Goal: Information Seeking & Learning: Learn about a topic

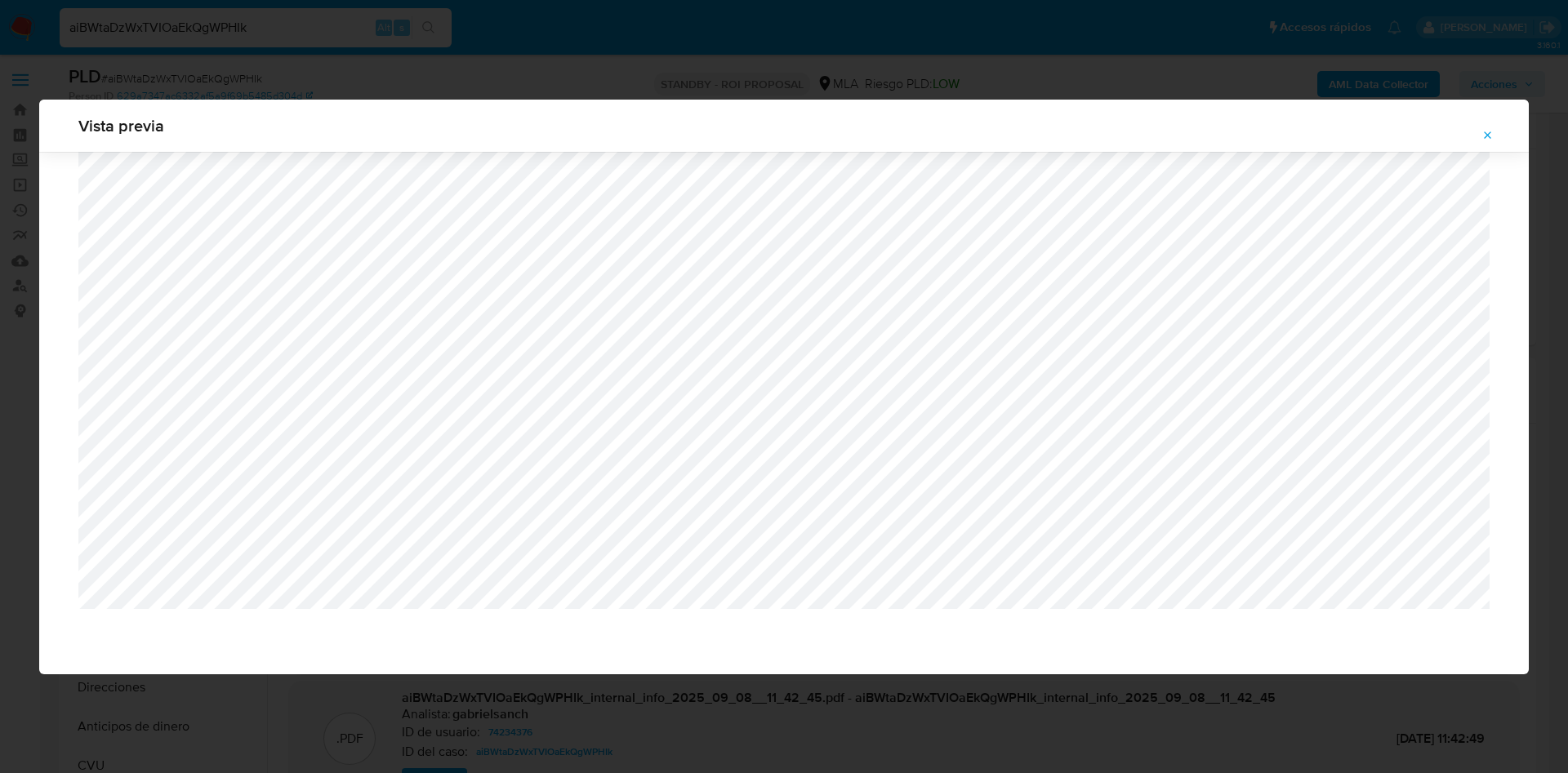
select select "10"
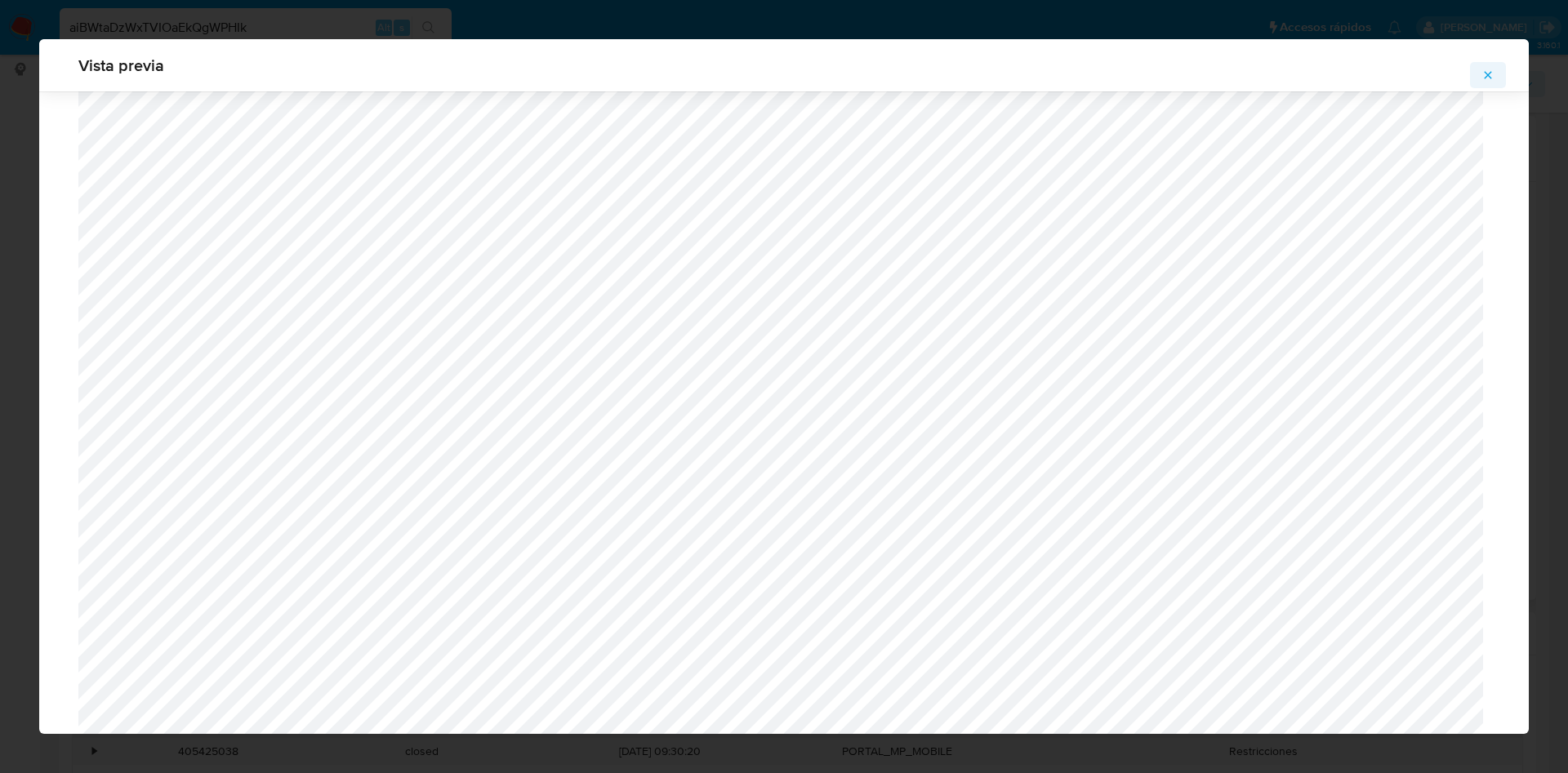
scroll to position [876, 0]
click at [1479, 75] on button "Attachment preview" at bounding box center [1488, 75] width 36 height 26
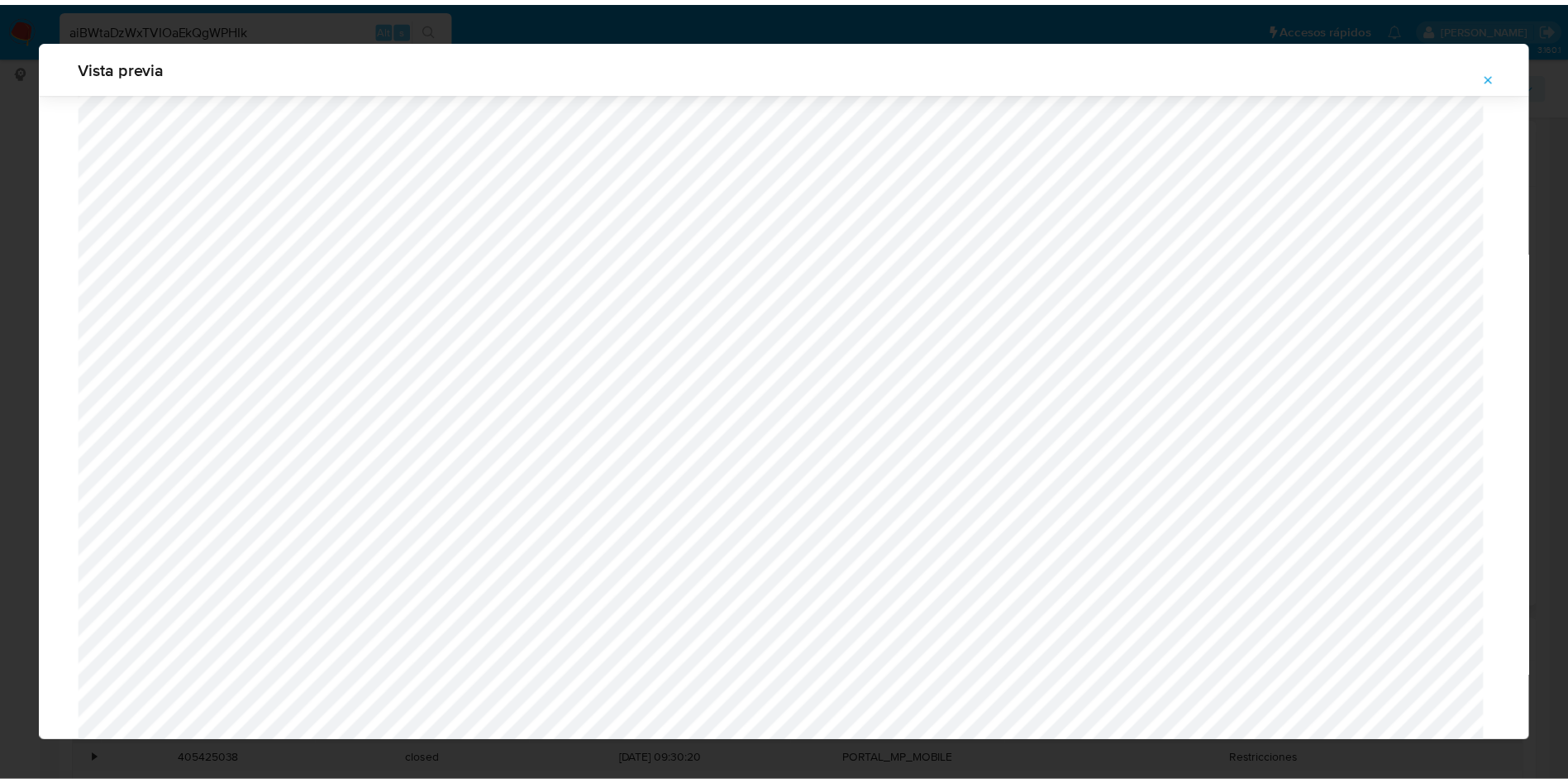
scroll to position [0, 0]
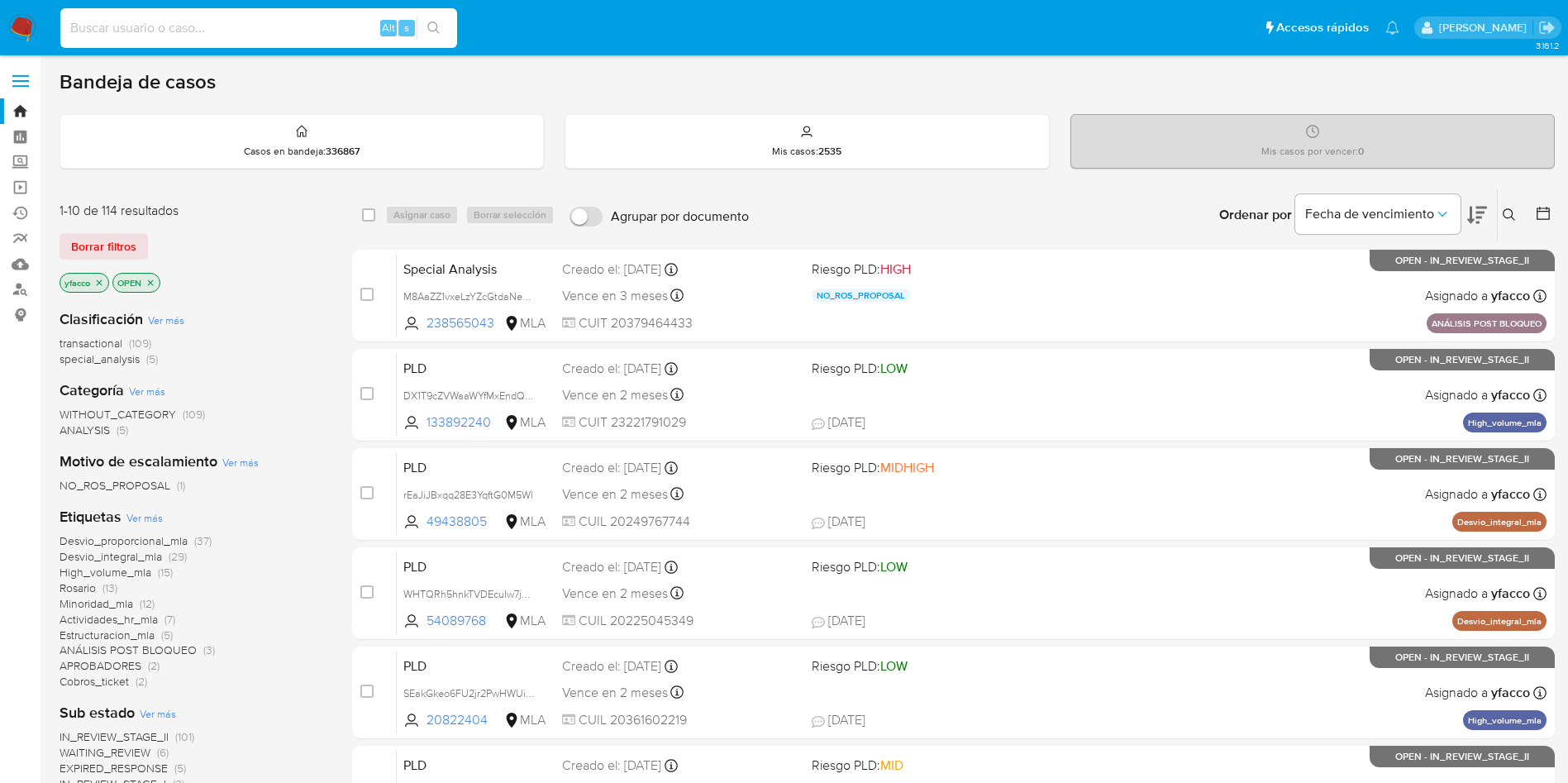
click at [267, 33] on input at bounding box center [258, 27] width 396 height 22
paste input "yJCeI6GqvRYuQemM2CV7EGbC"
type input "yJCeI6GqvRYuQemM2CV7EGbC"
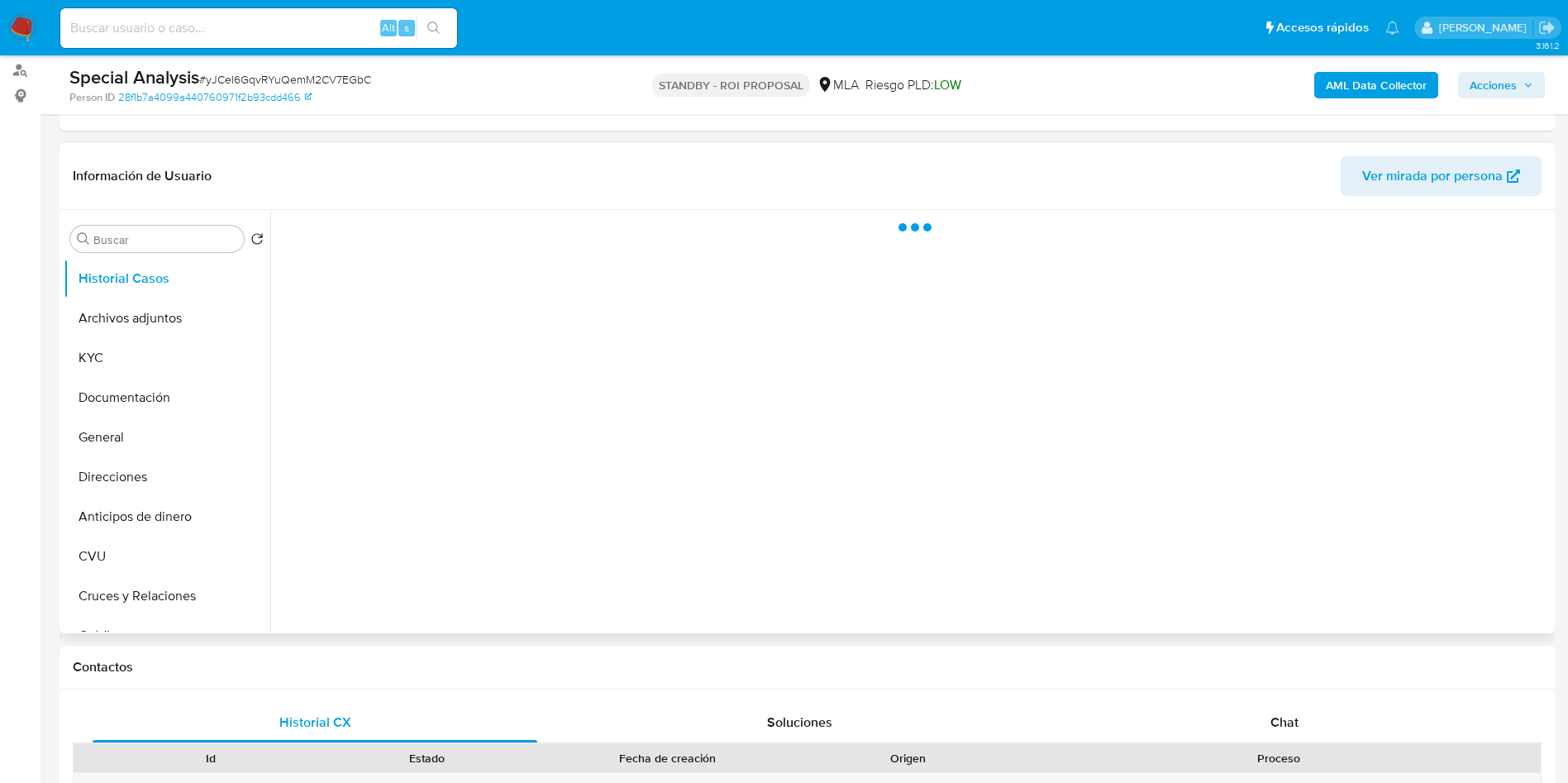
scroll to position [248, 0]
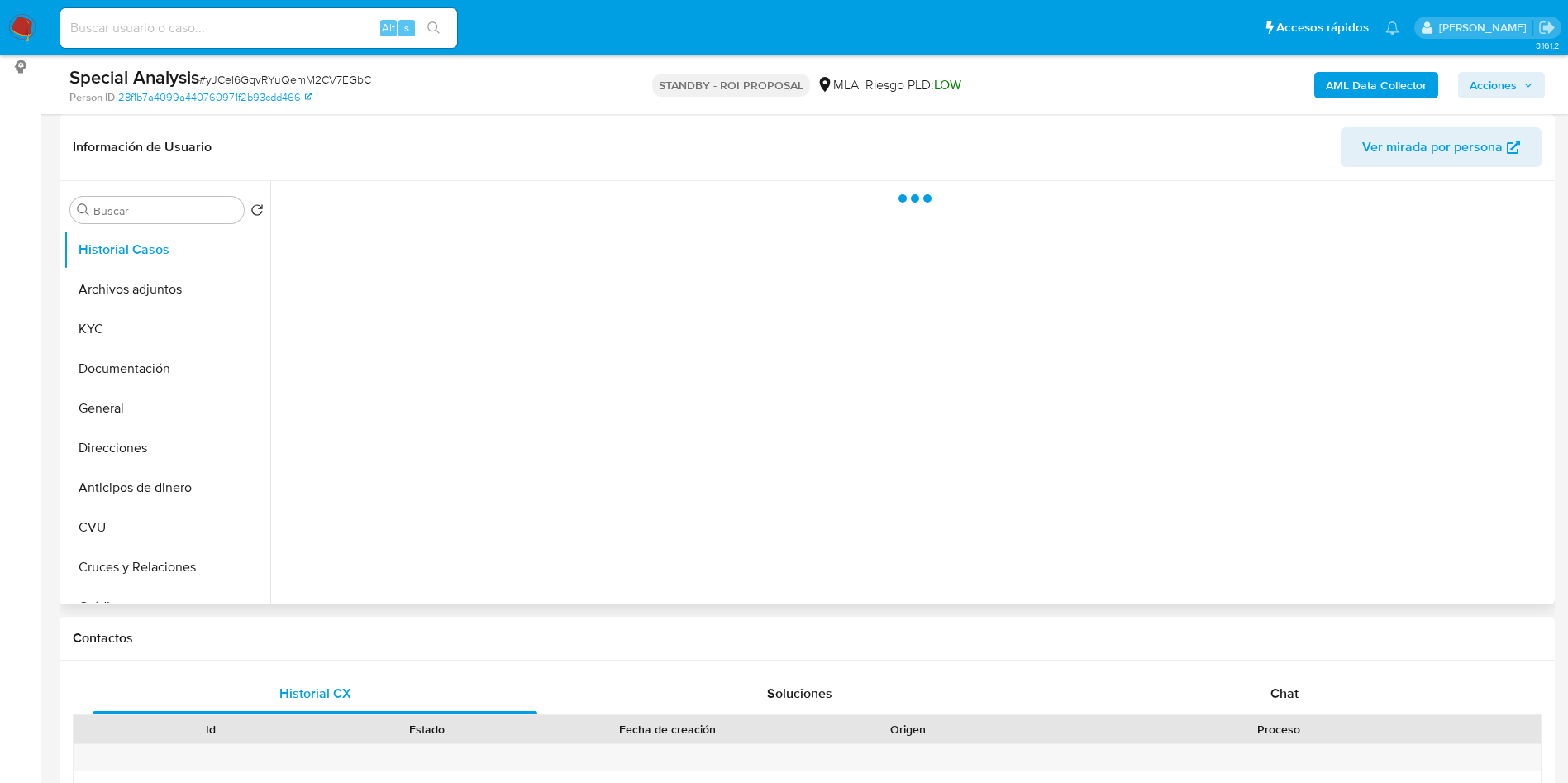
select select "10"
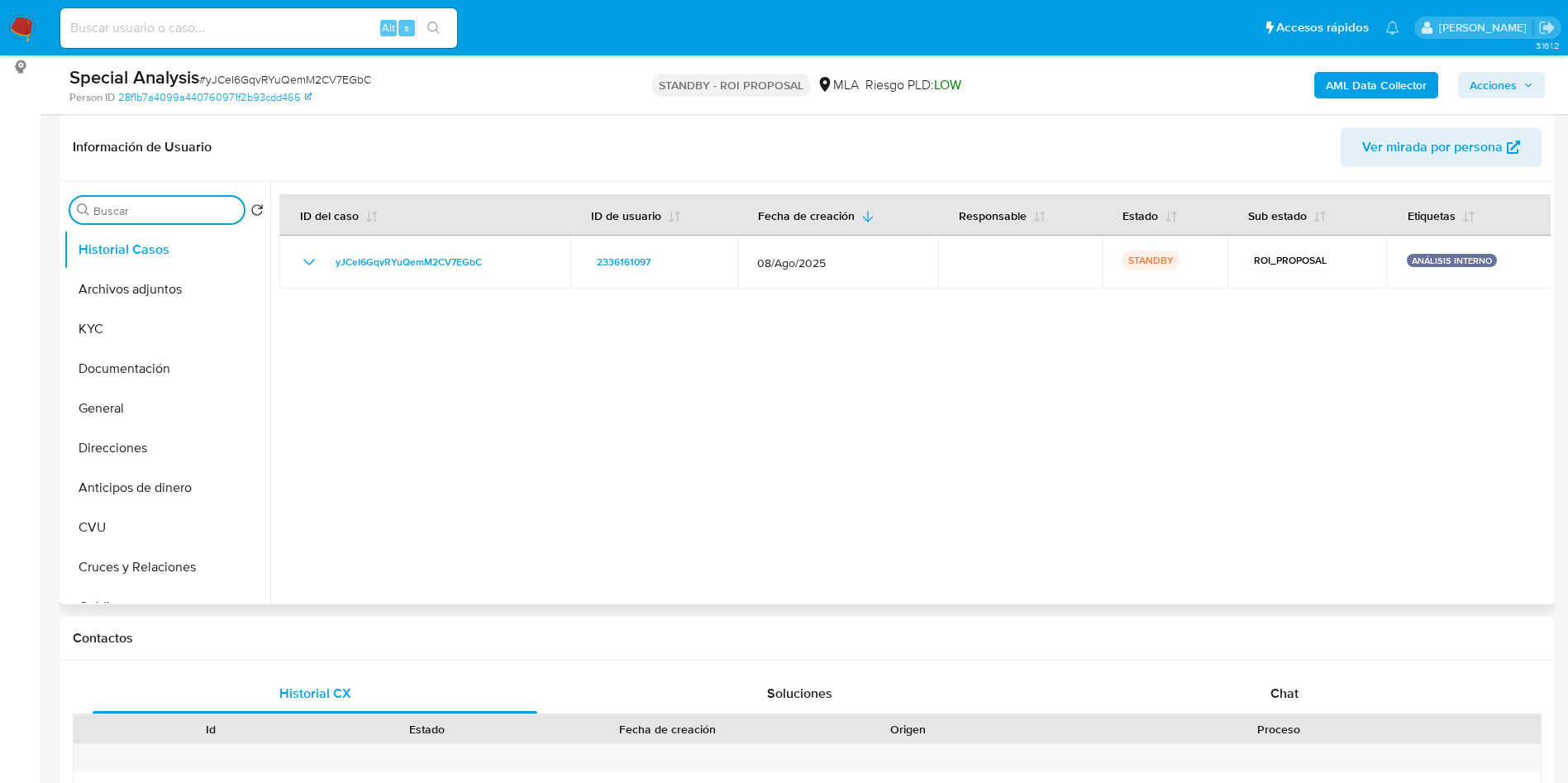
click at [154, 211] on input "Buscar" at bounding box center [165, 211] width 144 height 15
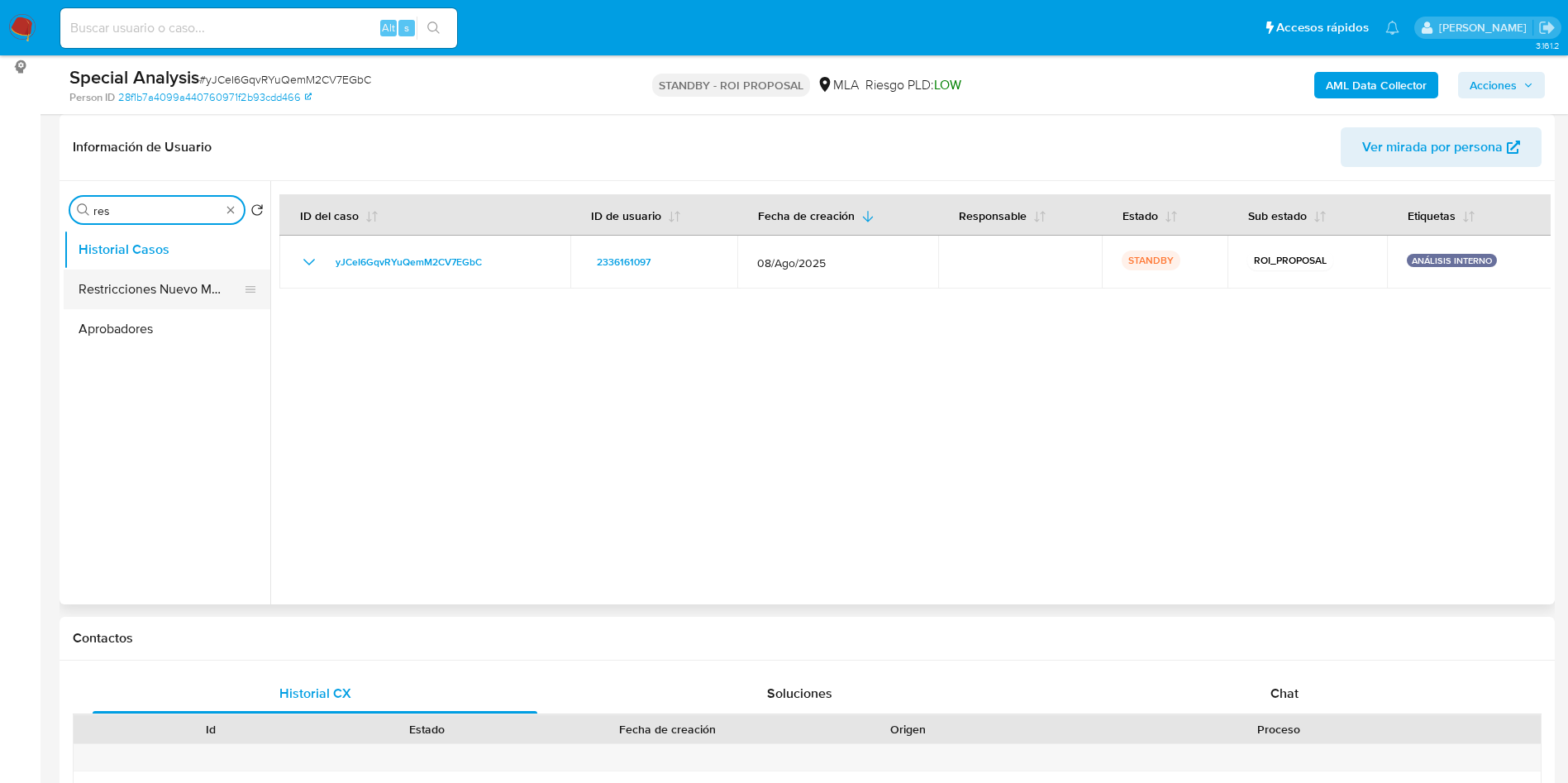
type input "res"
click at [125, 286] on button "Restricciones Nuevo Mundo" at bounding box center [160, 289] width 193 height 40
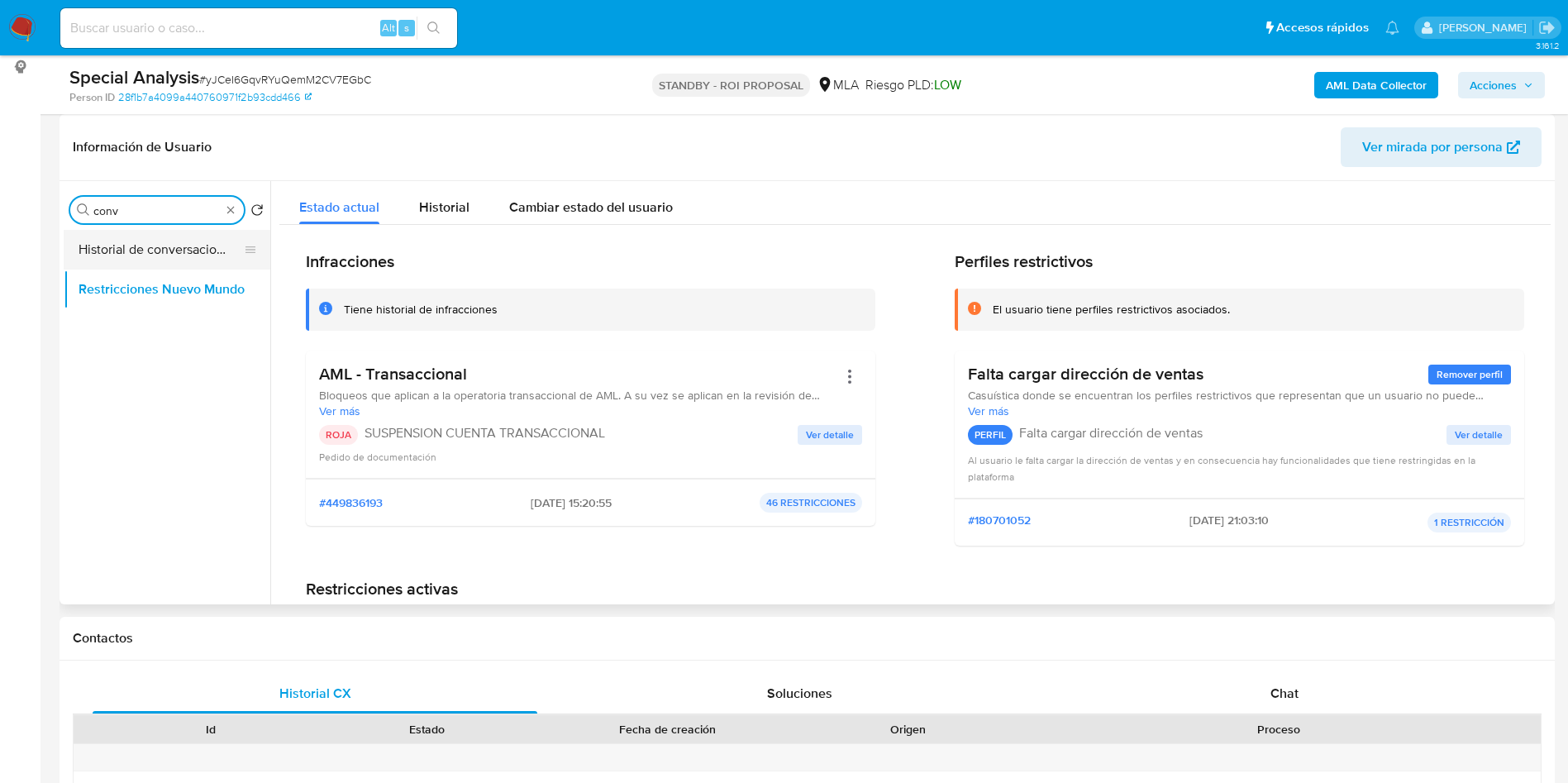
type input "conv"
click at [204, 251] on button "Historial de conversaciones" at bounding box center [160, 250] width 193 height 40
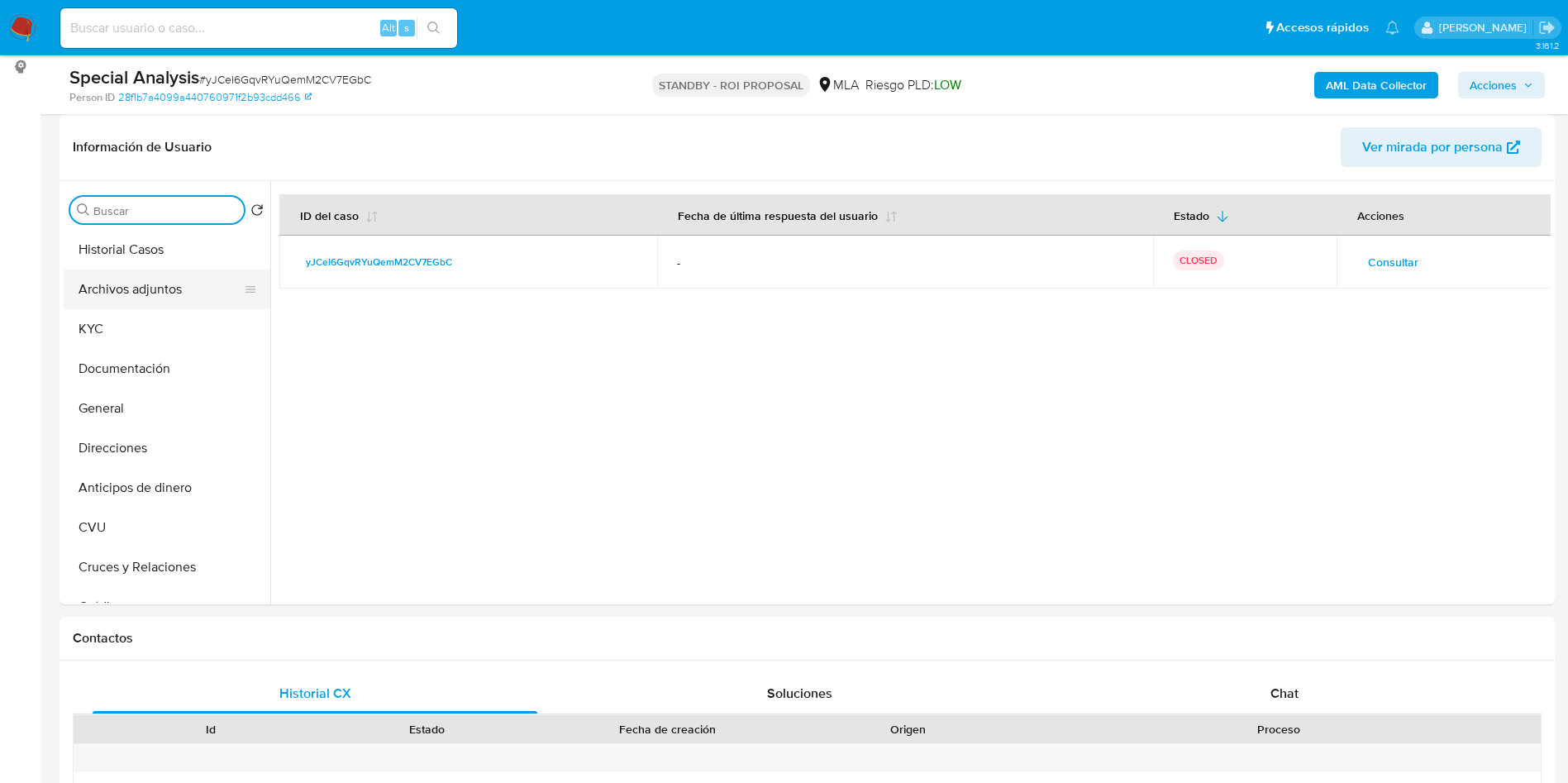
click at [145, 294] on button "Archivos adjuntos" at bounding box center [160, 289] width 193 height 40
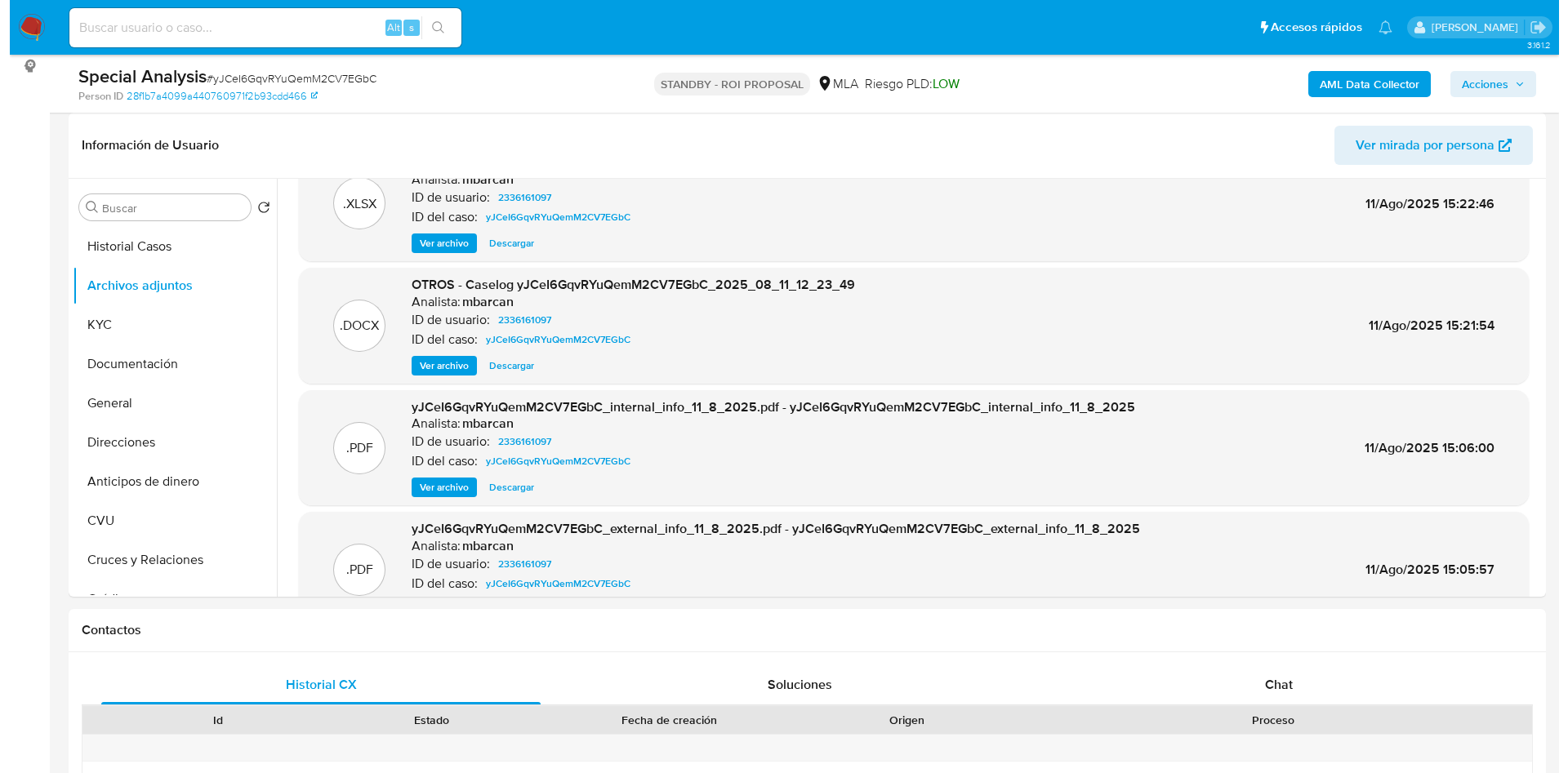
scroll to position [0, 0]
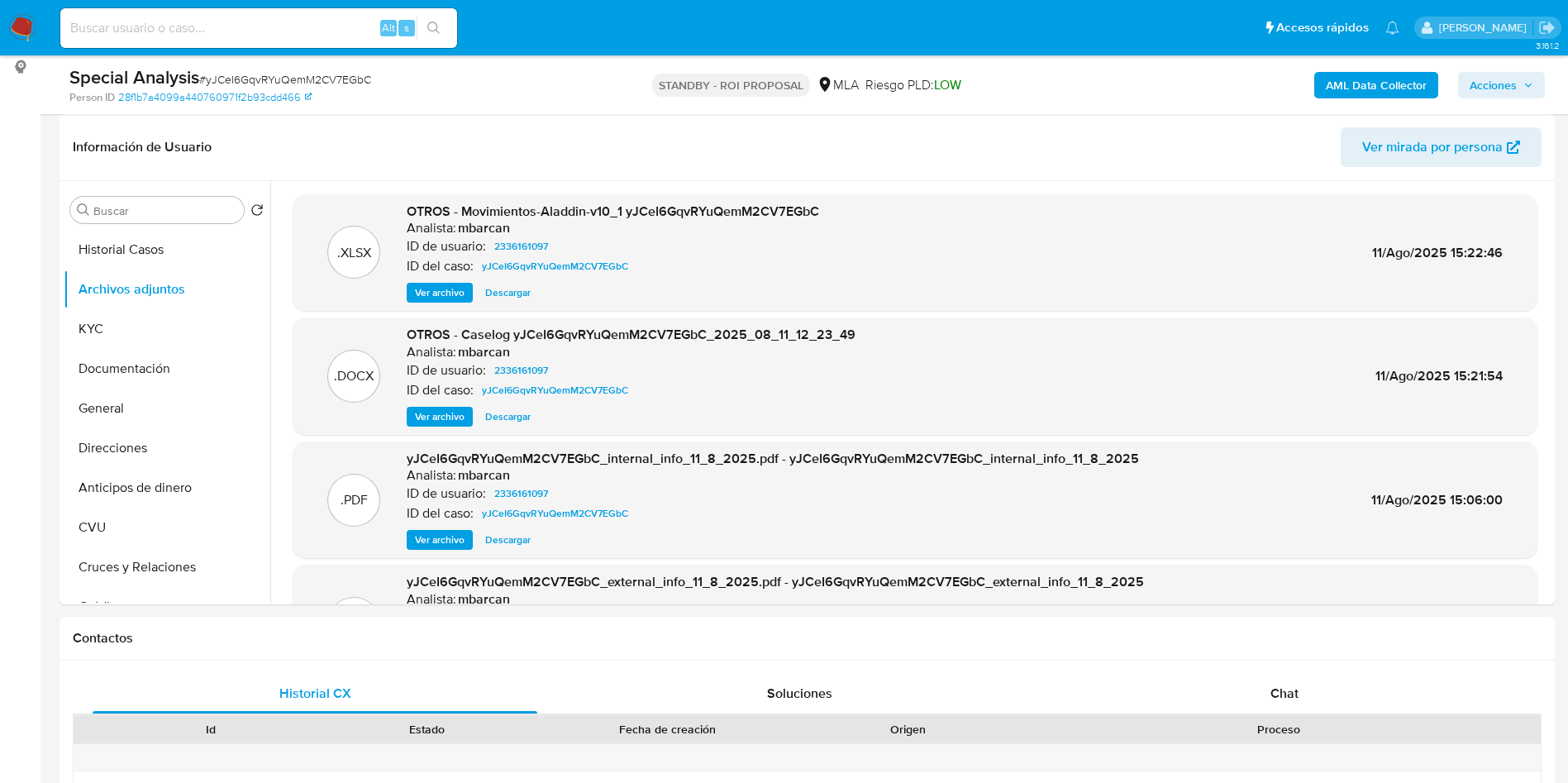
click at [423, 422] on span "Ver archivo" at bounding box center [440, 416] width 50 height 17
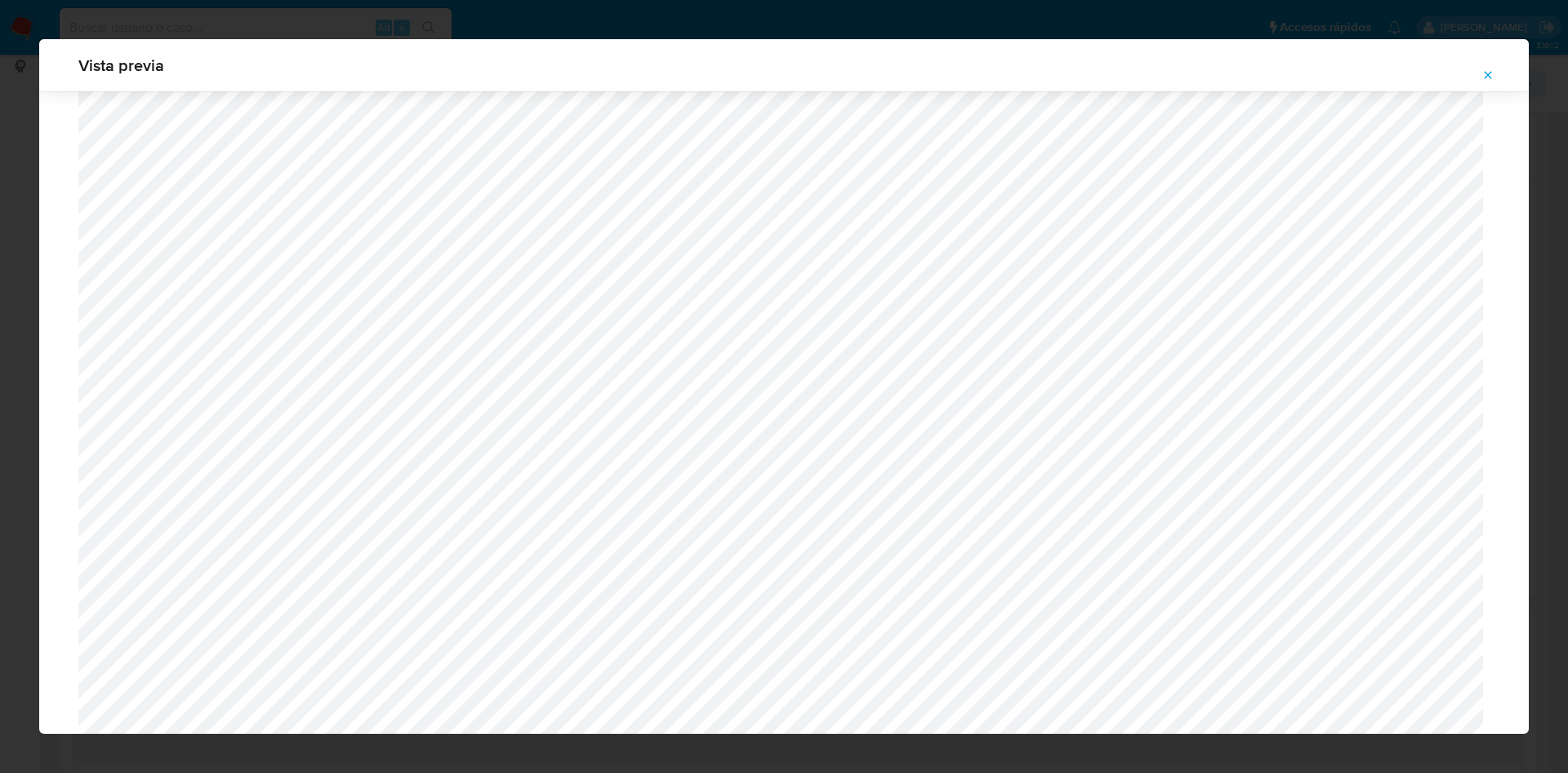
scroll to position [824, 0]
click at [1494, 77] on button "Attachment preview" at bounding box center [1488, 75] width 36 height 26
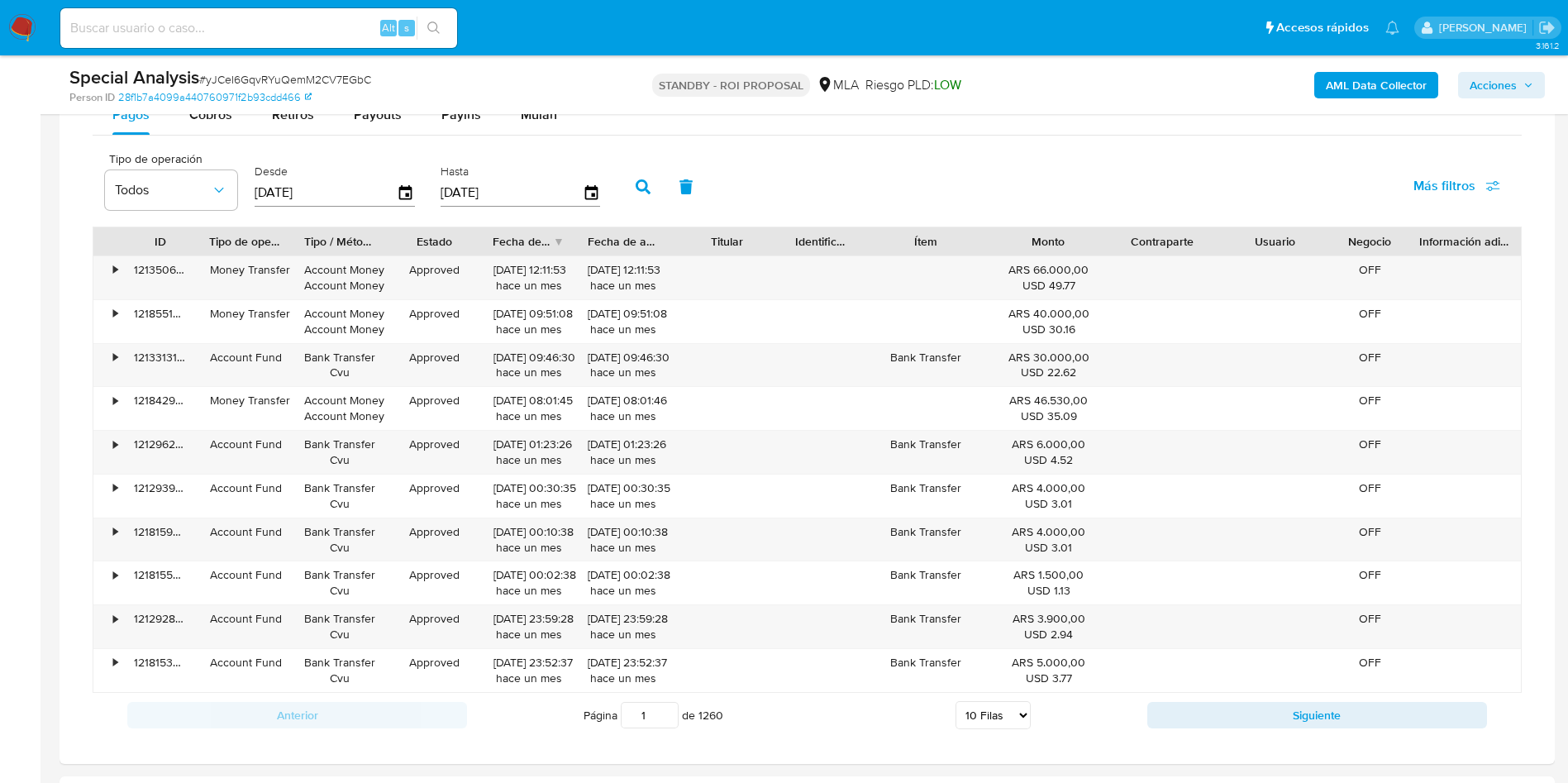
scroll to position [1009, 0]
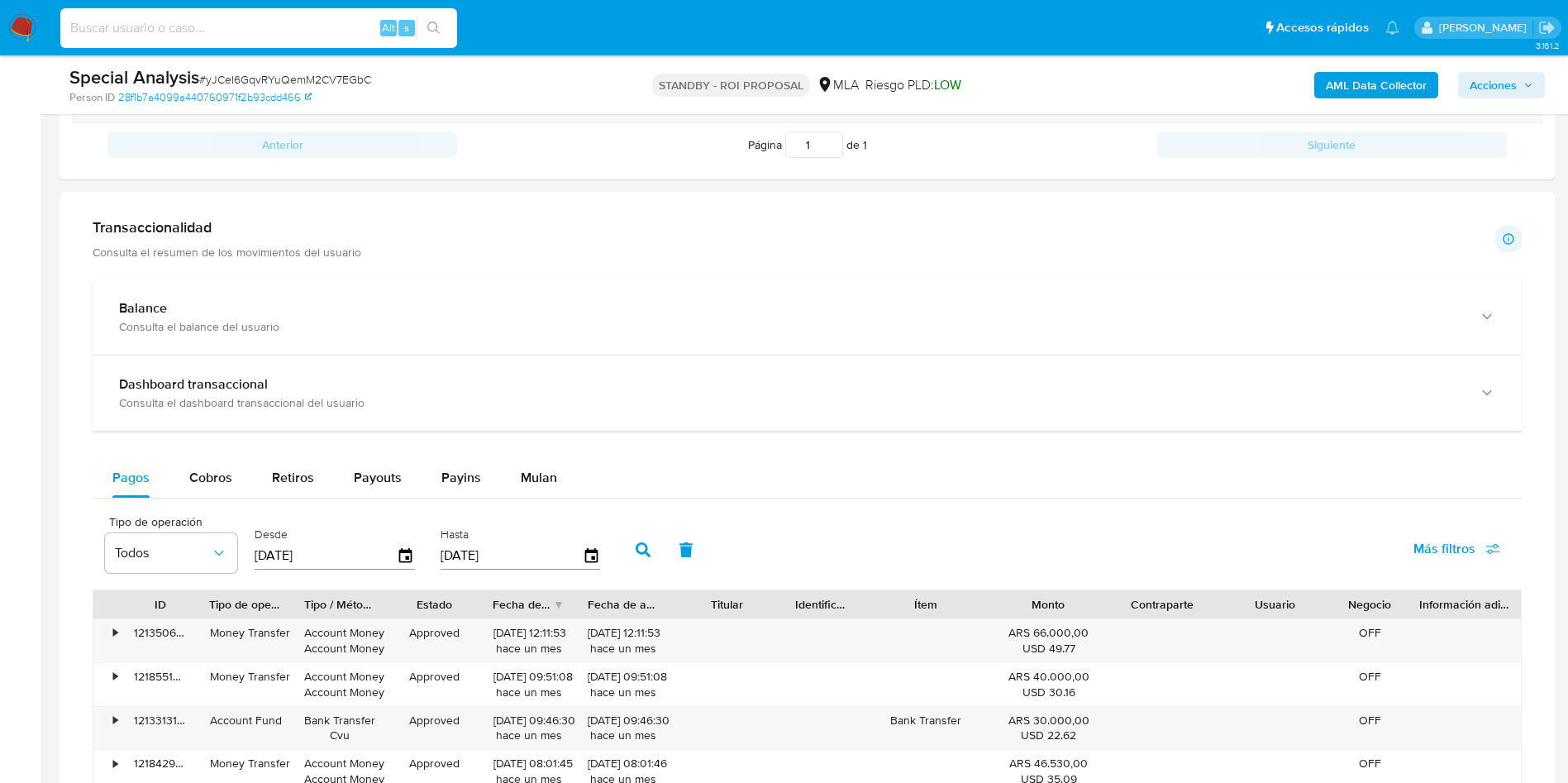
click at [238, 21] on input at bounding box center [258, 27] width 396 height 22
paste input "TNdQTsLUS75BEho6K5UnUtsR"
type input "TNdQTsLUS75BEho6K5UnUtsR"
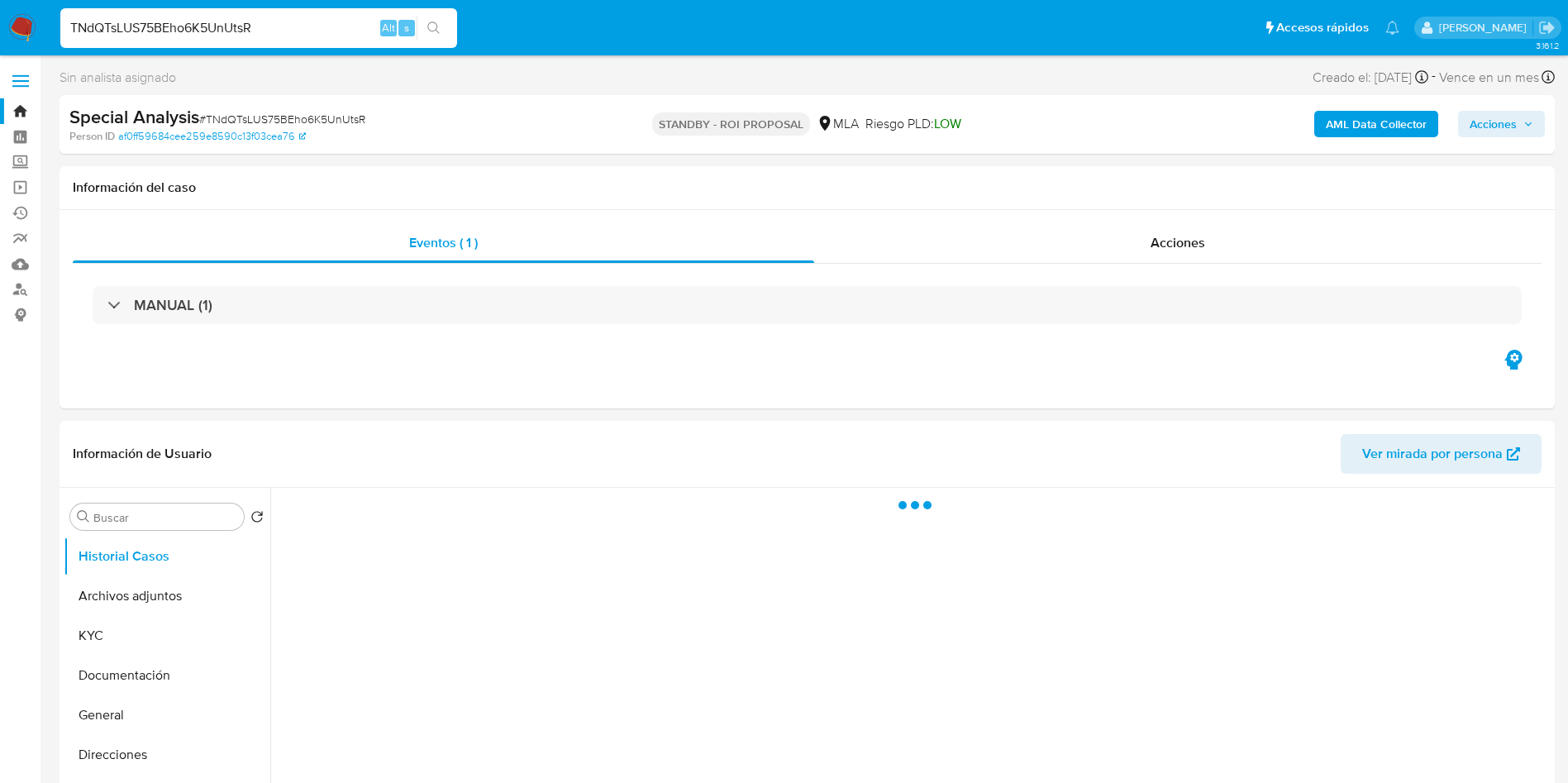
select select "10"
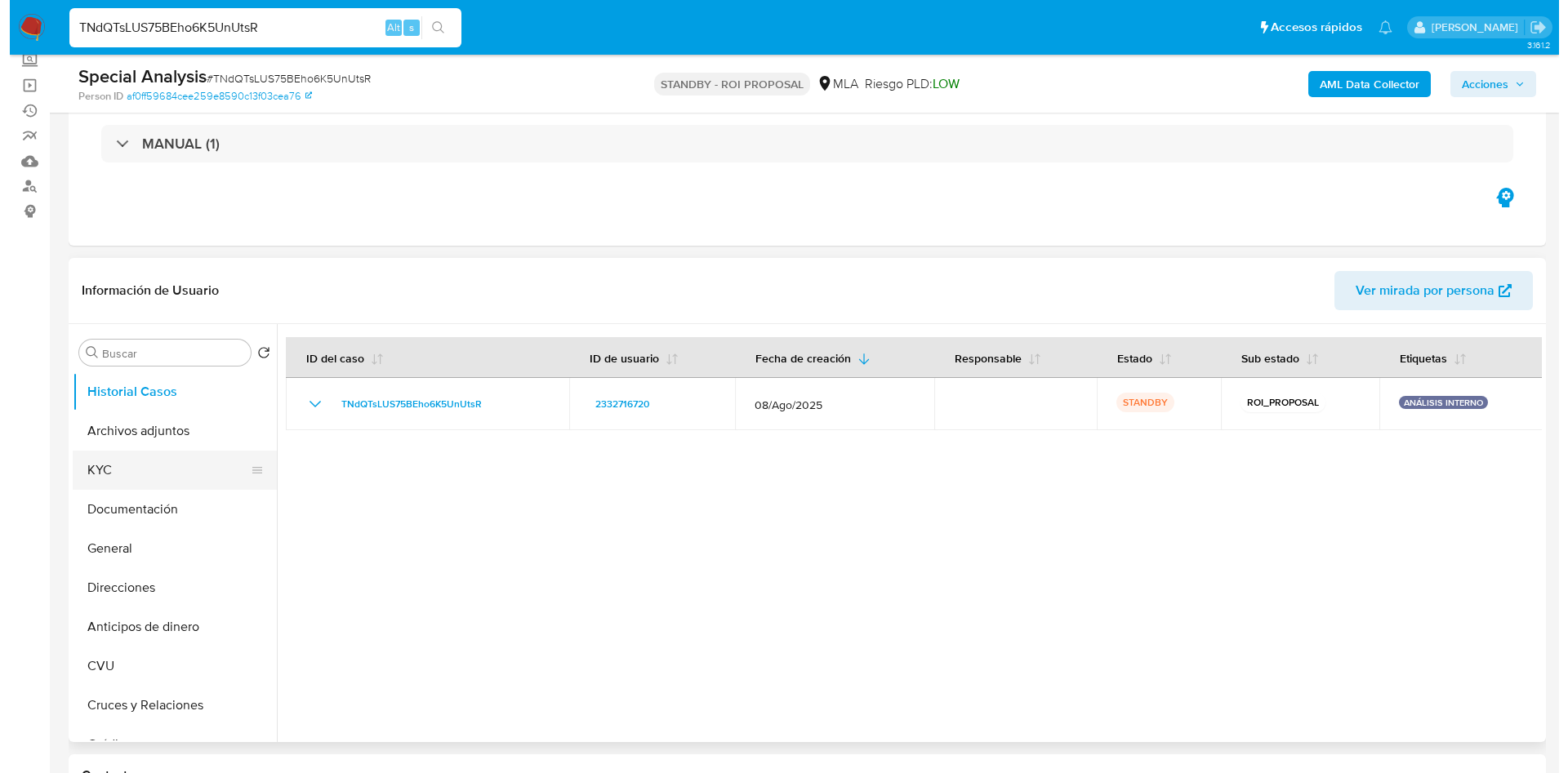
scroll to position [123, 0]
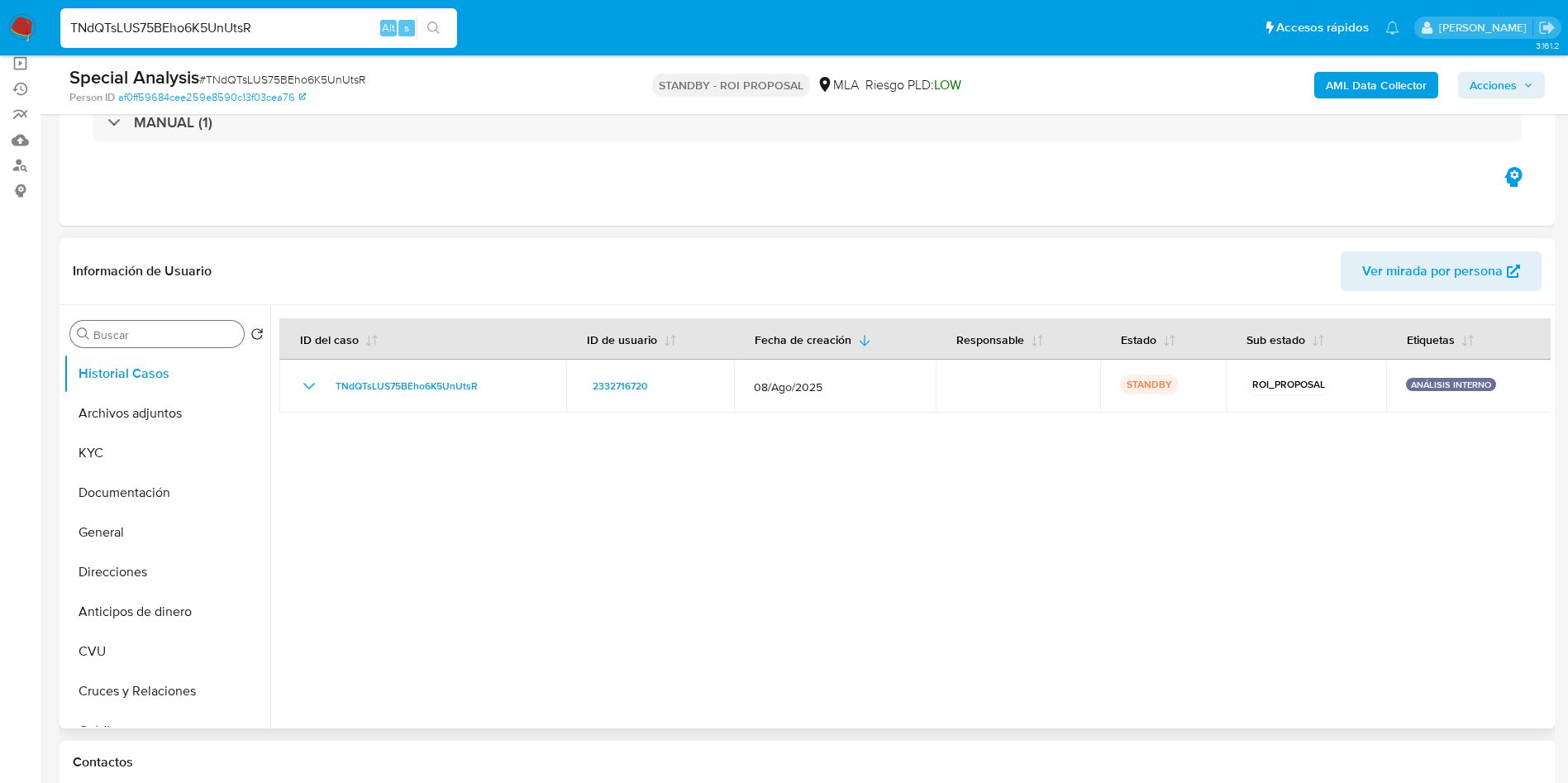
click at [138, 328] on input "Buscar" at bounding box center [165, 334] width 144 height 15
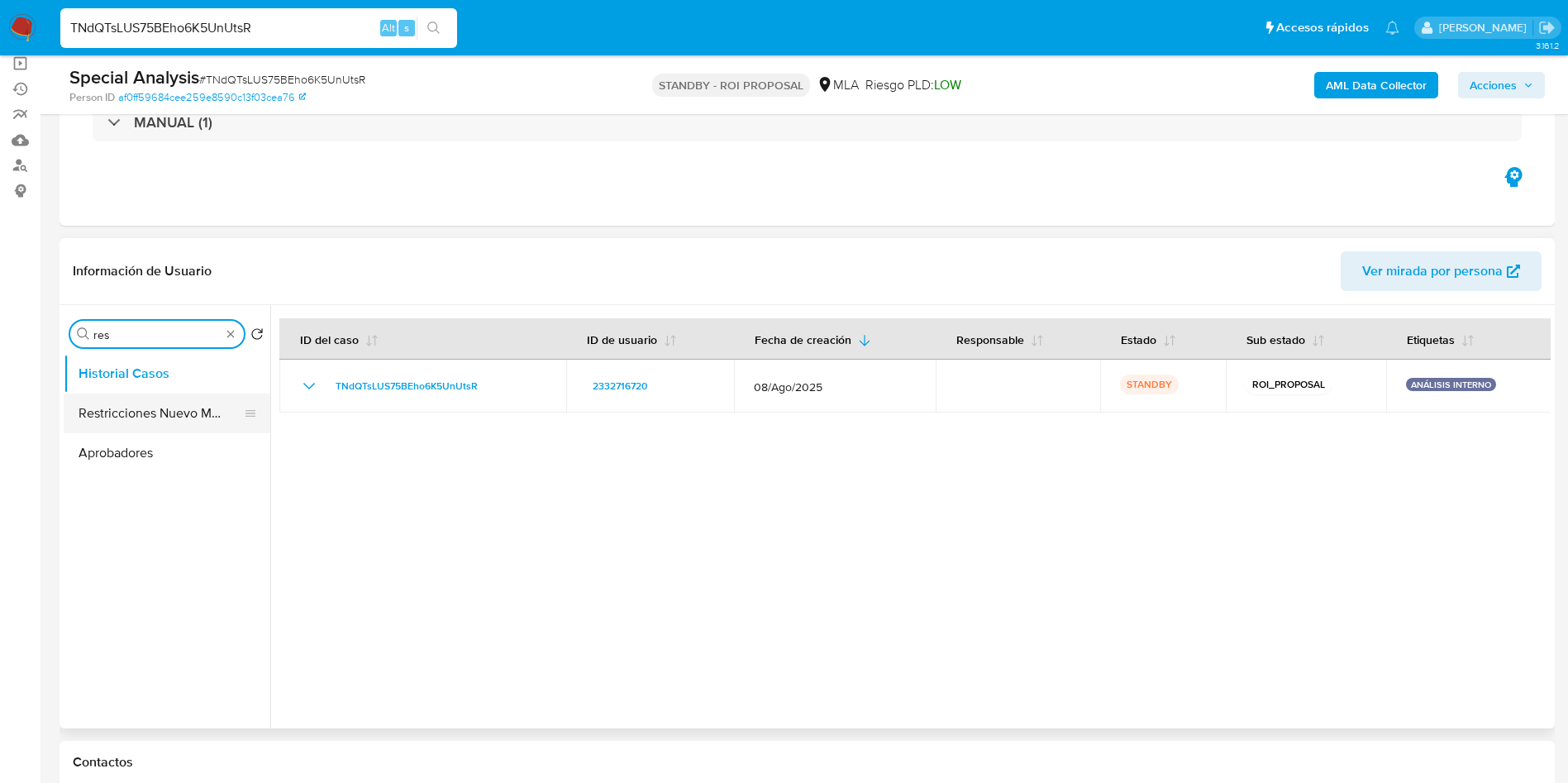
type input "res"
click at [137, 401] on button "Restricciones Nuevo Mundo" at bounding box center [160, 414] width 193 height 40
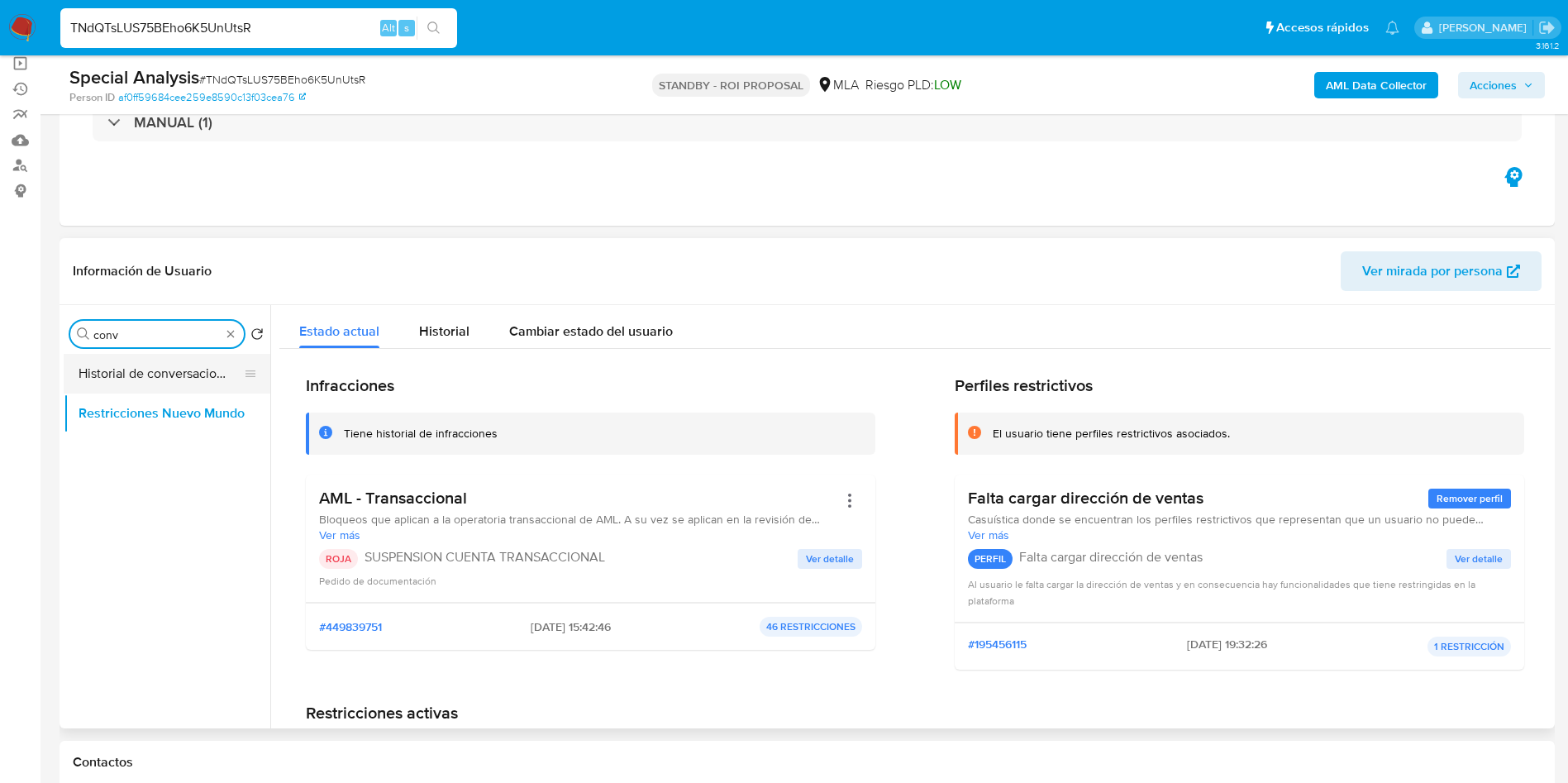
type input "conv"
click at [191, 372] on button "Historial de conversaciones" at bounding box center [160, 374] width 193 height 40
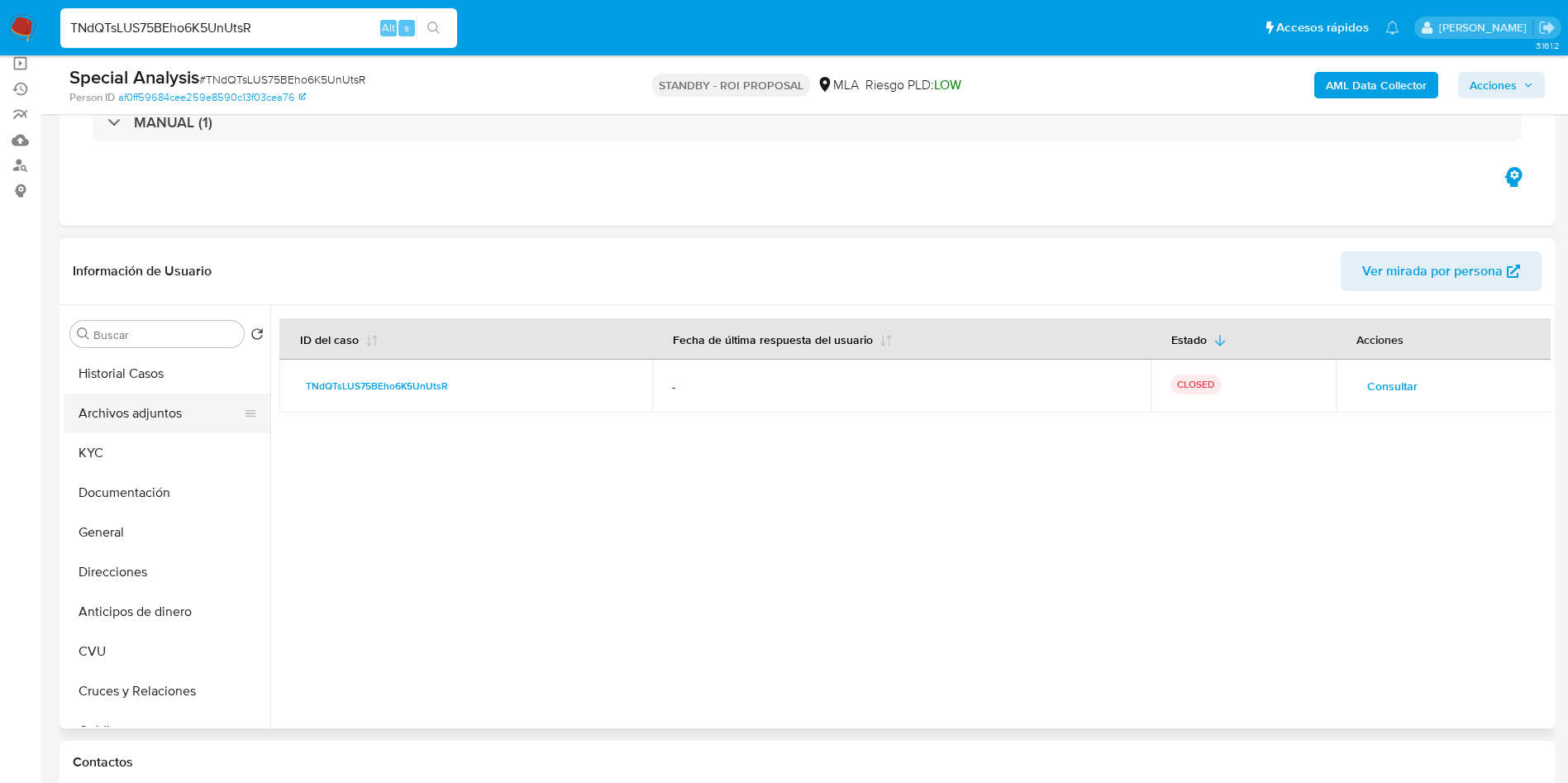
click at [186, 411] on button "Archivos adjuntos" at bounding box center [160, 414] width 193 height 40
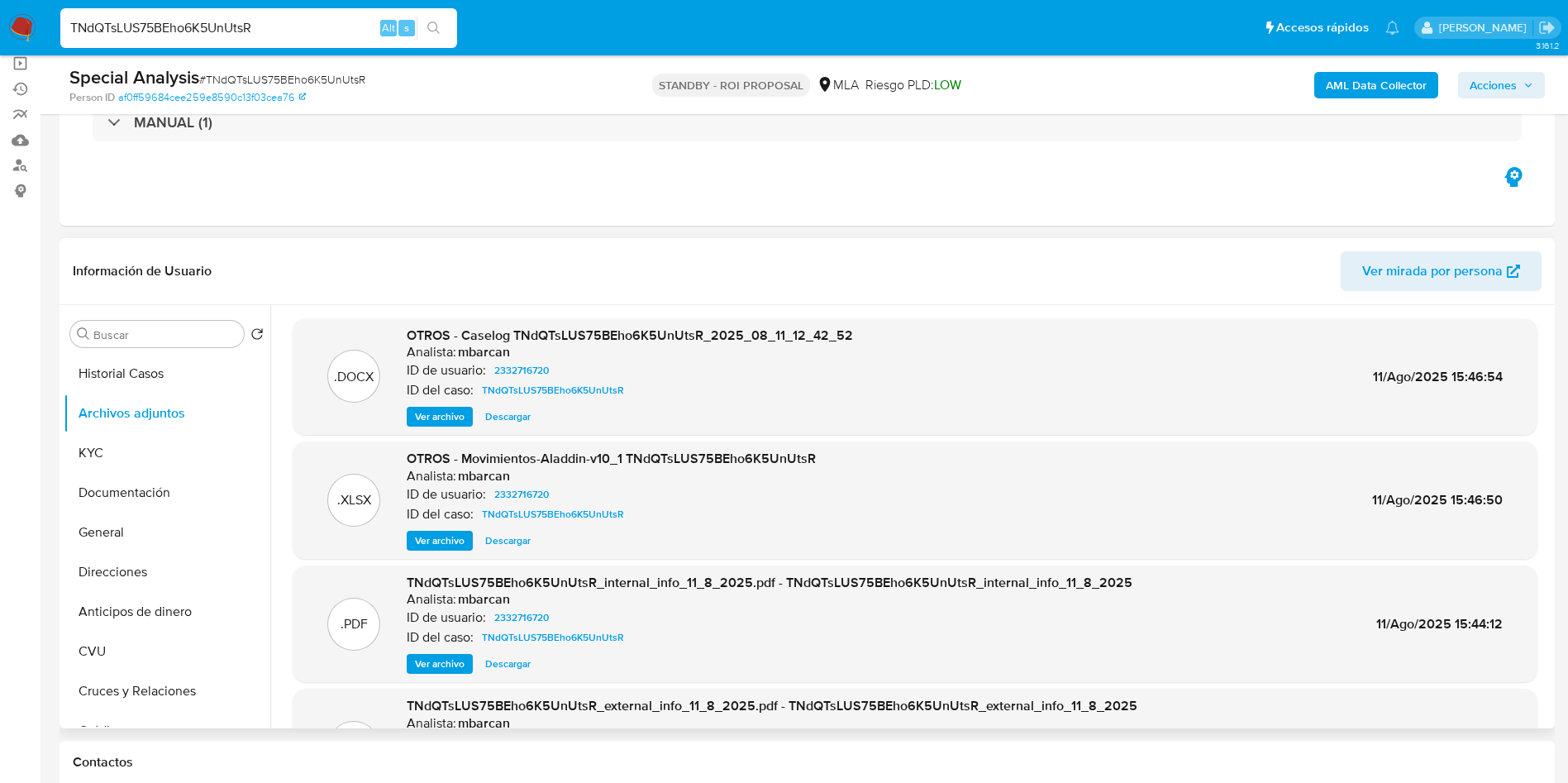
click at [428, 416] on span "Ver archivo" at bounding box center [440, 416] width 50 height 17
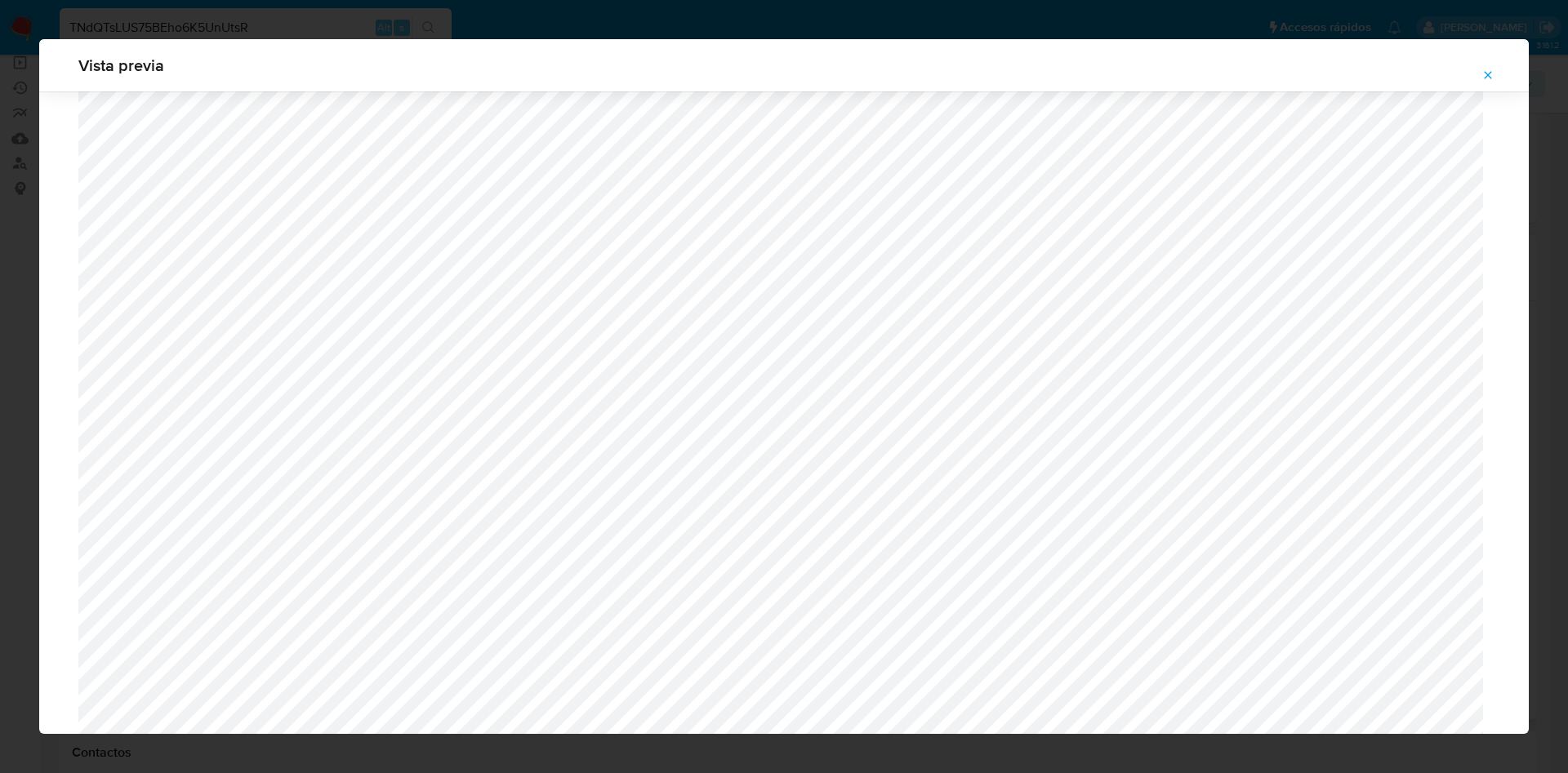
scroll to position [824, 0]
click at [1494, 72] on icon "Attachment preview" at bounding box center [1488, 75] width 13 height 13
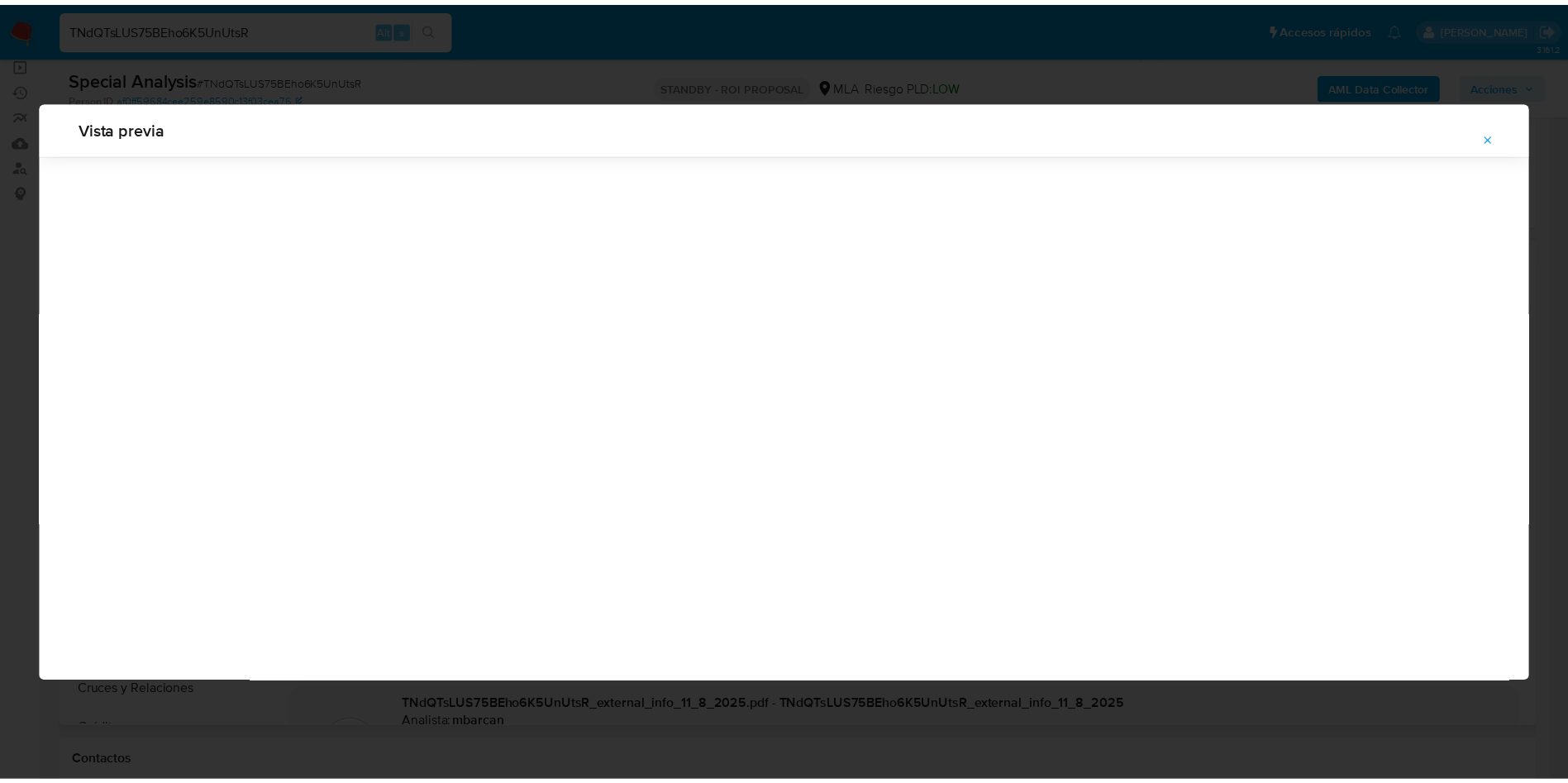
scroll to position [0, 0]
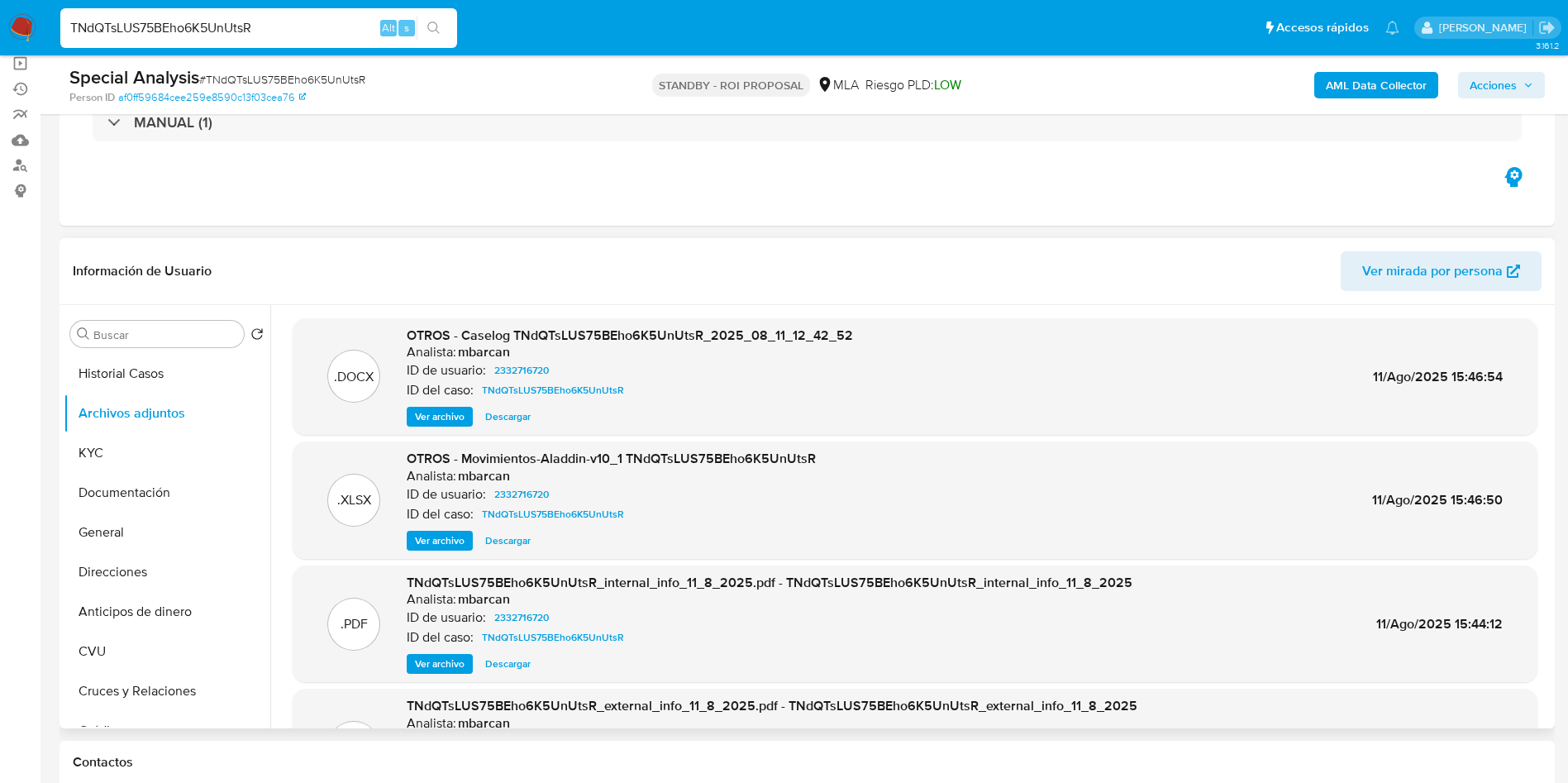
click at [263, 27] on input "TNdQTsLUS75BEho6K5UnUtsR" at bounding box center [258, 27] width 396 height 22
paste input "22ebd935hW3tC4XQnAU6gzRT"
type input "22ebd935hW3tC4XQnAU6gzRT"
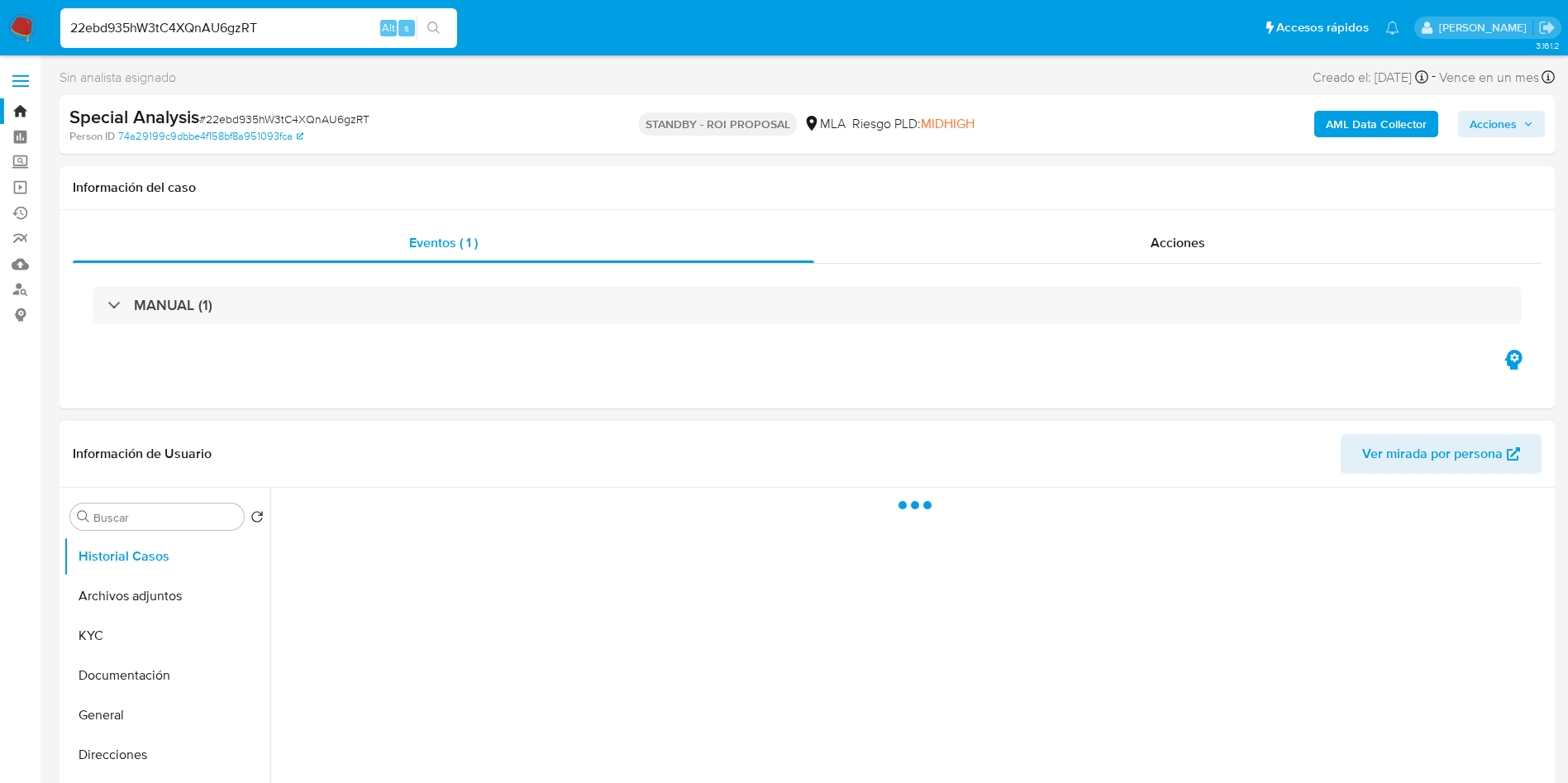
select select "10"
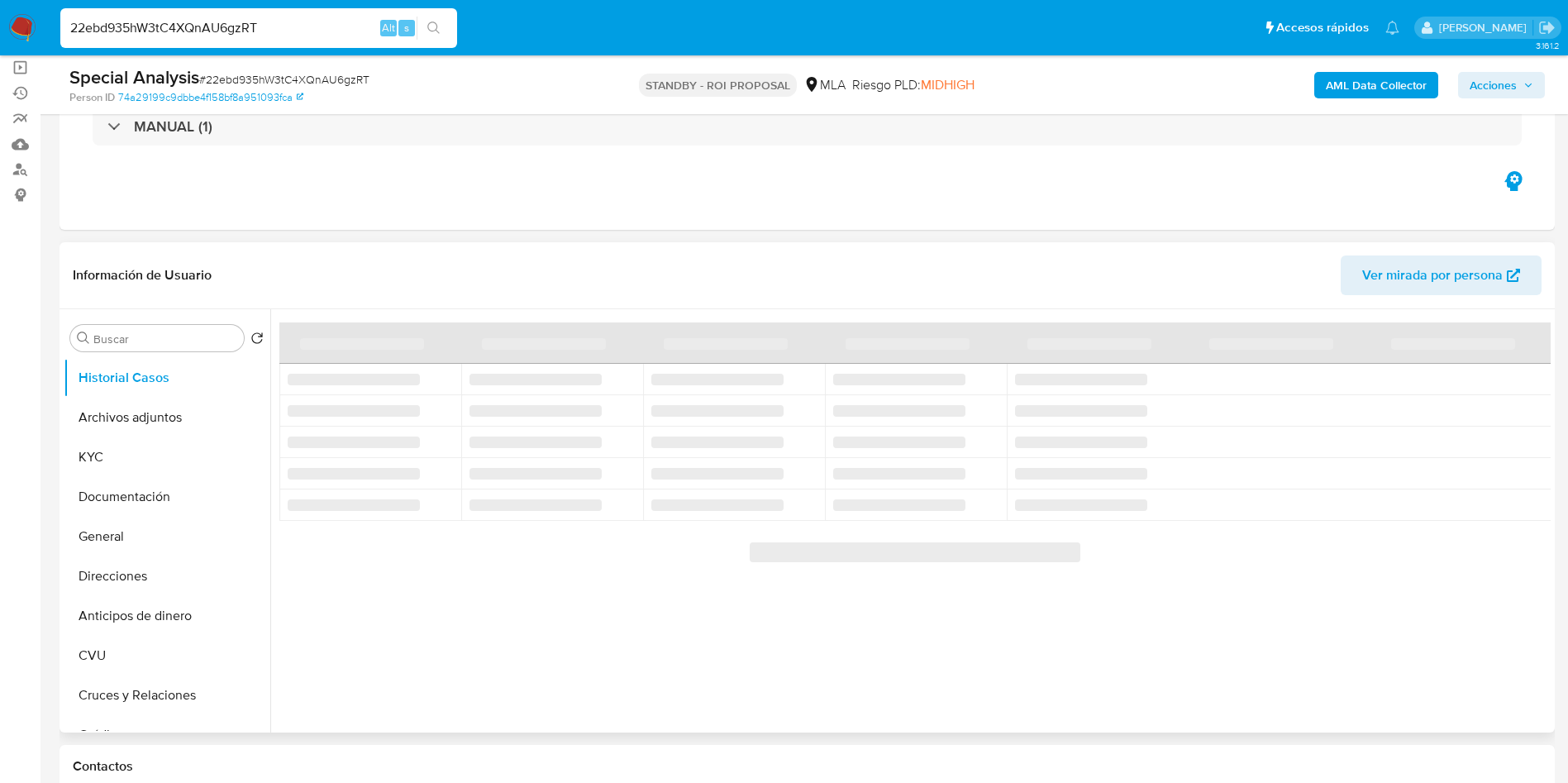
scroll to position [124, 0]
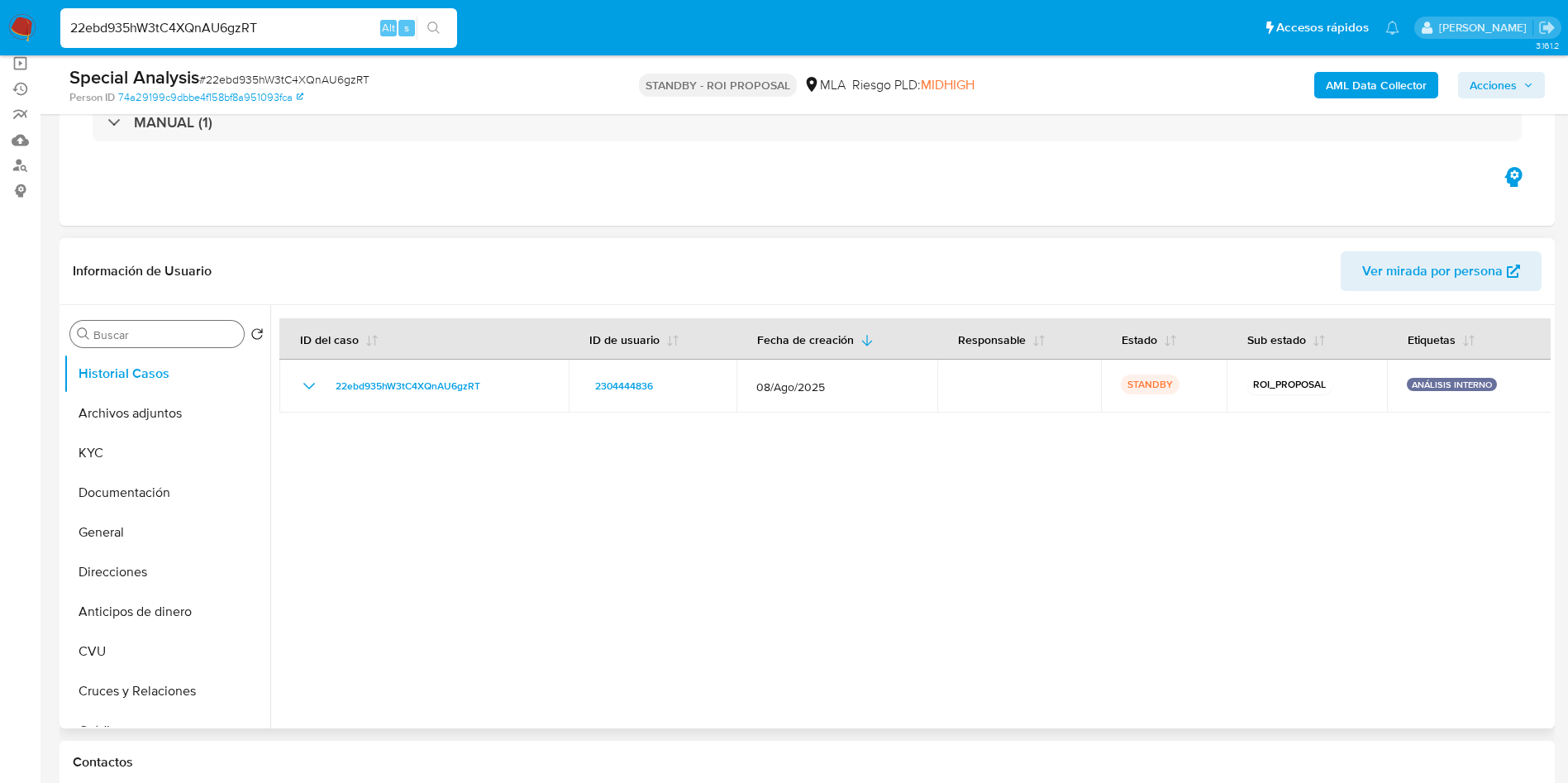
click at [198, 341] on input "Buscar" at bounding box center [165, 334] width 144 height 15
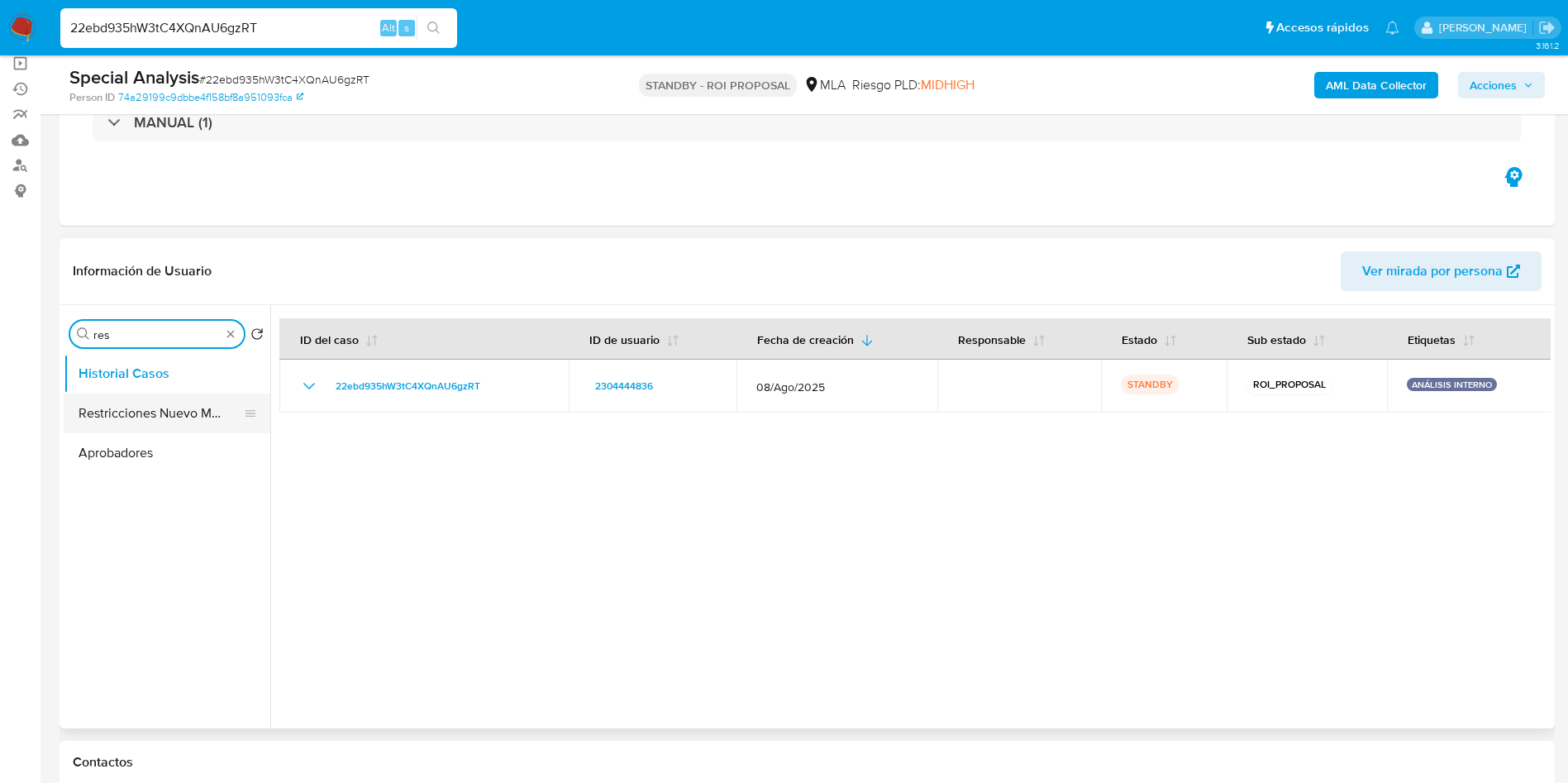
type input "res"
click at [162, 425] on button "Restricciones Nuevo Mundo" at bounding box center [167, 414] width 206 height 40
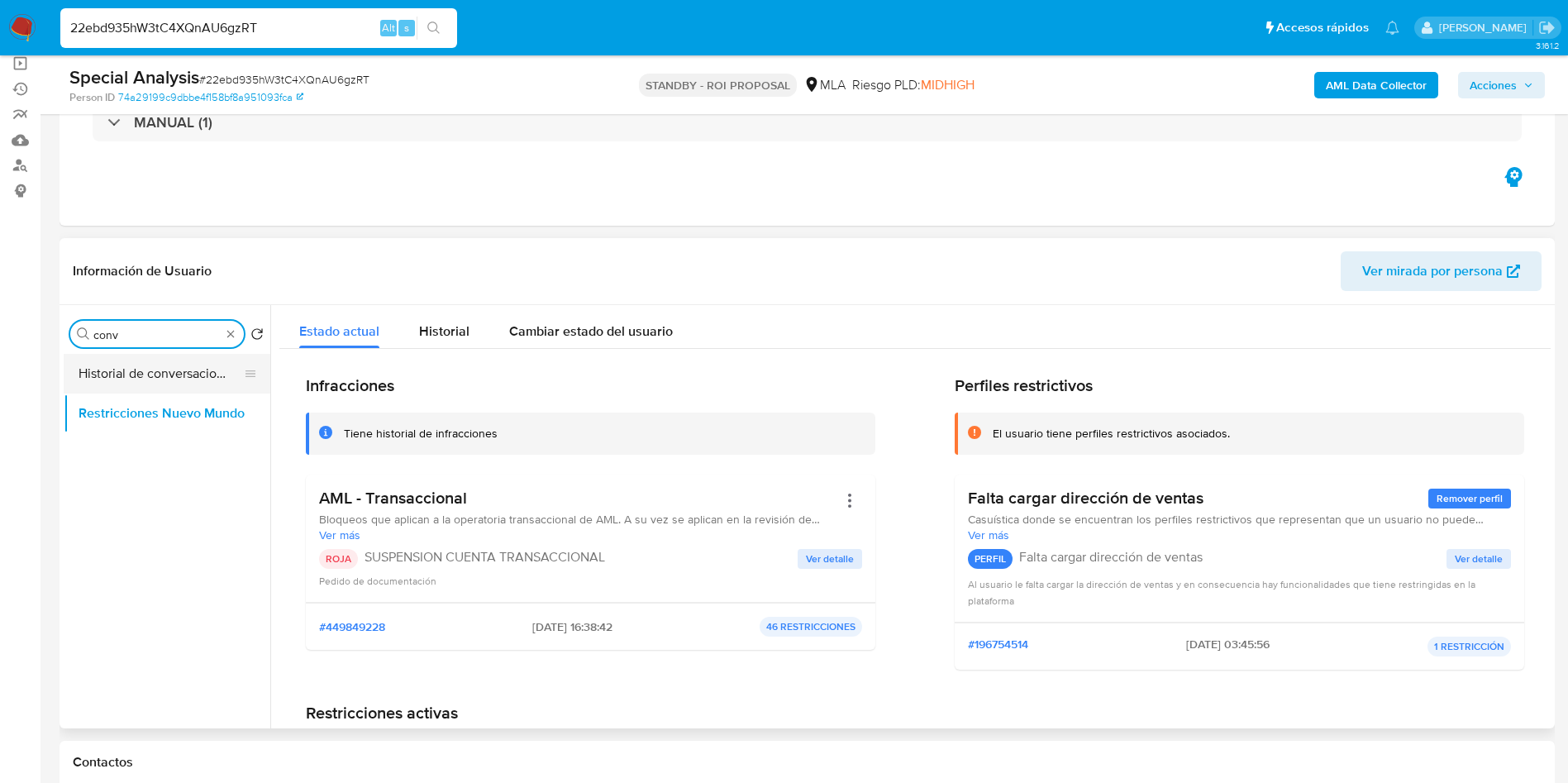
type input "conv"
click at [108, 375] on button "Historial de conversaciones" at bounding box center [160, 374] width 193 height 40
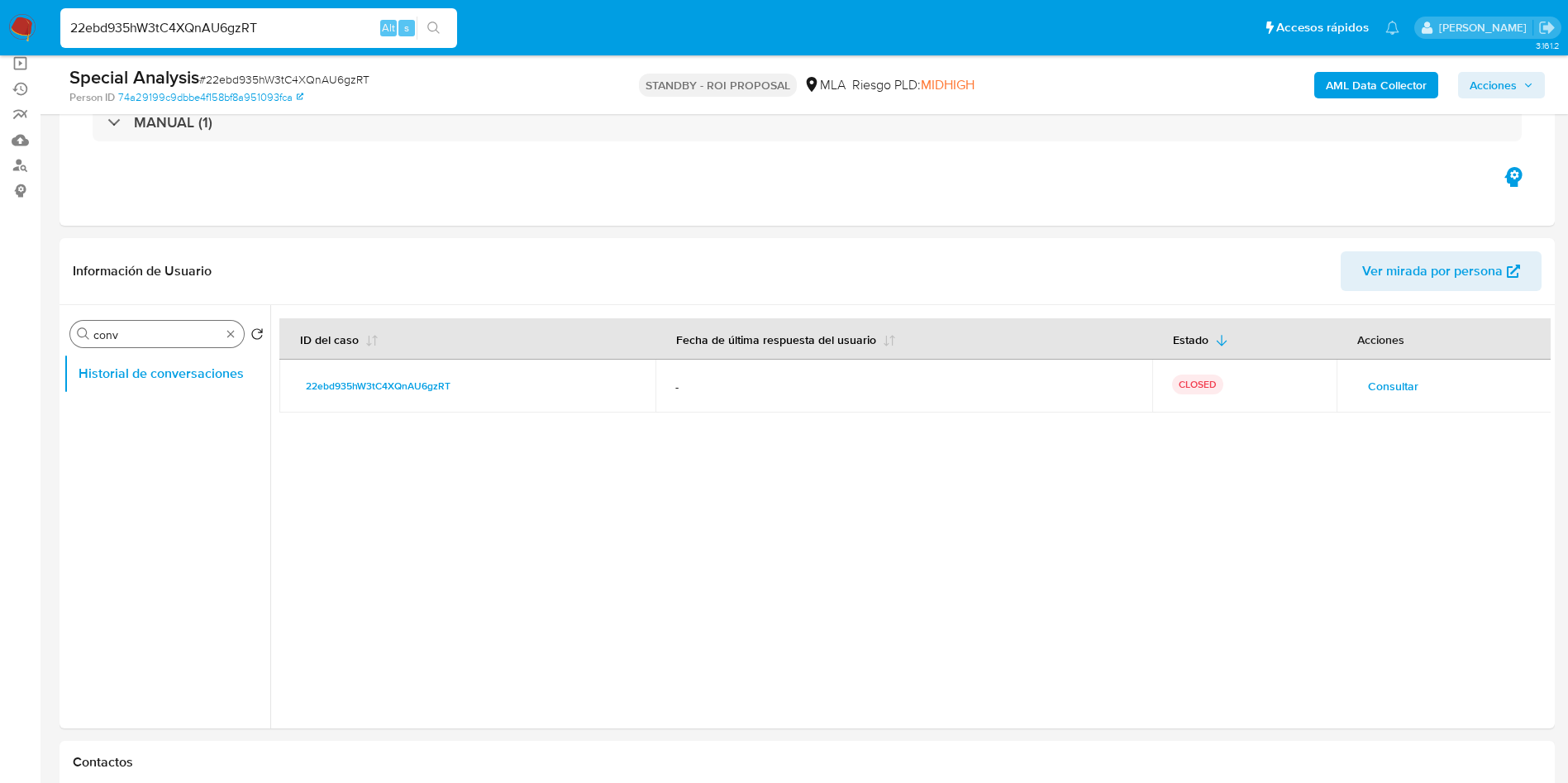
click at [231, 341] on div "Buscar conv" at bounding box center [157, 334] width 173 height 26
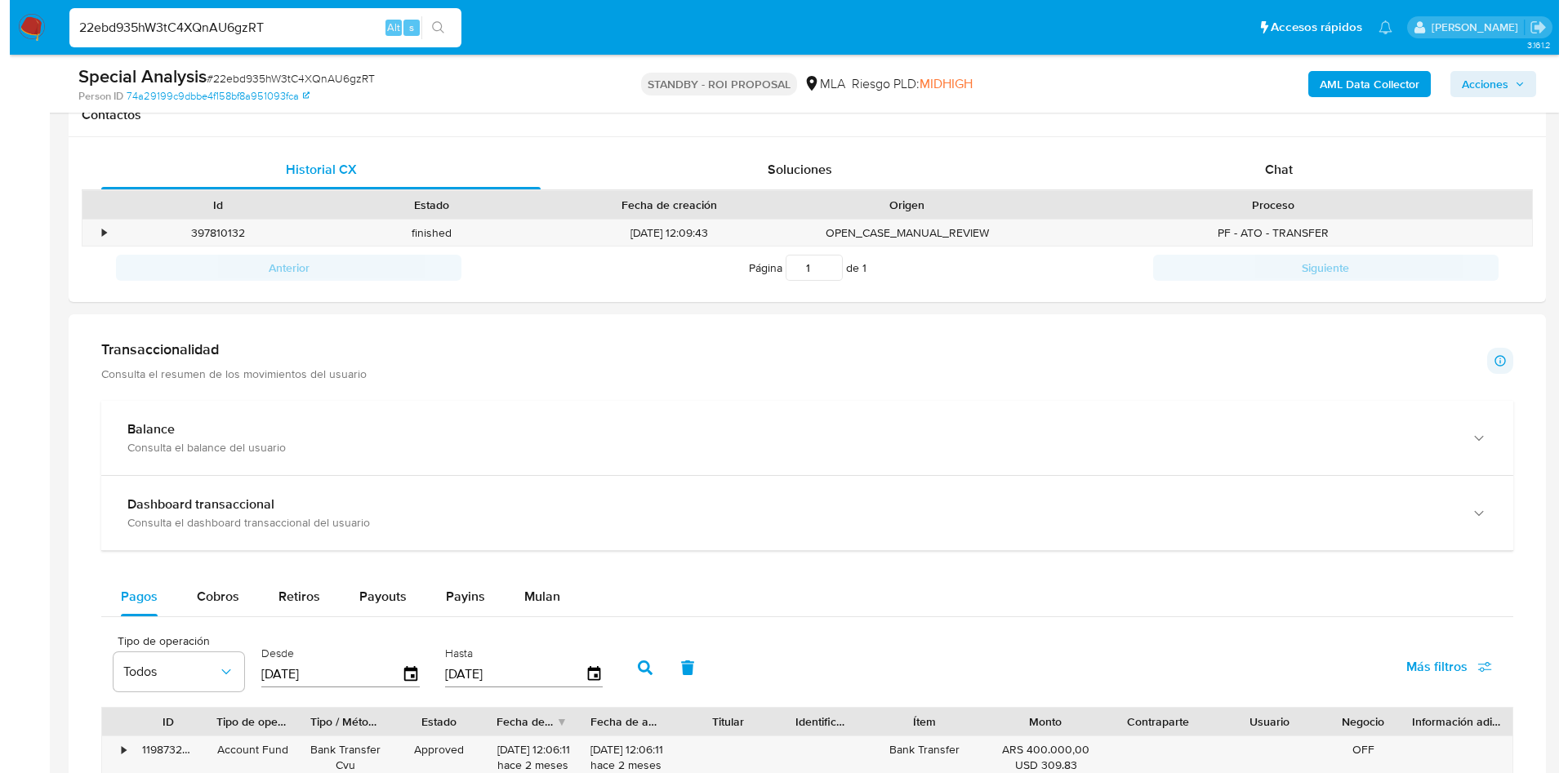
scroll to position [168, 0]
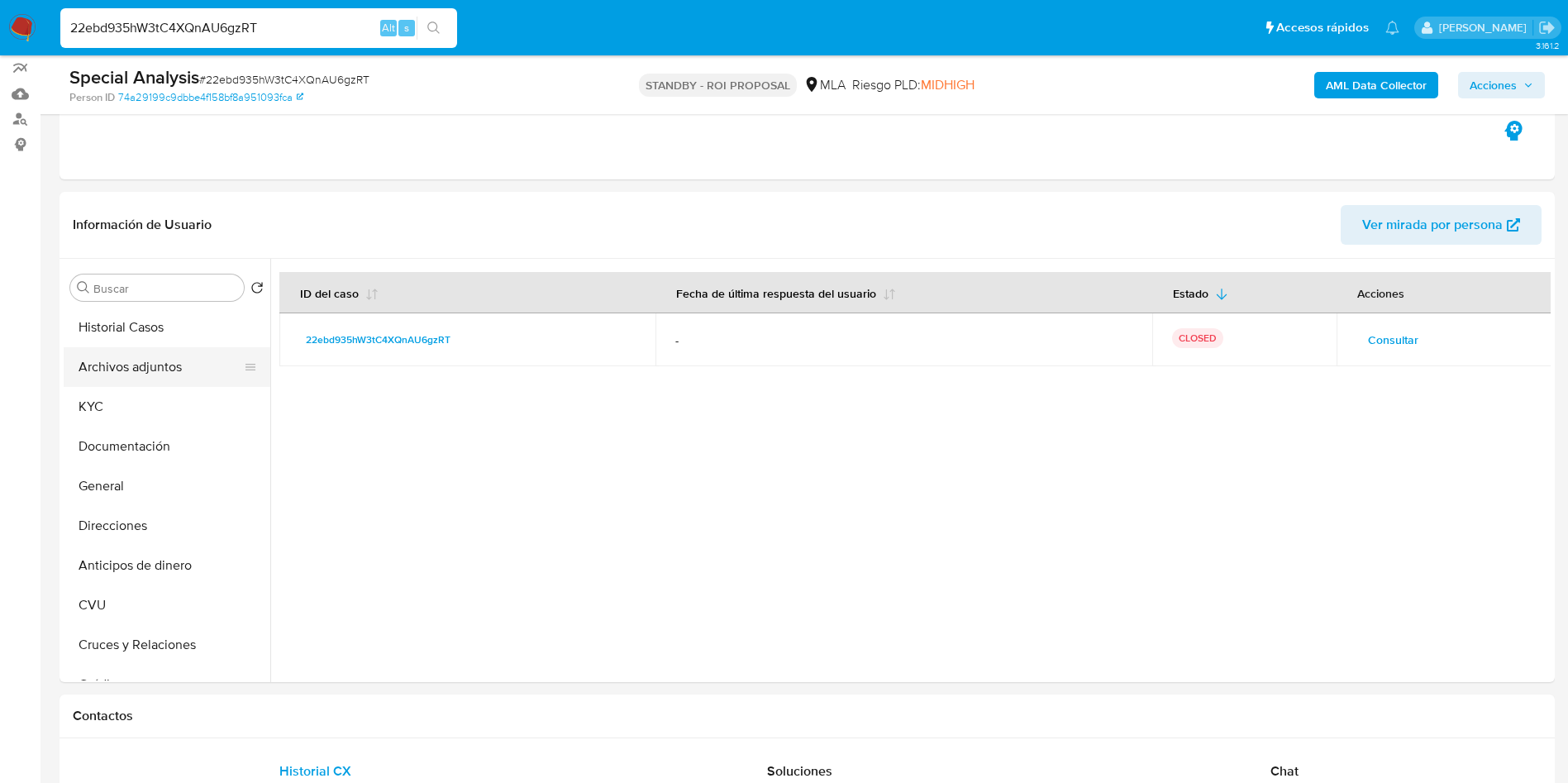
click at [148, 370] on button "Archivos adjuntos" at bounding box center [160, 367] width 193 height 40
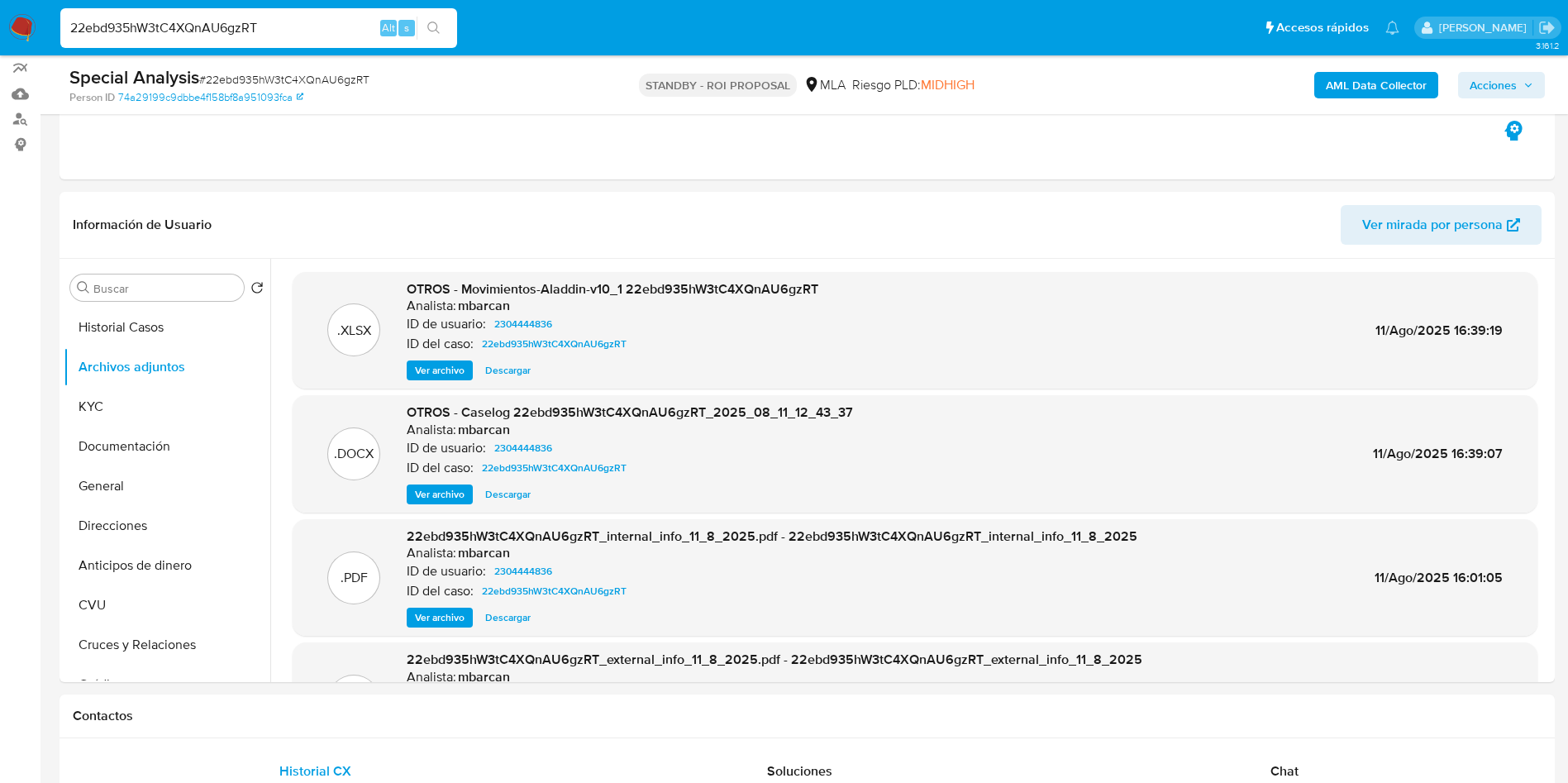
click at [426, 491] on span "Ver archivo" at bounding box center [440, 495] width 50 height 17
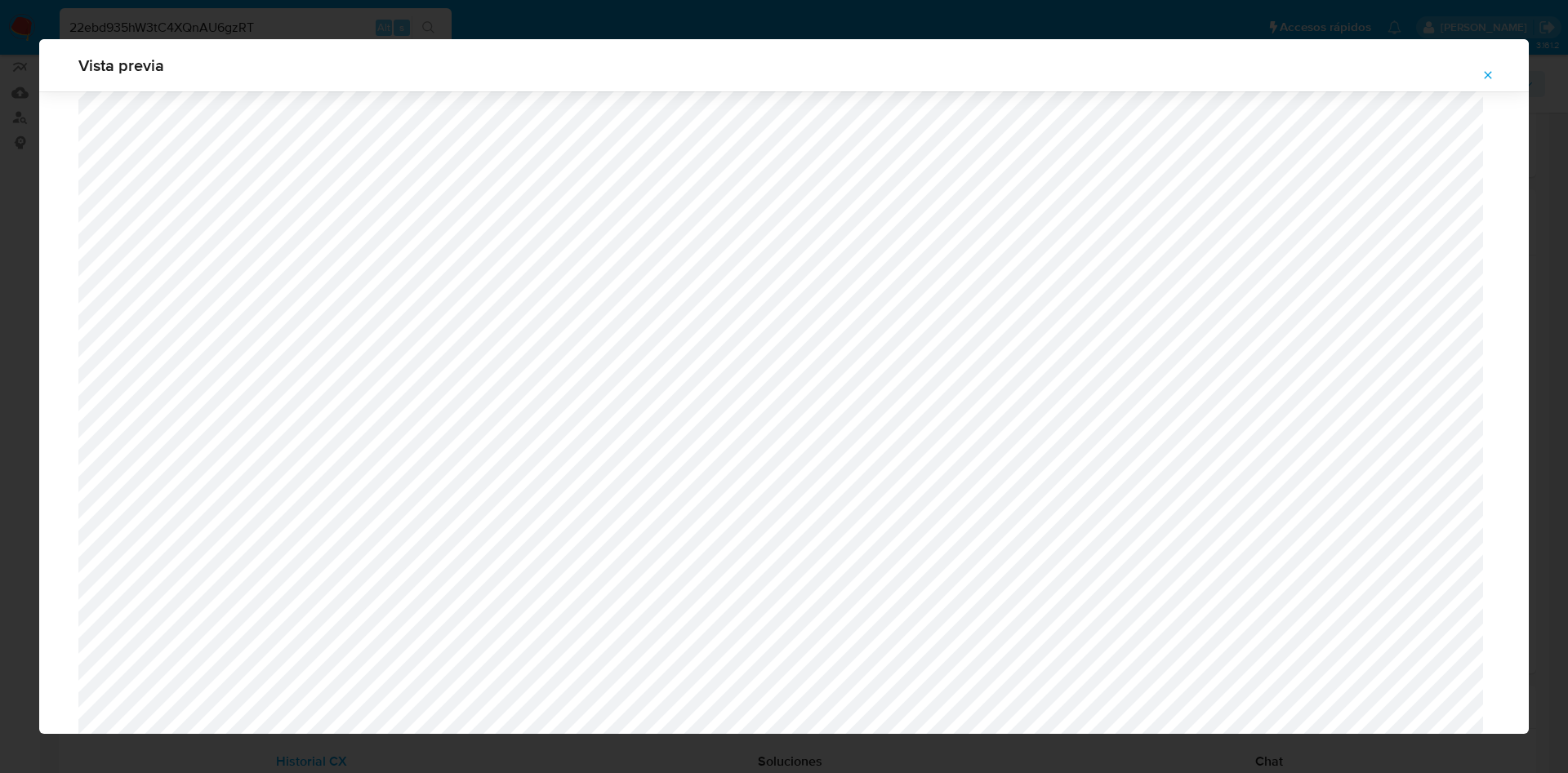
scroll to position [1192, 0]
click at [1489, 80] on icon "Attachment preview" at bounding box center [1488, 75] width 13 height 13
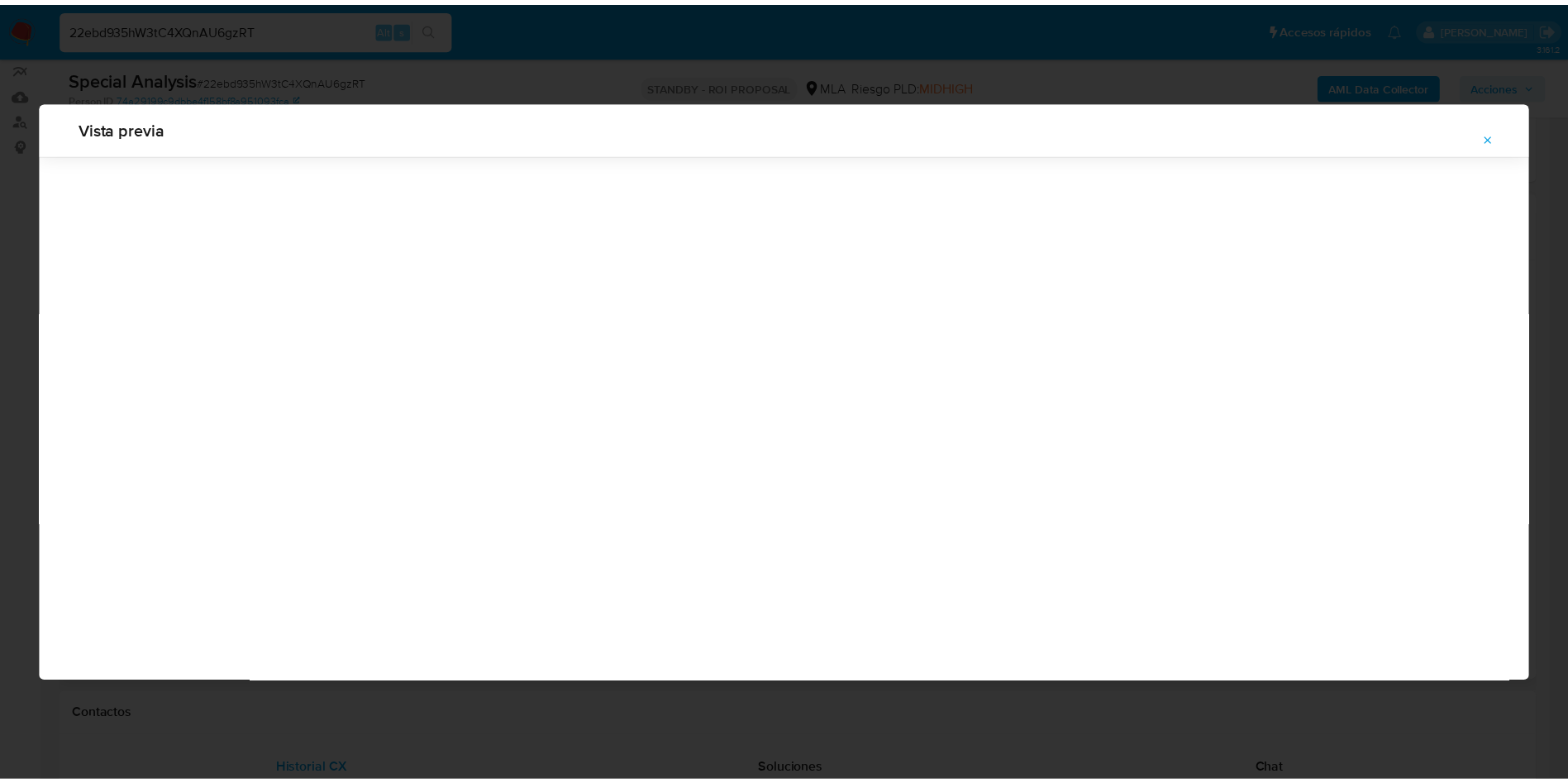
scroll to position [0, 0]
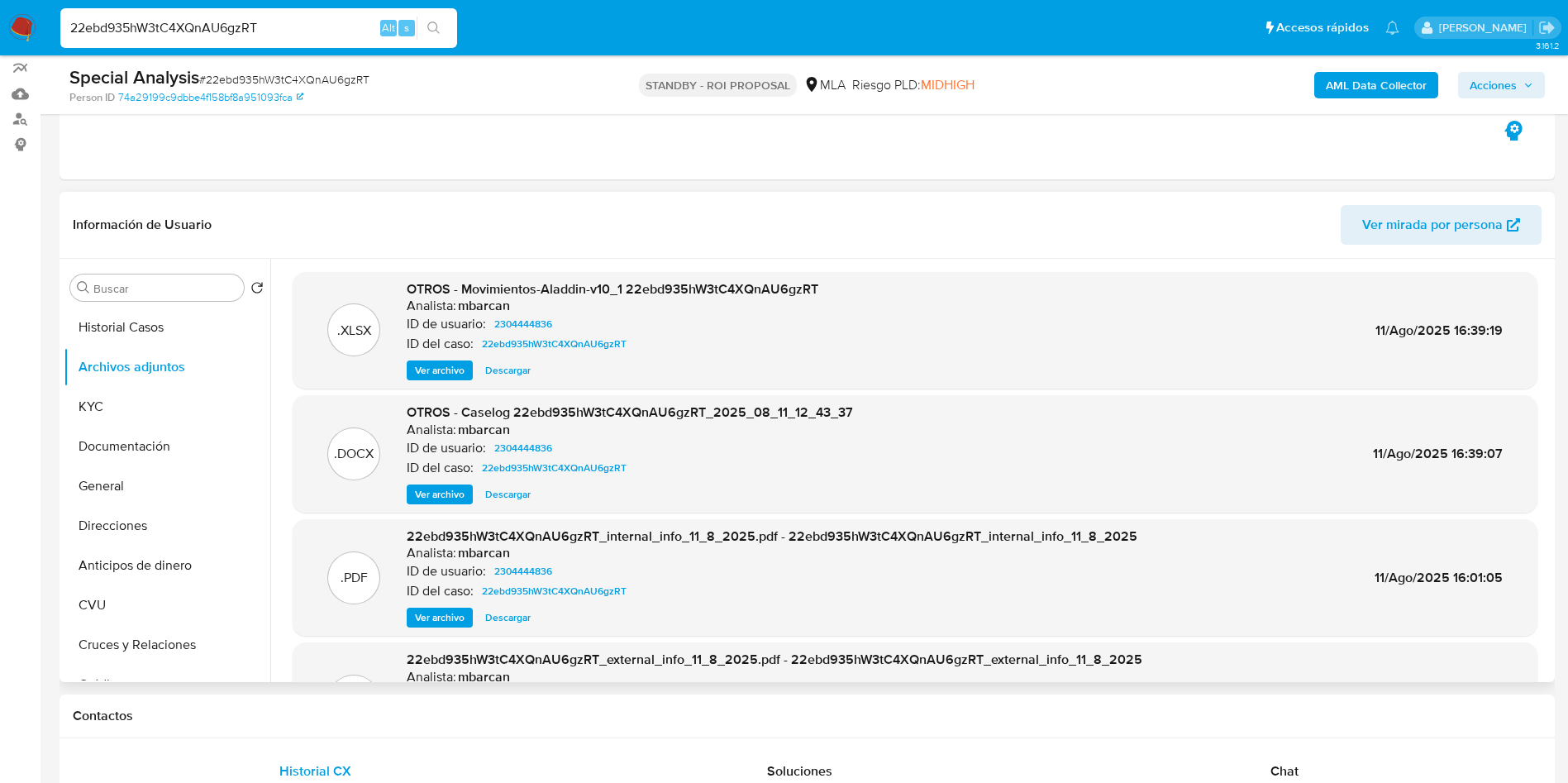
click at [357, 35] on input "22ebd935hW3tC4XQnAU6gzRT" at bounding box center [258, 27] width 396 height 22
paste input "KicDR5RDSIbpOPNpWrb6ESOs"
type input "KicDR5RDSIbpOPNpWrb6ESOs"
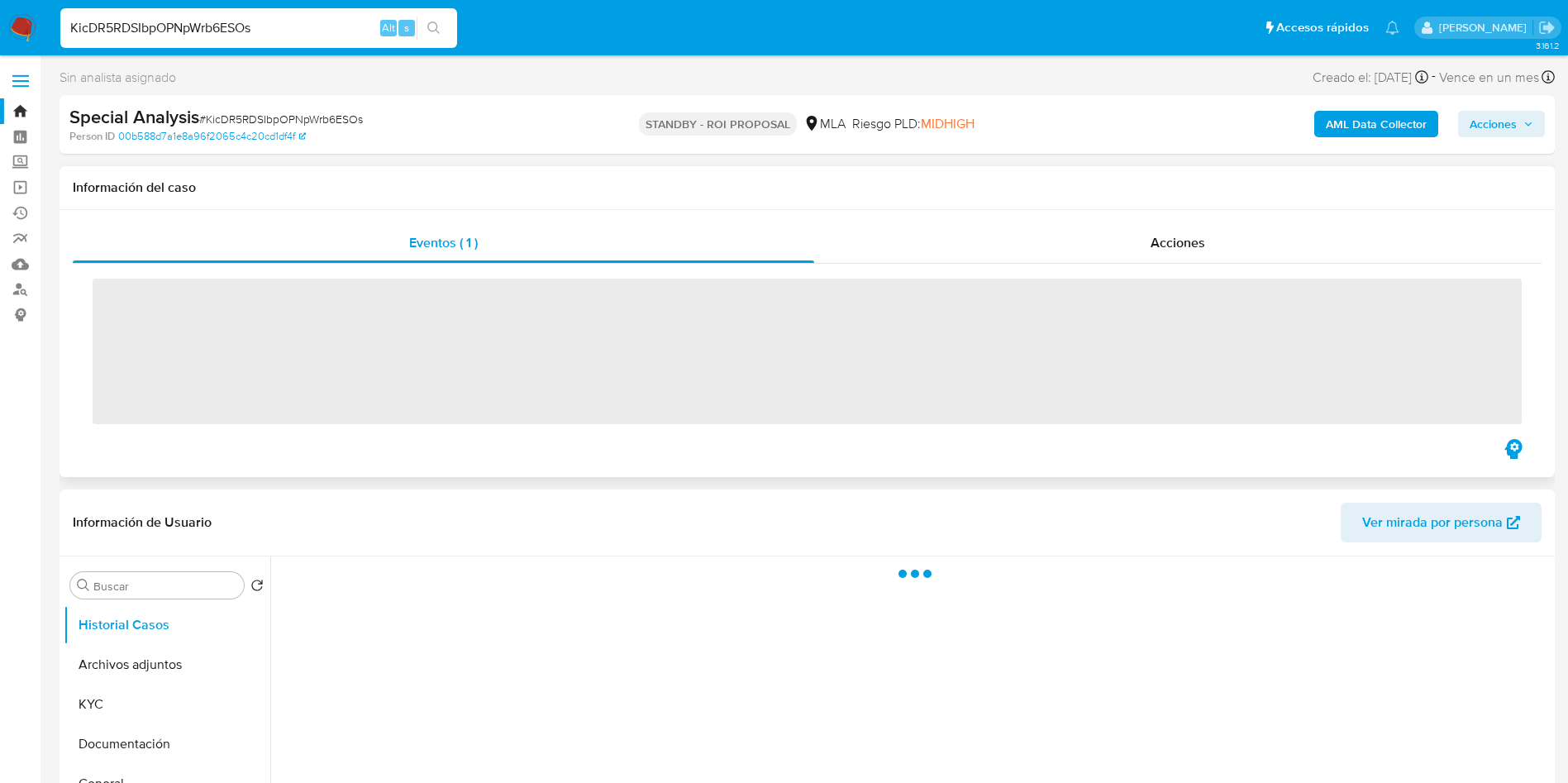
scroll to position [124, 0]
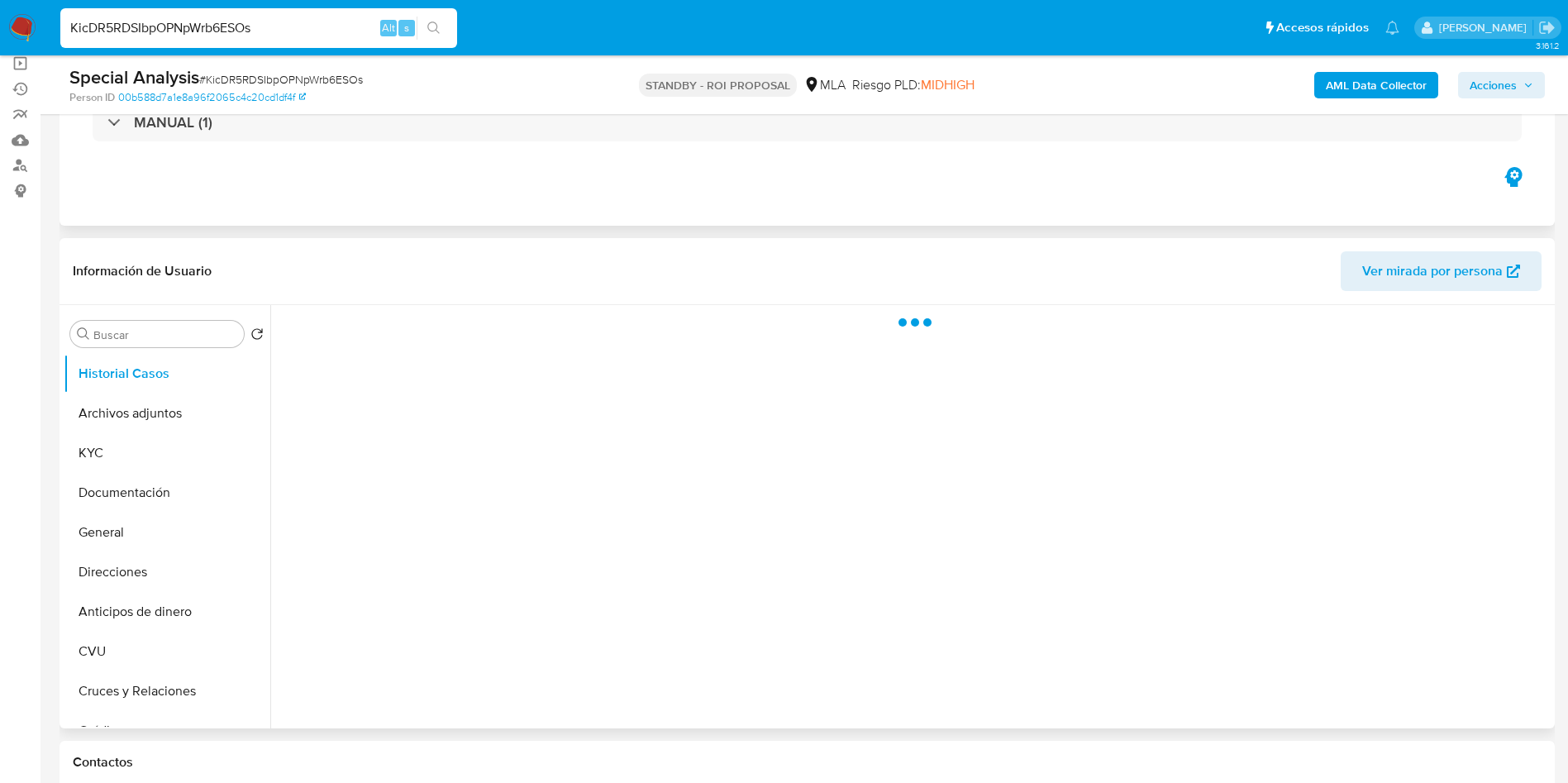
select select "10"
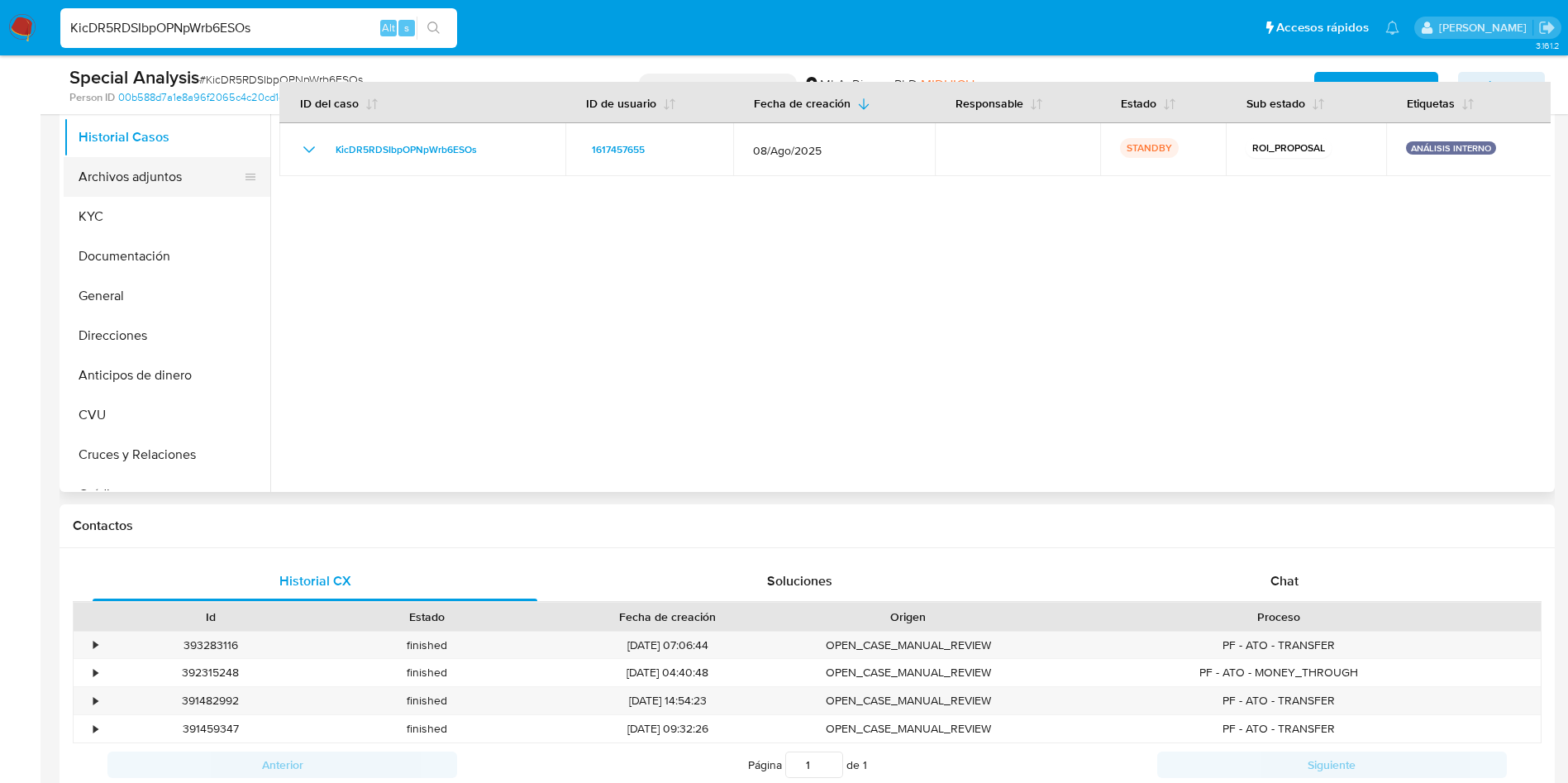
scroll to position [112, 0]
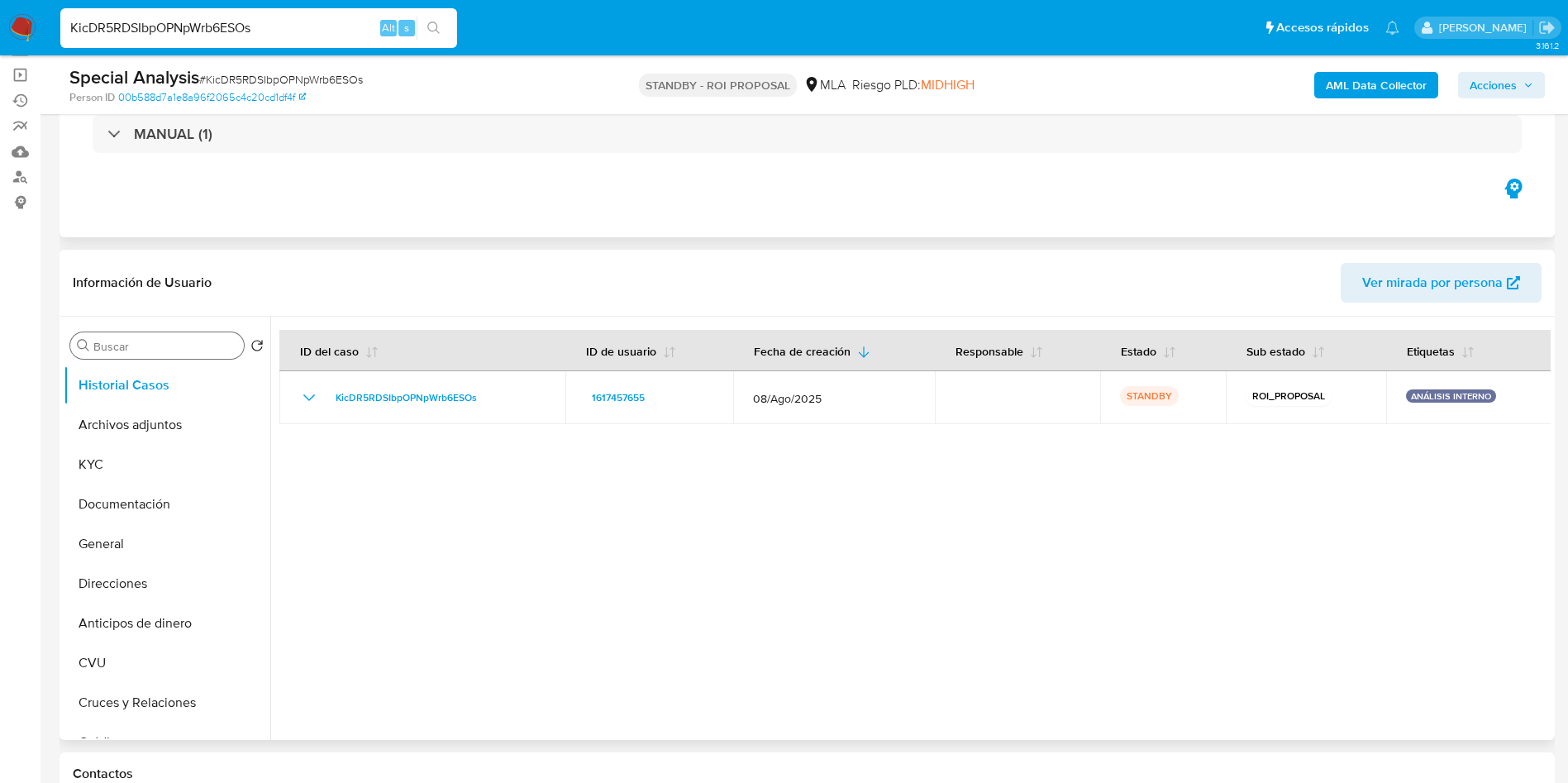
click at [135, 355] on div "Buscar" at bounding box center [157, 346] width 173 height 26
click at [137, 342] on input "Buscar" at bounding box center [165, 347] width 144 height 15
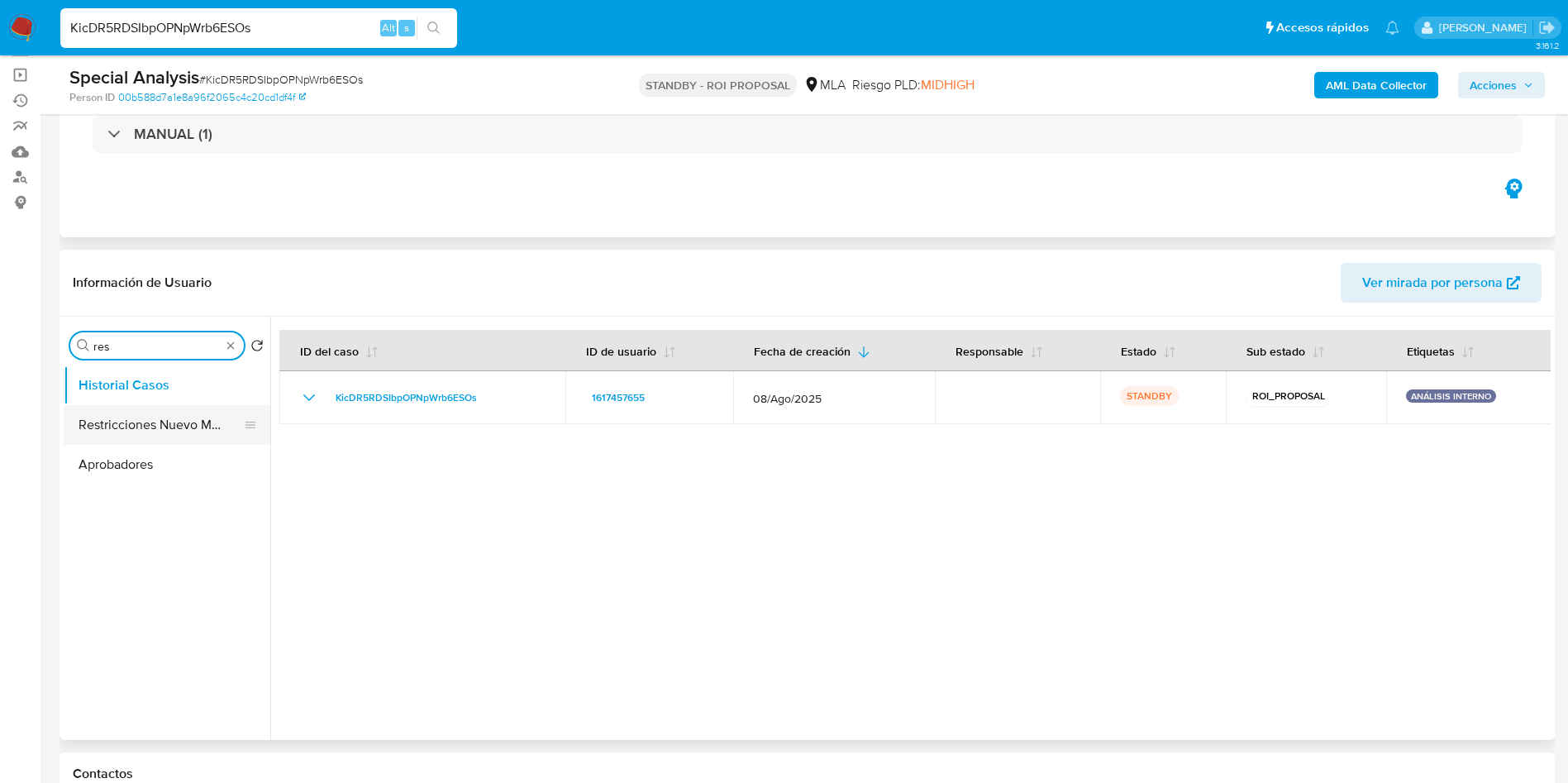
type input "res"
click at [115, 427] on button "Restricciones Nuevo Mundo" at bounding box center [160, 425] width 193 height 40
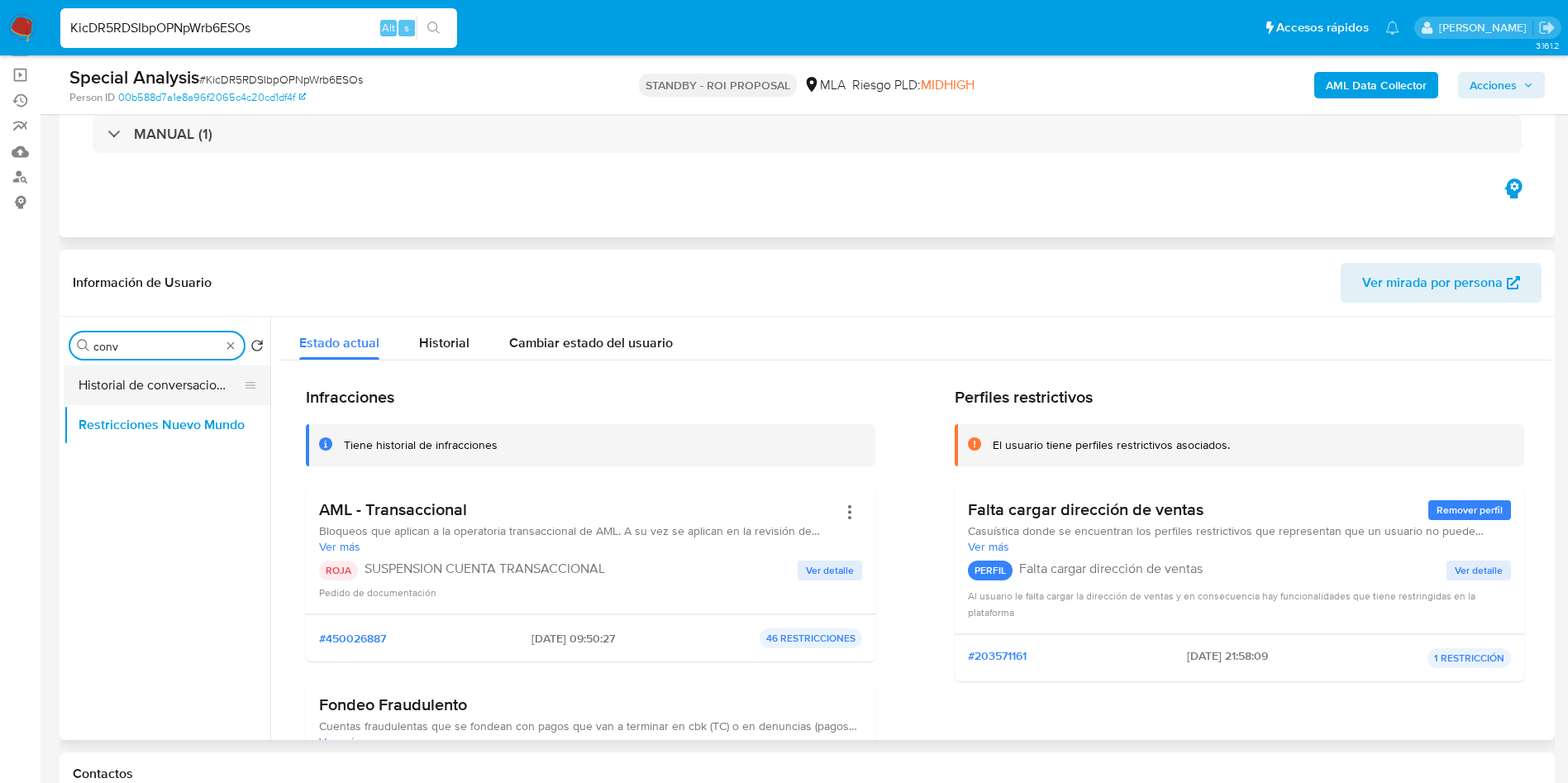
type input "conv"
click at [126, 400] on button "Historial de conversaciones" at bounding box center [160, 385] width 193 height 40
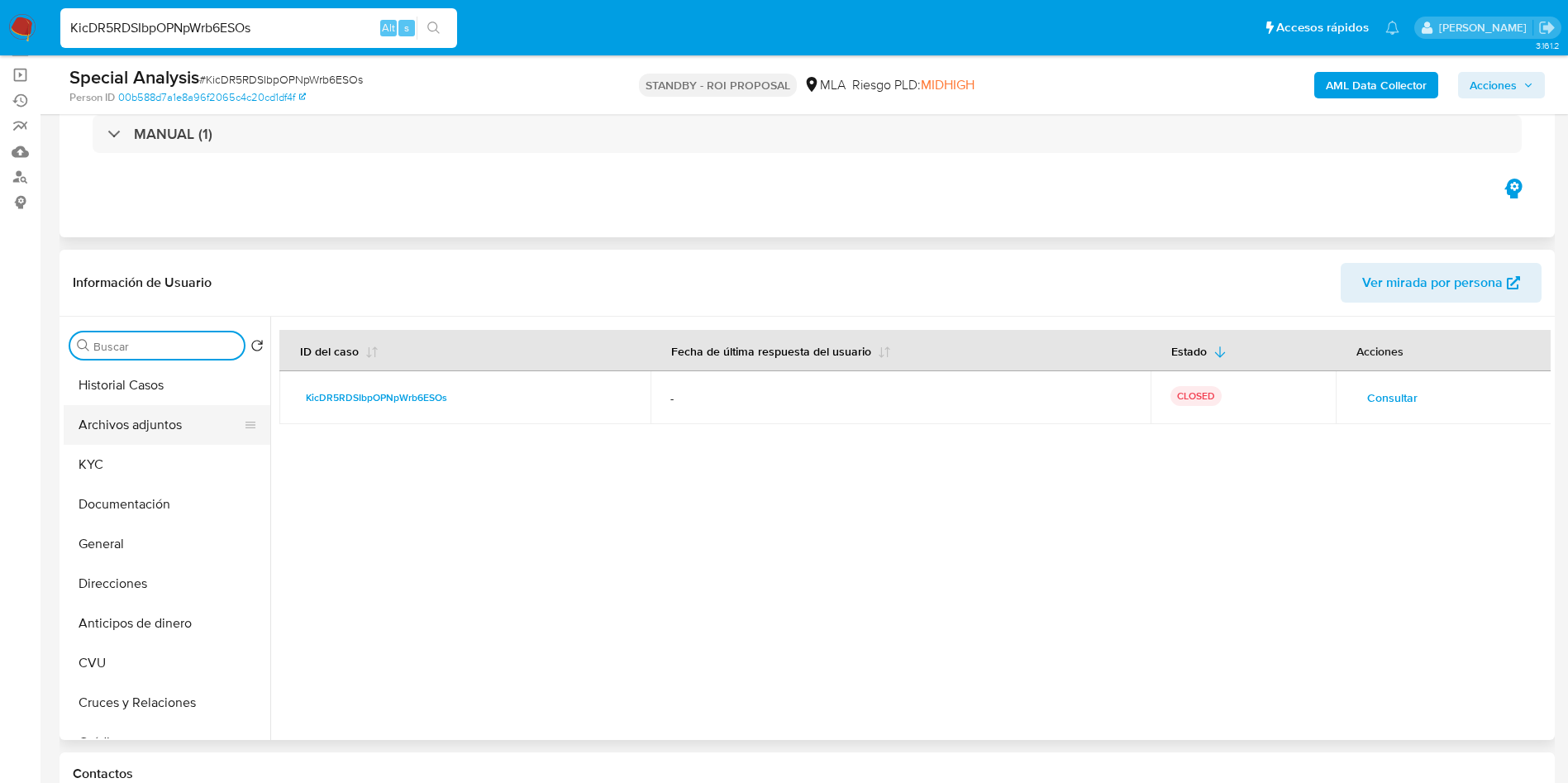
click at [137, 408] on button "Archivos adjuntos" at bounding box center [160, 425] width 193 height 40
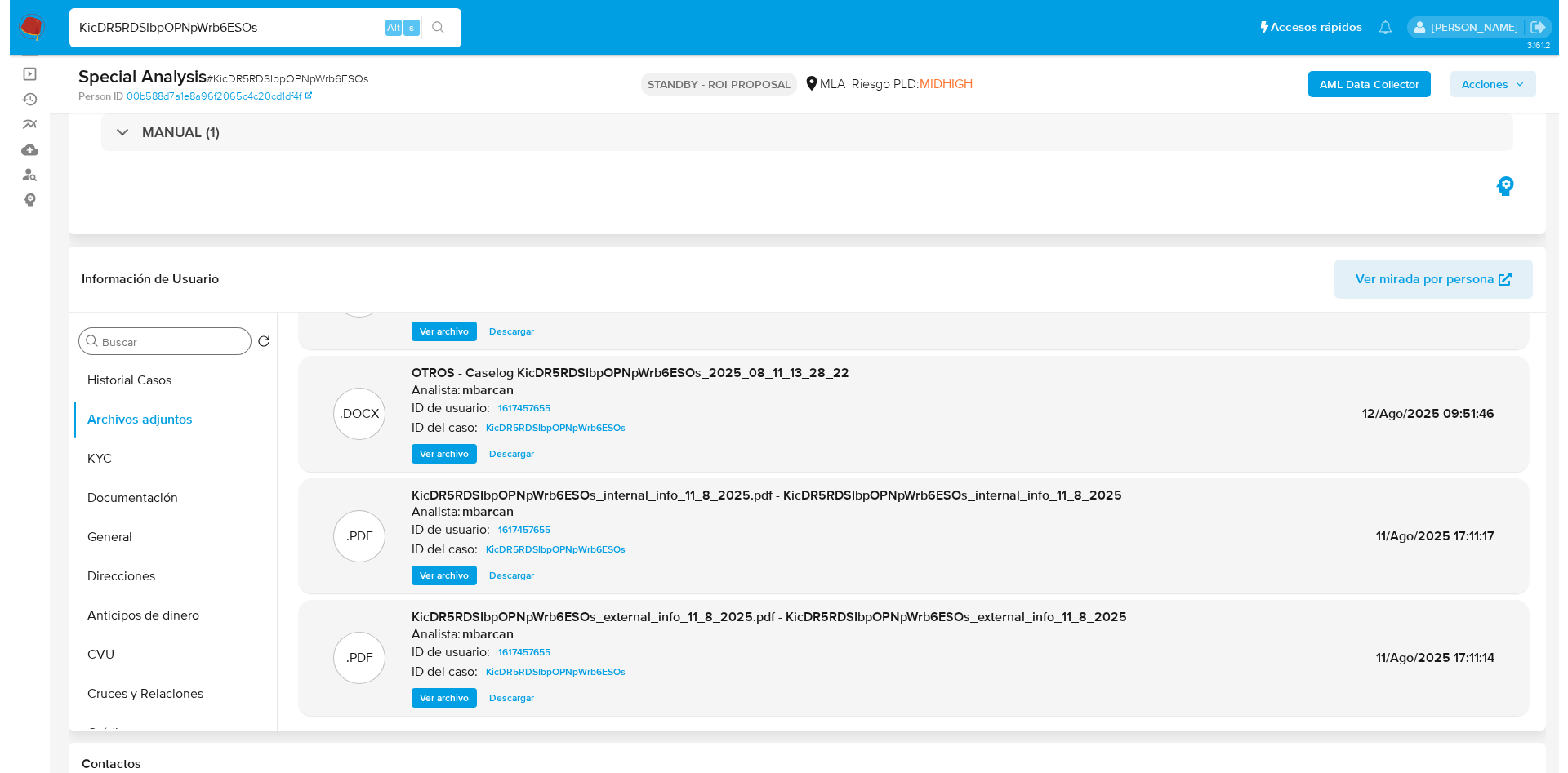
scroll to position [0, 0]
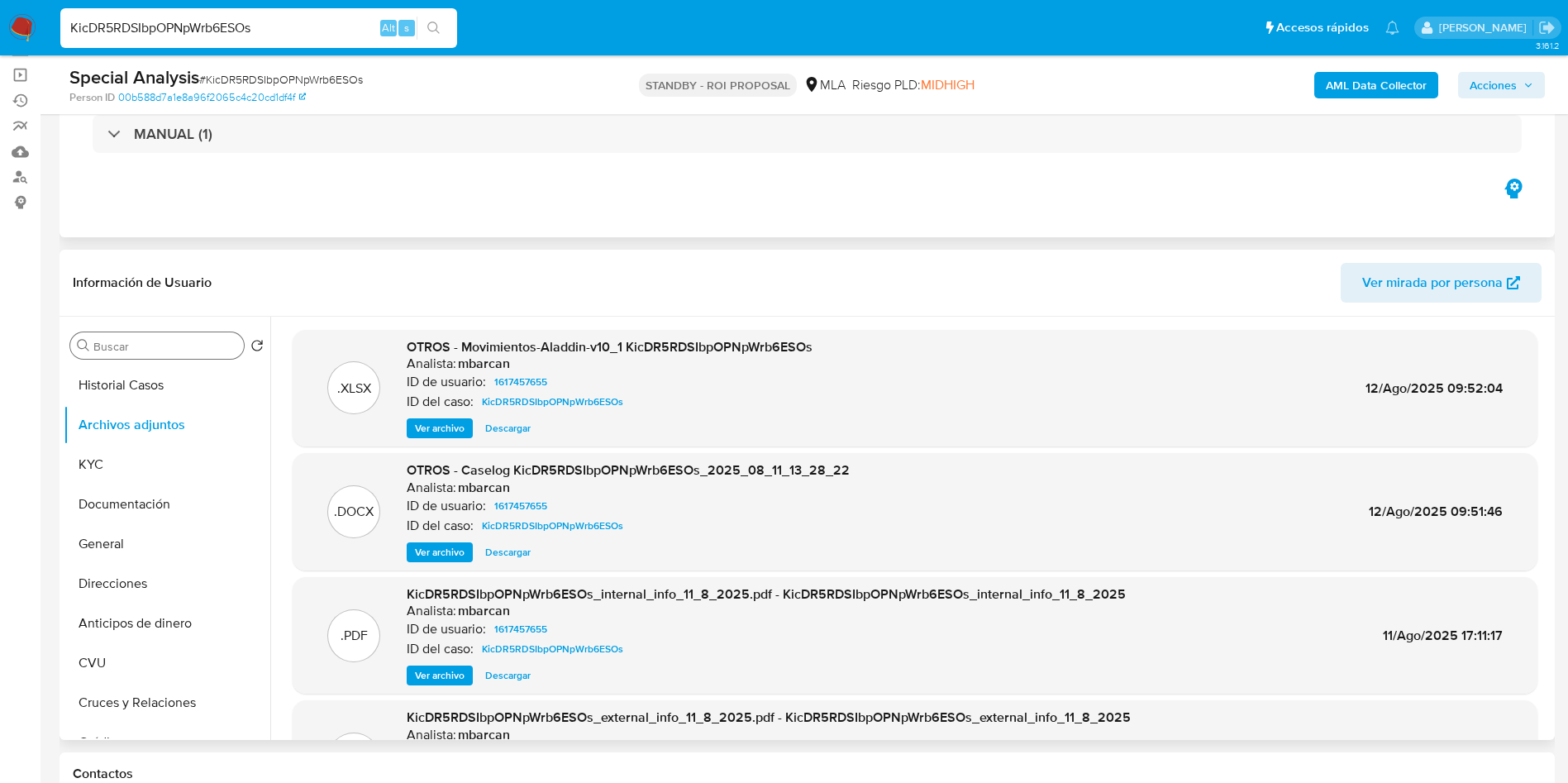
click at [435, 550] on span "Ver archivo" at bounding box center [440, 552] width 50 height 17
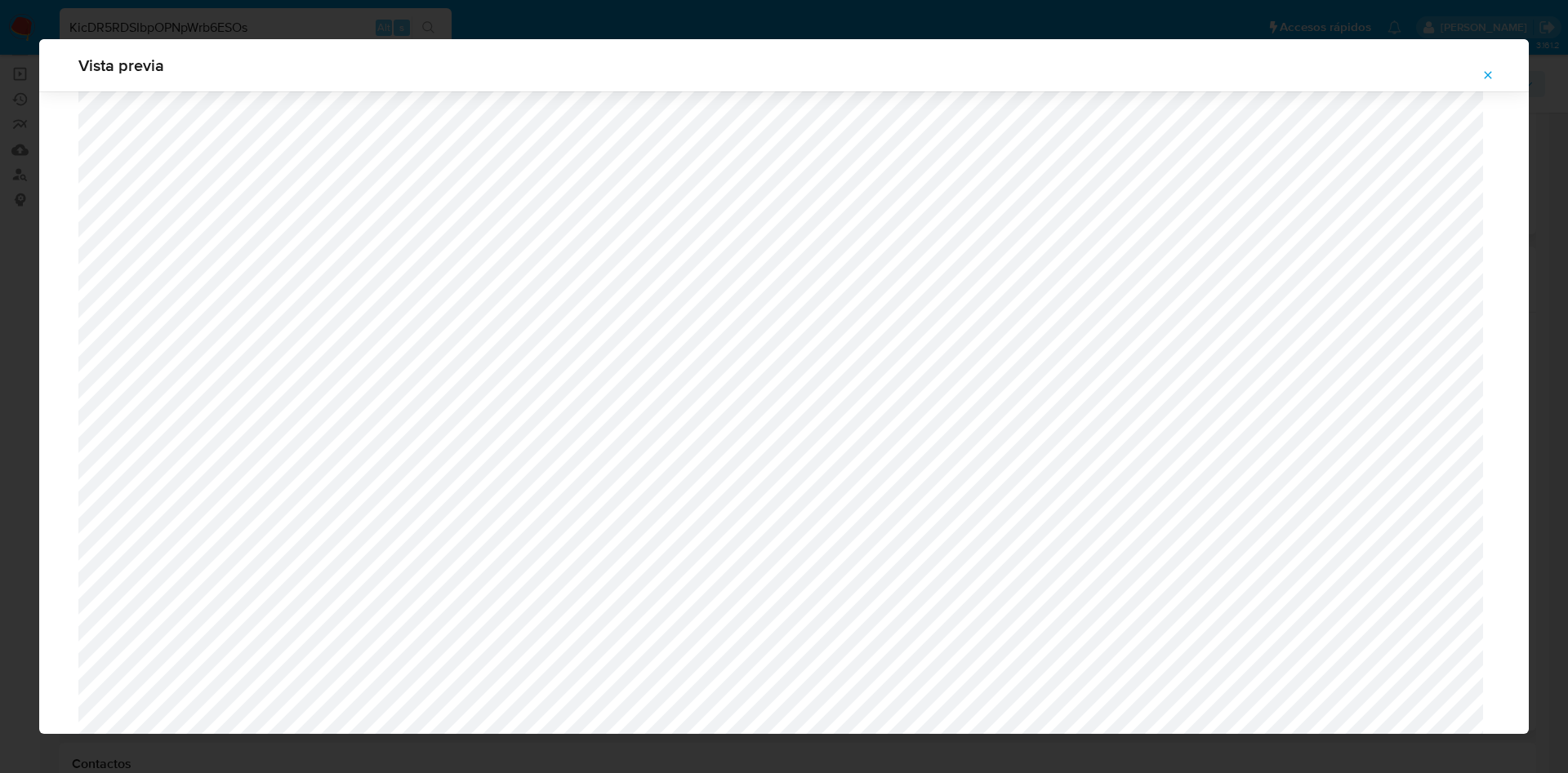
scroll to position [1070, 0]
click at [1503, 83] on button "Attachment preview" at bounding box center [1488, 75] width 36 height 26
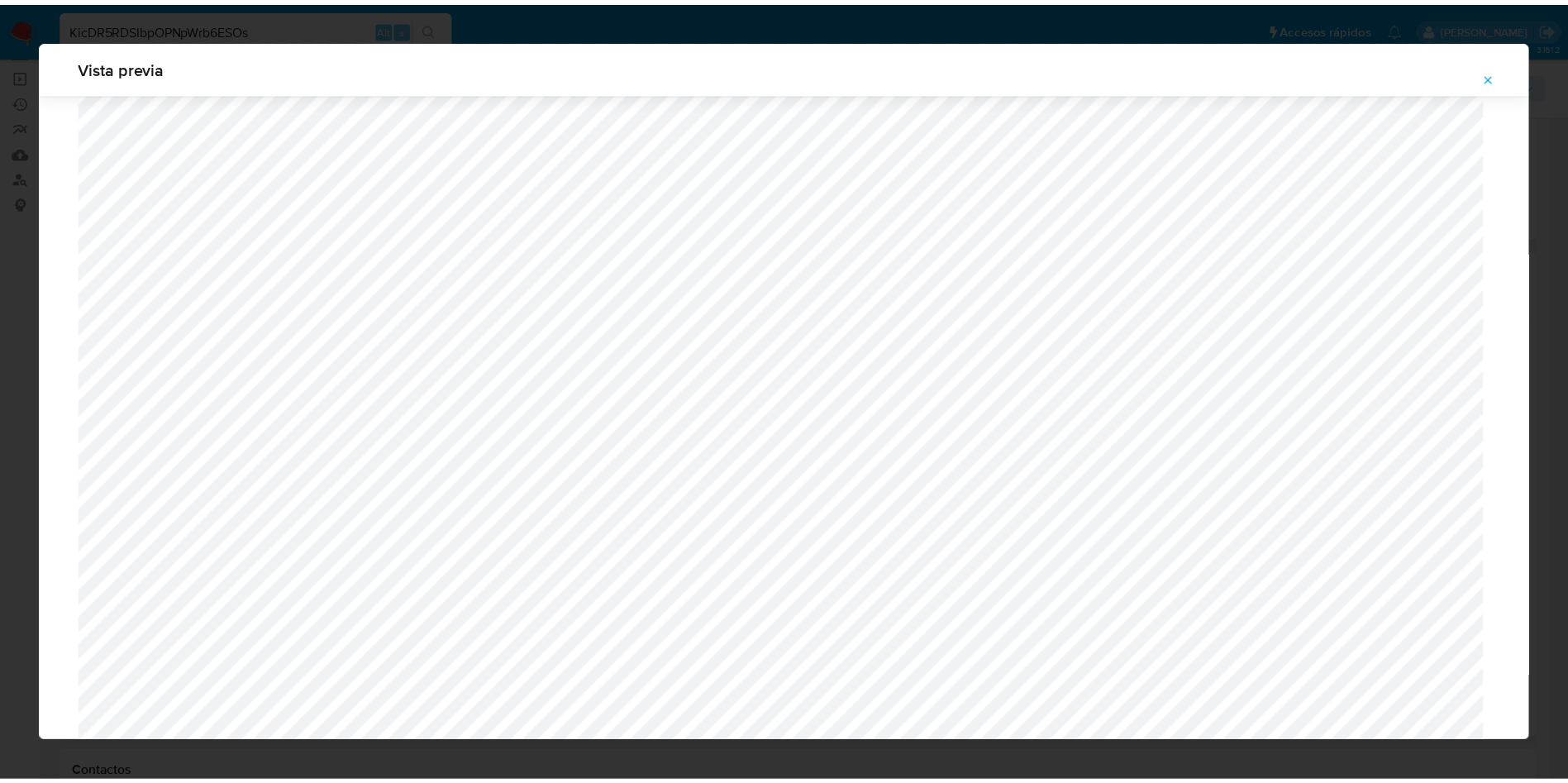
scroll to position [0, 0]
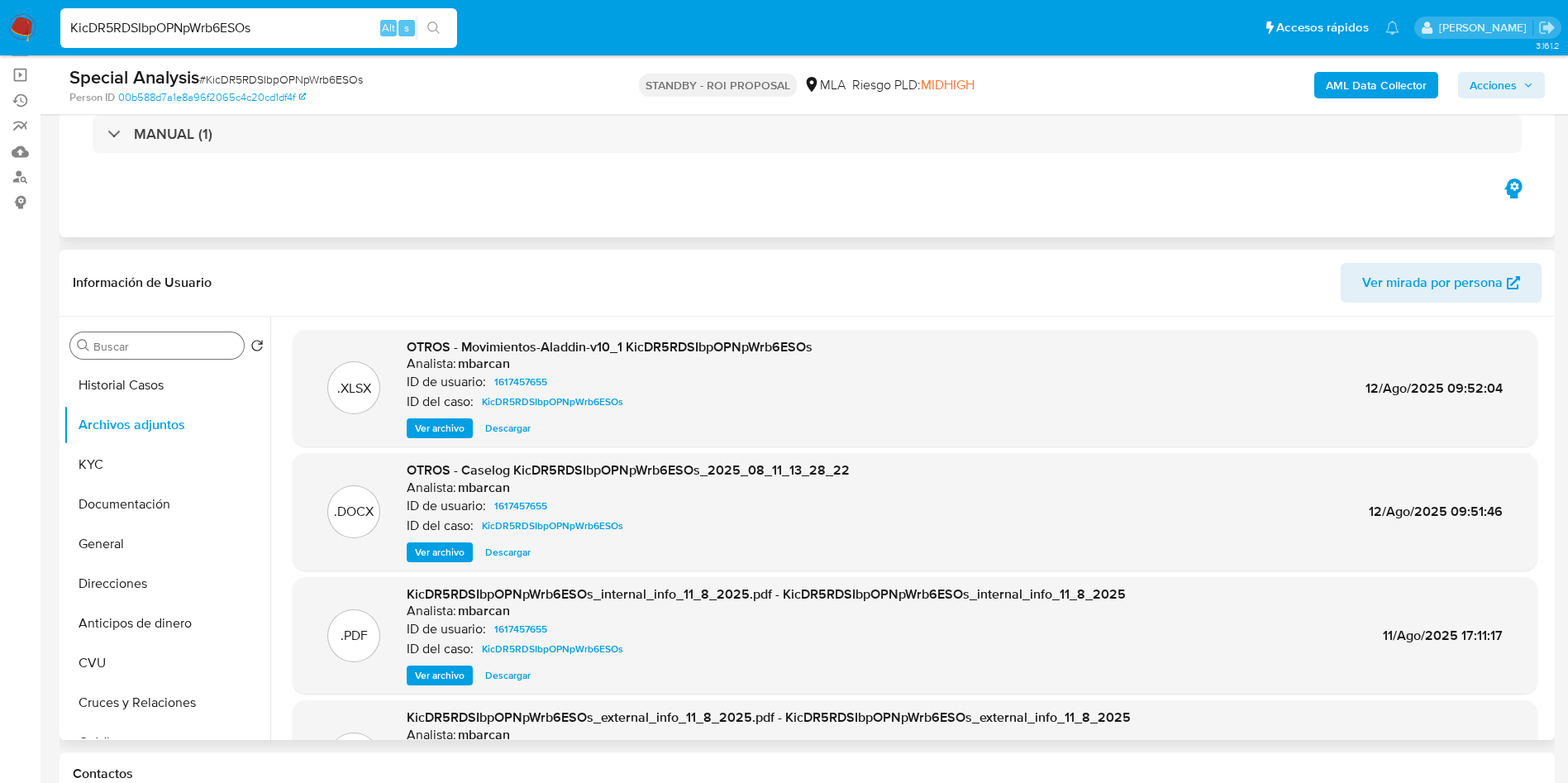
click at [281, 10] on nav "Pausado Ver notificaciones KicDR5RDSIbpOPNpWrb6ESOs Alt s Accesos rápidos Presi…" at bounding box center [784, 27] width 1568 height 56
click at [284, 22] on input "KicDR5RDSIbpOPNpWrb6ESOs" at bounding box center [258, 27] width 396 height 22
click at [284, 23] on input "KicDR5RDSIbpOPNpWrb6ESOs" at bounding box center [258, 27] width 396 height 22
paste input "yJCeI6GqvRYuQemM2CV7EGbC"
type input "yJCeI6GqvRYuQemM2CV7EGbC"
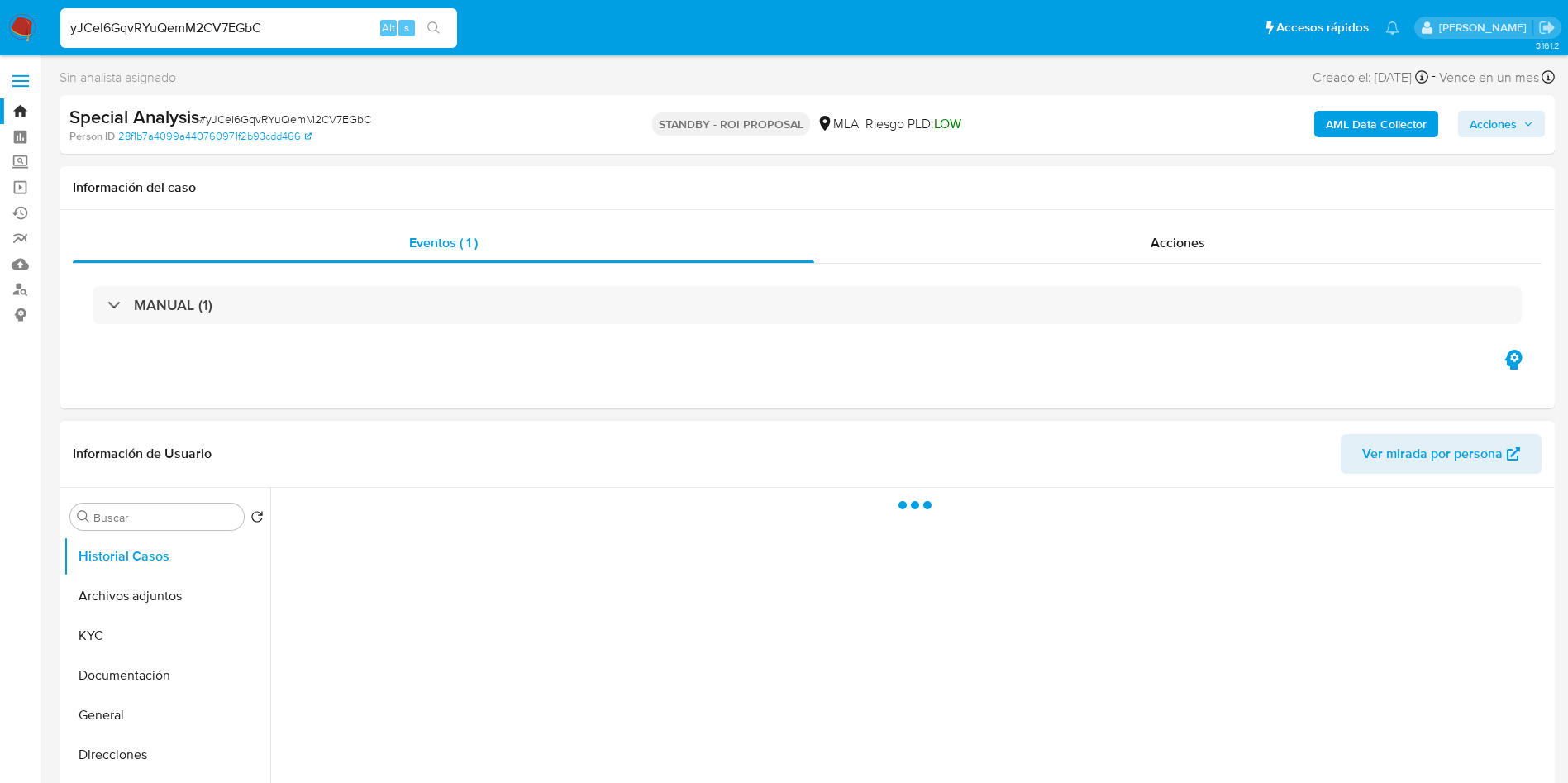
select select "10"
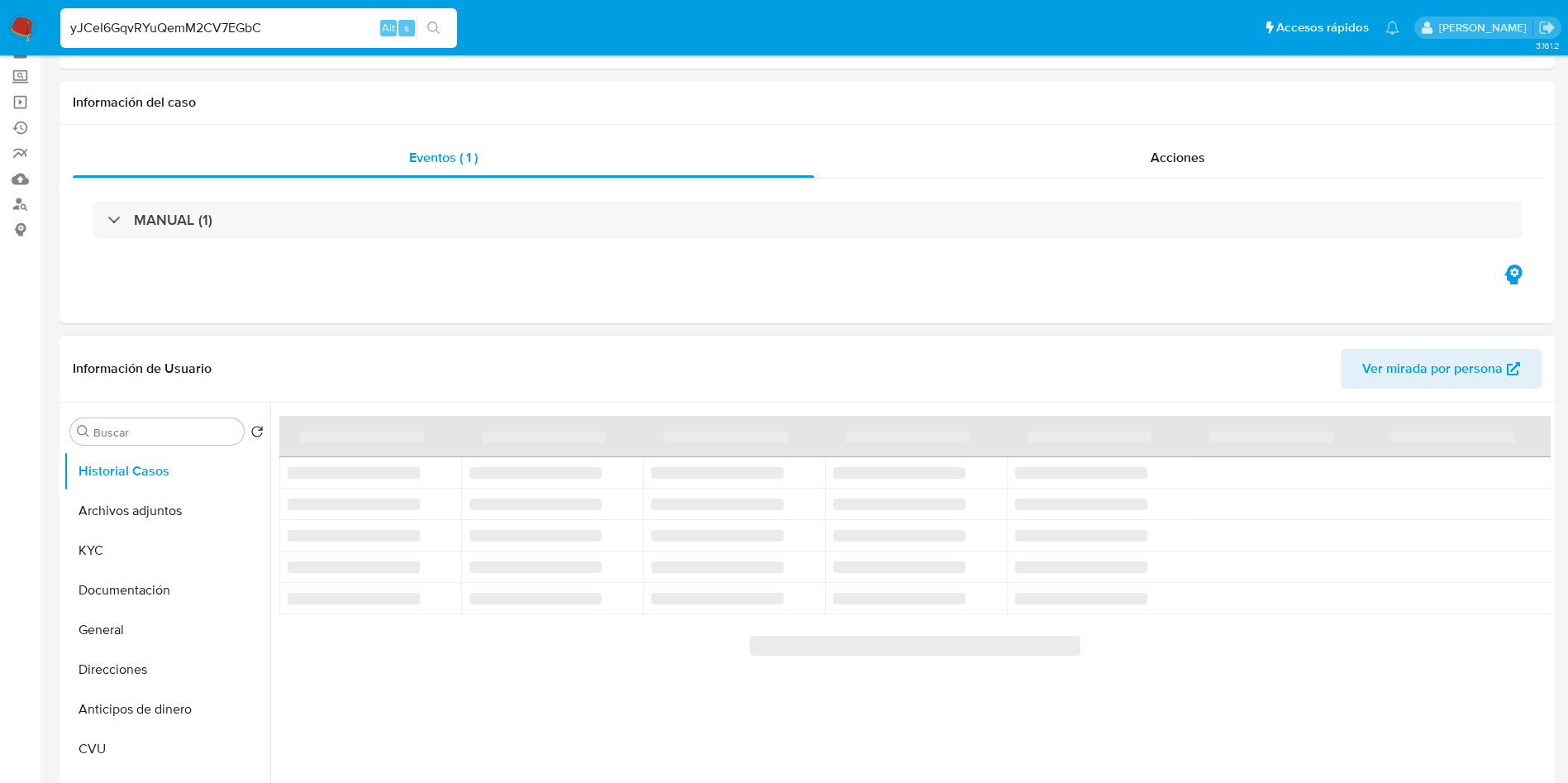
scroll to position [124, 0]
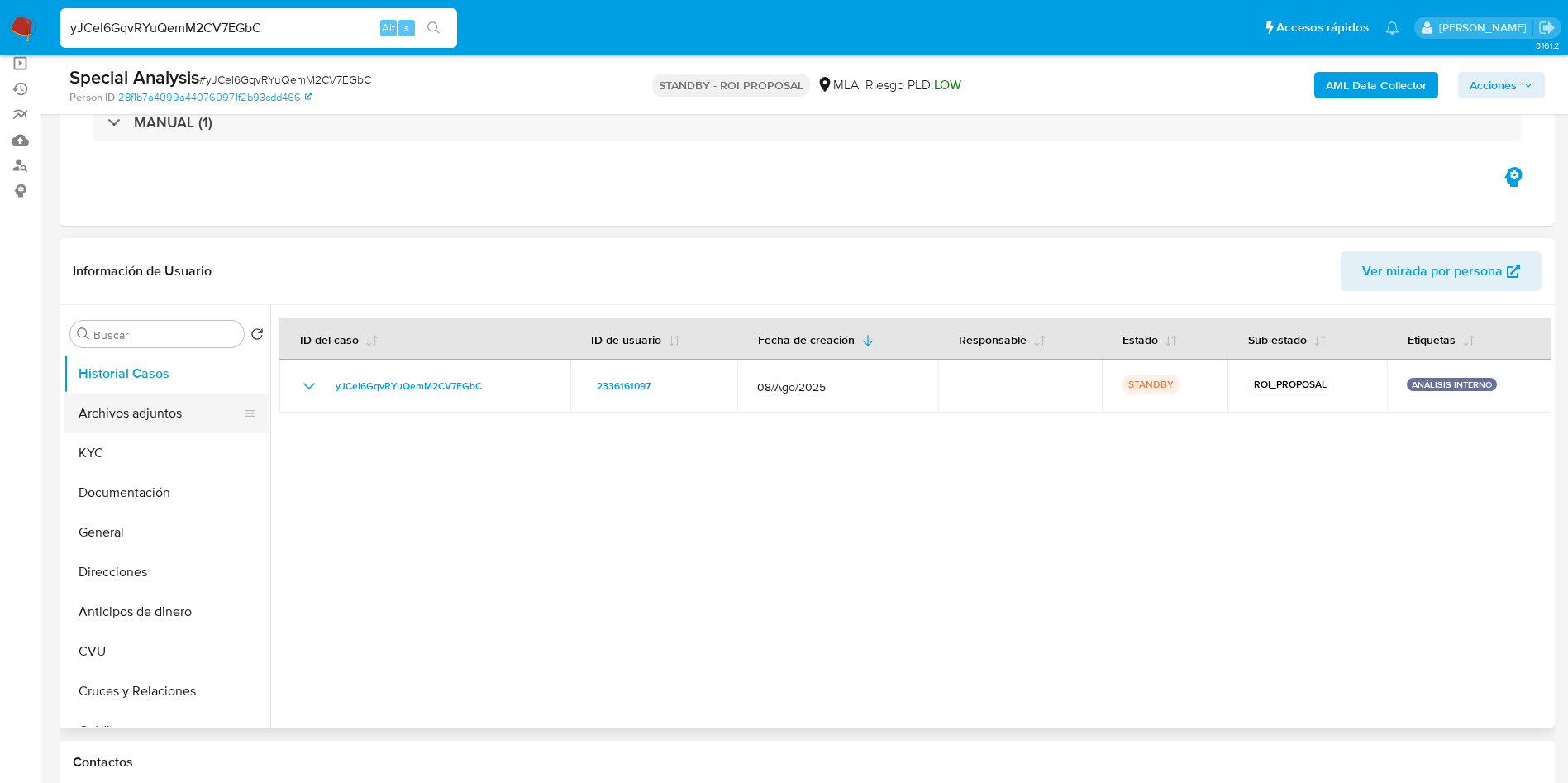
click at [159, 422] on button "Archivos adjuntos" at bounding box center [160, 414] width 193 height 40
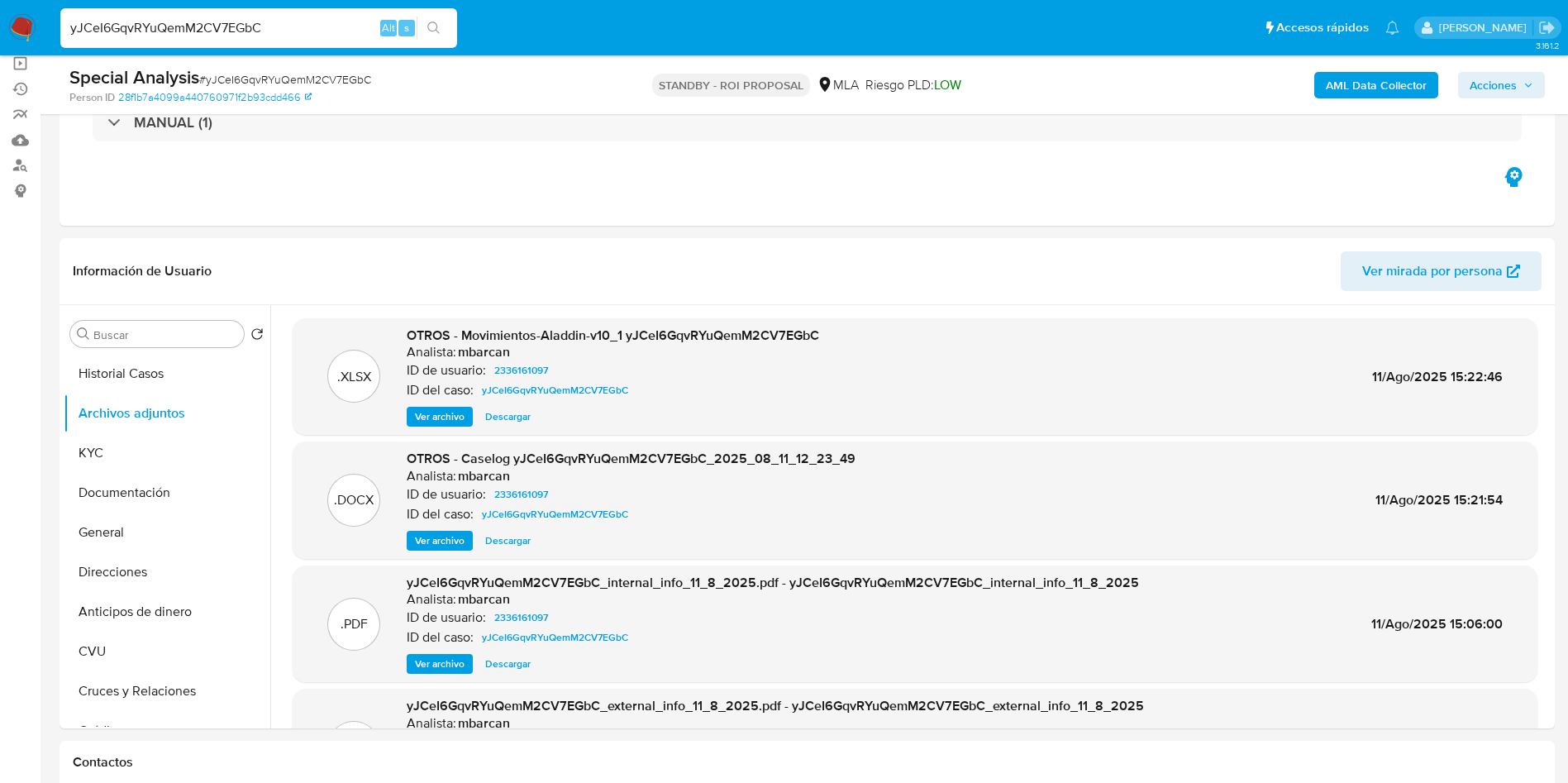
click at [523, 539] on span "Descargar" at bounding box center [508, 541] width 45 height 17
click at [318, 32] on input "yJCeI6GqvRYuQemM2CV7EGbC" at bounding box center [258, 27] width 396 height 22
paste input "TNdQTsLUS75BEho6K5UnUtsR"
type input "TNdQTsLUS75BEho6K5UnUtsR"
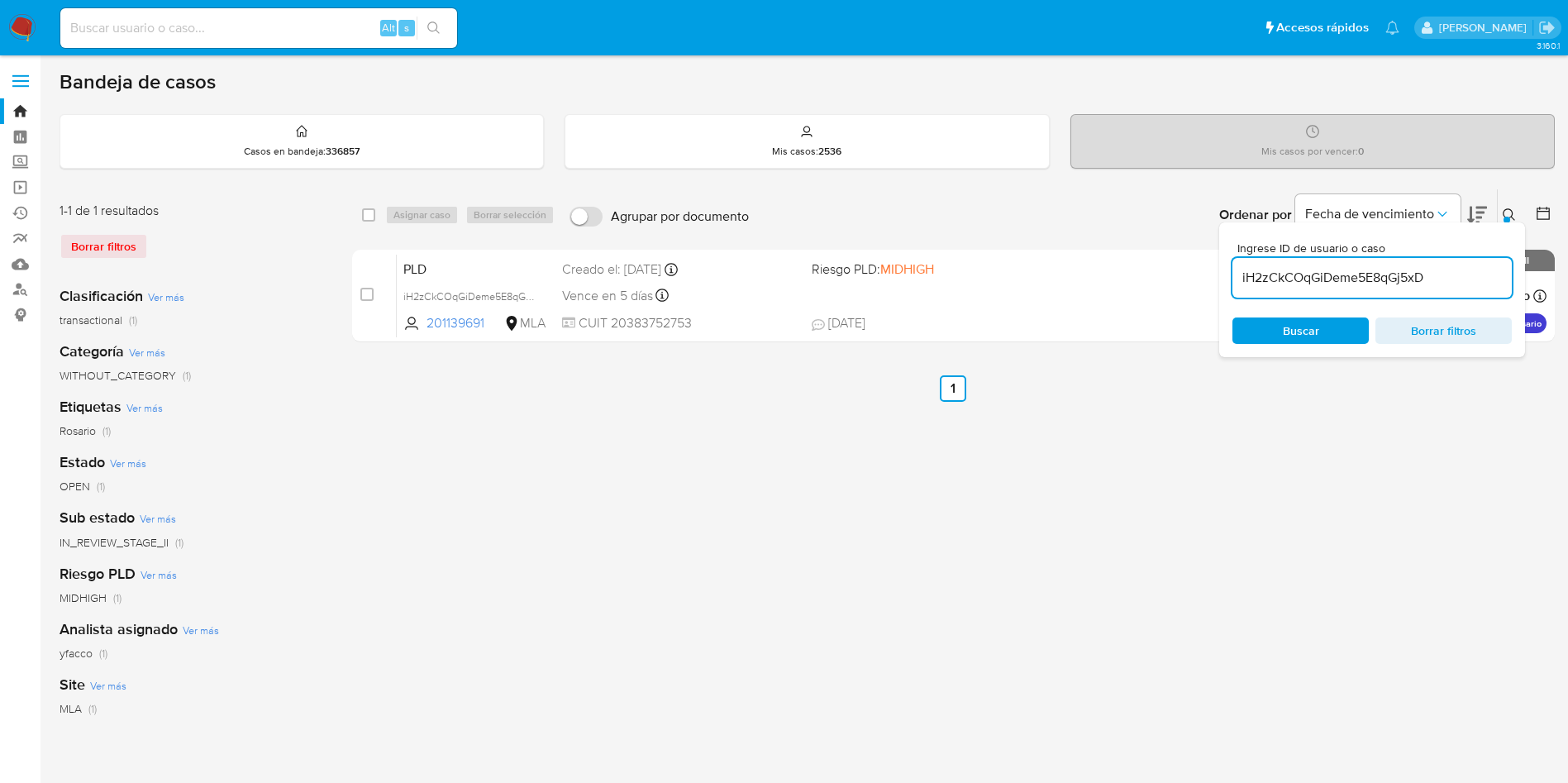
click at [1456, 274] on input "iH2zCkCOqGiDeme5E8qGj5xD" at bounding box center [1371, 277] width 280 height 22
click at [1456, 275] on input "iH2zCkCOqGiDeme5E8qGj5xD" at bounding box center [1371, 277] width 280 height 22
paste input "StZ4ZUkEmfFWSBUsedtIwKpq"
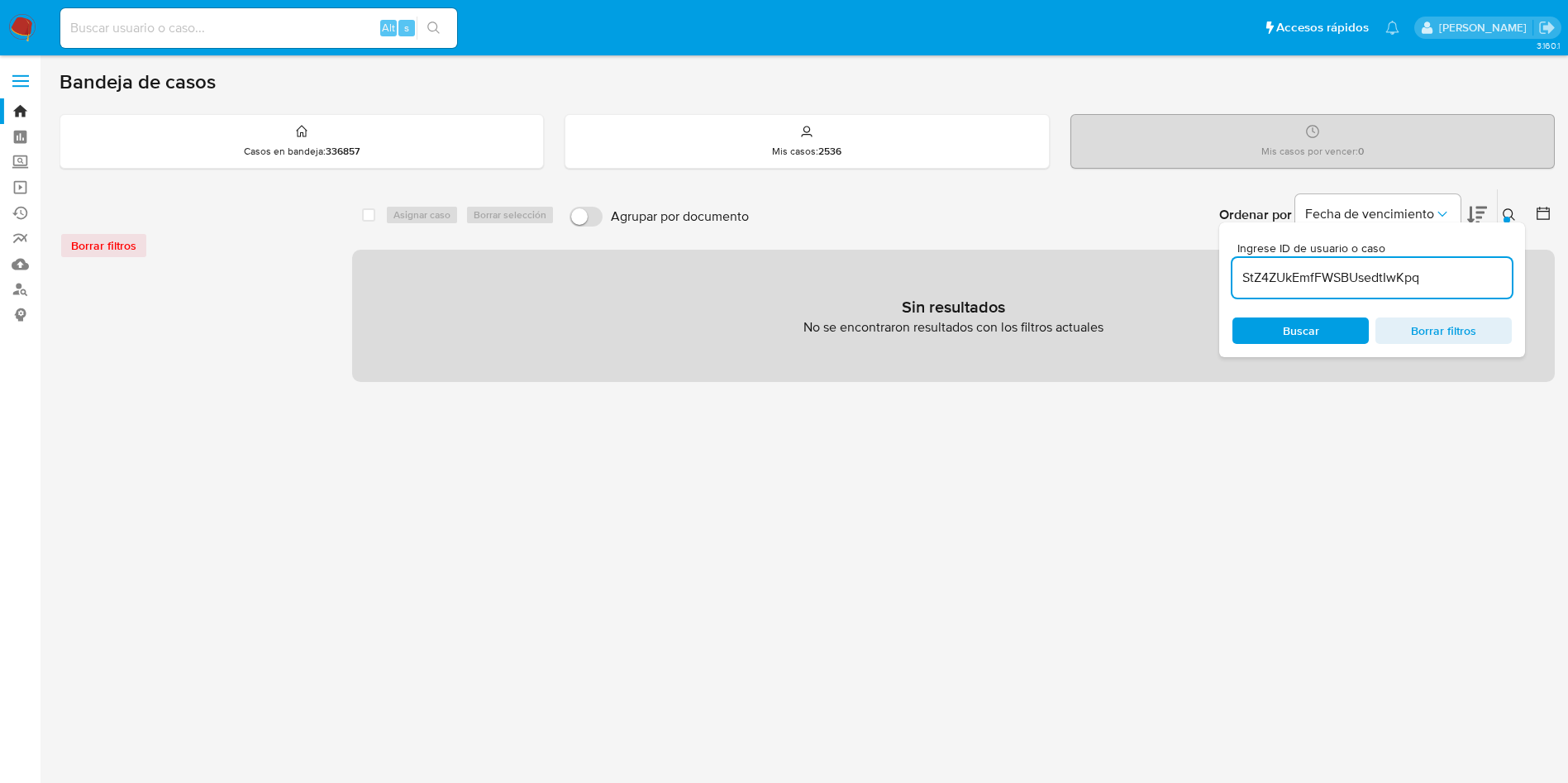
click at [1431, 273] on input "StZ4ZUkEmfFWSBUsedtIwKpq" at bounding box center [1371, 277] width 280 height 22
type input "StZ4ZUkEmfFWSBUsedtIwKpq"
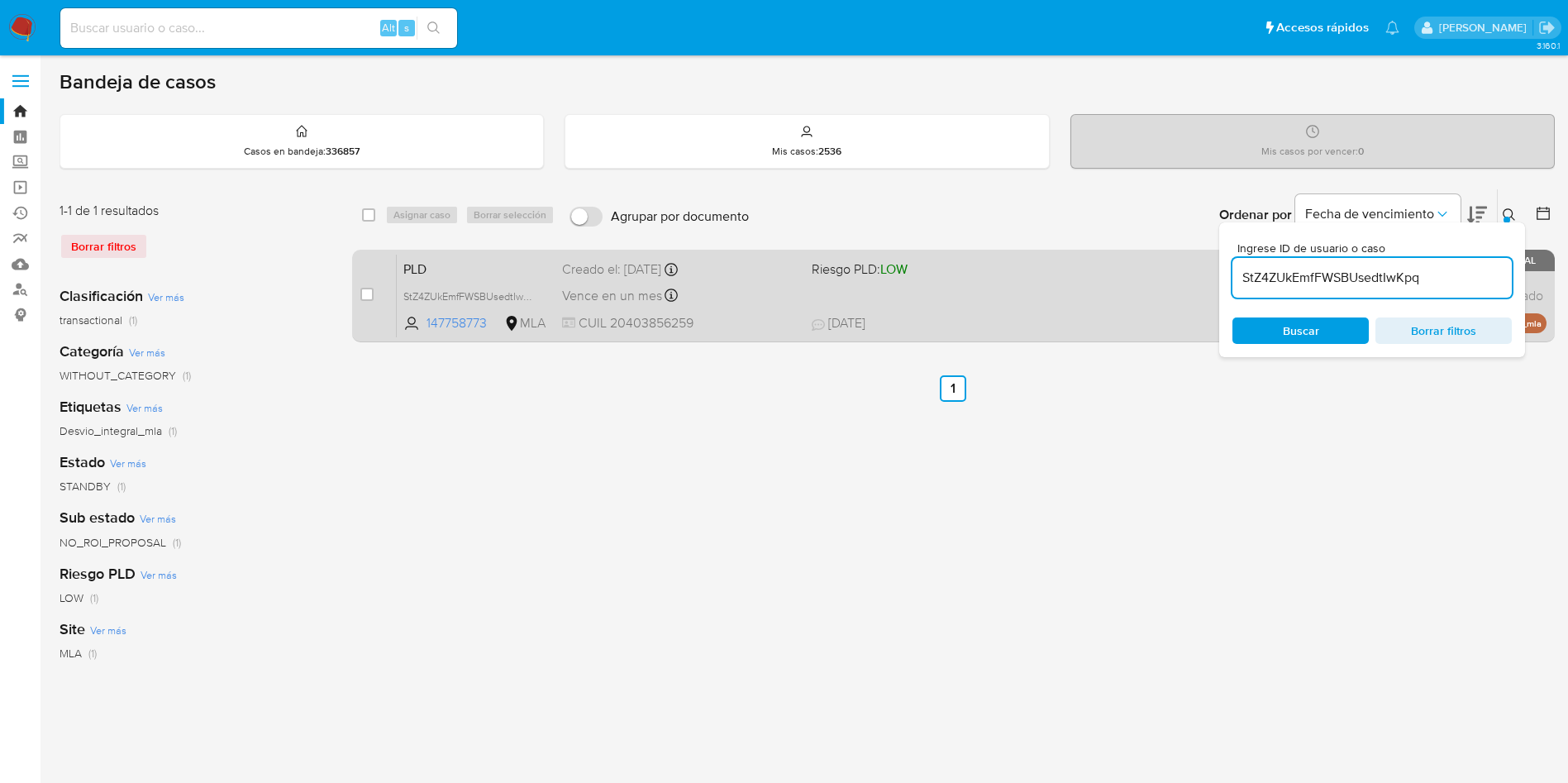
click at [374, 296] on div "case-item-checkbox No es posible asignar el caso" at bounding box center [379, 295] width 37 height 84
click at [370, 293] on input "checkbox" at bounding box center [367, 294] width 13 height 13
checkbox input "true"
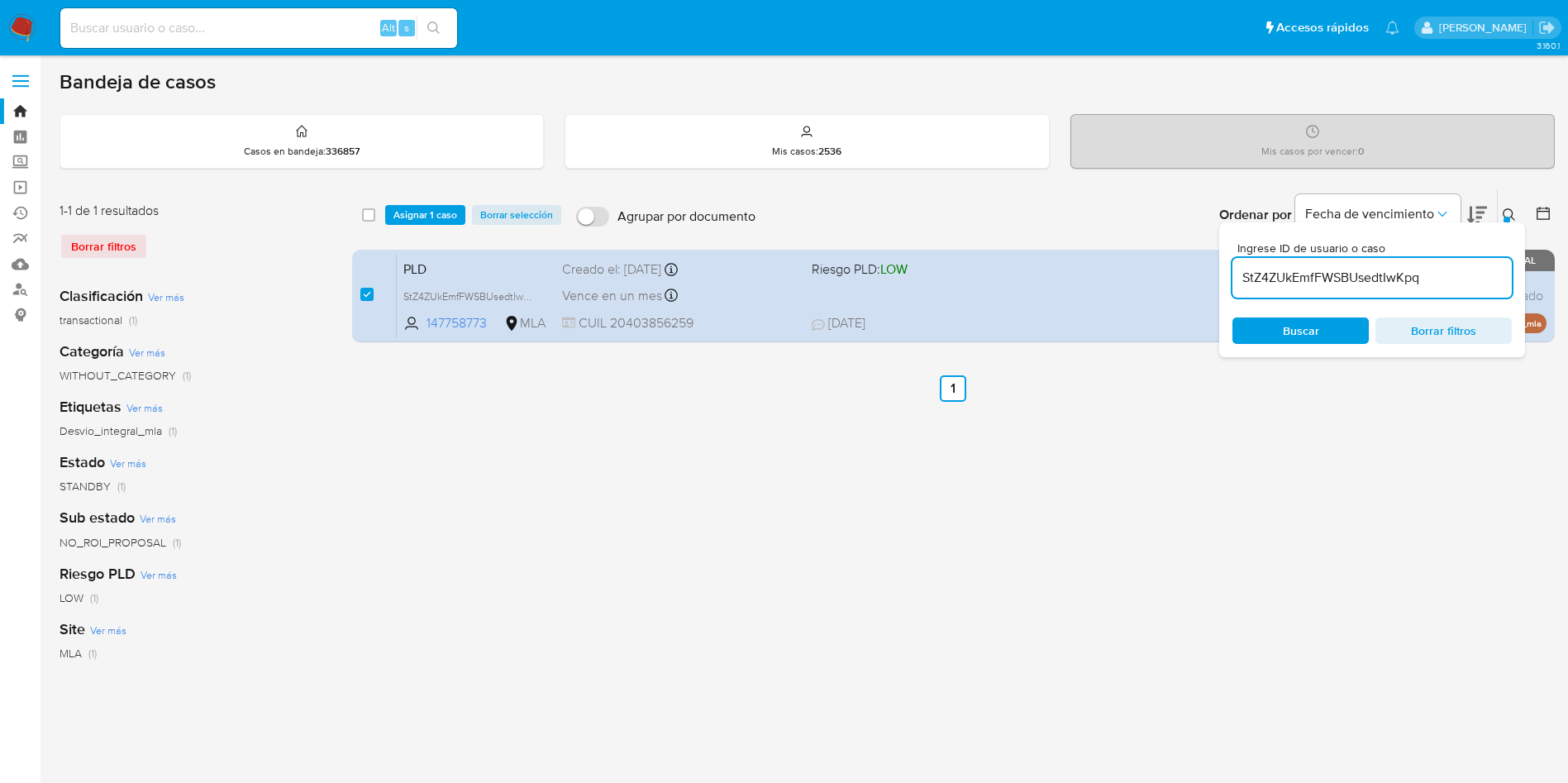
click at [406, 225] on div "select-all-cases-checkbox Asignar 1 caso Borrar selección Agrupar por documento…" at bounding box center [953, 215] width 1203 height 51
click at [436, 222] on span "Asignar 1 caso" at bounding box center [426, 215] width 64 height 17
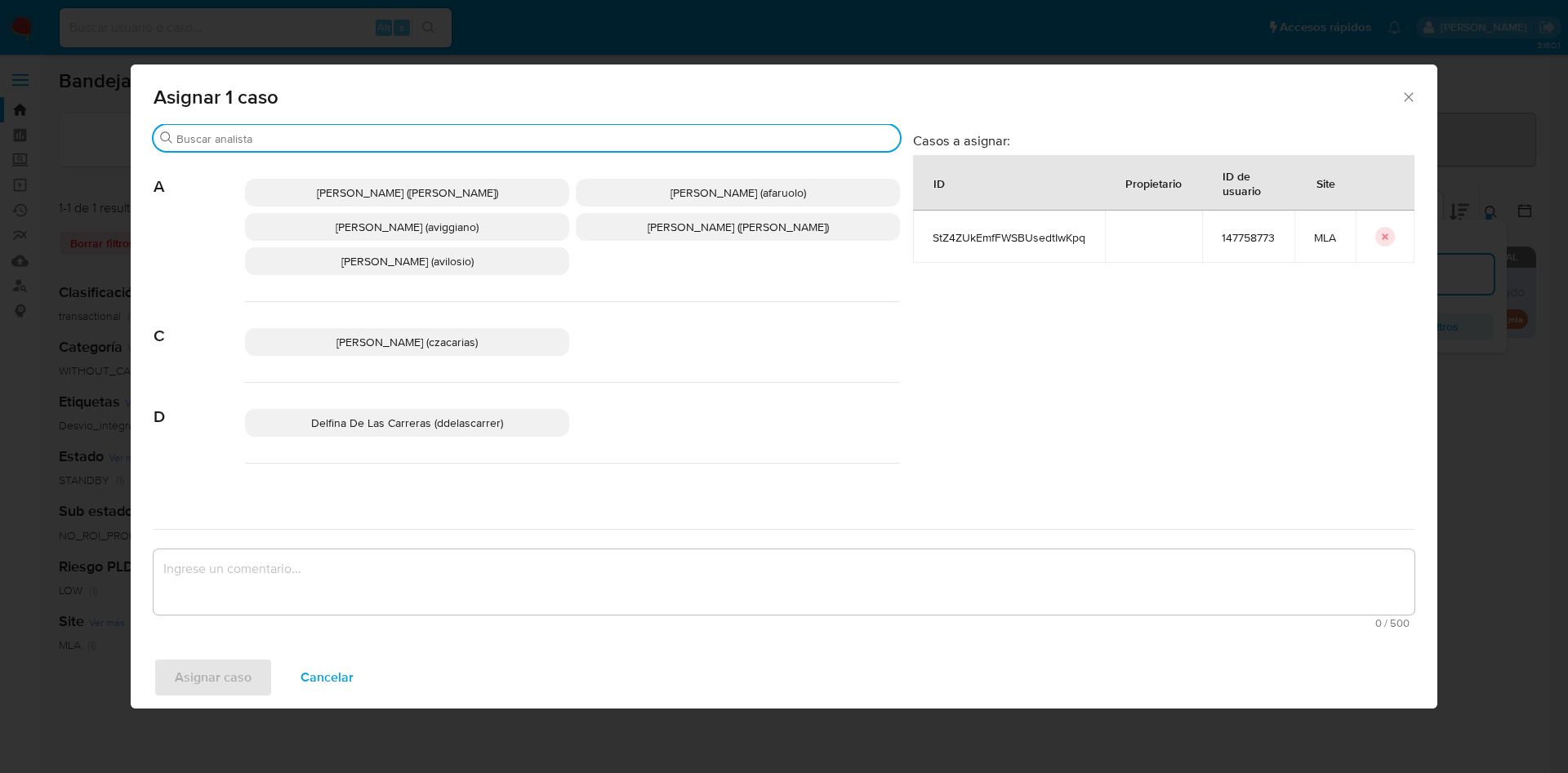
click at [243, 131] on input "Buscar" at bounding box center [535, 139] width 717 height 15
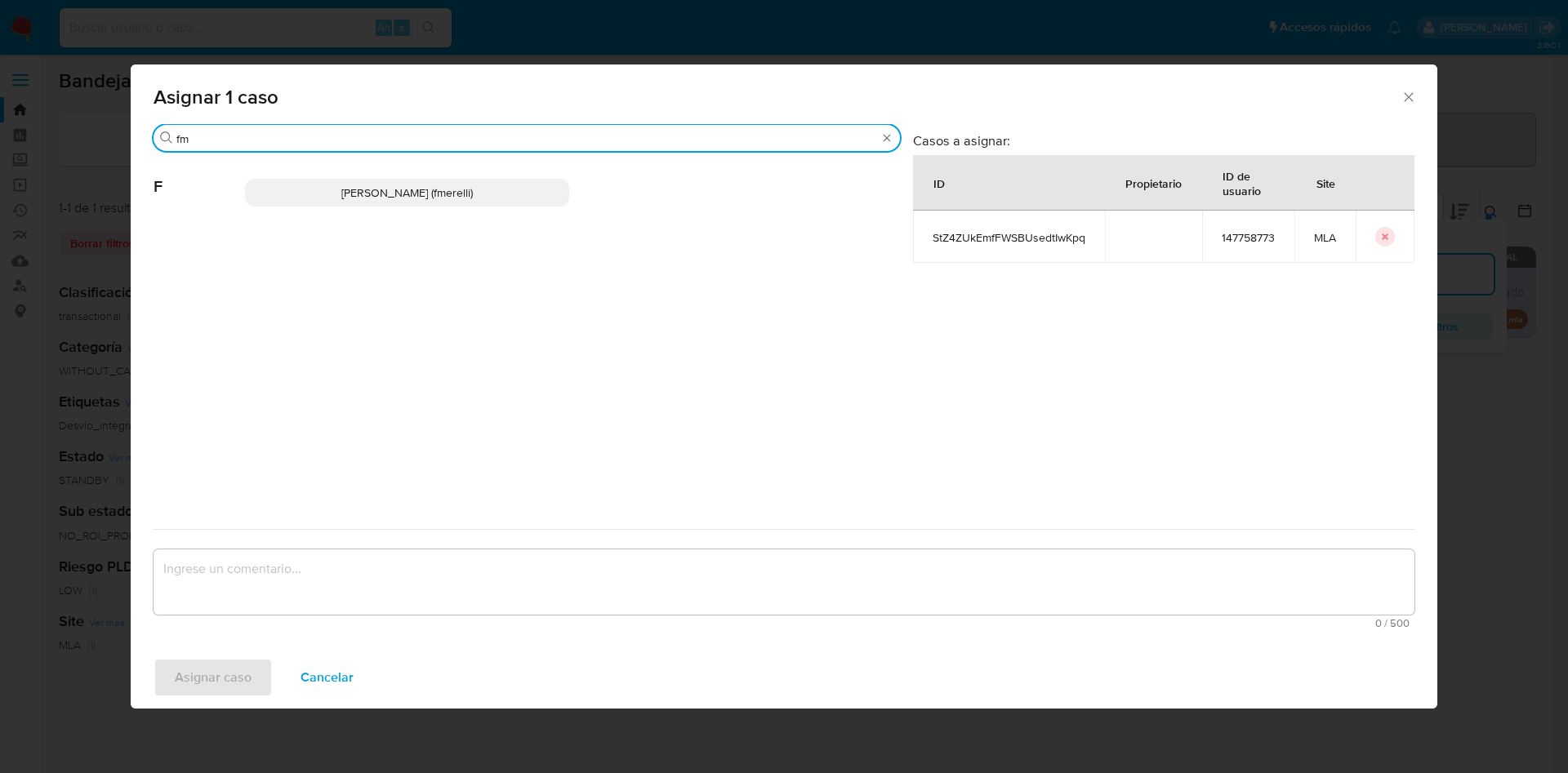
type input "fm"
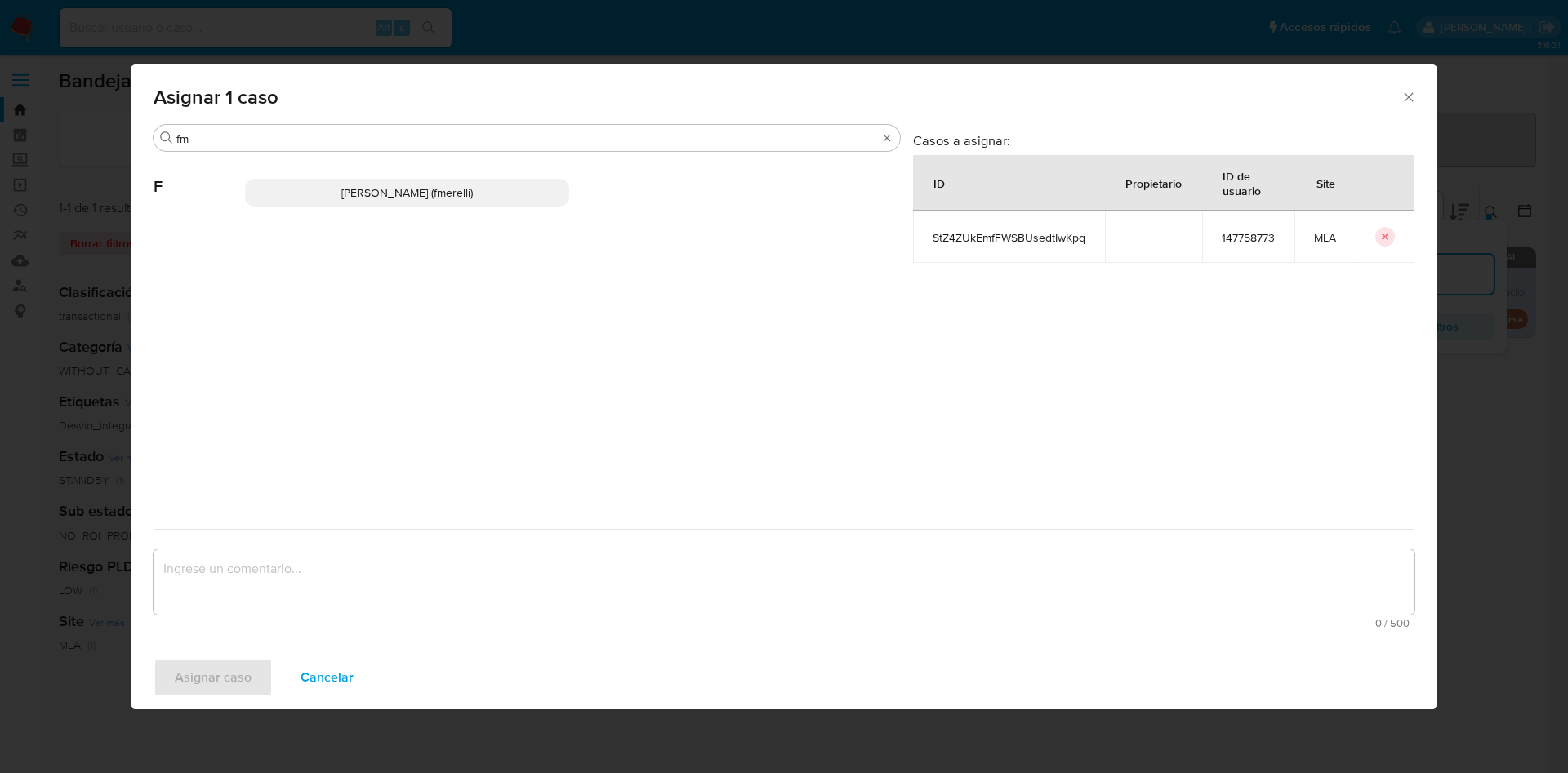
click at [294, 196] on p "Florencia Paula Merelli (fmerelli)" at bounding box center [407, 193] width 324 height 28
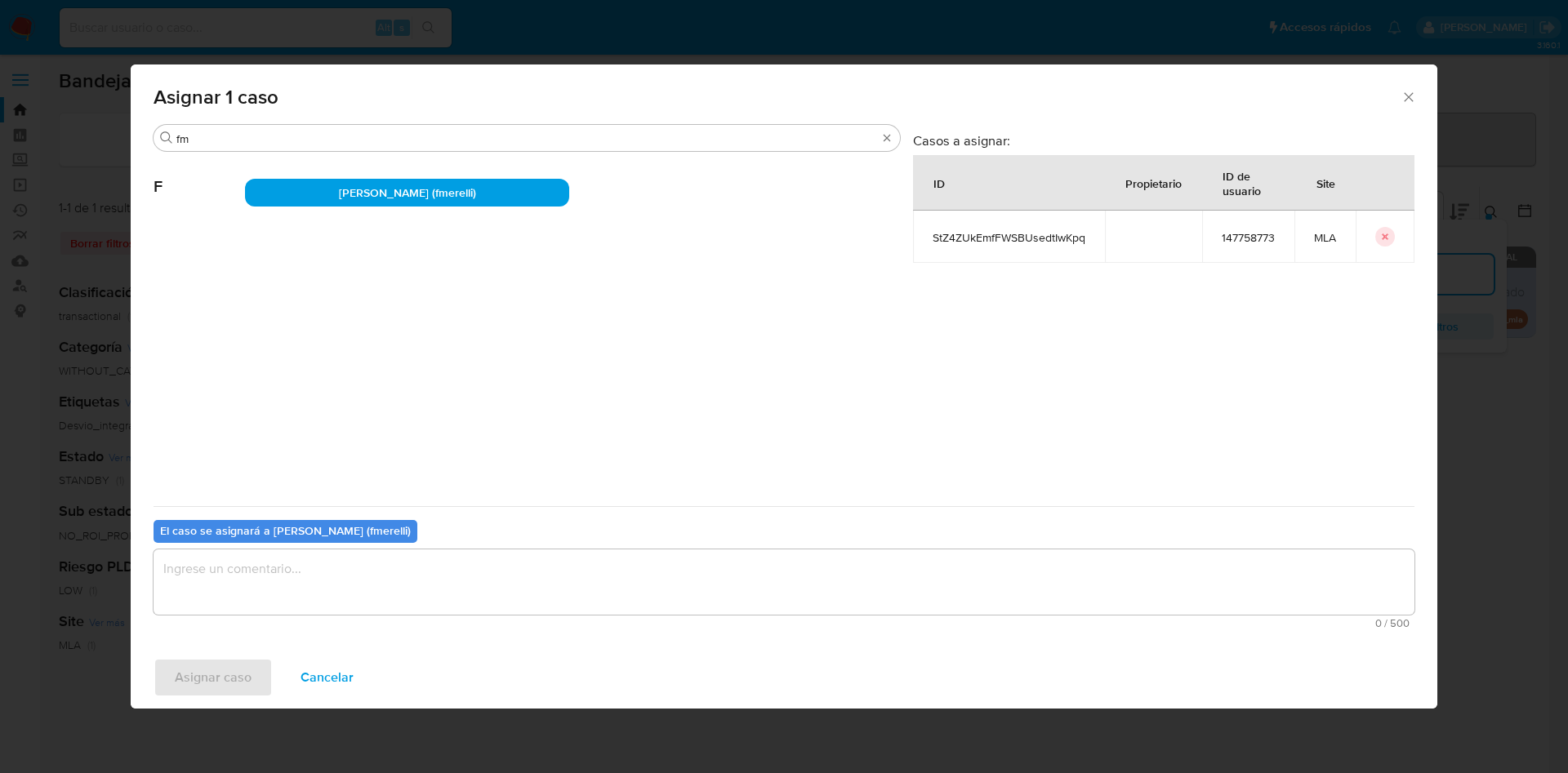
click at [300, 587] on textarea "assign-modal" at bounding box center [784, 582] width 1261 height 65
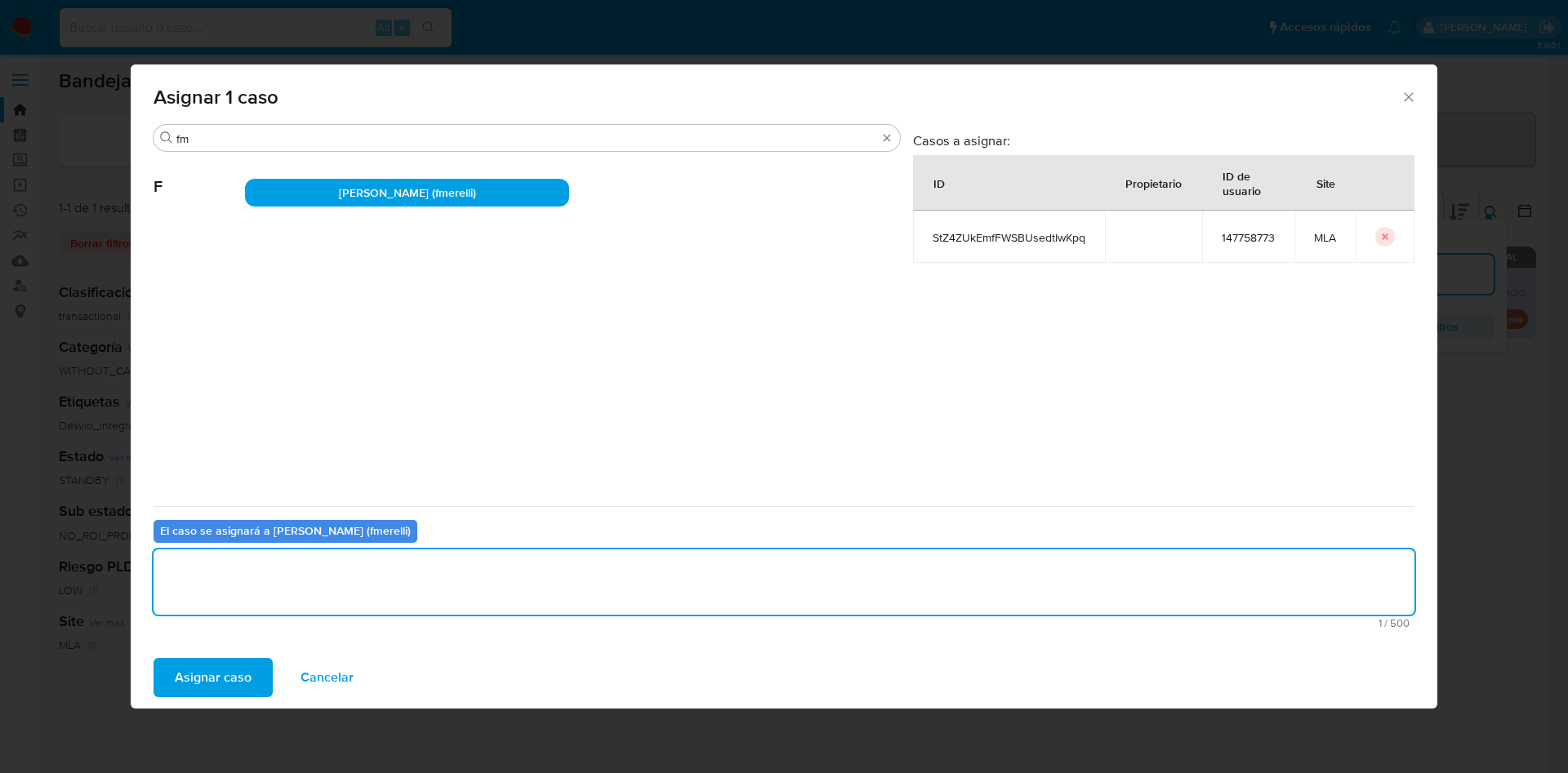
click at [223, 667] on span "Asignar caso" at bounding box center [213, 677] width 76 height 36
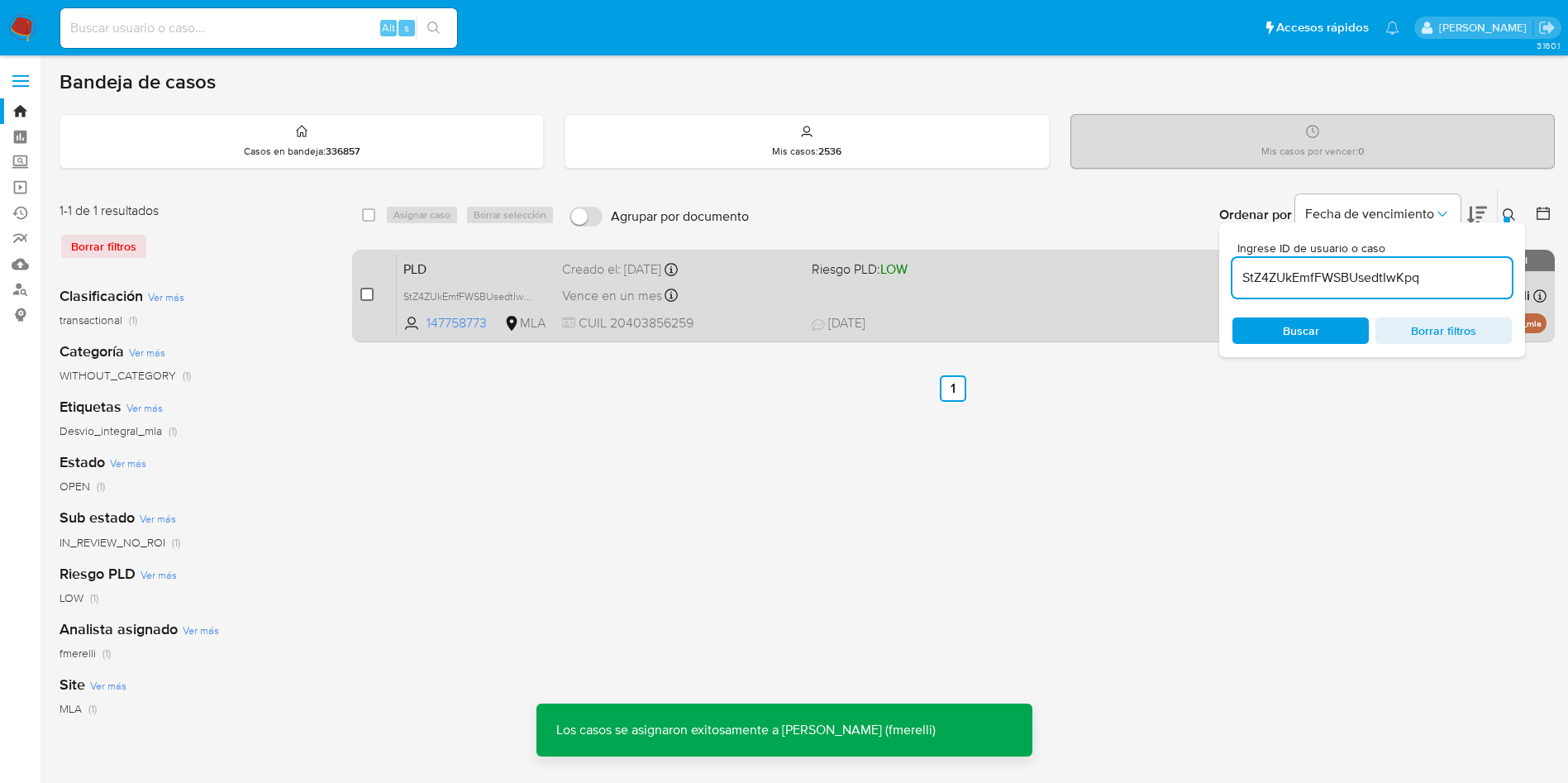
click at [364, 301] on input "checkbox" at bounding box center [367, 294] width 13 height 13
checkbox input "true"
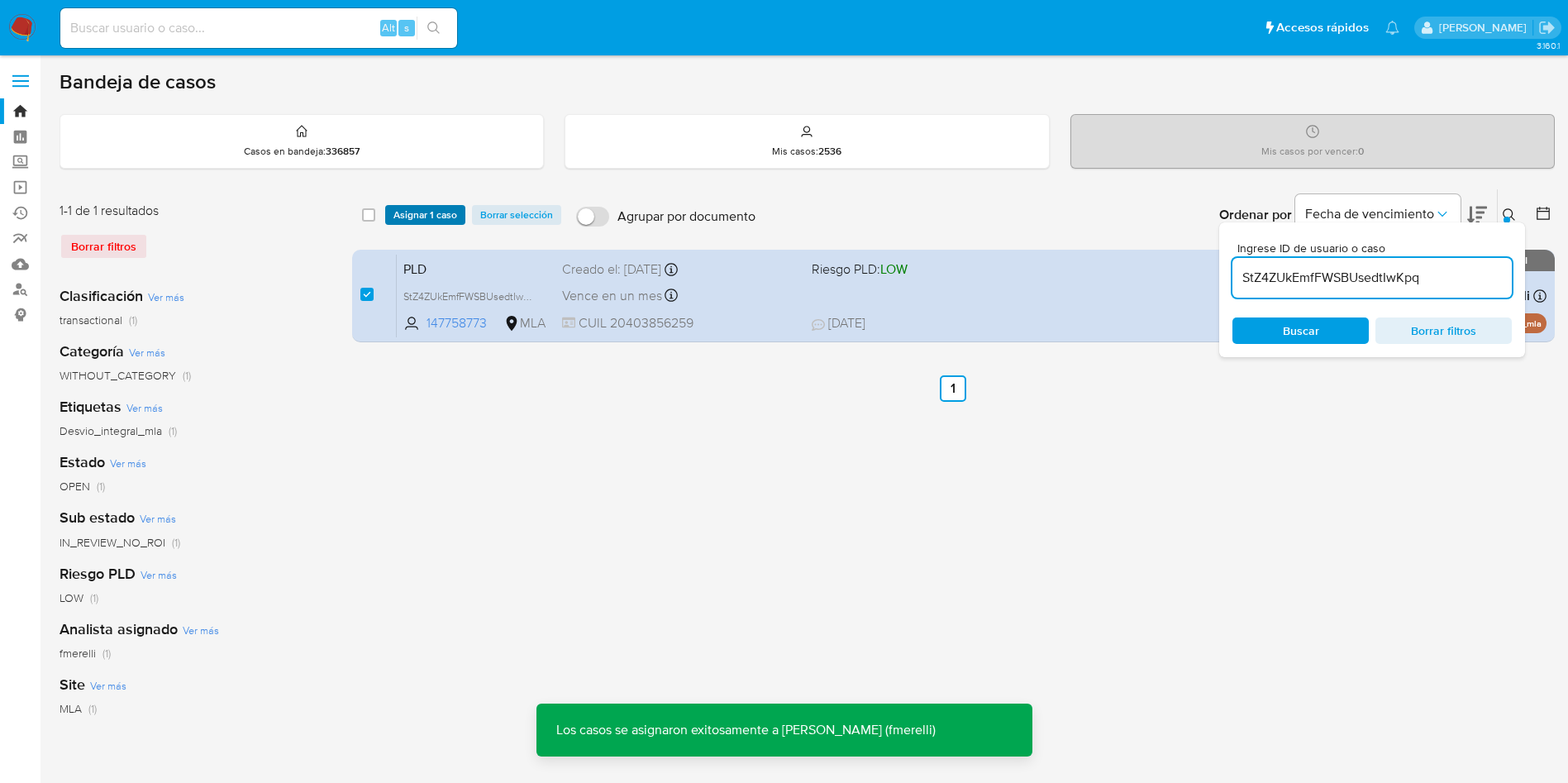
click at [421, 222] on span "Asignar 1 caso" at bounding box center [426, 215] width 64 height 17
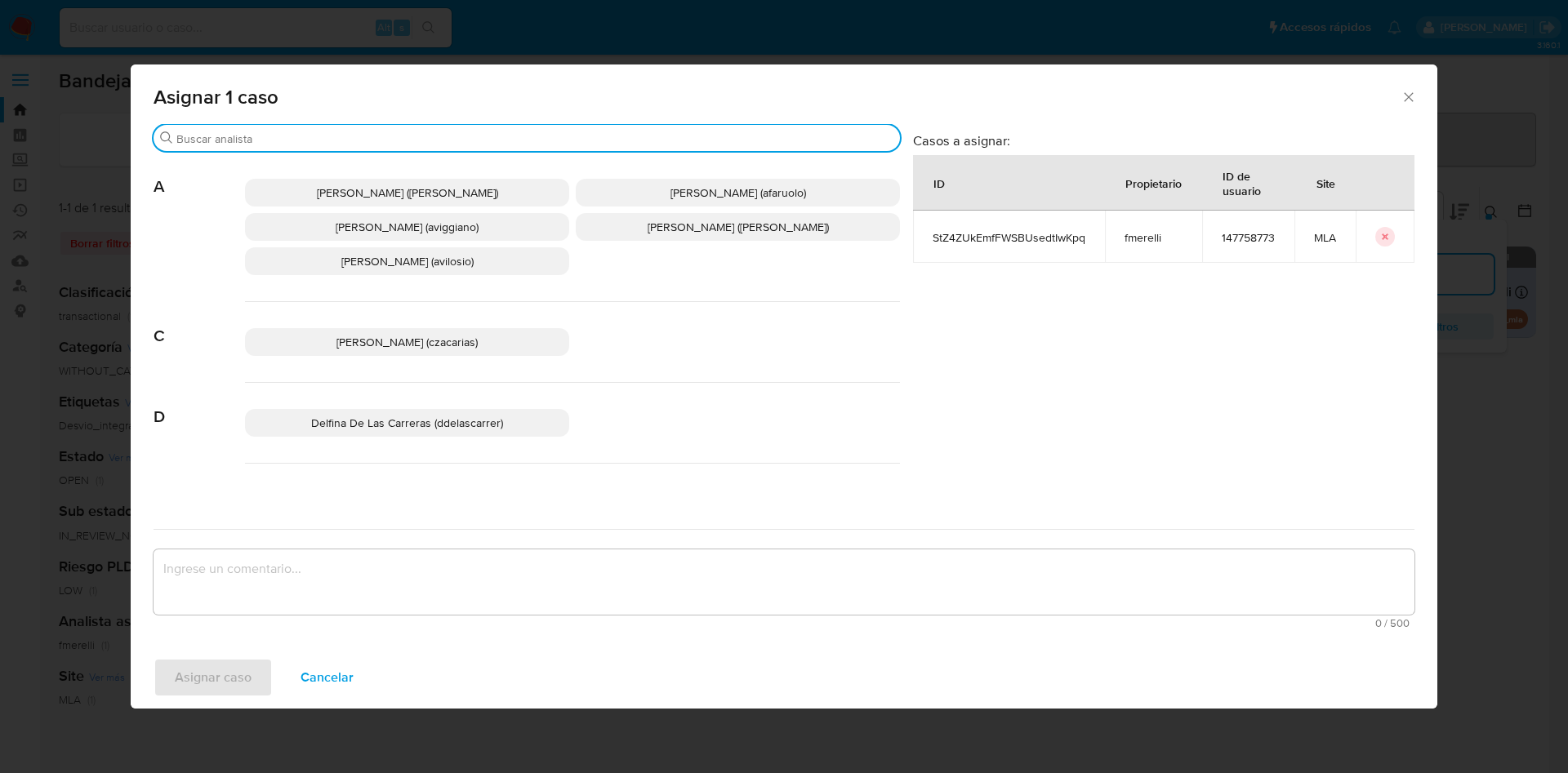
click at [277, 135] on input "Buscar" at bounding box center [535, 139] width 717 height 15
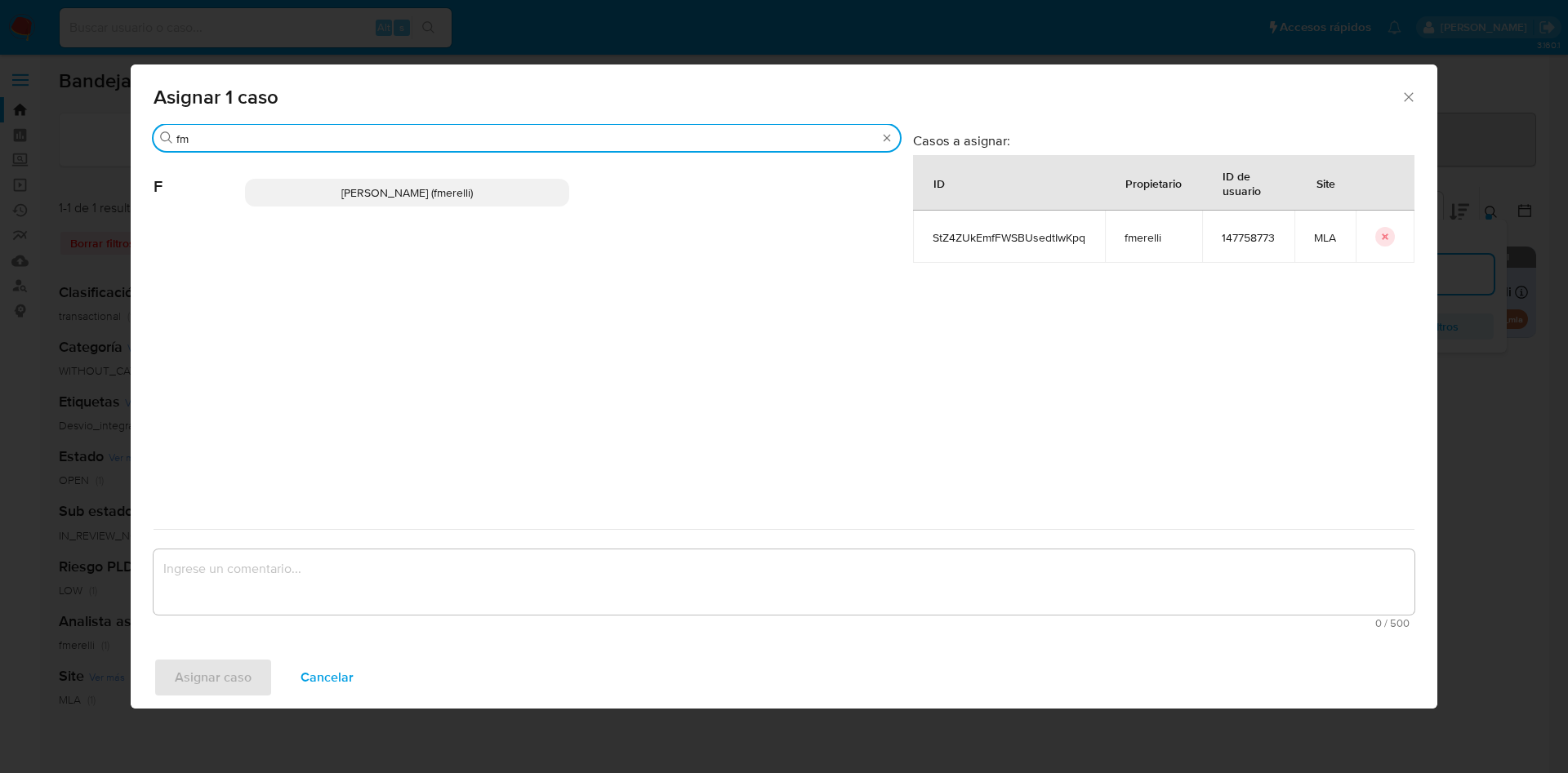
type input "fm"
click at [300, 181] on p "Florencia Paula Merelli (fmerelli)" at bounding box center [407, 193] width 324 height 28
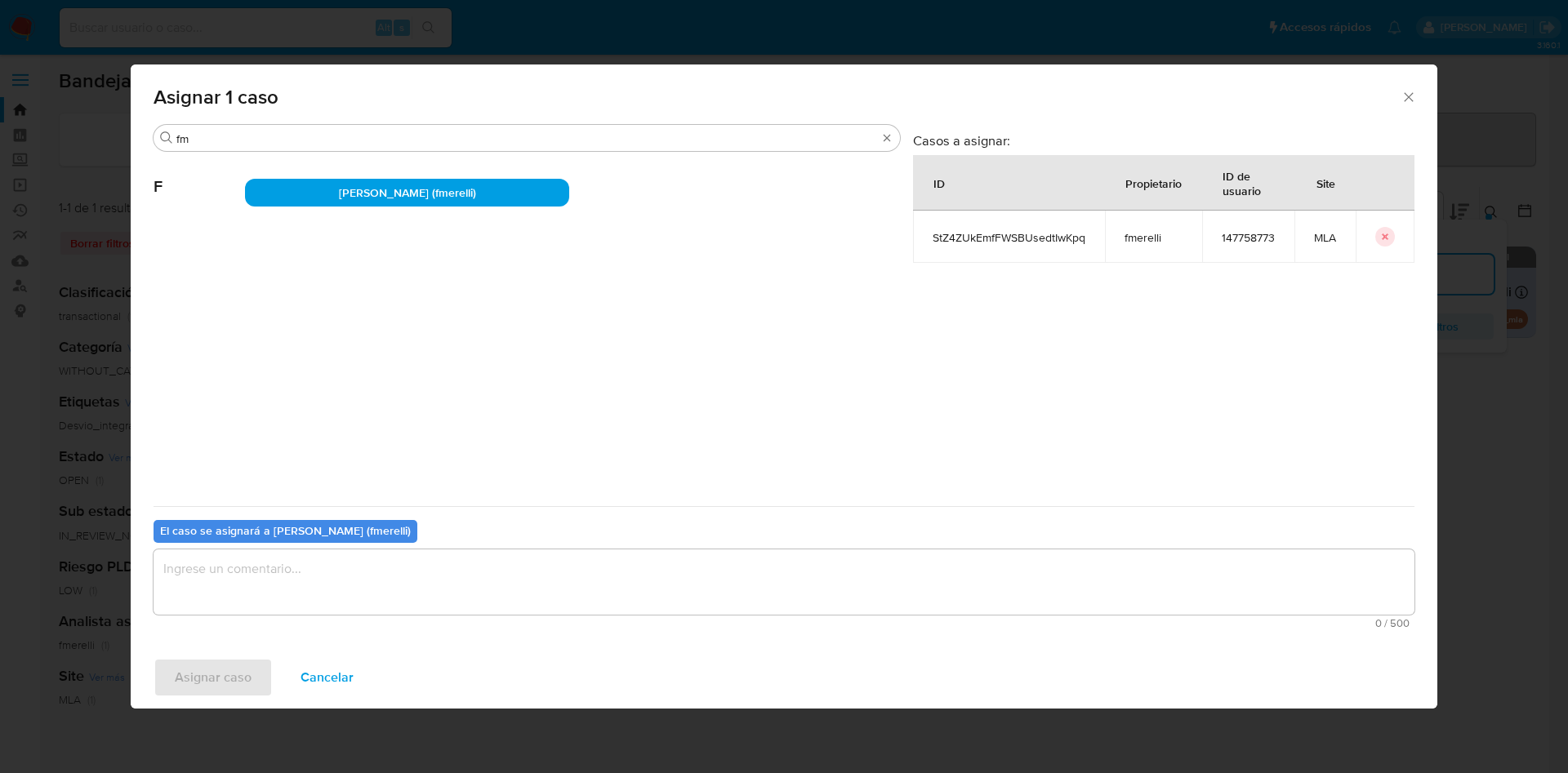
click at [313, 581] on textarea "assign-modal" at bounding box center [784, 582] width 1261 height 65
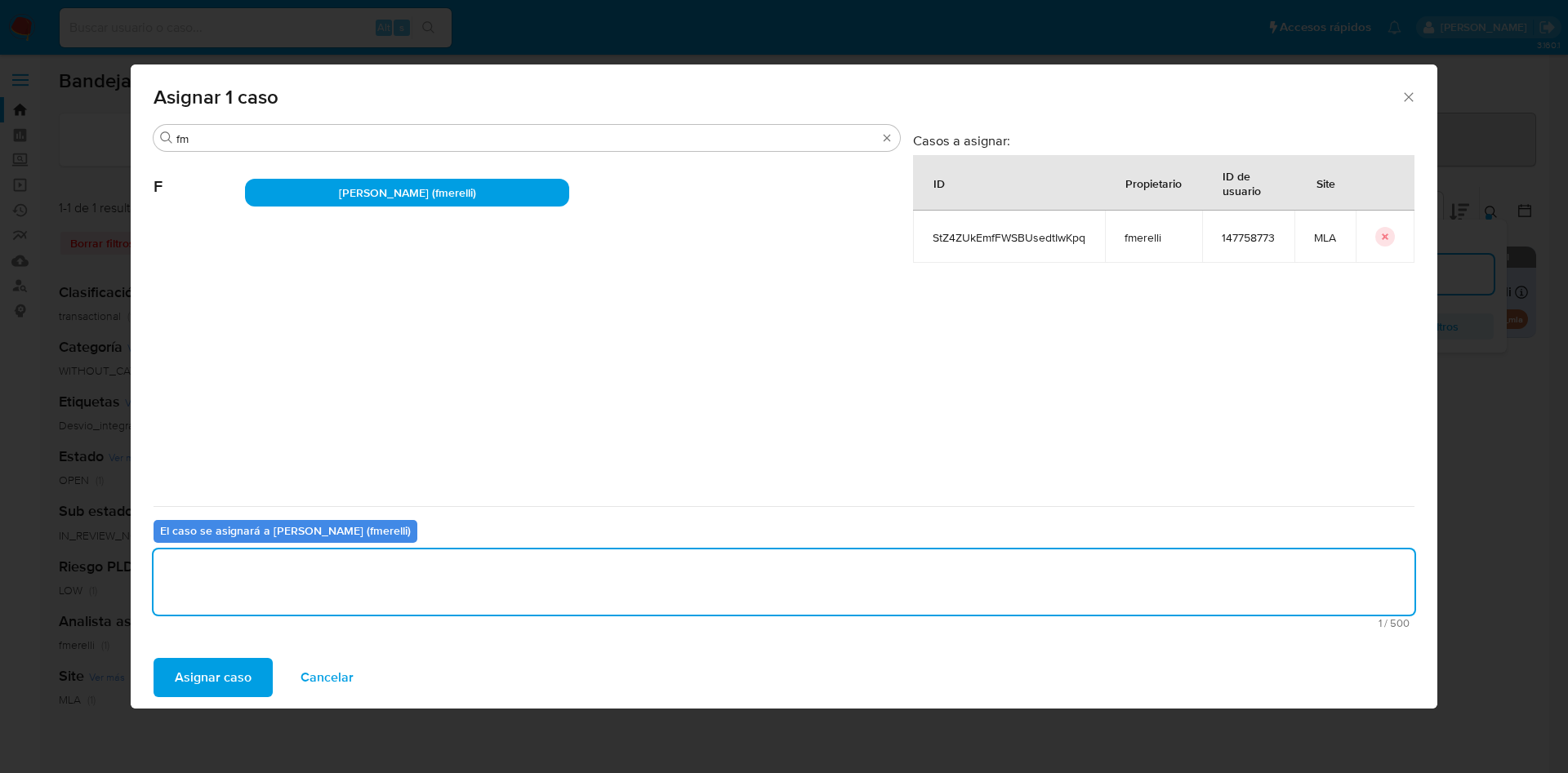
click at [206, 690] on span "Asignar caso" at bounding box center [213, 677] width 76 height 36
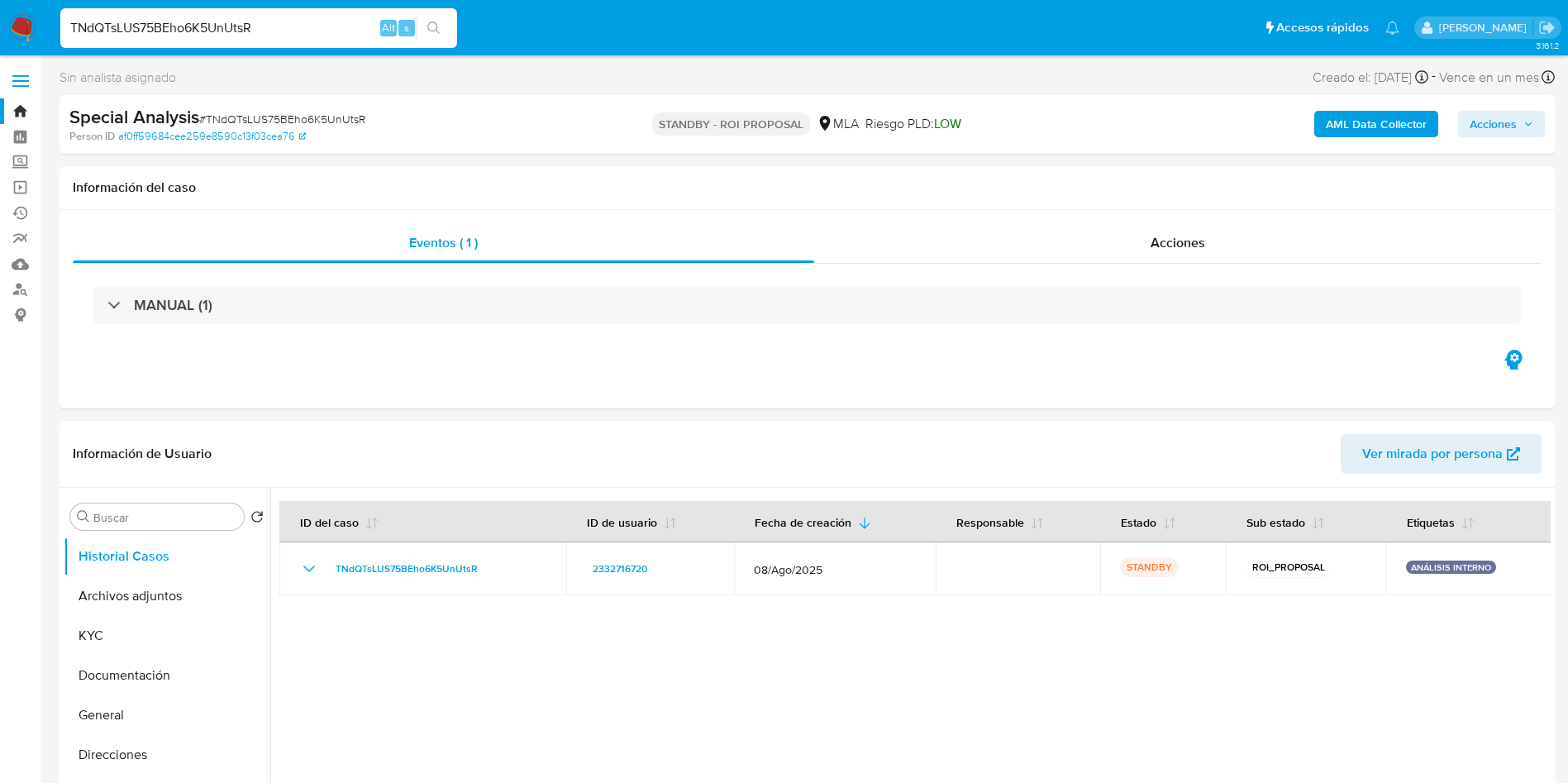
select select "10"
click at [186, 587] on button "Archivos adjuntos" at bounding box center [160, 596] width 193 height 40
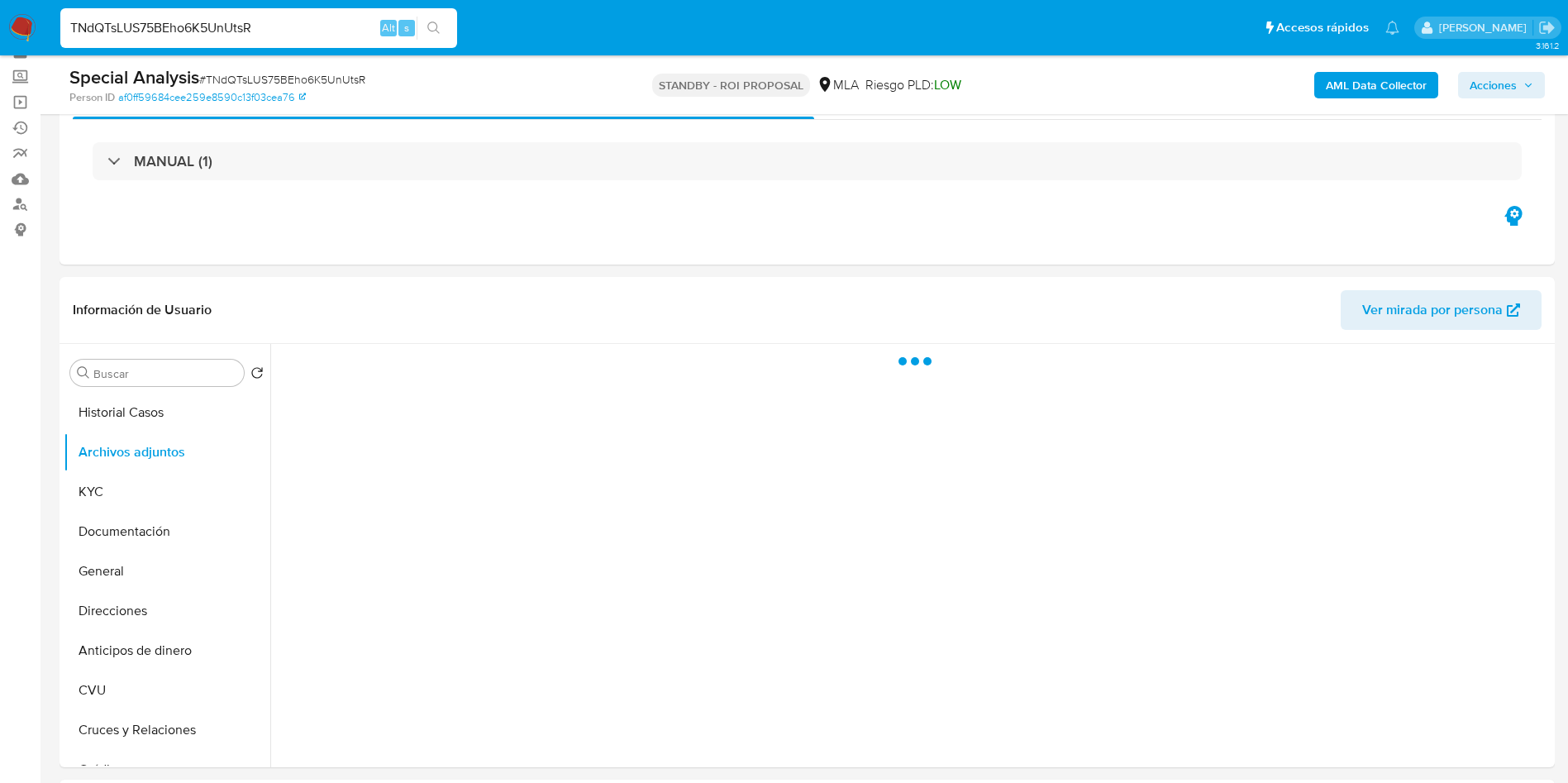
scroll to position [124, 0]
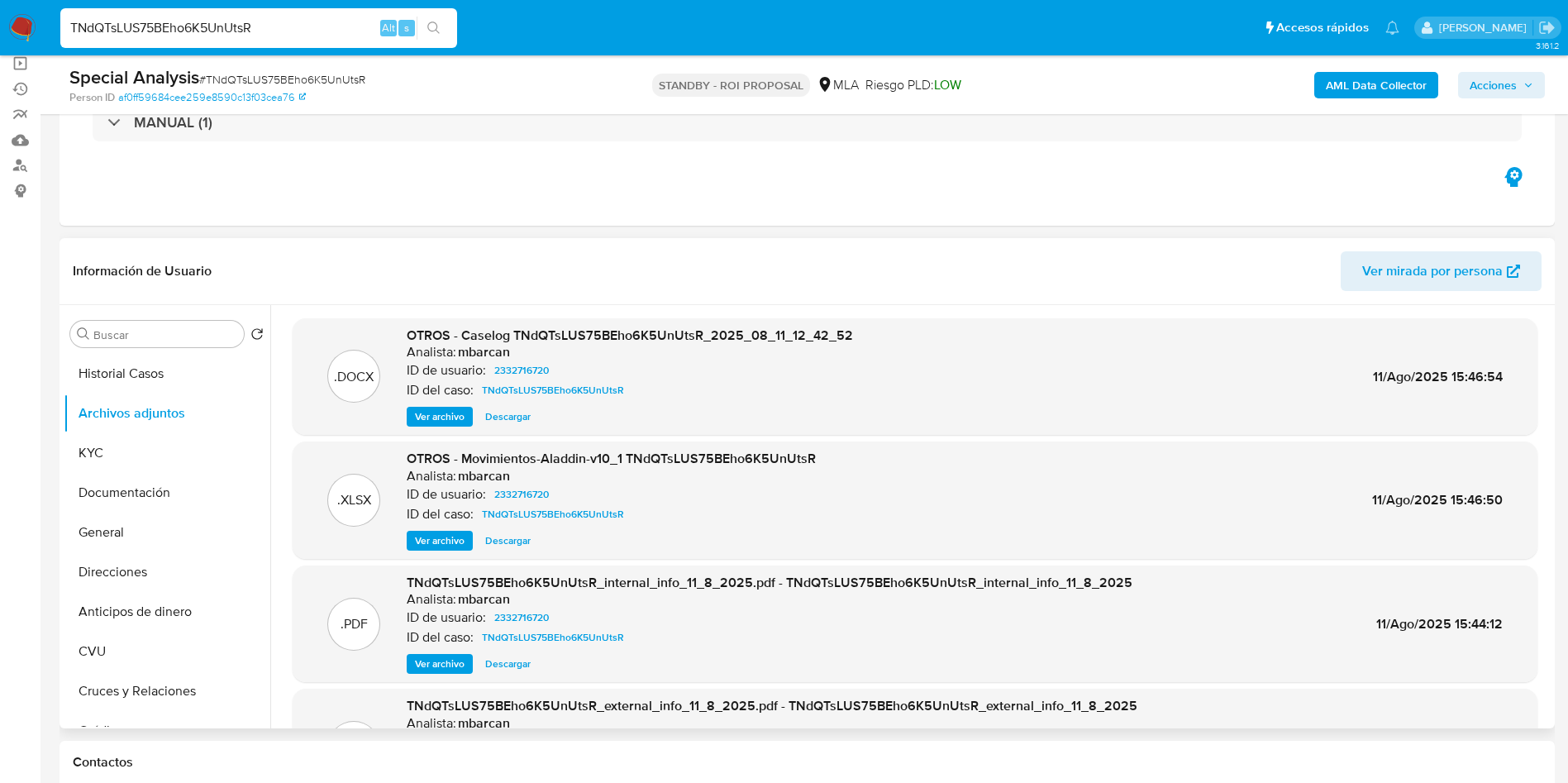
click at [501, 422] on span "Descargar" at bounding box center [508, 416] width 45 height 17
click at [284, 33] on input "TNdQTsLUS75BEho6K5UnUtsR" at bounding box center [258, 27] width 396 height 22
paste input "22ebd935hW3tC4XQnAU6gzRT"
type input "22ebd935hW3tC4XQnAU6gzRT"
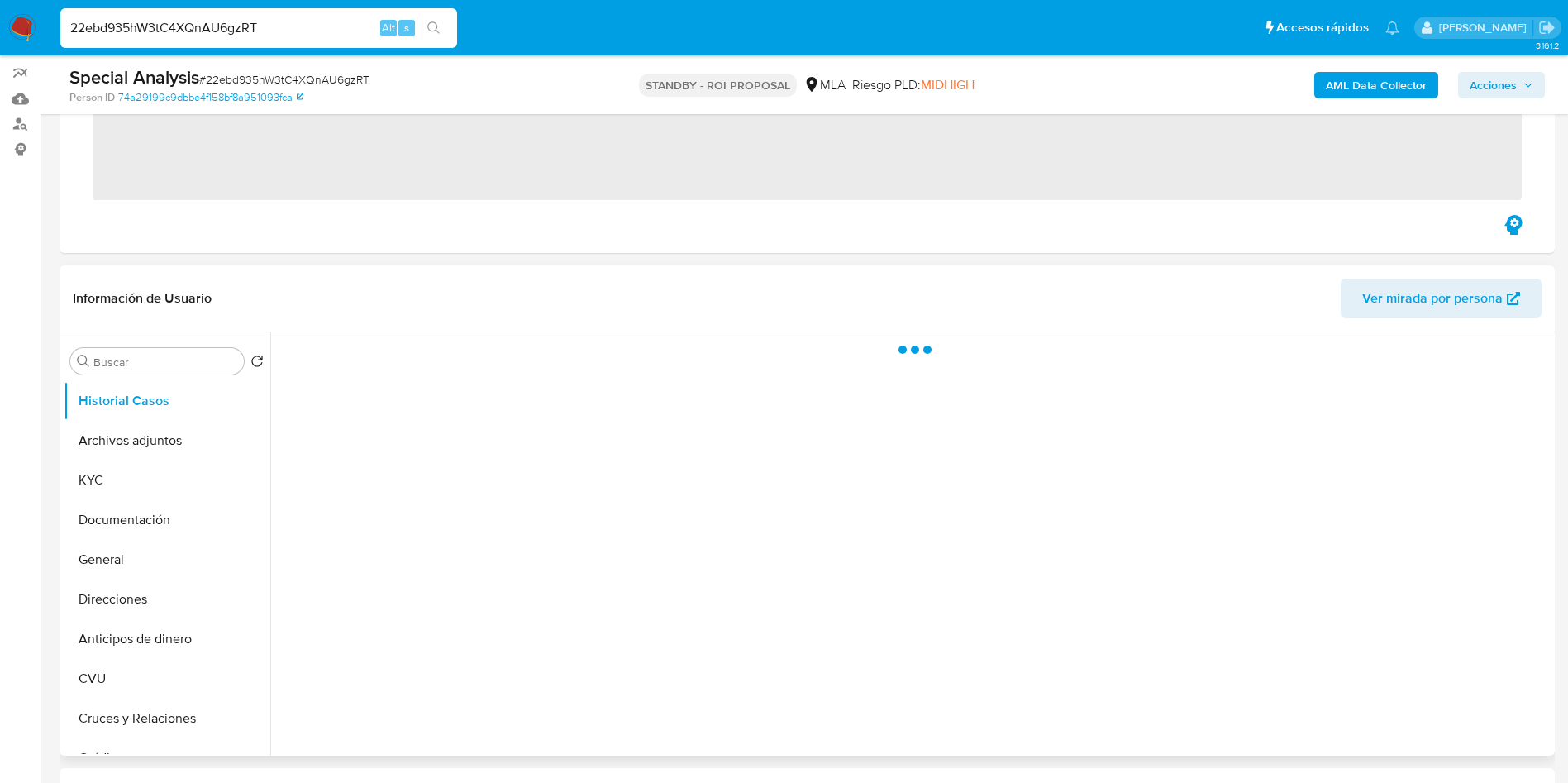
scroll to position [248, 0]
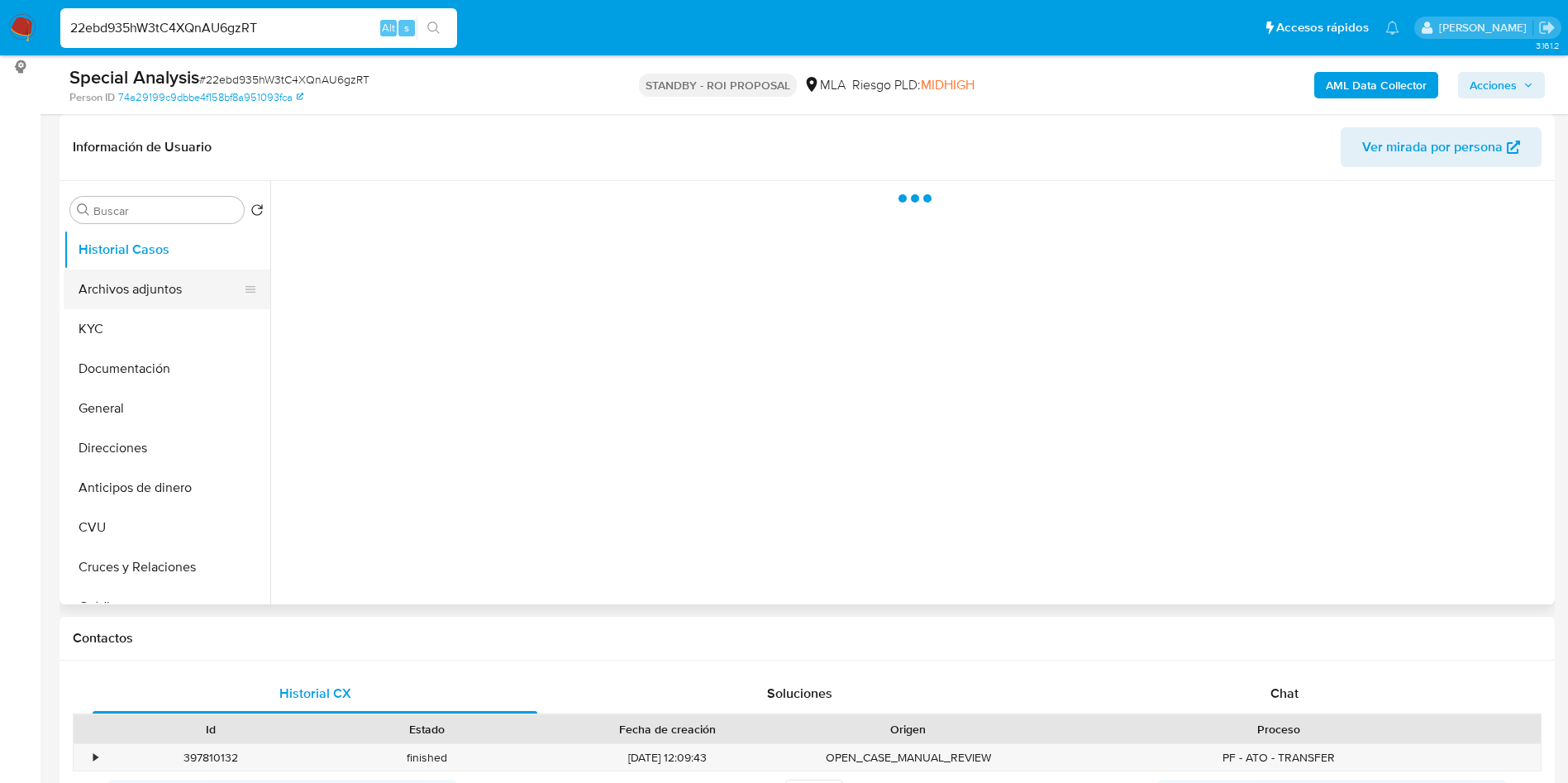
click at [152, 297] on button "Archivos adjuntos" at bounding box center [160, 289] width 193 height 40
select select "10"
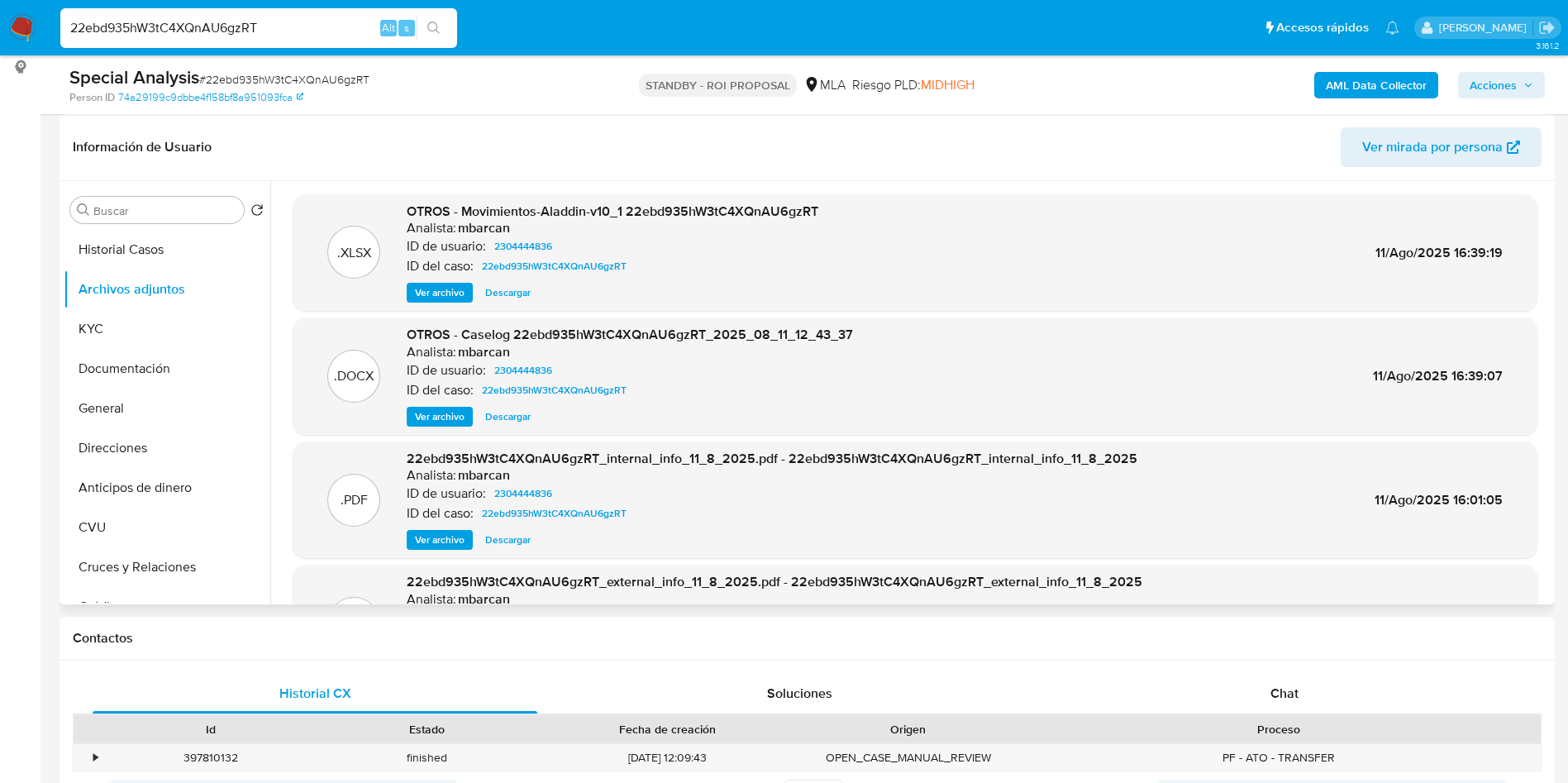
click at [502, 415] on span "Descargar" at bounding box center [508, 416] width 45 height 17
click at [313, 37] on input "22ebd935hW3tC4XQnAU6gzRT" at bounding box center [258, 27] width 396 height 22
click at [312, 37] on input "22ebd935hW3tC4XQnAU6gzRT" at bounding box center [258, 27] width 396 height 22
paste input "KicDR5RDSIbpOPNpWrb6ESOs"
type input "KicDR5RDSIbpOPNpWrb6ESOs"
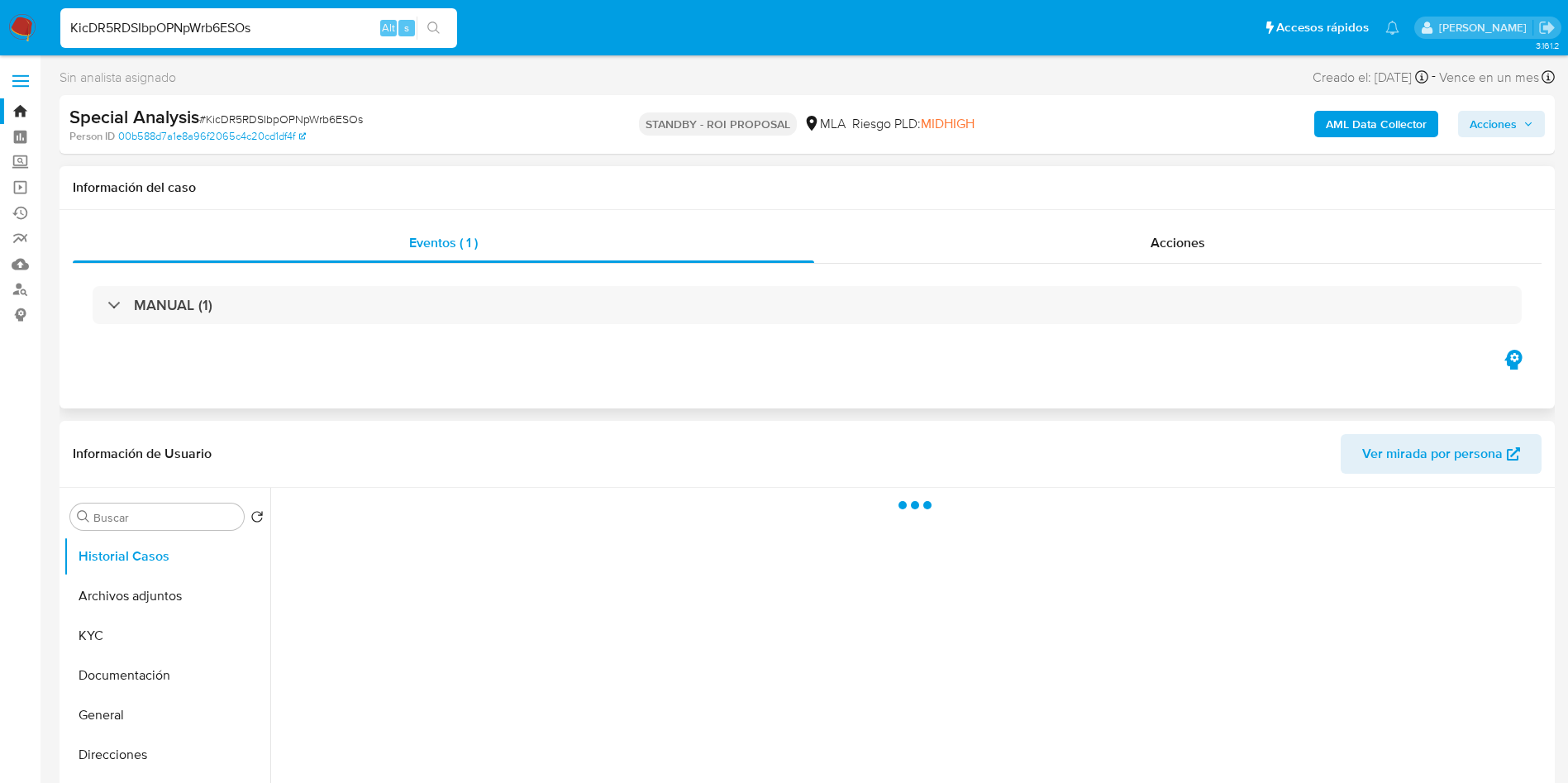
select select "10"
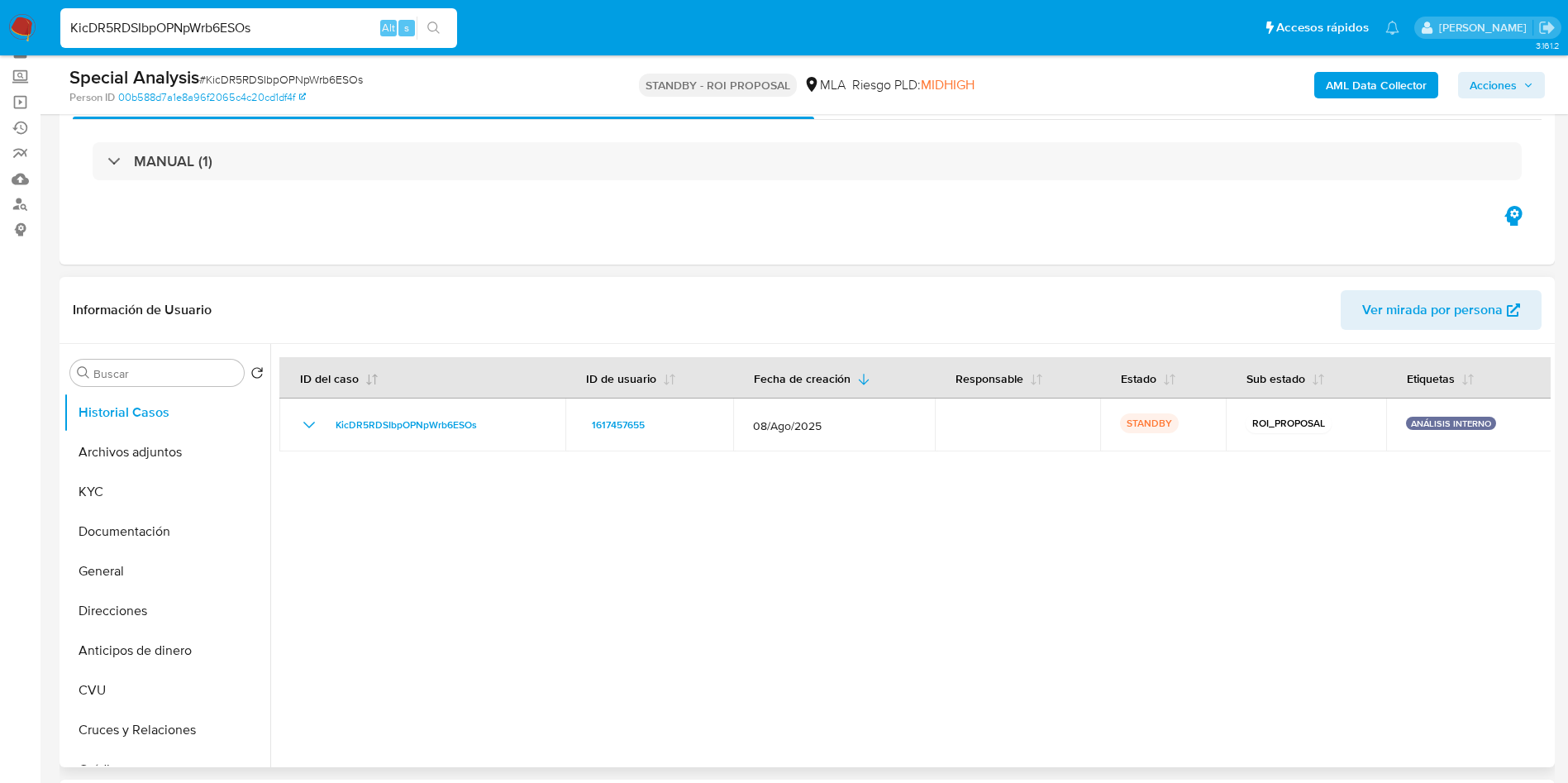
scroll to position [124, 0]
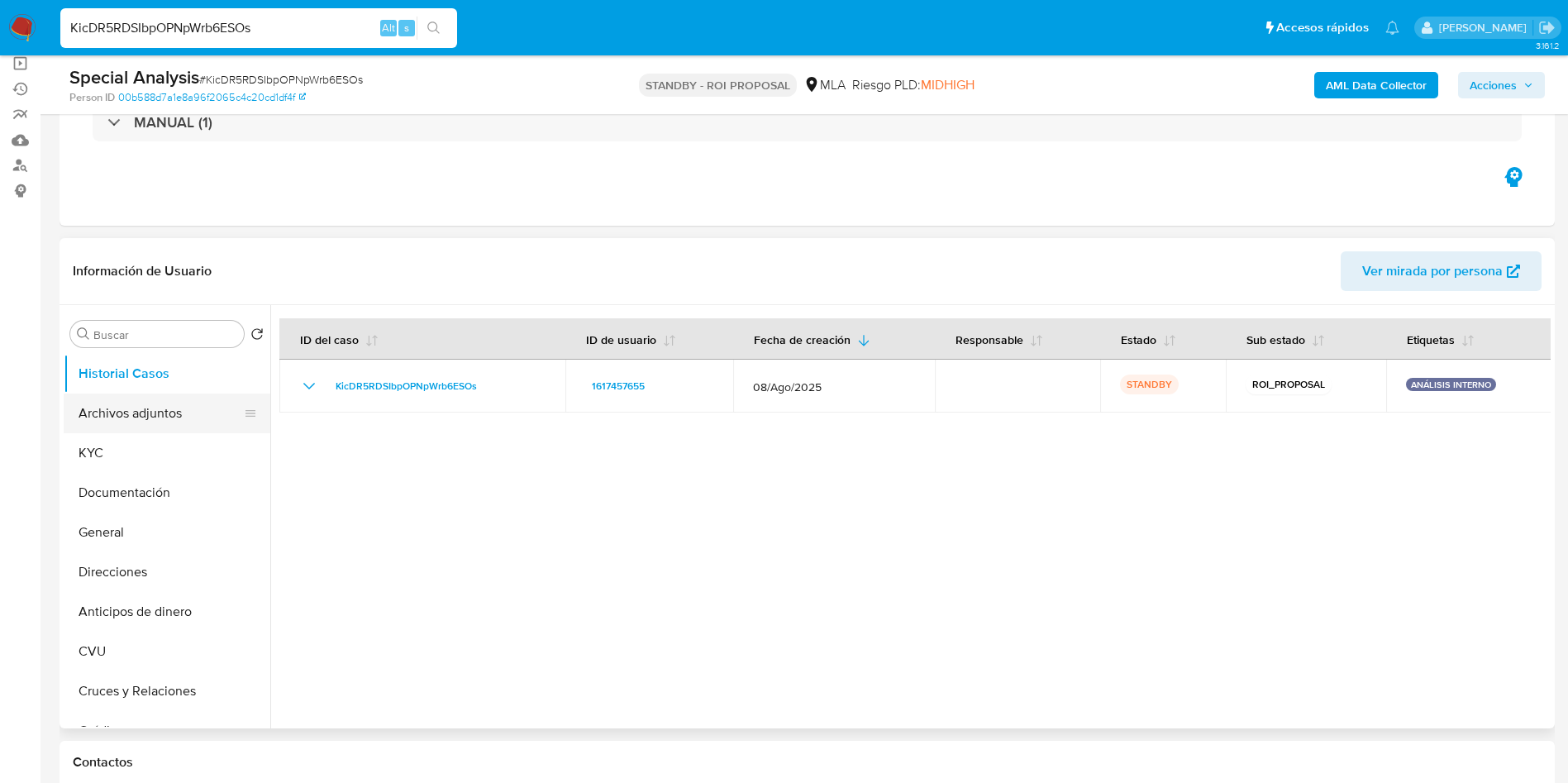
click at [111, 407] on button "Archivos adjuntos" at bounding box center [160, 414] width 193 height 40
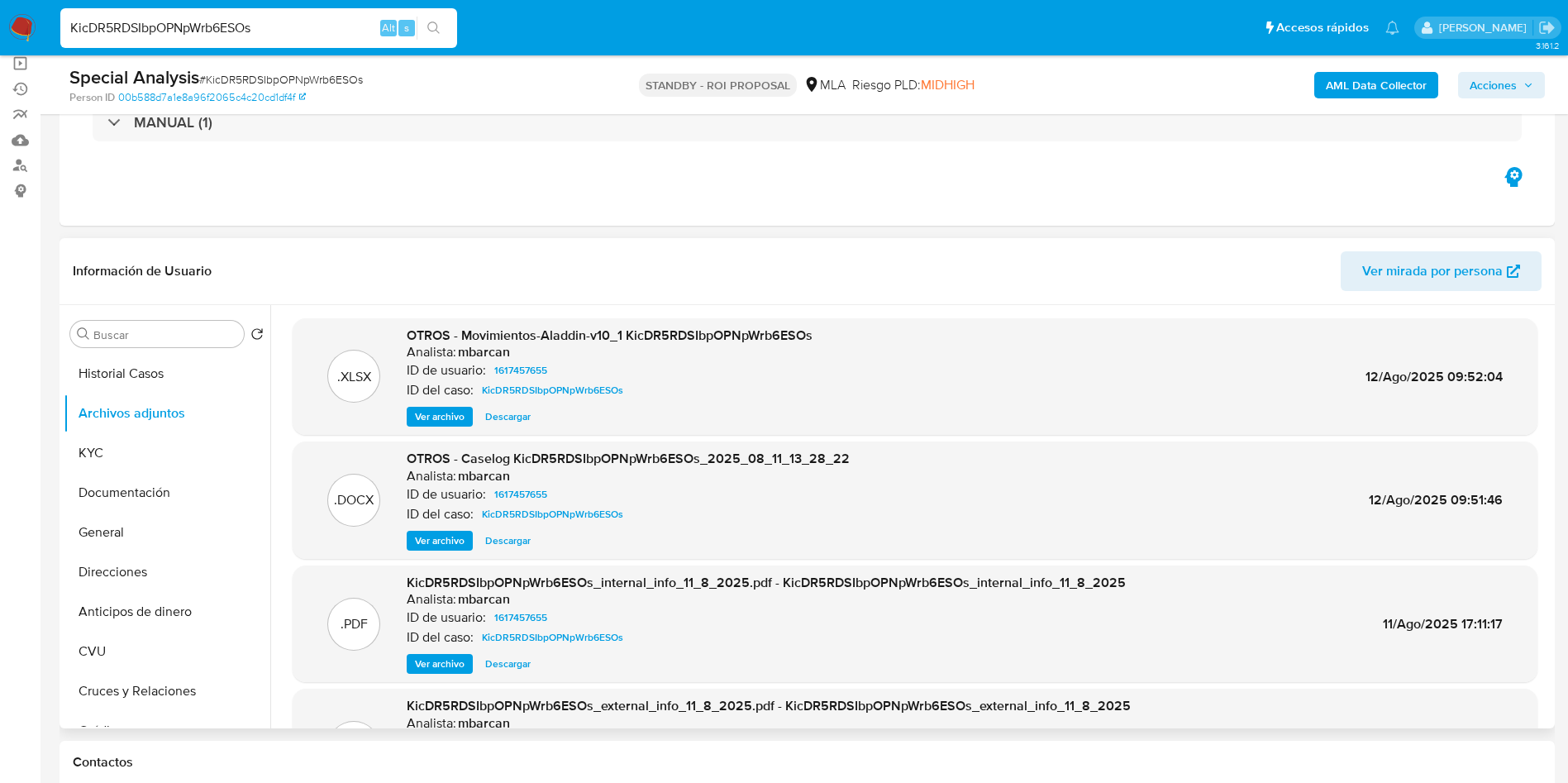
click at [509, 536] on span "Descargar" at bounding box center [508, 541] width 45 height 17
click at [154, 369] on button "Historial Casos" at bounding box center [160, 374] width 193 height 40
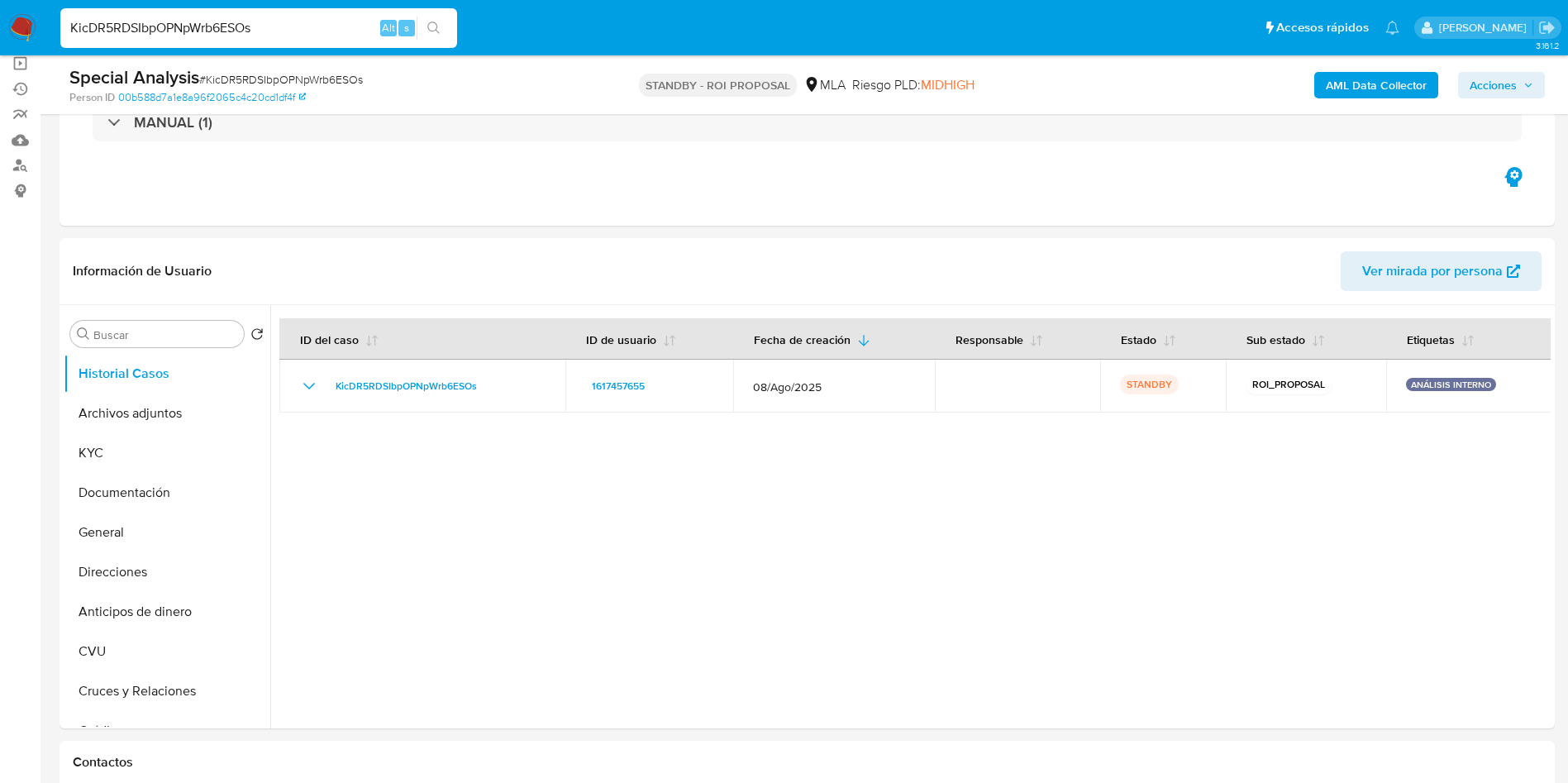
click at [264, 35] on input "KicDR5RDSIbpOPNpWrb6ESOs" at bounding box center [258, 27] width 396 height 22
paste input "473783495"
type input "473783495"
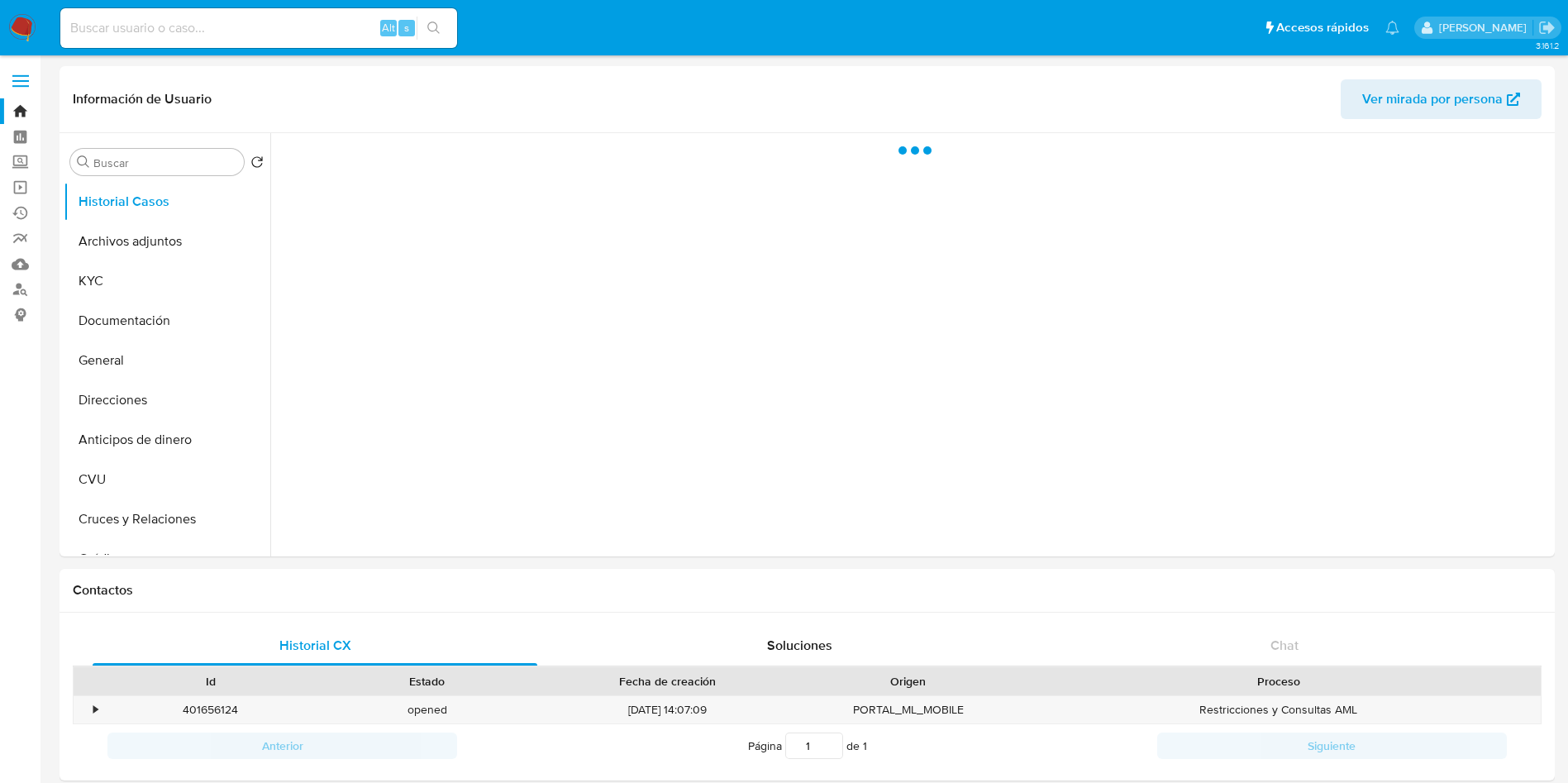
select select "10"
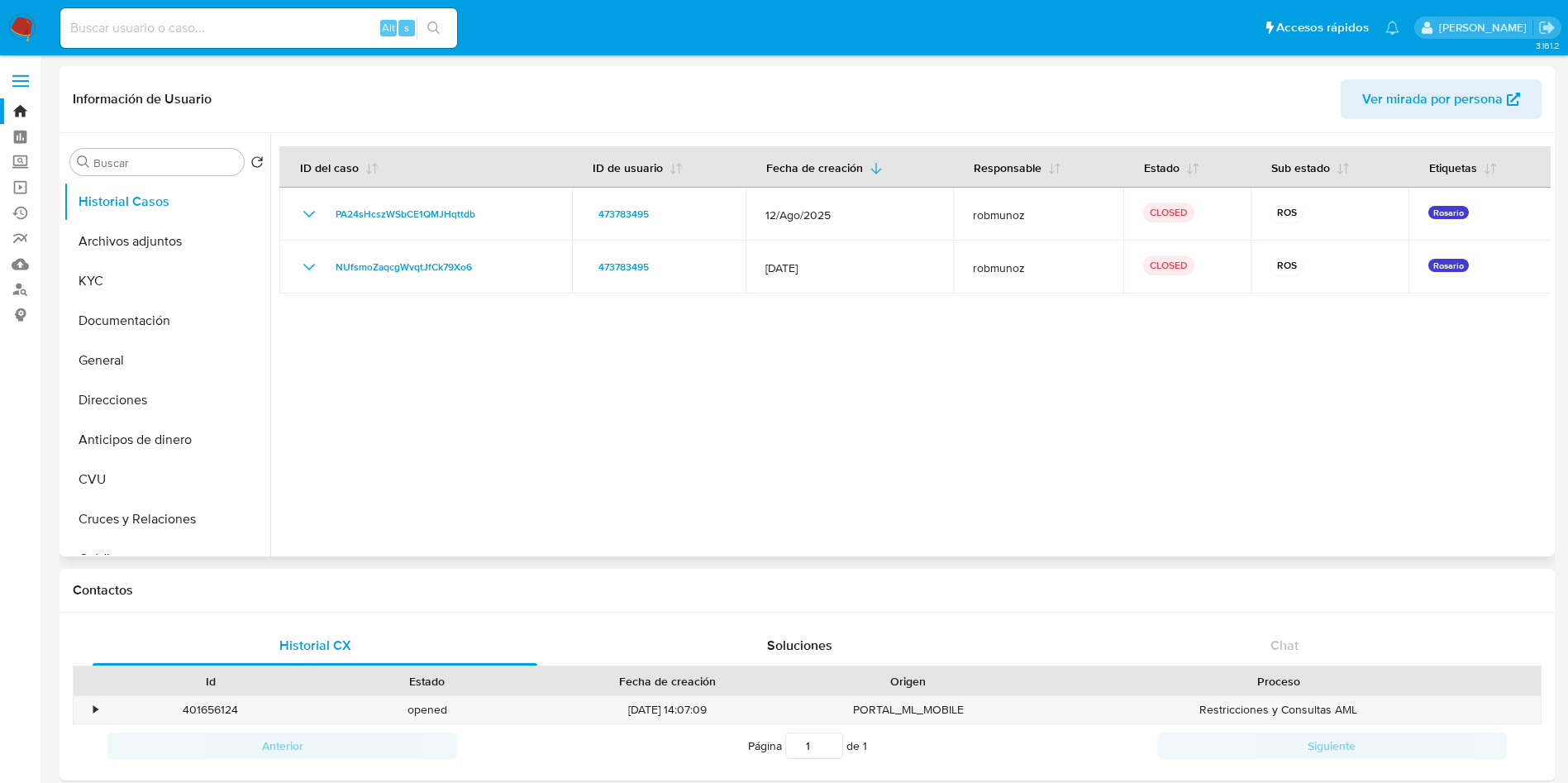
click at [563, 463] on div at bounding box center [910, 344] width 1280 height 423
click at [219, 33] on input at bounding box center [258, 27] width 396 height 22
paste input "1144649068"
type input "1144649068"
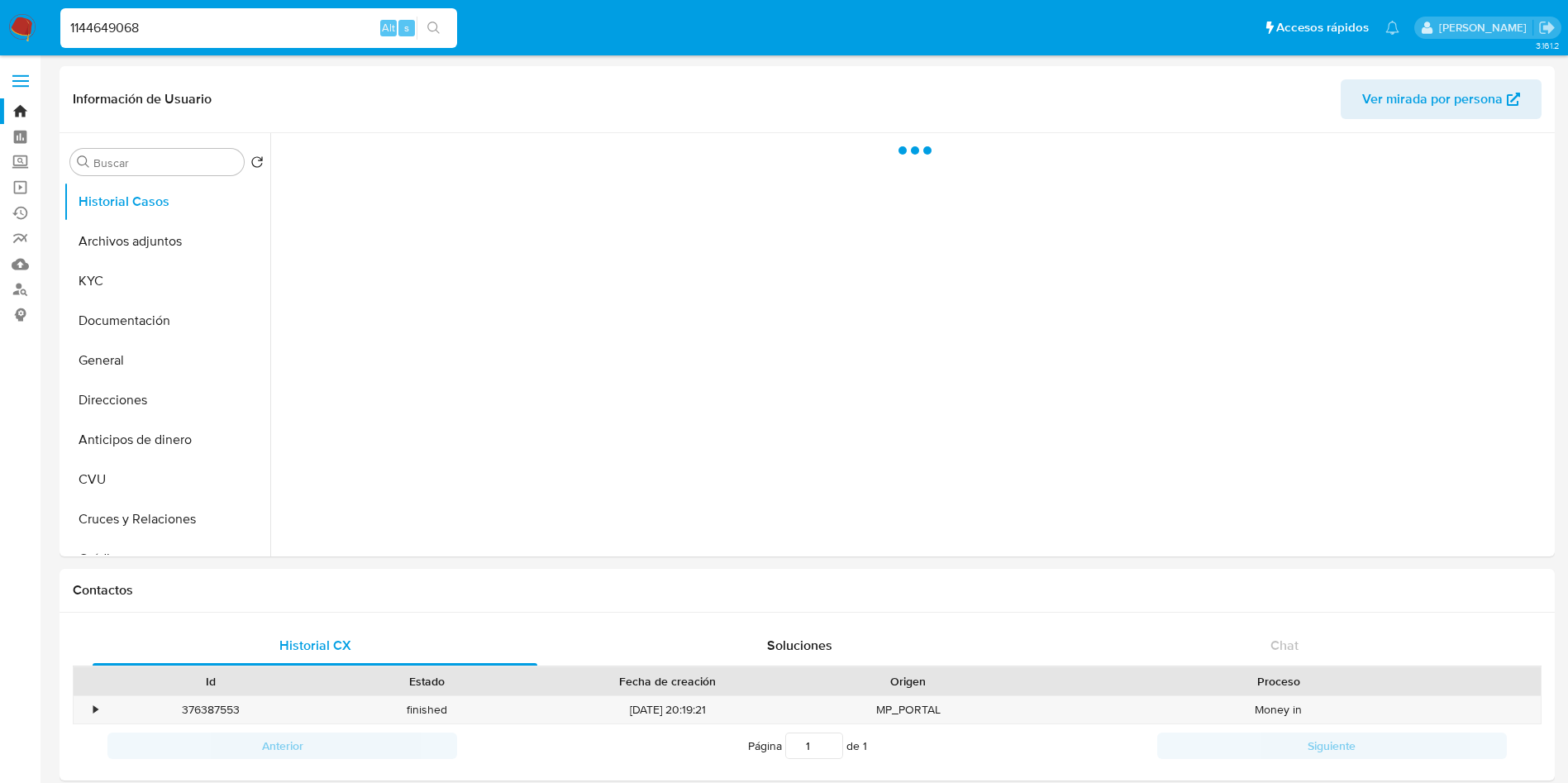
select select "10"
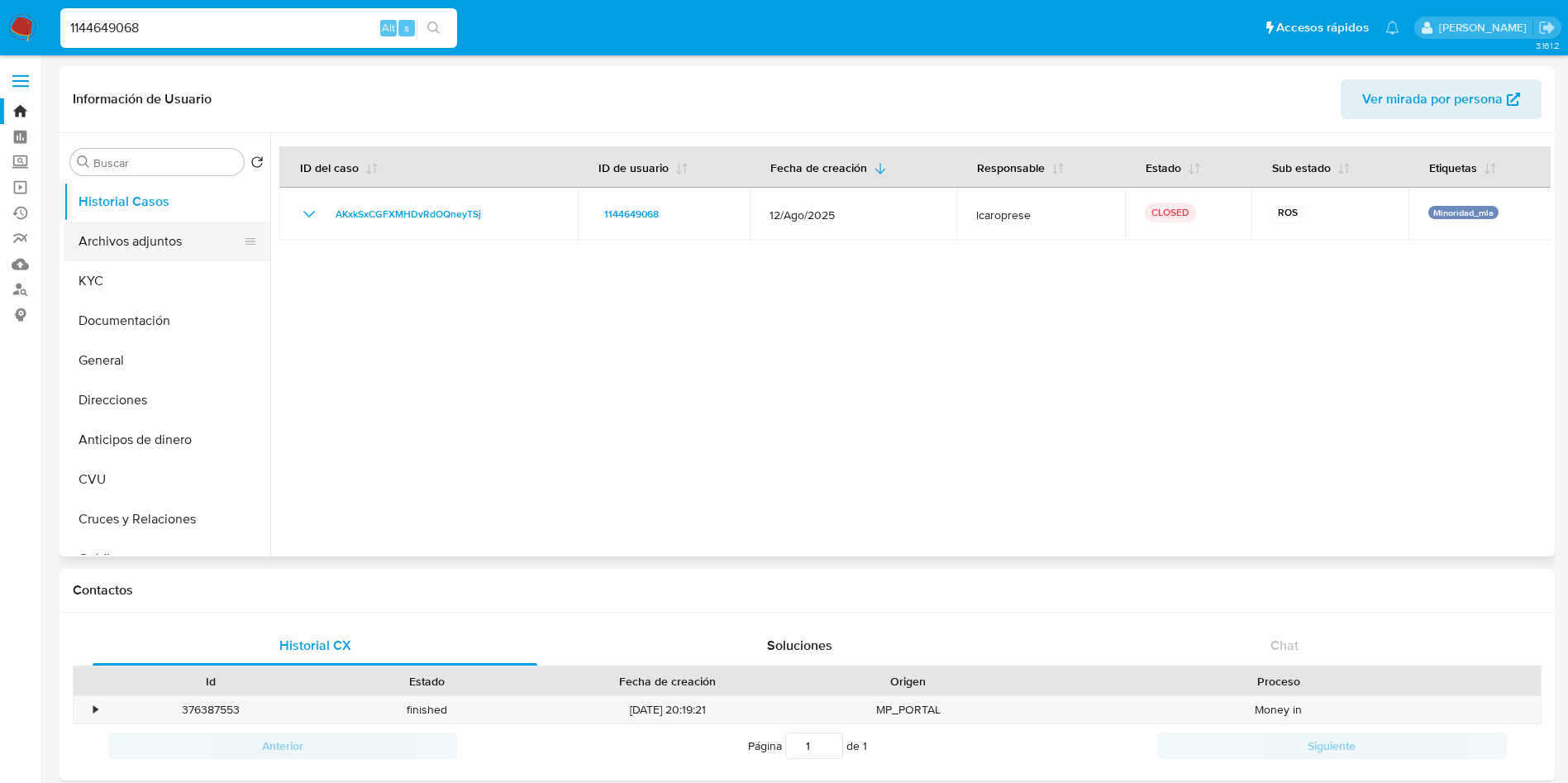
click at [107, 239] on button "Archivos adjuntos" at bounding box center [160, 241] width 193 height 40
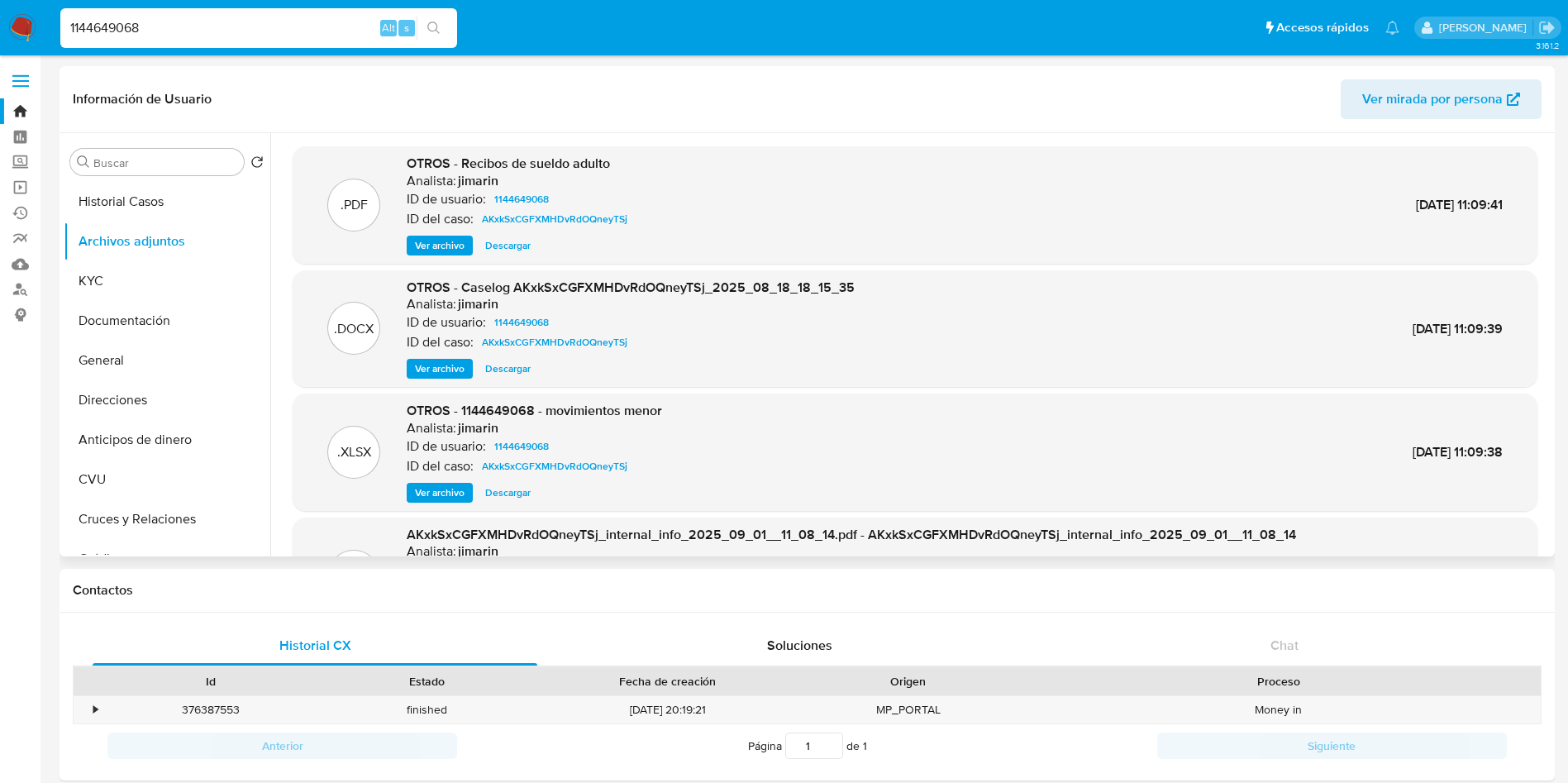
click at [436, 363] on span "Ver archivo" at bounding box center [440, 369] width 50 height 17
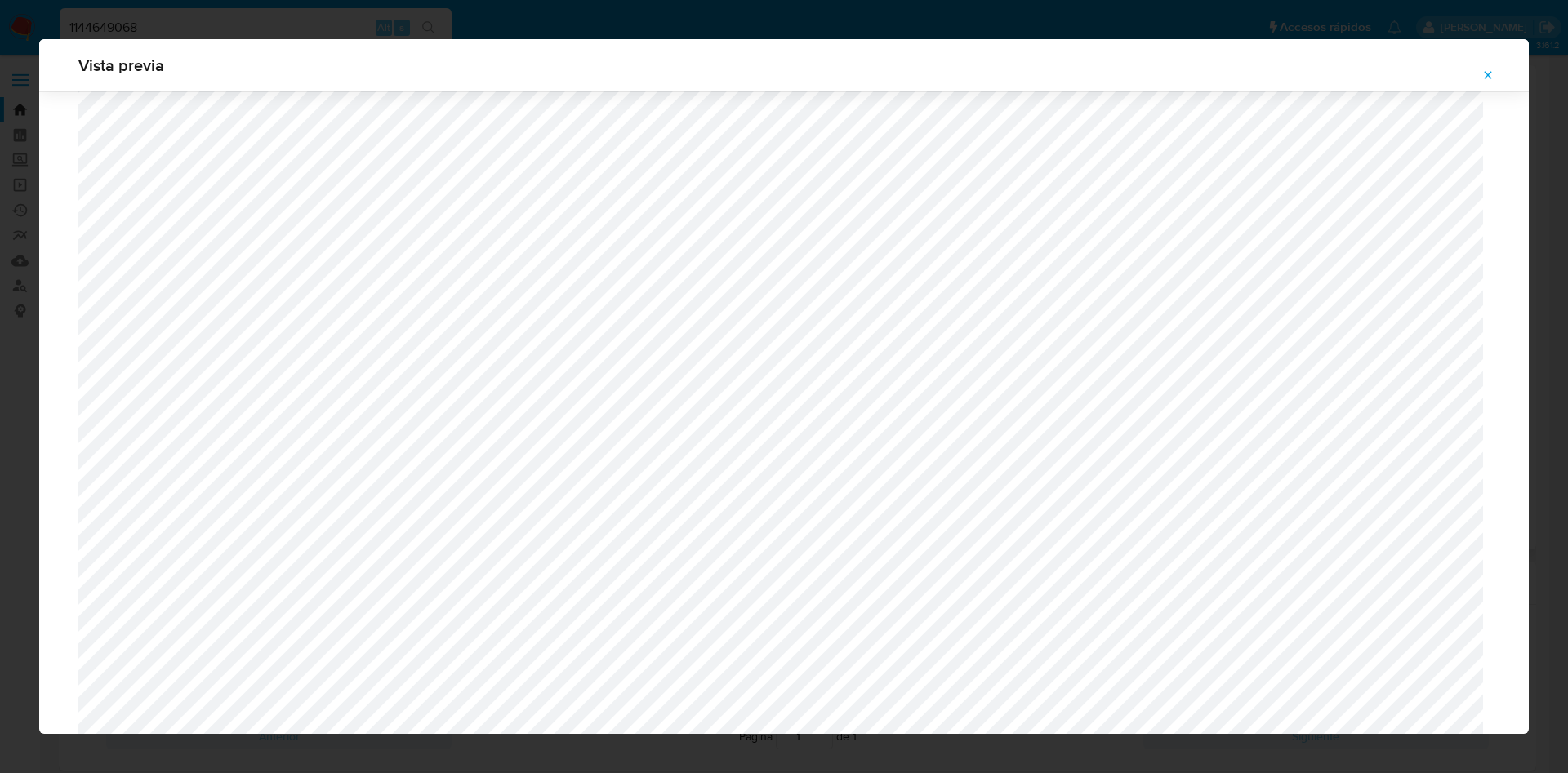
scroll to position [1986, 0]
click at [1483, 71] on icon "Attachment preview" at bounding box center [1488, 75] width 13 height 13
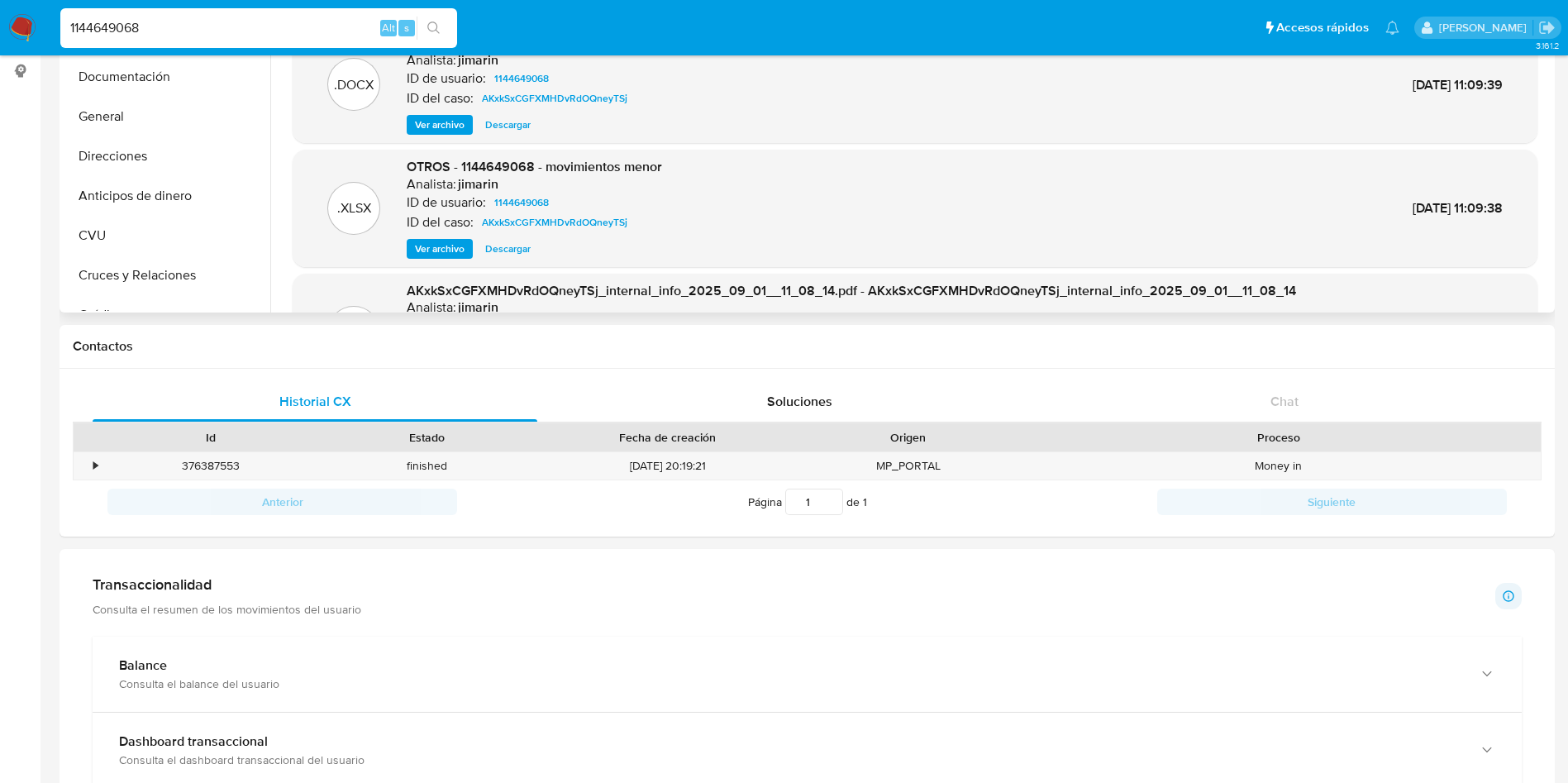
scroll to position [0, 0]
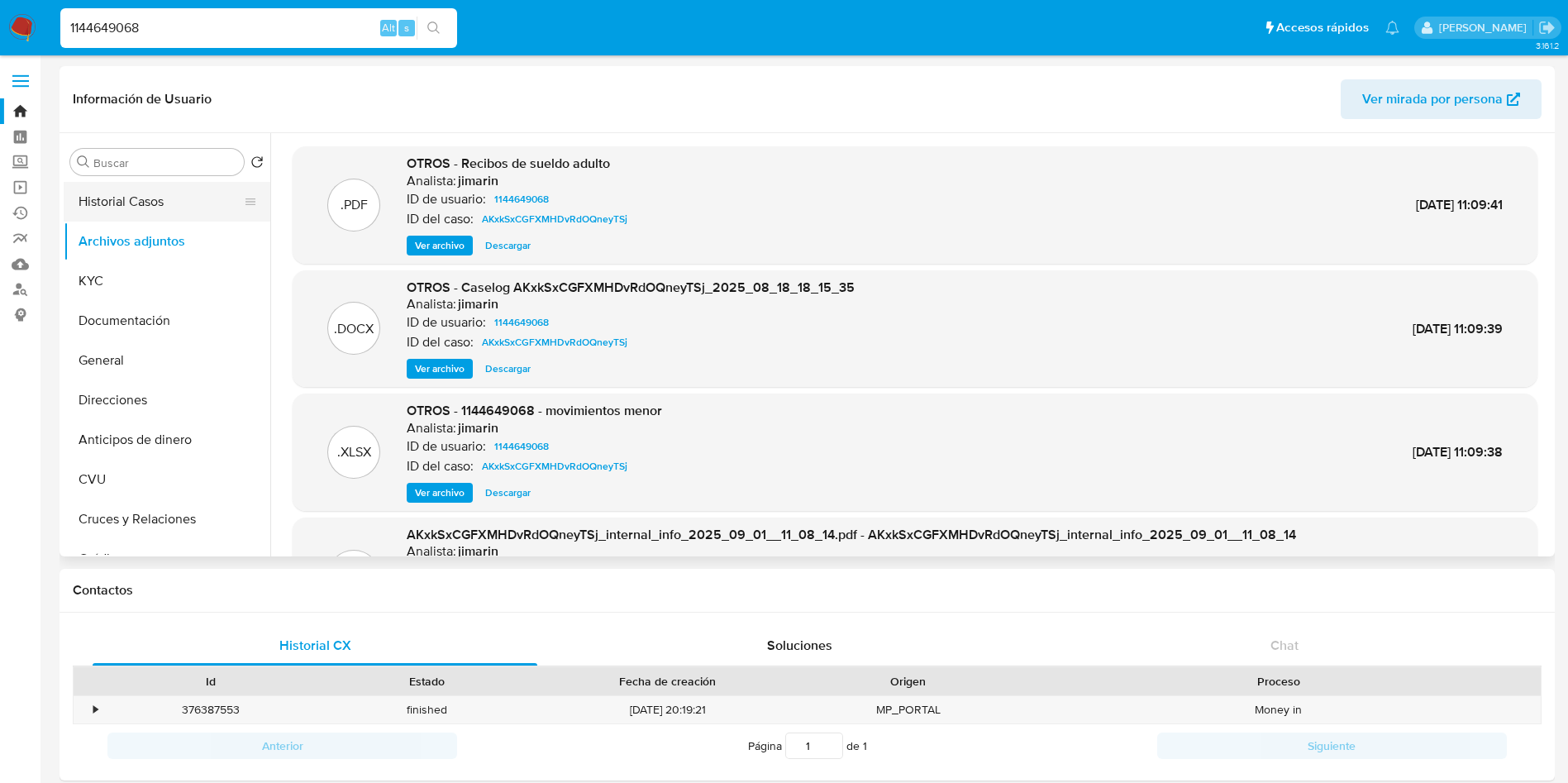
click at [154, 209] on button "Historial Casos" at bounding box center [160, 202] width 193 height 40
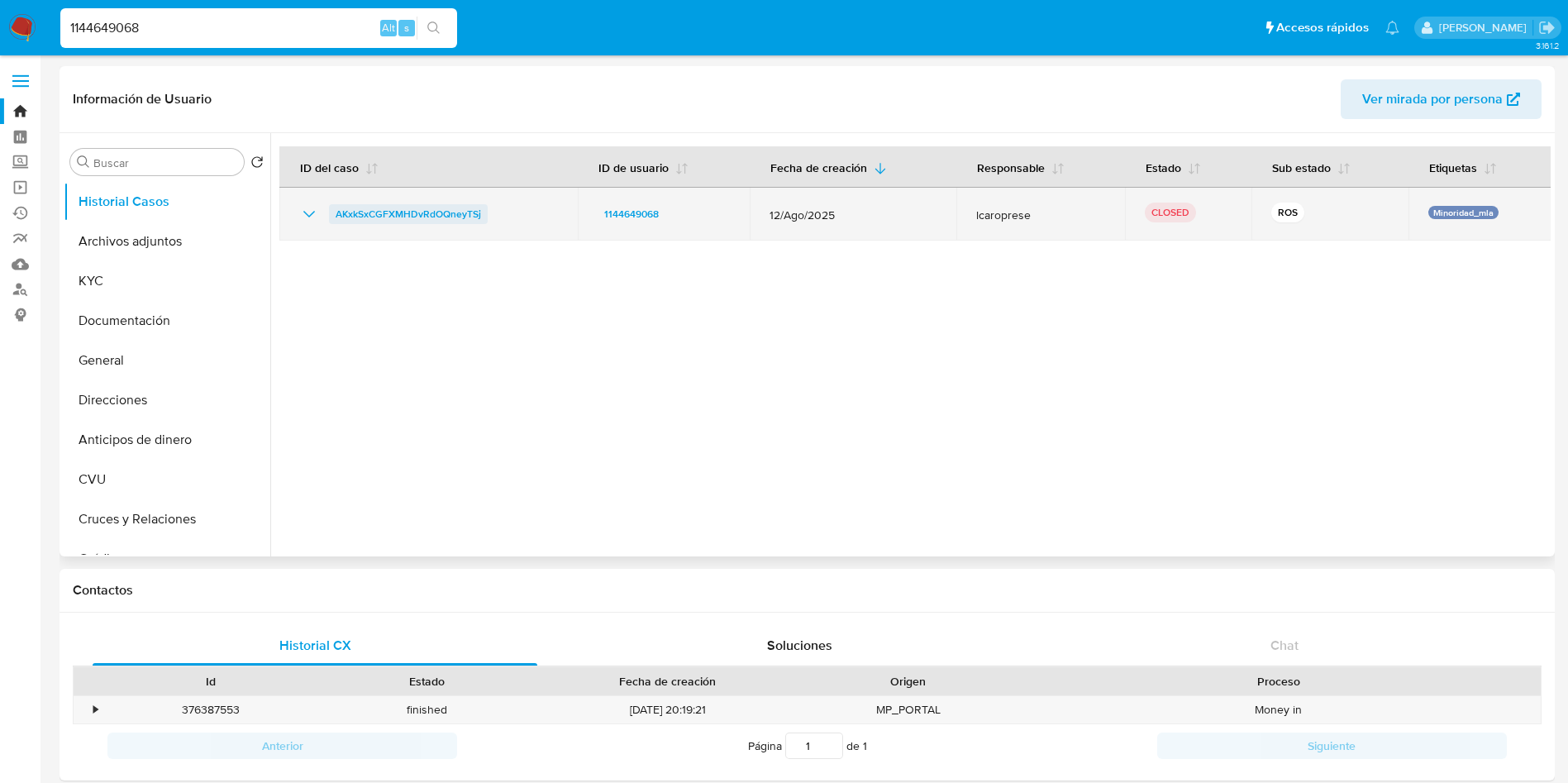
click at [408, 213] on span "AKxkSxCGFXMHDvRdOQneyTSj" at bounding box center [408, 214] width 145 height 20
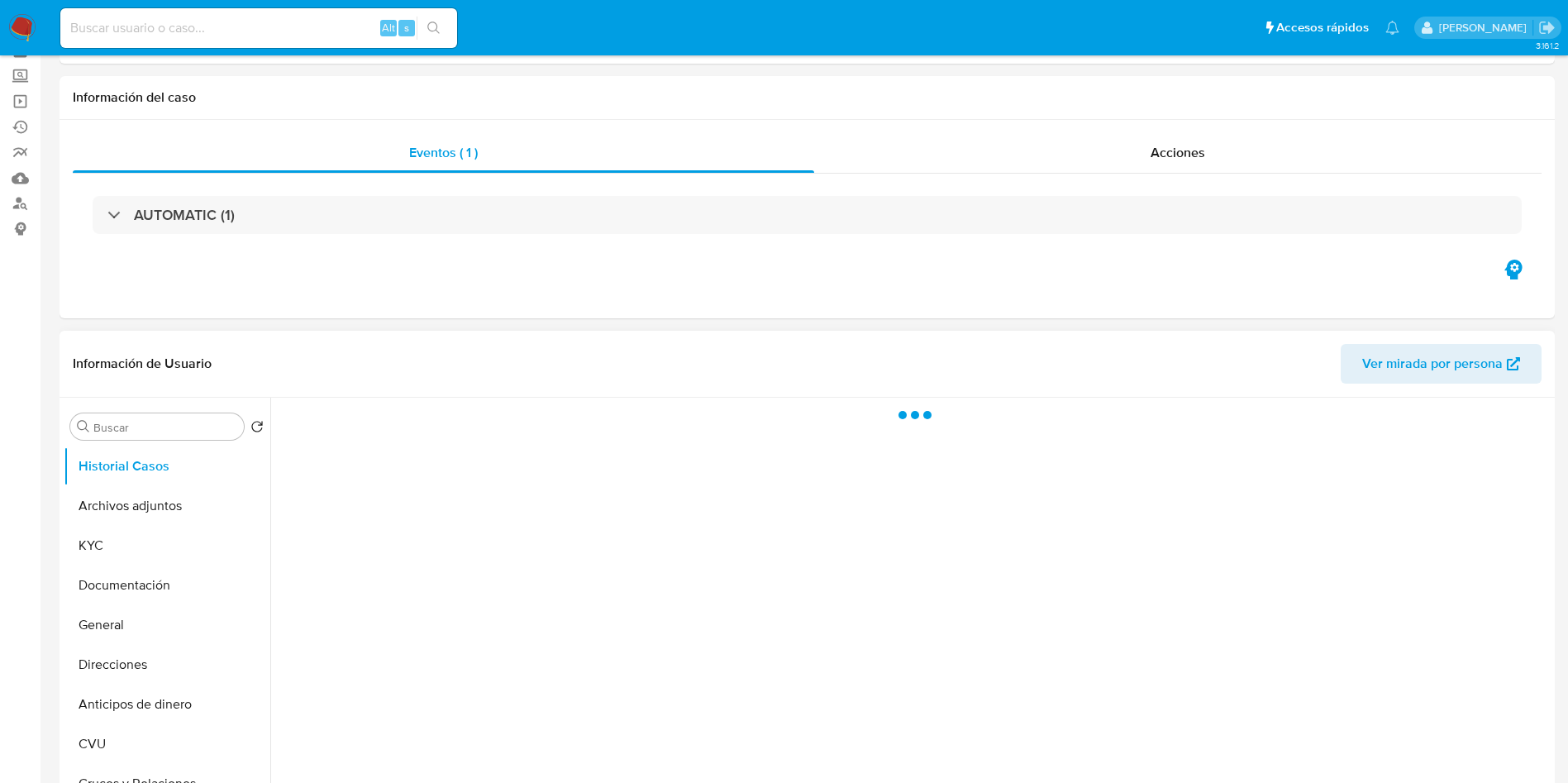
scroll to position [124, 0]
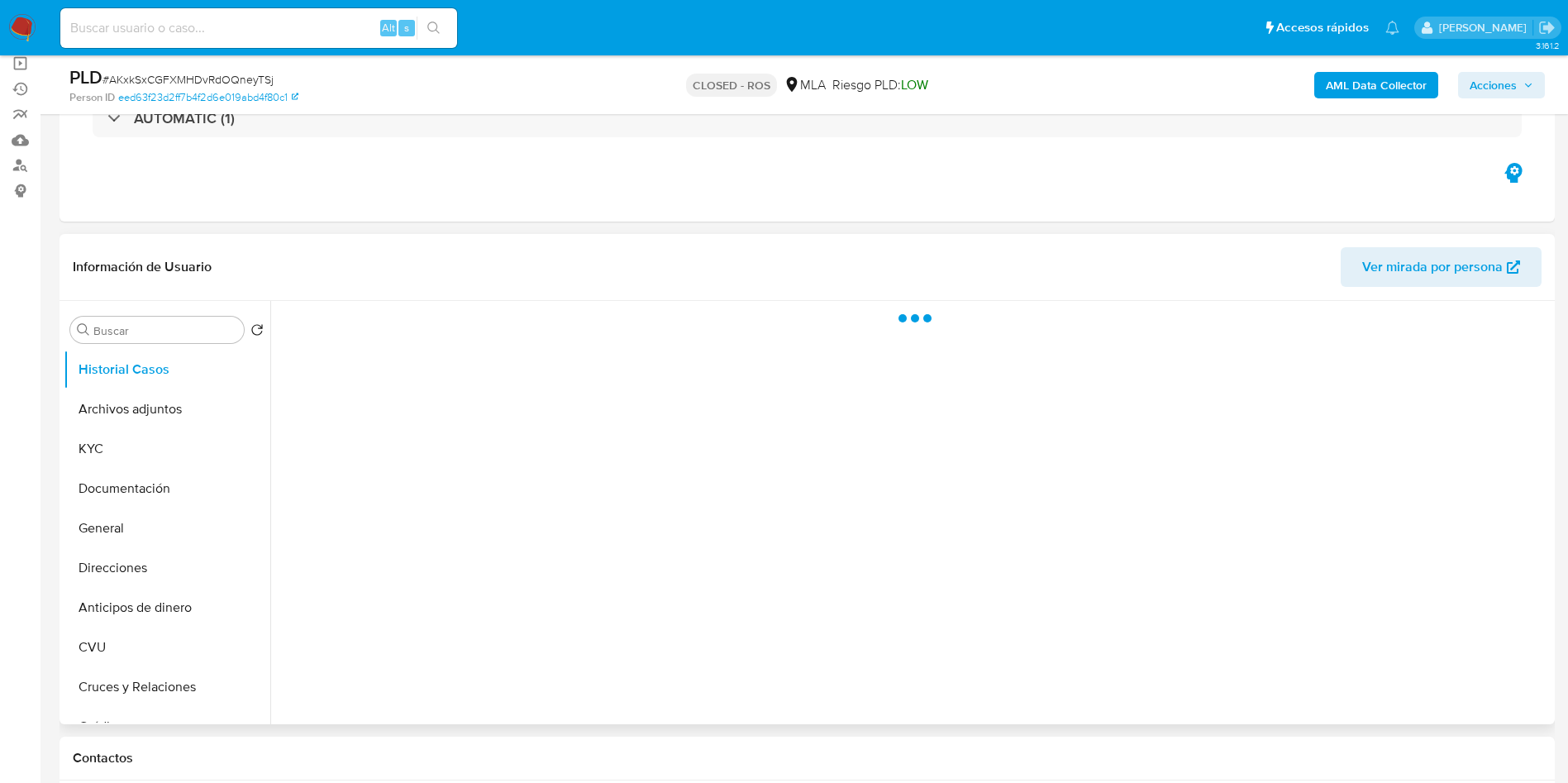
select select "10"
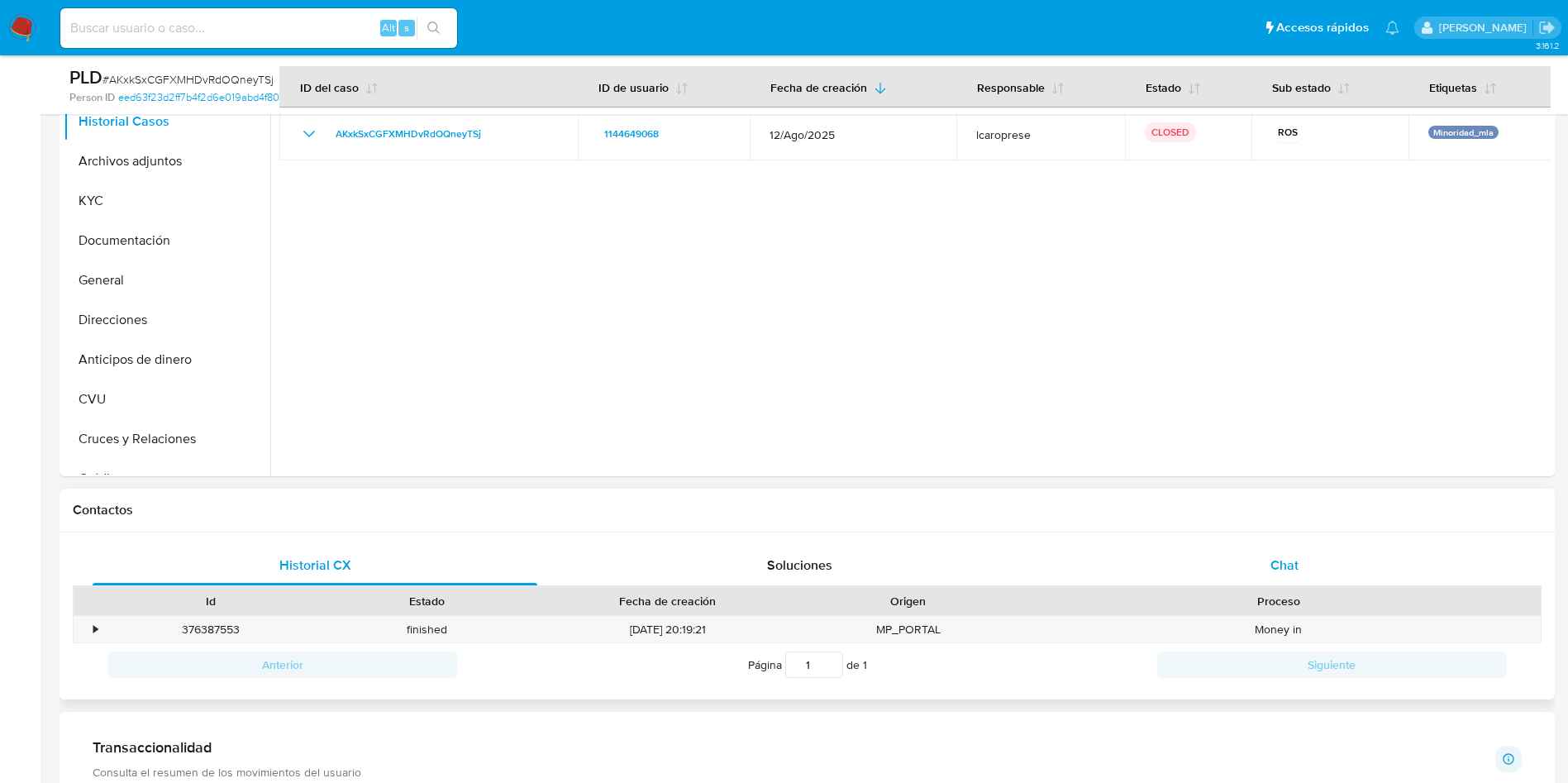
click at [1288, 563] on span "Chat" at bounding box center [1285, 565] width 28 height 19
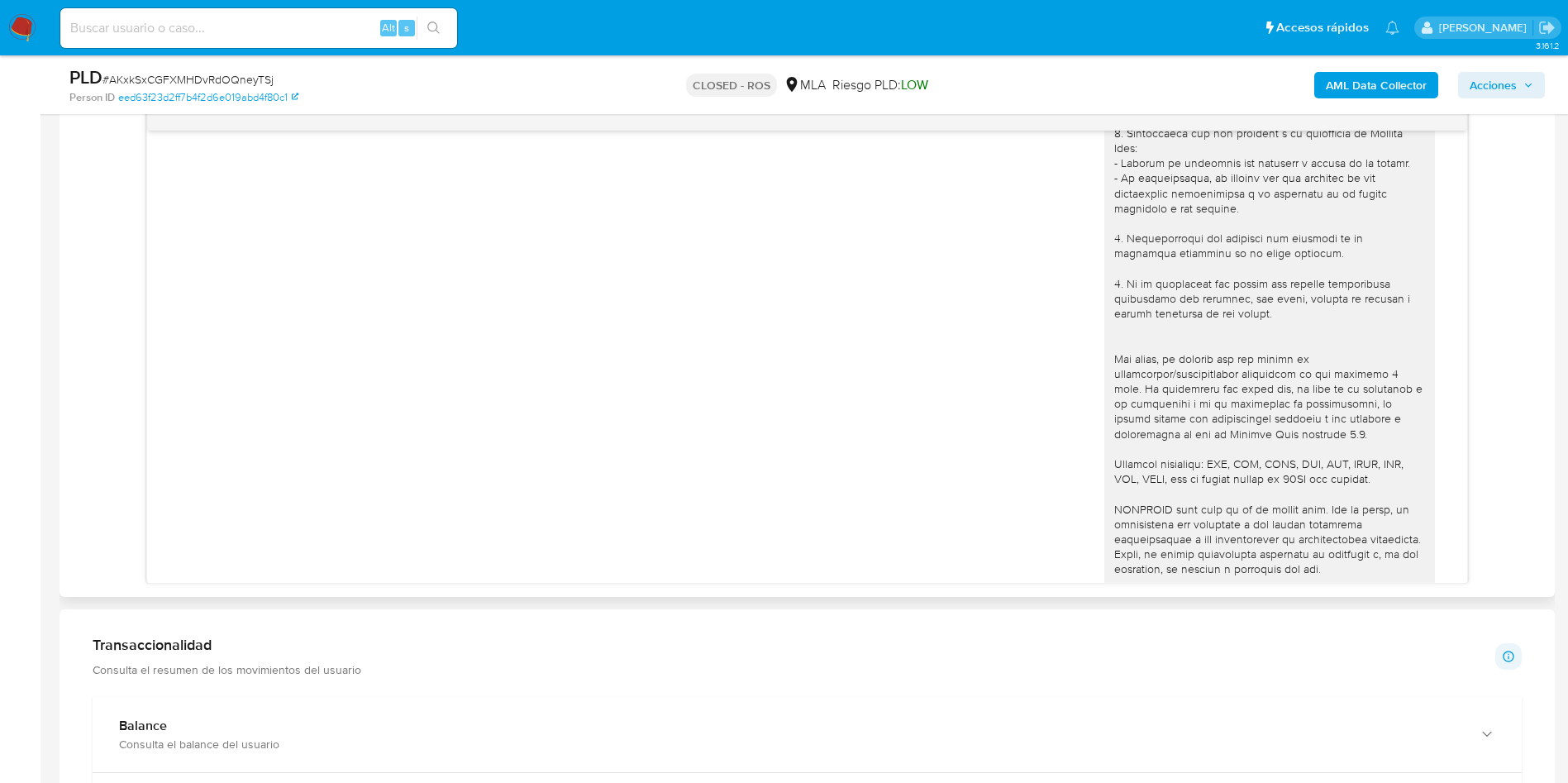
scroll to position [0, 0]
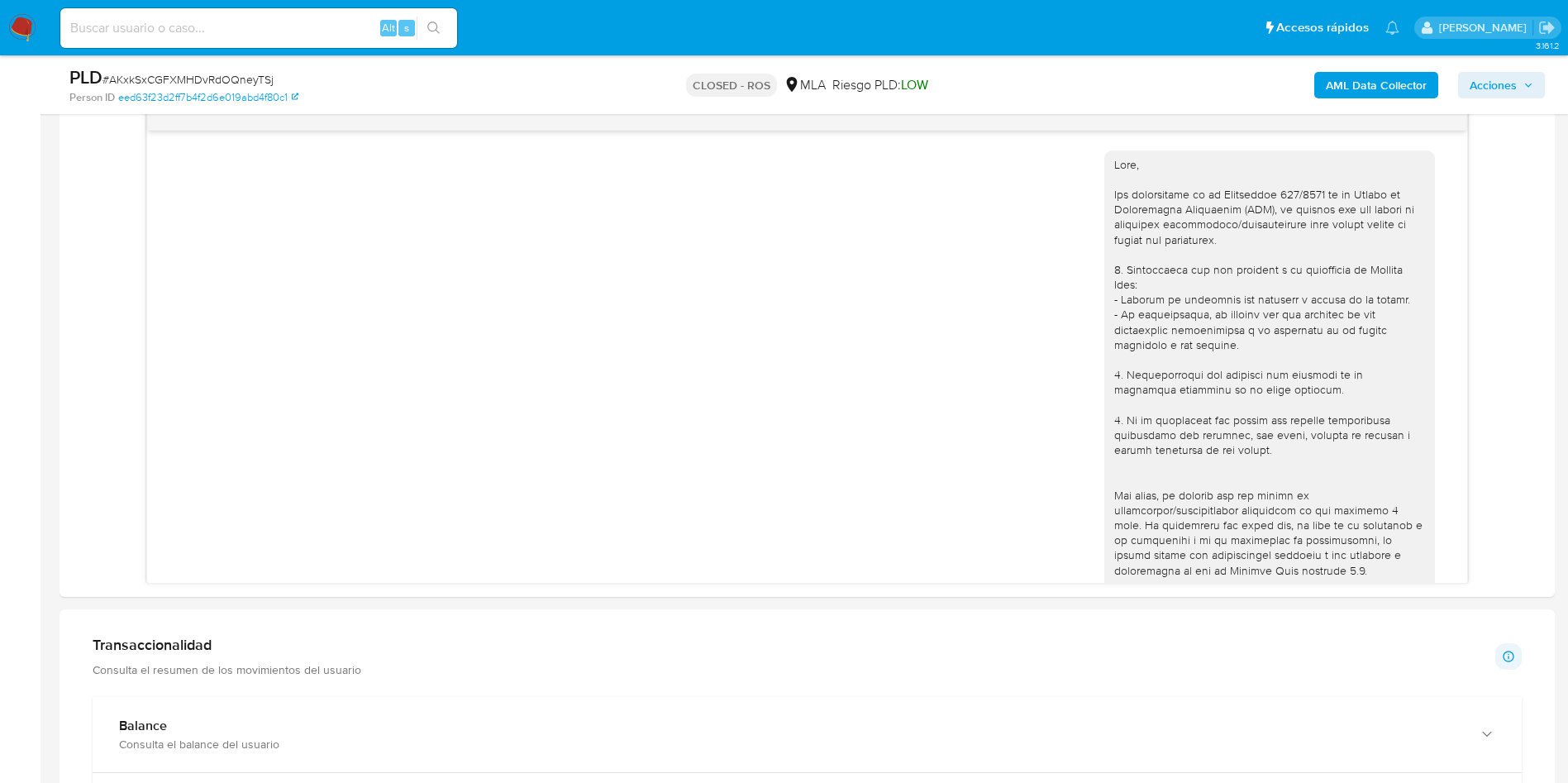
click at [200, 30] on input at bounding box center [258, 27] width 396 height 22
paste input "672275345"
type input "672275345"
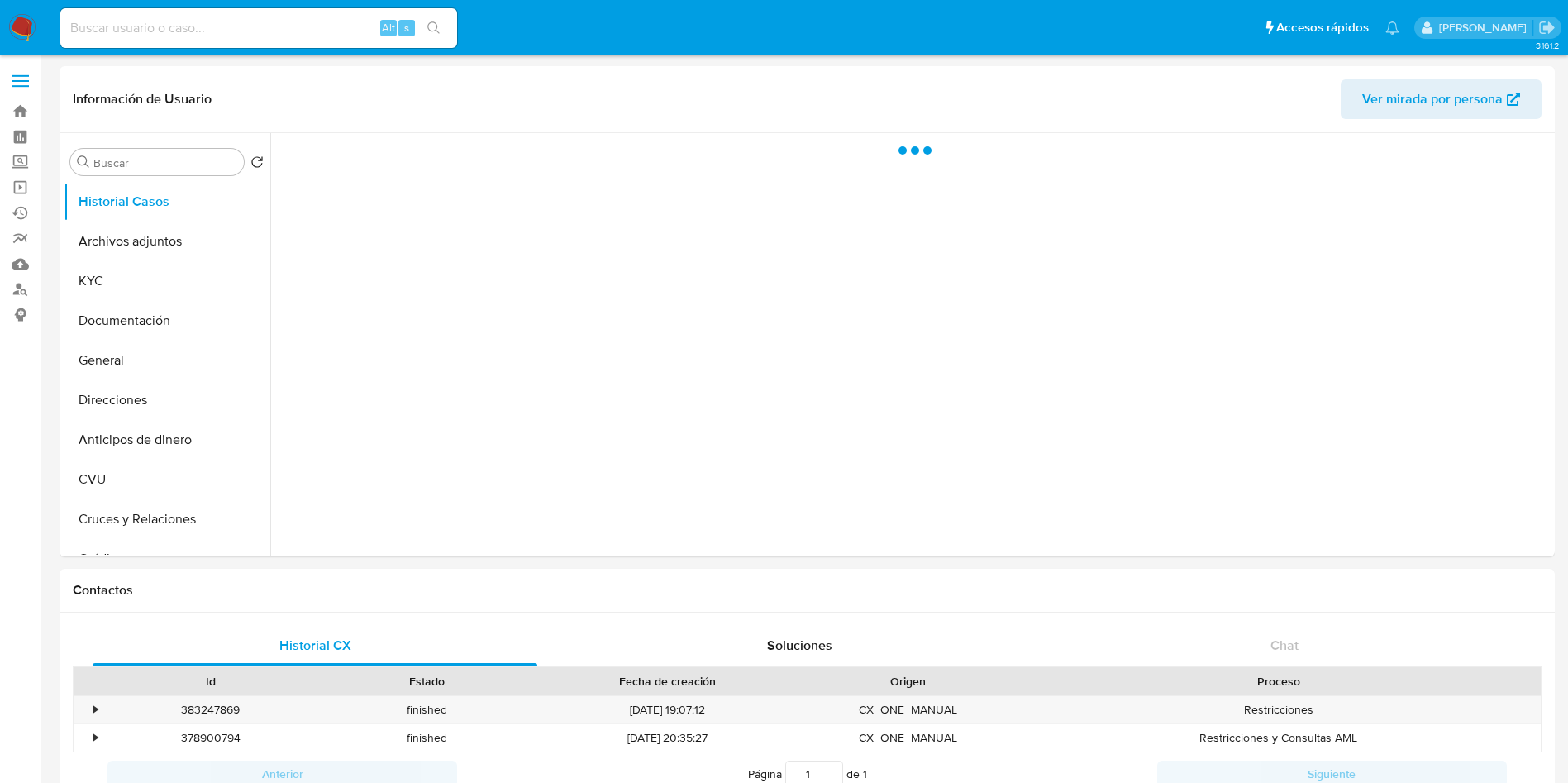
select select "10"
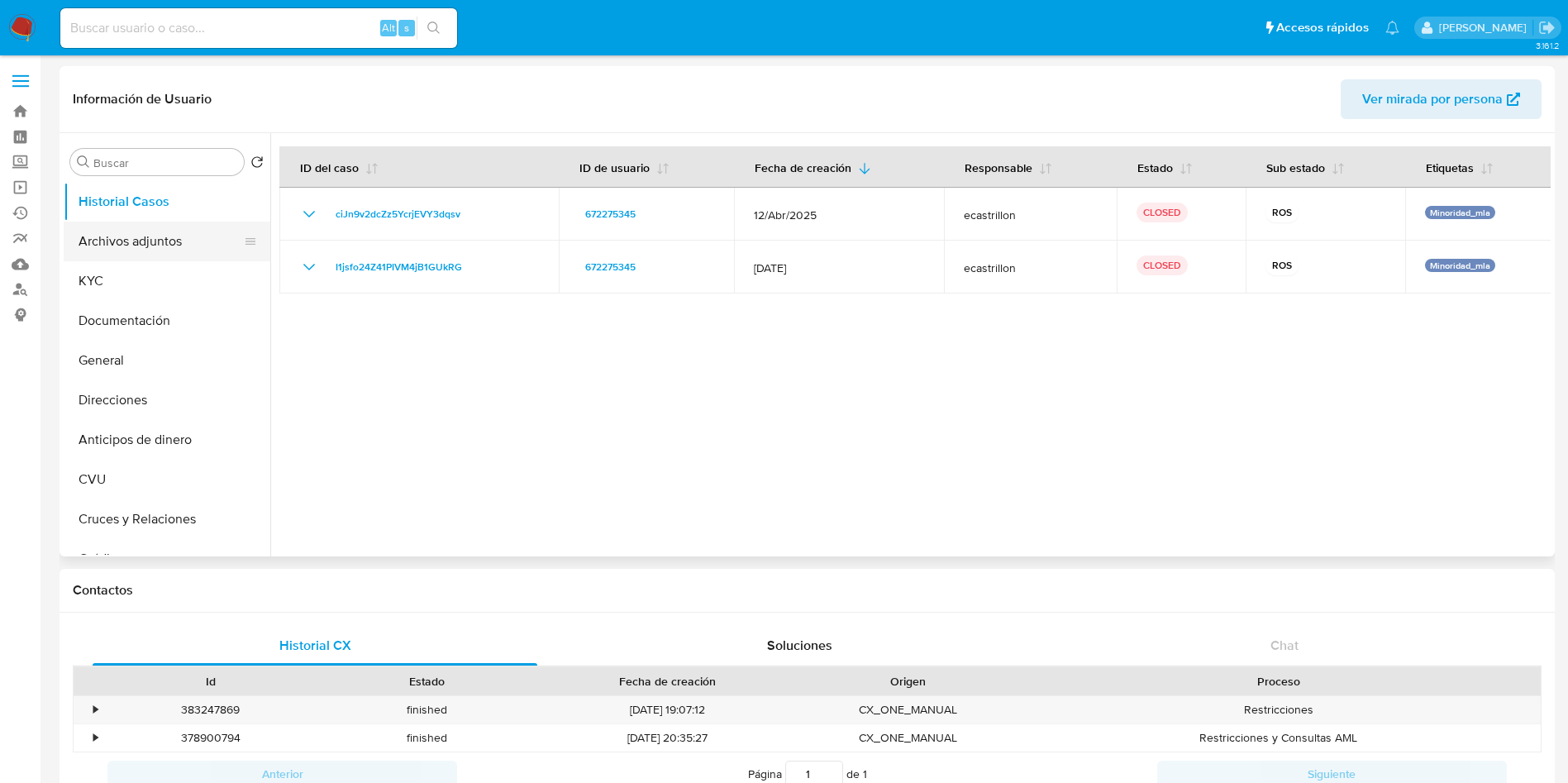
click at [104, 239] on button "Archivos adjuntos" at bounding box center [160, 241] width 193 height 40
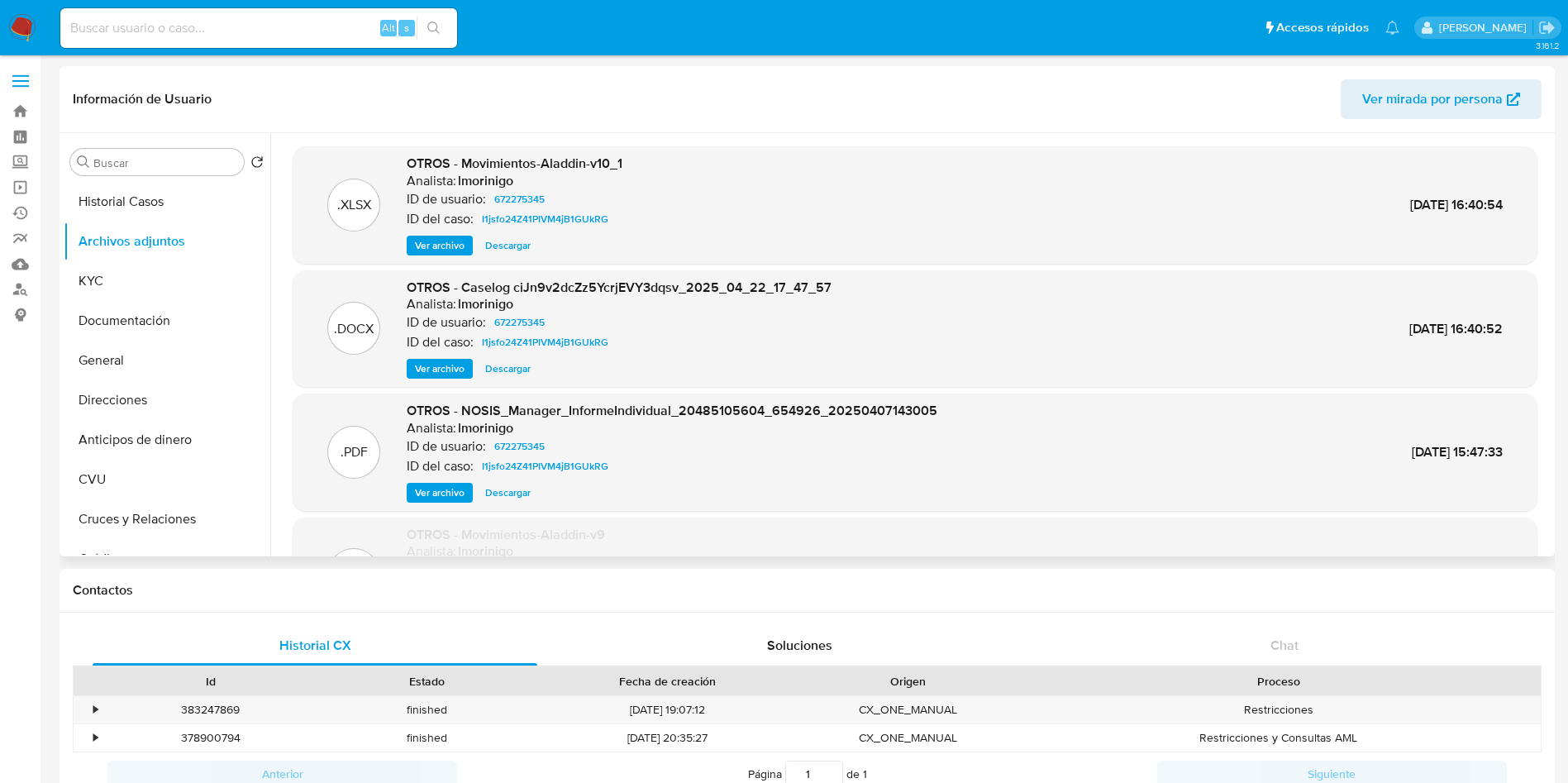
click at [452, 373] on span "Ver archivo" at bounding box center [440, 369] width 50 height 17
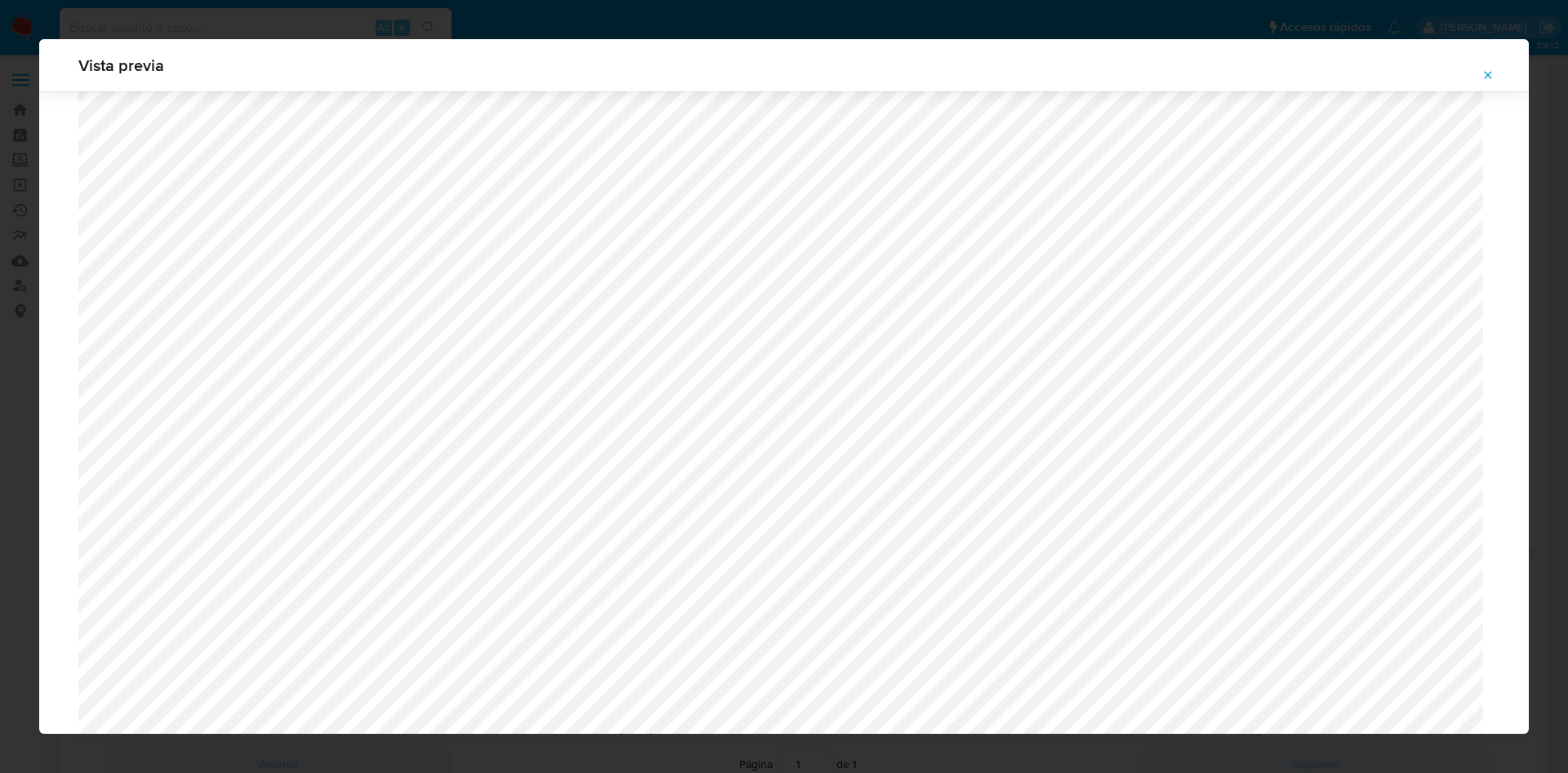
scroll to position [1192, 0]
click at [1480, 64] on button "Attachment preview" at bounding box center [1488, 75] width 36 height 26
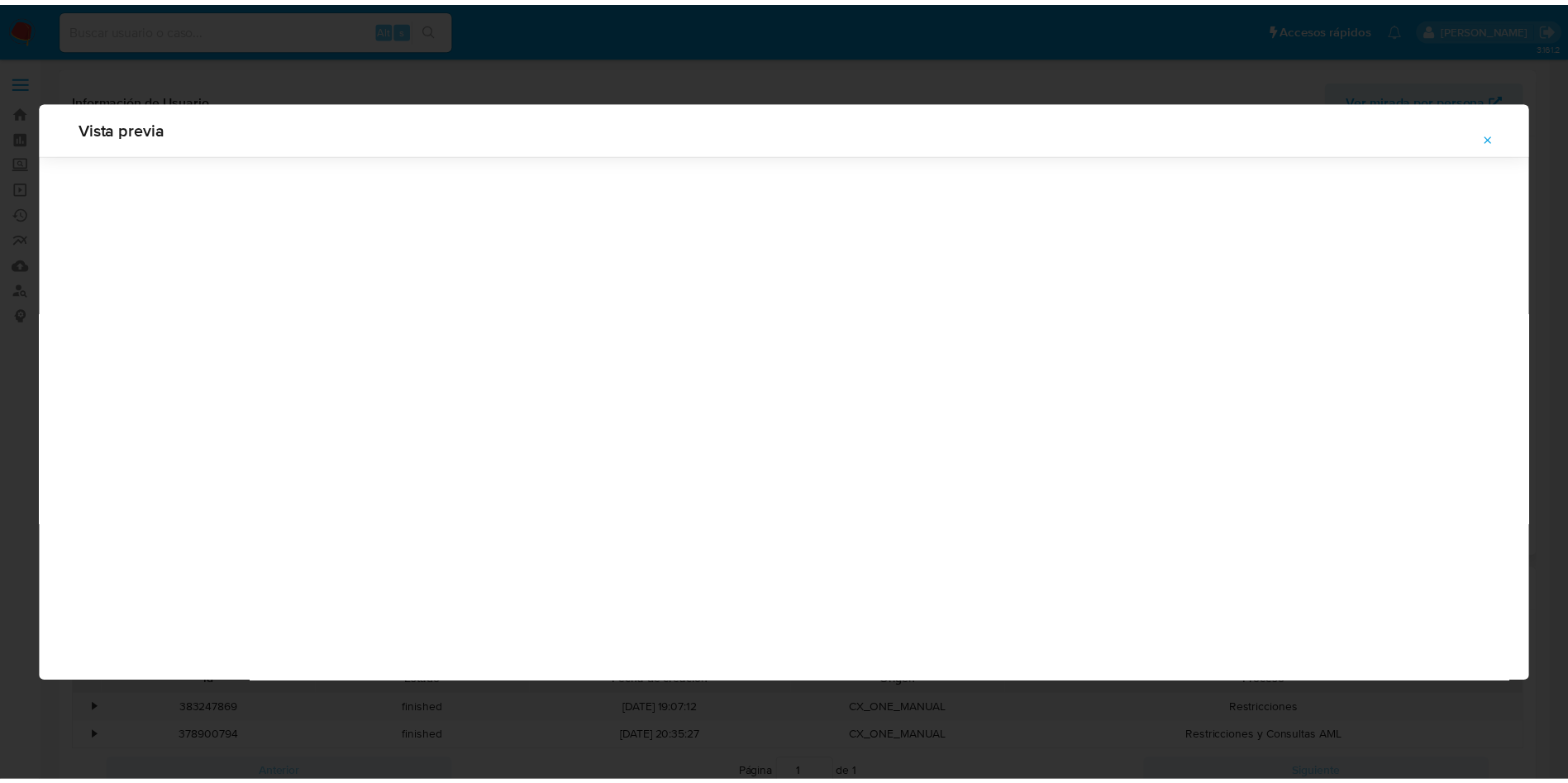
scroll to position [0, 0]
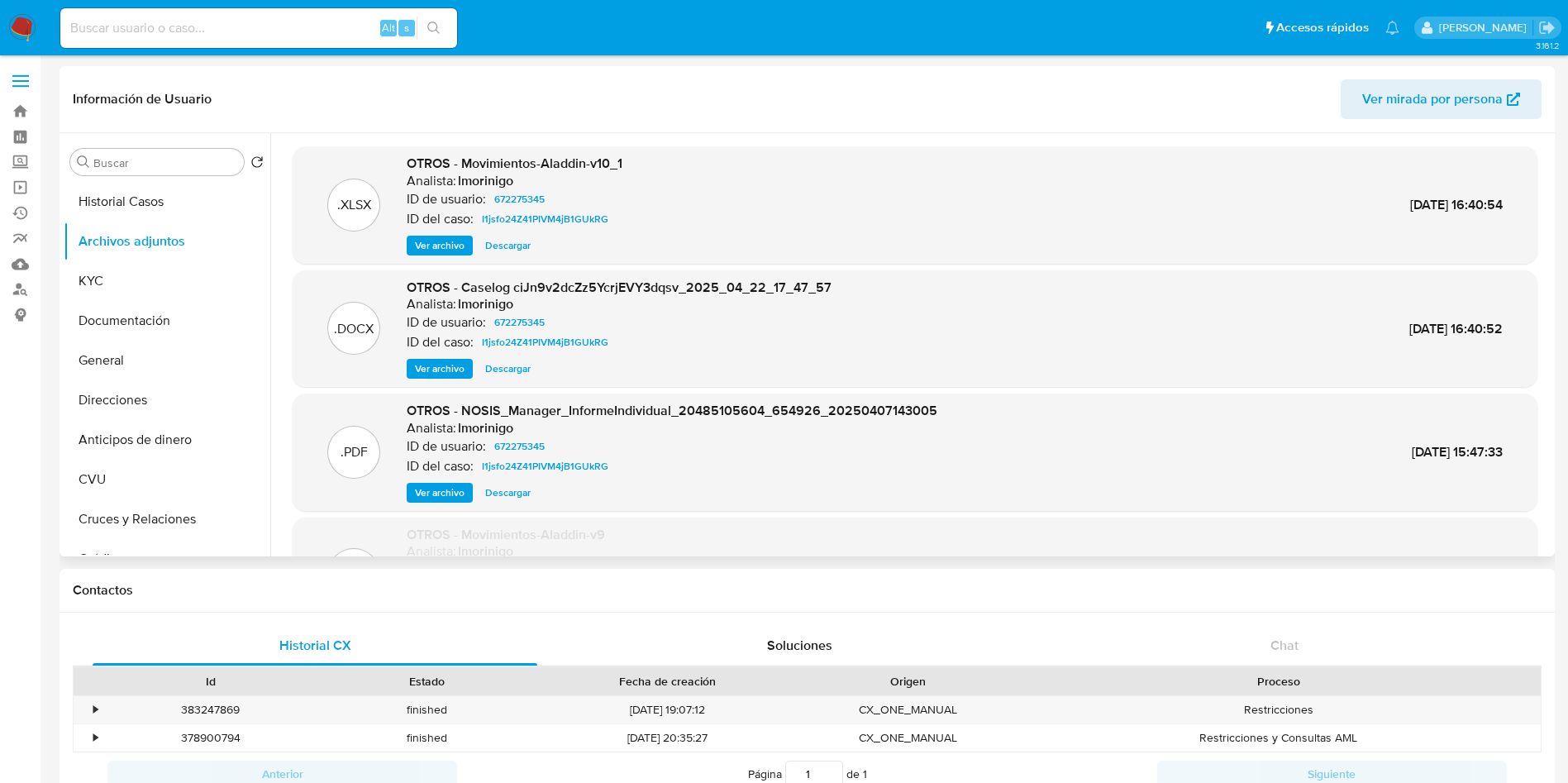
click at [124, 42] on div "Alt s" at bounding box center [258, 28] width 396 height 40
click at [124, 33] on input at bounding box center [258, 27] width 396 height 22
paste input "1248657316"
type input "1248657316"
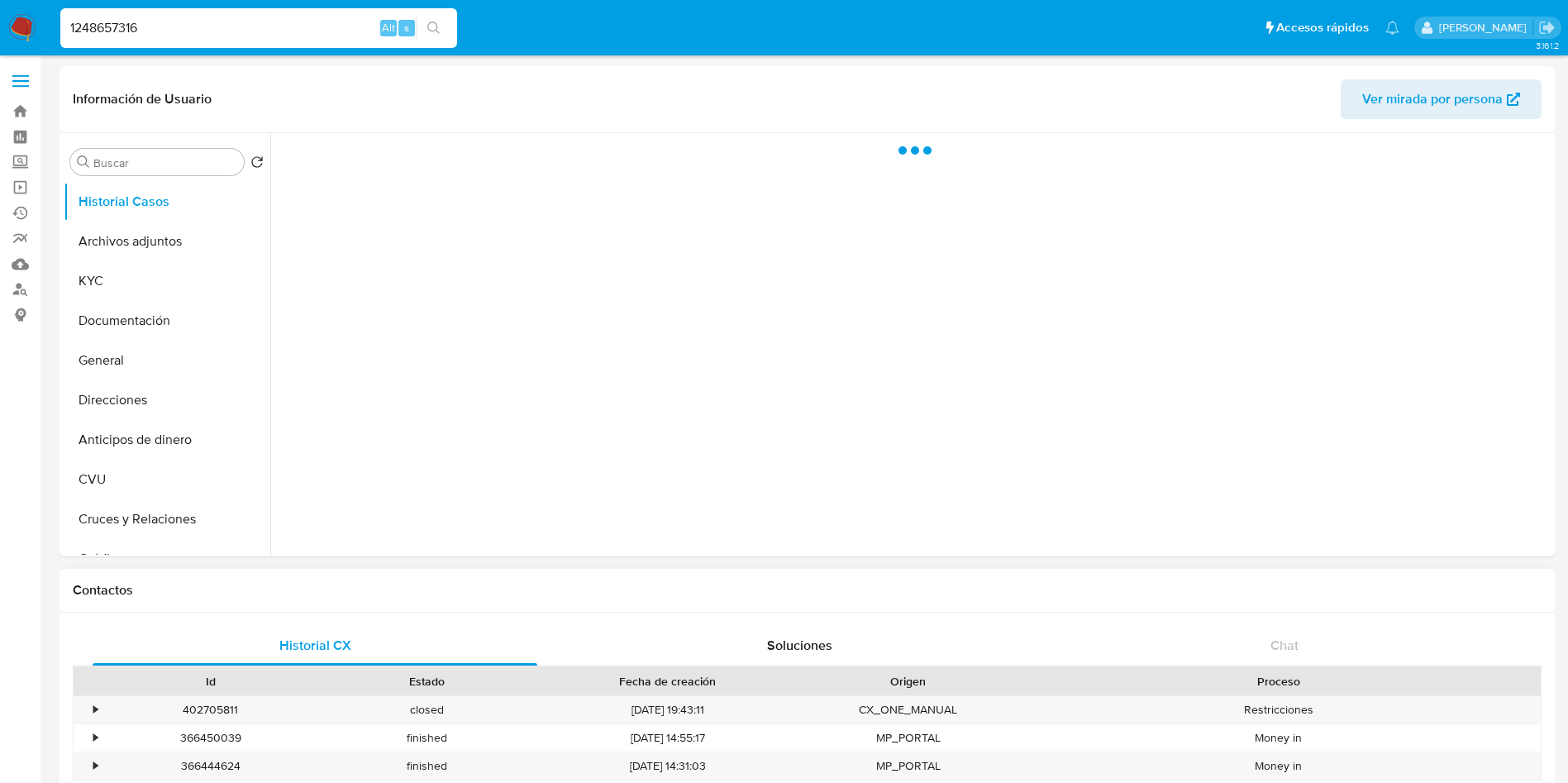
select select "10"
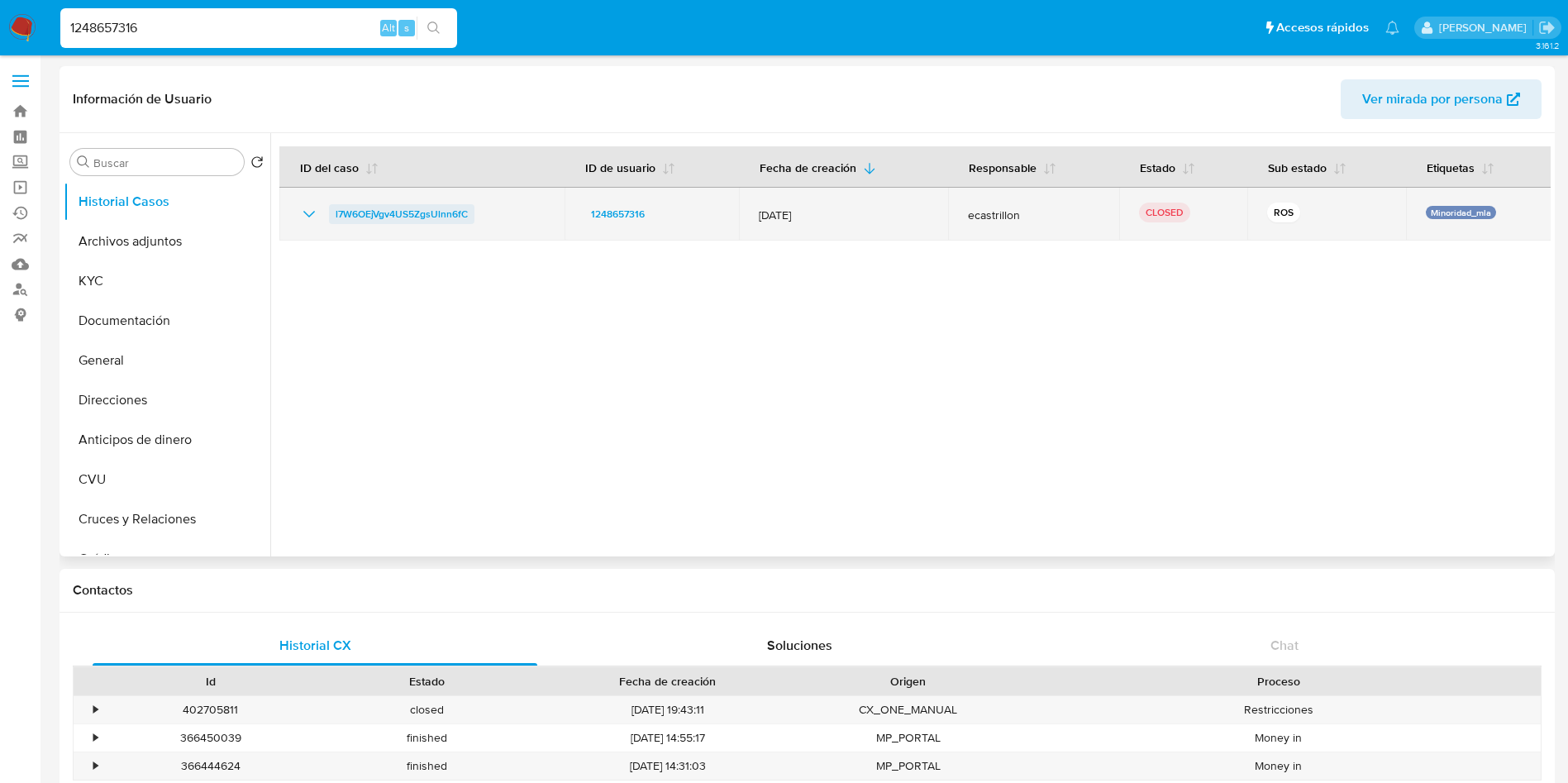
click at [360, 216] on span "l7W6OEjVgv4US5ZgsUlnn6fC" at bounding box center [401, 214] width 132 height 20
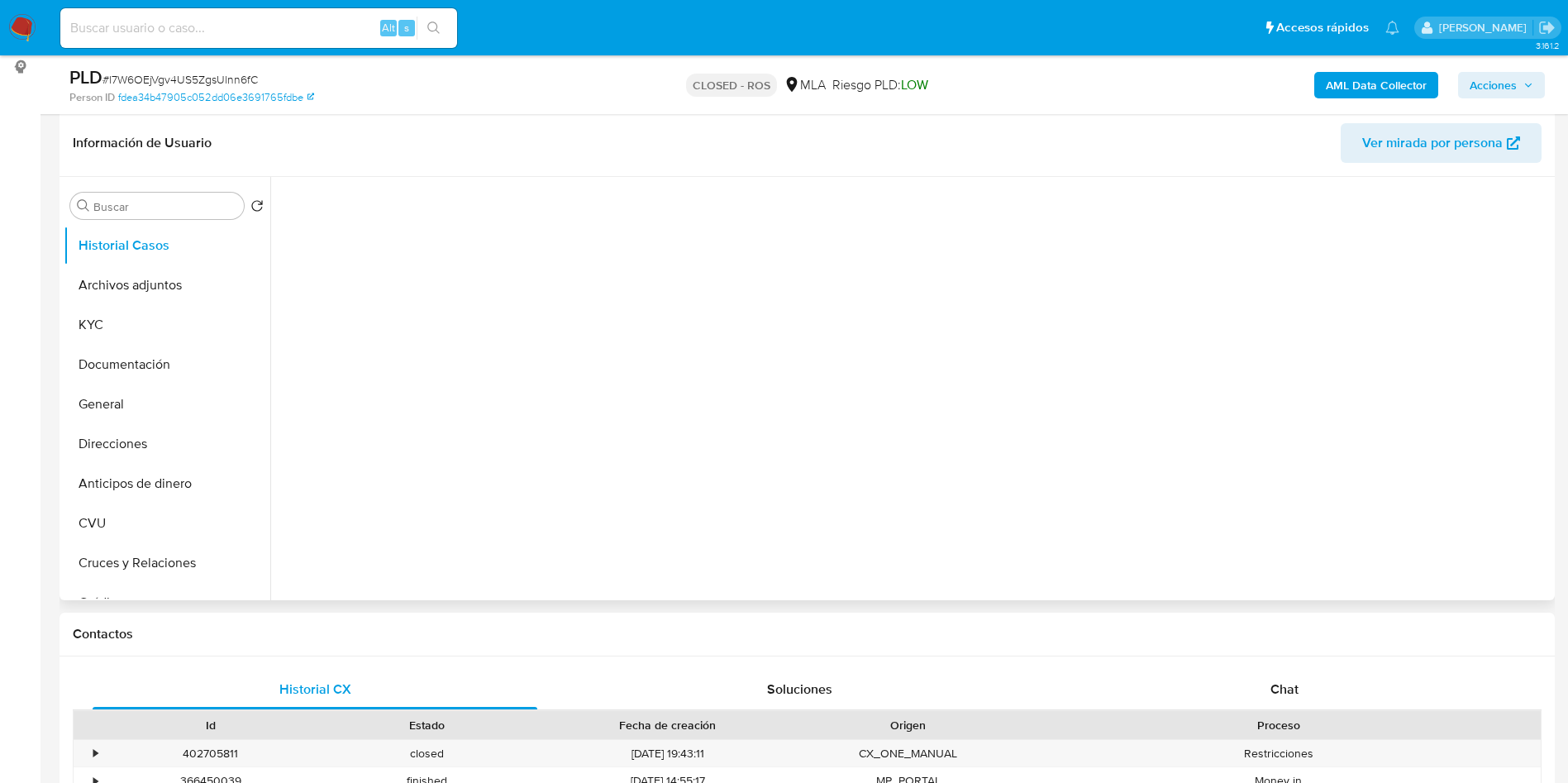
select select "10"
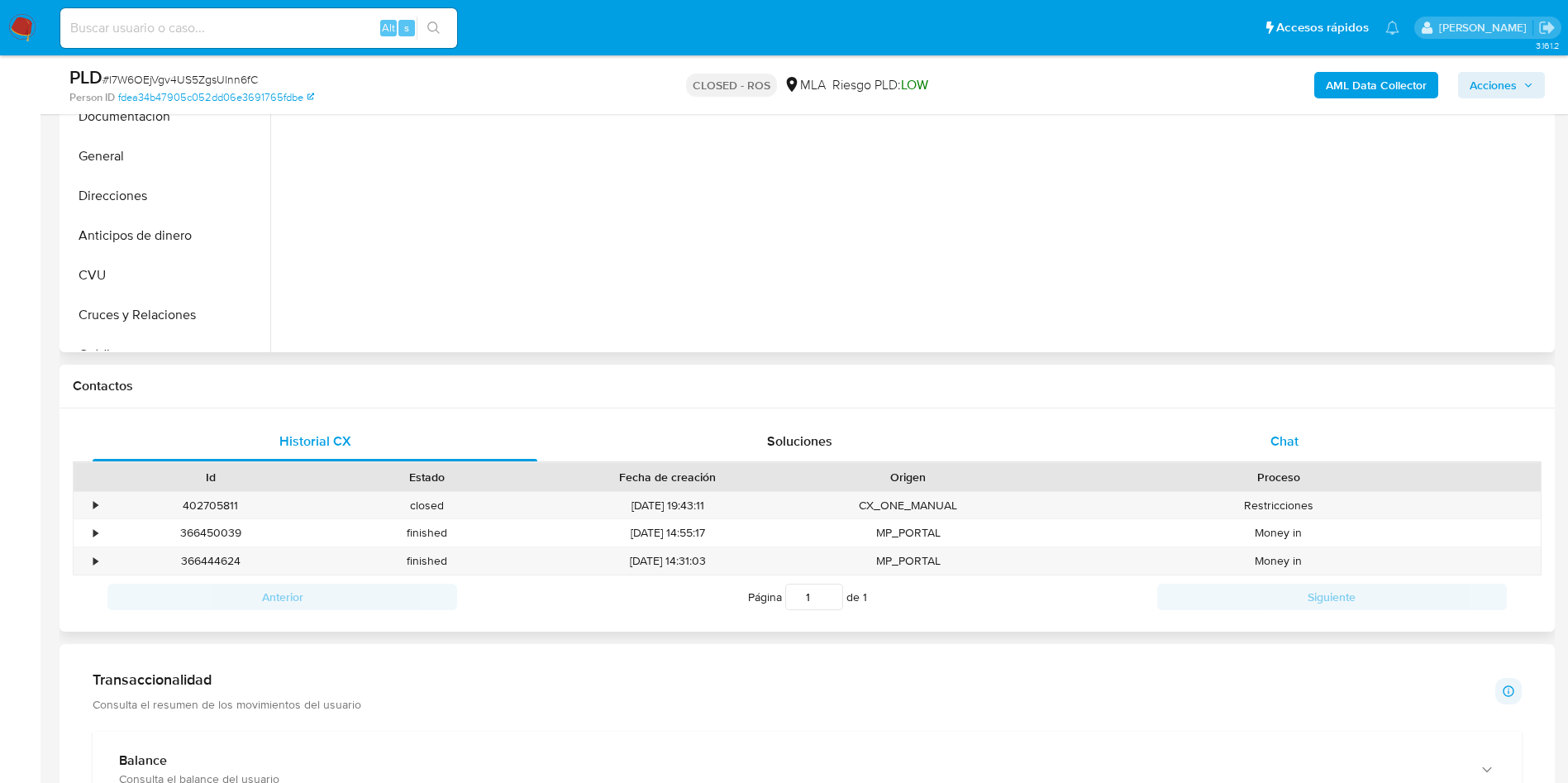
click at [1253, 442] on div "Chat" at bounding box center [1285, 442] width 445 height 40
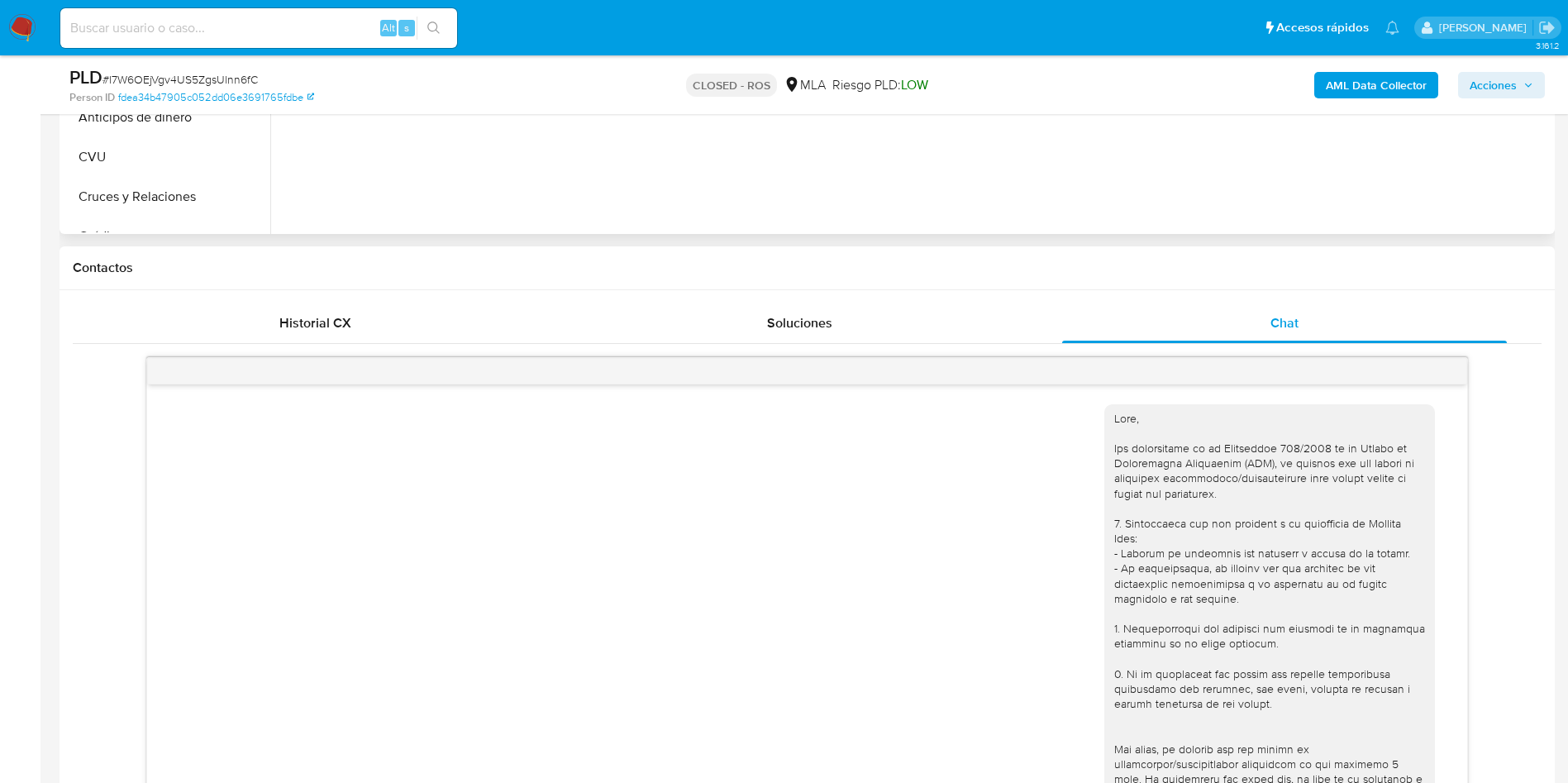
scroll to position [372, 0]
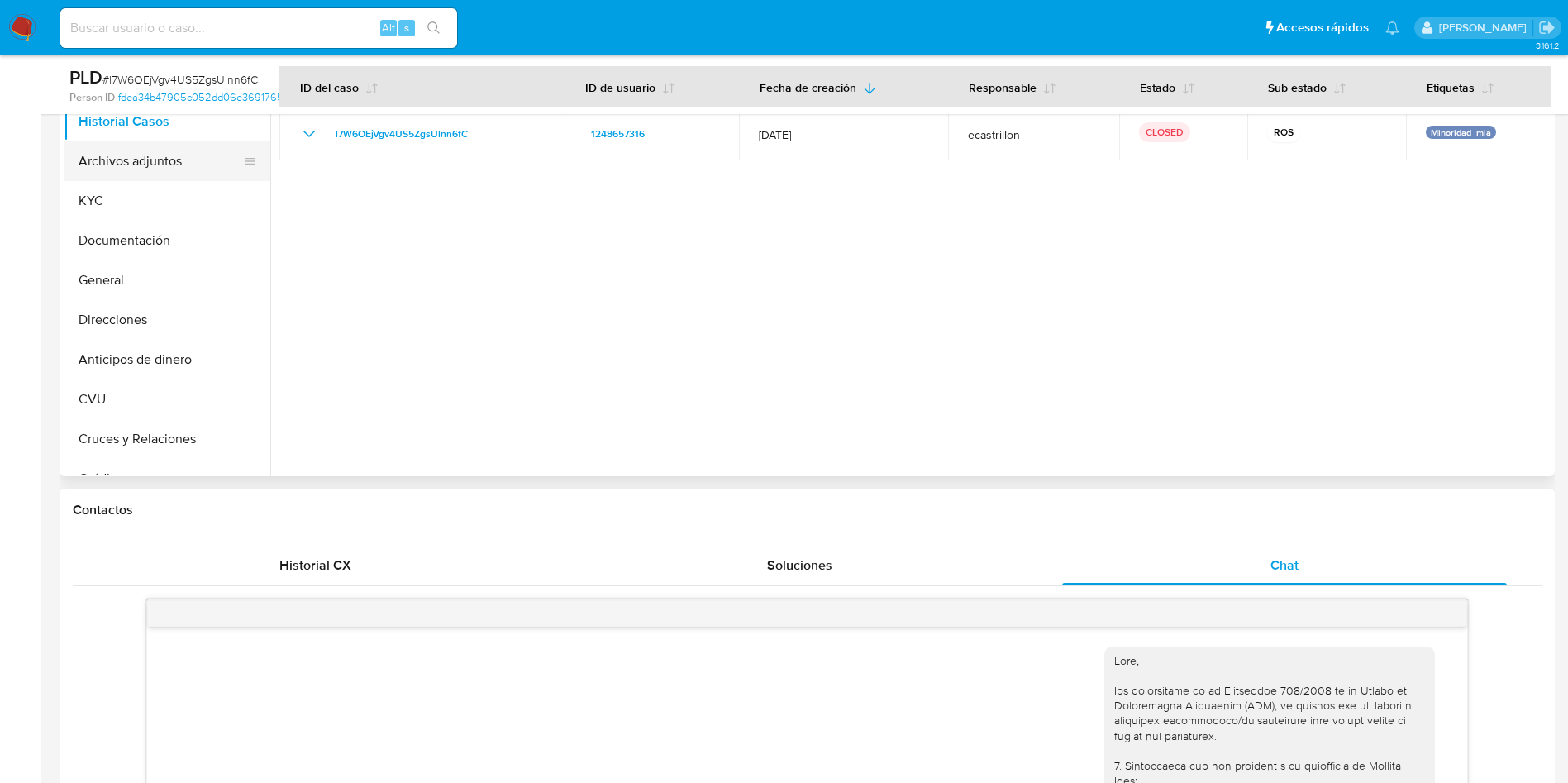
click at [124, 155] on button "Archivos adjuntos" at bounding box center [160, 161] width 193 height 40
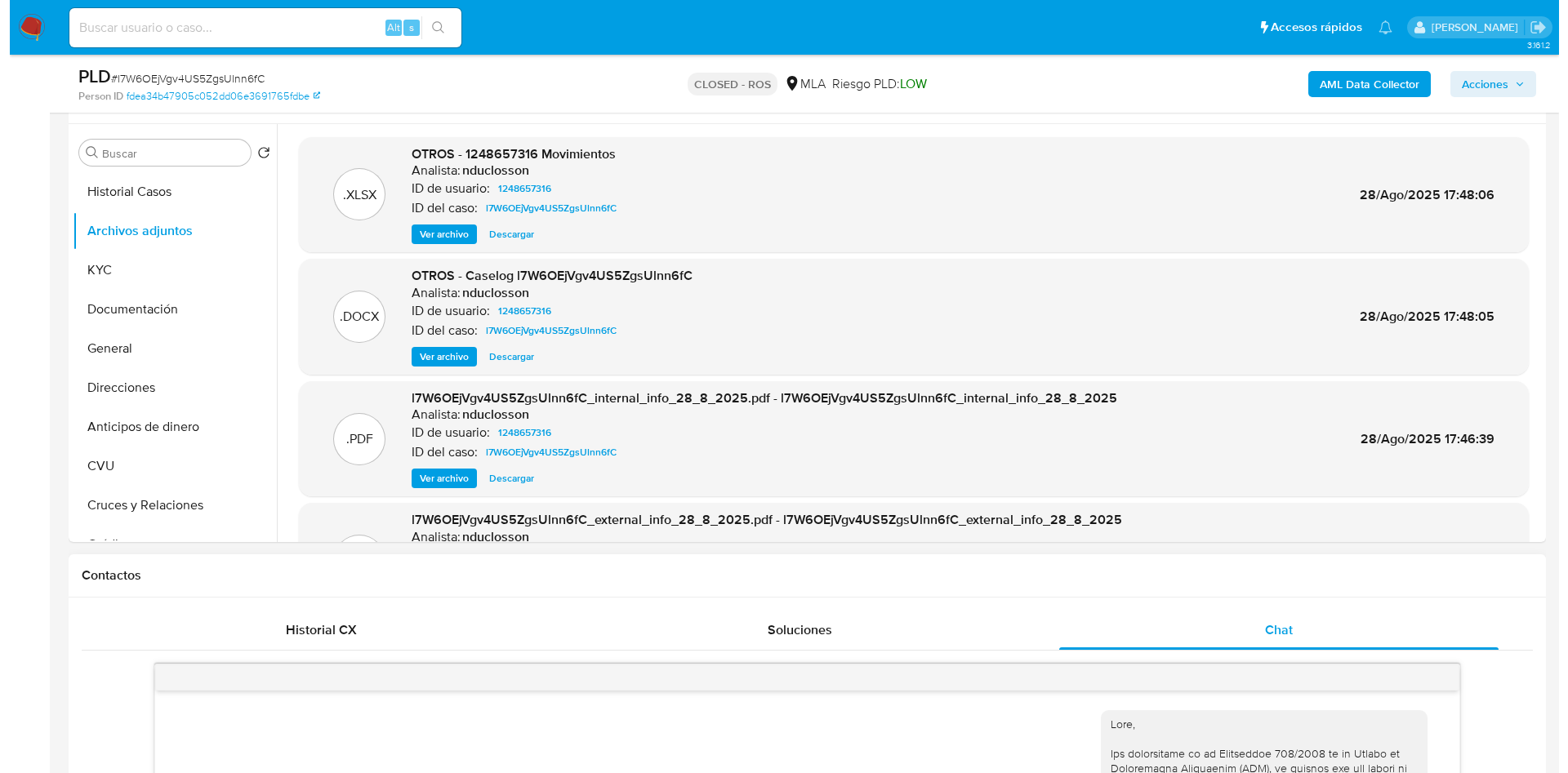
scroll to position [245, 0]
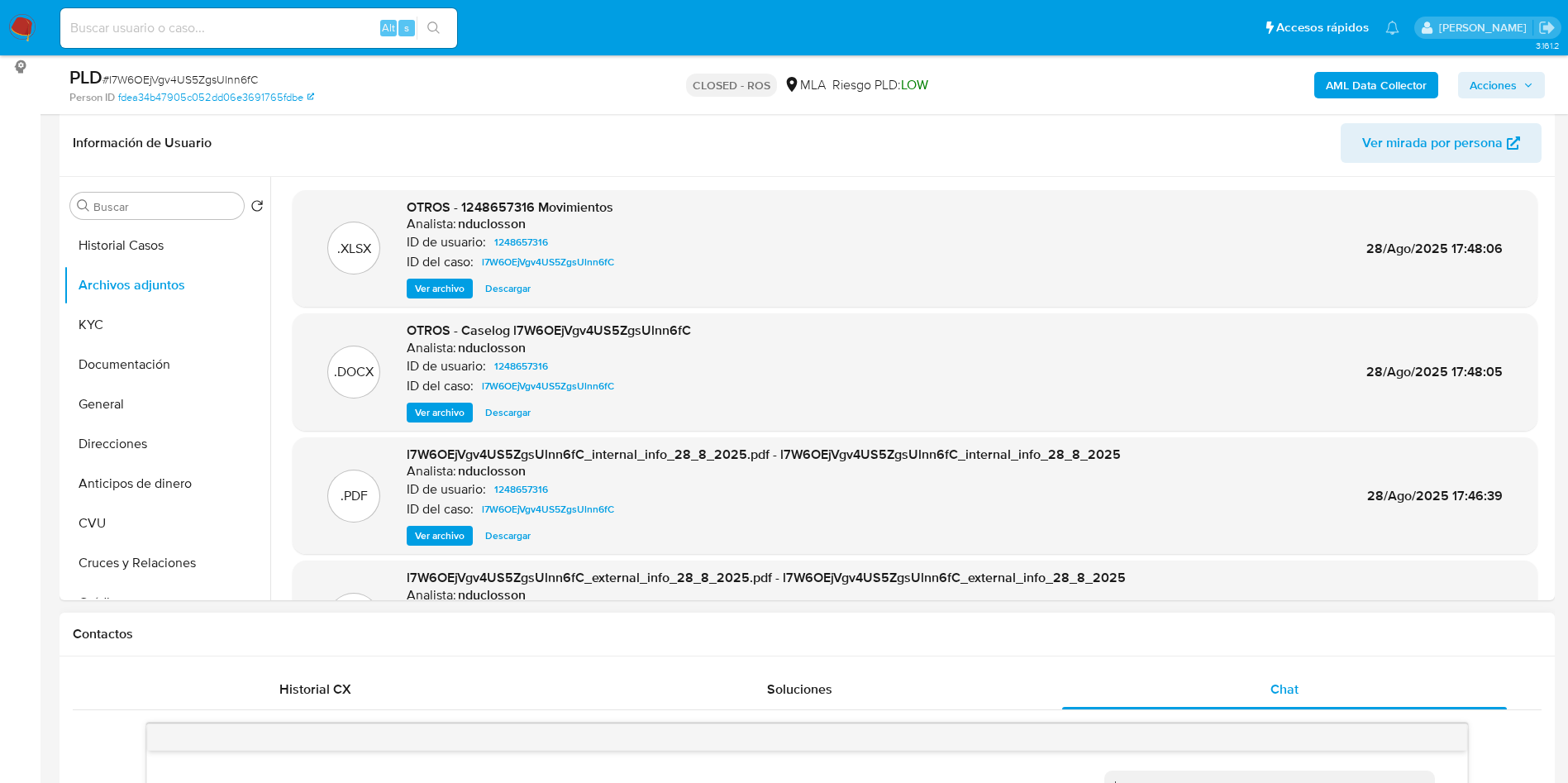
click at [428, 415] on span "Ver archivo" at bounding box center [440, 413] width 50 height 17
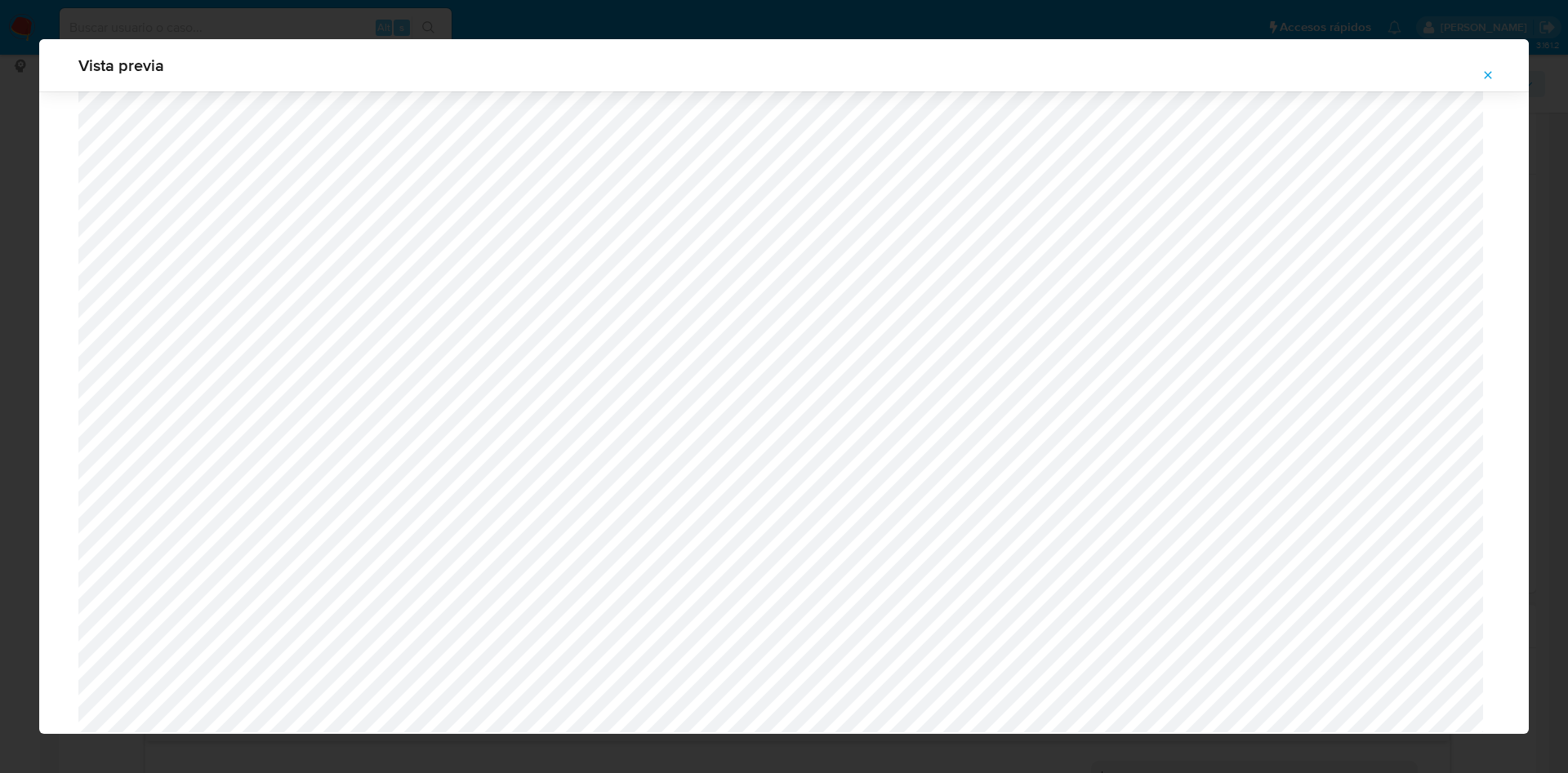
scroll to position [1281, 0]
click at [1494, 82] on span "Attachment preview" at bounding box center [1488, 74] width 13 height 23
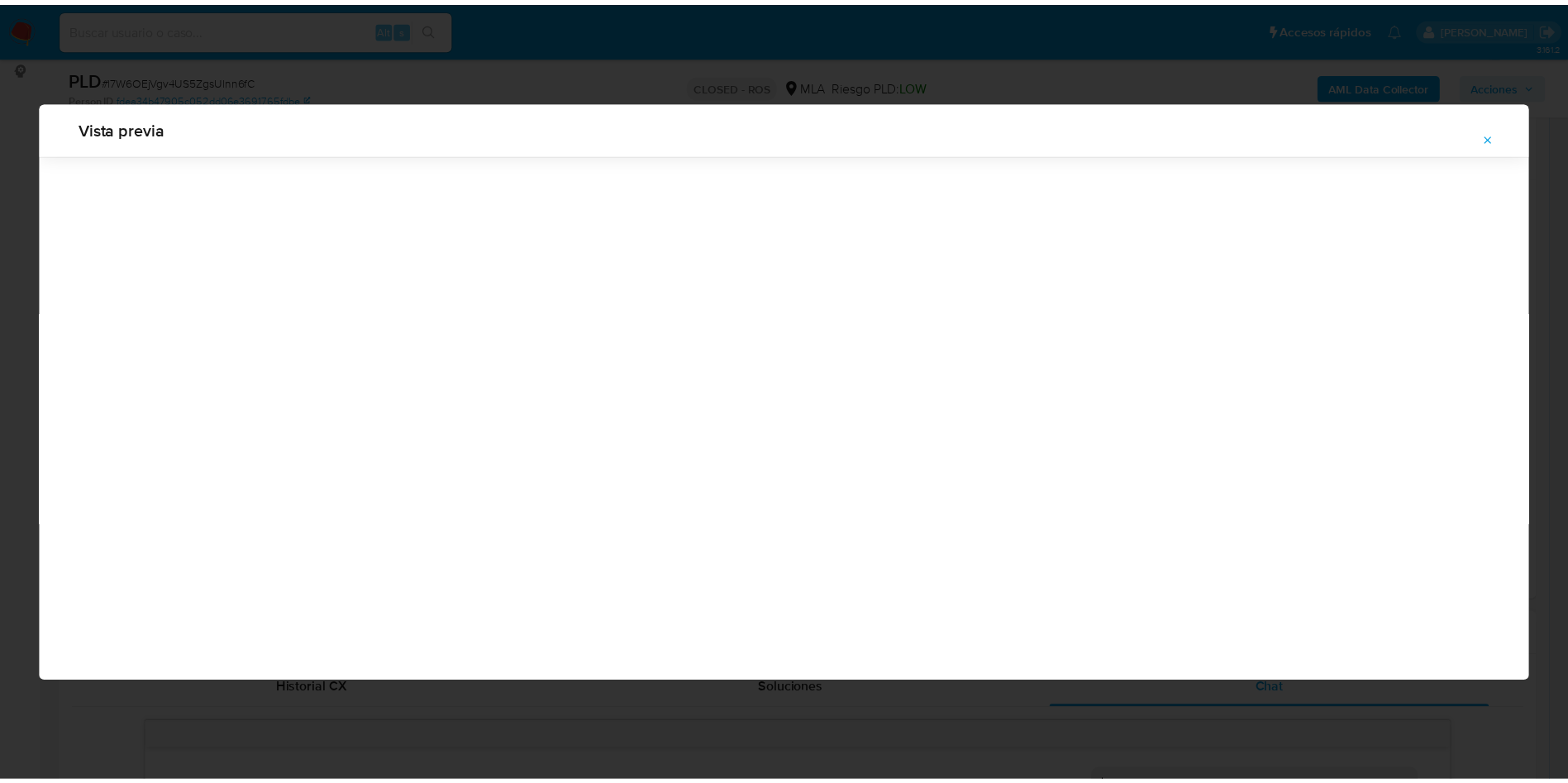
scroll to position [0, 0]
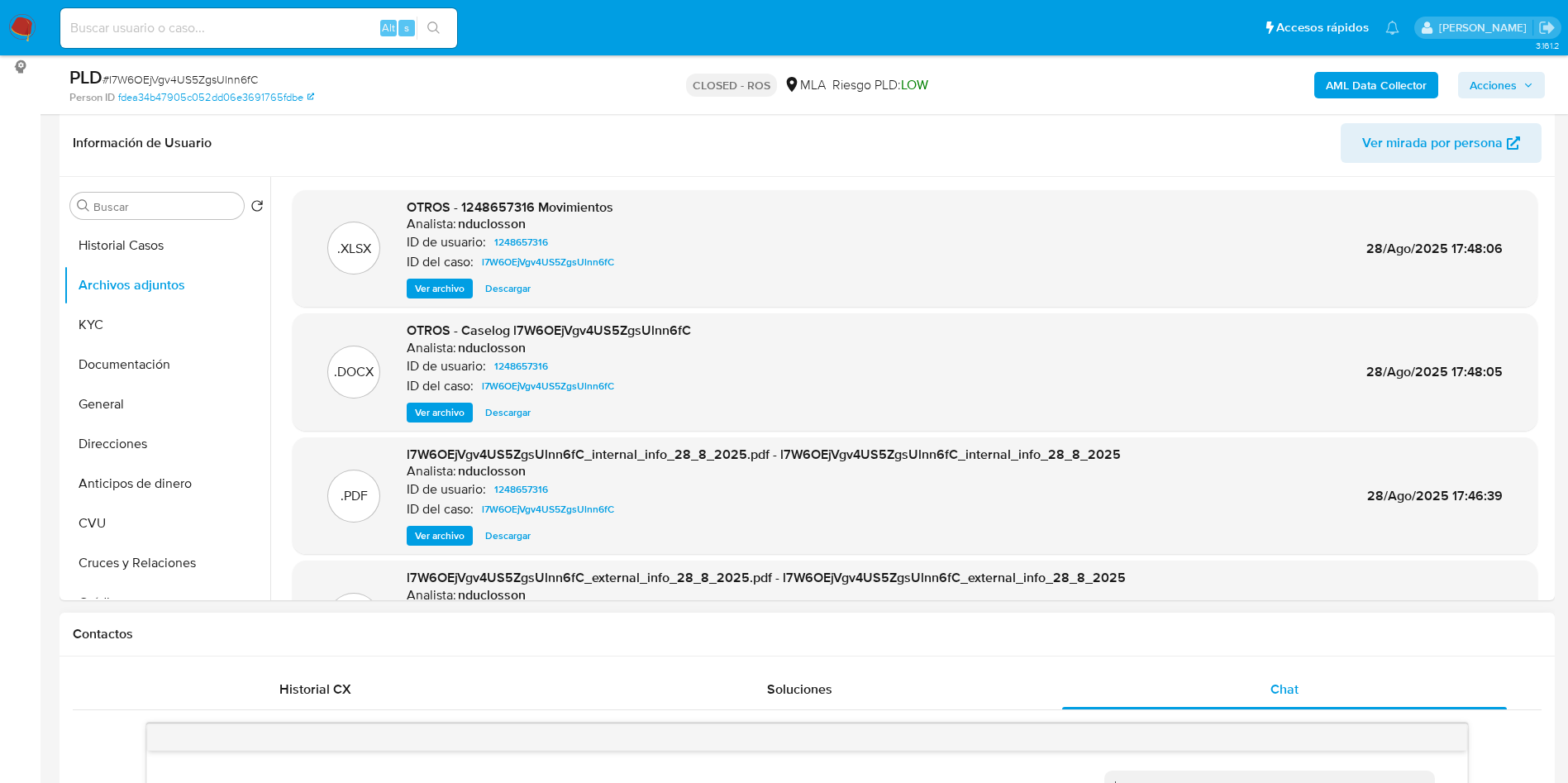
click at [349, 34] on input at bounding box center [258, 27] width 396 height 22
paste input "2168090797"
type input "2168090797"
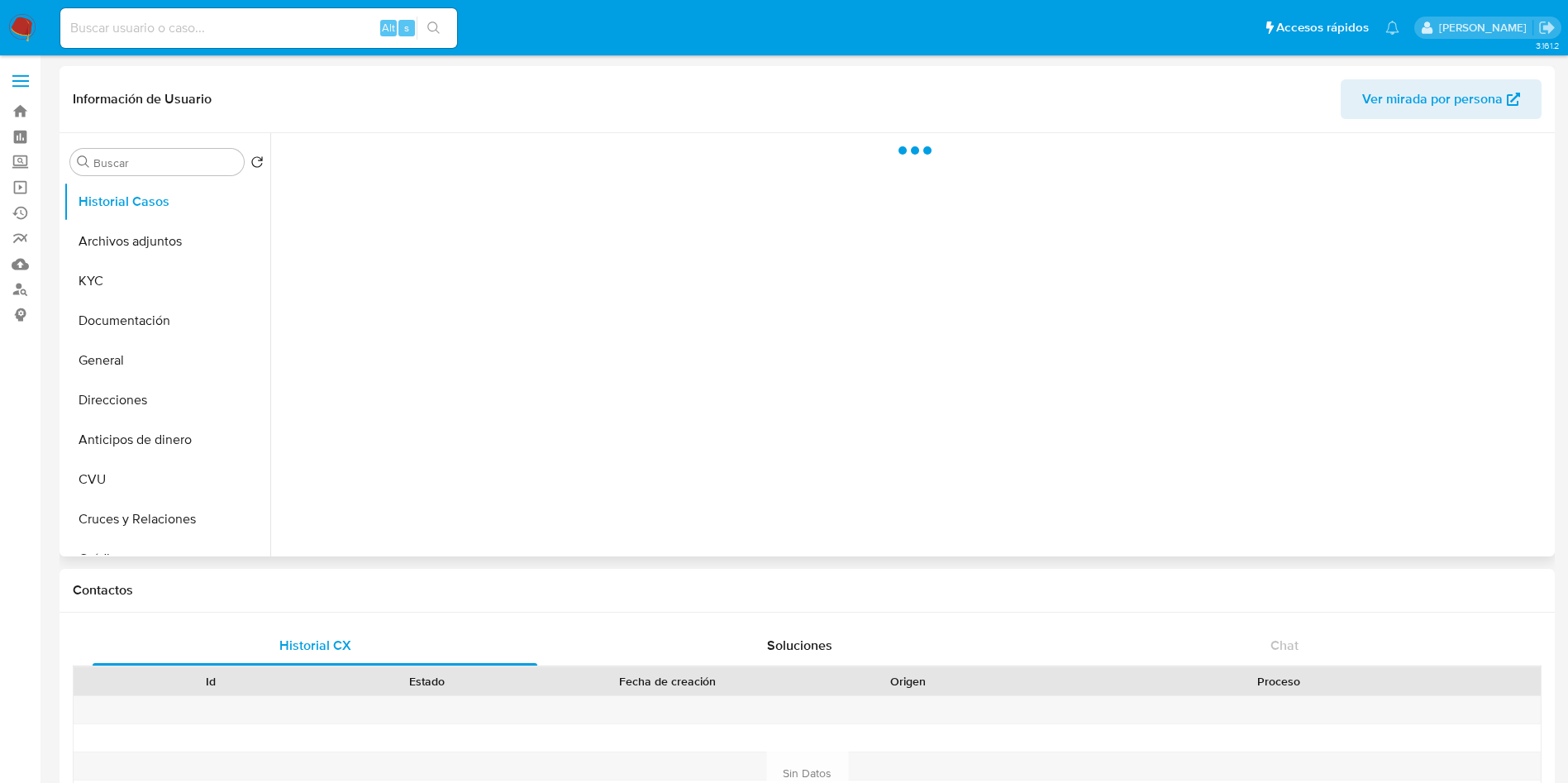
select select "10"
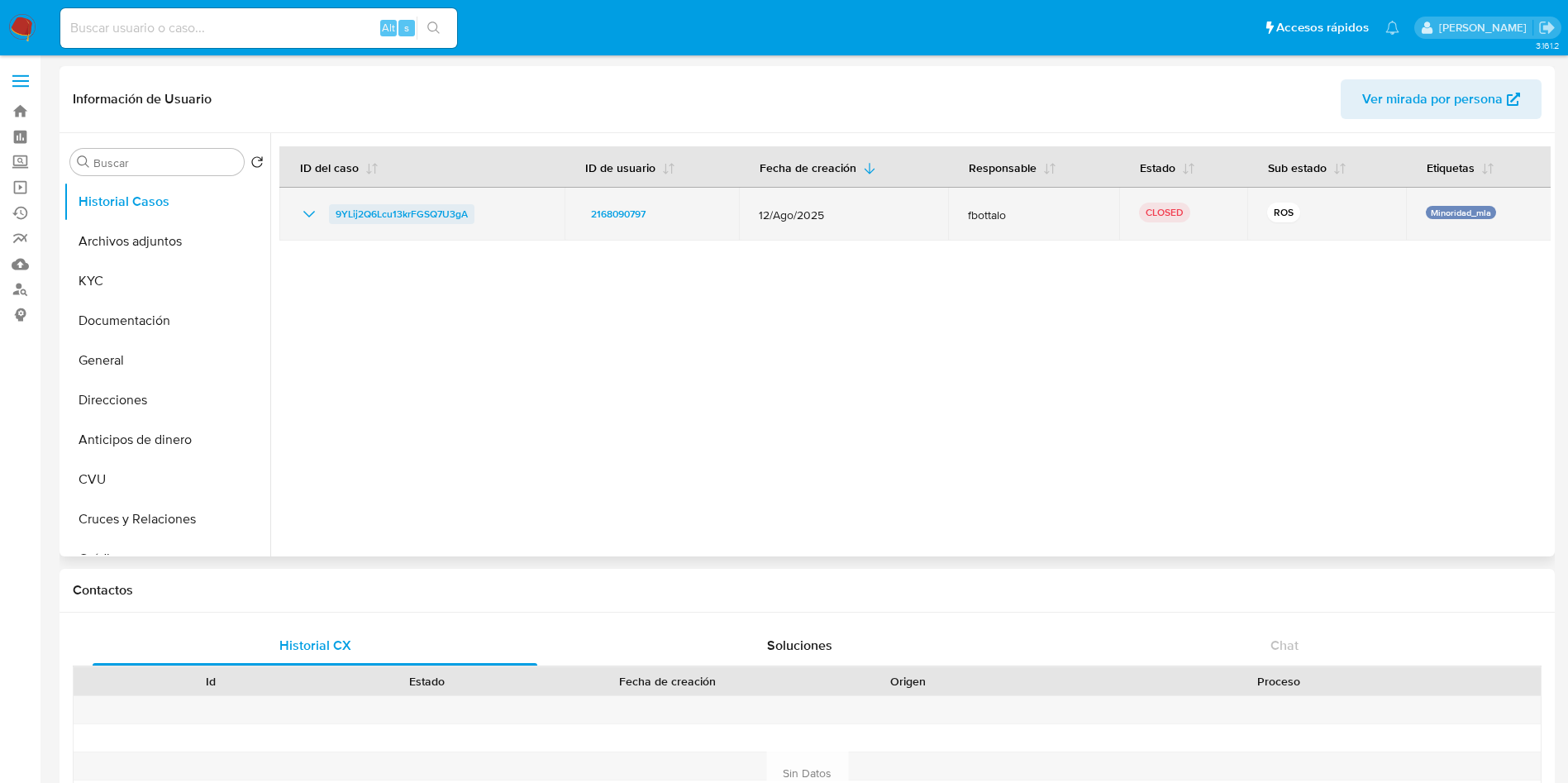
click at [419, 211] on span "9YLij2Q6Lcu13krFGSQ7U3gA" at bounding box center [401, 214] width 132 height 20
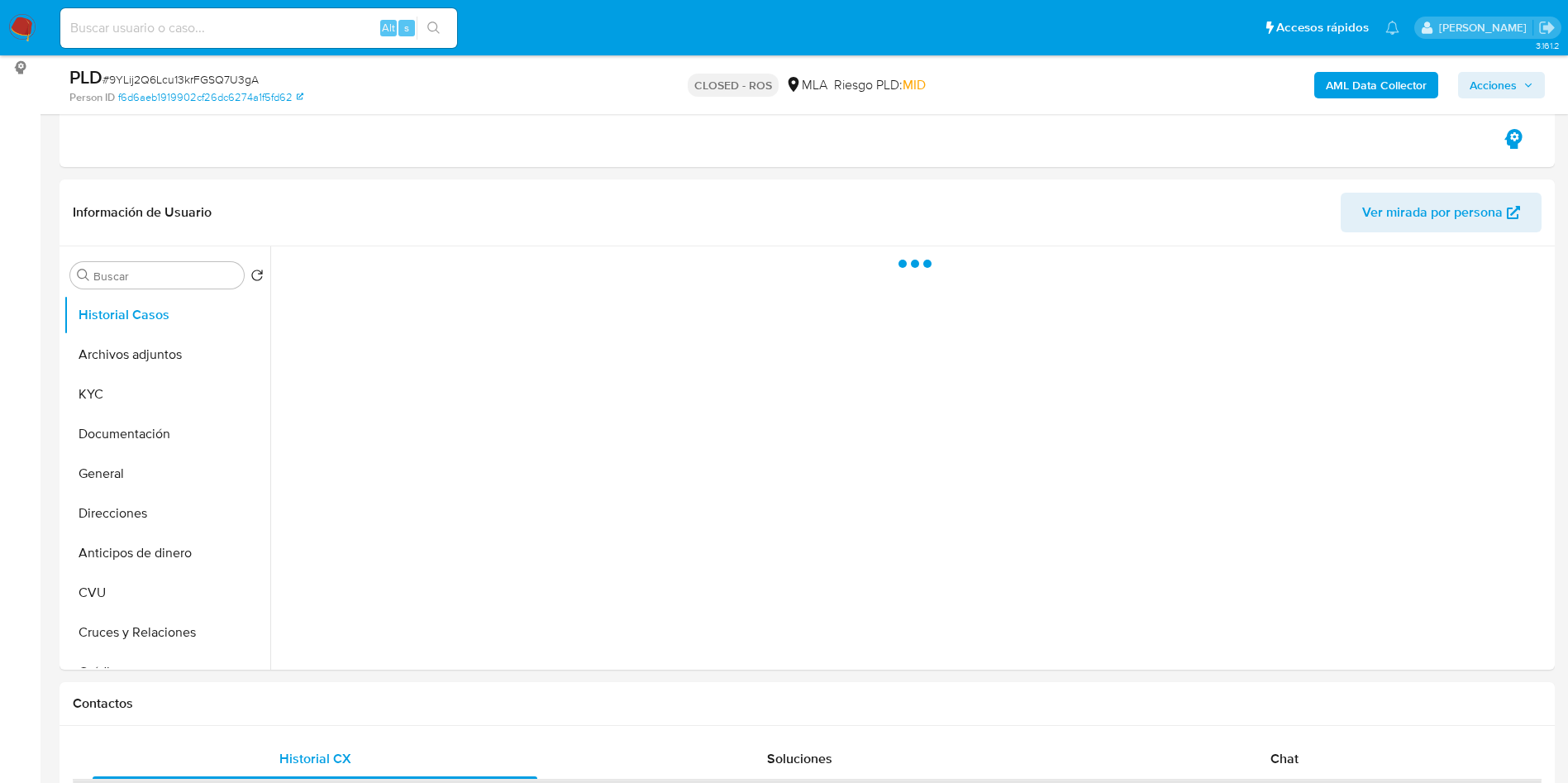
scroll to position [248, 0]
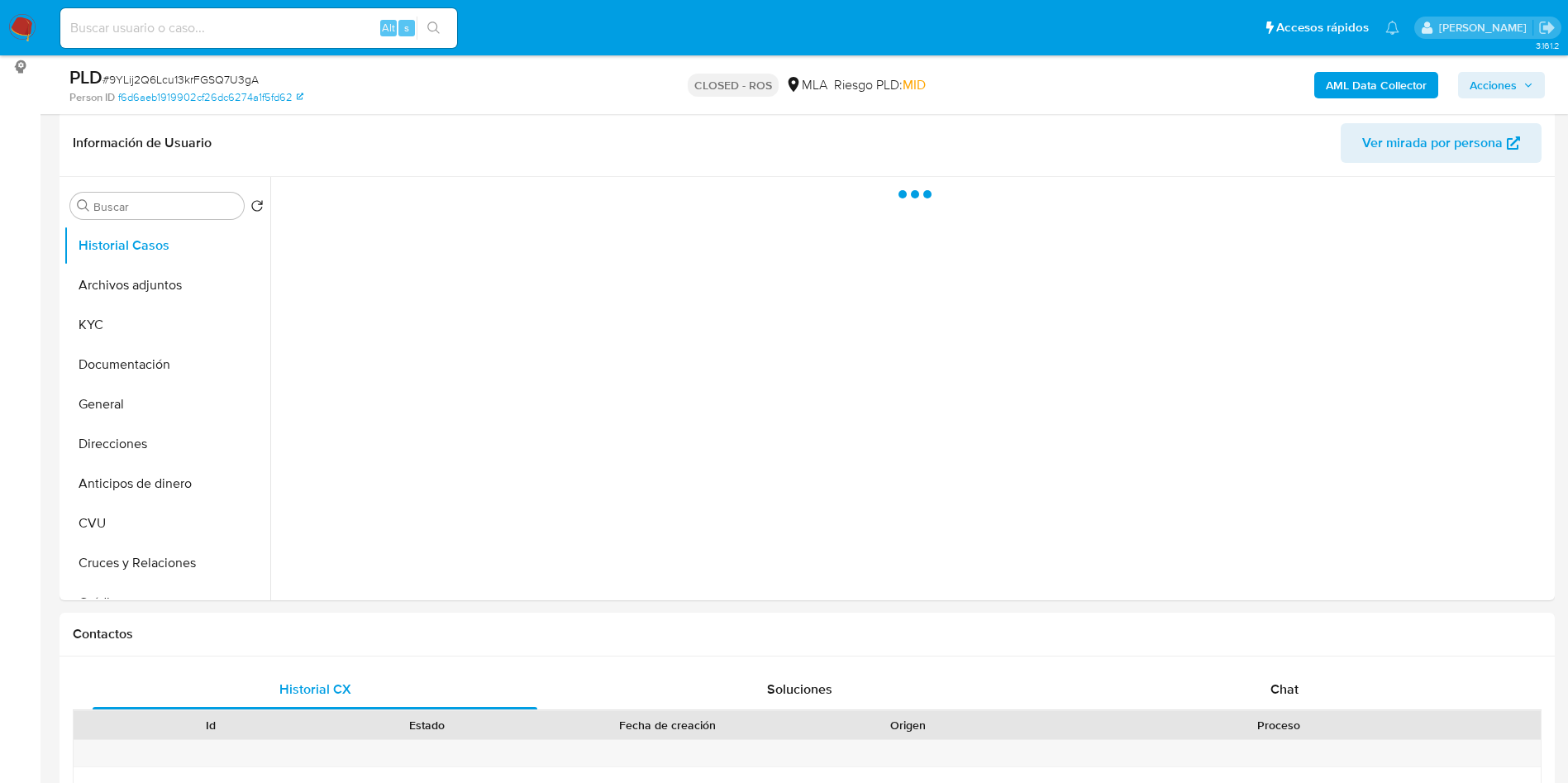
select select "10"
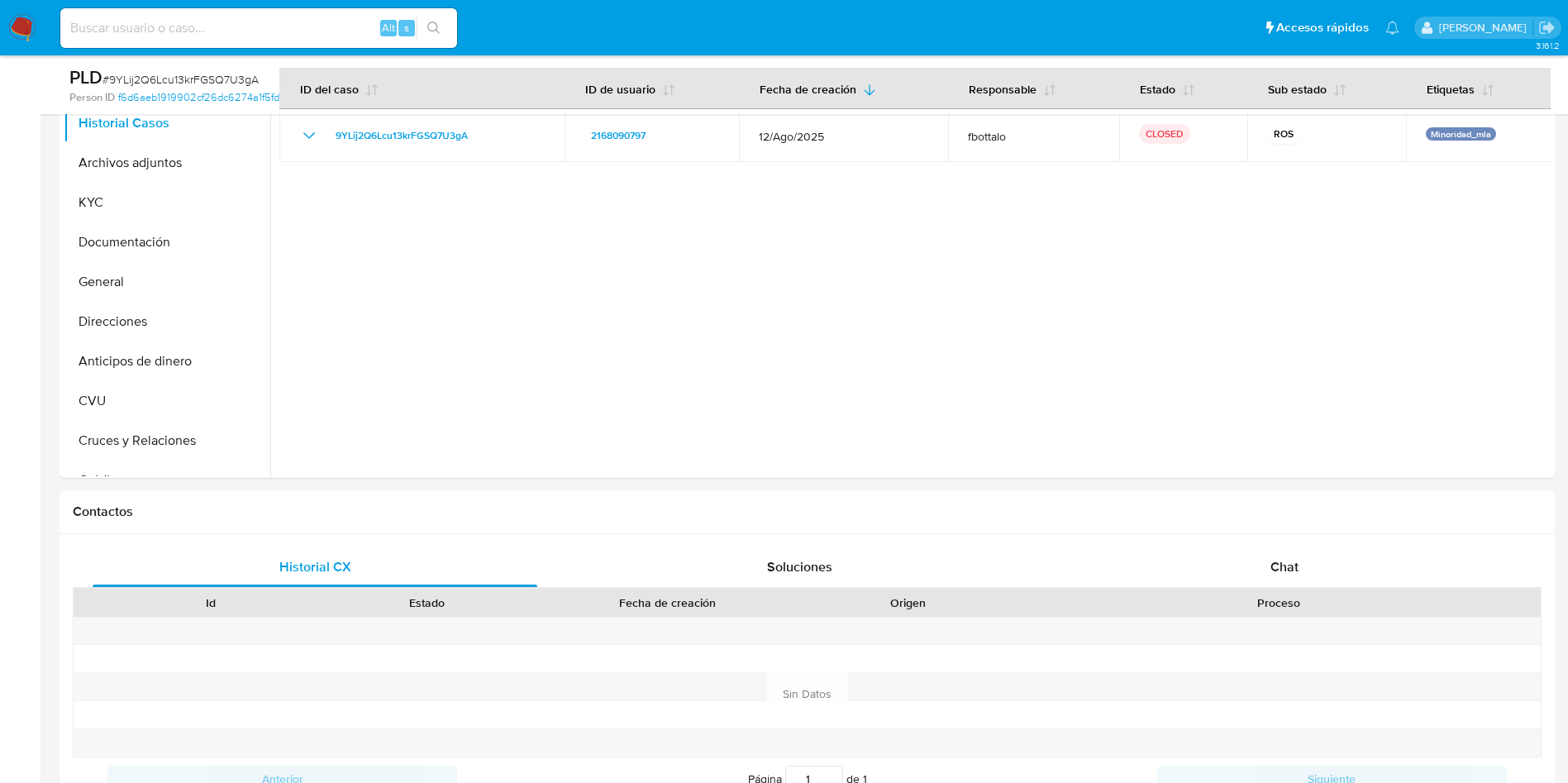
scroll to position [620, 0]
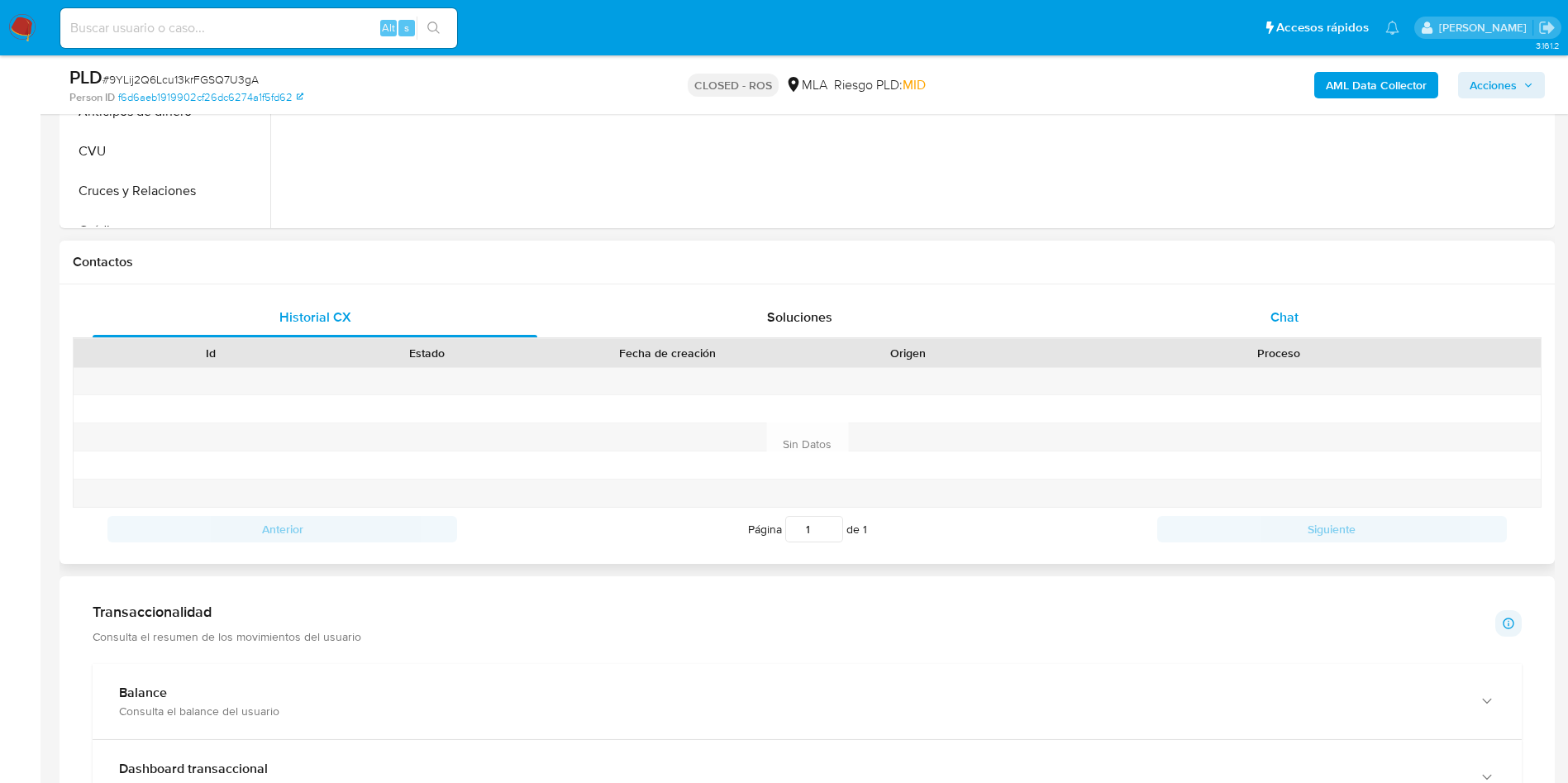
click at [1242, 306] on div "Chat" at bounding box center [1285, 318] width 445 height 40
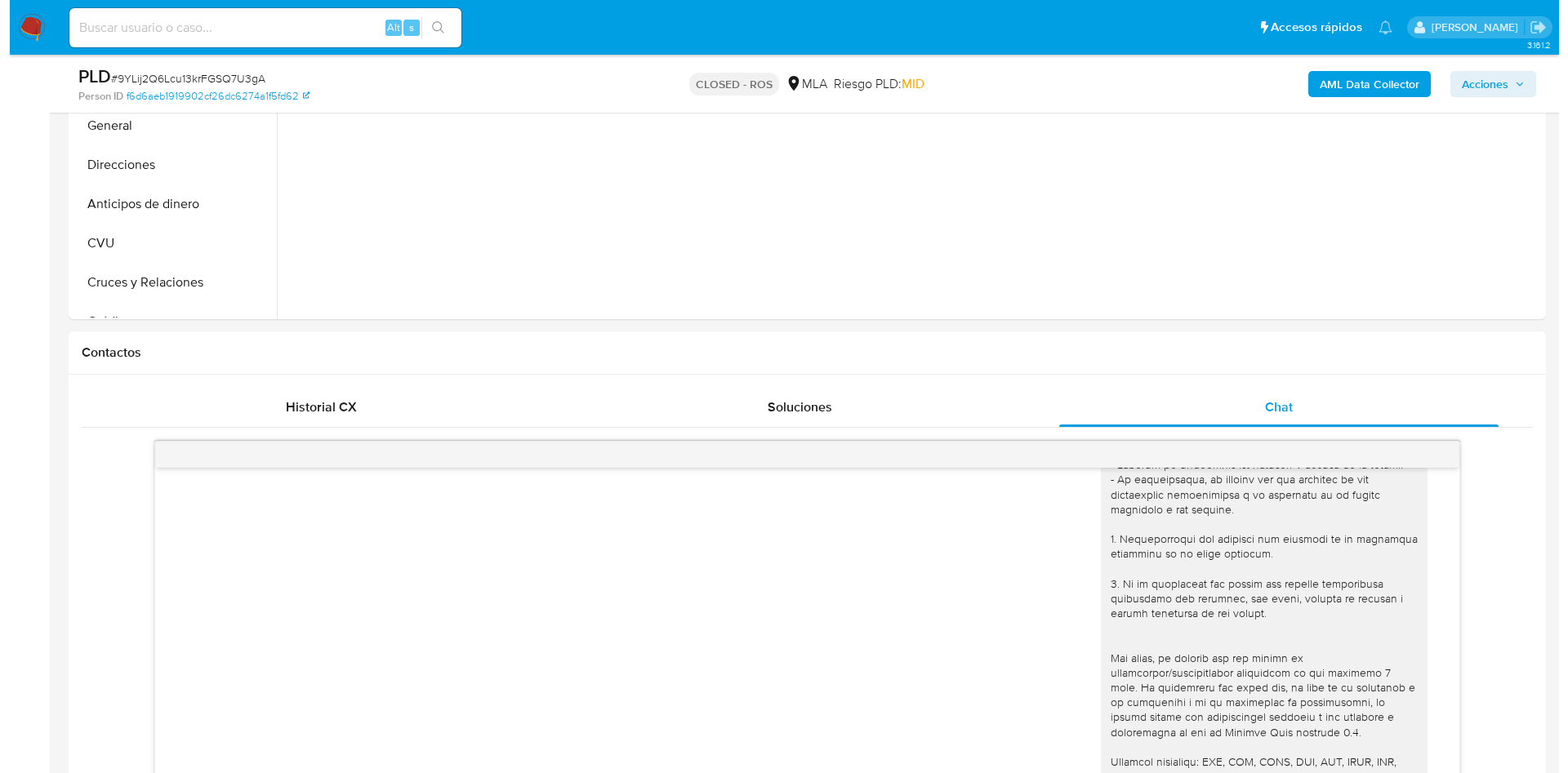
scroll to position [245, 0]
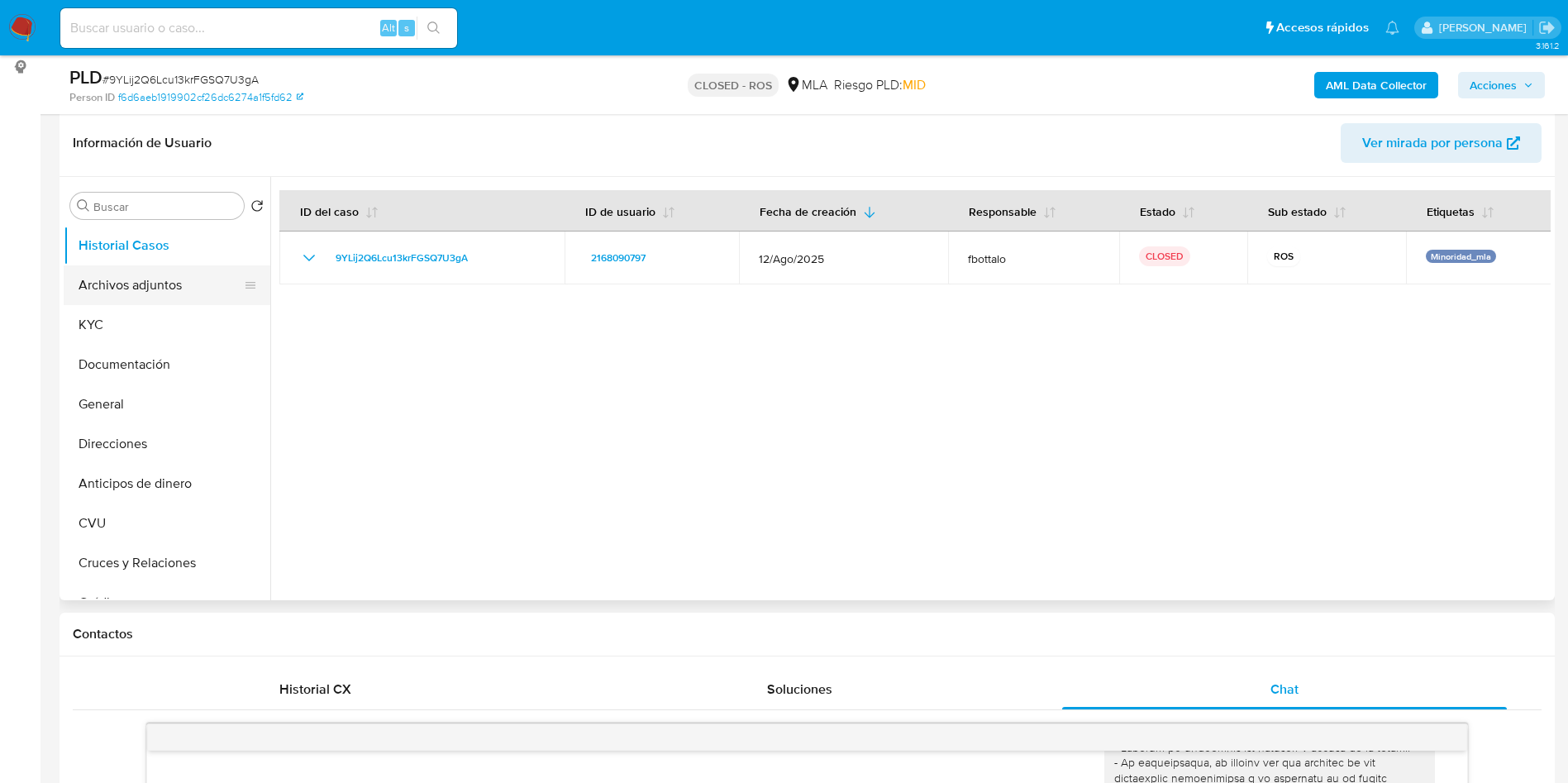
click at [110, 284] on button "Archivos adjuntos" at bounding box center [160, 285] width 193 height 40
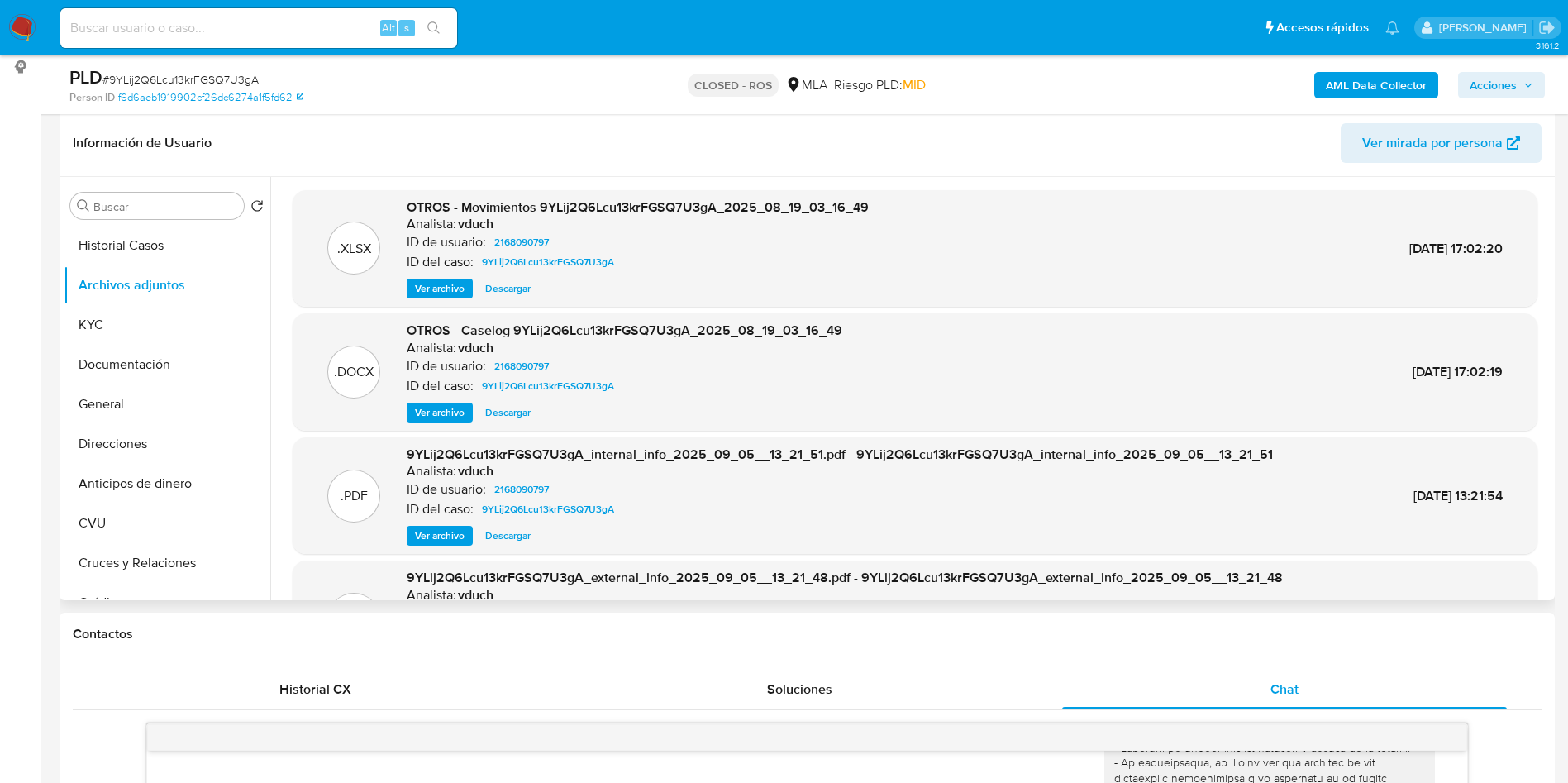
click at [426, 416] on span "Ver archivo" at bounding box center [440, 413] width 50 height 17
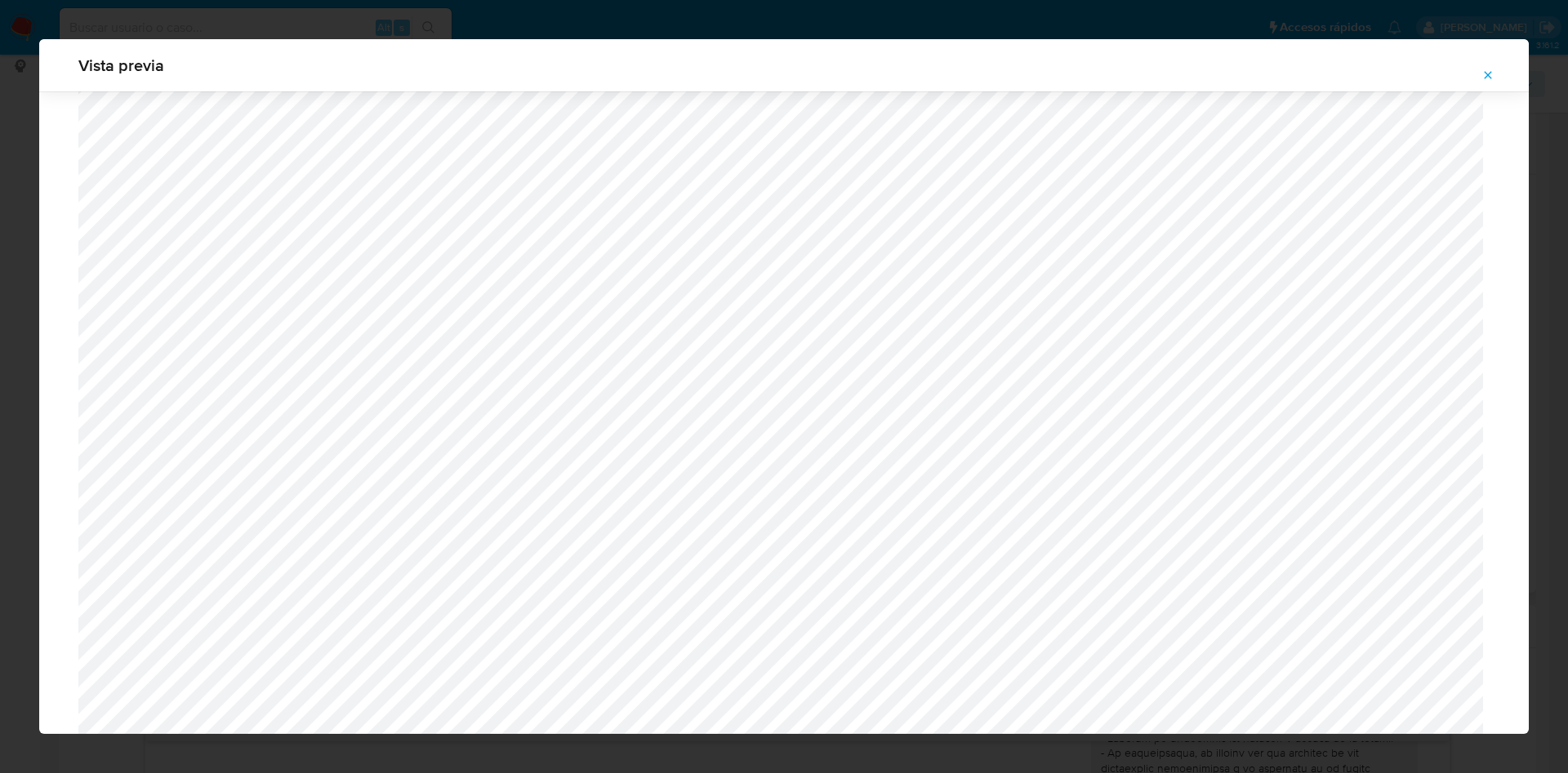
scroll to position [947, 0]
click at [1494, 72] on icon "Attachment preview" at bounding box center [1488, 75] width 13 height 13
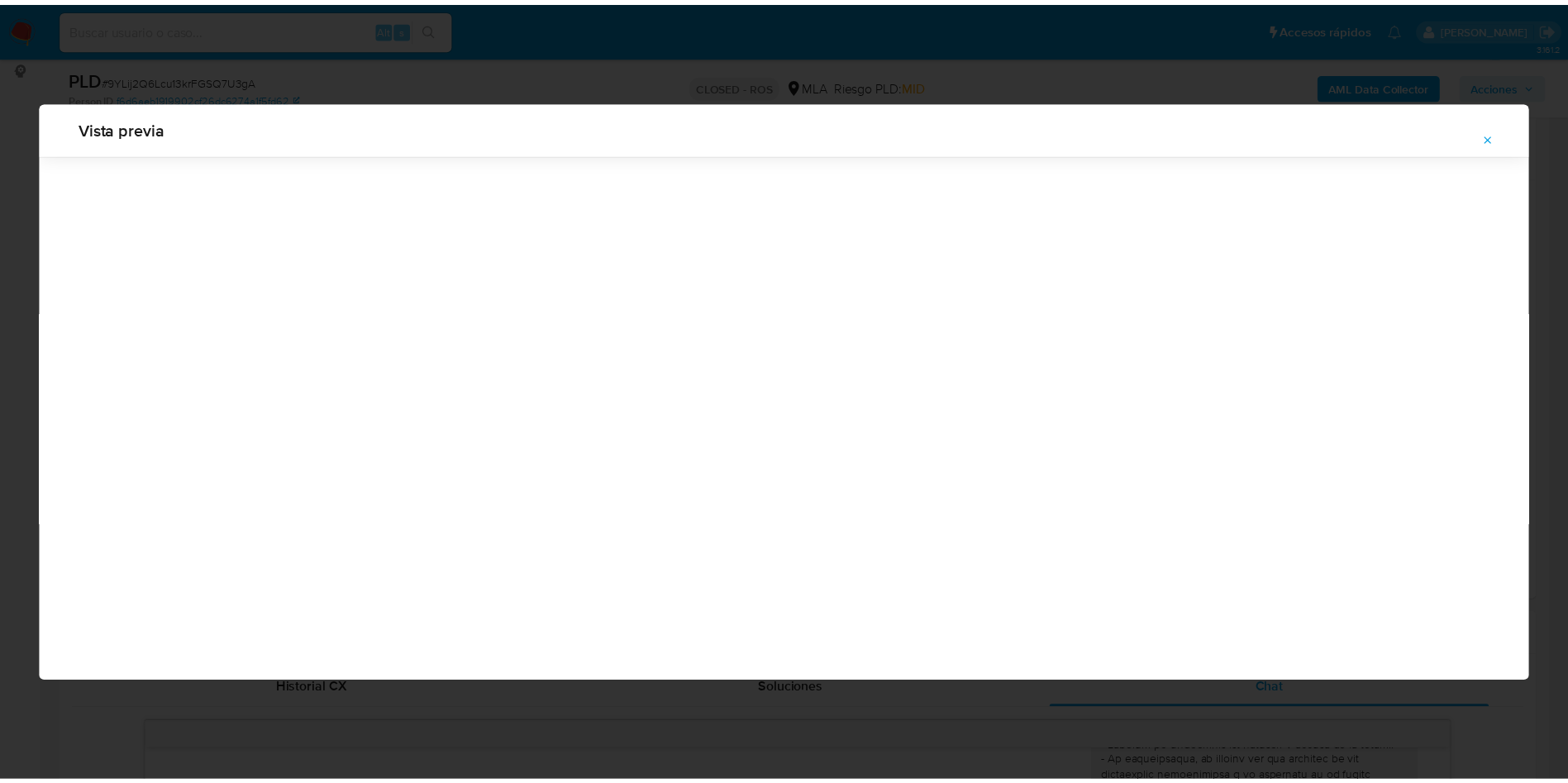
scroll to position [0, 0]
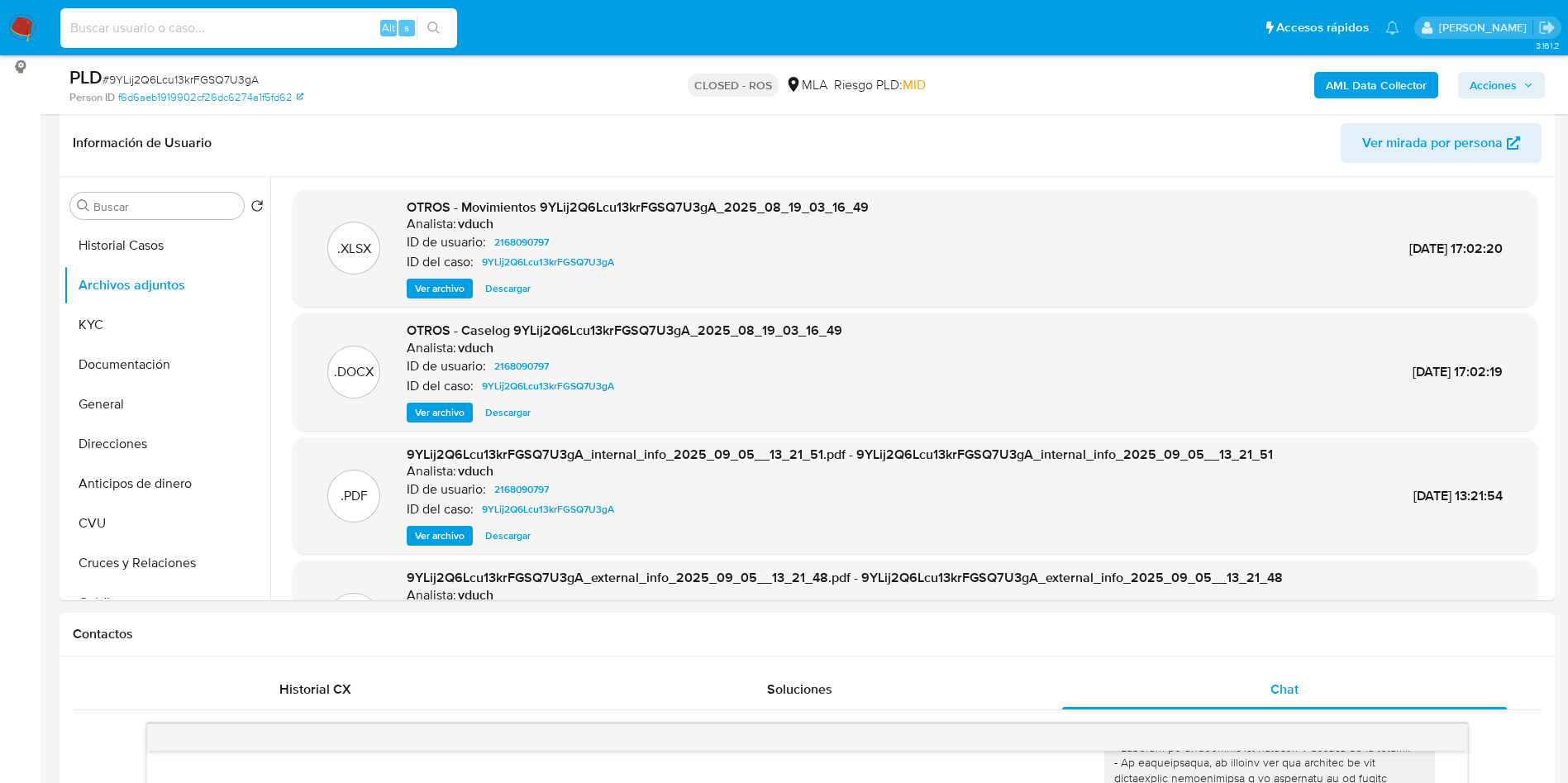
click at [259, 38] on input at bounding box center [258, 27] width 396 height 22
paste input "1975634131"
type input "1975634131"
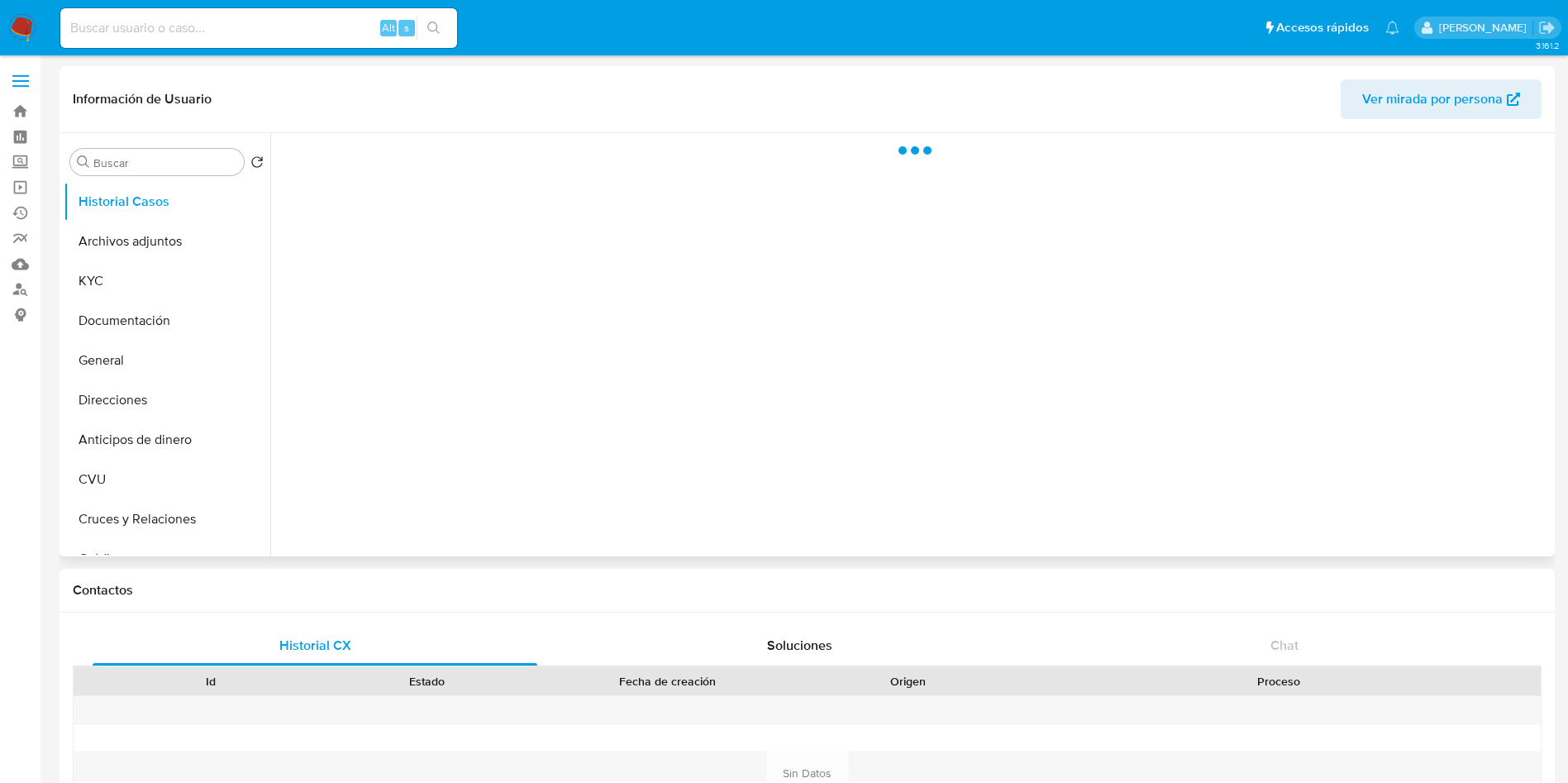
select select "10"
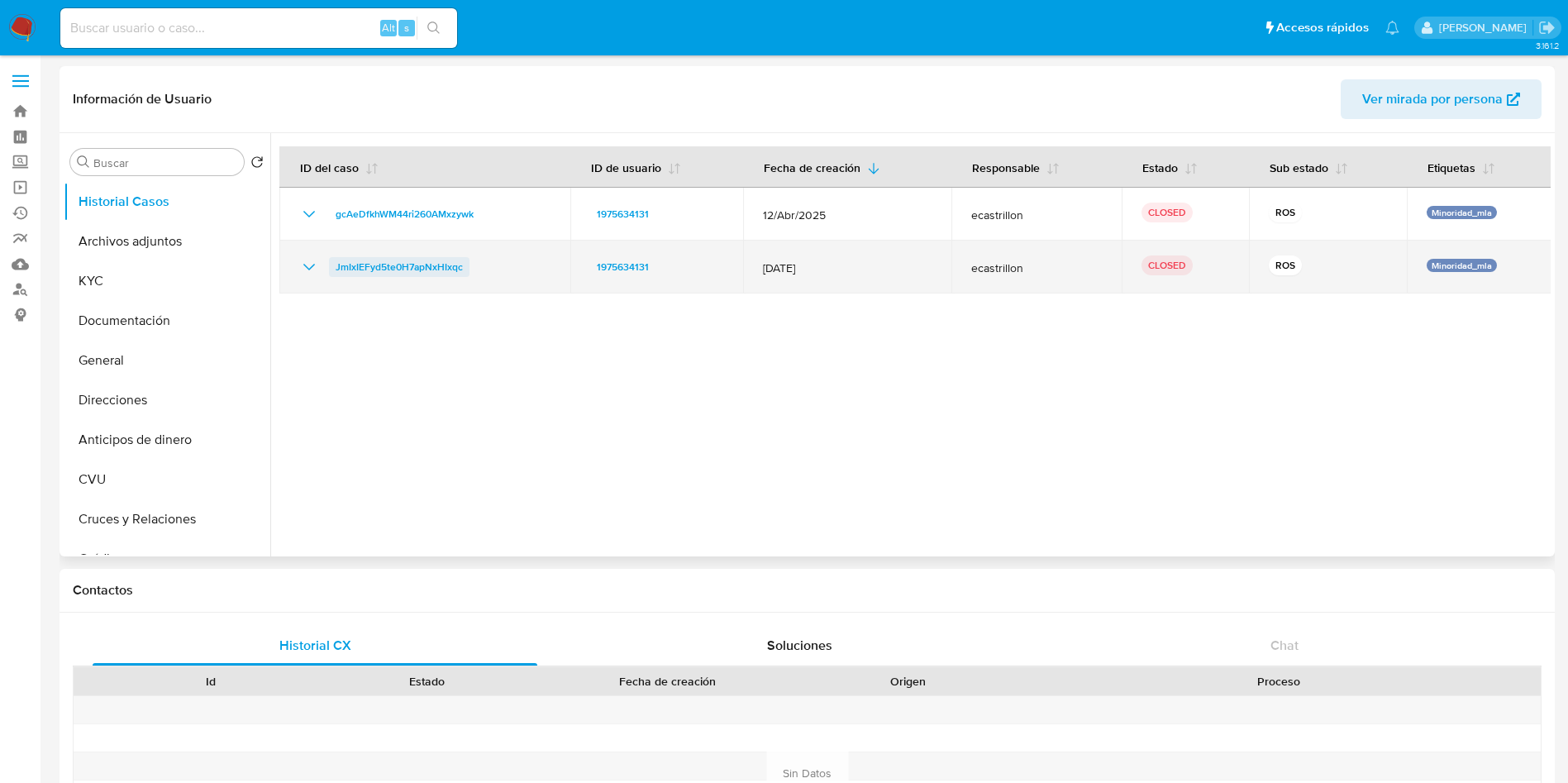
click at [445, 262] on span "JmIxIEFyd5te0H7apNxHIxqc" at bounding box center [398, 267] width 127 height 20
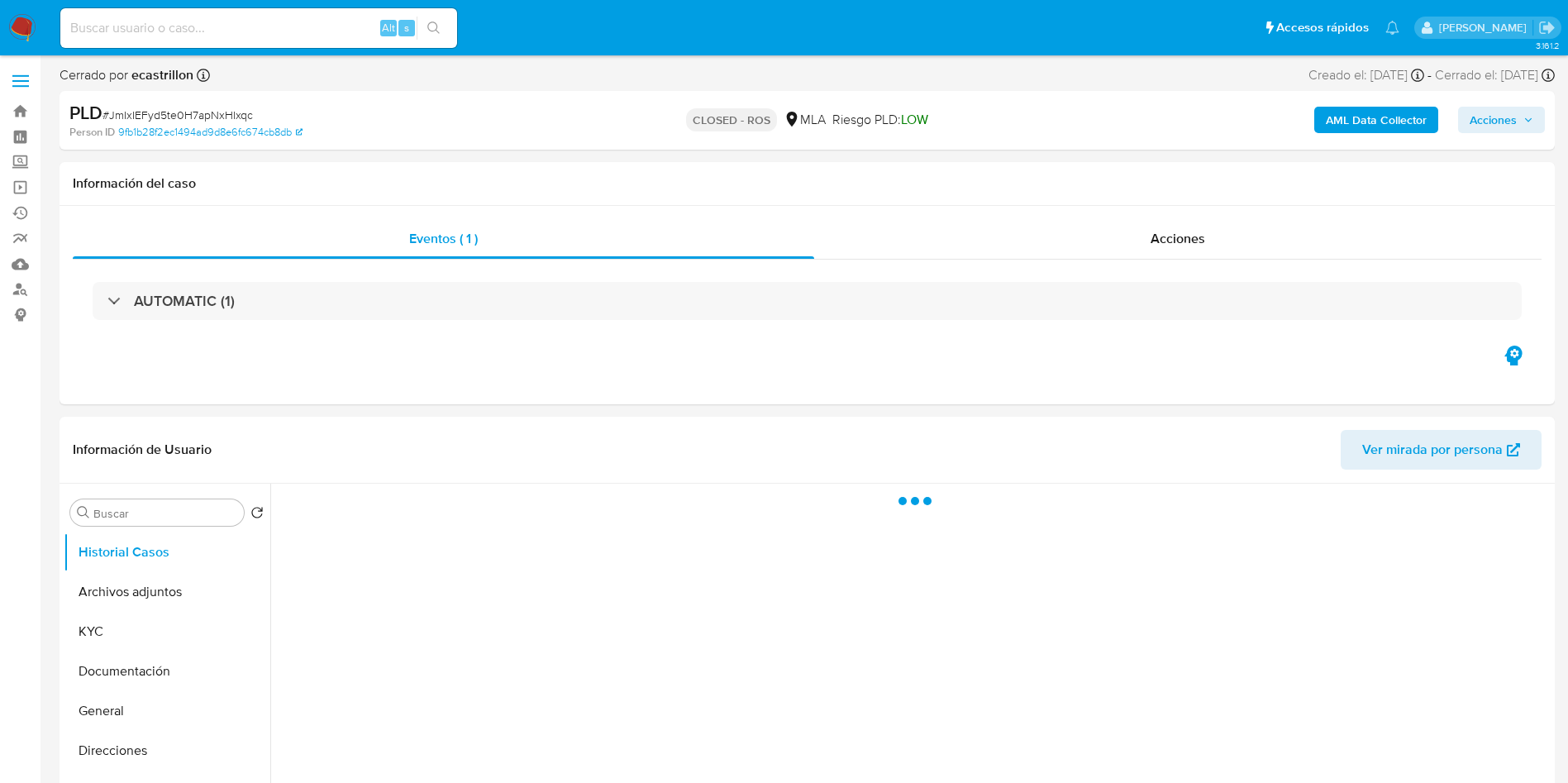
select select "10"
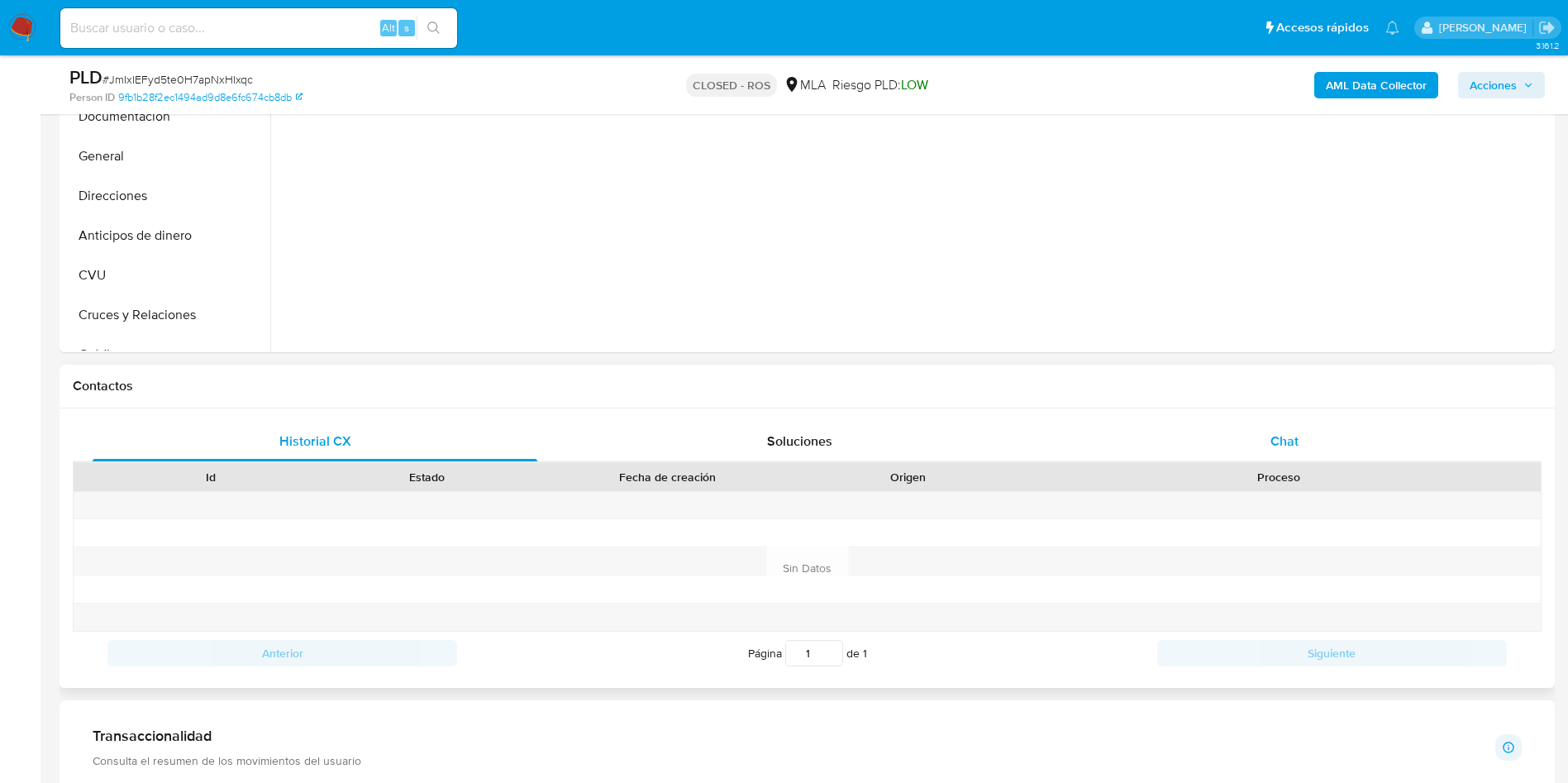
click at [1280, 439] on span "Chat" at bounding box center [1285, 441] width 28 height 19
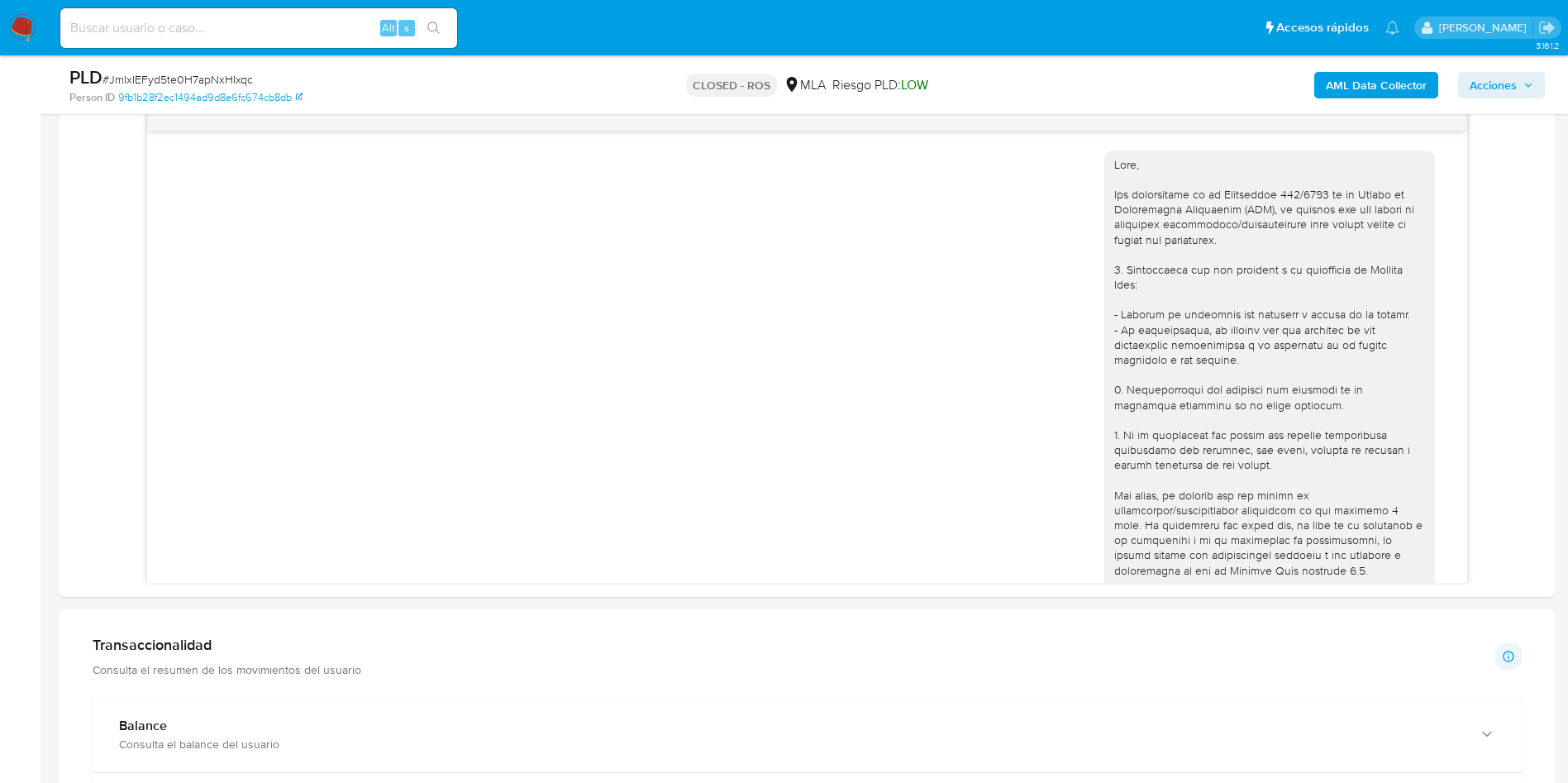
scroll to position [372, 0]
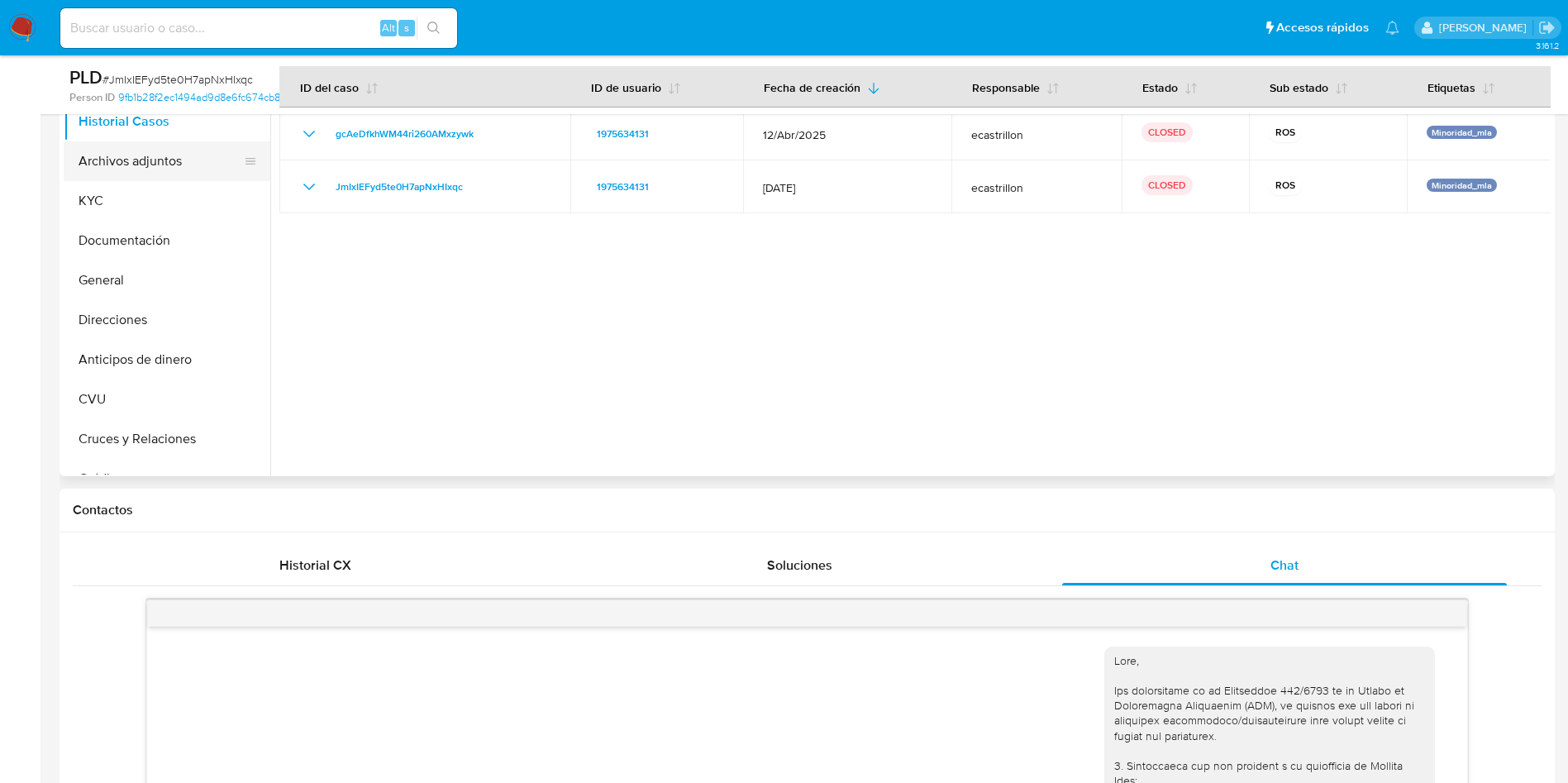
click at [163, 164] on button "Archivos adjuntos" at bounding box center [160, 161] width 193 height 40
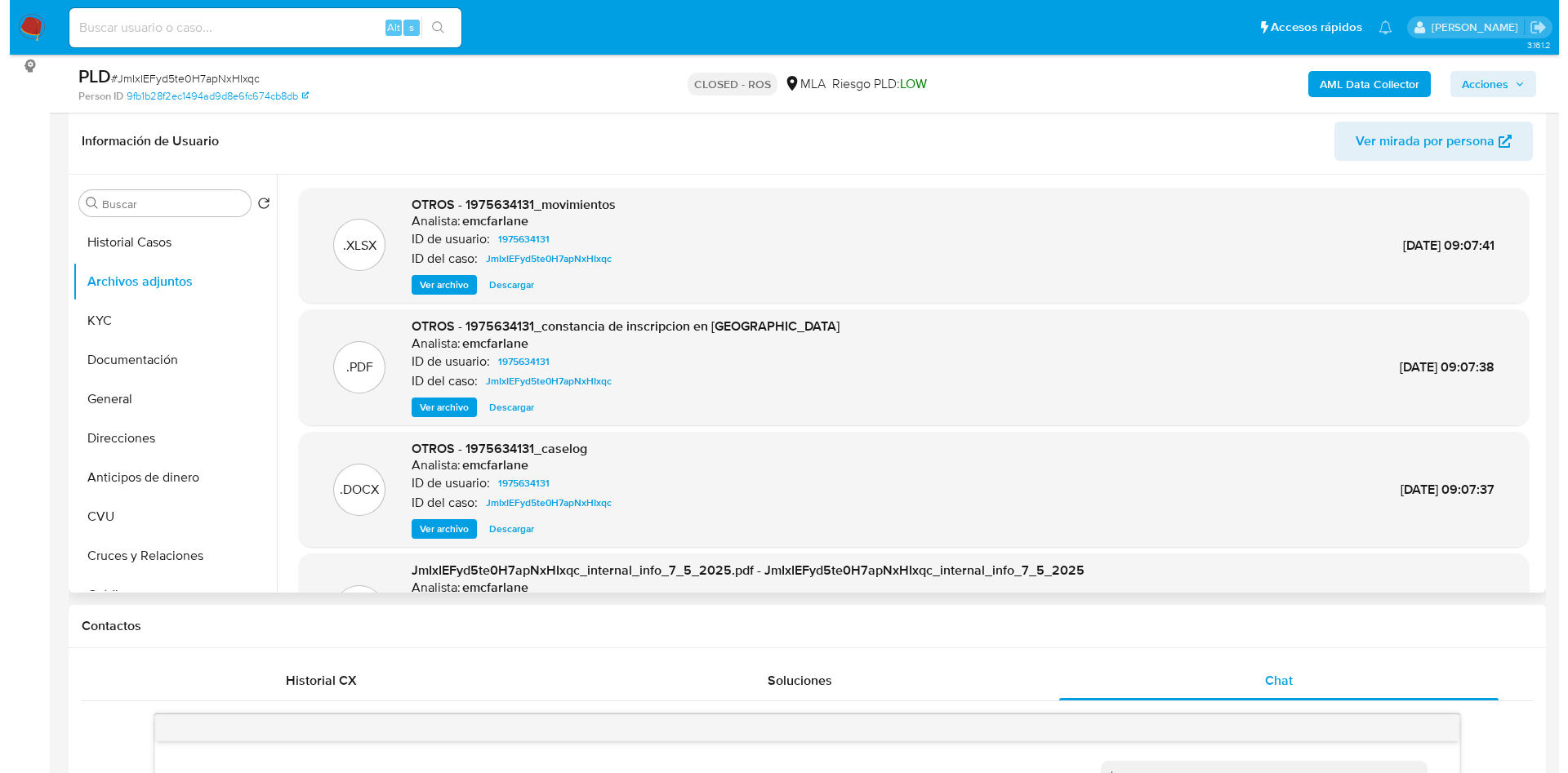
scroll to position [123, 0]
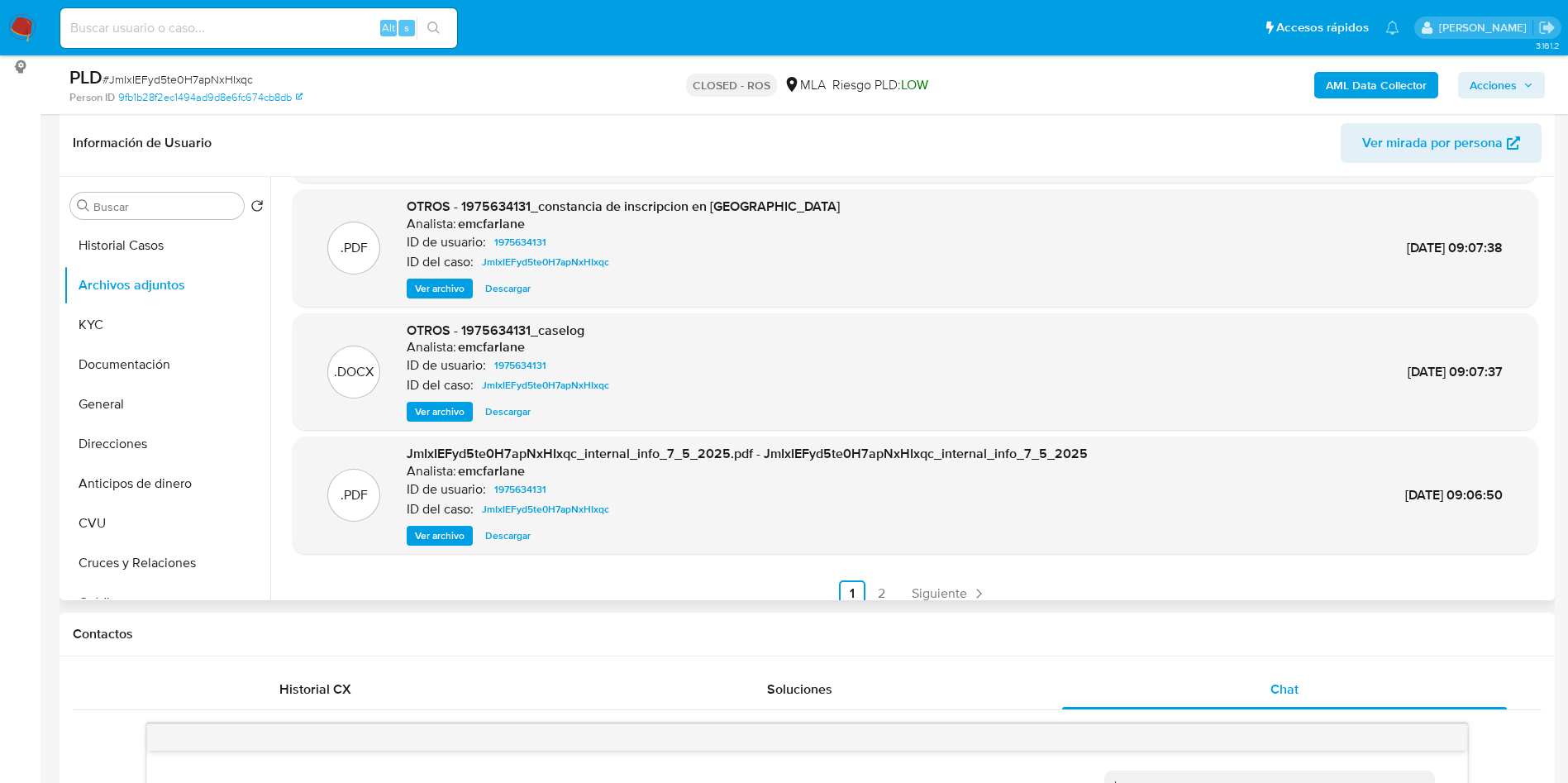
click at [428, 413] on span "Ver archivo" at bounding box center [440, 412] width 50 height 17
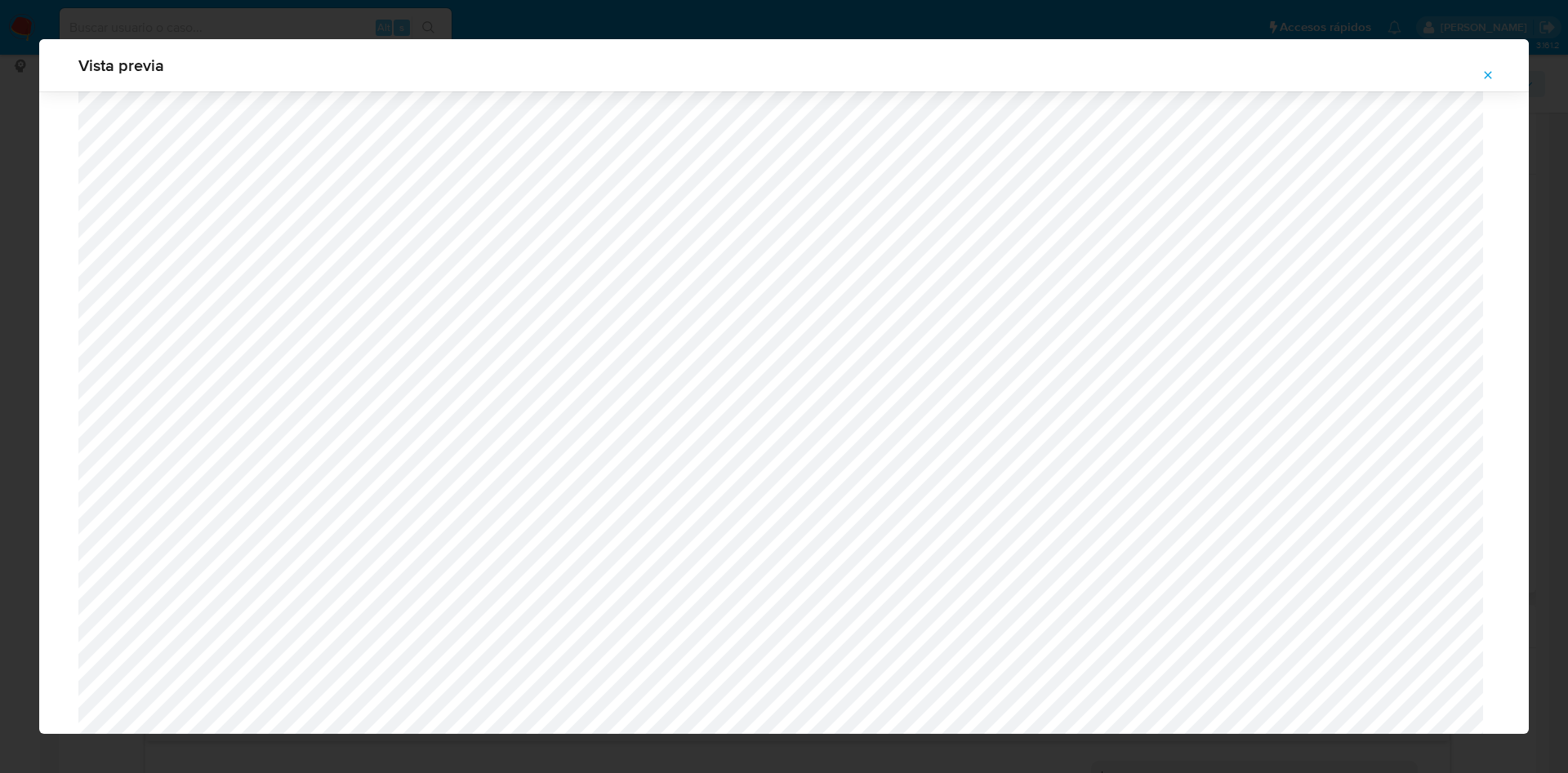
scroll to position [796, 0]
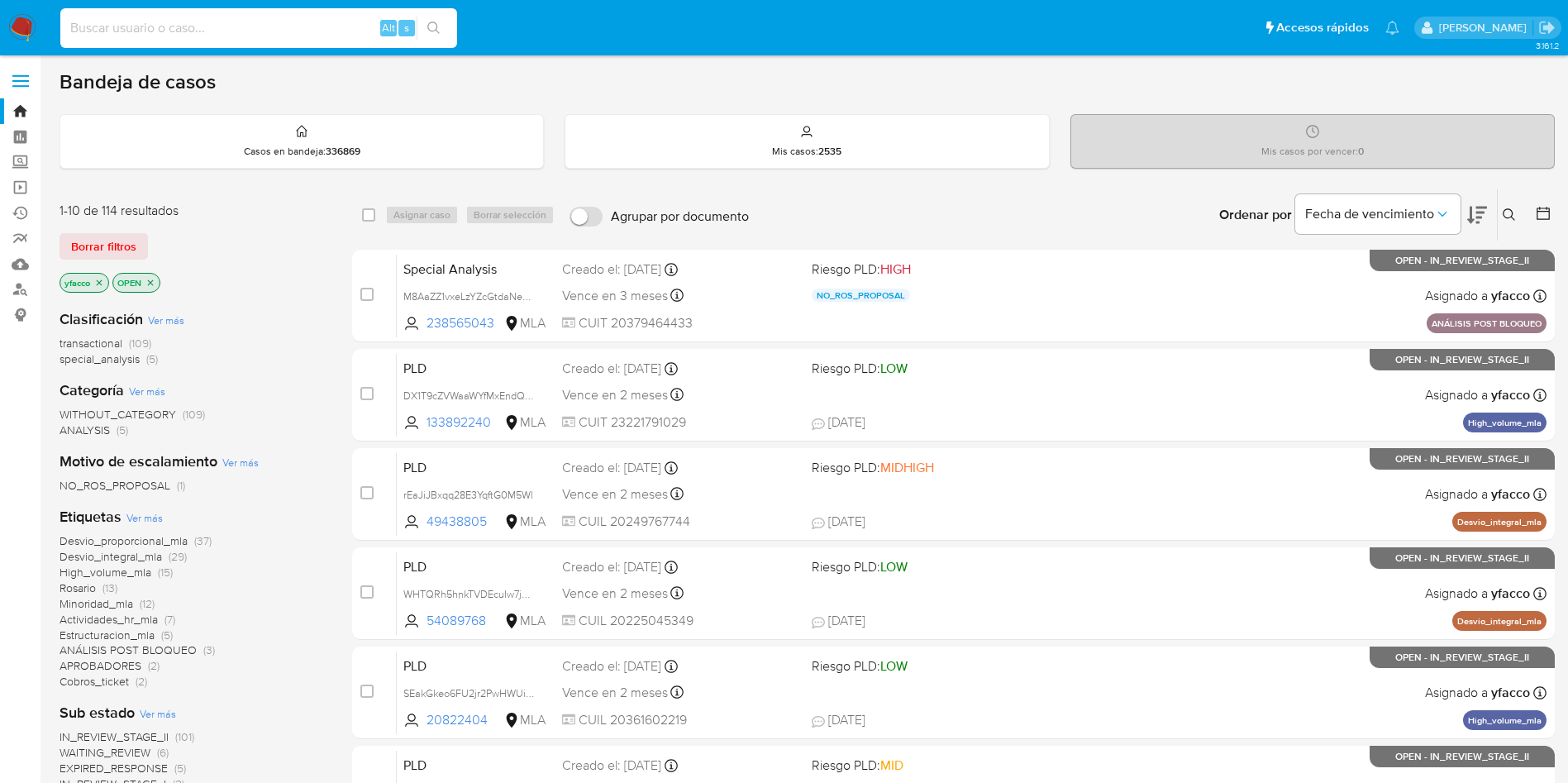
click at [234, 34] on input at bounding box center [258, 27] width 396 height 22
paste input "473783495"
type input "473783495"
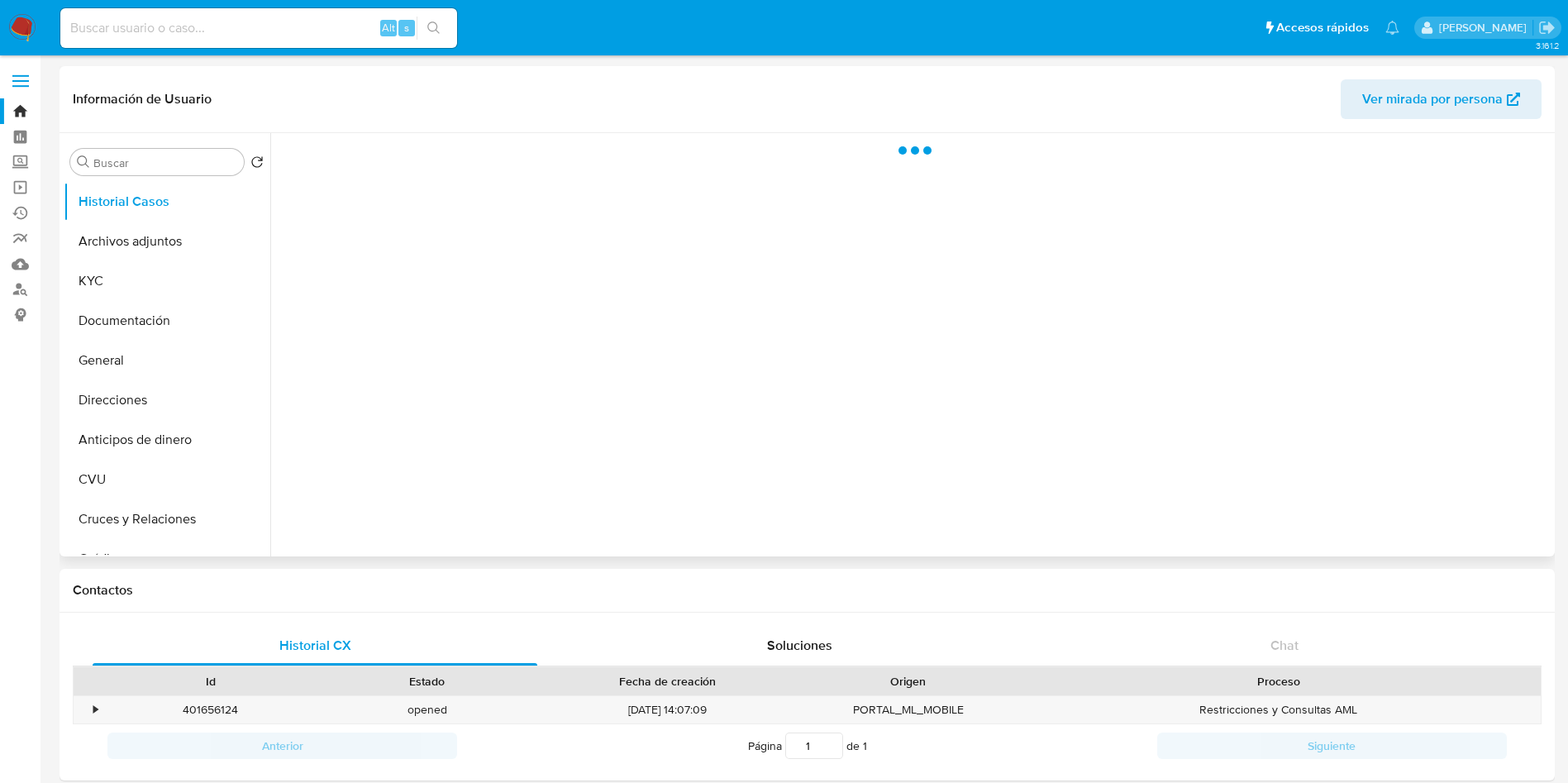
select select "10"
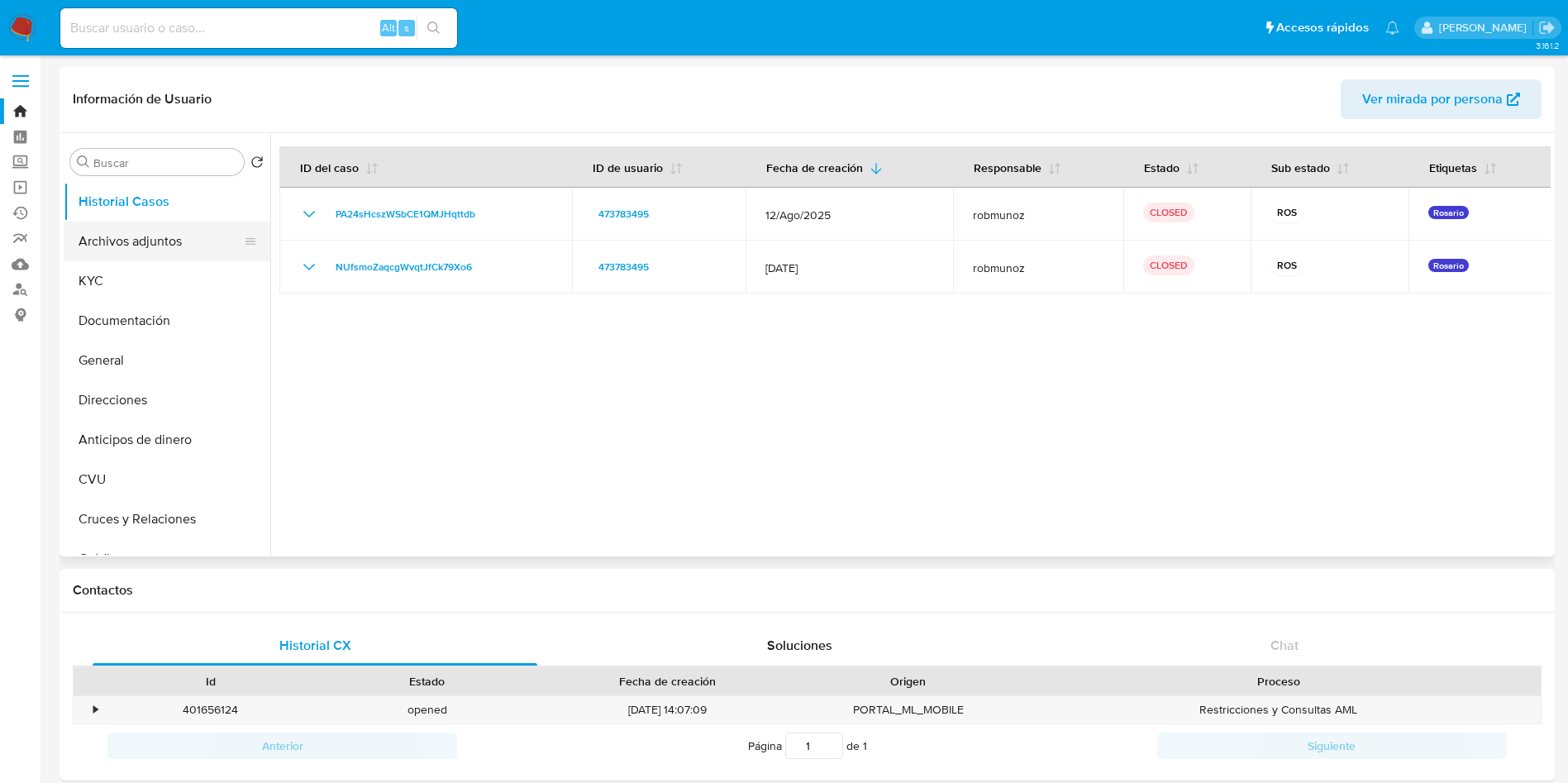
click at [127, 246] on button "Archivos adjuntos" at bounding box center [160, 241] width 193 height 40
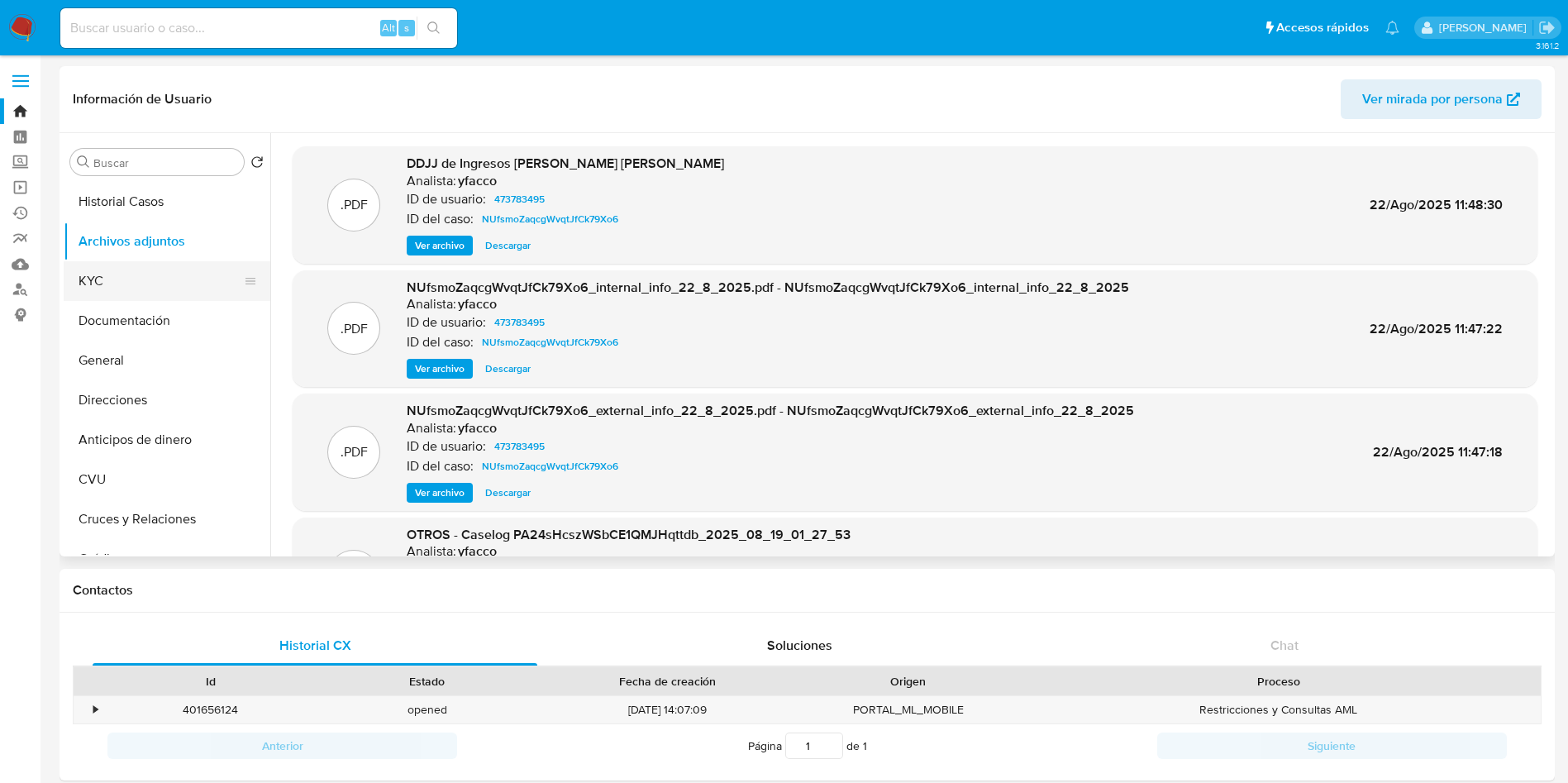
click at [131, 296] on button "KYC" at bounding box center [160, 281] width 193 height 40
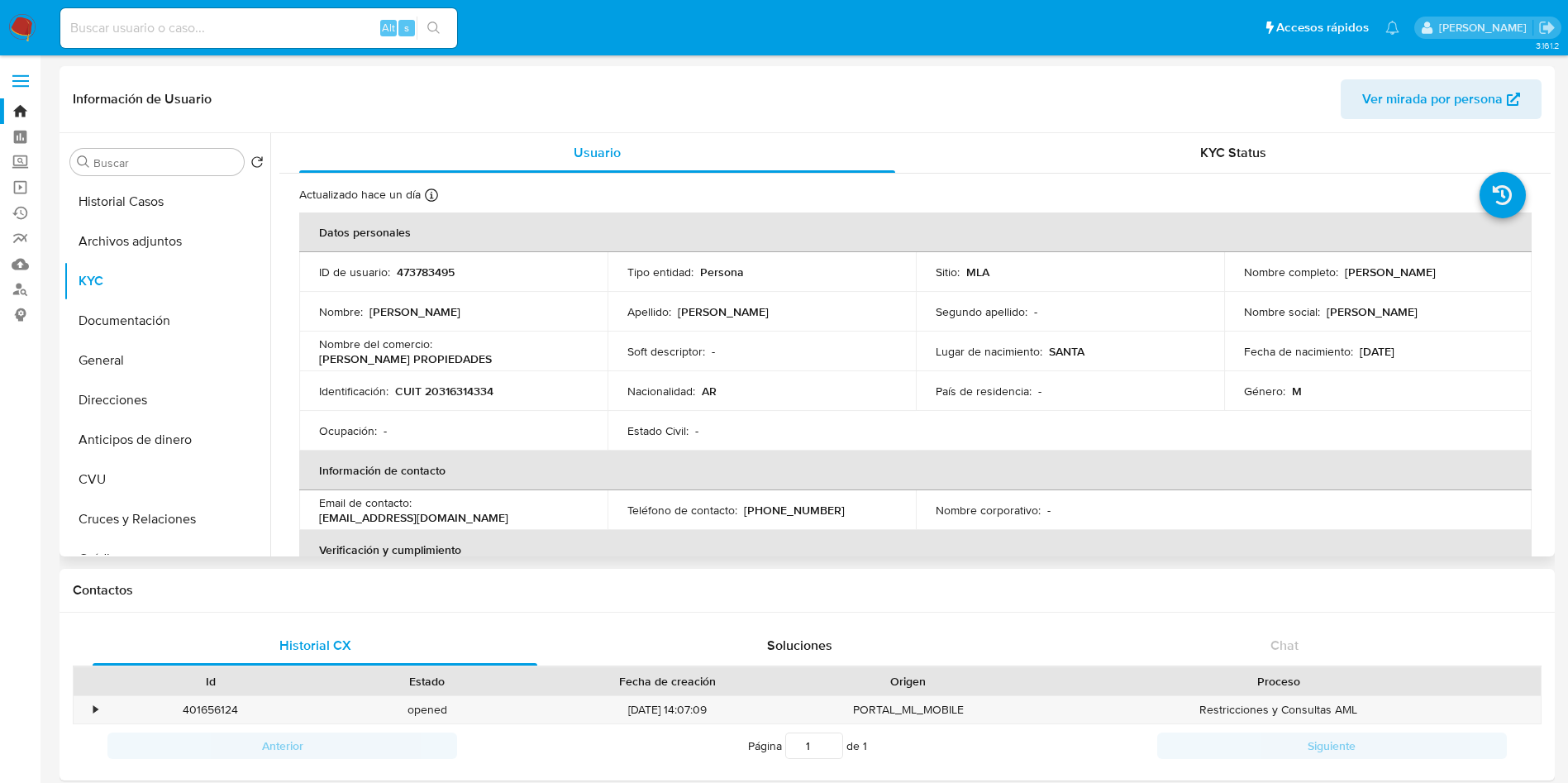
click at [454, 391] on p "CUIT 20316314334" at bounding box center [444, 391] width 98 height 15
copy p "20316314334"
click at [328, 39] on div "Alt s" at bounding box center [258, 28] width 396 height 40
click at [352, 37] on input at bounding box center [258, 27] width 396 height 22
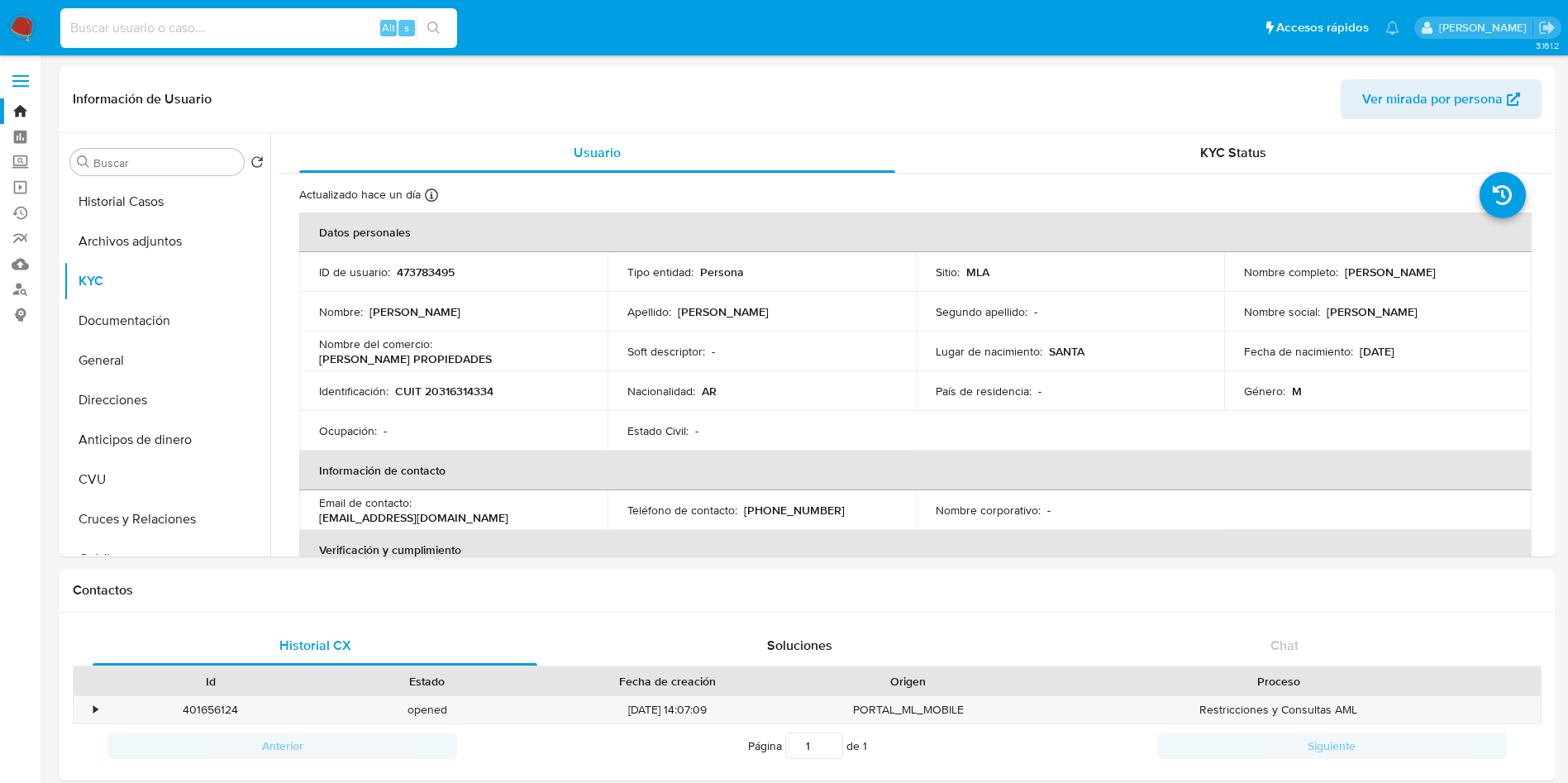
paste input "159468826"
type input "159468826"
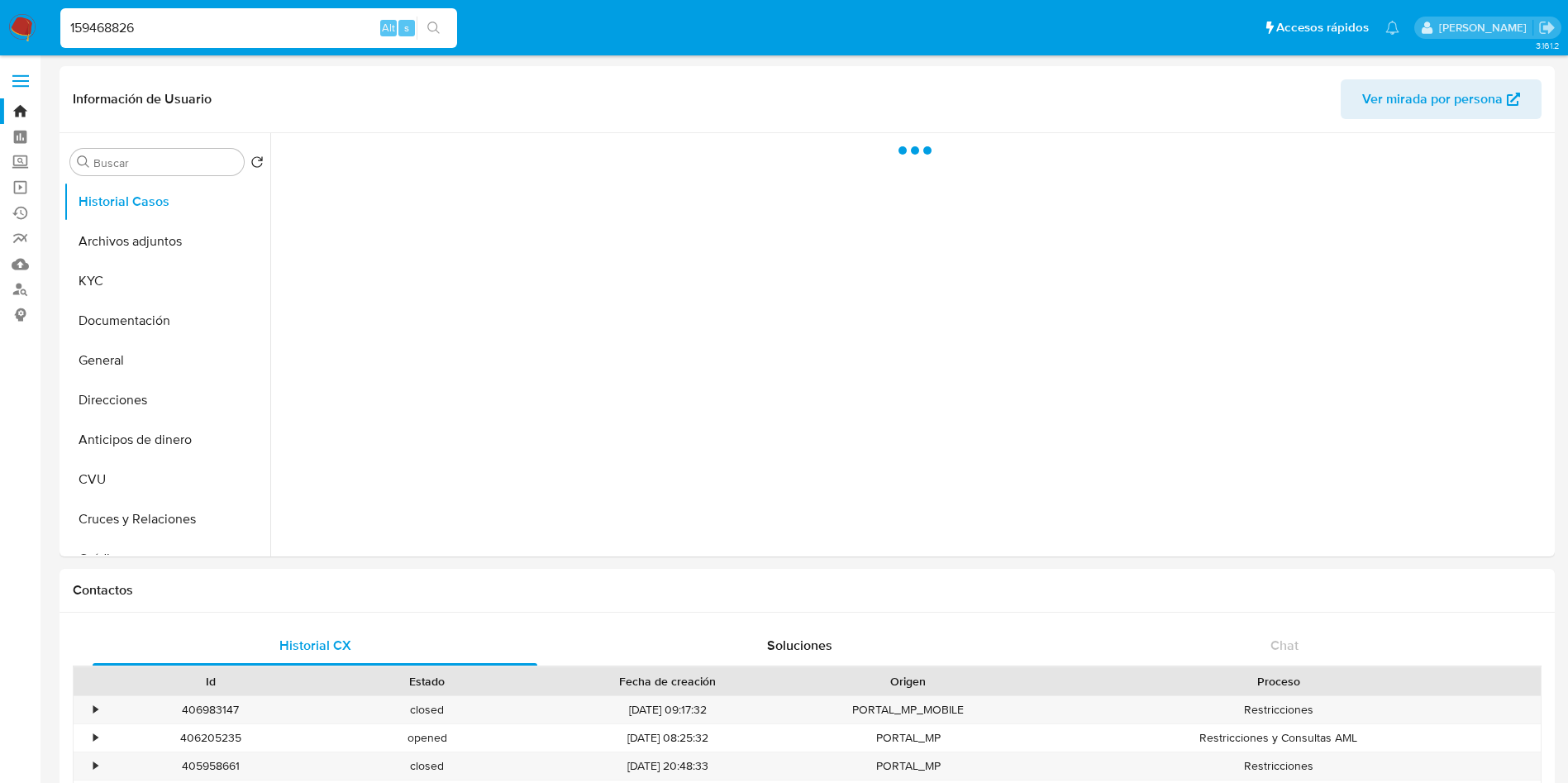
select select "10"
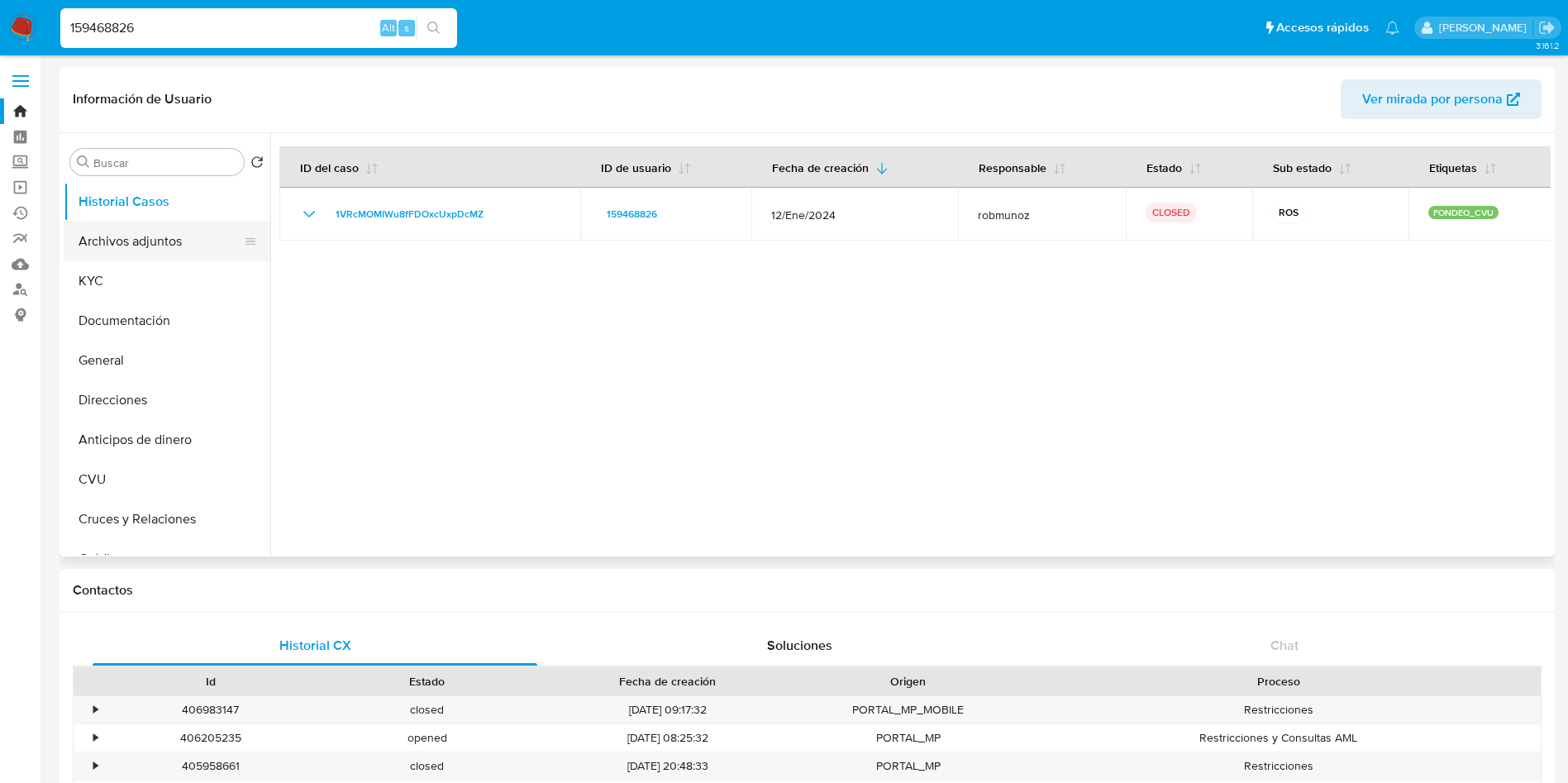
click at [169, 253] on button "Archivos adjuntos" at bounding box center [160, 241] width 193 height 40
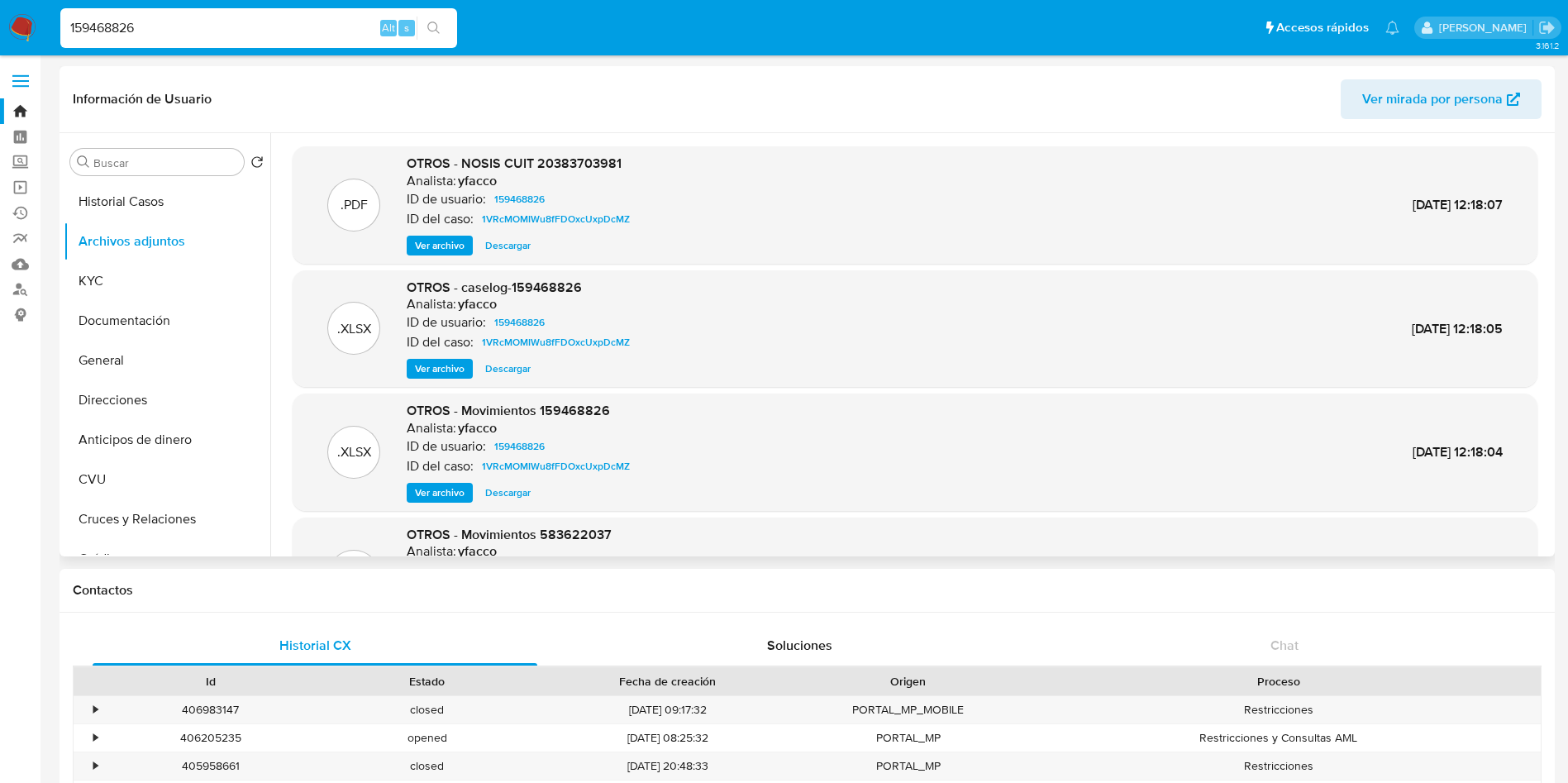
click at [430, 372] on span "Ver archivo" at bounding box center [440, 369] width 50 height 17
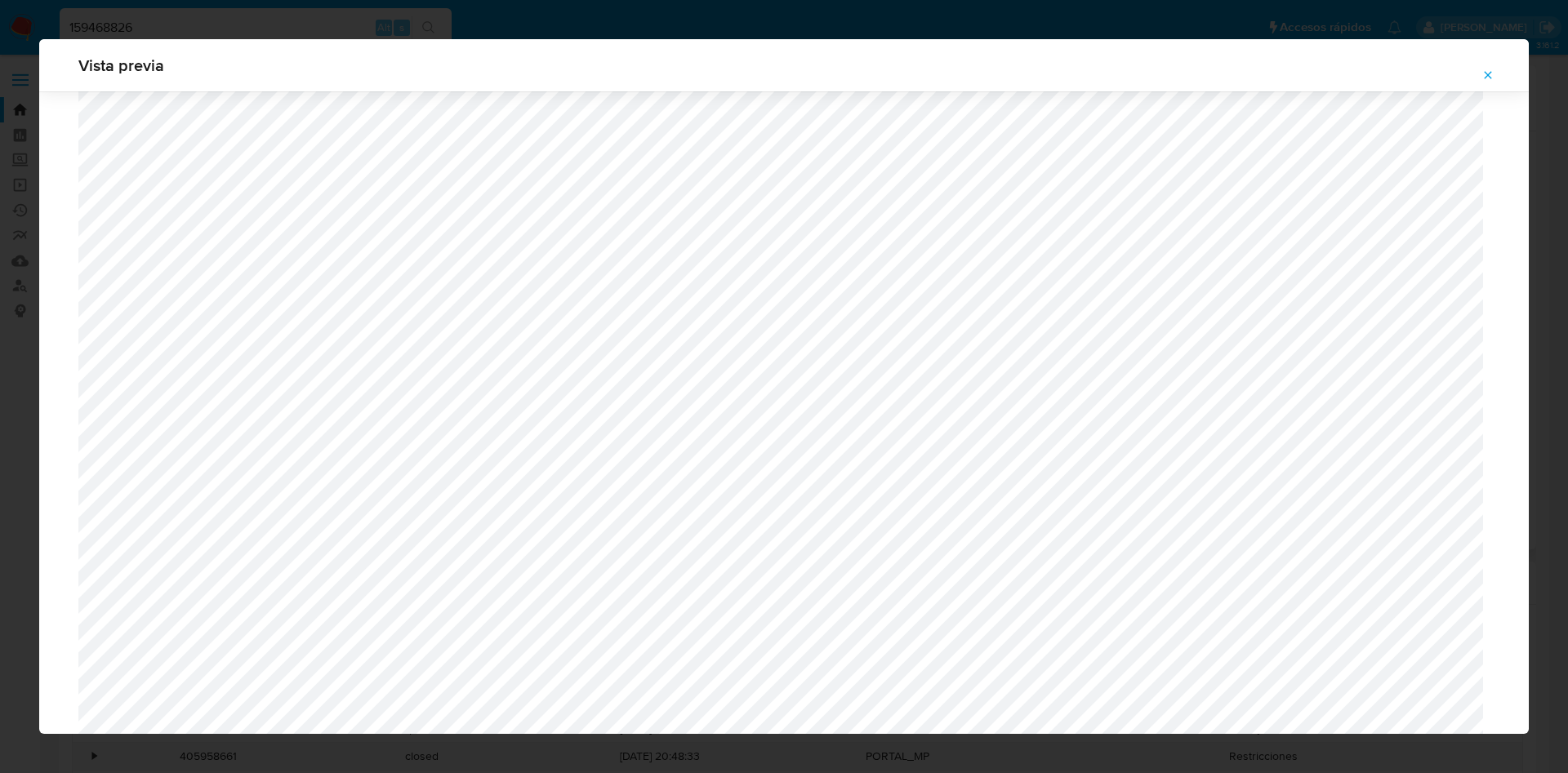
scroll to position [580, 0]
click at [1492, 74] on icon "Attachment preview" at bounding box center [1488, 75] width 13 height 13
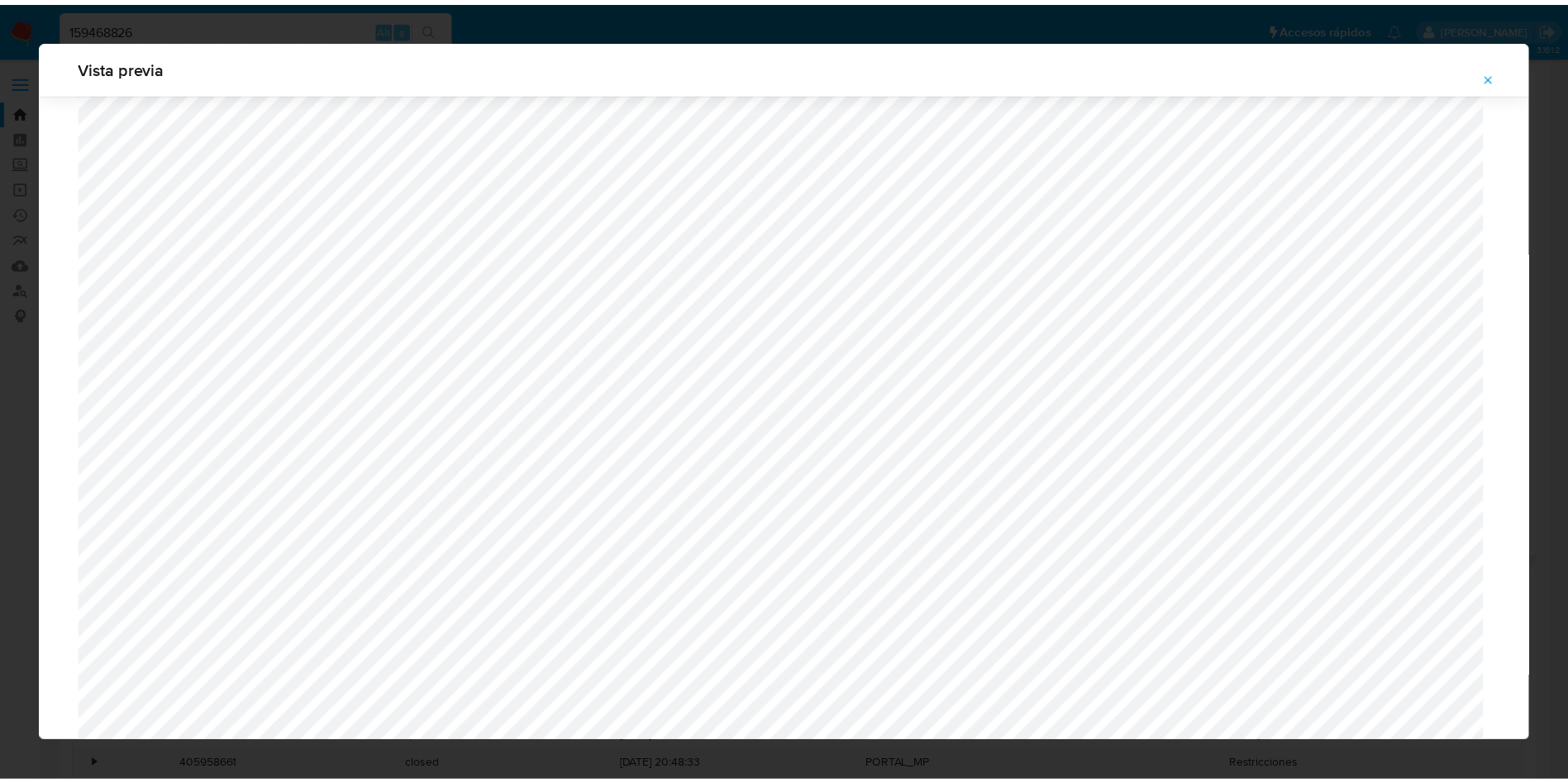
scroll to position [0, 0]
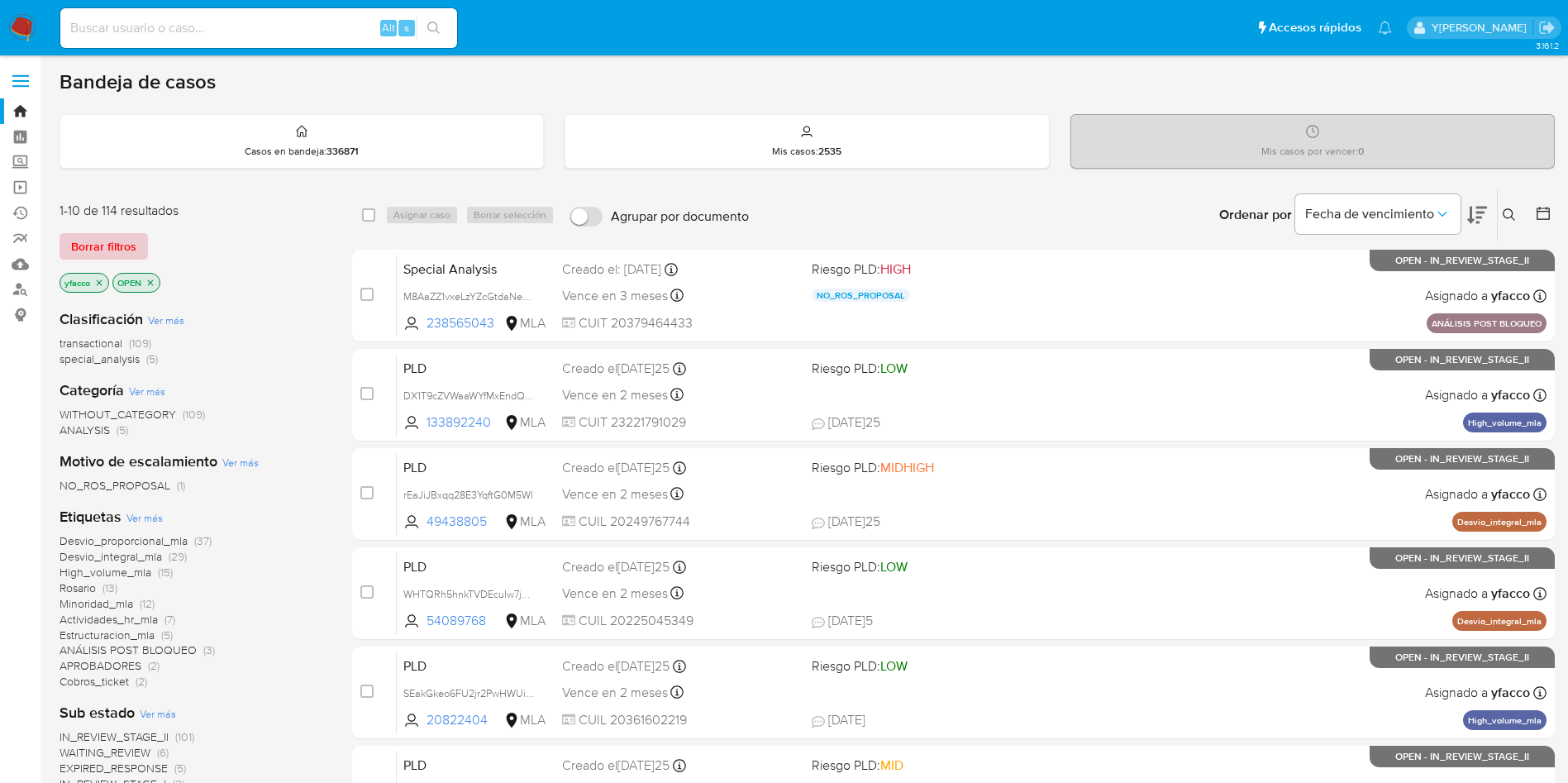
click at [126, 241] on span "Borrar filtros" at bounding box center [103, 246] width 65 height 24
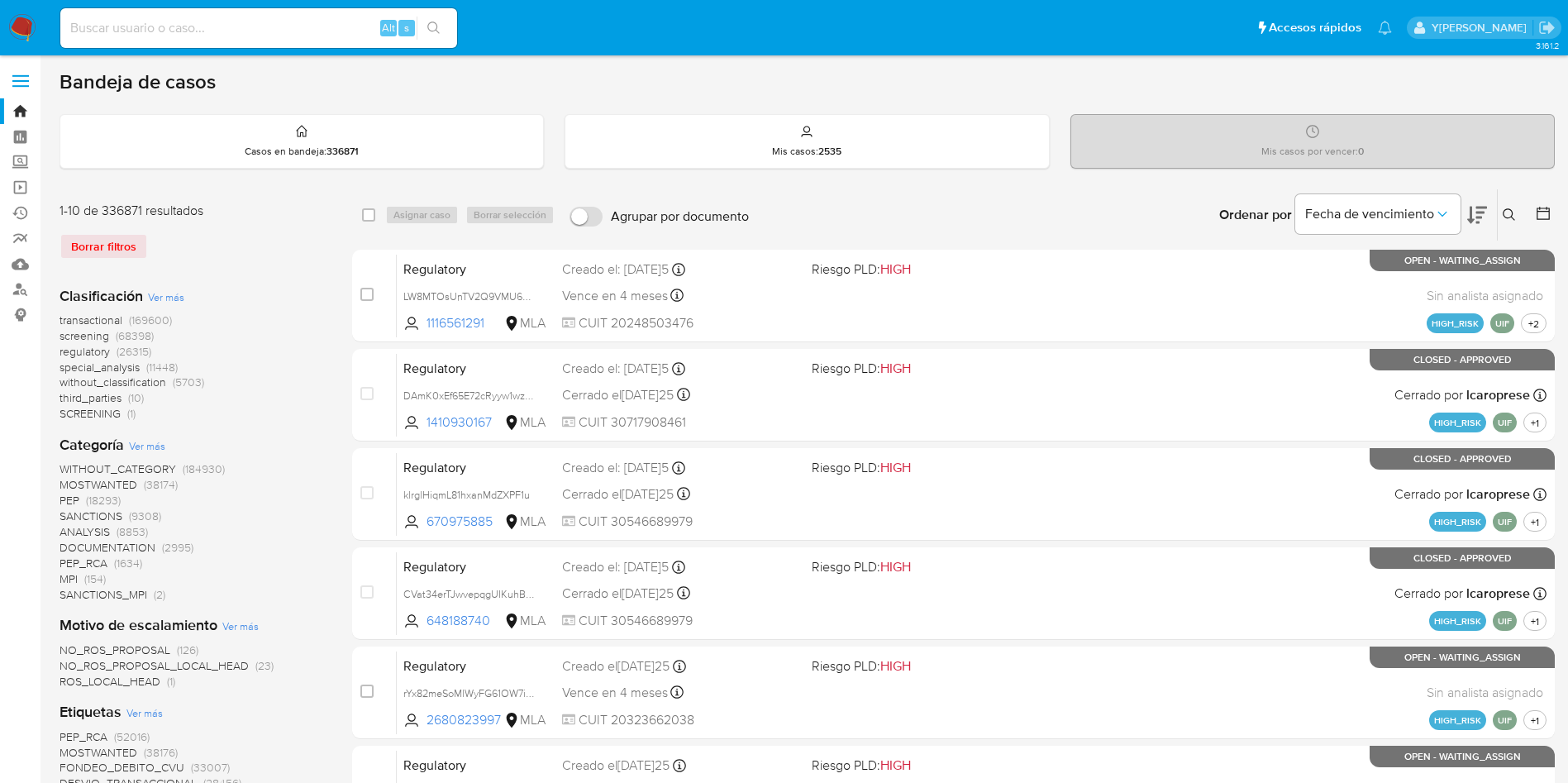
click at [1513, 221] on button at bounding box center [1511, 215] width 27 height 20
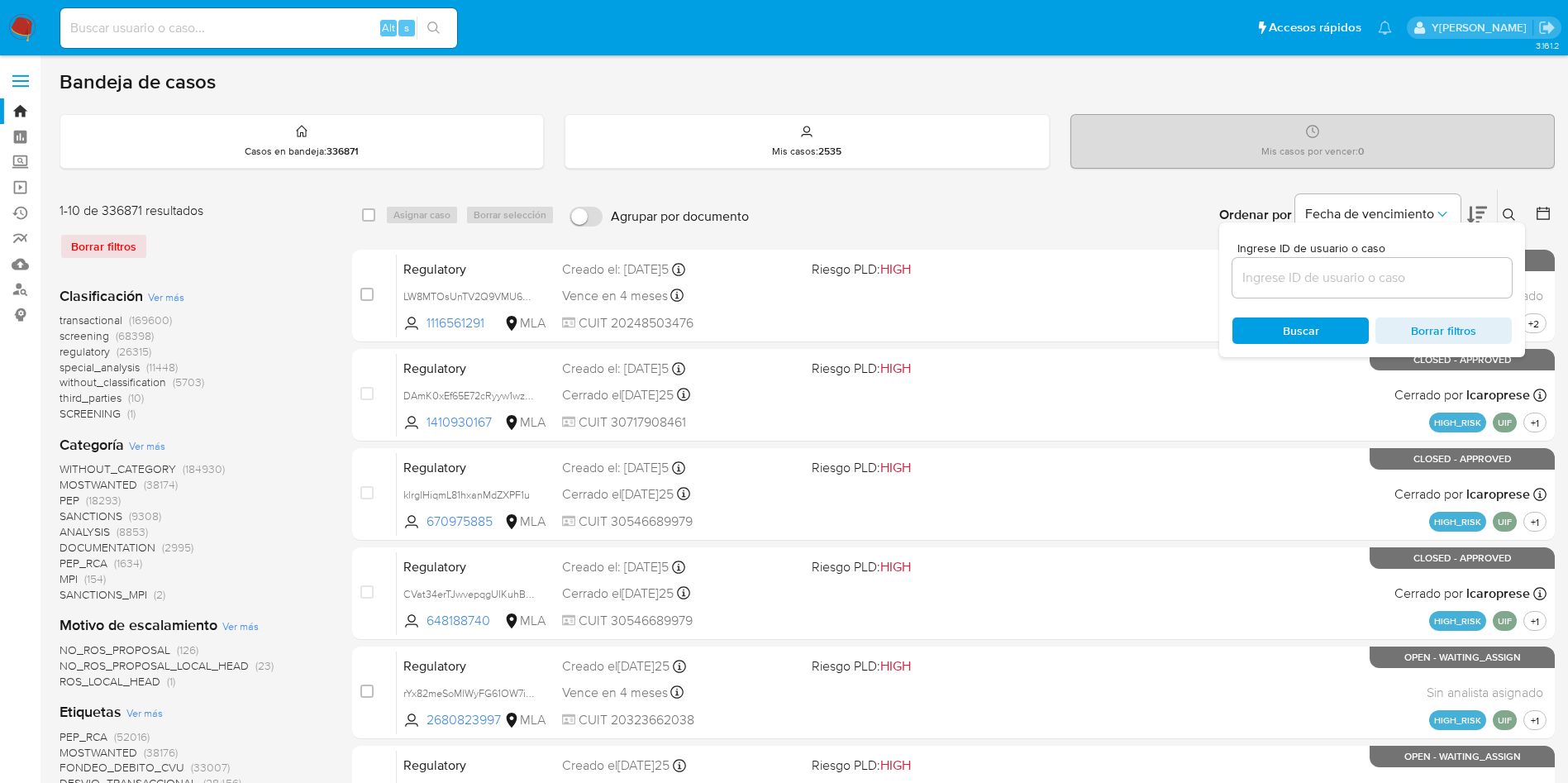
click at [1419, 298] on div "Ingrese ID de usuario o caso Buscar Borrar filtros" at bounding box center [1371, 289] width 306 height 135
click at [1416, 288] on div at bounding box center [1371, 278] width 280 height 40
click at [1416, 285] on input at bounding box center [1371, 277] width 280 height 22
paste input "MtyyFG7RMzgHeHBeDAdzBnMJ"
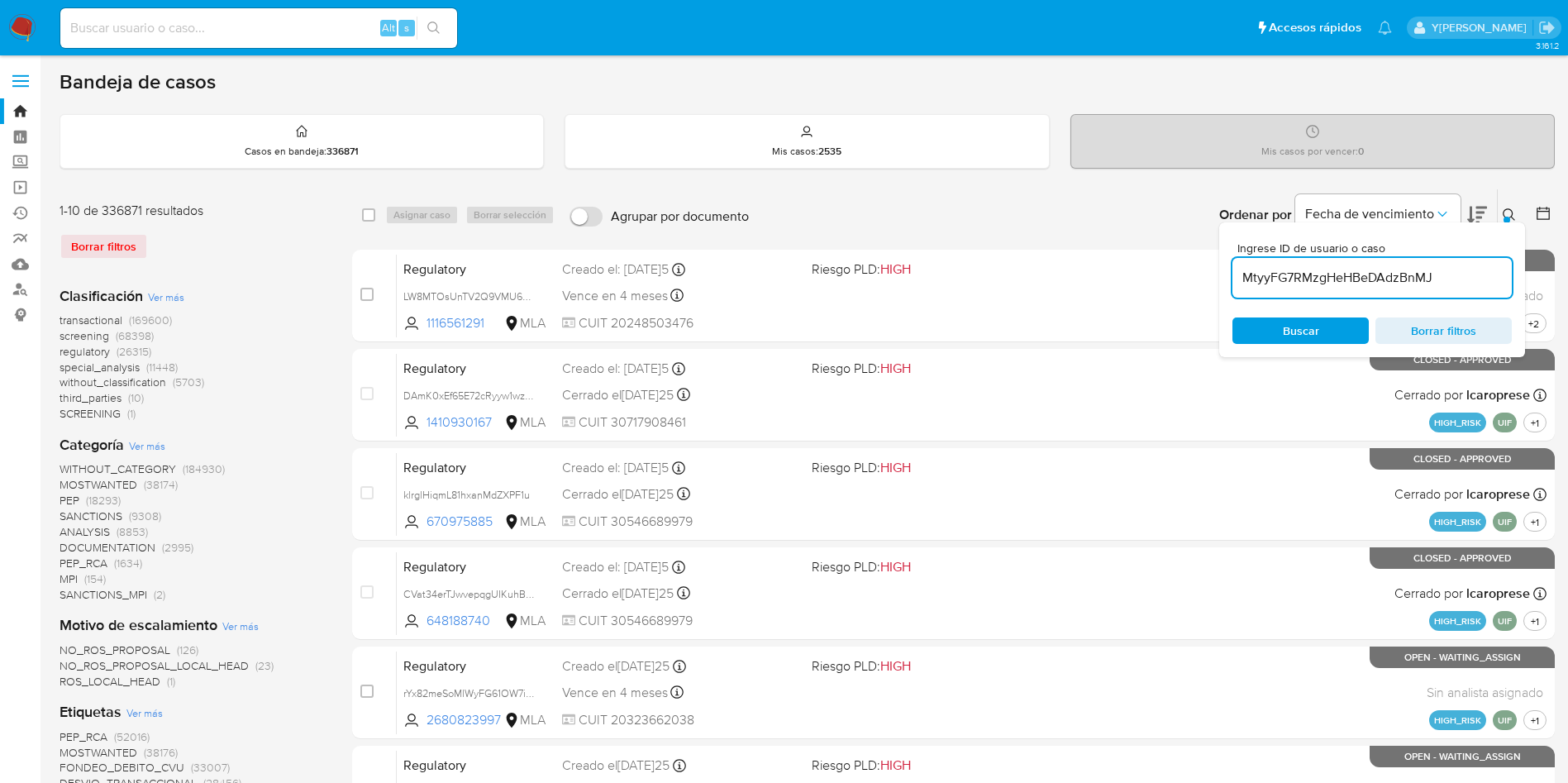
type input "MtyyFG7RMzgHeHBeDAdzBnMJ"
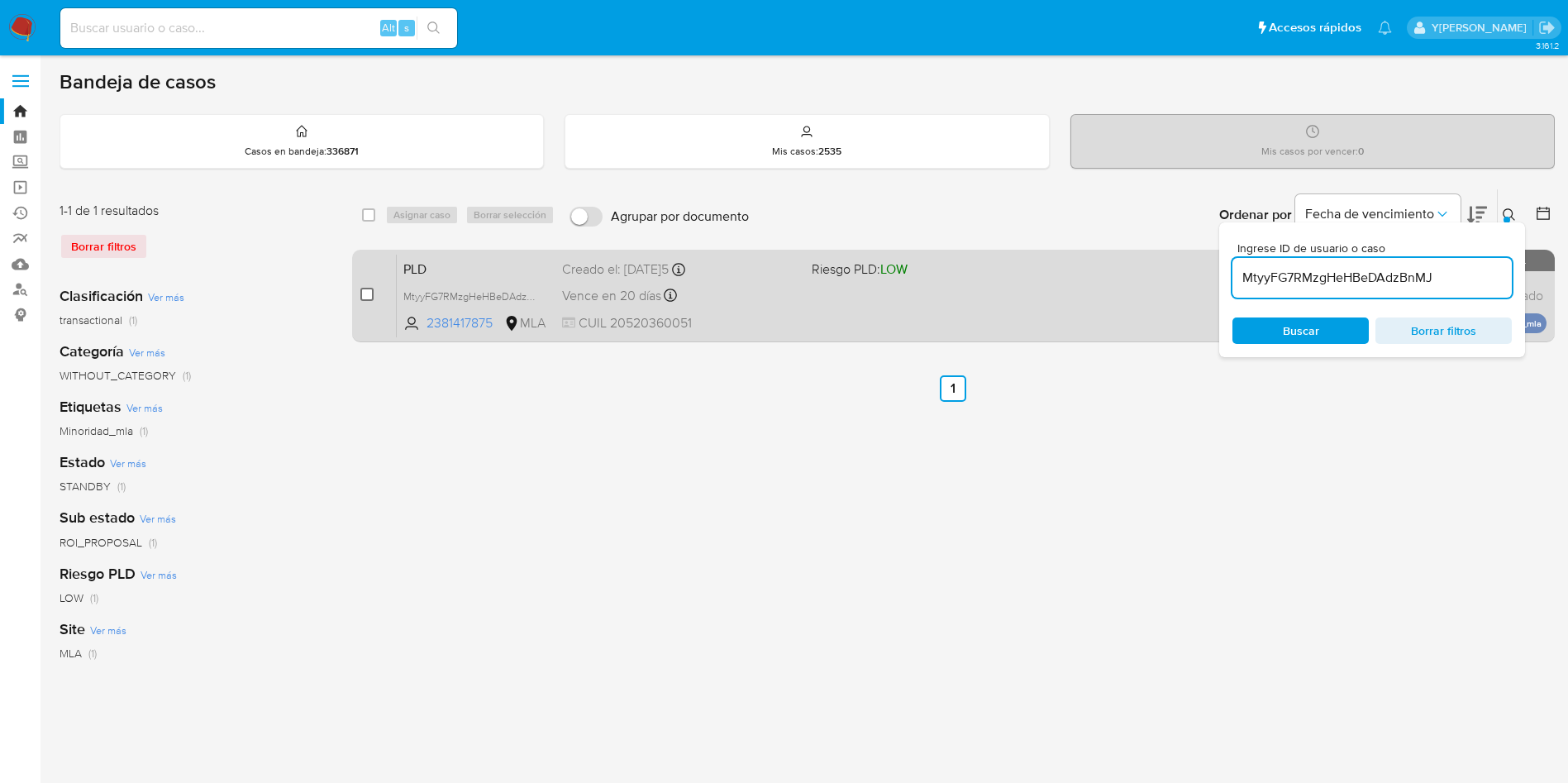
click at [371, 292] on input "checkbox" at bounding box center [367, 294] width 13 height 13
checkbox input "true"
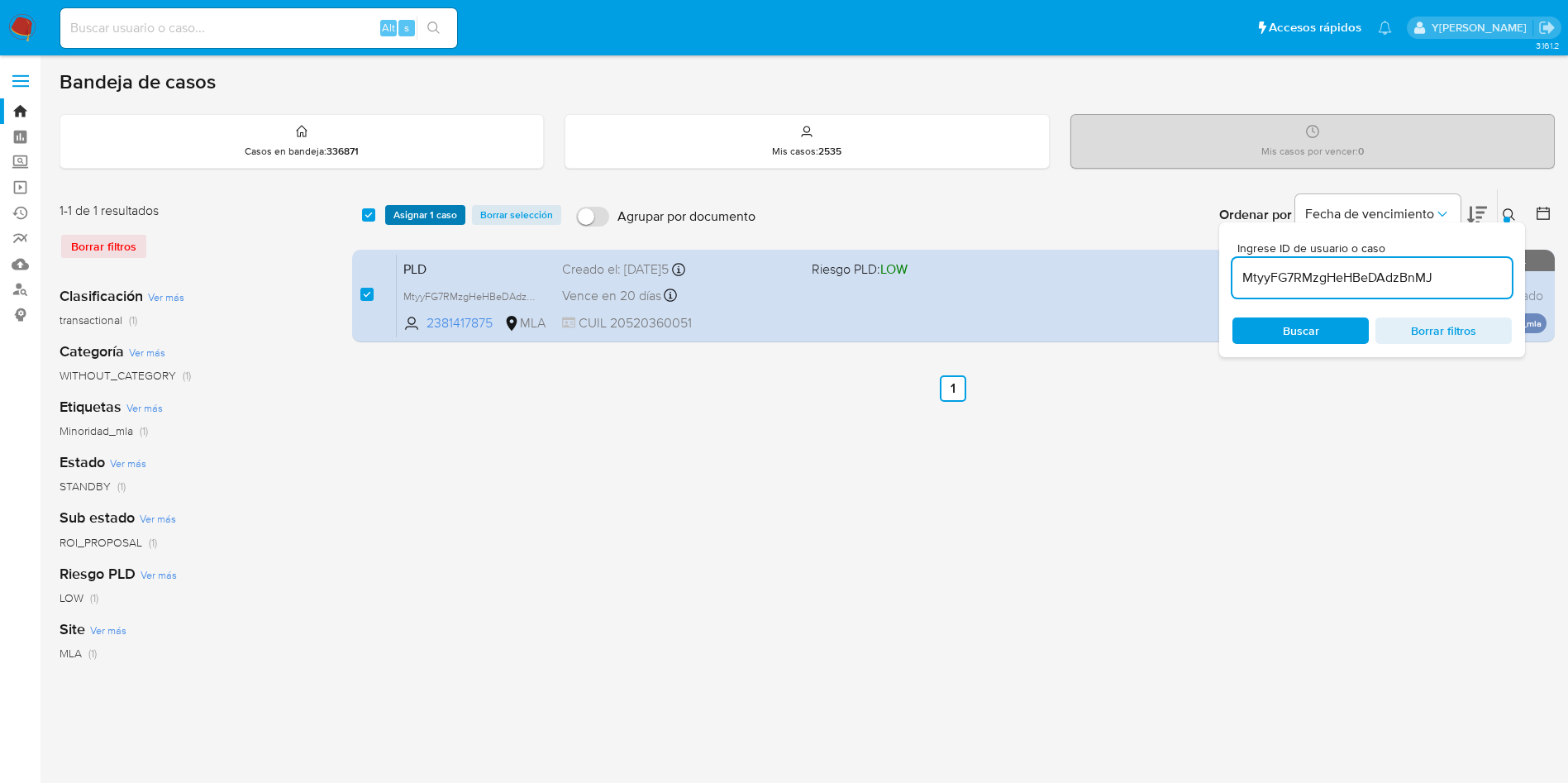
click at [434, 221] on span "Asignar 1 caso" at bounding box center [426, 215] width 64 height 17
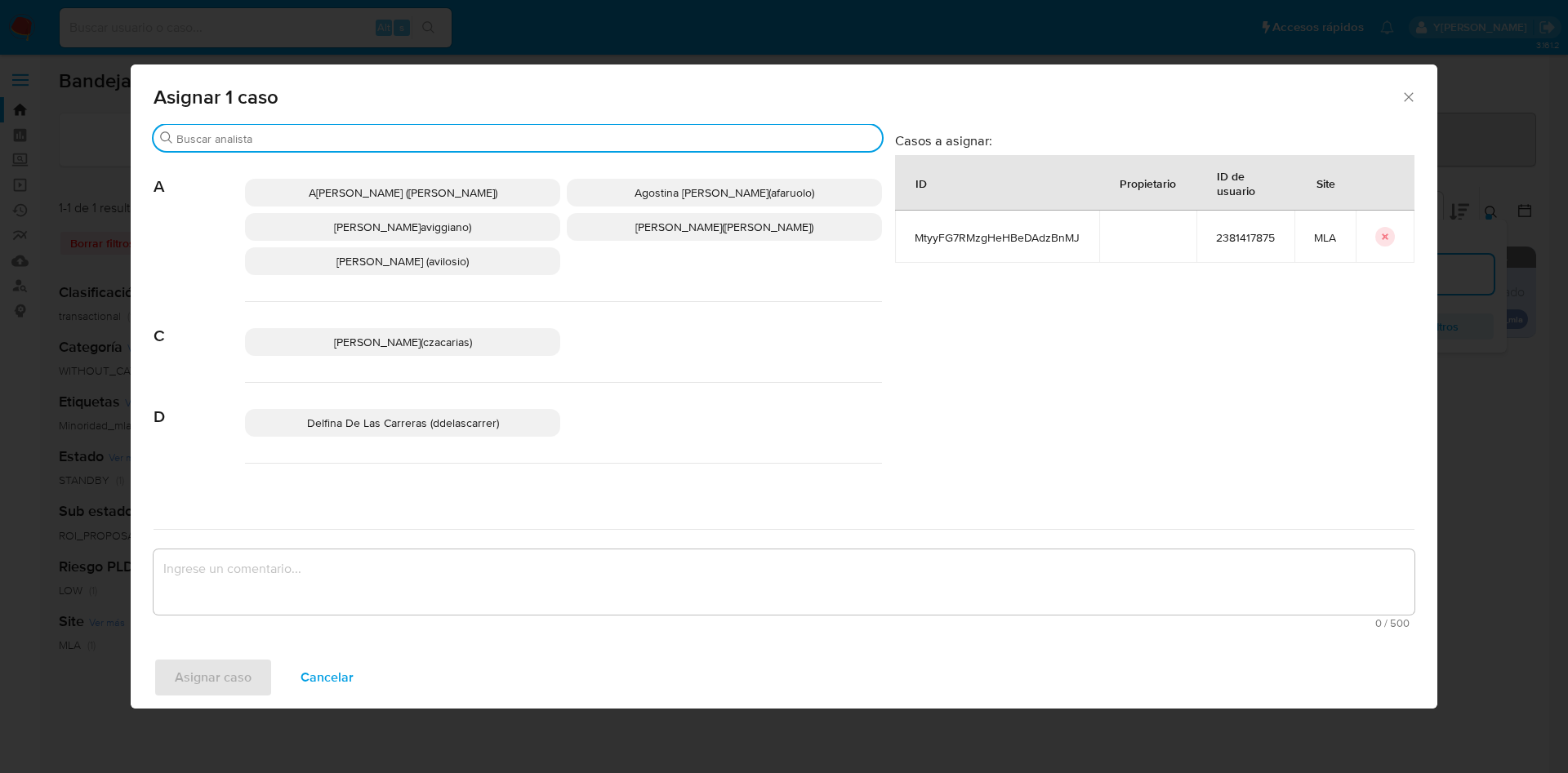
click at [289, 145] on input "Buscar" at bounding box center [526, 139] width 699 height 15
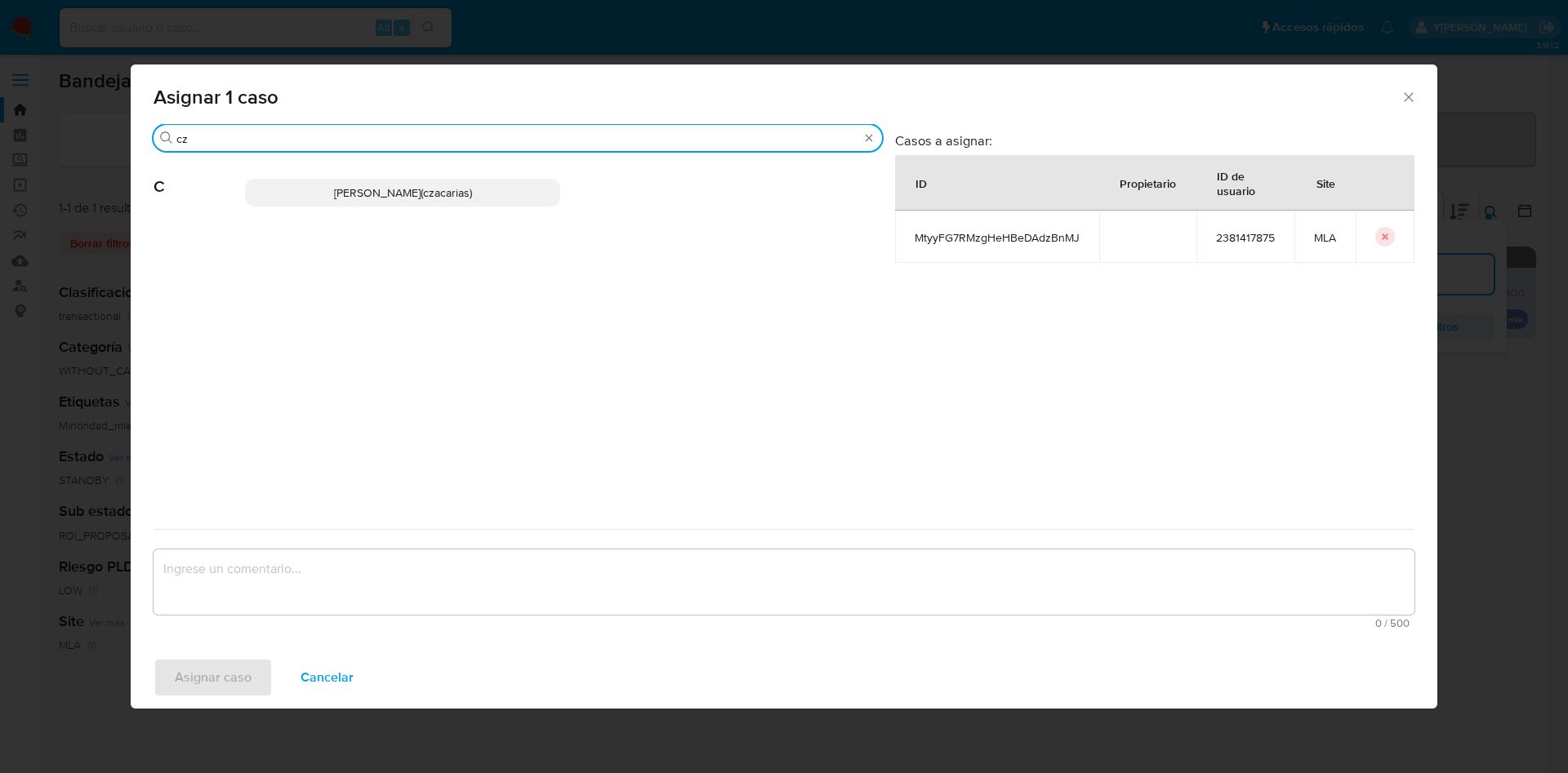
type input "cz"
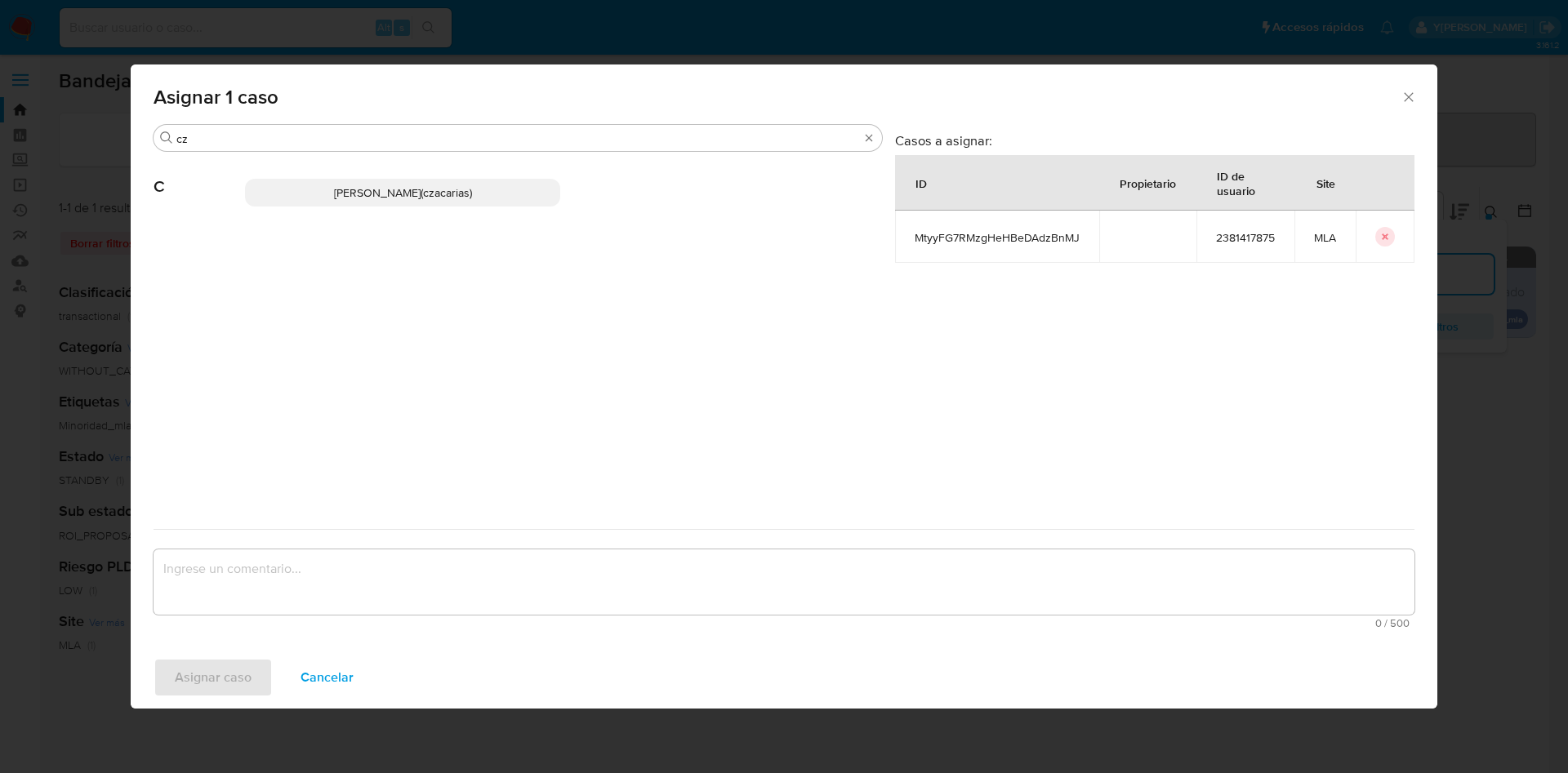
click at [332, 189] on p "Cecilia Zacarias (czacarias)" at bounding box center [402, 193] width 315 height 28
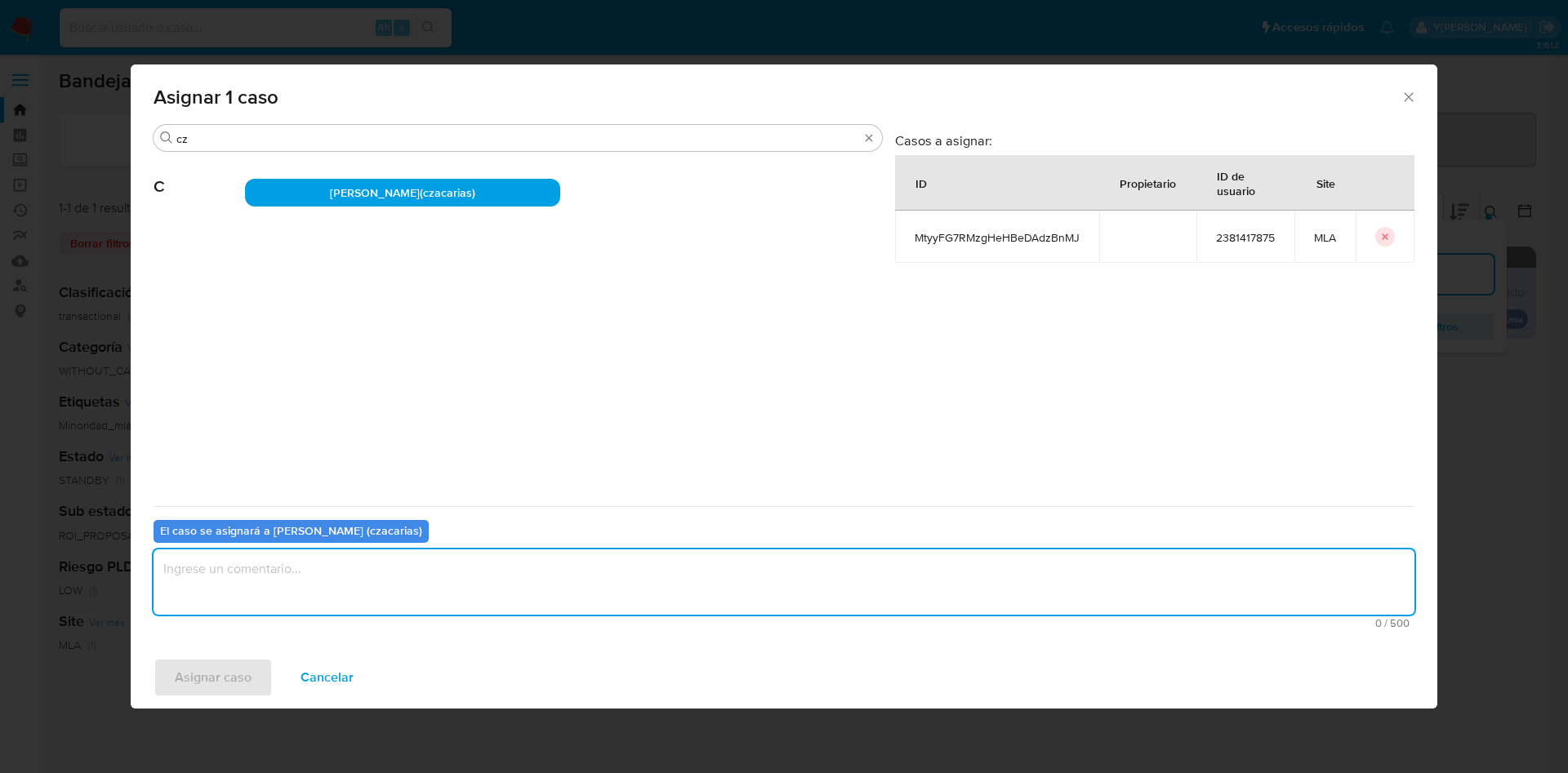
click at [303, 567] on textarea "assign-modal" at bounding box center [784, 582] width 1261 height 65
click at [235, 676] on span "Asignar caso" at bounding box center [213, 677] width 76 height 36
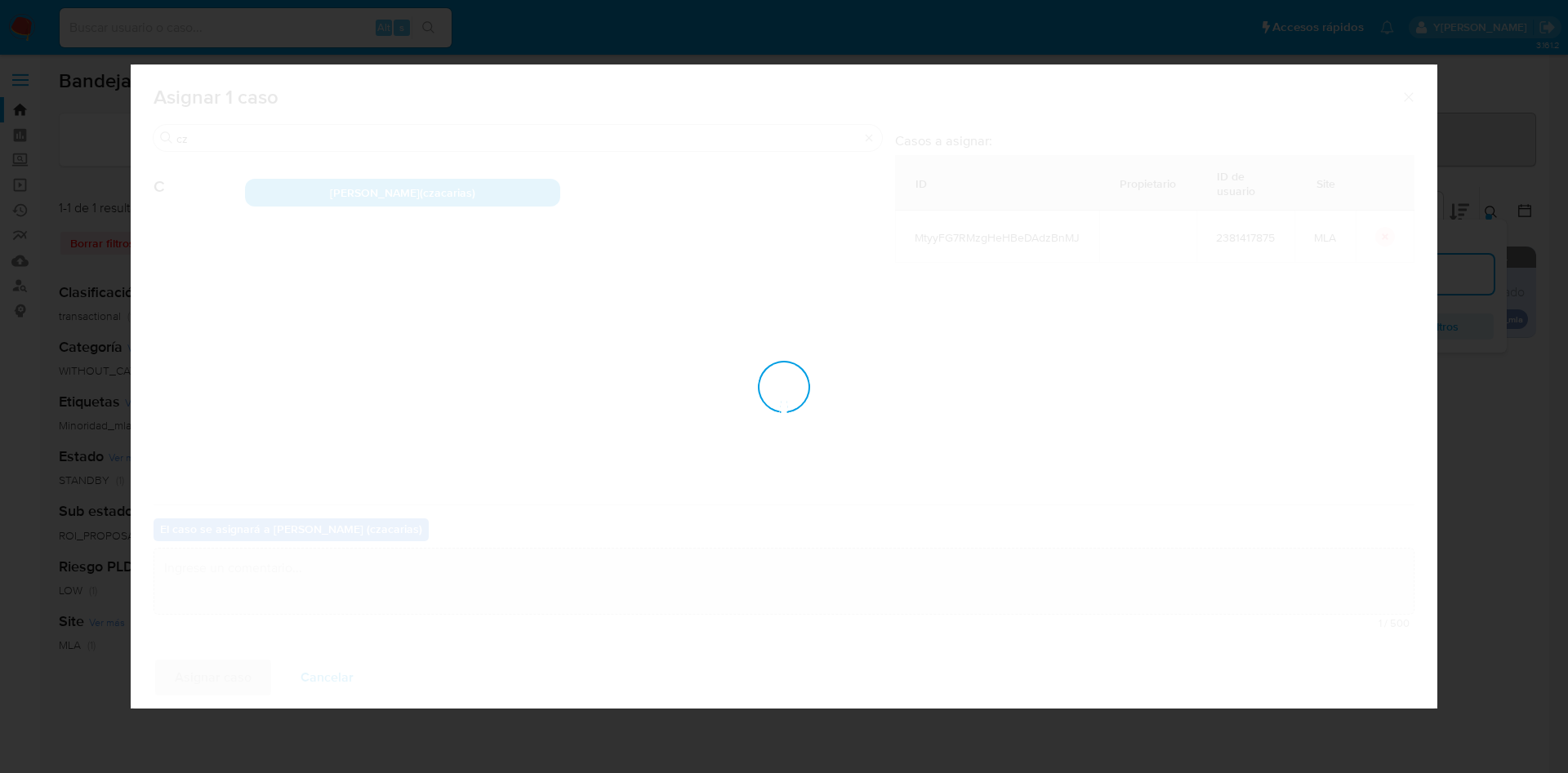
checkbox input "false"
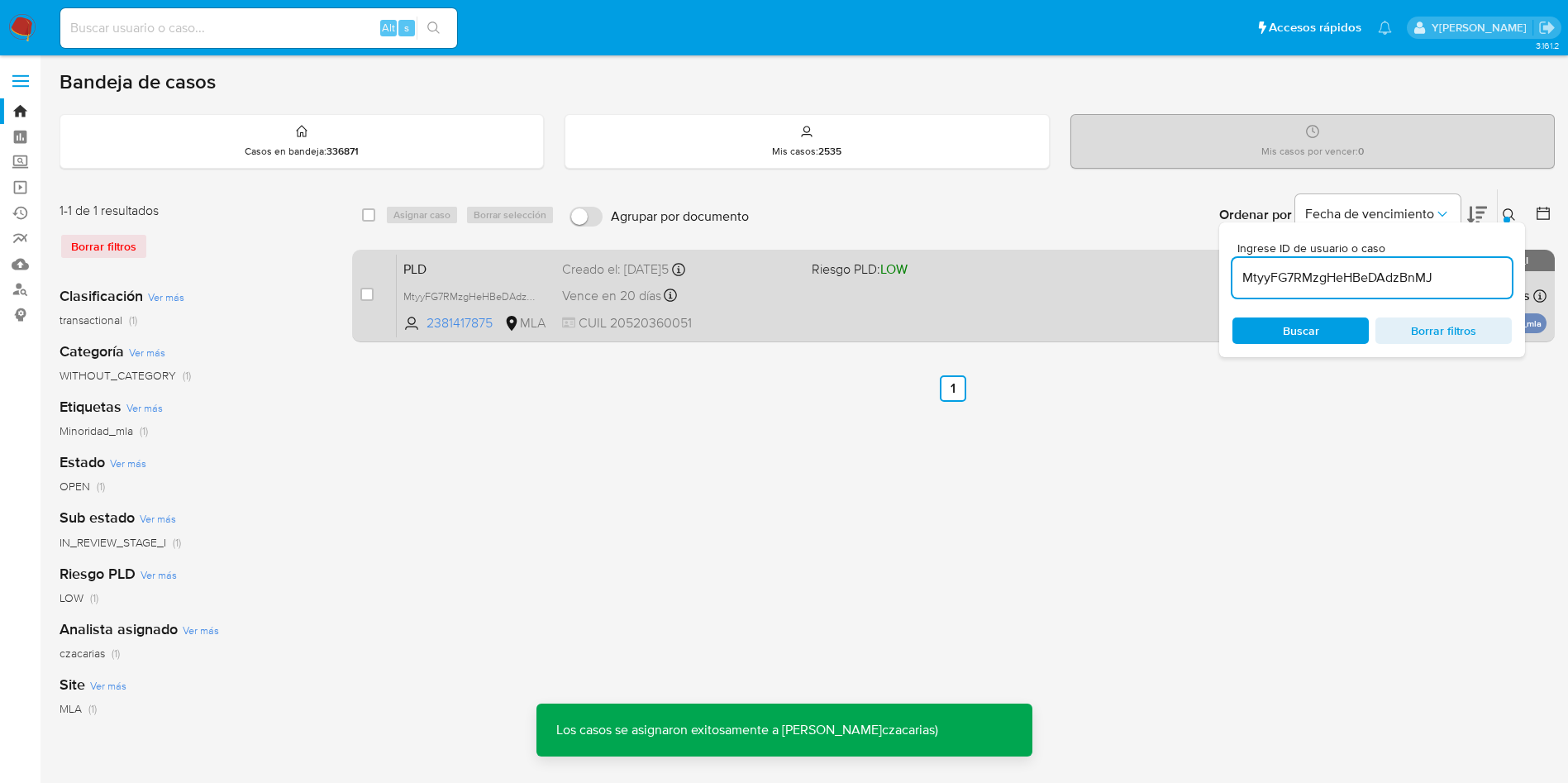
click at [673, 291] on icon at bounding box center [671, 295] width 13 height 13
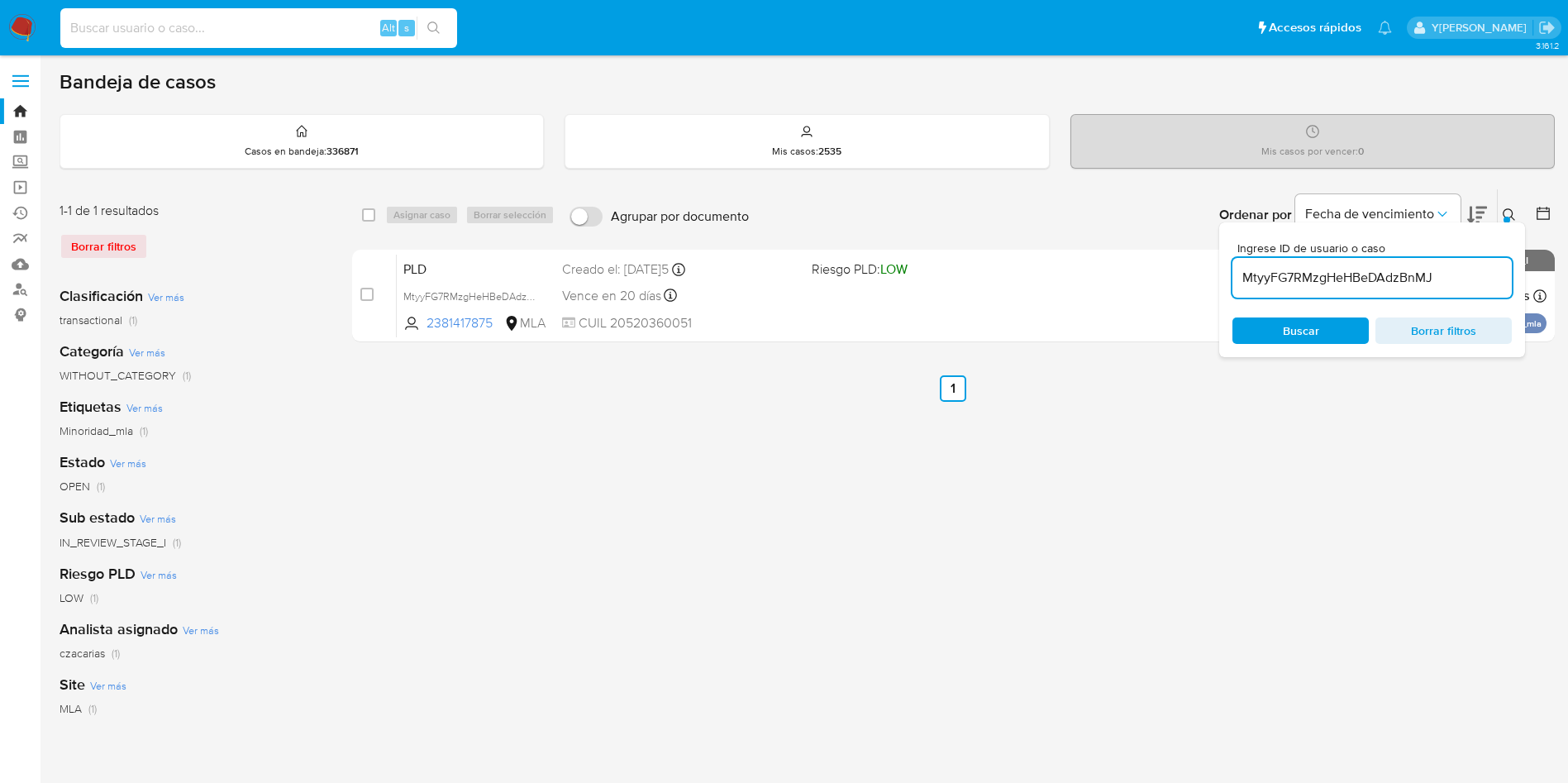
click at [285, 38] on input at bounding box center [258, 27] width 396 height 22
click at [282, 21] on input at bounding box center [258, 27] width 396 height 22
paste input "z4rlQPwvrPBQicSfsMPhU3hs"
type input "z4rlQPwvrPBQicSfsMPhU3hs"
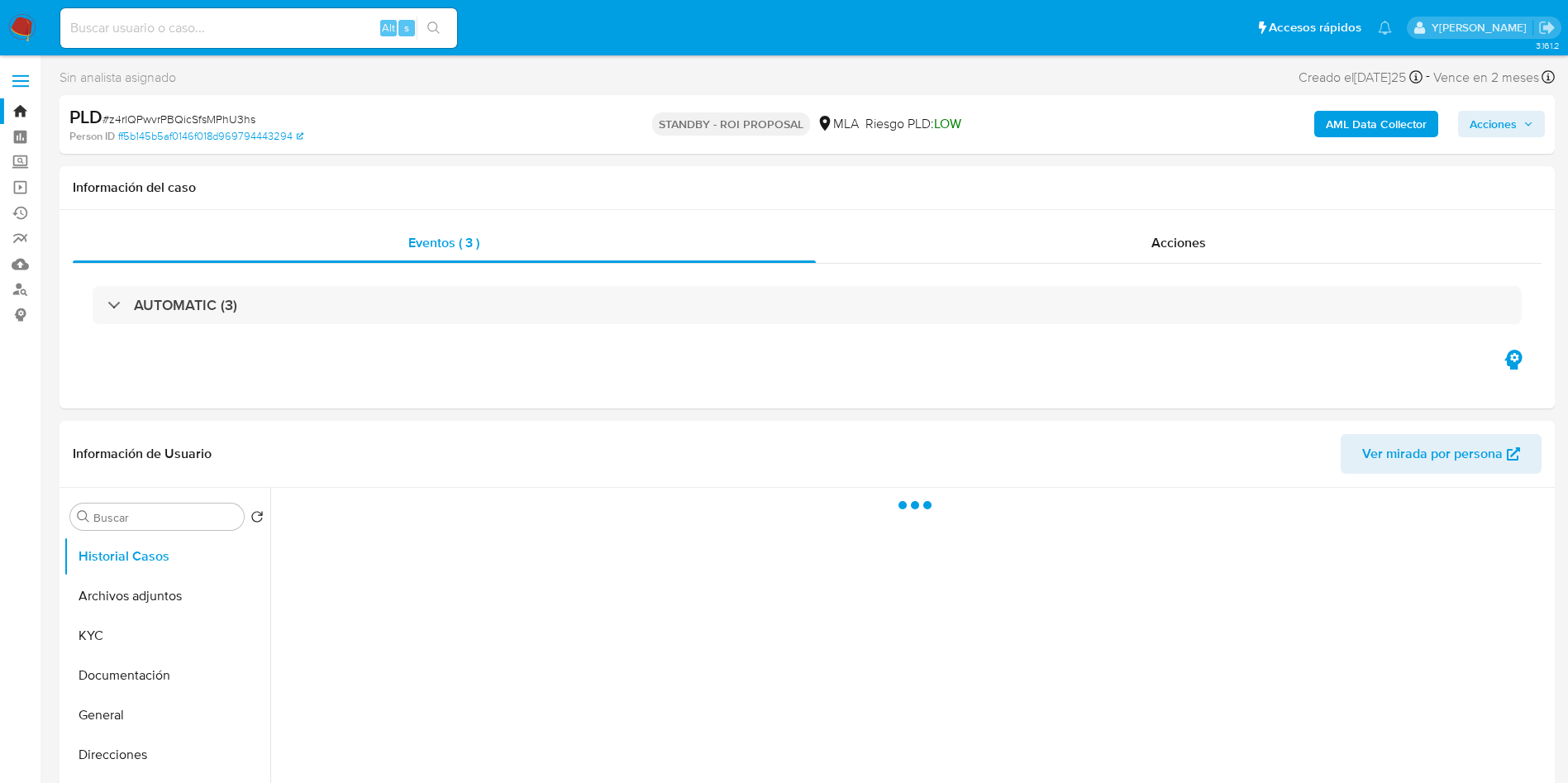
select select "10"
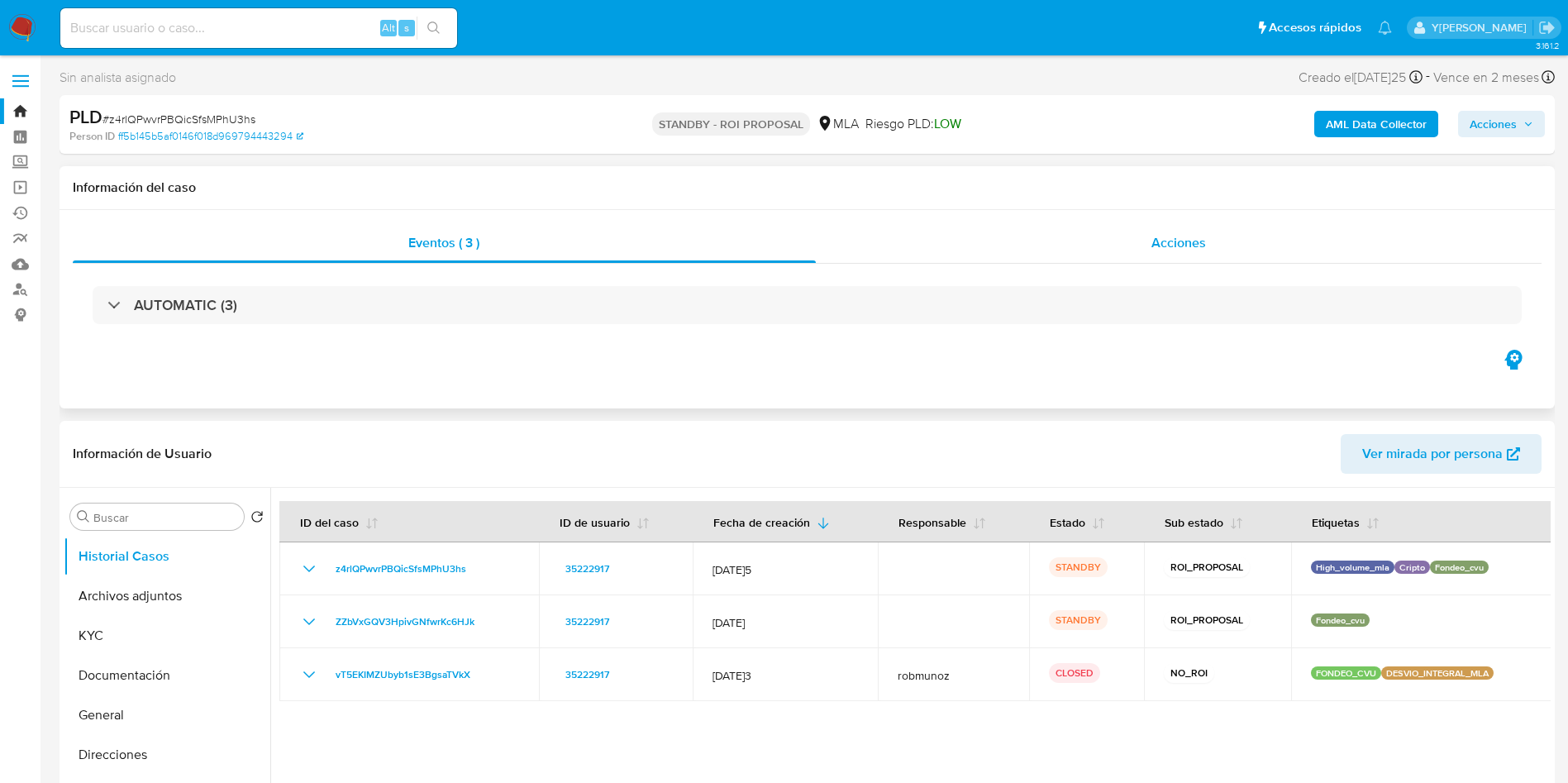
click at [1151, 242] on span "Acciones" at bounding box center [1178, 242] width 55 height 19
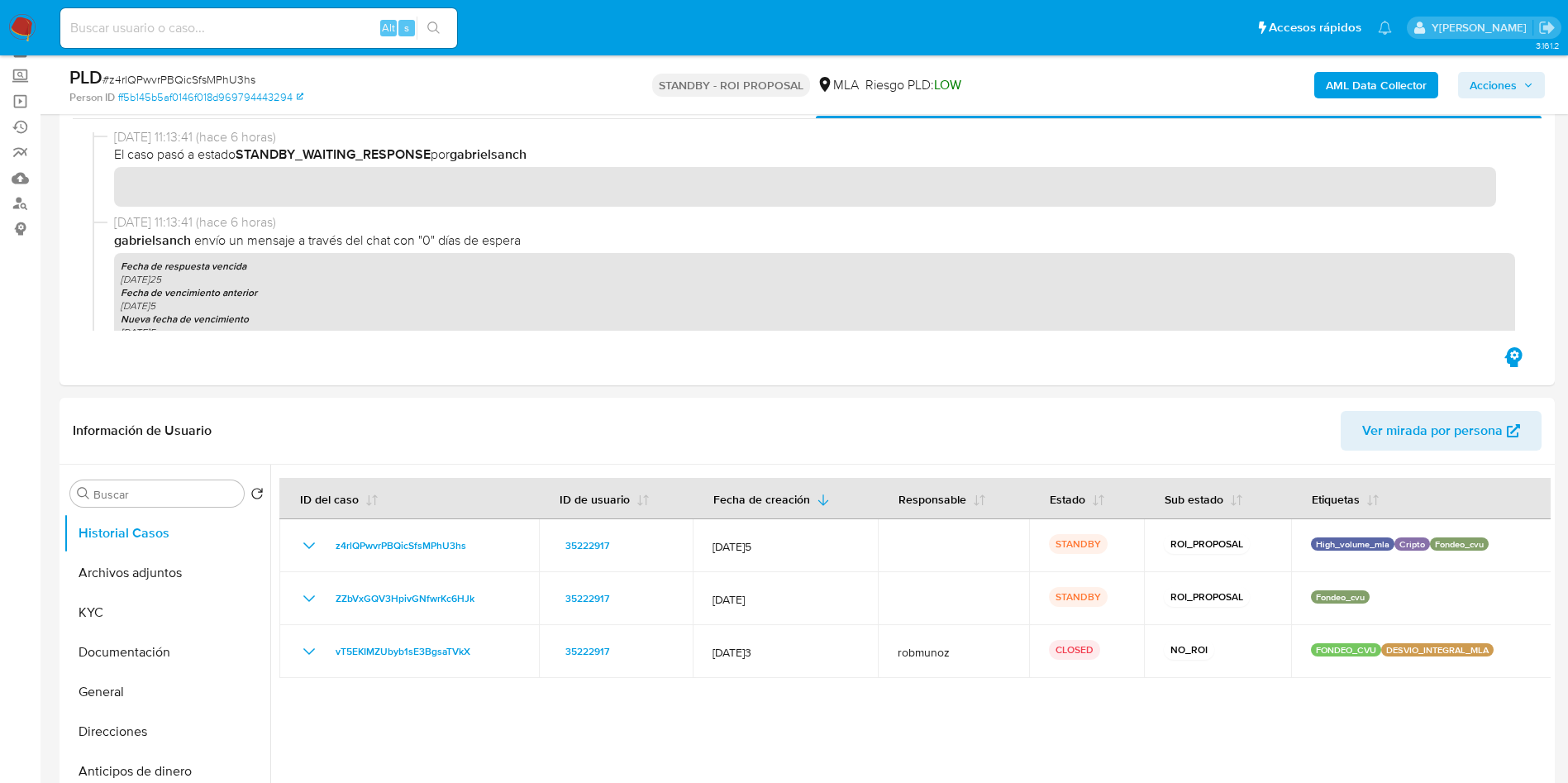
scroll to position [248, 0]
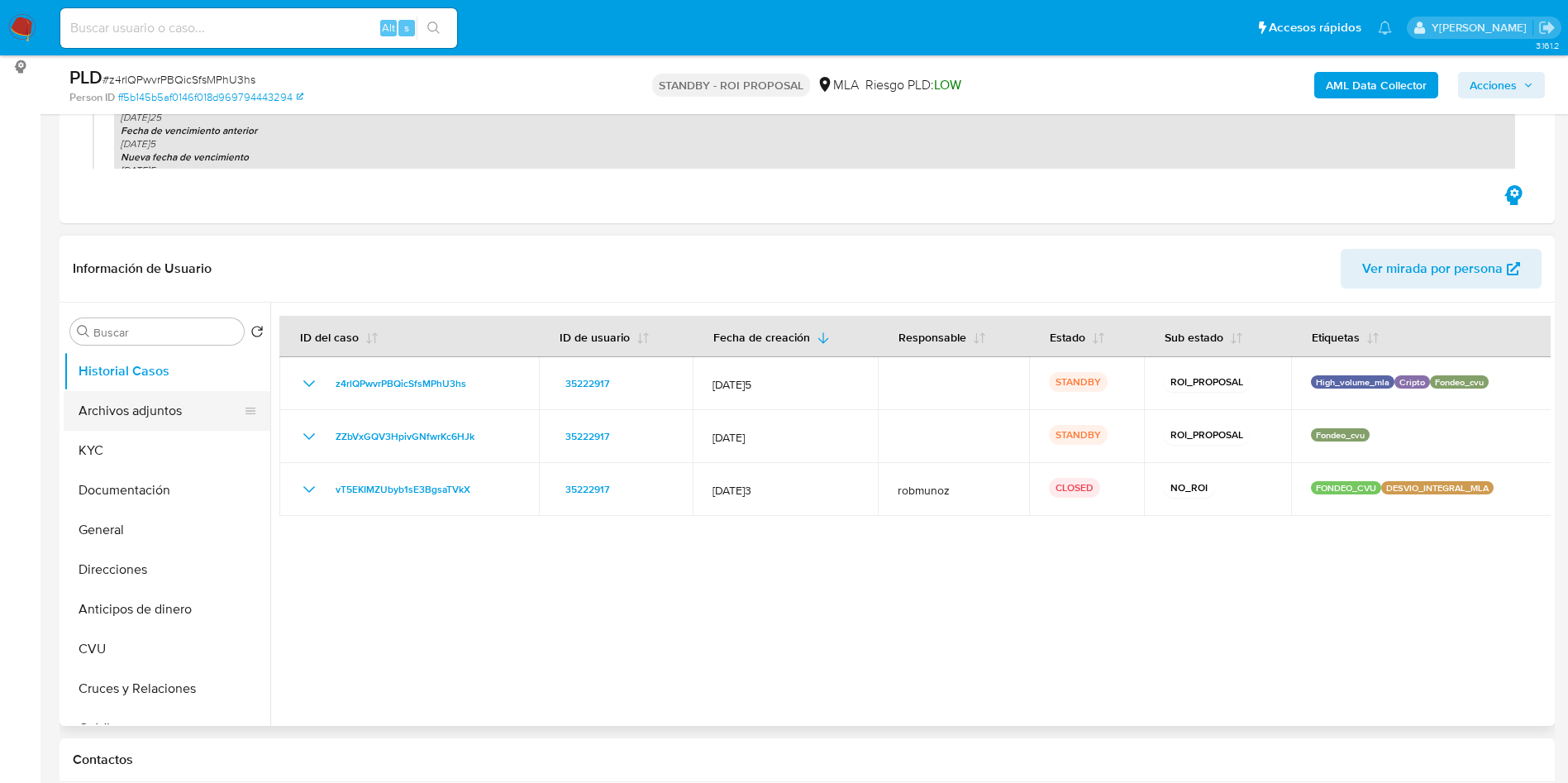
click at [137, 416] on button "Archivos adjuntos" at bounding box center [160, 411] width 193 height 40
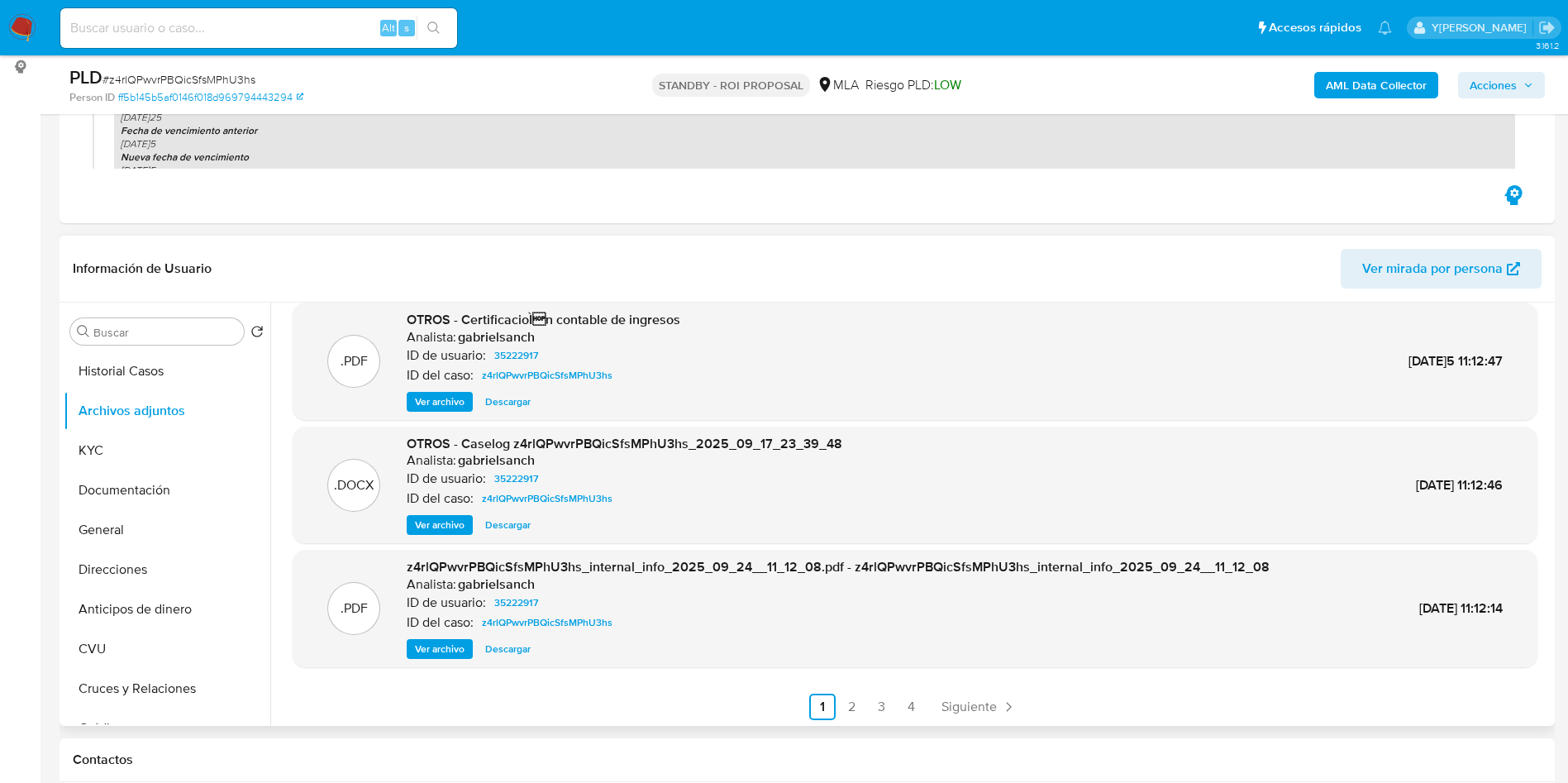
scroll to position [139, 0]
click at [957, 698] on span "Siguiente" at bounding box center [968, 705] width 56 height 13
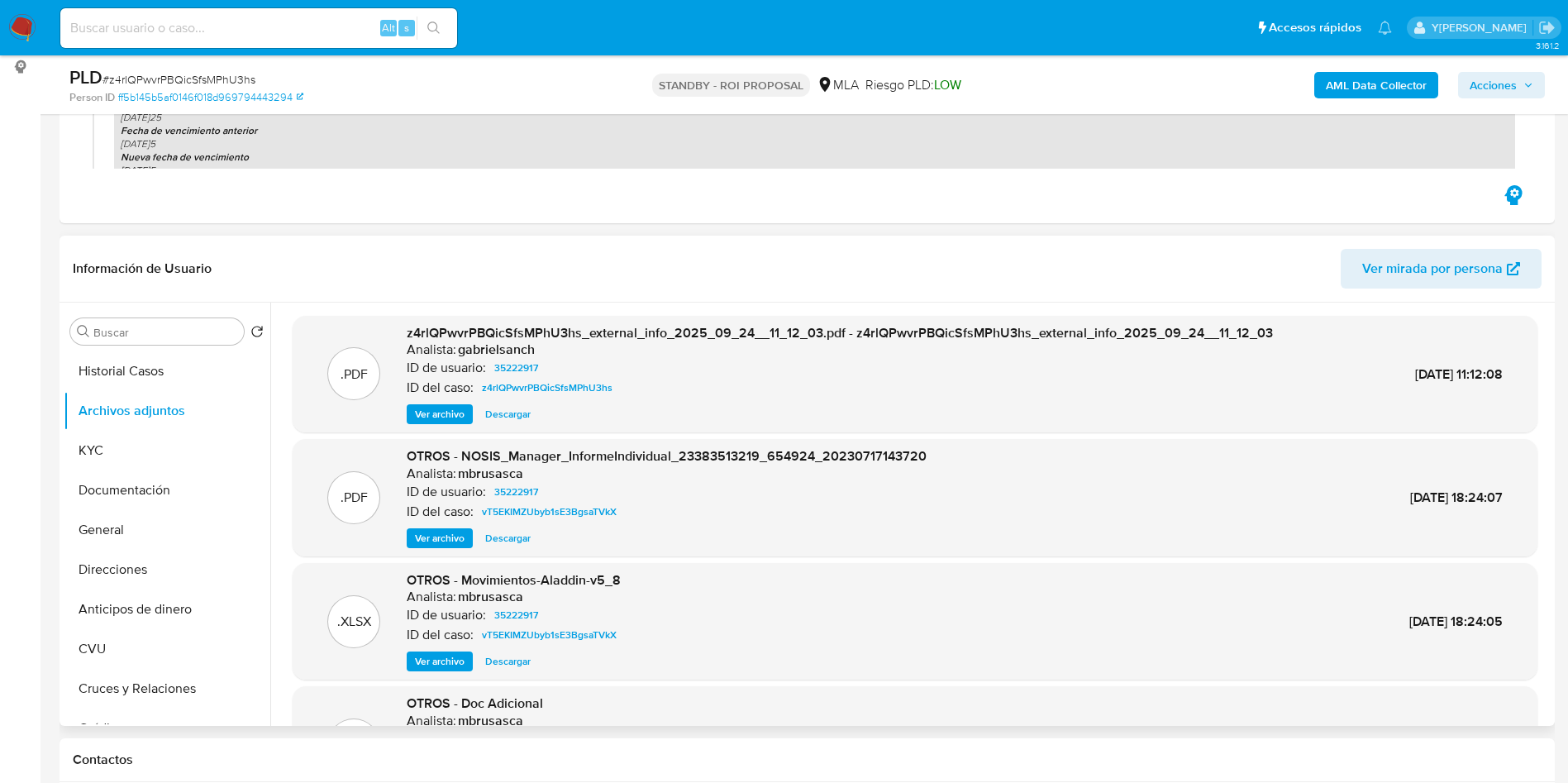
scroll to position [124, 0]
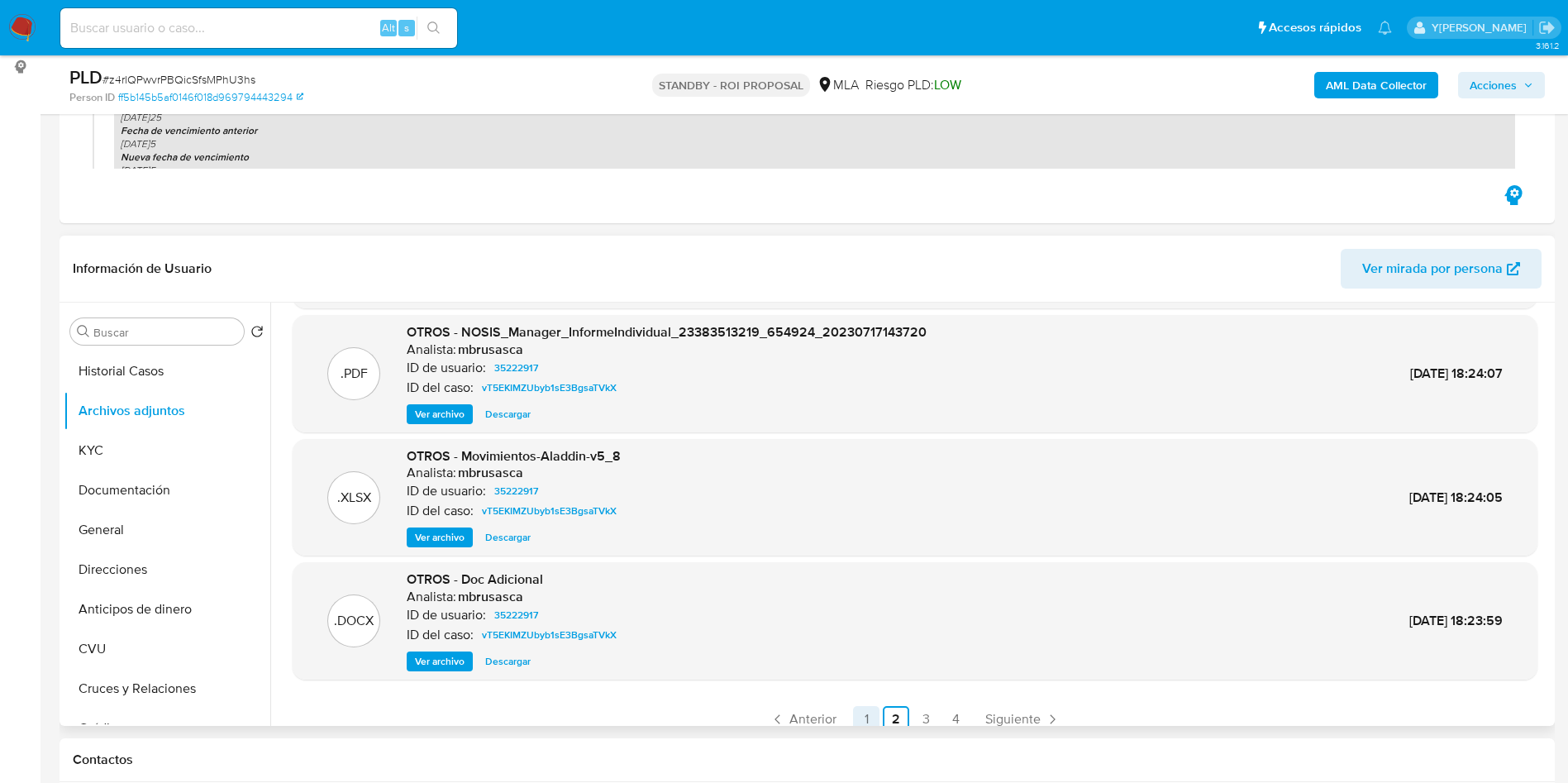
click at [870, 719] on link "1" at bounding box center [866, 719] width 26 height 26
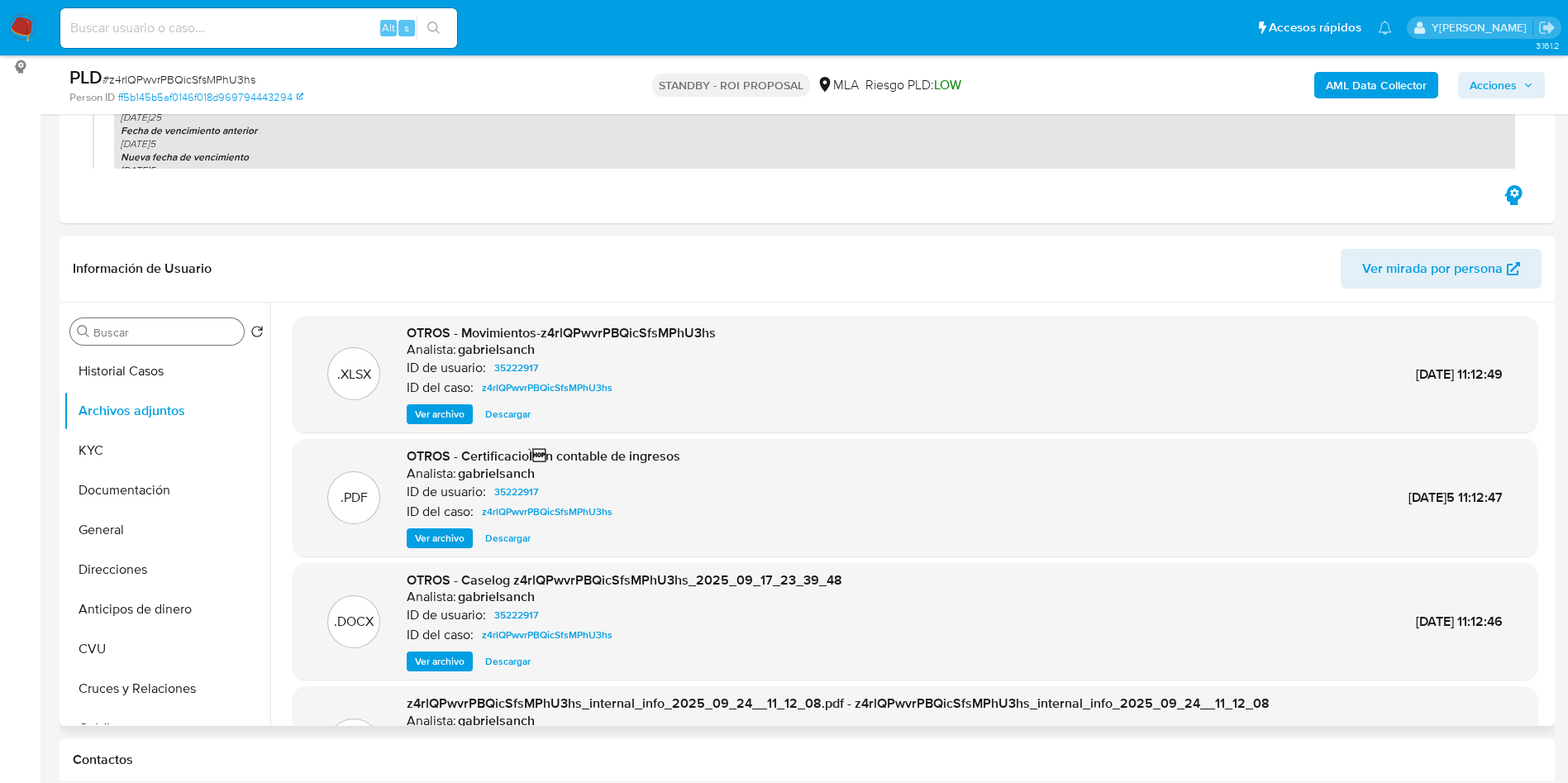
click at [157, 335] on input "Buscar" at bounding box center [165, 333] width 144 height 15
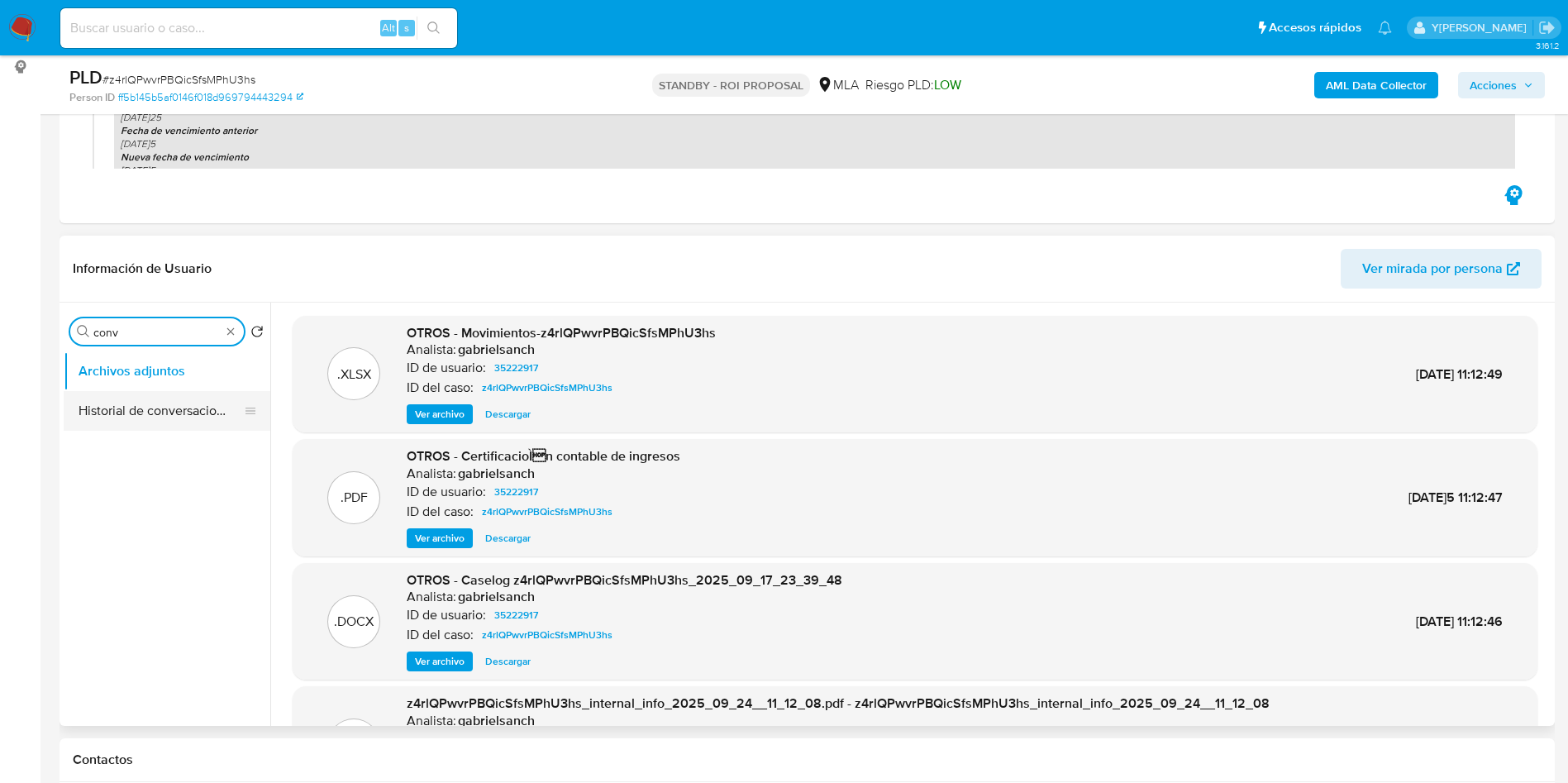
type input "conv"
click at [139, 416] on button "Historial de conversaciones" at bounding box center [160, 411] width 193 height 40
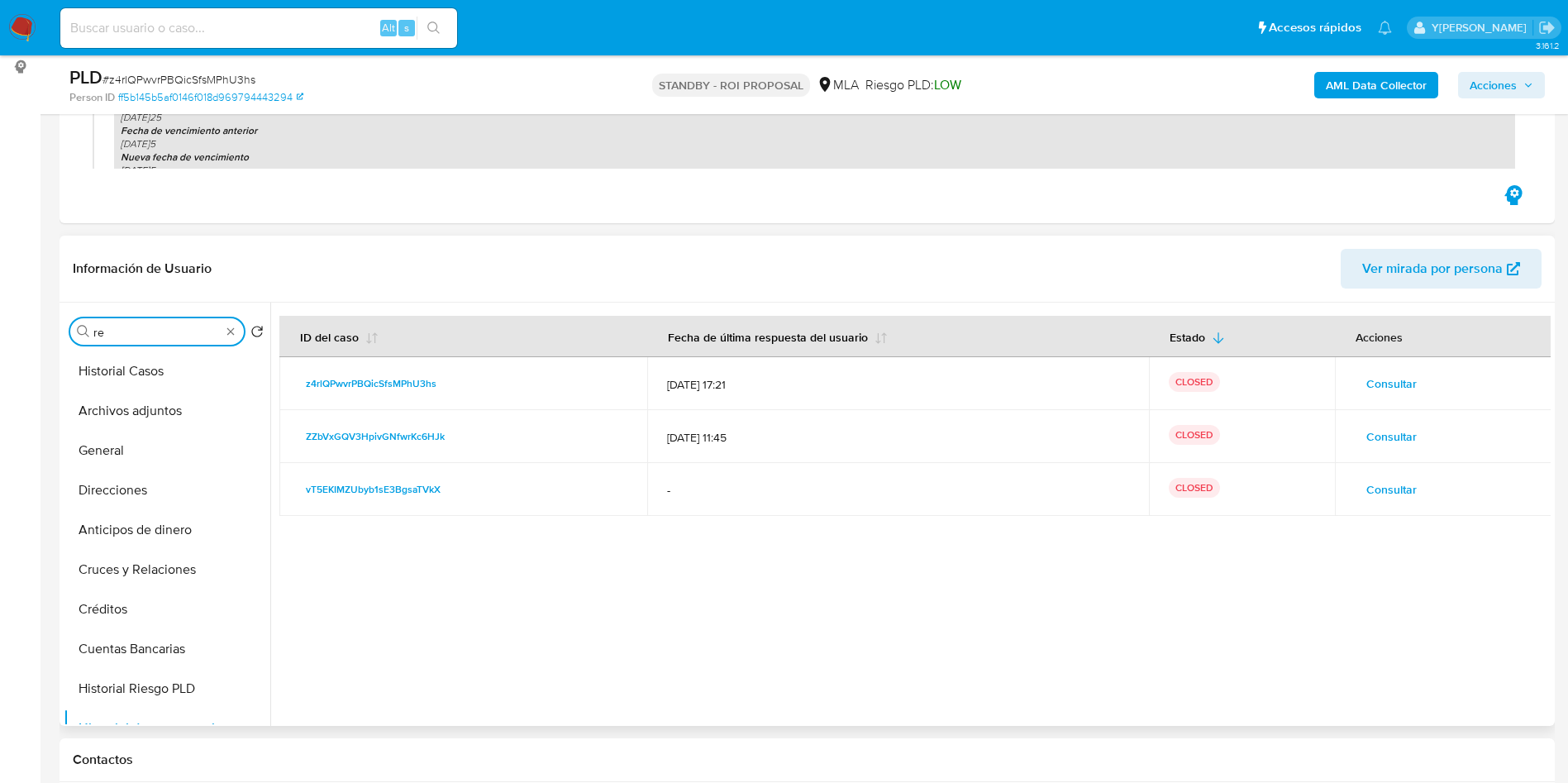
type input "res"
click at [179, 411] on button "Archivos adjuntos" at bounding box center [160, 411] width 193 height 40
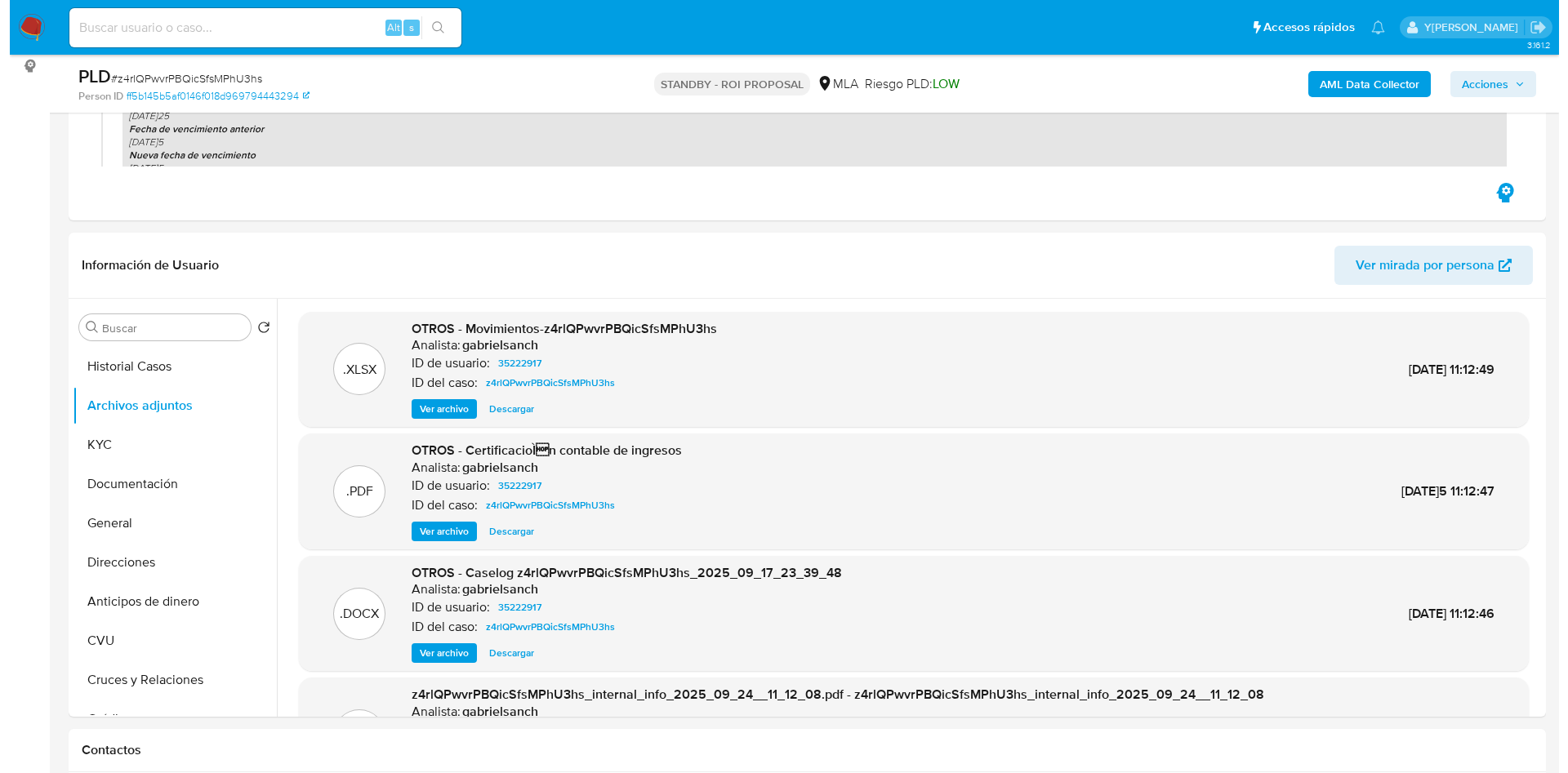
scroll to position [123, 0]
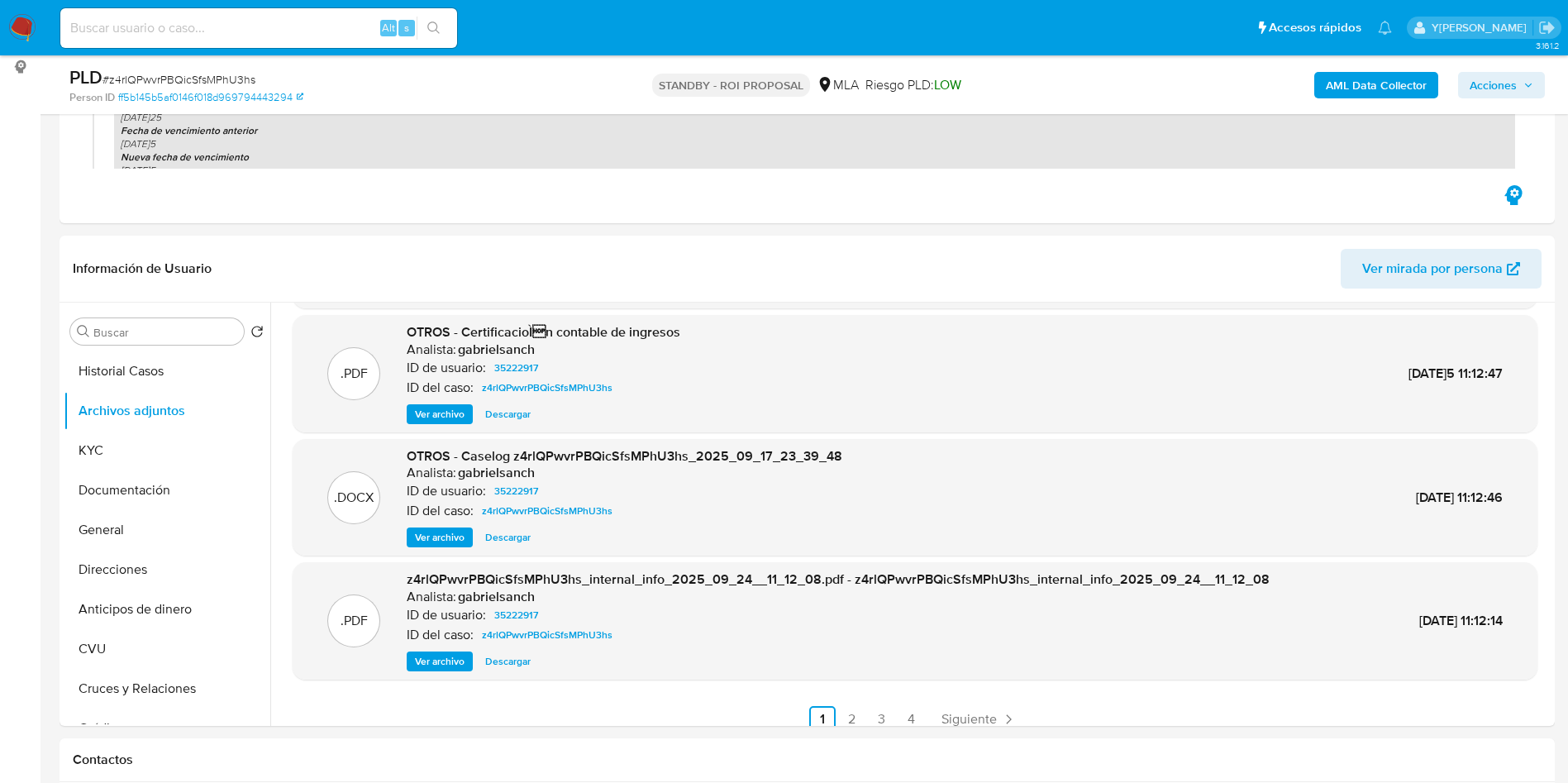
click at [418, 536] on span "Ver archivo" at bounding box center [440, 538] width 50 height 17
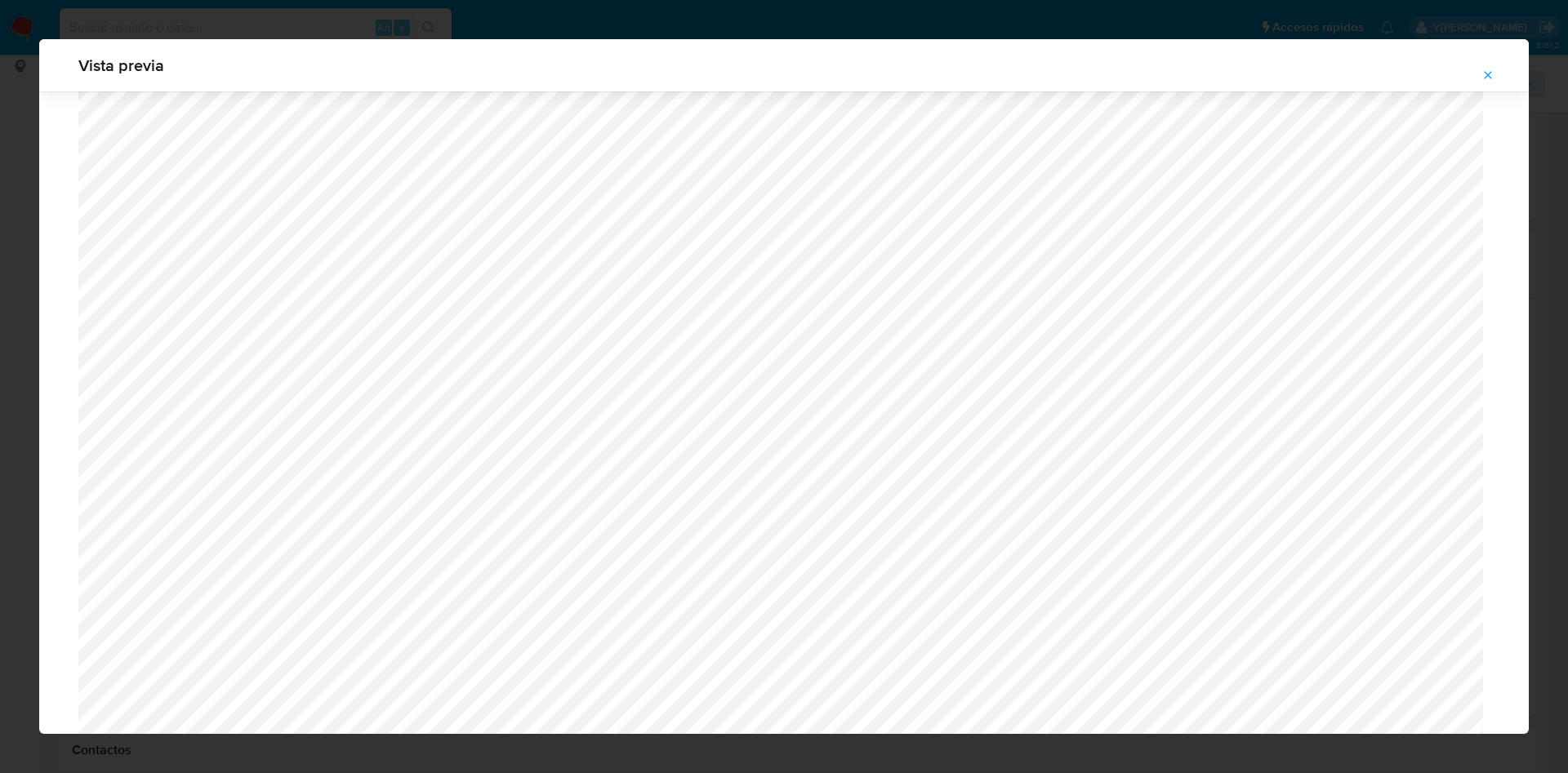
scroll to position [1282, 0]
click at [1494, 76] on button "Attachment preview" at bounding box center [1488, 75] width 36 height 26
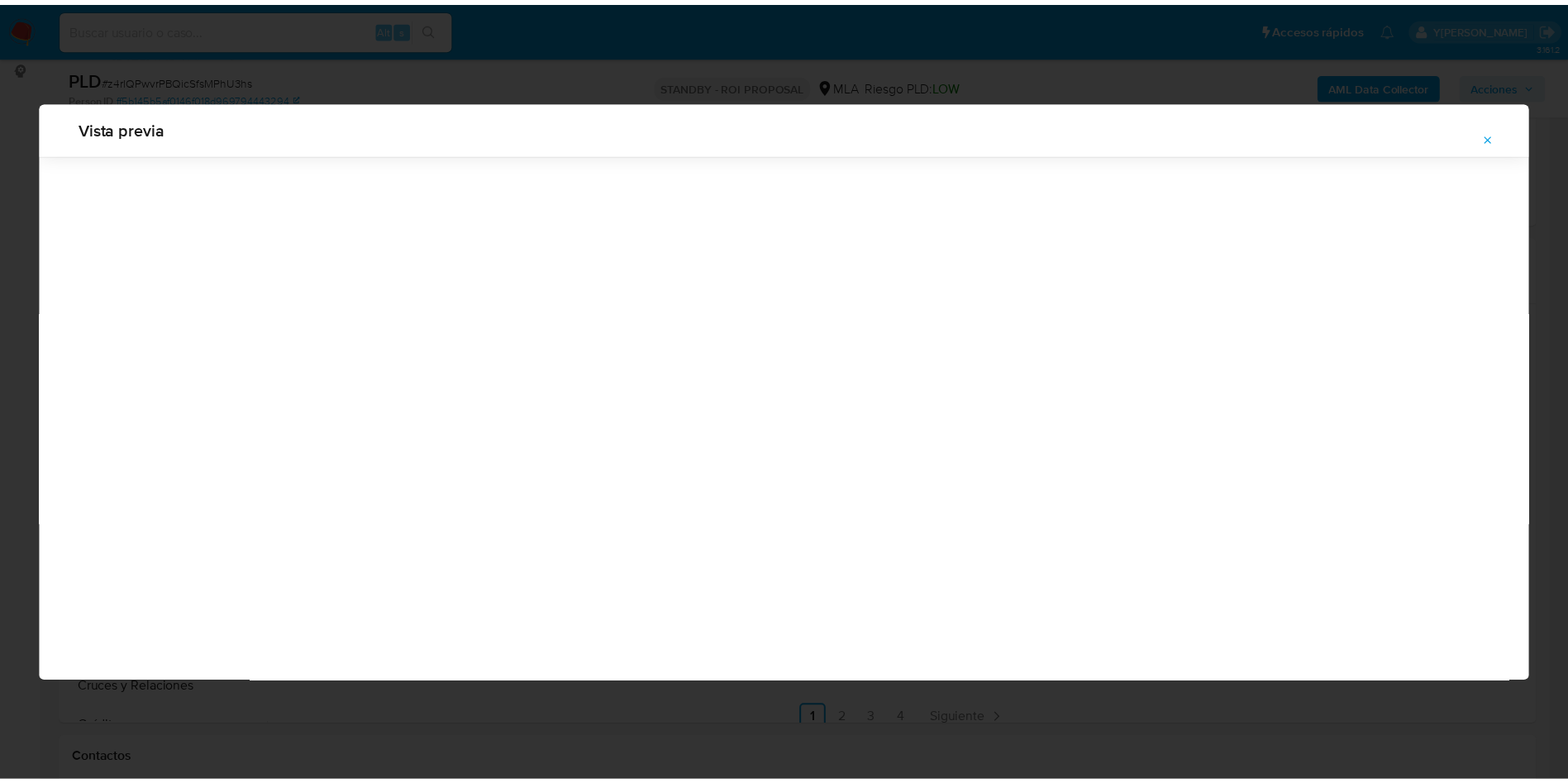
scroll to position [0, 0]
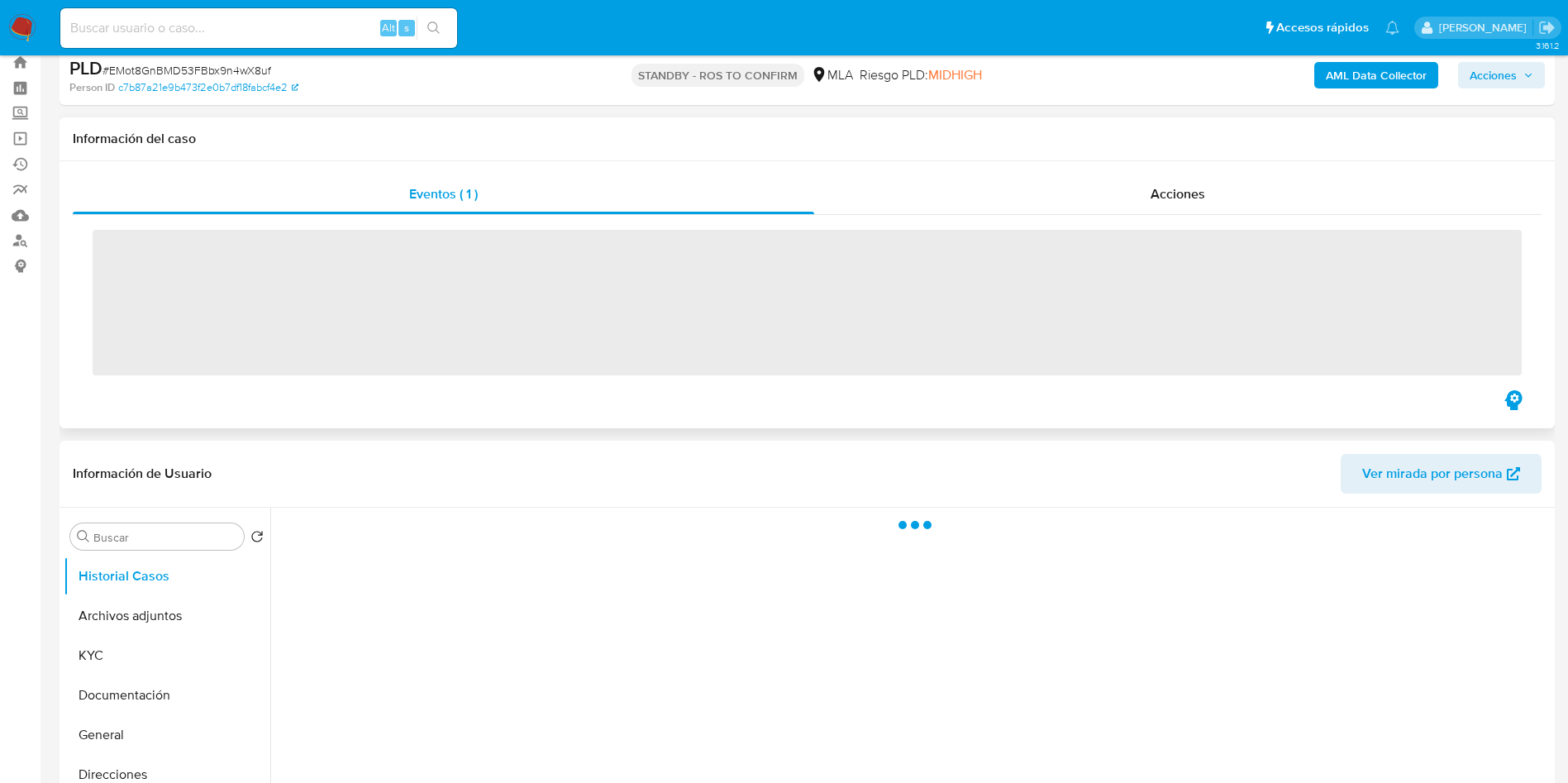
scroll to position [124, 0]
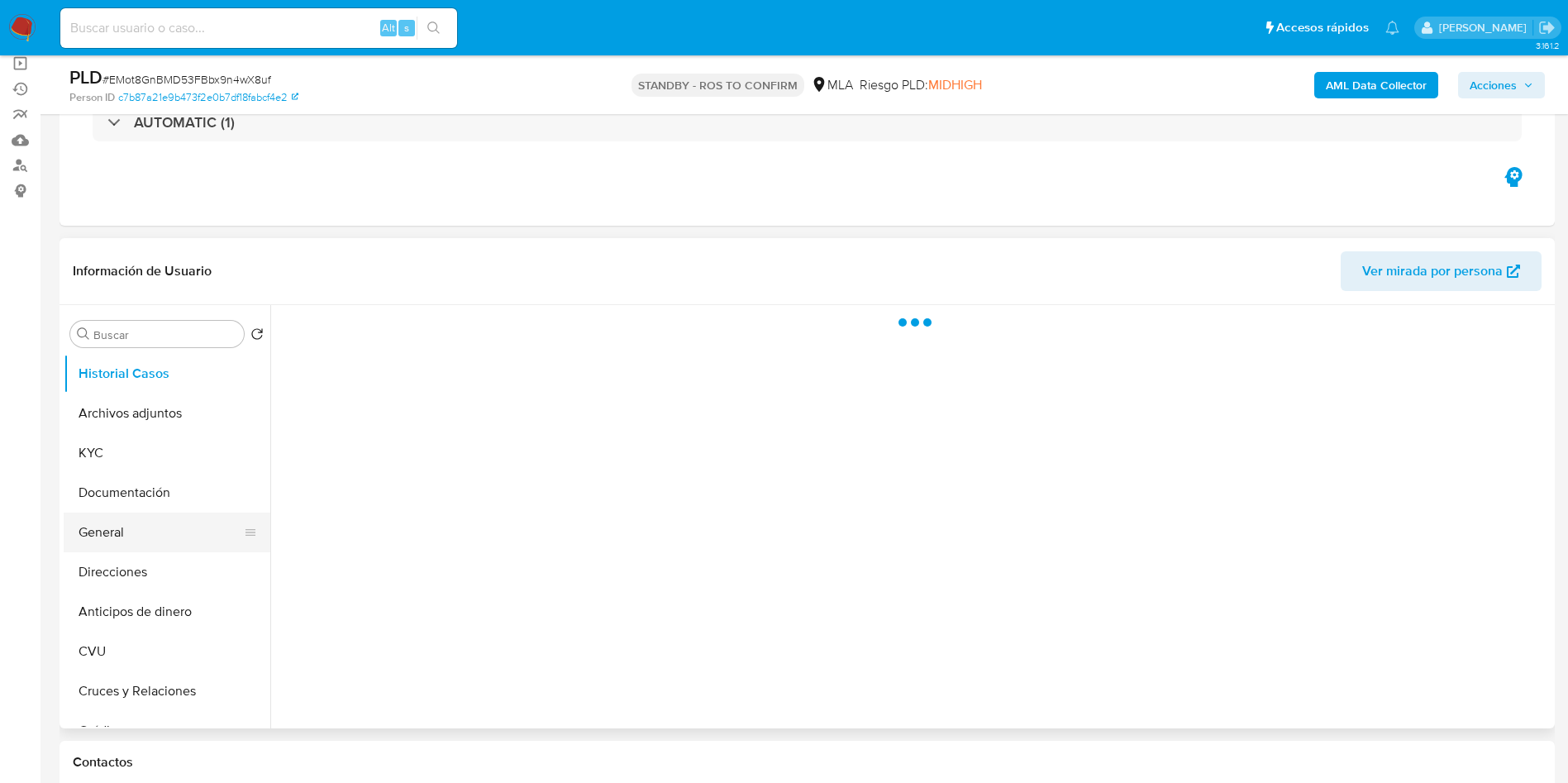
select select "10"
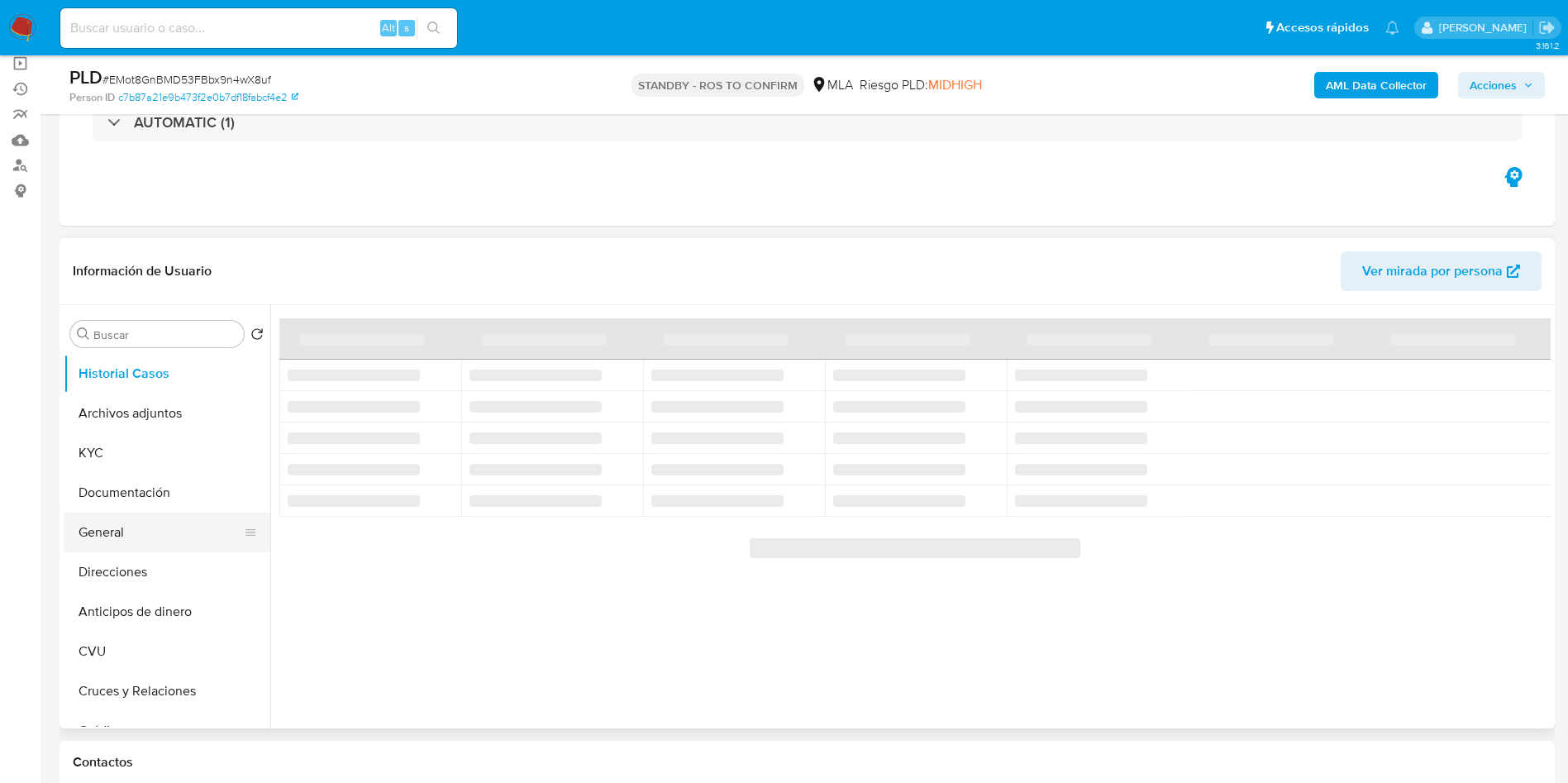
click at [118, 530] on button "General" at bounding box center [160, 532] width 193 height 40
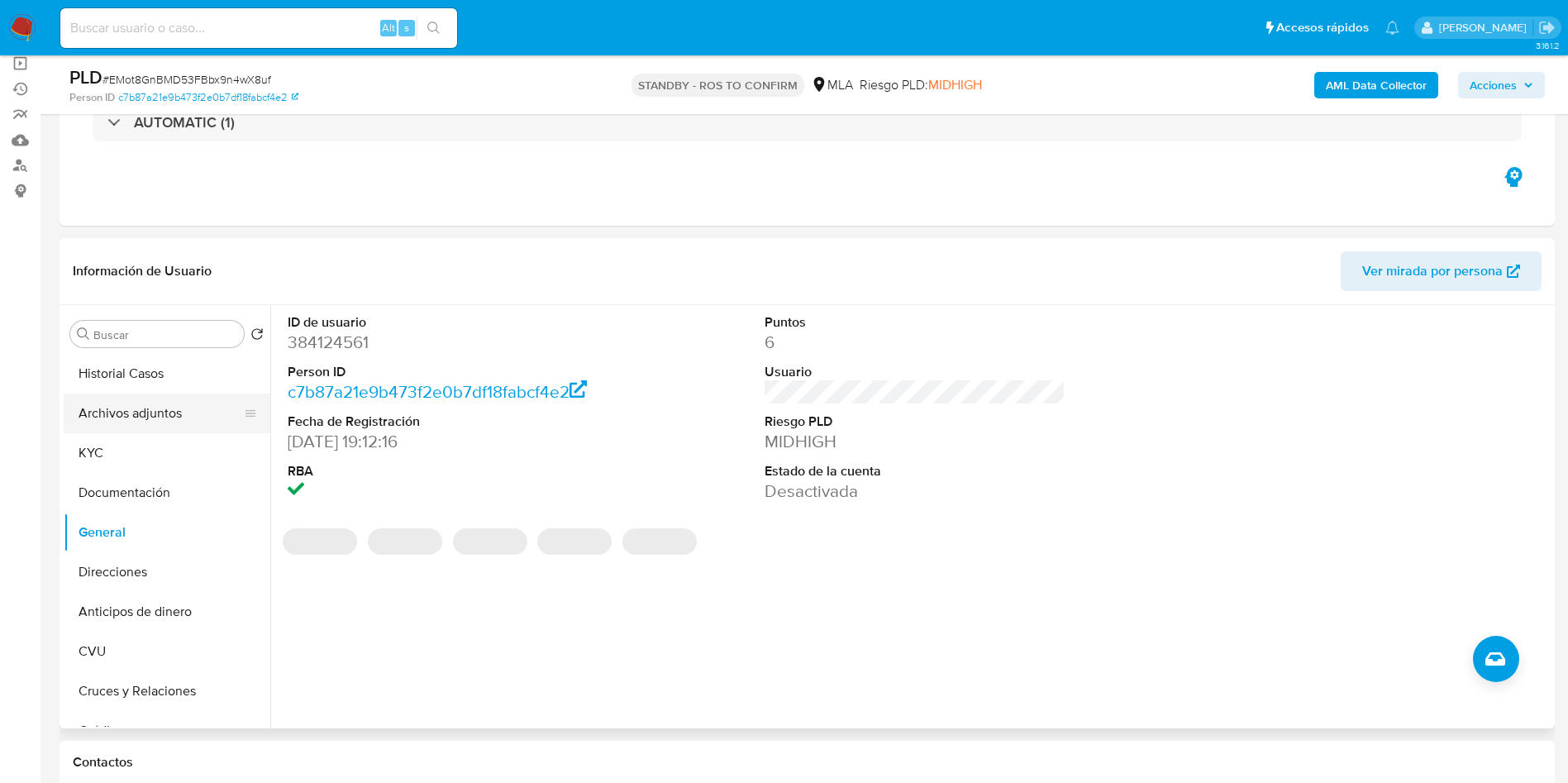
click at [140, 401] on button "Archivos adjuntos" at bounding box center [160, 414] width 193 height 40
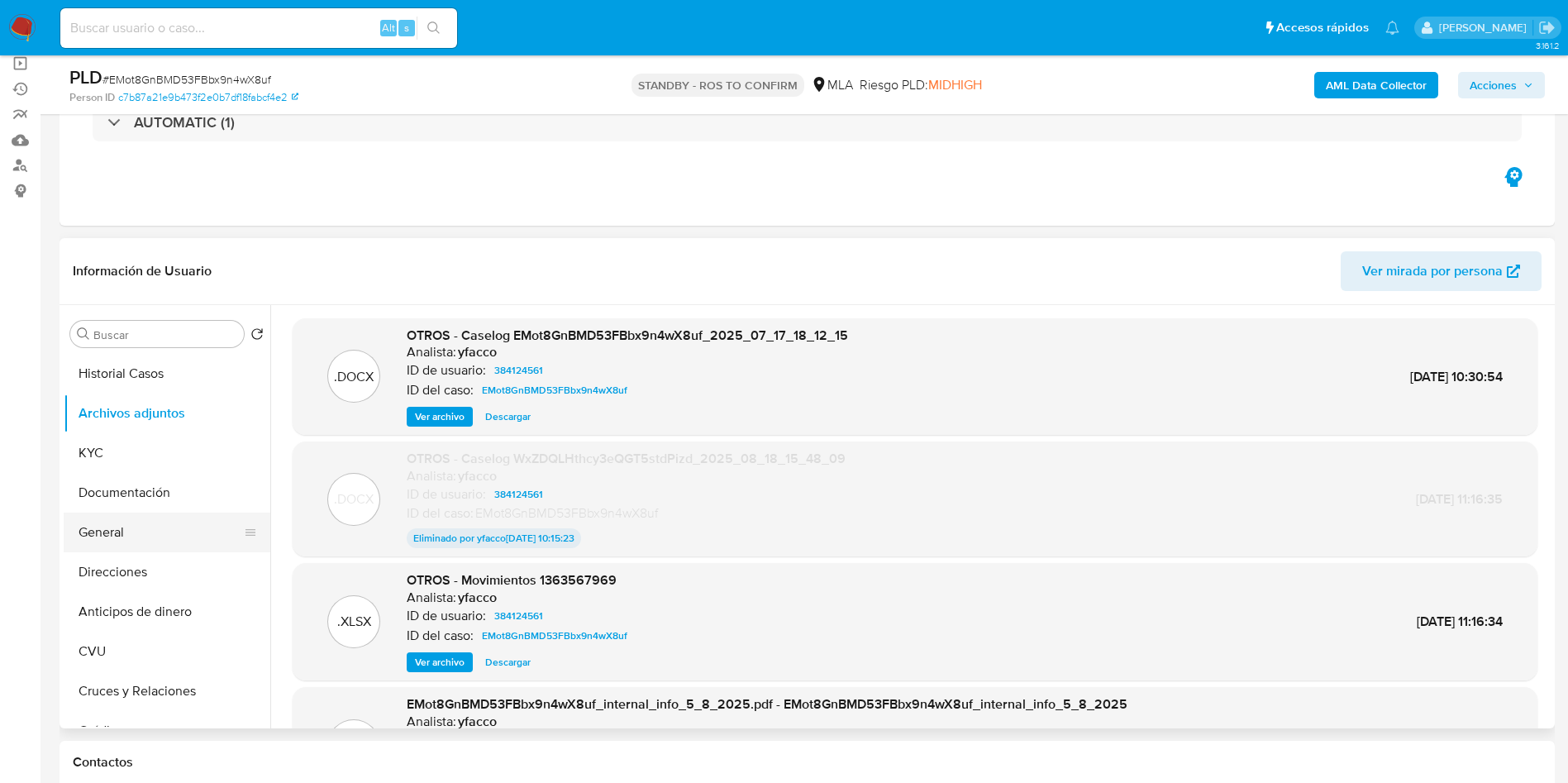
click at [168, 523] on button "General" at bounding box center [160, 532] width 193 height 40
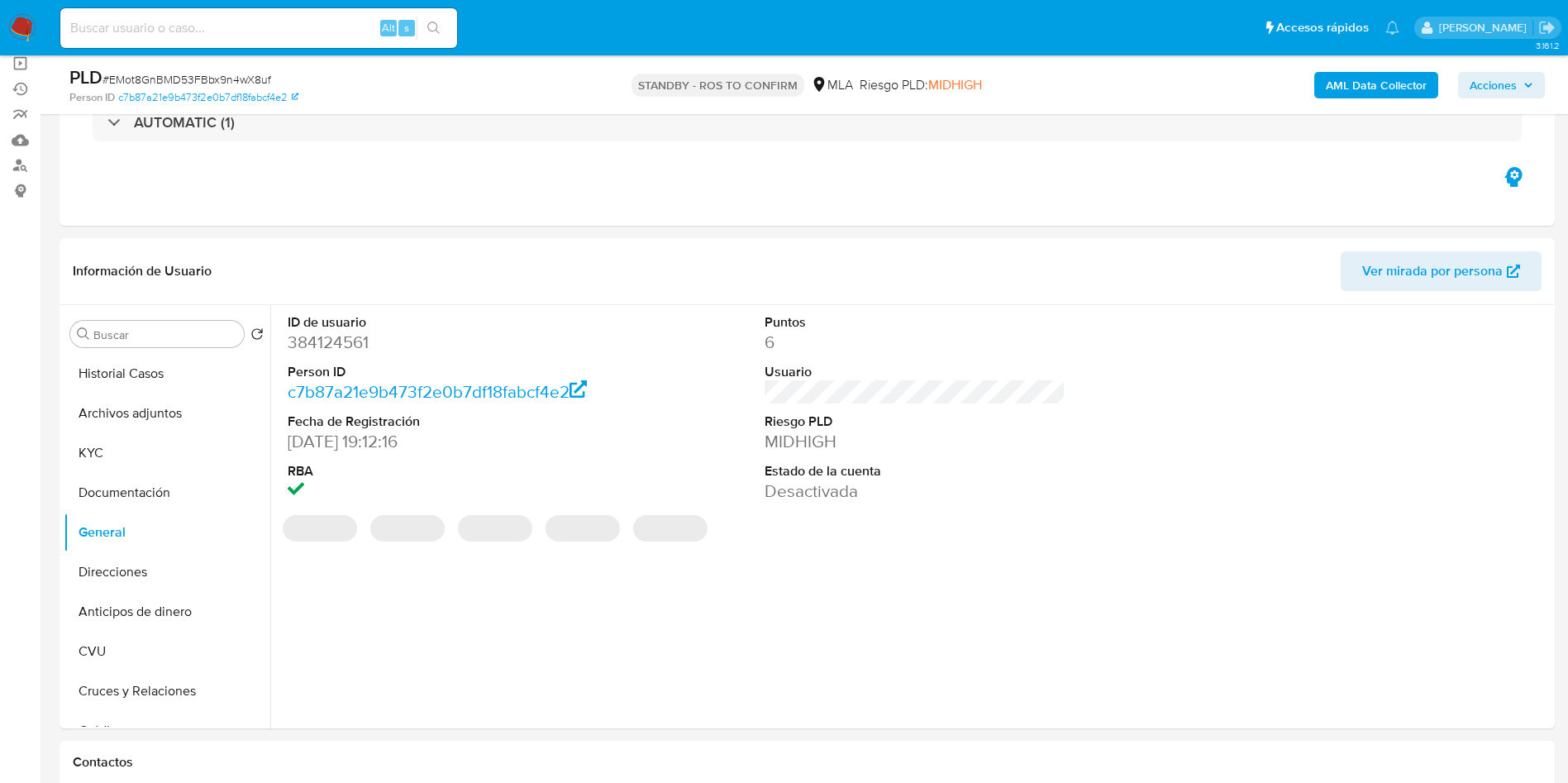
click at [350, 337] on dd "384124561" at bounding box center [438, 342] width 301 height 24
copy dd "384124561"
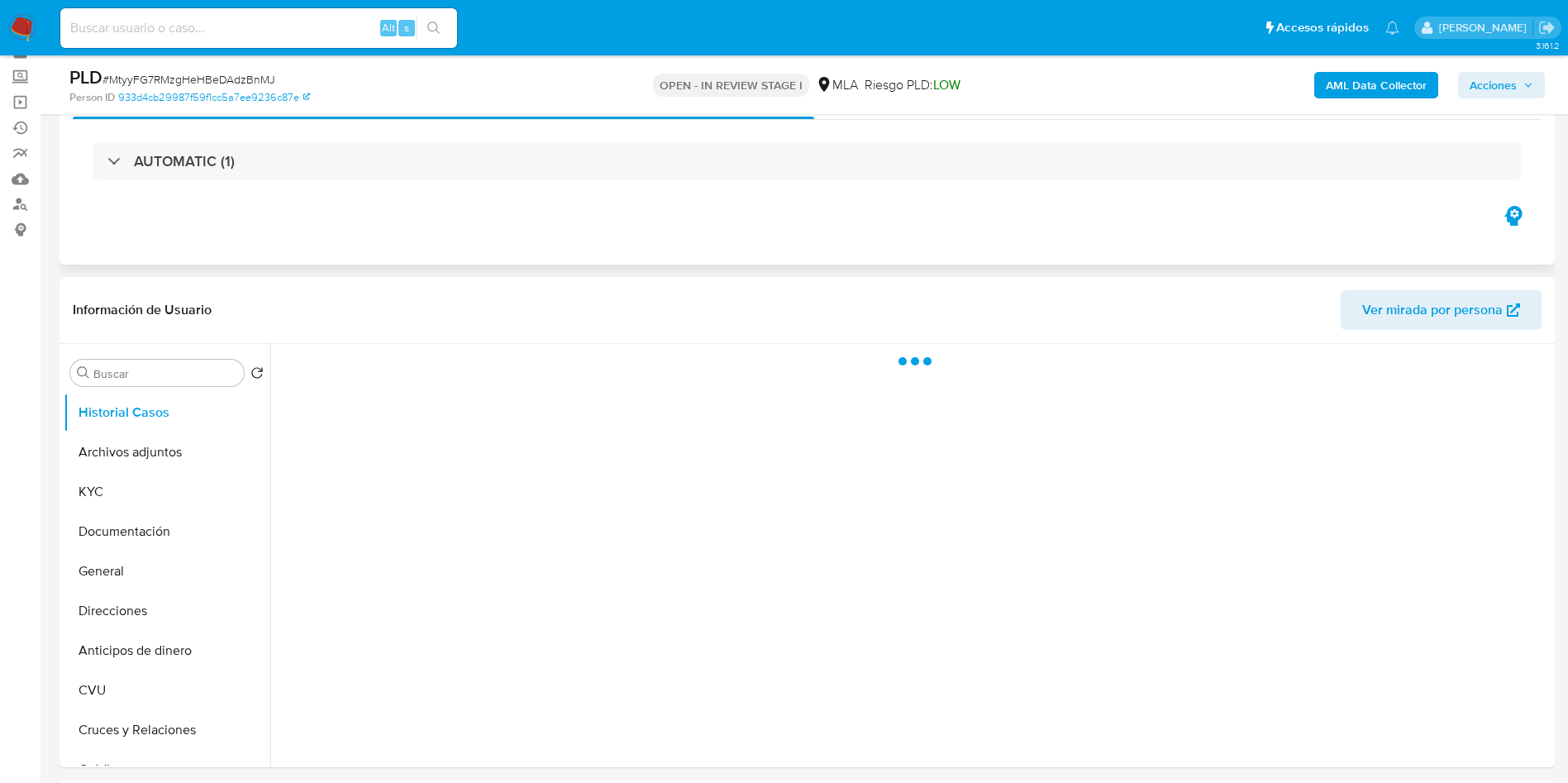
scroll to position [124, 0]
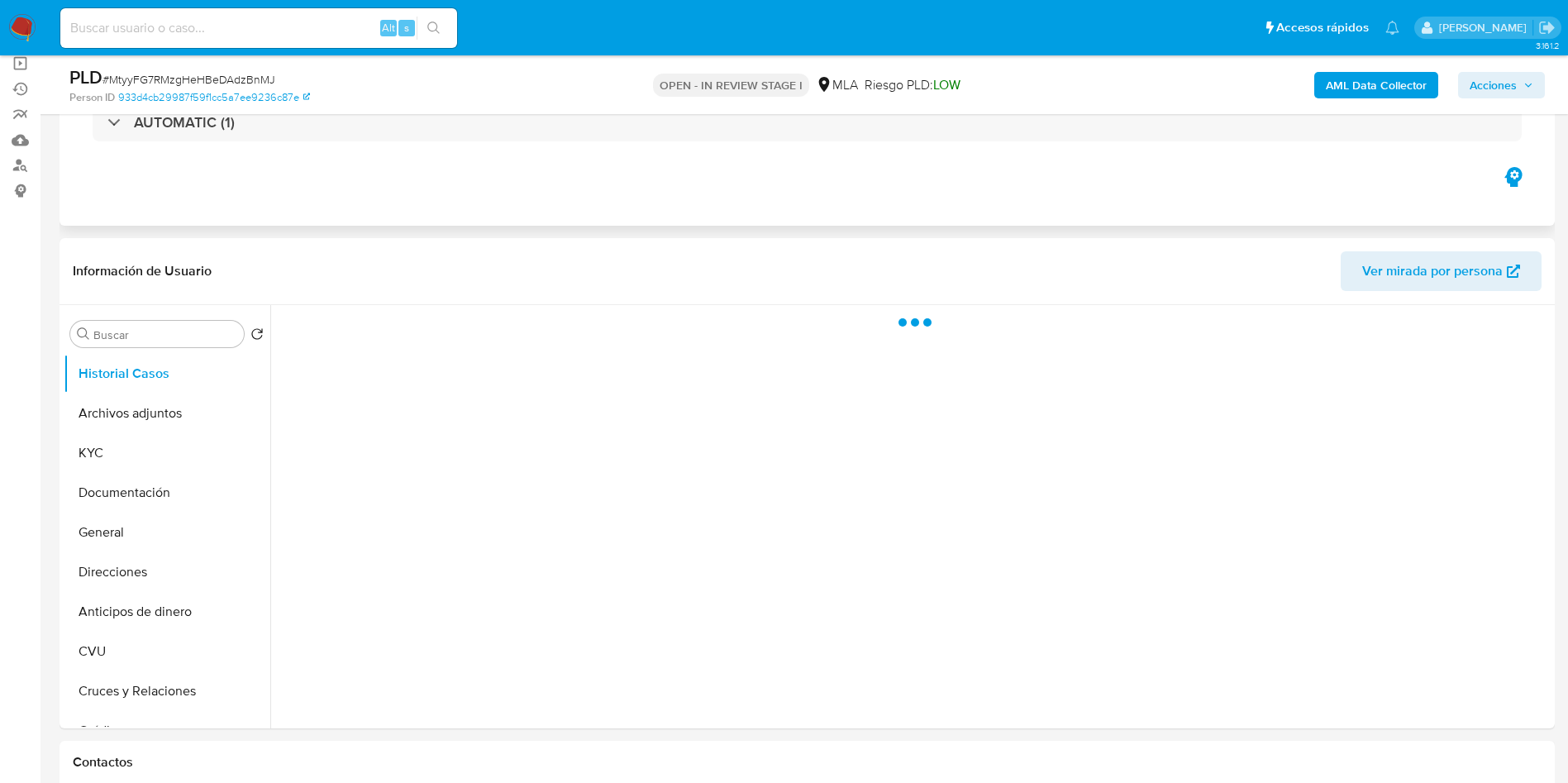
select select "10"
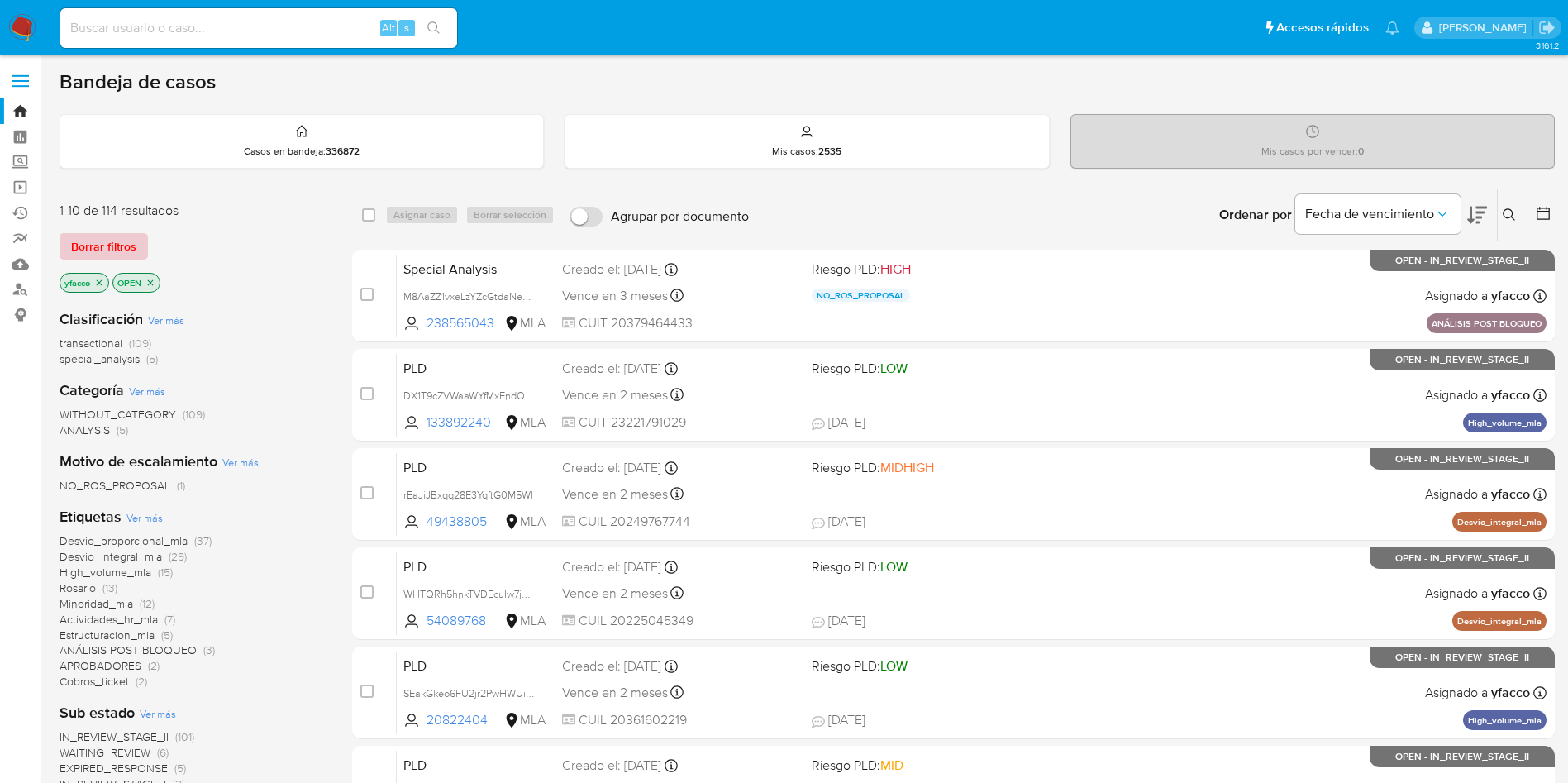
click at [120, 245] on span "Borrar filtros" at bounding box center [103, 246] width 65 height 24
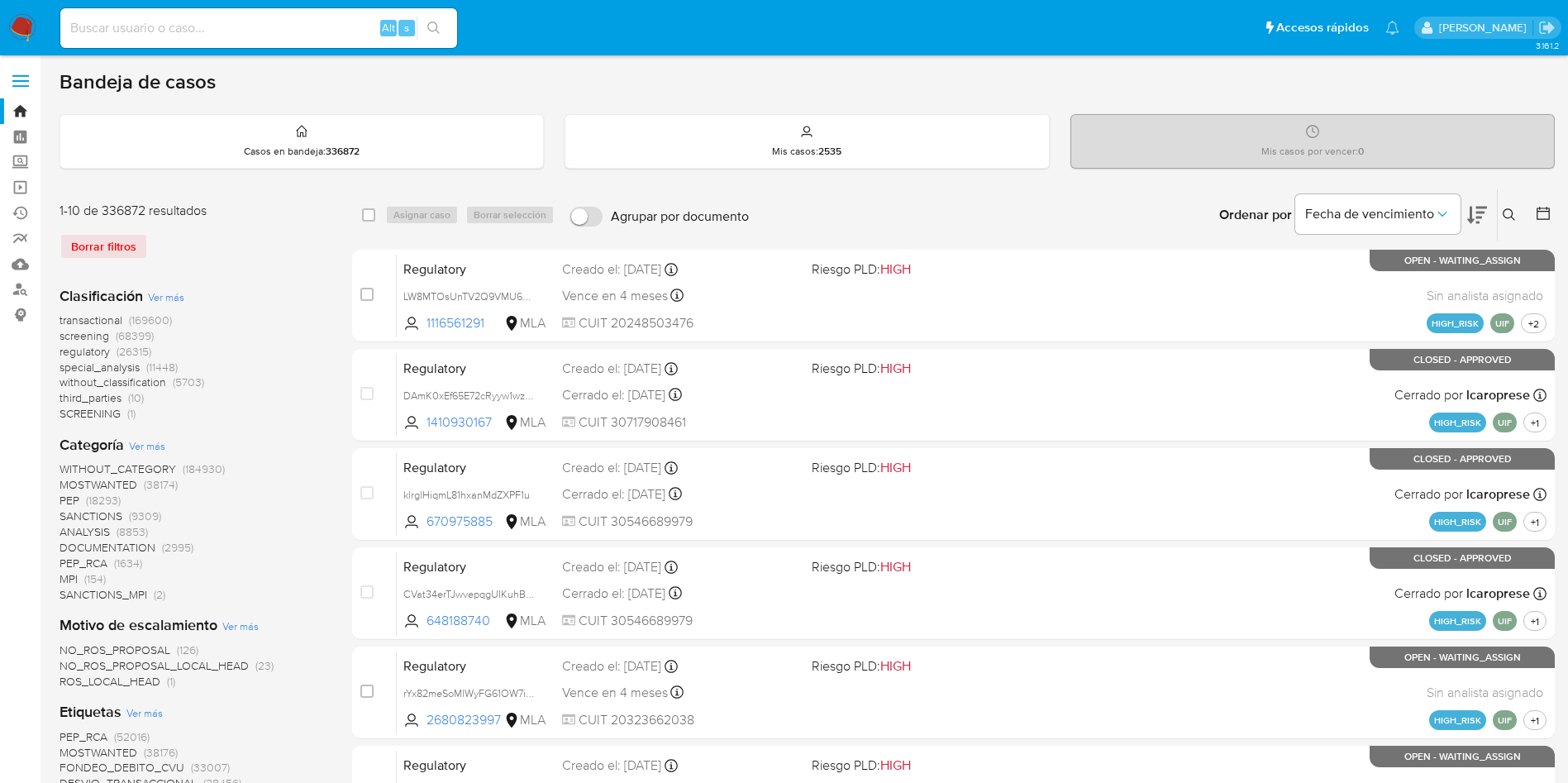
click at [1513, 214] on icon at bounding box center [1509, 215] width 13 height 13
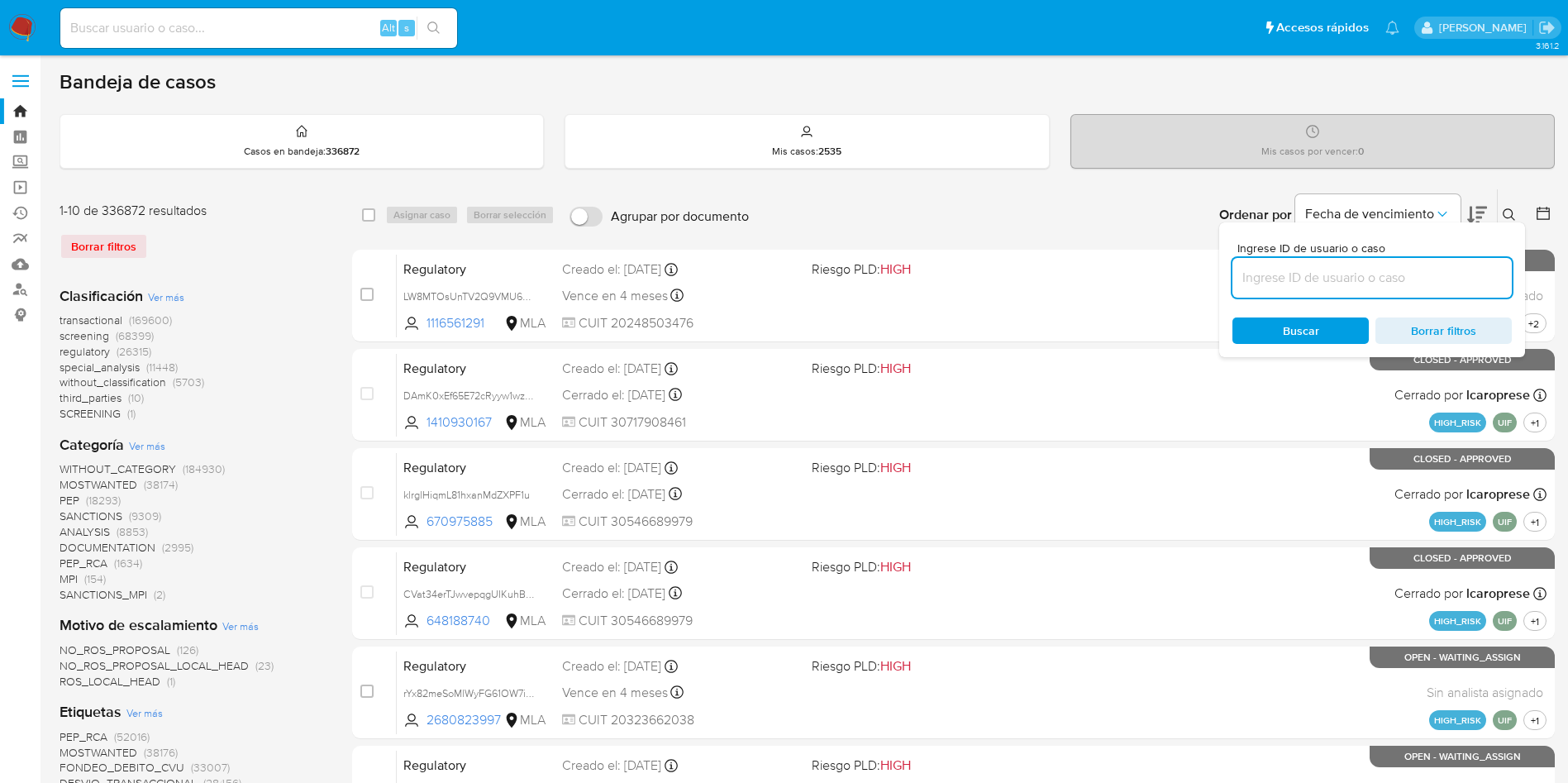
click at [1328, 272] on input at bounding box center [1371, 277] width 280 height 22
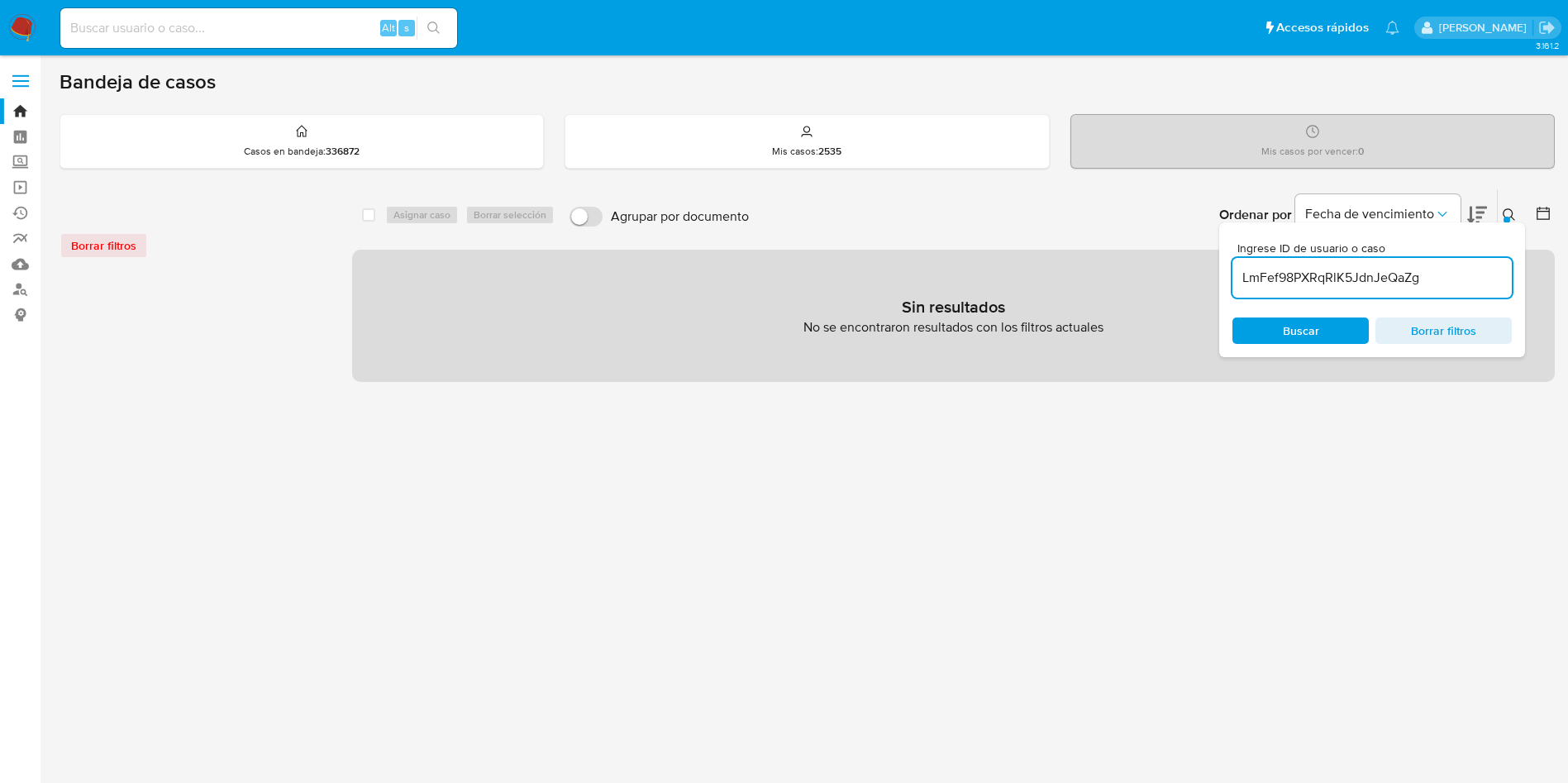
click at [1424, 279] on input "LmFef98PXRqRlK5JdnJeQaZg" at bounding box center [1371, 277] width 280 height 22
type input "LmFef98PXRqRlK5JdnJeQaZg"
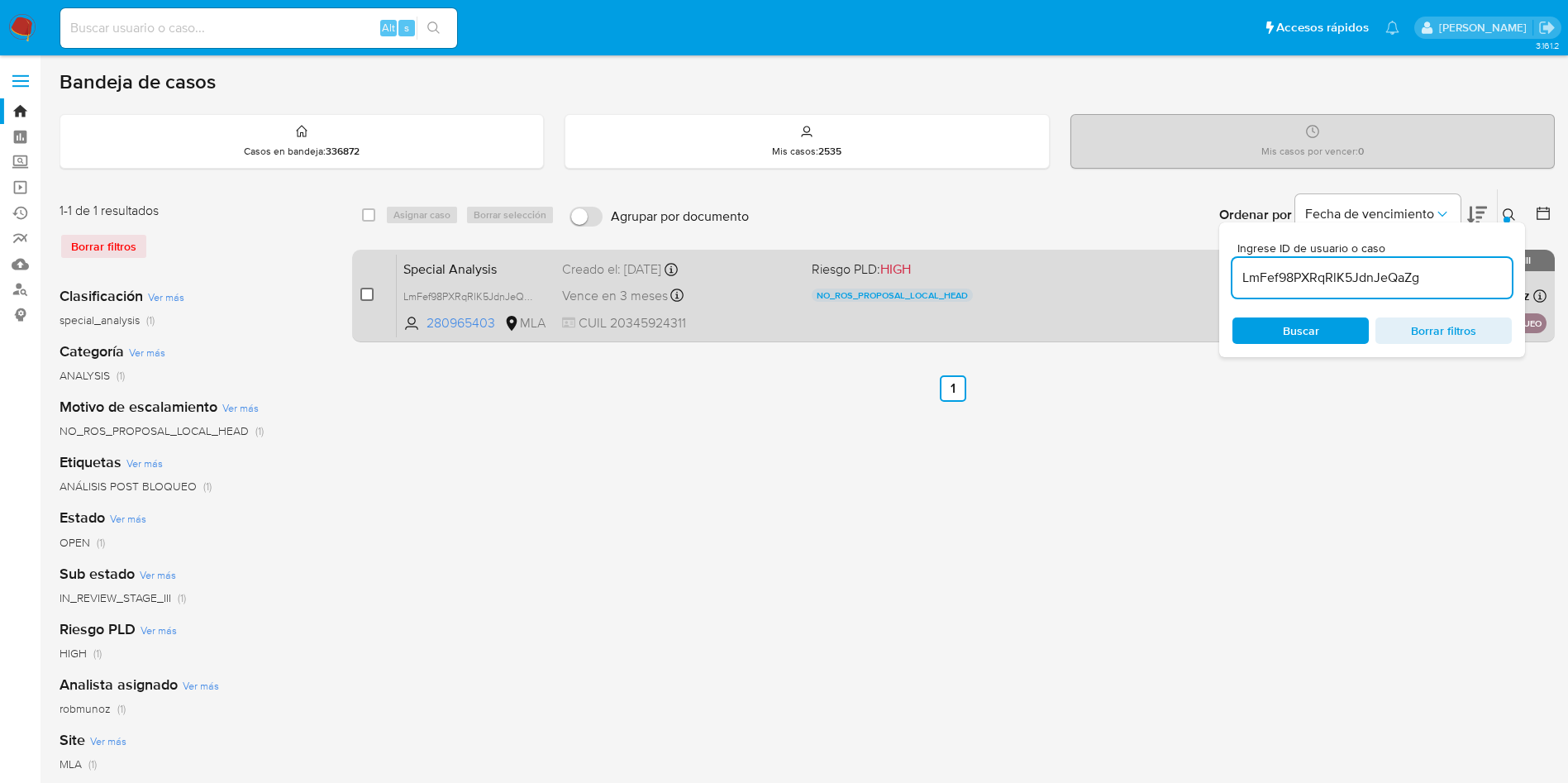
click at [367, 291] on input "checkbox" at bounding box center [367, 294] width 13 height 13
checkbox input "true"
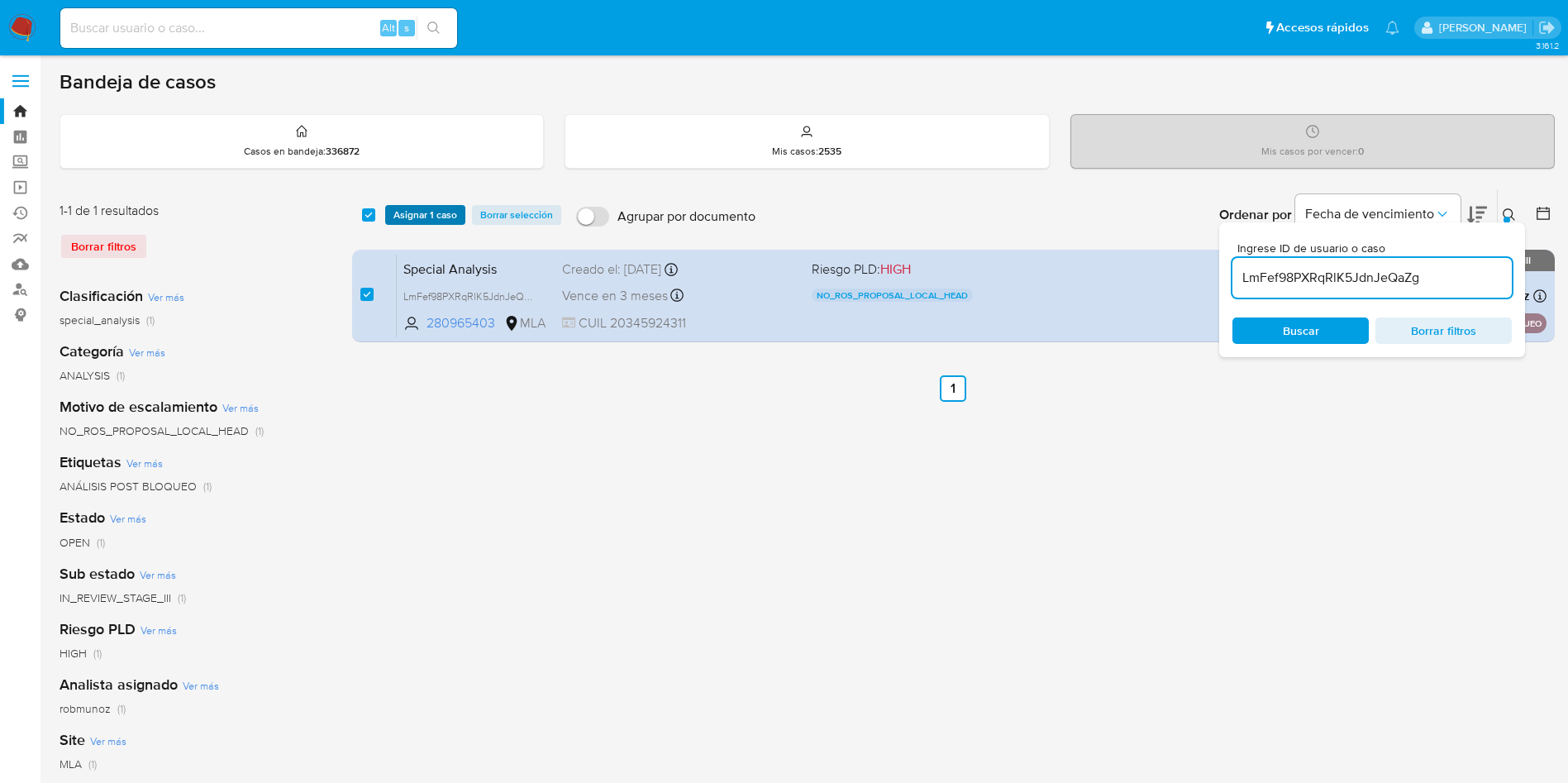
click at [416, 206] on span "Asignar 1 caso" at bounding box center [426, 215] width 64 height 17
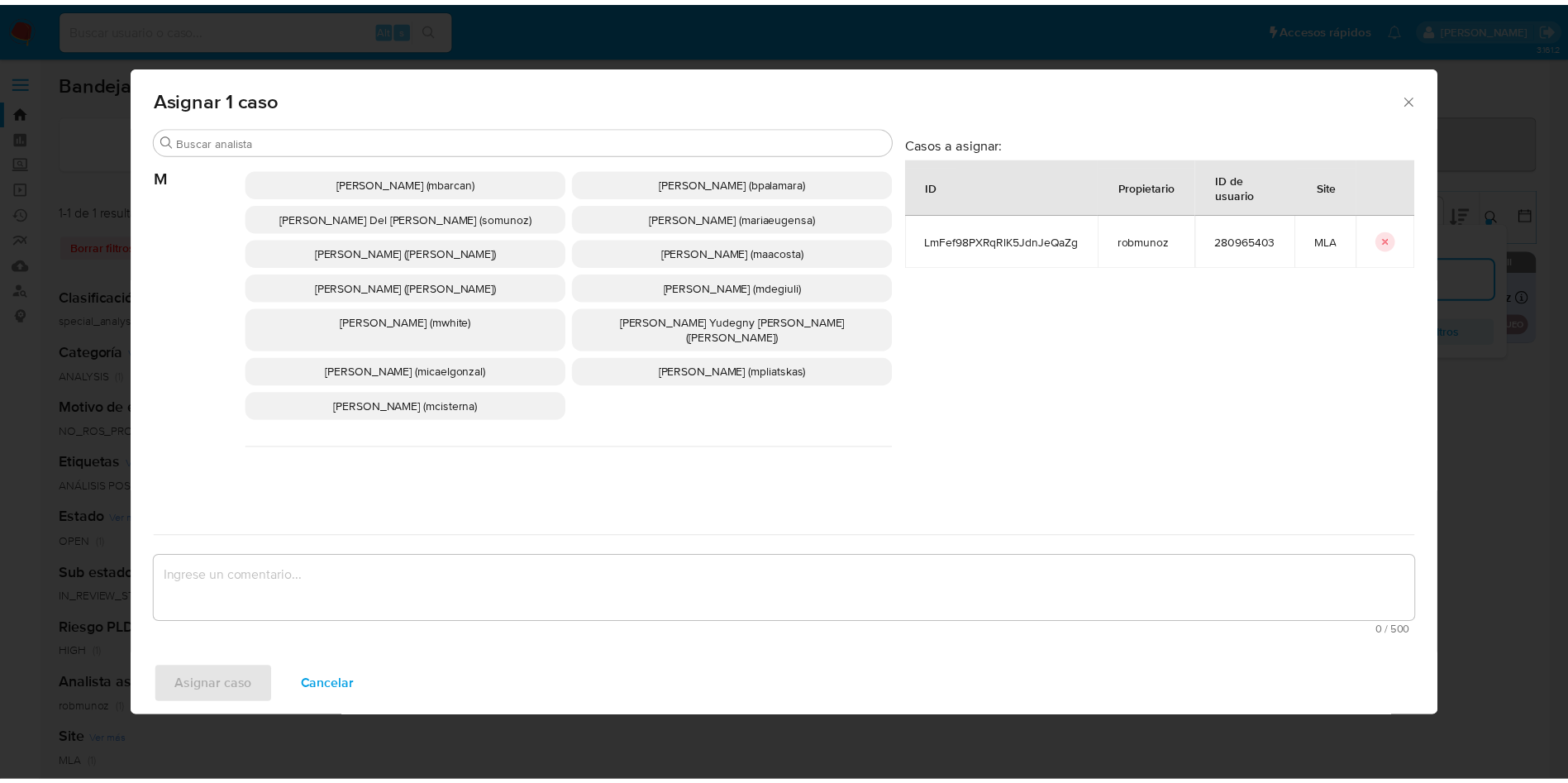
scroll to position [1512, 0]
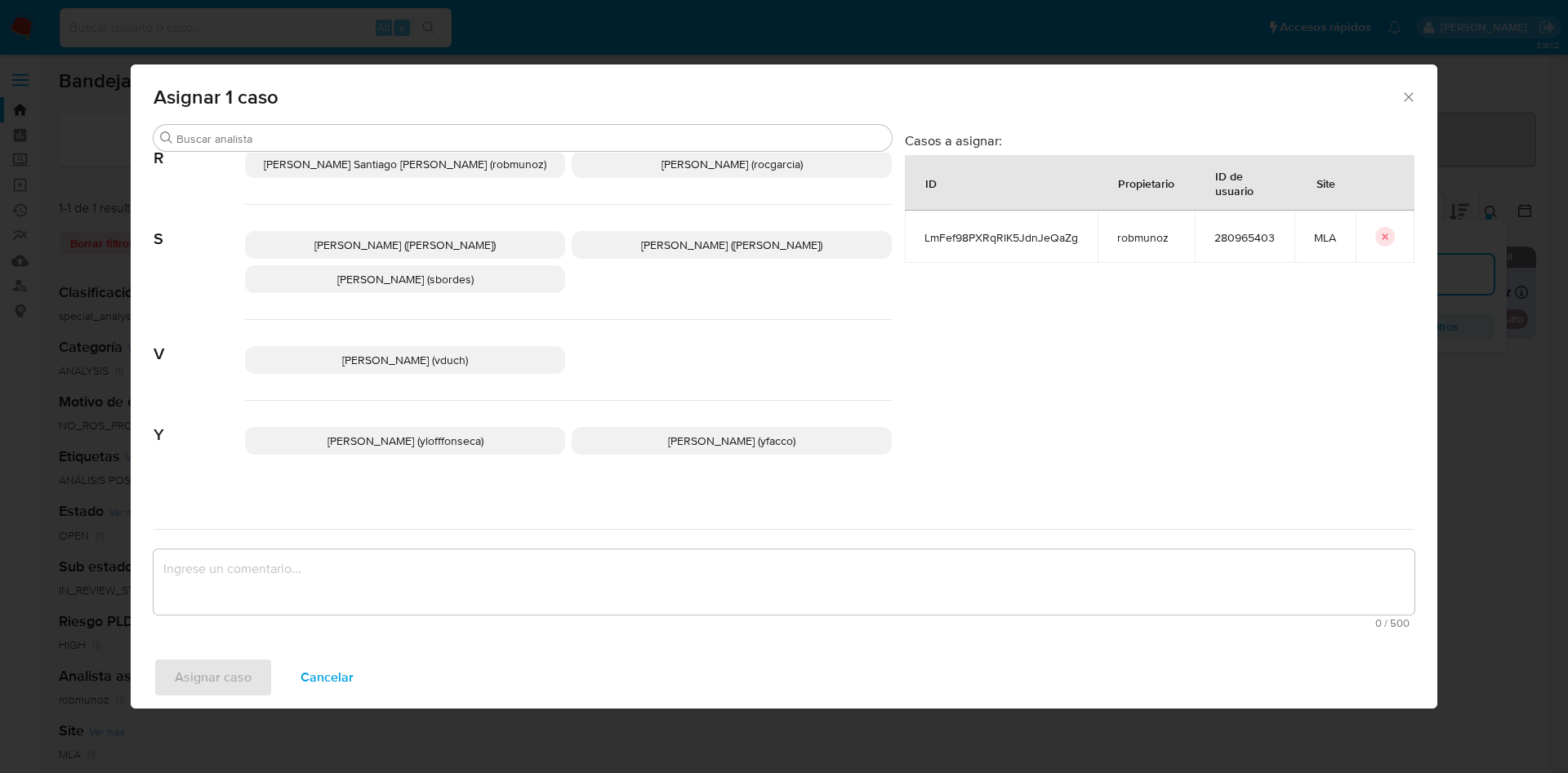
click at [649, 427] on p "Yesica Paola Facco (yfacco)" at bounding box center [731, 441] width 320 height 28
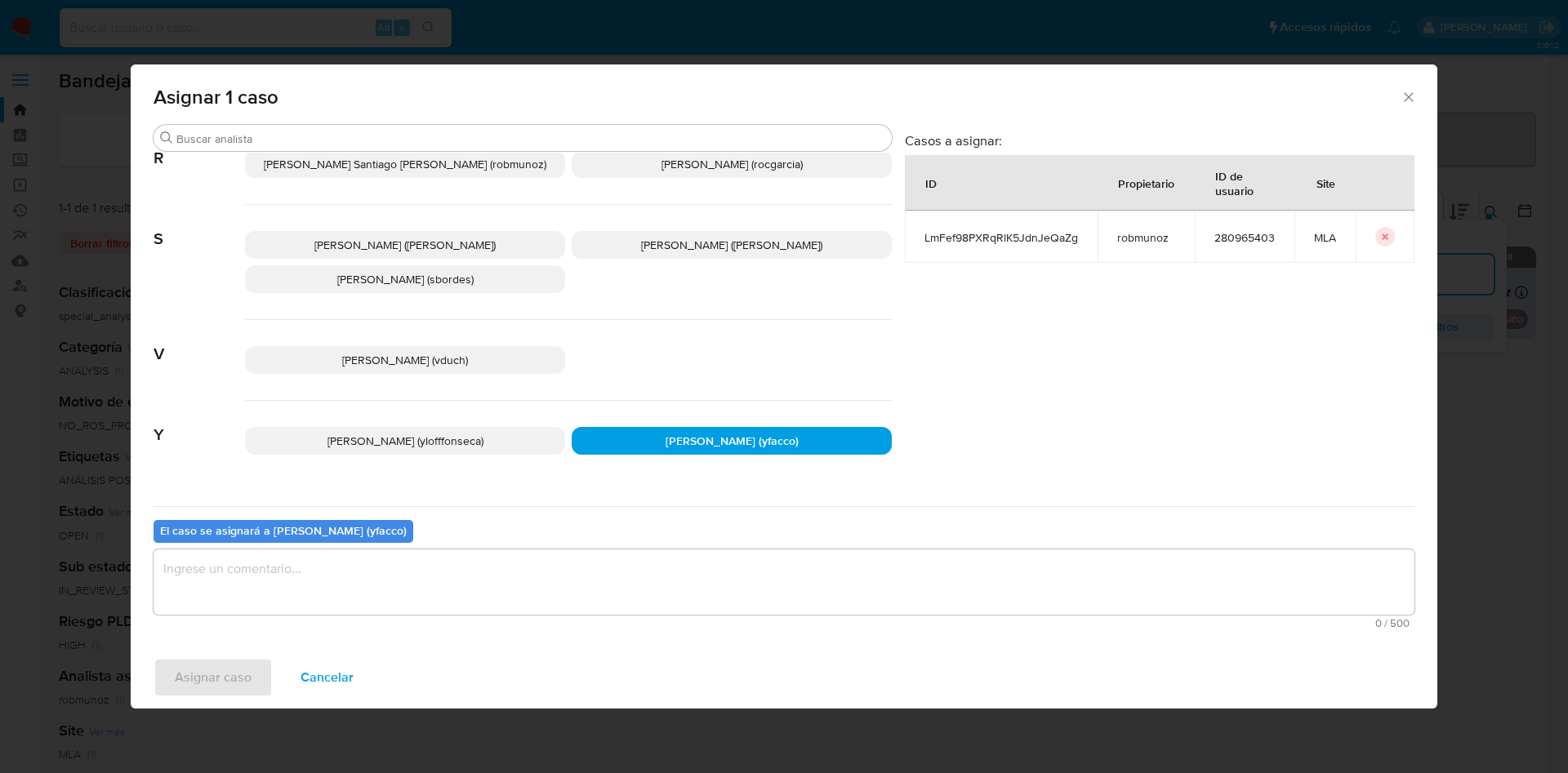
click at [543, 565] on textarea "assign-modal" at bounding box center [784, 582] width 1261 height 65
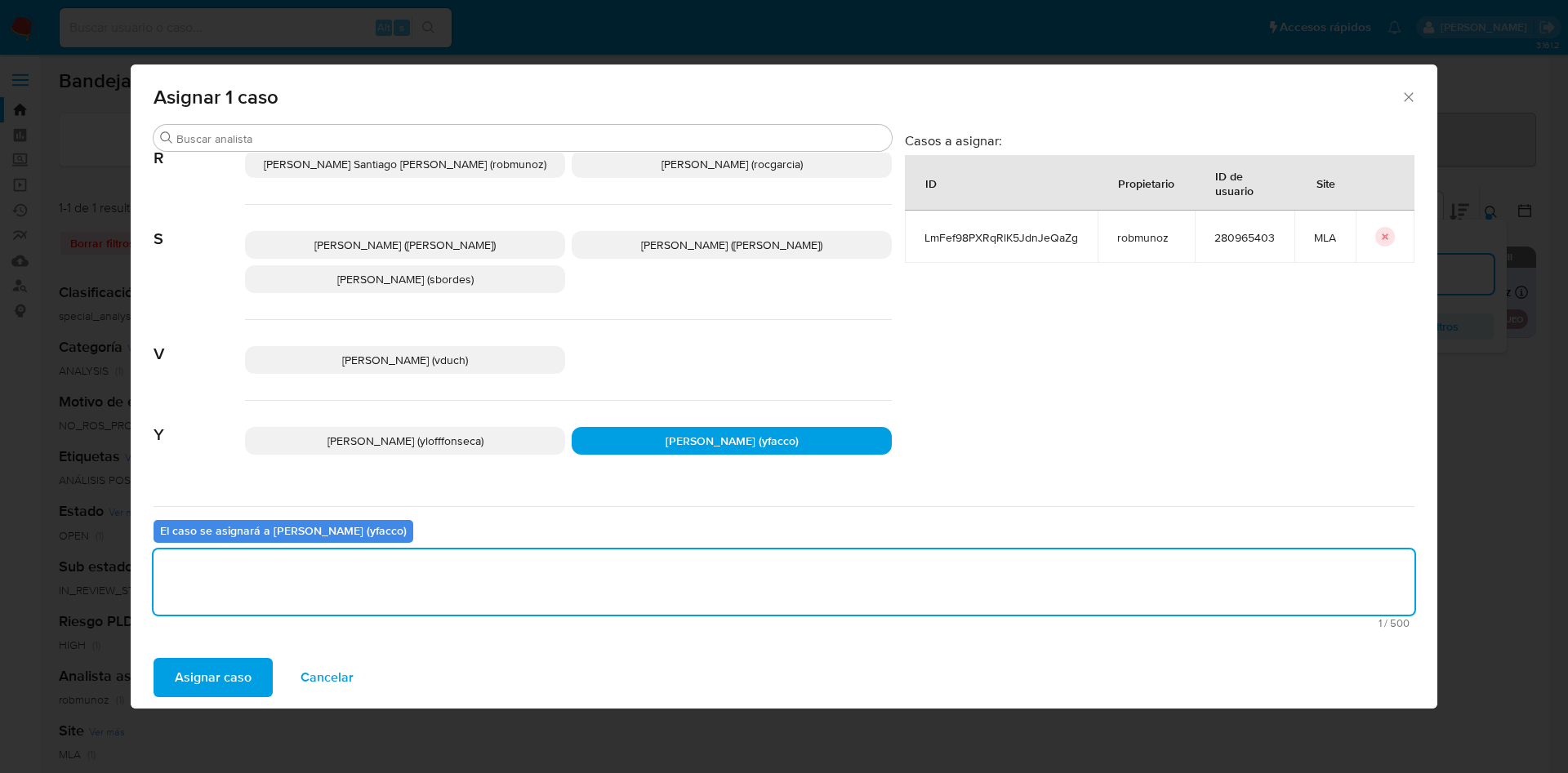
click at [233, 674] on span "Asignar caso" at bounding box center [213, 677] width 76 height 36
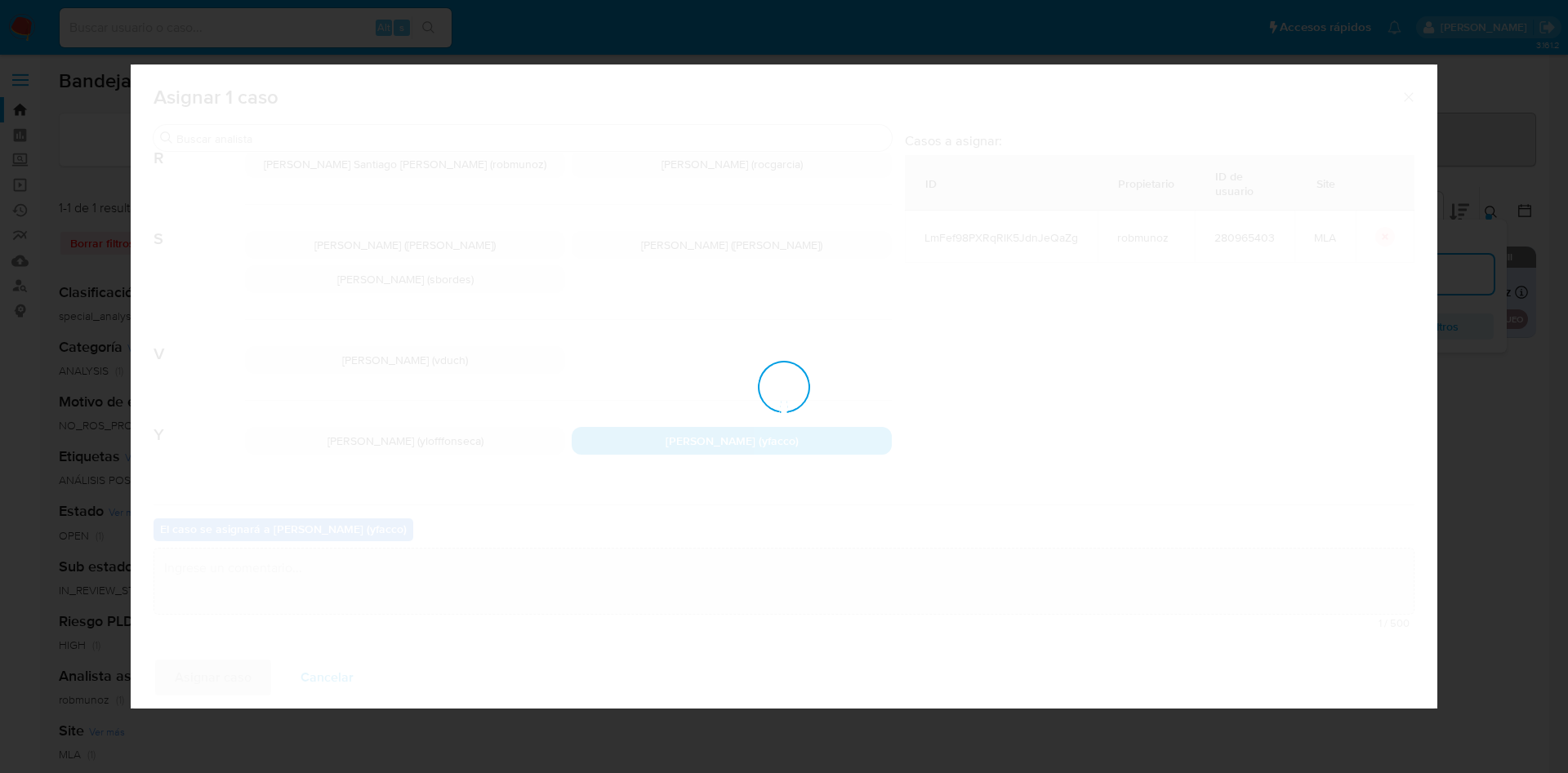
checkbox input "false"
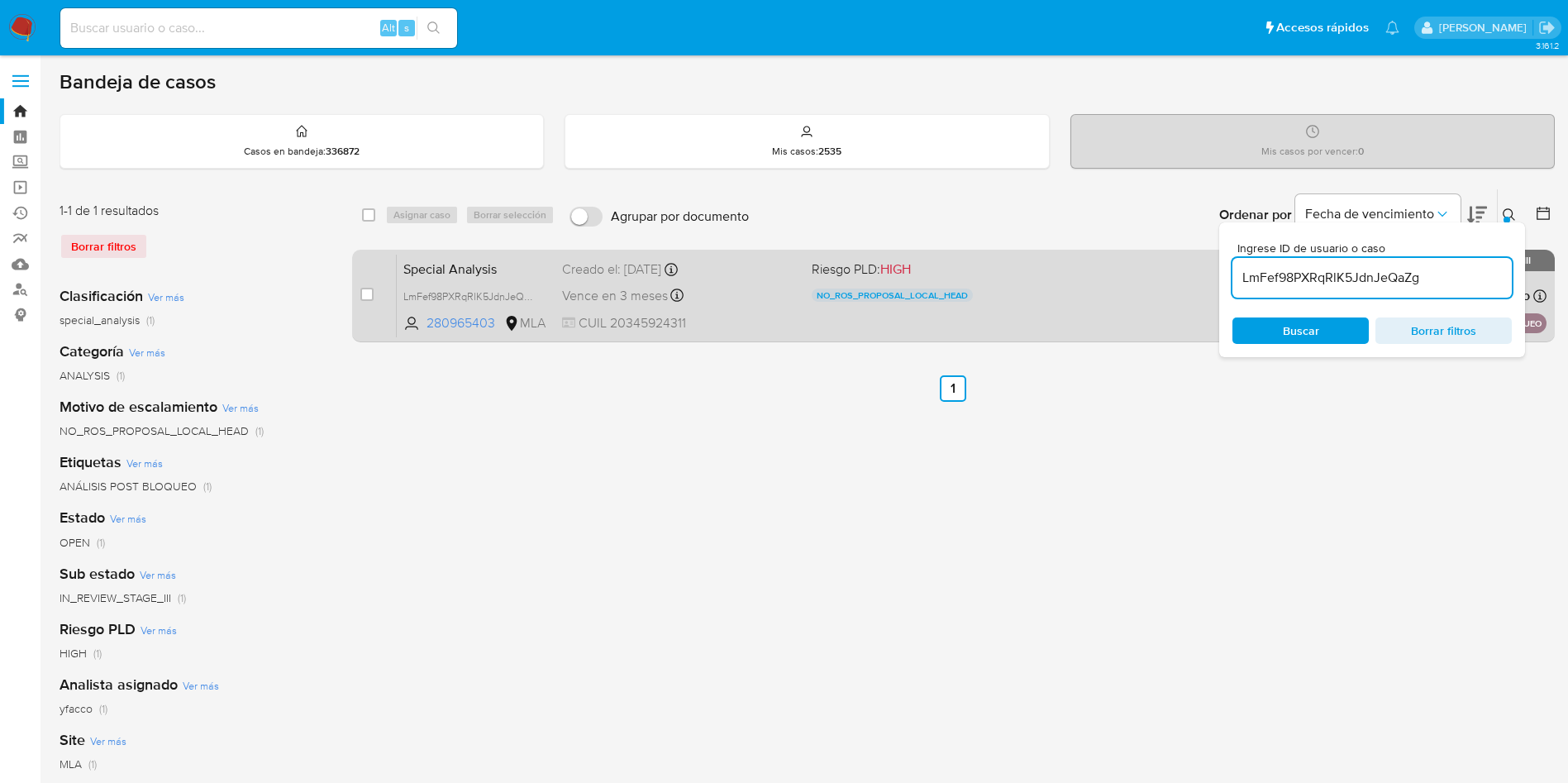
click at [618, 302] on span "Vence en 3 meses" at bounding box center [615, 295] width 105 height 18
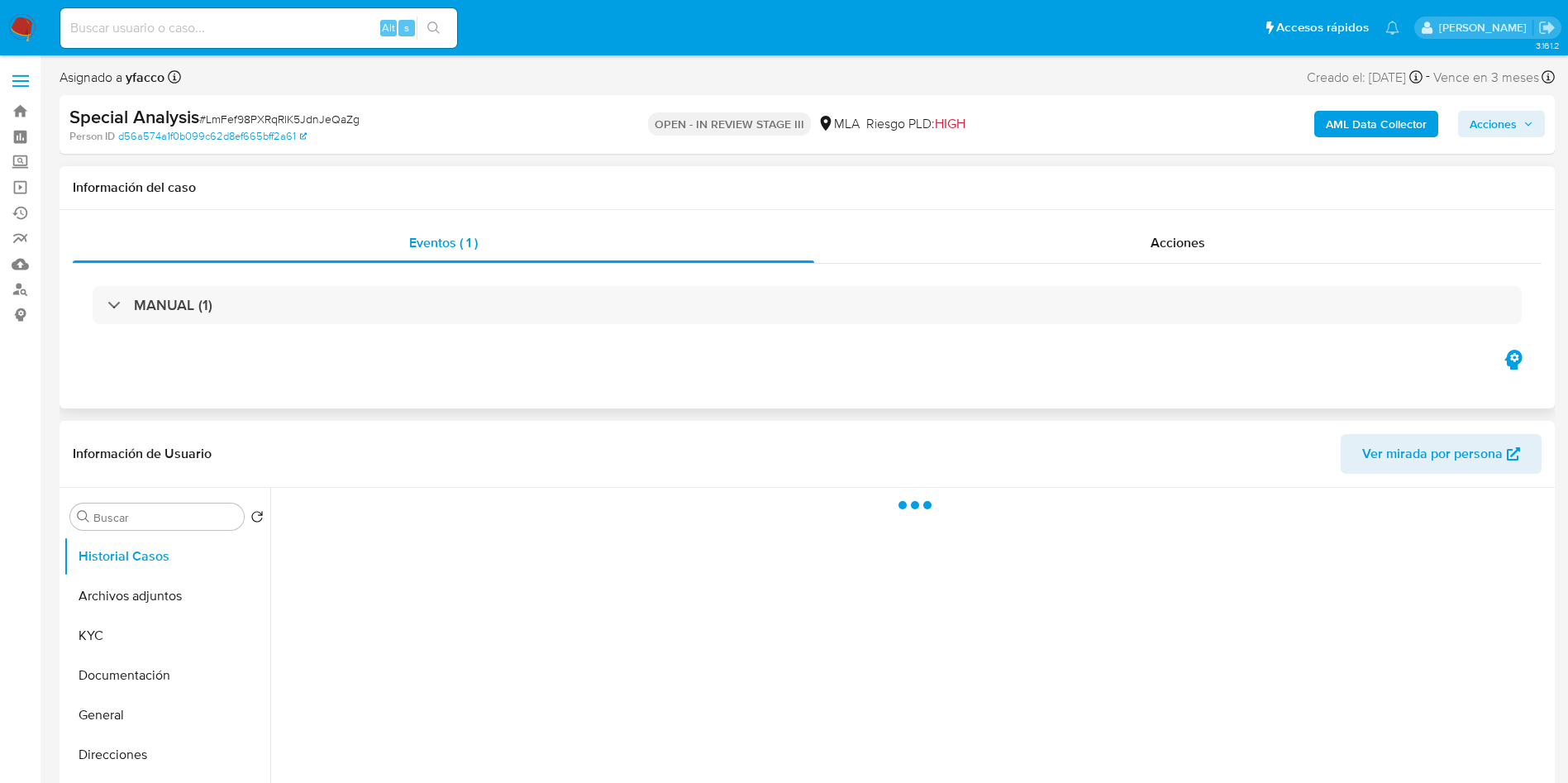
select select "10"
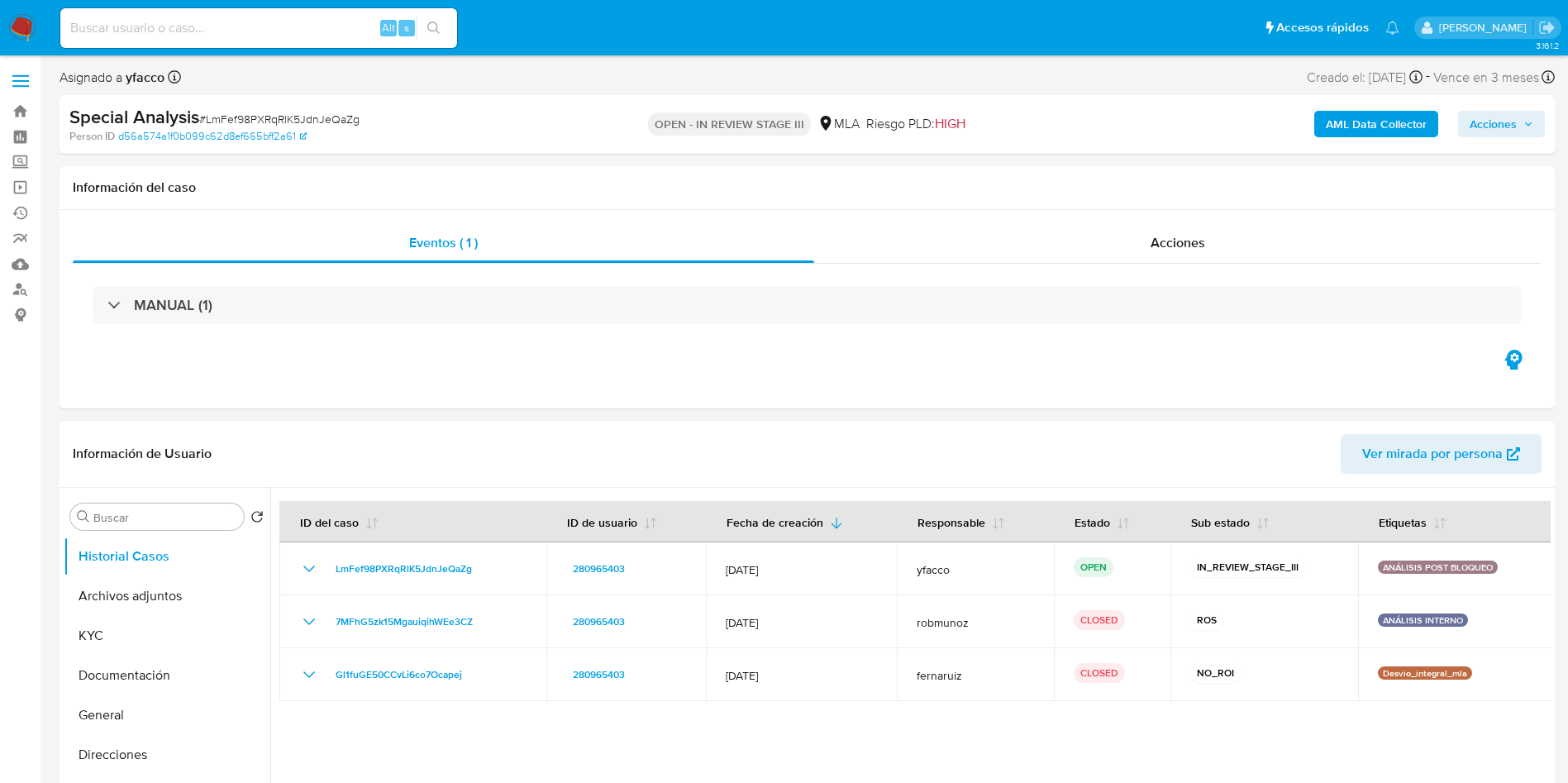
click at [1488, 113] on span "Acciones" at bounding box center [1493, 124] width 47 height 26
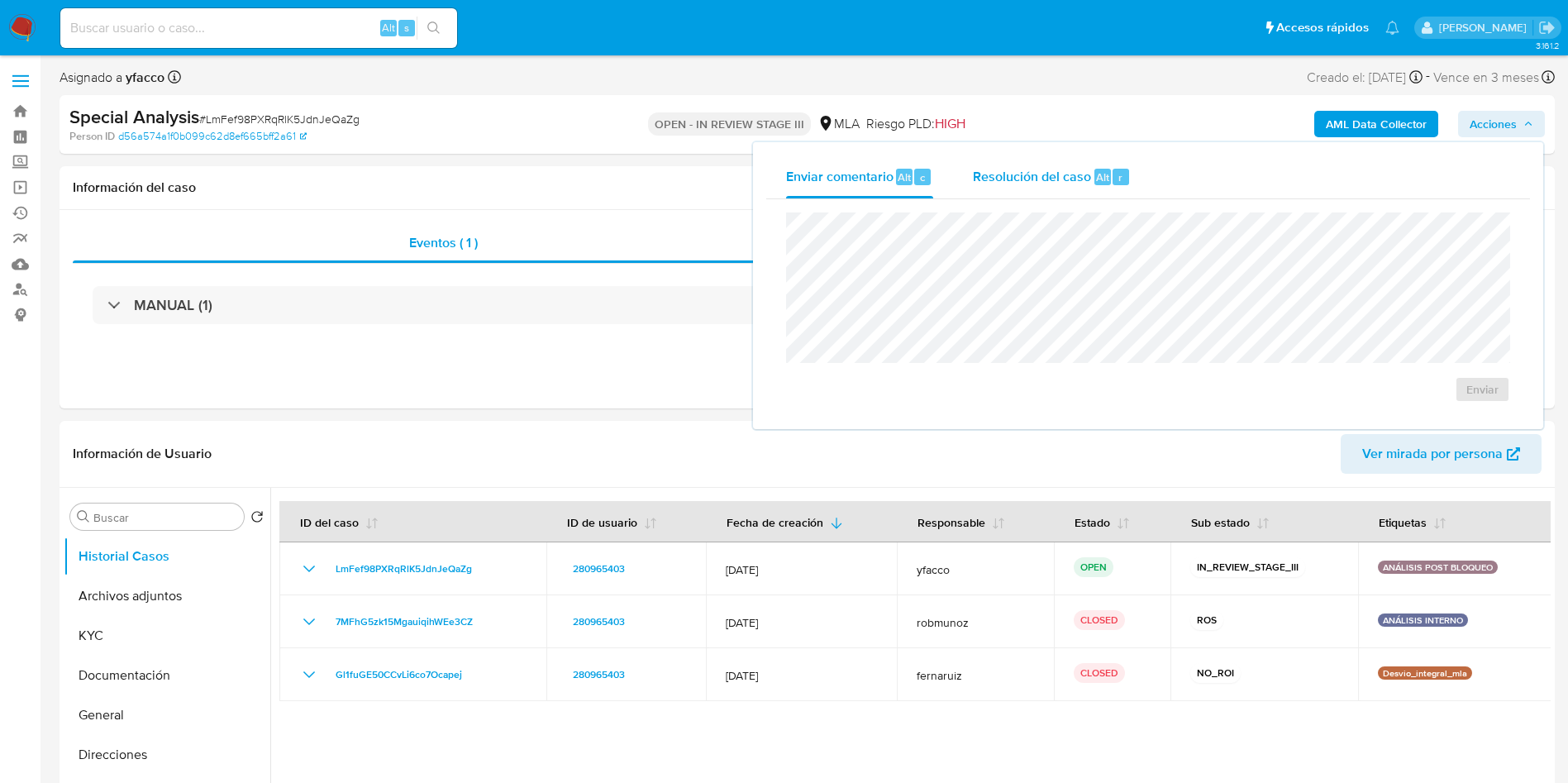
click at [1130, 171] on button "Resolución del caso Alt r" at bounding box center [1052, 177] width 198 height 43
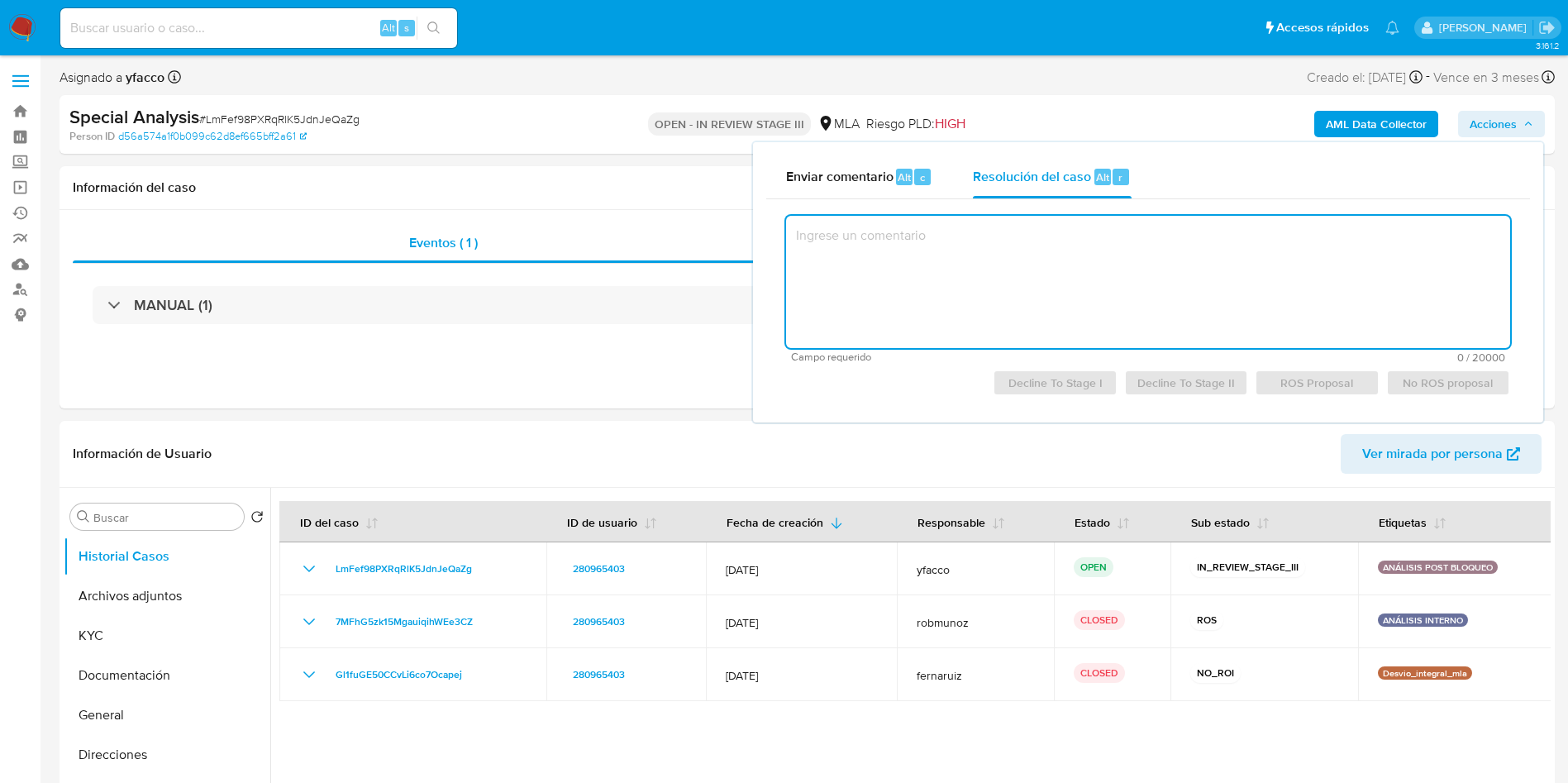
click at [922, 267] on textarea at bounding box center [1148, 282] width 724 height 132
type textarea "-"
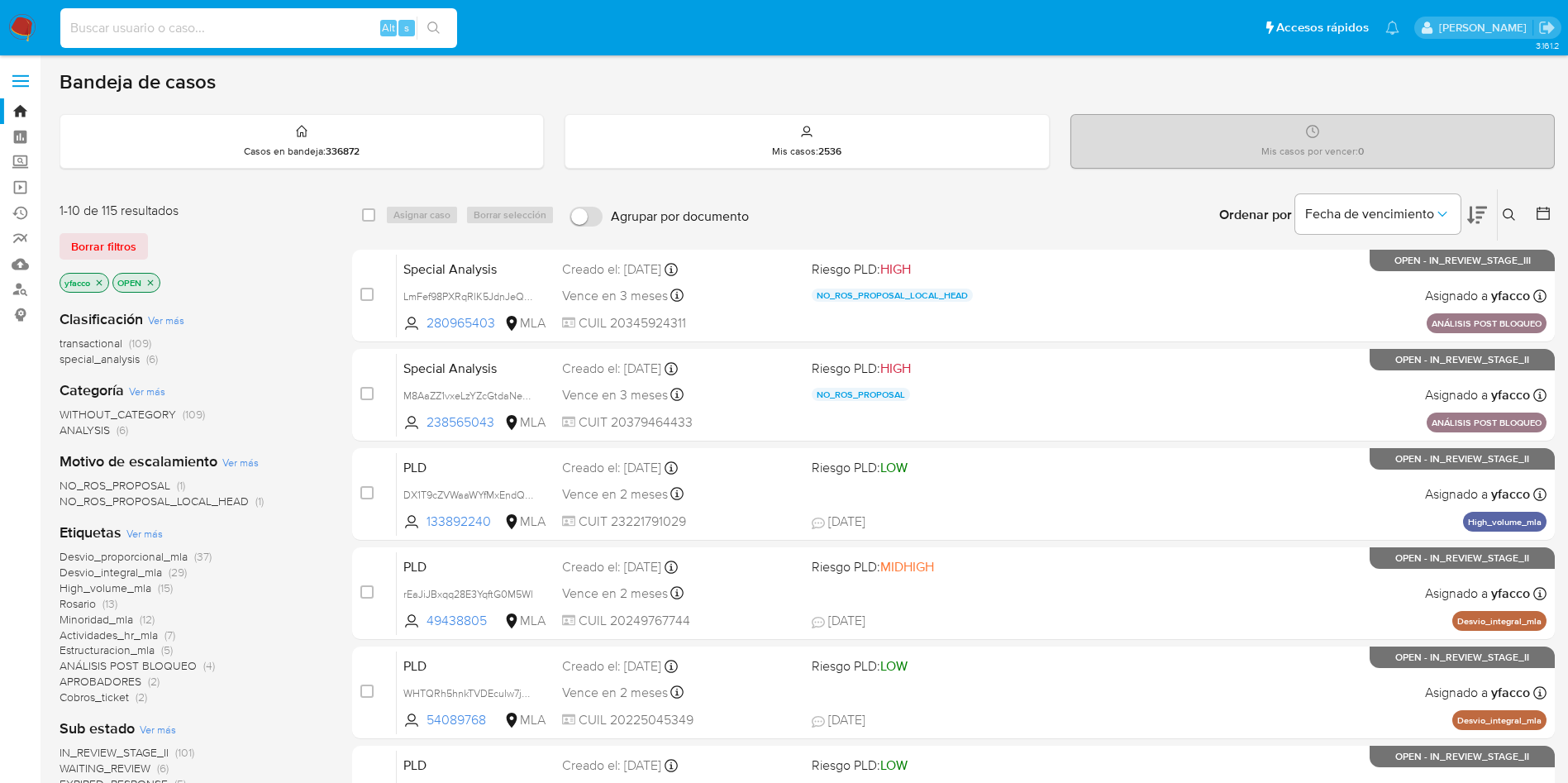
click at [308, 30] on input at bounding box center [258, 27] width 396 height 22
paste input "406998775"
type input "406998775"
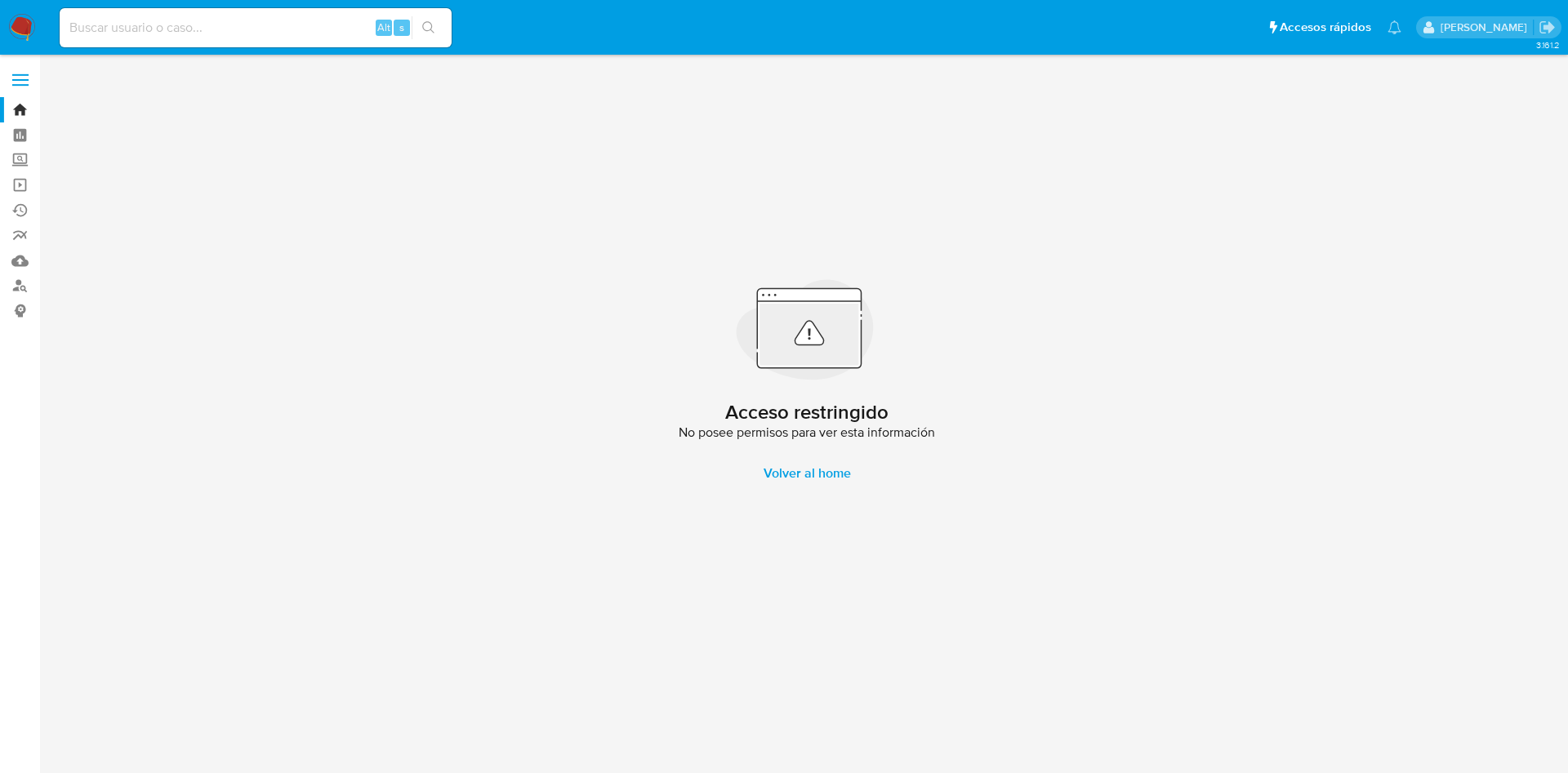
click at [197, 29] on input at bounding box center [255, 27] width 392 height 21
paste input "z4rlQPwvrPBQicSfsMPhU3hs"
type input "z4rlQPwvrPBQicSfsMPhU3hs"
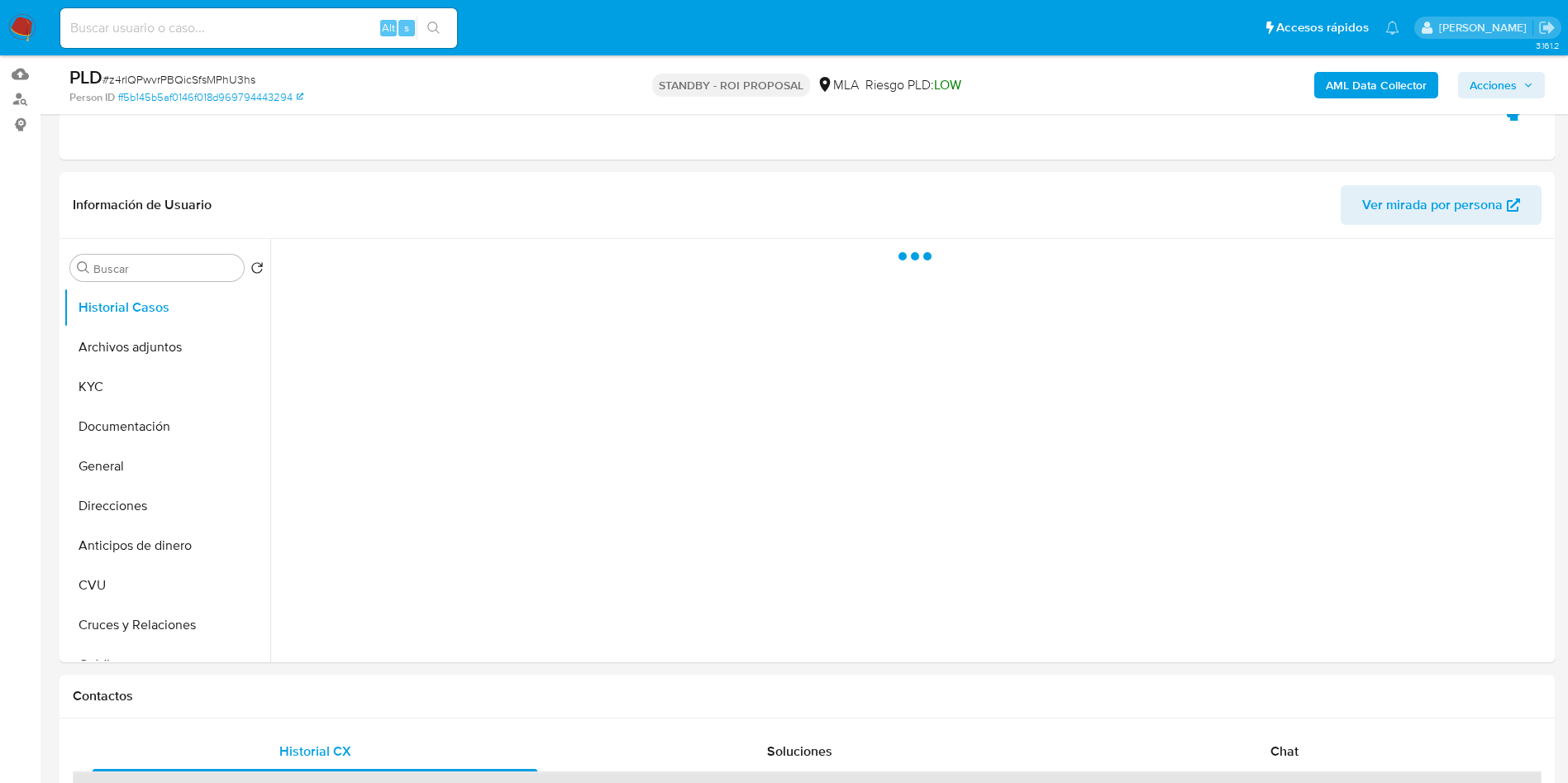
scroll to position [248, 0]
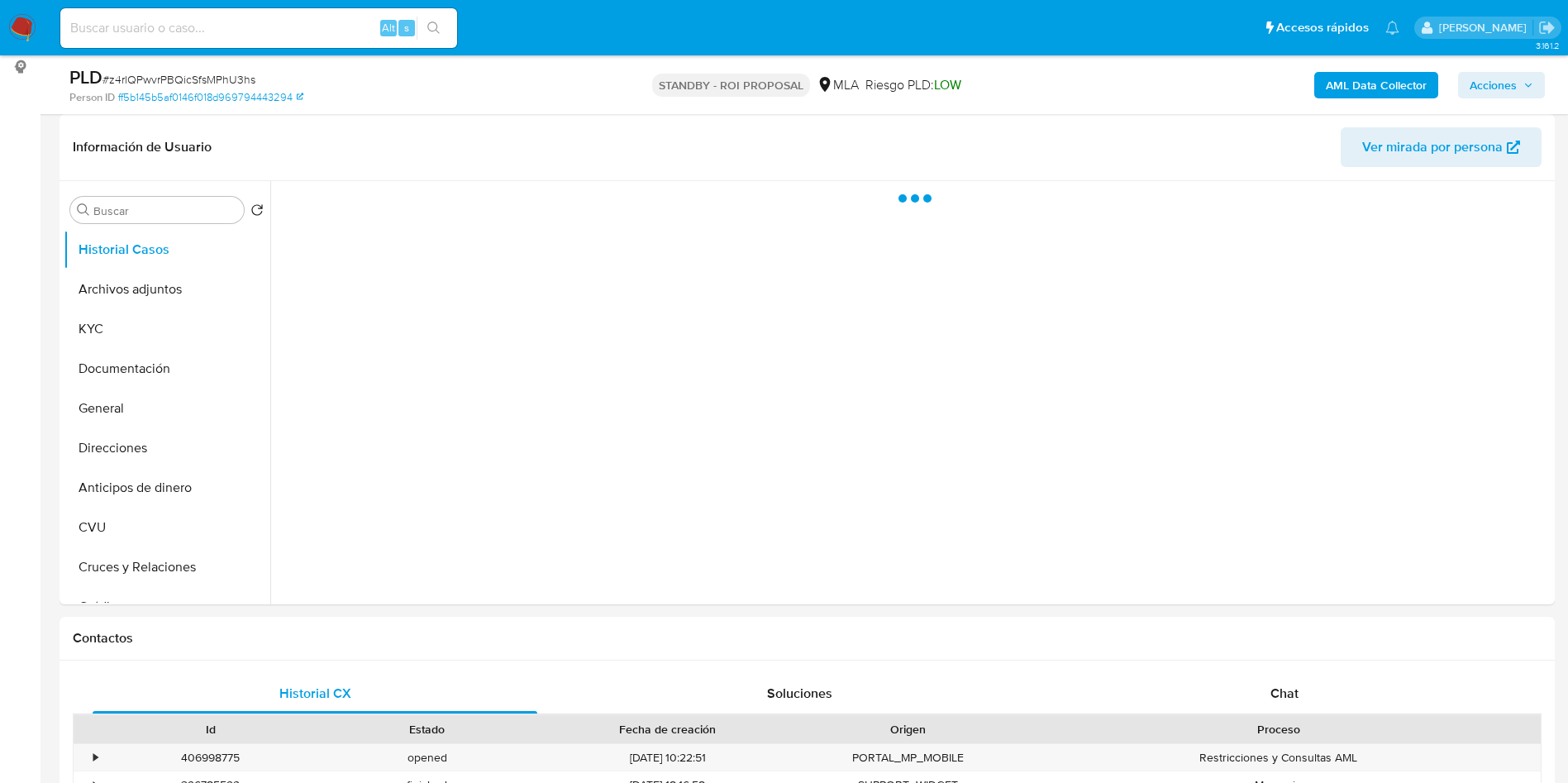
select select "10"
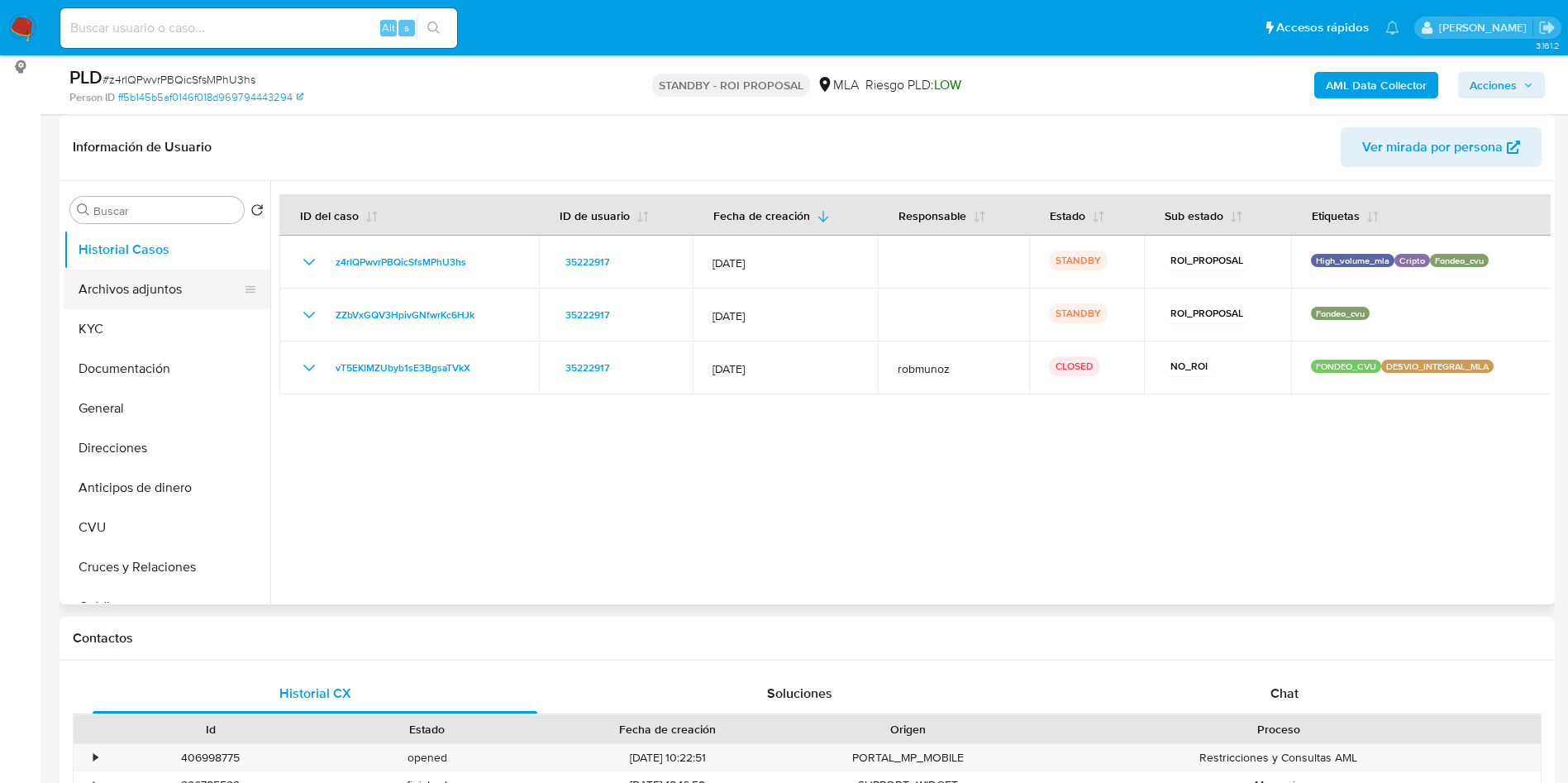
click at [131, 300] on button "Archivos adjuntos" at bounding box center [160, 289] width 193 height 40
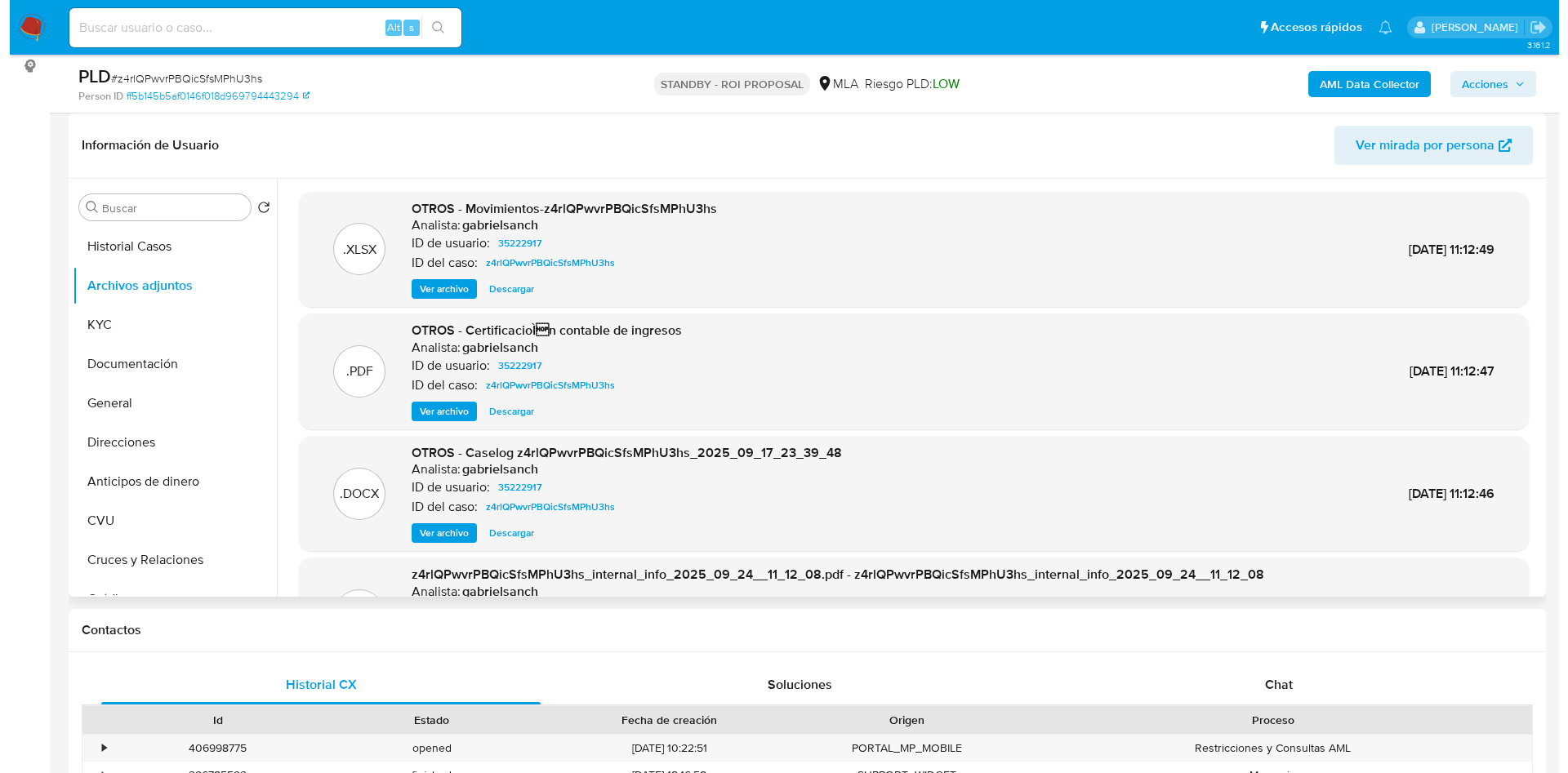
scroll to position [123, 0]
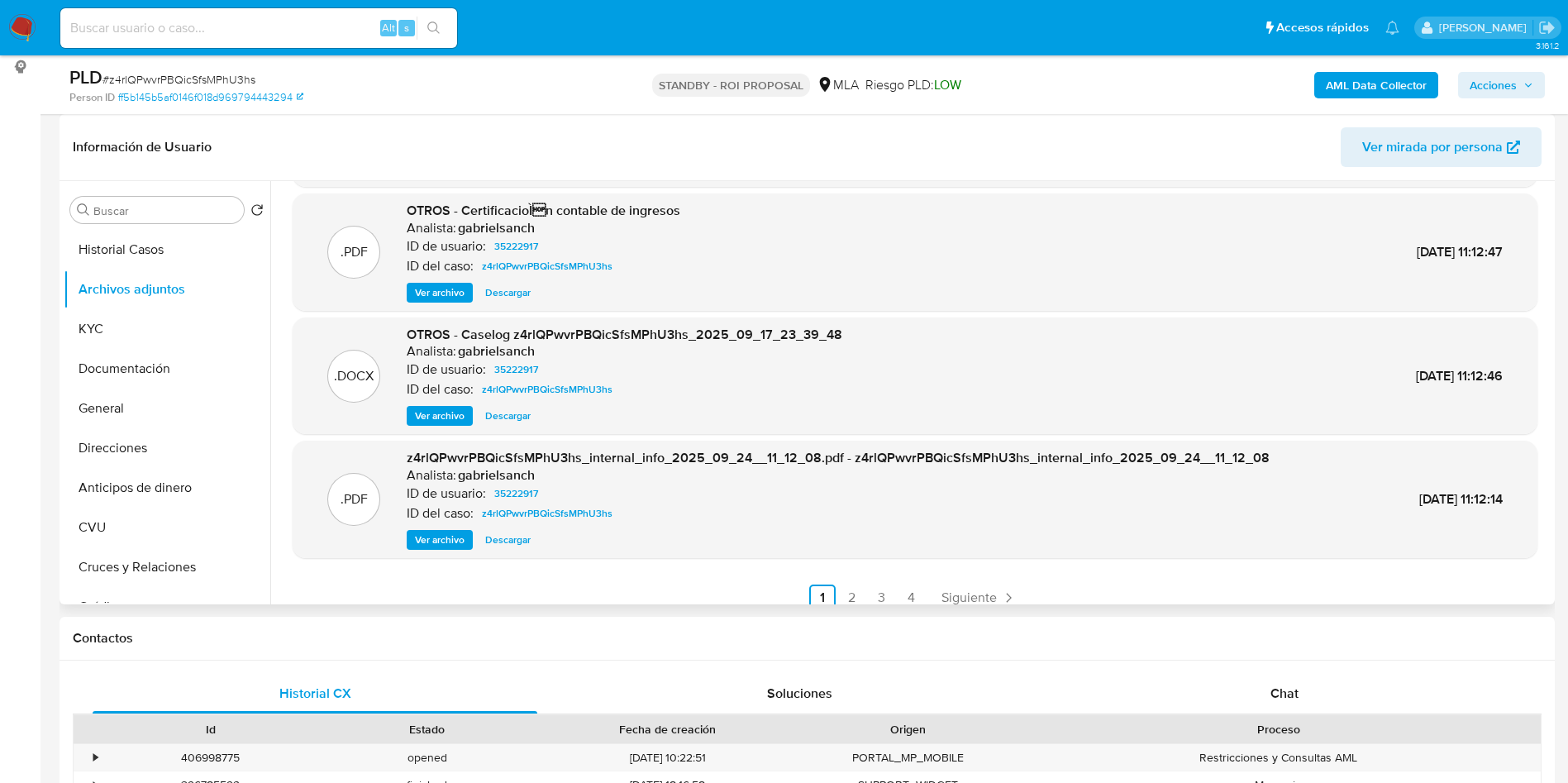
click at [433, 290] on span "Ver archivo" at bounding box center [440, 293] width 50 height 17
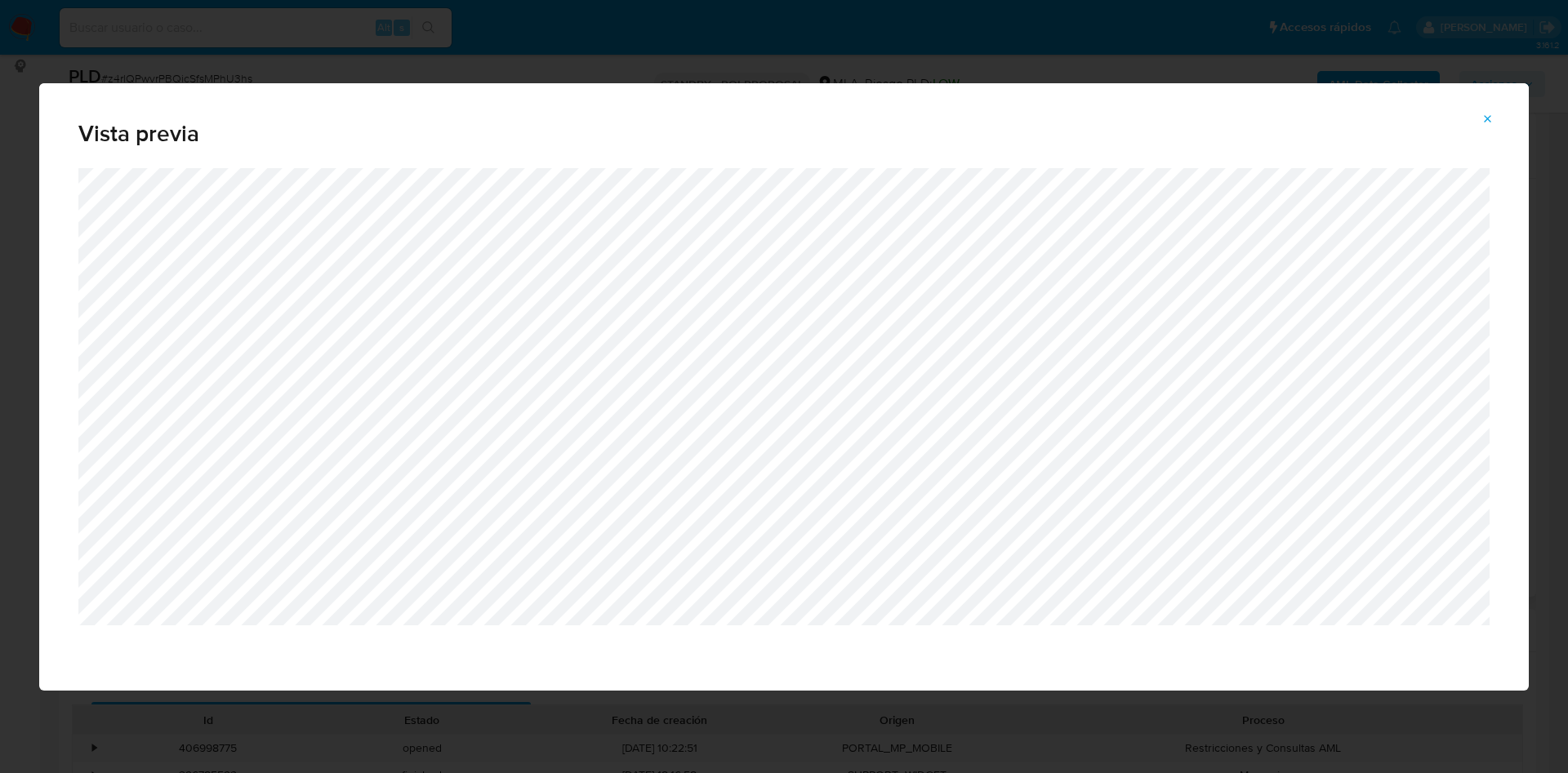
click at [1486, 120] on icon "Attachment preview" at bounding box center [1488, 119] width 7 height 7
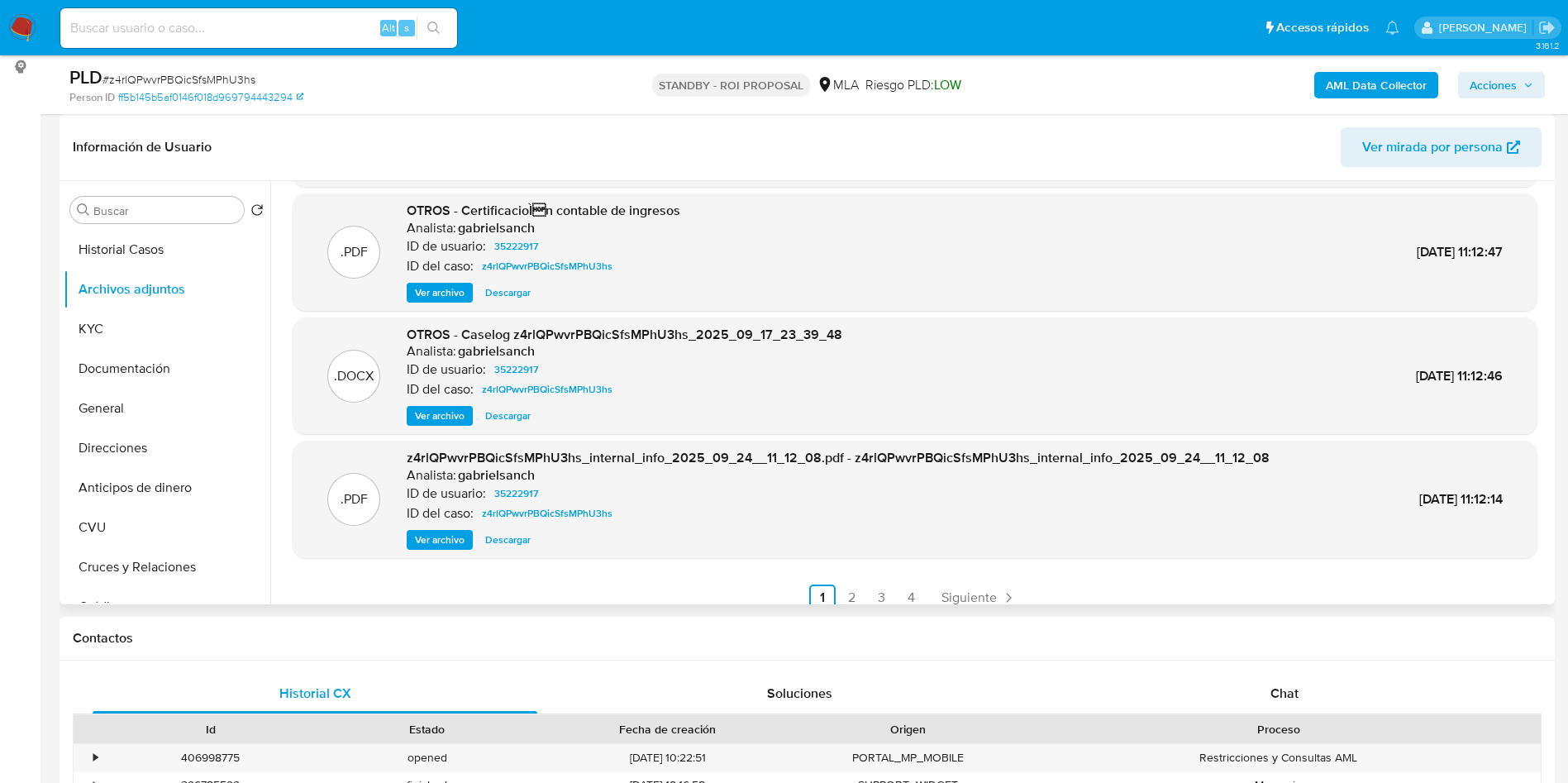
click at [442, 416] on span "Ver archivo" at bounding box center [440, 416] width 50 height 17
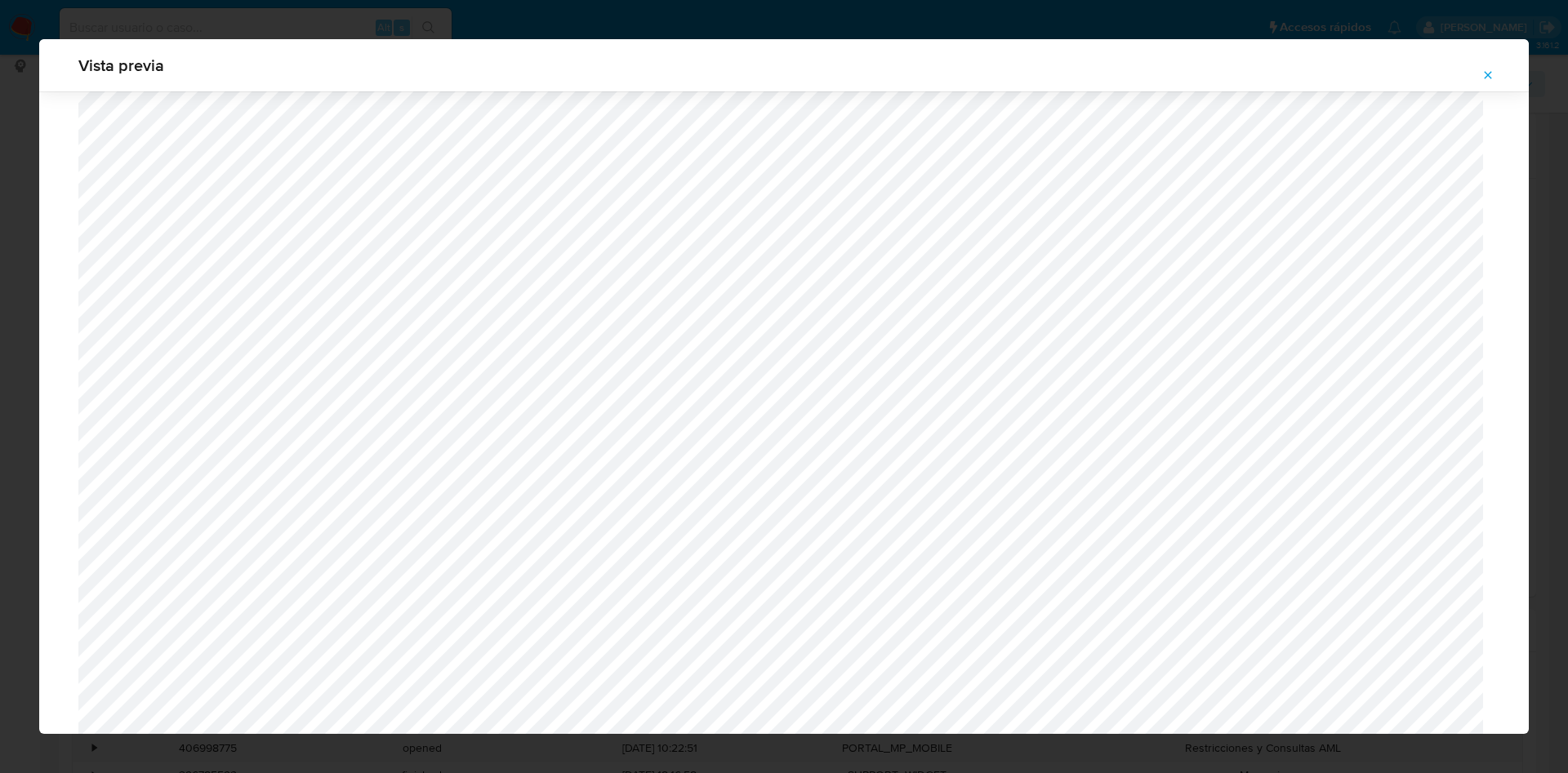
scroll to position [1159, 0]
click at [1483, 76] on icon "Attachment preview" at bounding box center [1488, 75] width 13 height 13
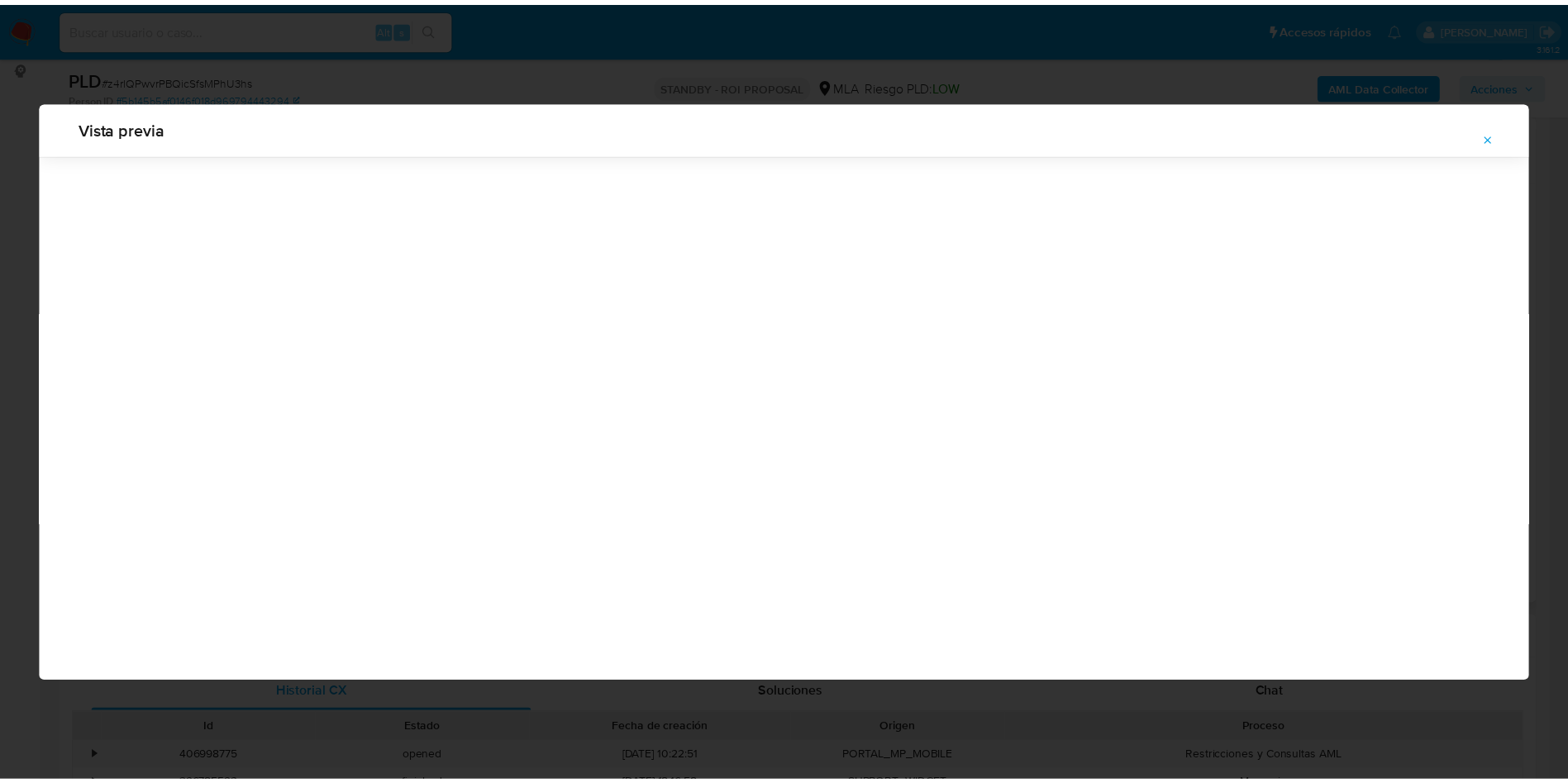
scroll to position [0, 0]
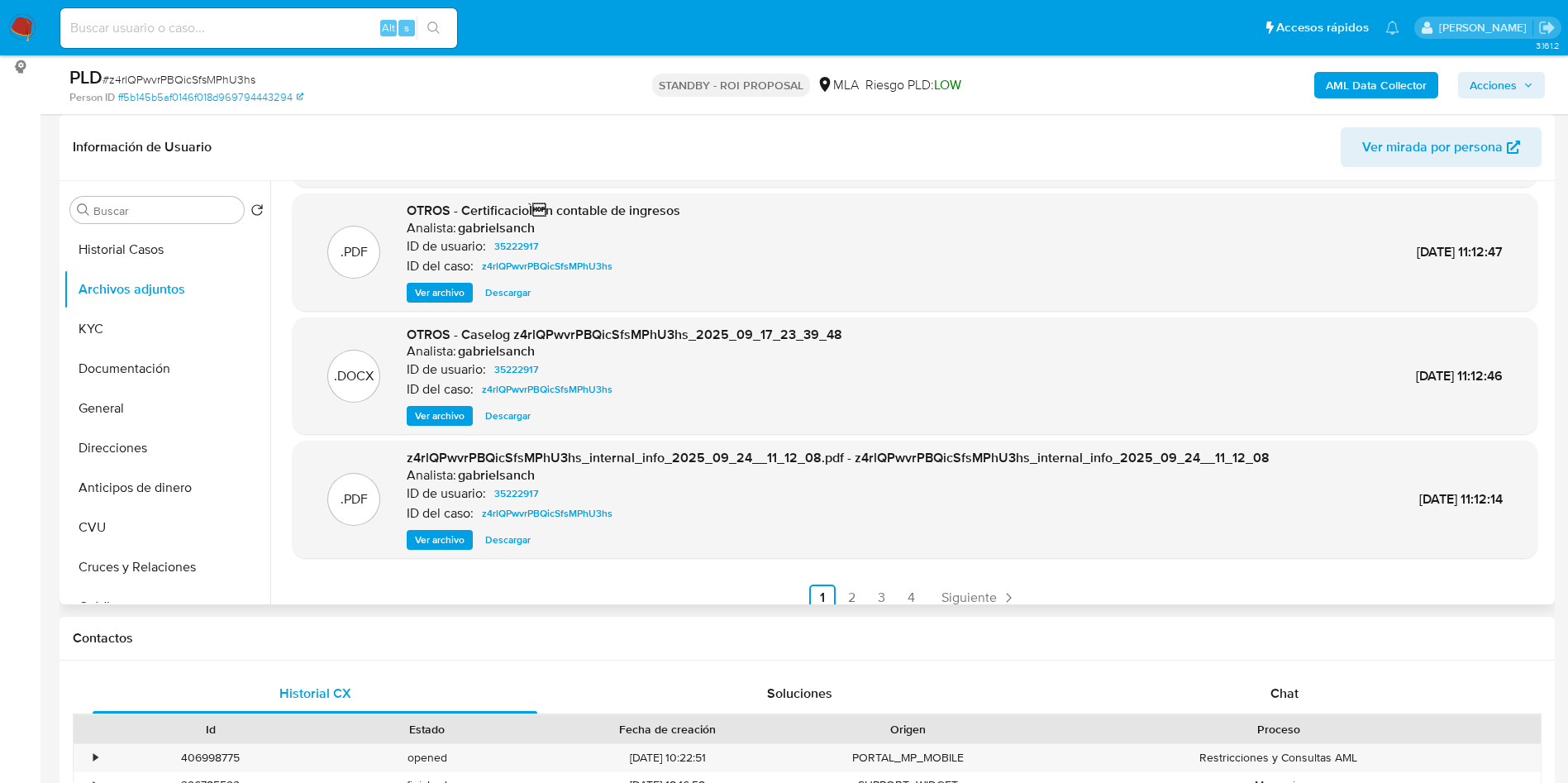
click at [523, 416] on span "Descargar" at bounding box center [508, 416] width 45 height 17
click at [253, 34] on input at bounding box center [258, 27] width 396 height 22
paste input "DQcL7lMa7Si9ALBmYofYBKpb"
type input "DQcL7lMa7Si9ALBmYofYBKpb"
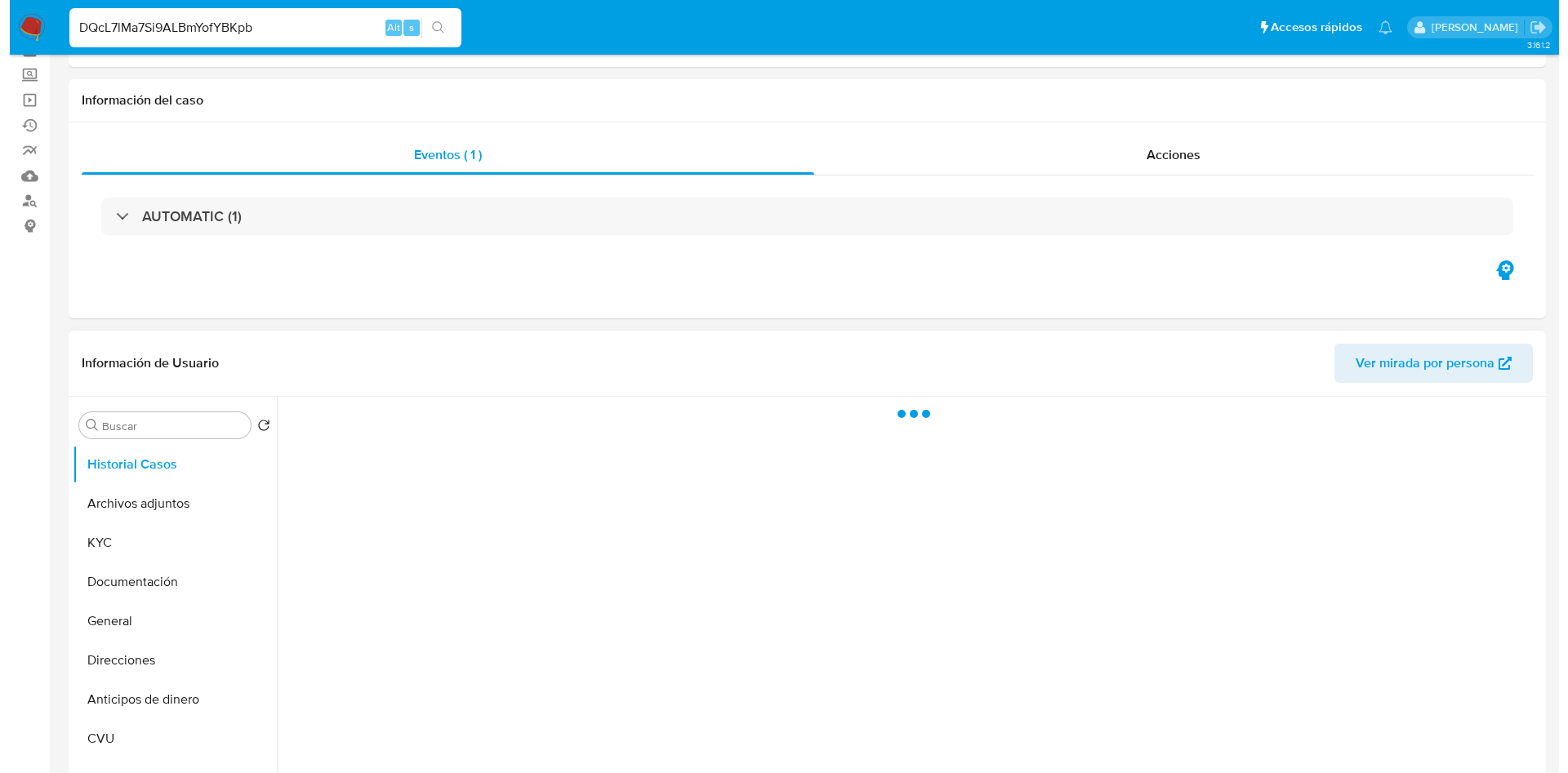
scroll to position [123, 0]
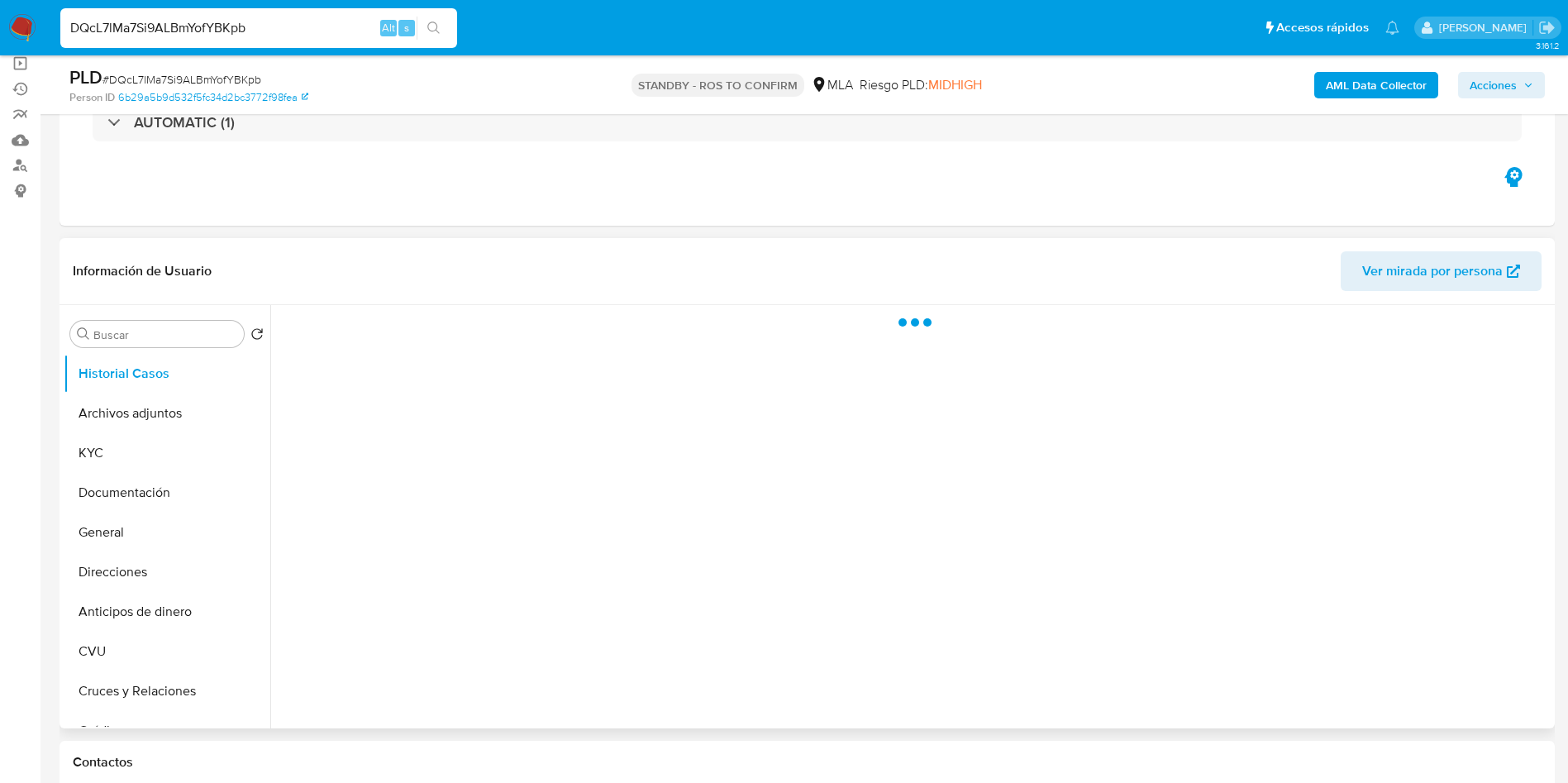
select select "10"
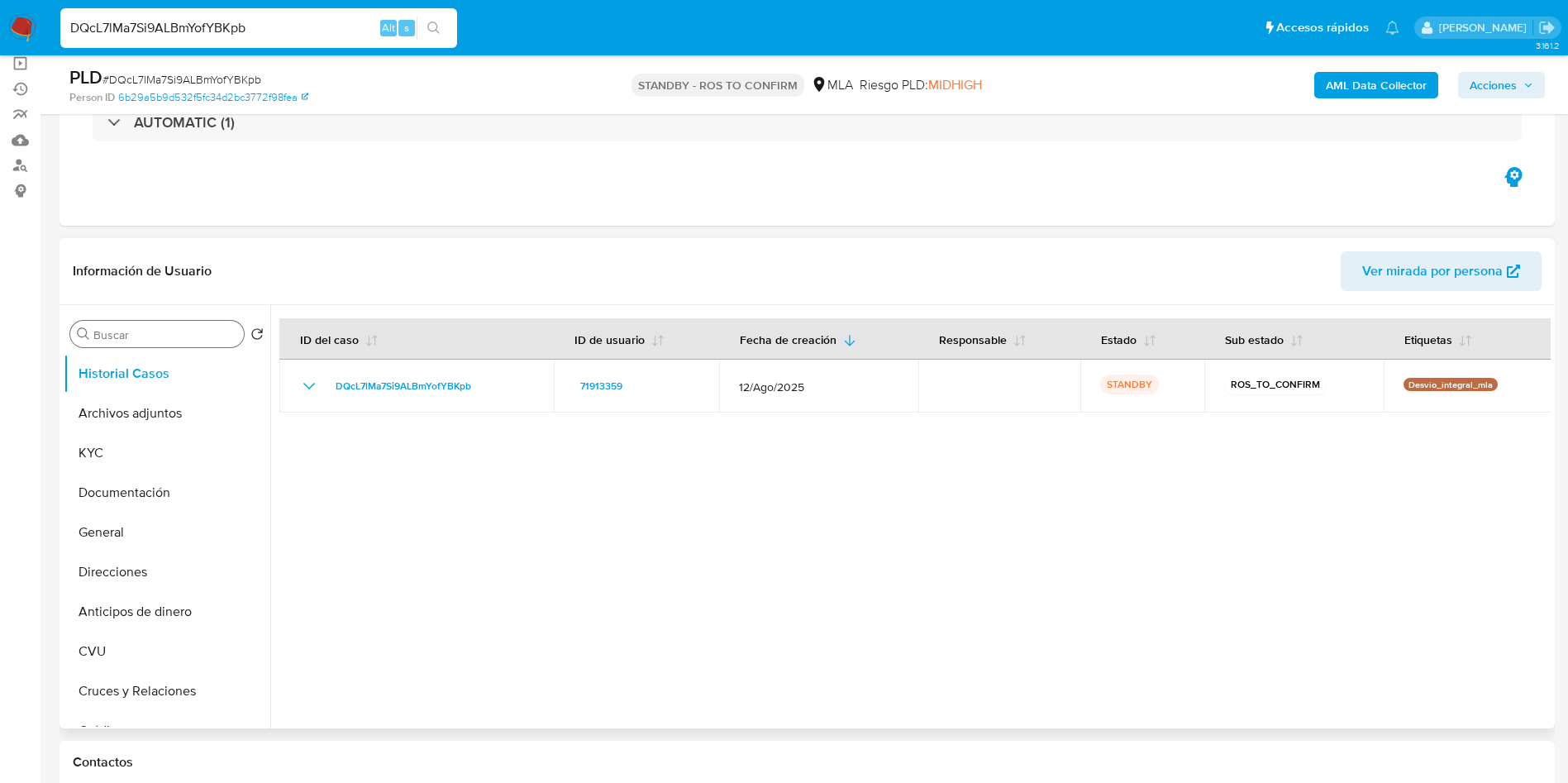
click at [125, 329] on input "Buscar" at bounding box center [165, 334] width 144 height 15
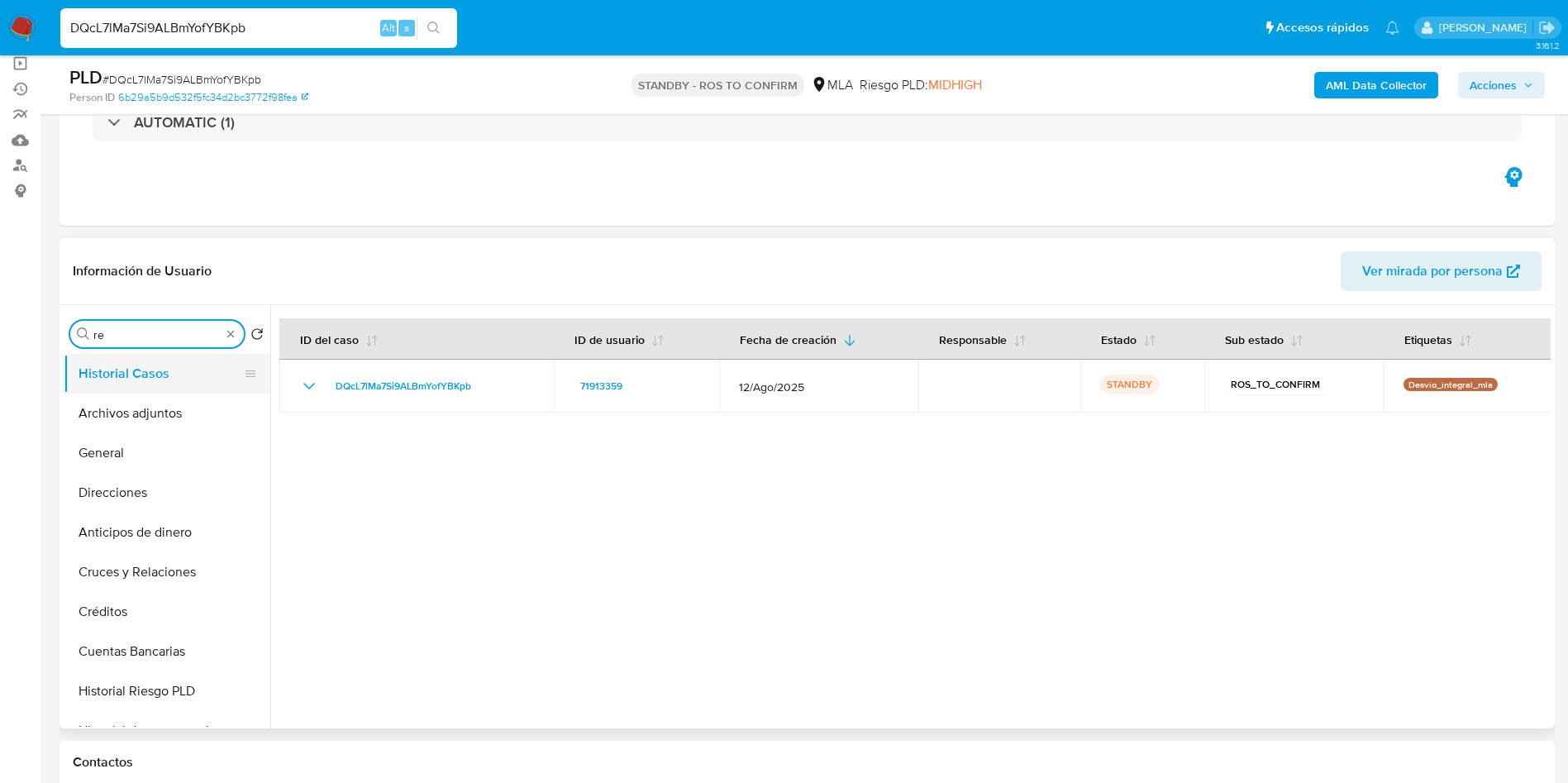
type input "res"
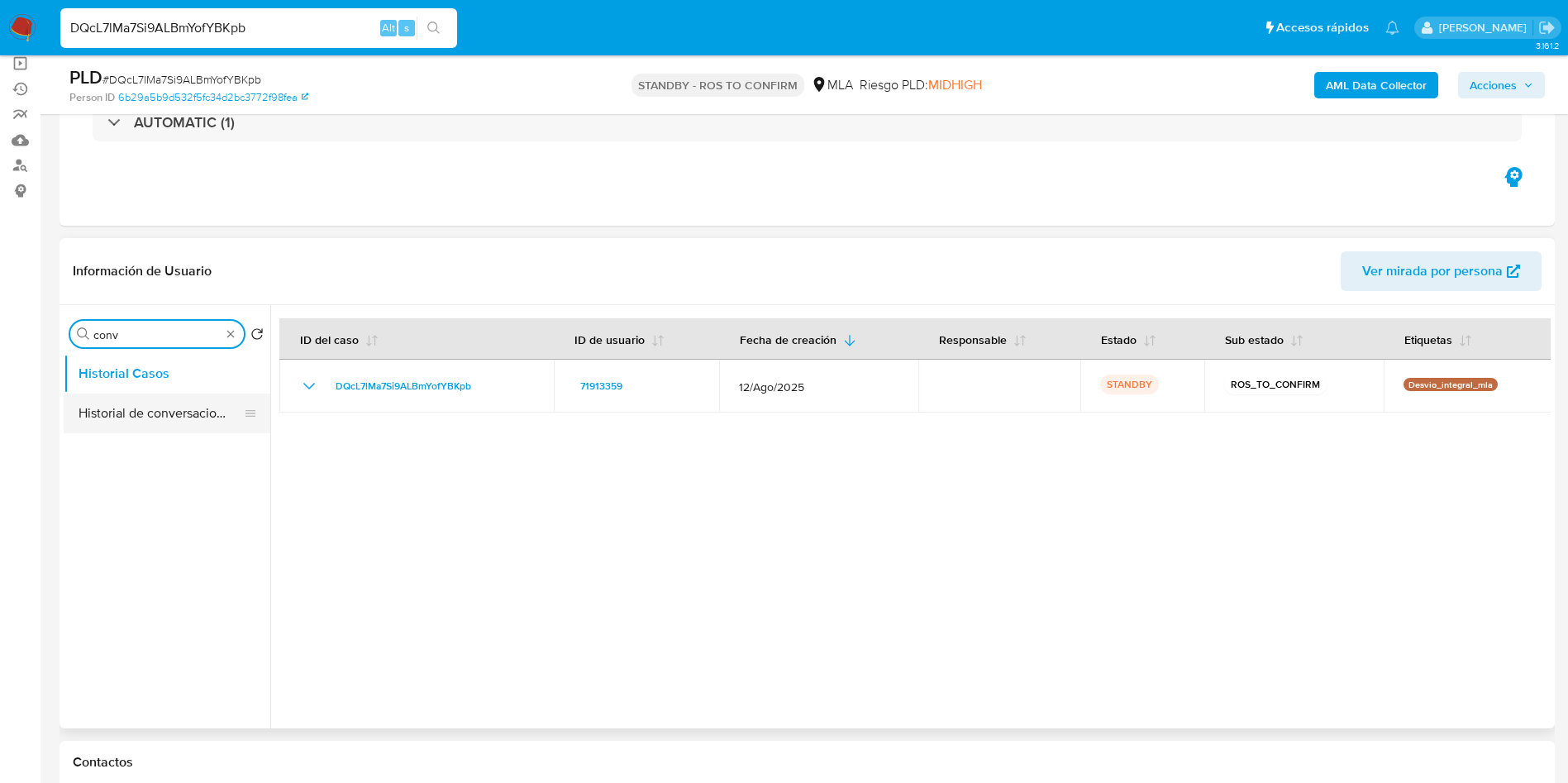
type input "conv"
click at [193, 425] on button "Historial de conversaciones" at bounding box center [160, 414] width 193 height 40
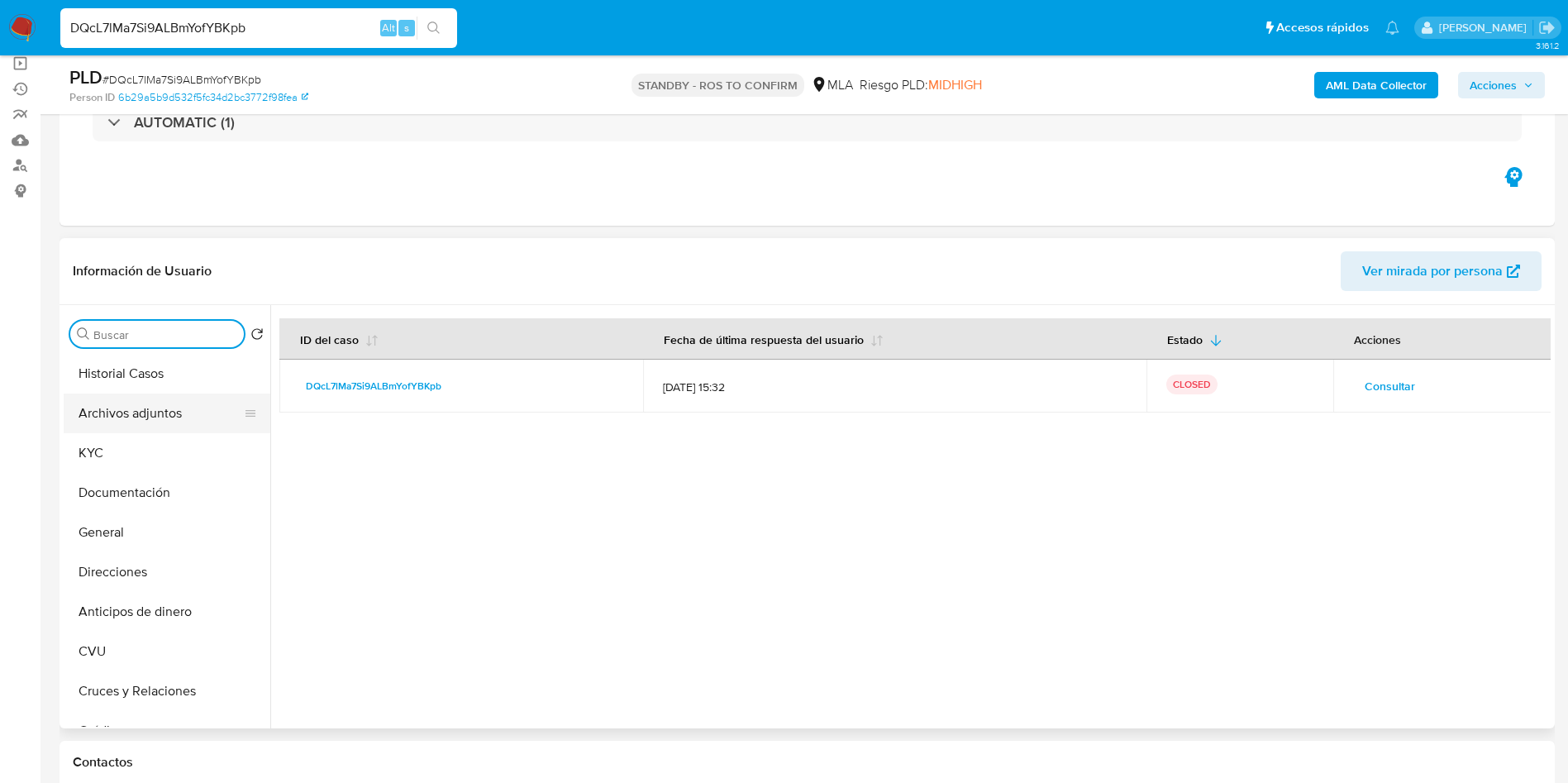
click at [146, 421] on button "Archivos adjuntos" at bounding box center [160, 414] width 193 height 40
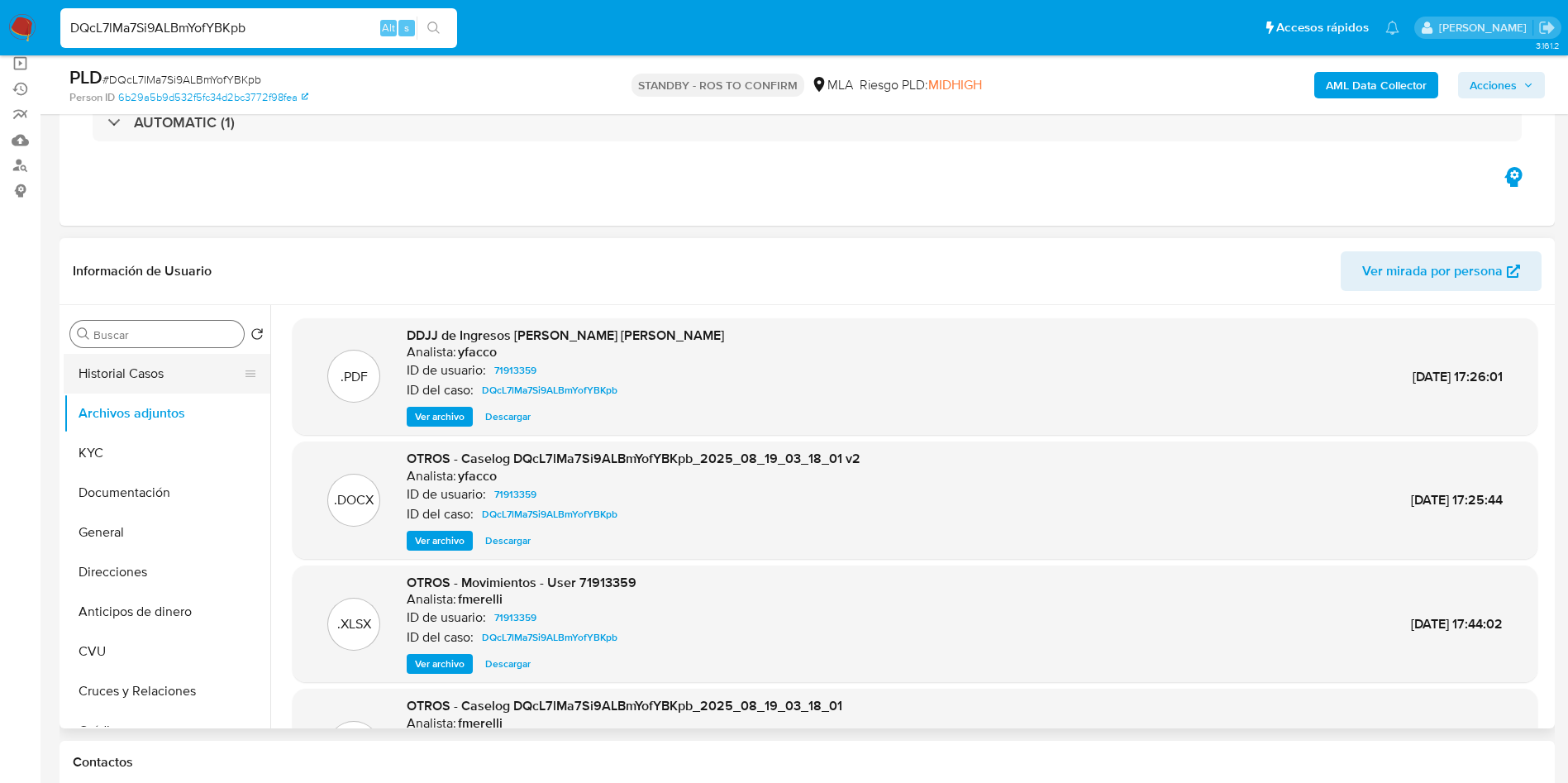
click at [172, 379] on button "Historial Casos" at bounding box center [160, 374] width 193 height 40
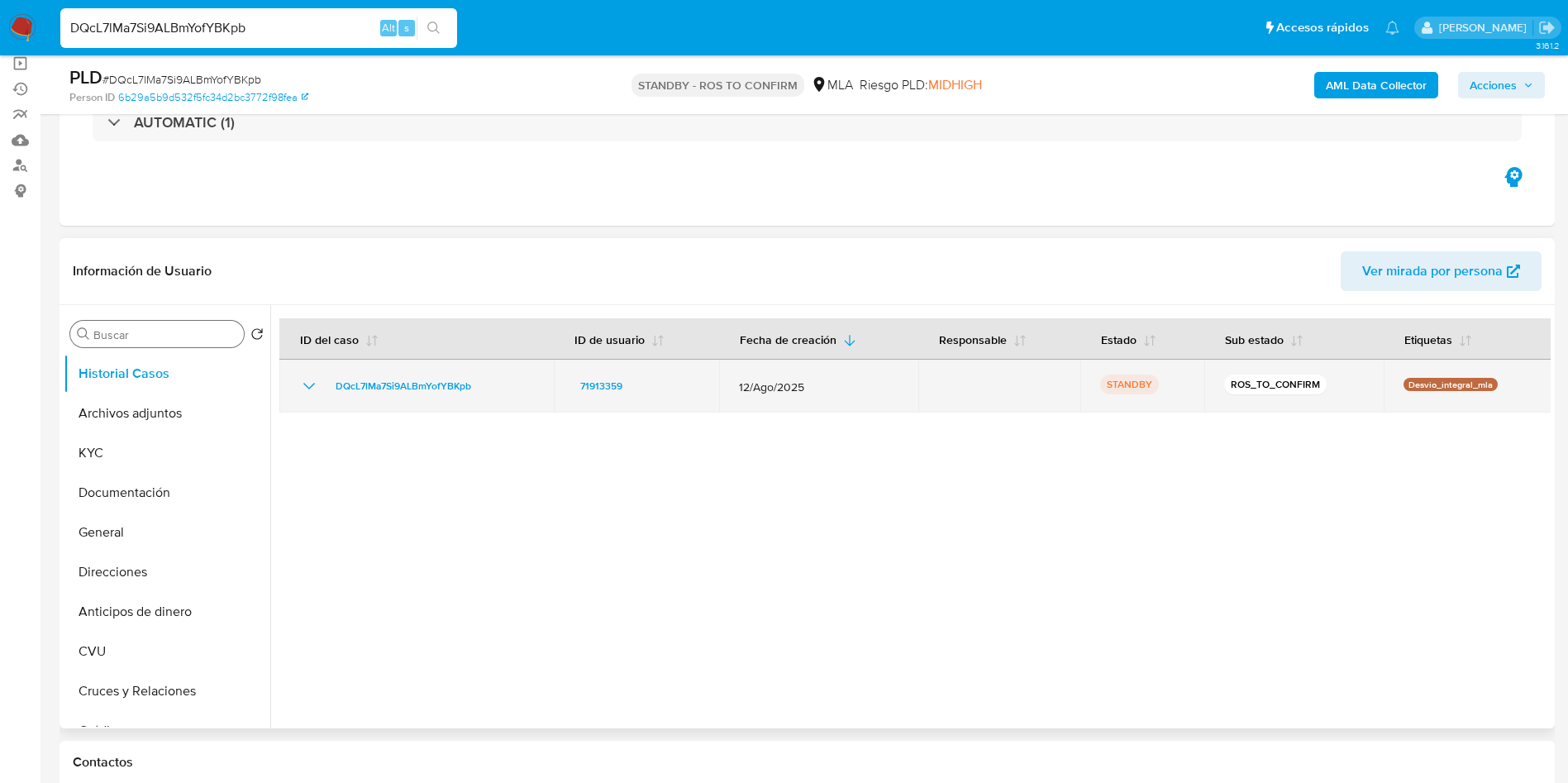
drag, startPoint x: 320, startPoint y: 385, endPoint x: 490, endPoint y: 386, distance: 170.0
click at [490, 386] on div "DQcL7lMa7Si9ALBmYofYBKpb" at bounding box center [416, 385] width 234 height 20
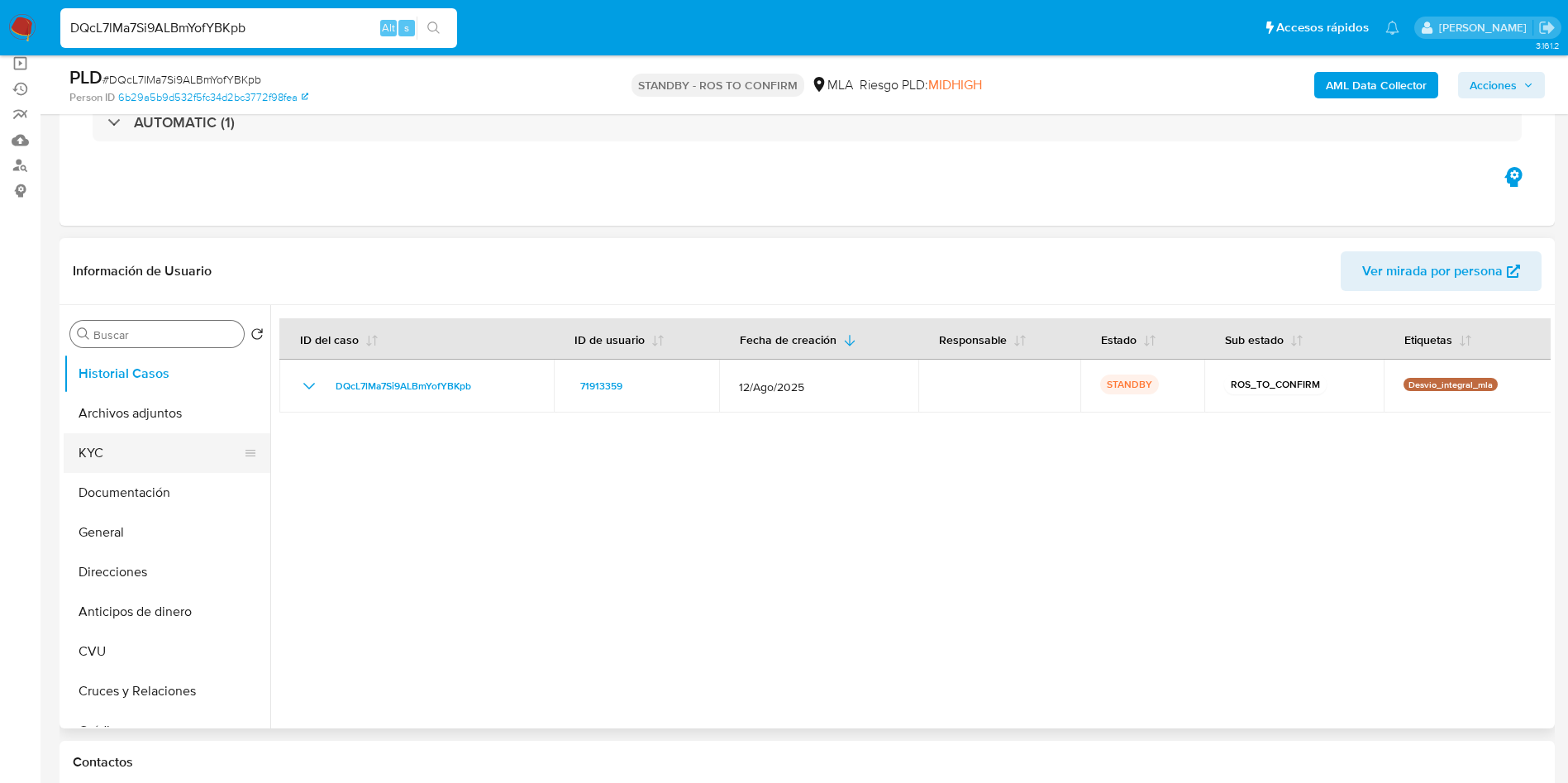
click at [125, 459] on button "KYC" at bounding box center [160, 453] width 193 height 40
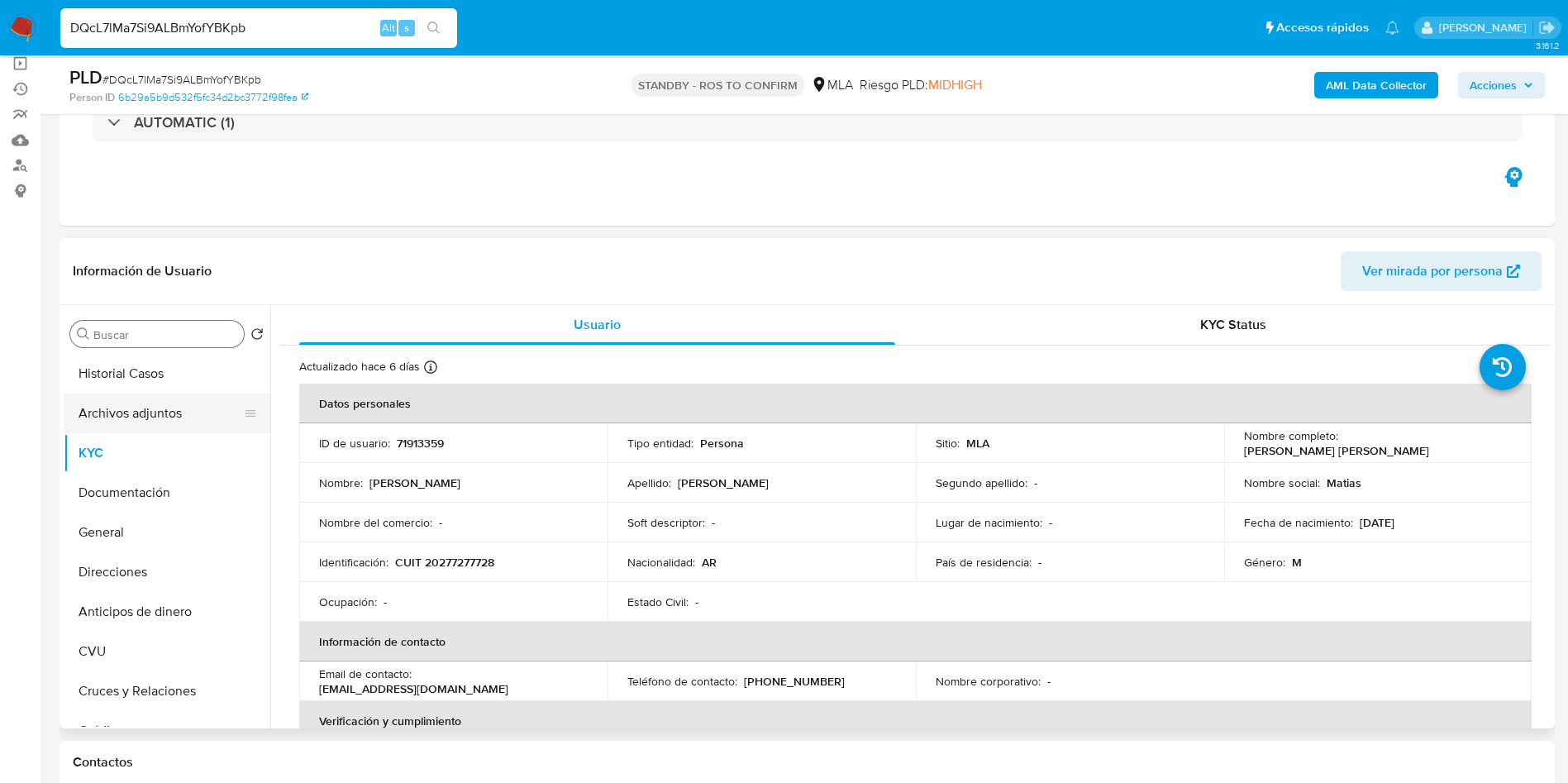
click at [143, 417] on button "Archivos adjuntos" at bounding box center [160, 414] width 193 height 40
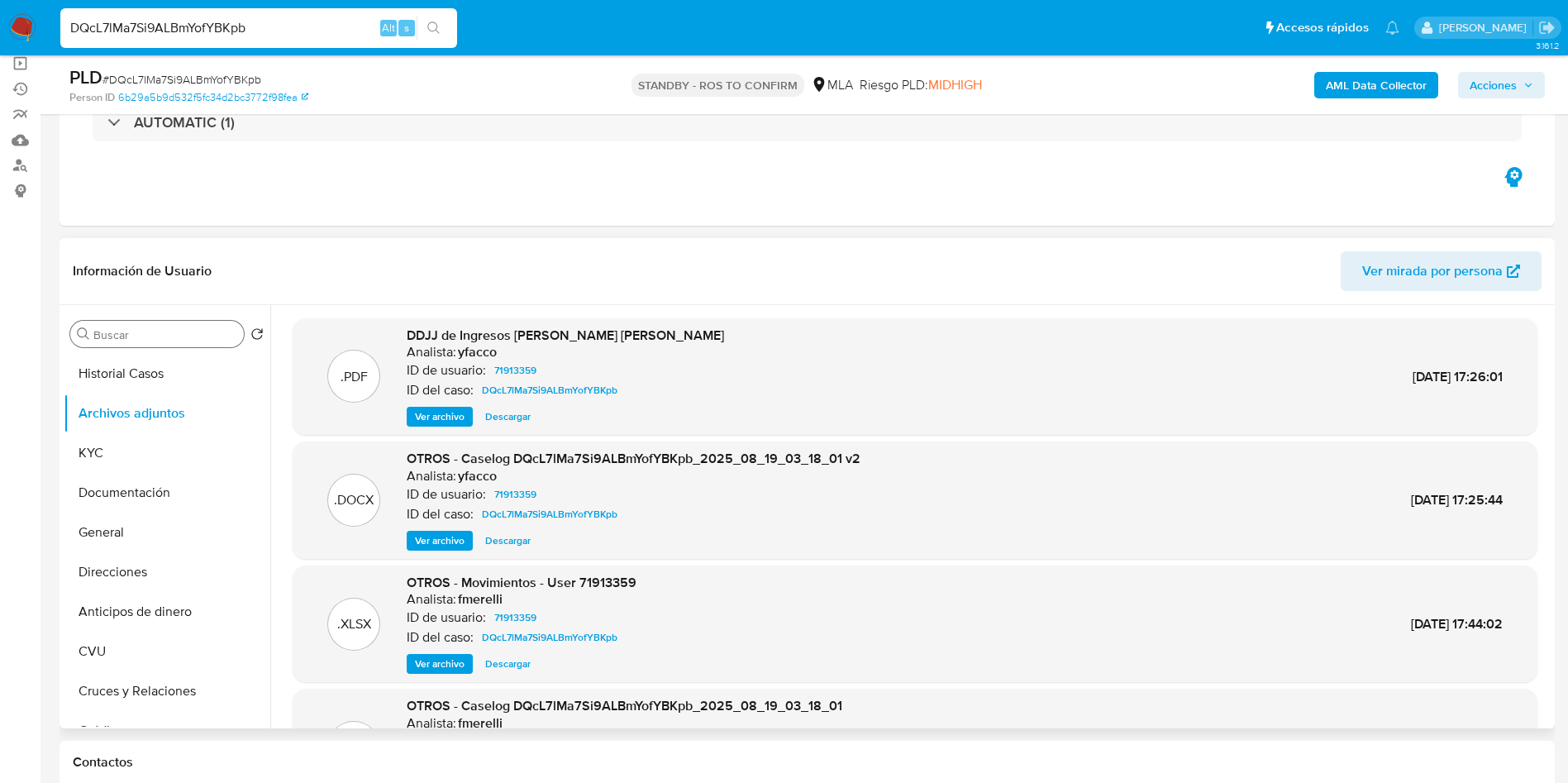
click at [443, 542] on span "Ver archivo" at bounding box center [440, 541] width 50 height 17
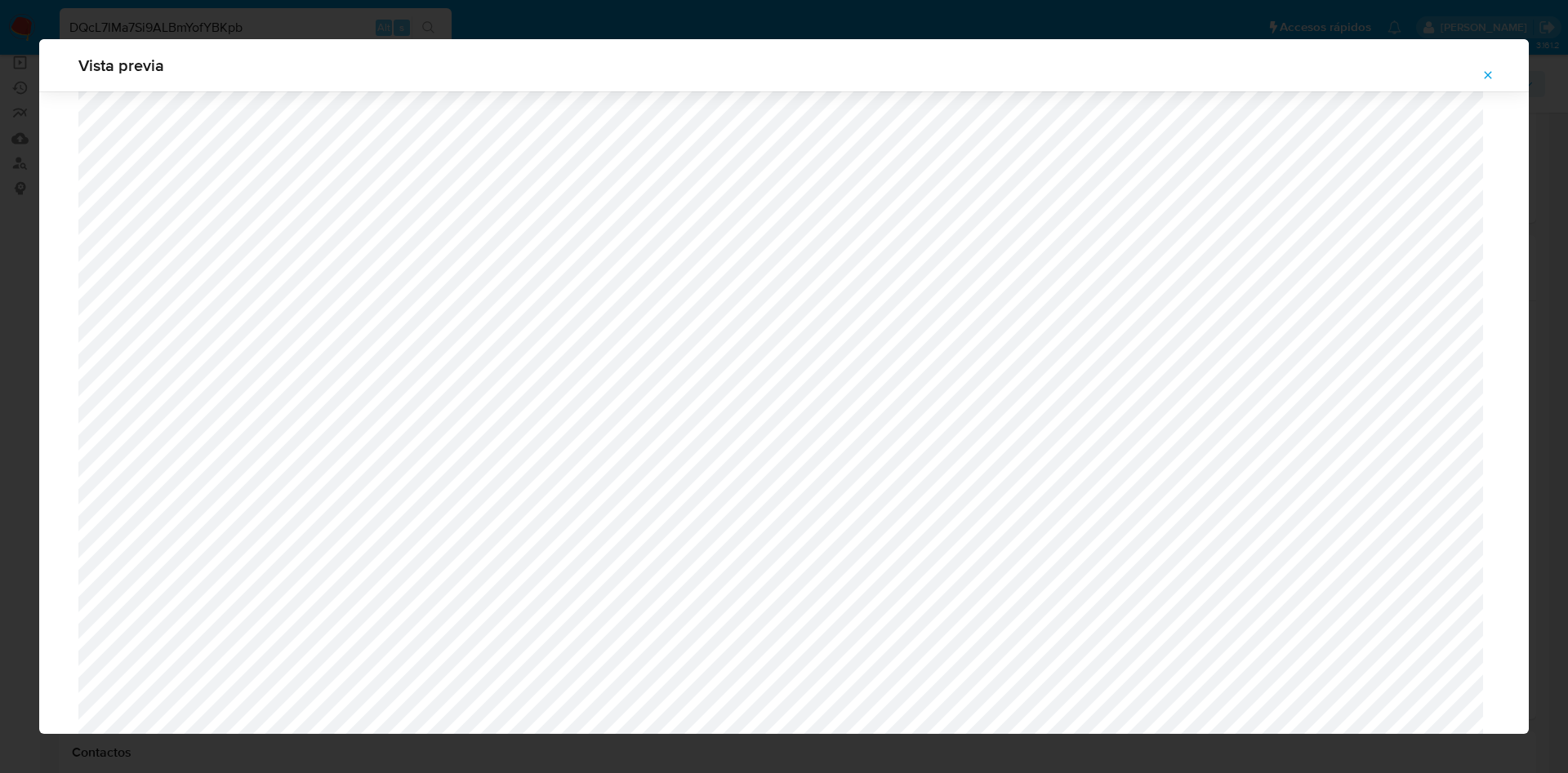
scroll to position [1314, 0]
click at [1488, 70] on icon "Attachment preview" at bounding box center [1488, 75] width 13 height 13
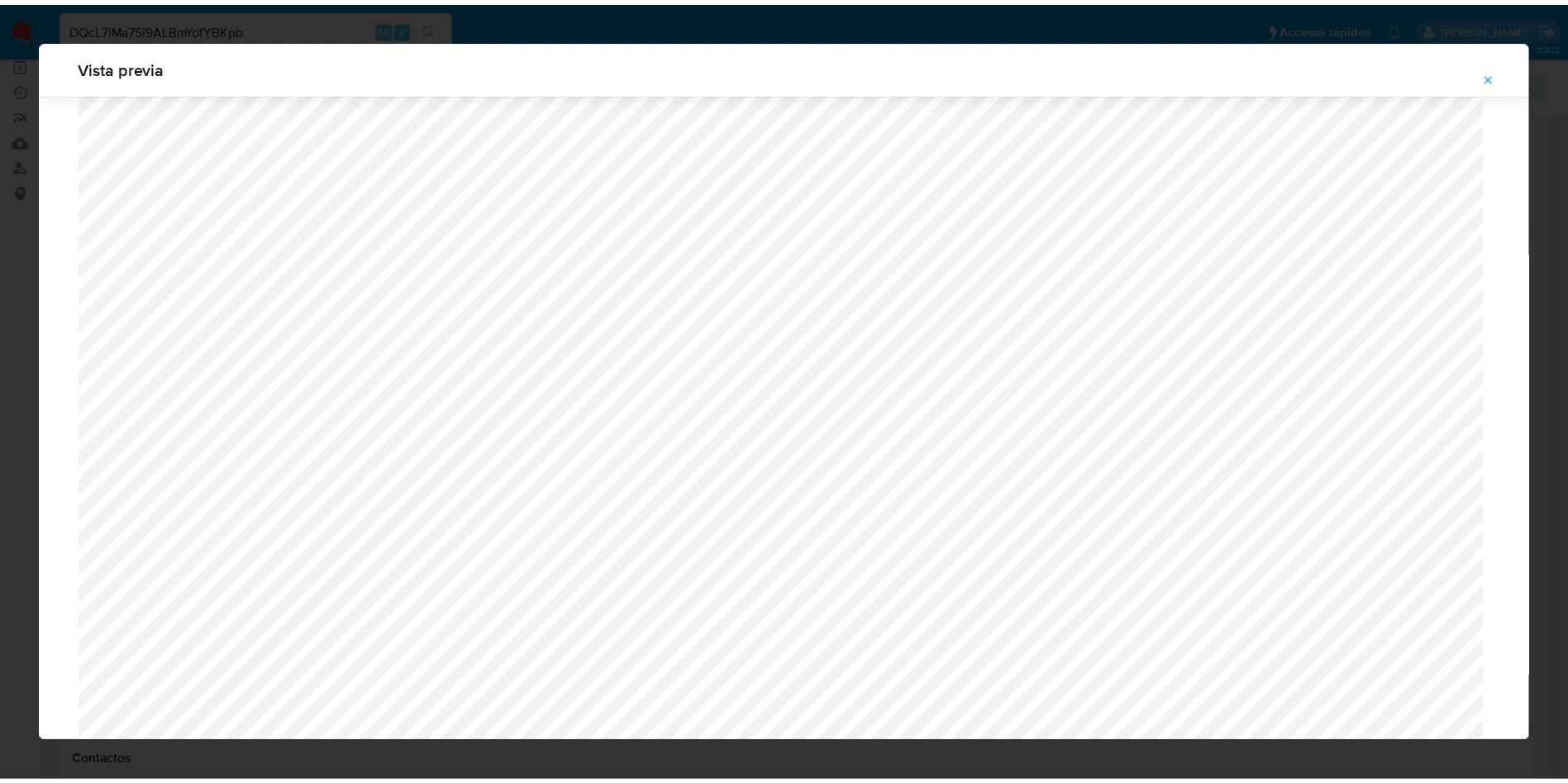
scroll to position [0, 0]
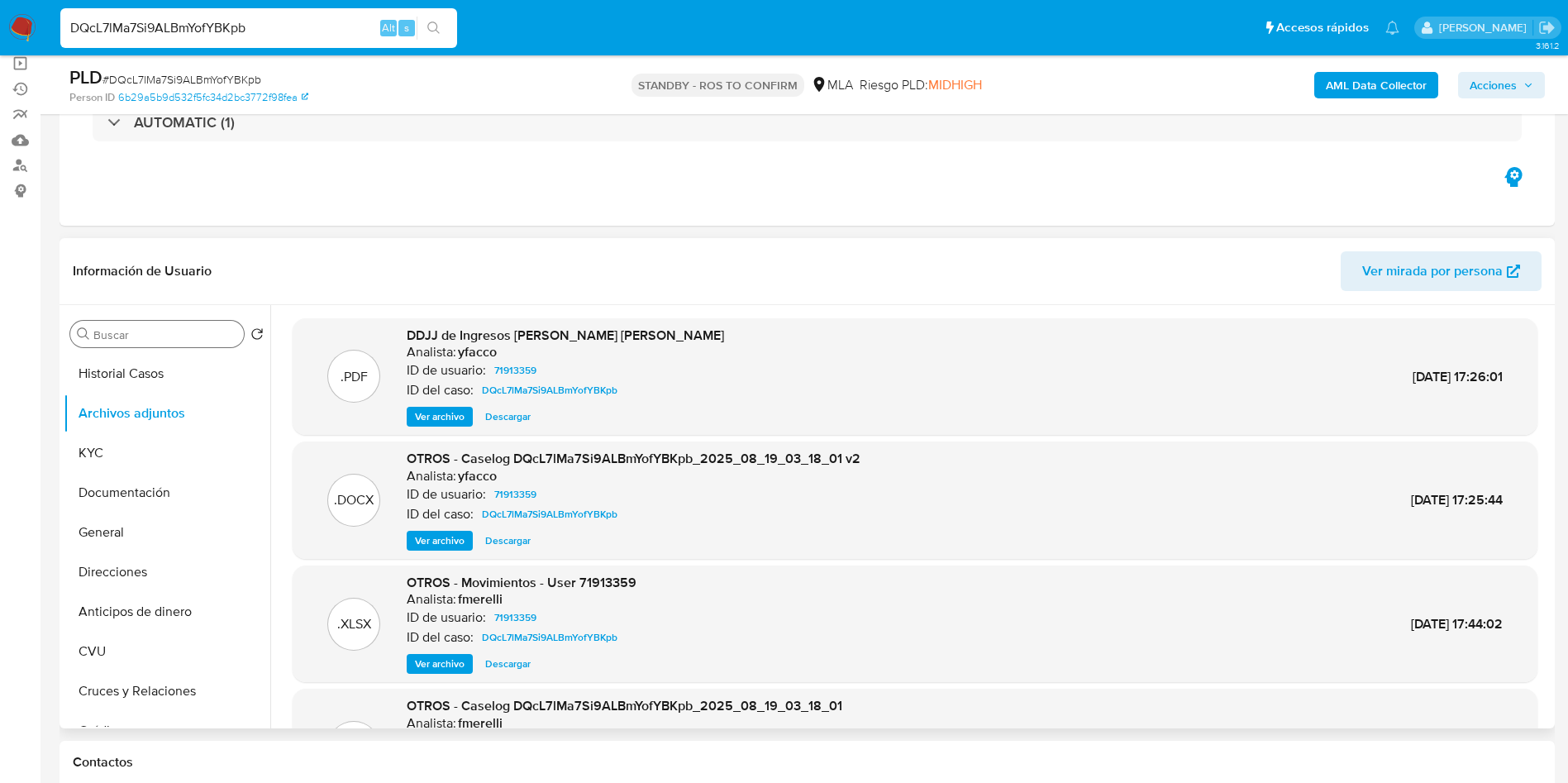
click at [255, 31] on input "DQcL7lMa7Si9ALBmYofYBKpb" at bounding box center [258, 27] width 396 height 22
paste input "0Jlh9UV2X0yBLOwANotymHG4"
type input "0Jlh9UV2X0yBLOwANotymHG4"
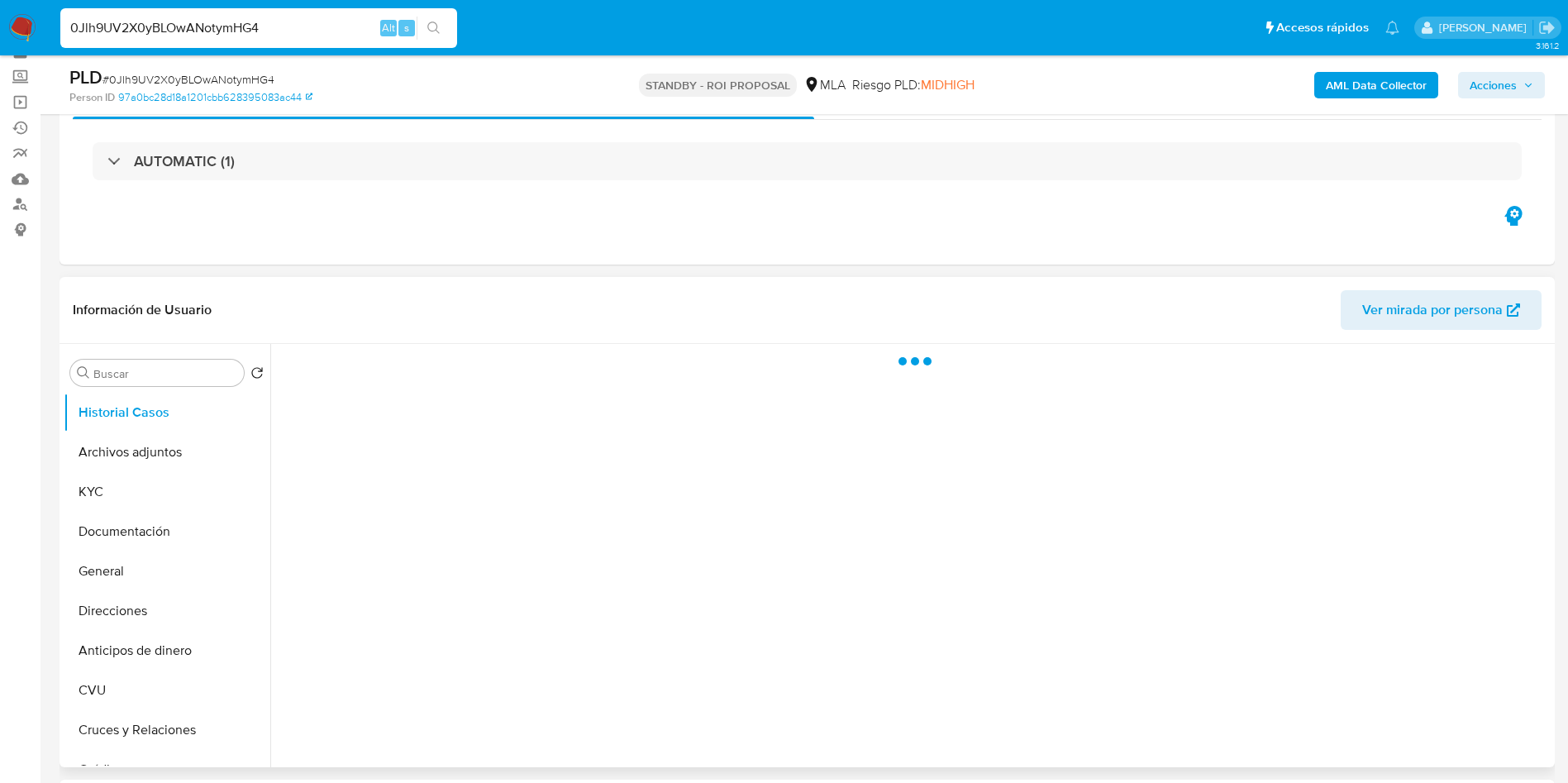
scroll to position [124, 0]
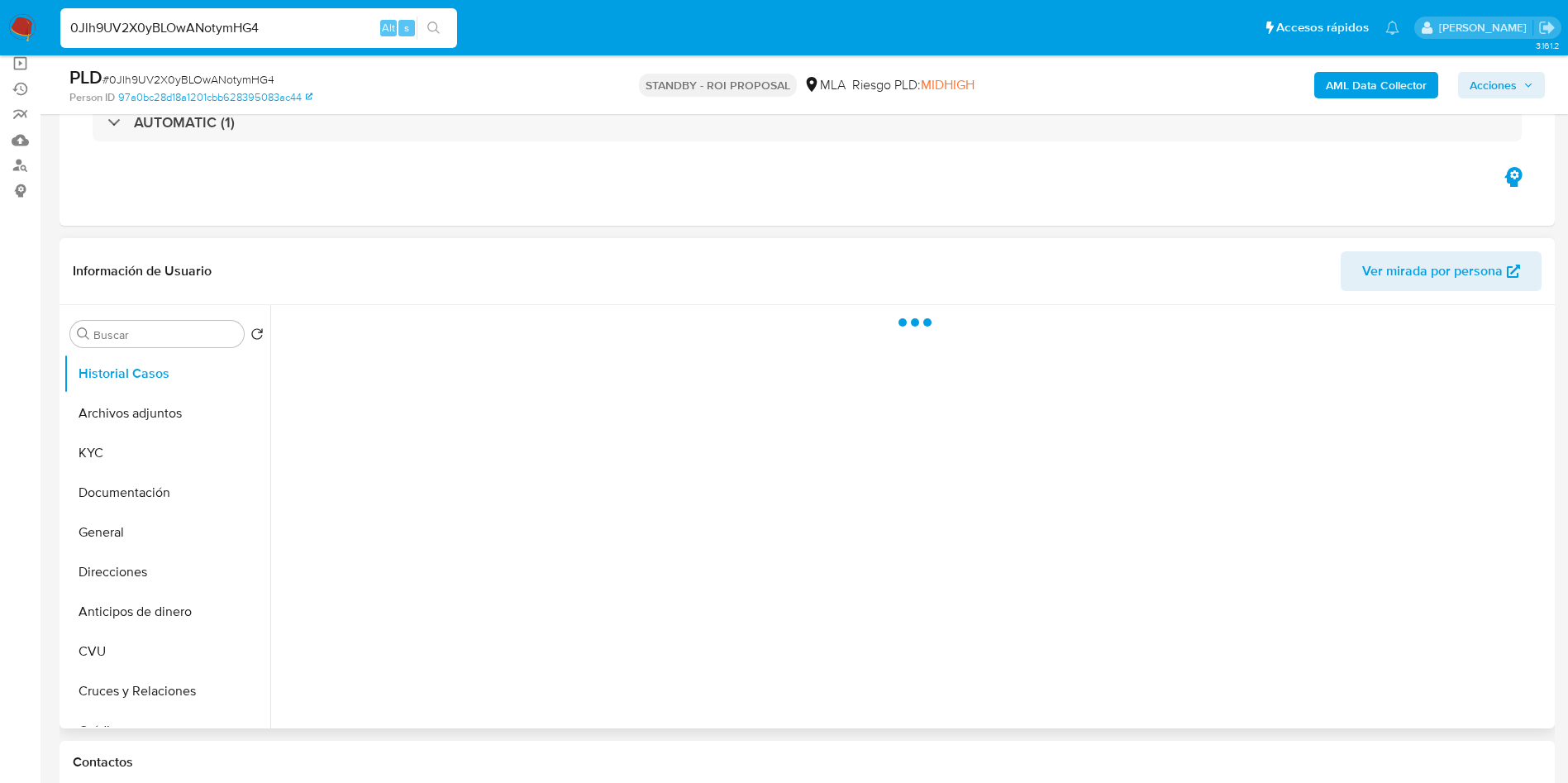
select select "10"
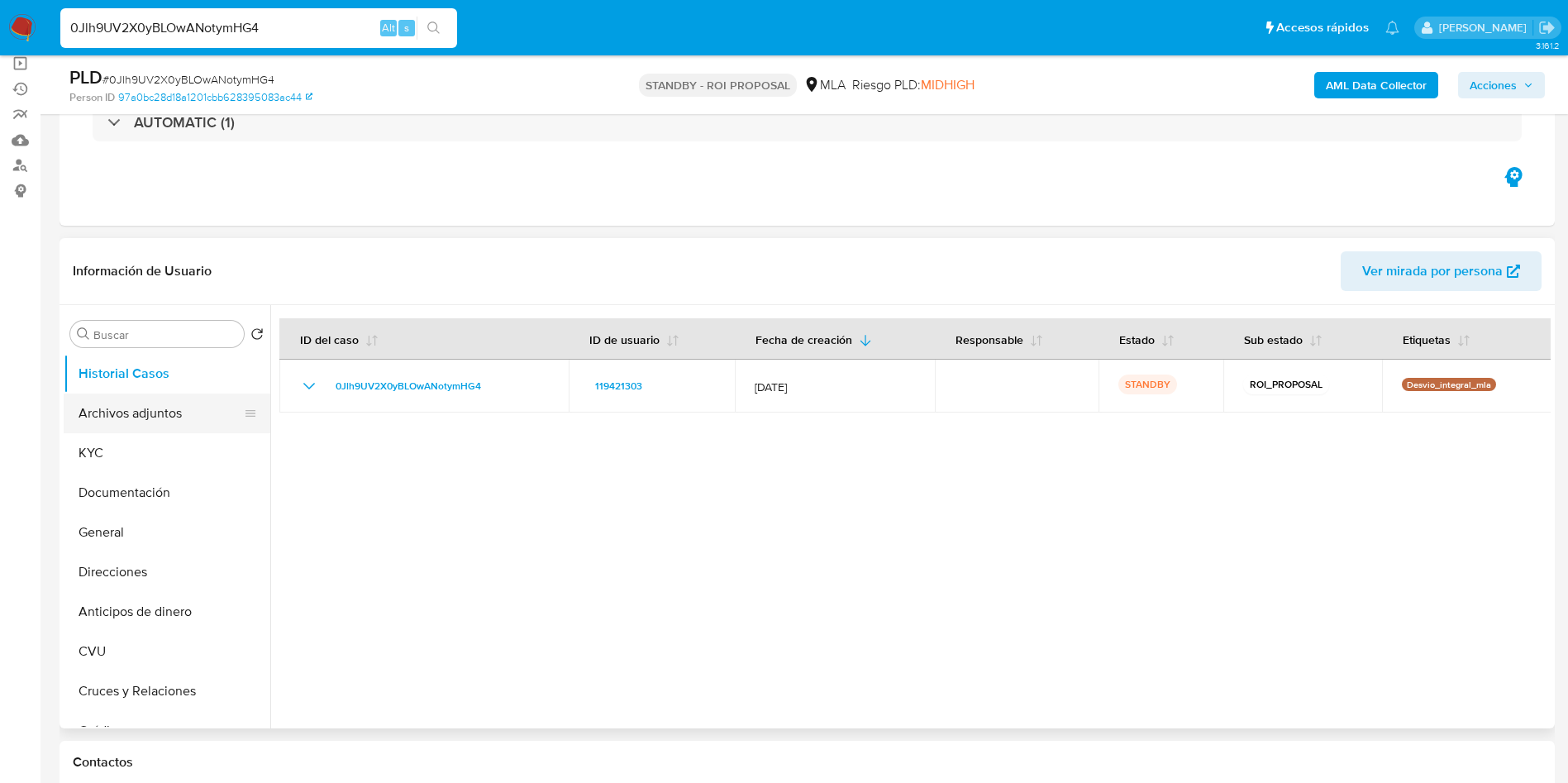
click at [105, 406] on button "Archivos adjuntos" at bounding box center [160, 414] width 193 height 40
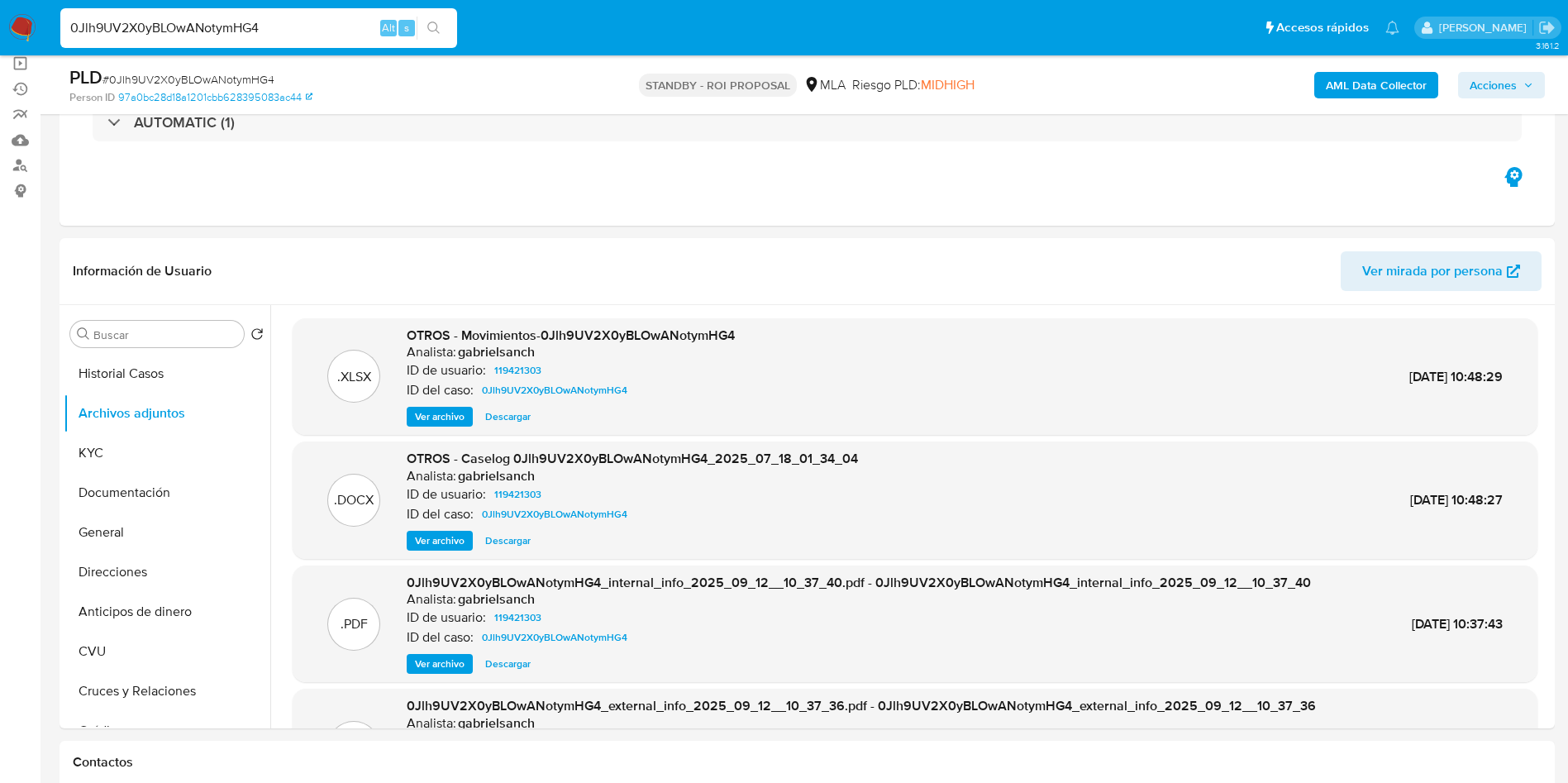
click at [294, 33] on input "0Jlh9UV2X0yBLOwANotymHG4" at bounding box center [258, 27] width 396 height 22
paste input "0Jlh9UV2X0yBLOwANotymHG4"
type input "0Jlh9UV2X0yBLOwANotymHG4"
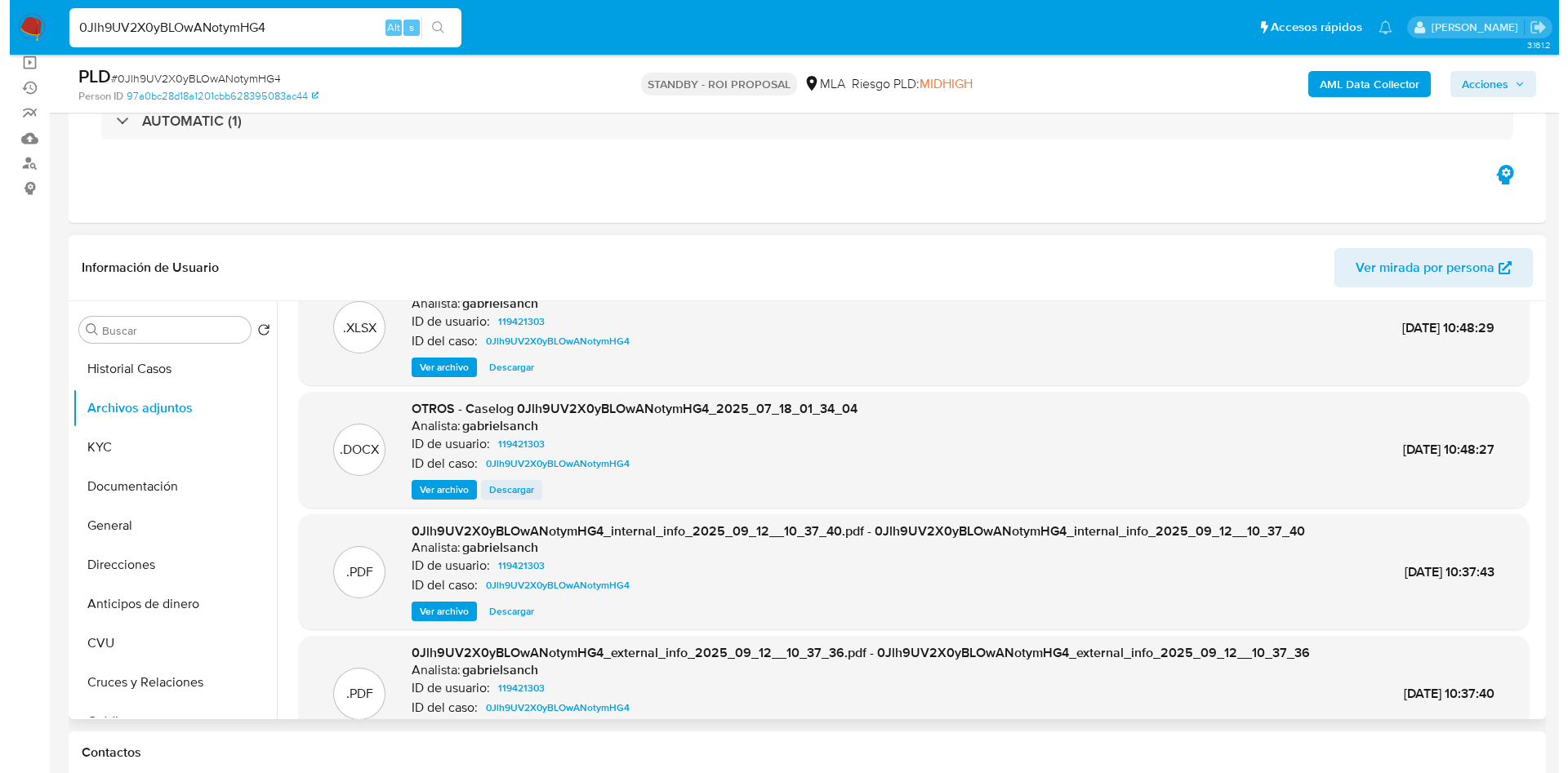
scroll to position [0, 0]
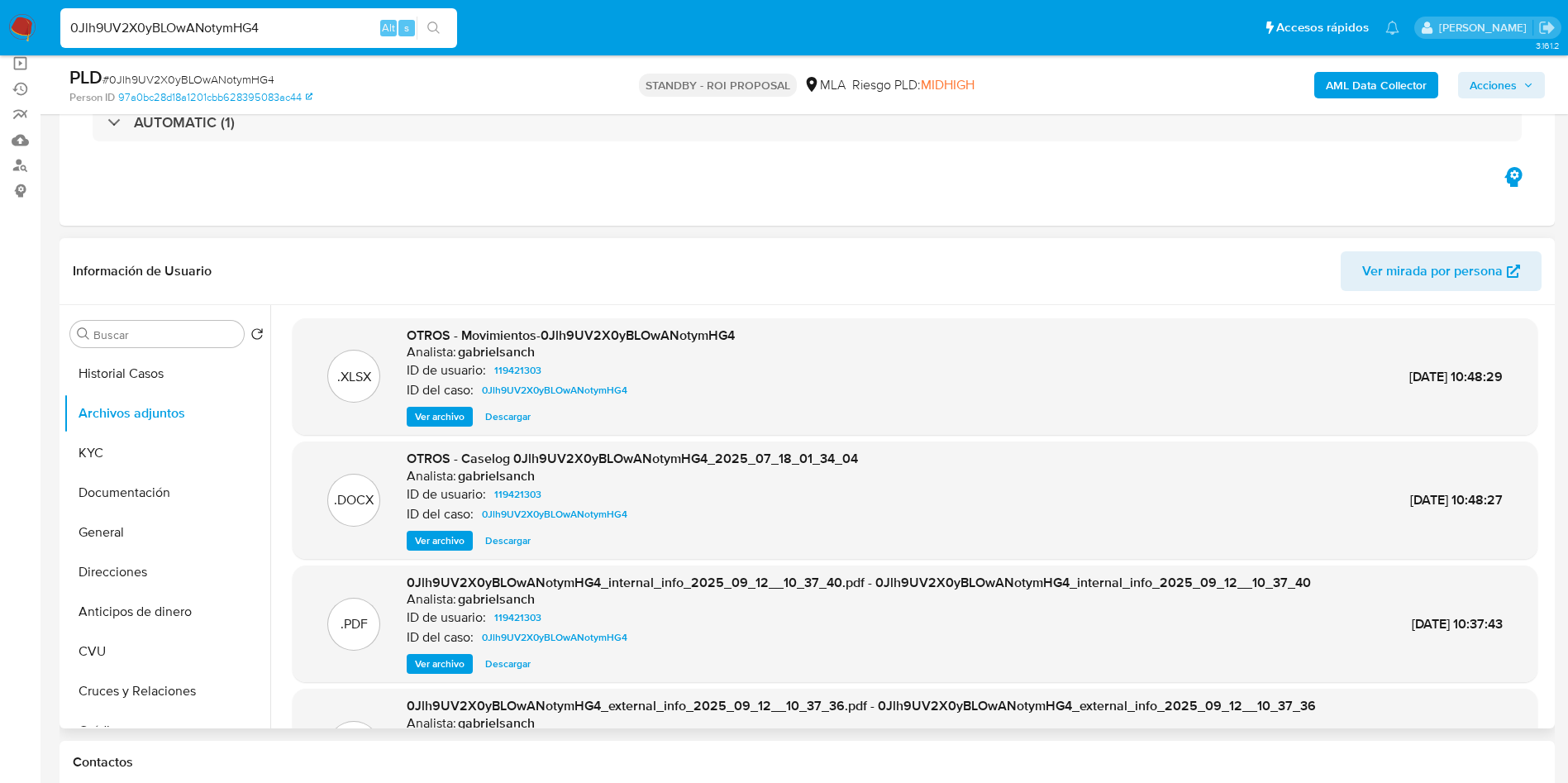
click at [443, 545] on span "Ver archivo" at bounding box center [440, 541] width 50 height 17
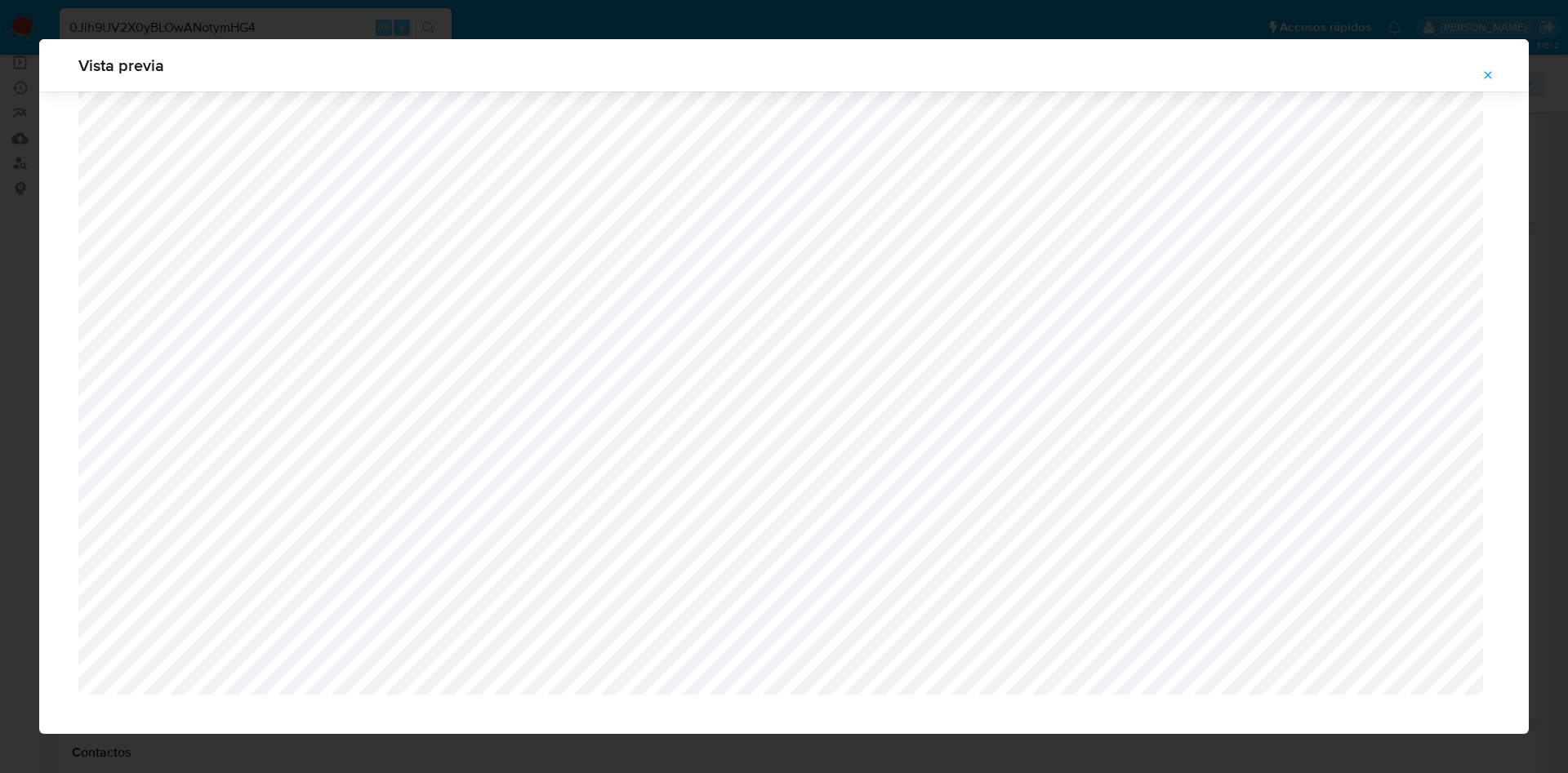
scroll to position [1123, 0]
click at [1496, 69] on button "Attachment preview" at bounding box center [1488, 75] width 36 height 26
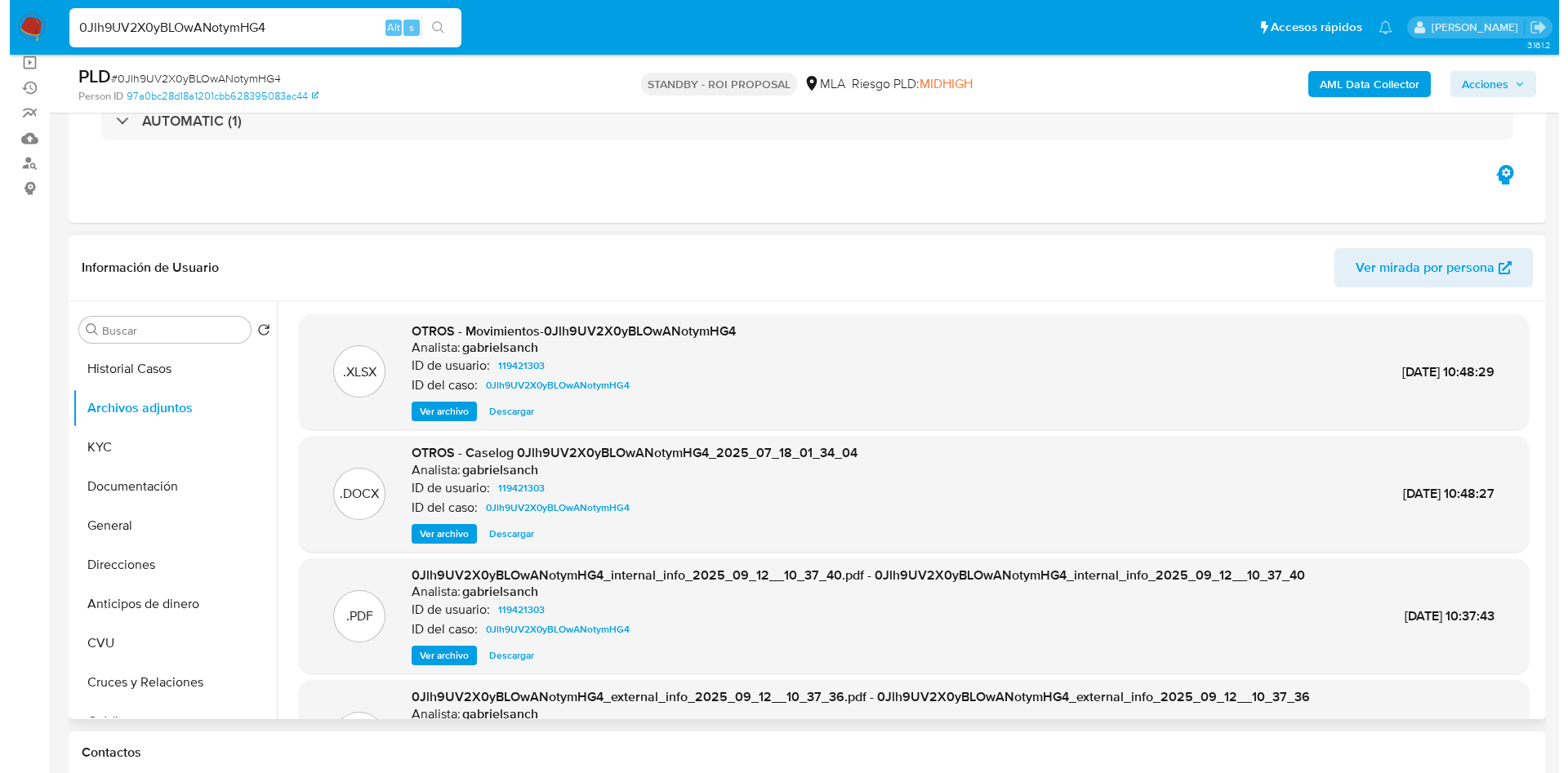
scroll to position [91, 0]
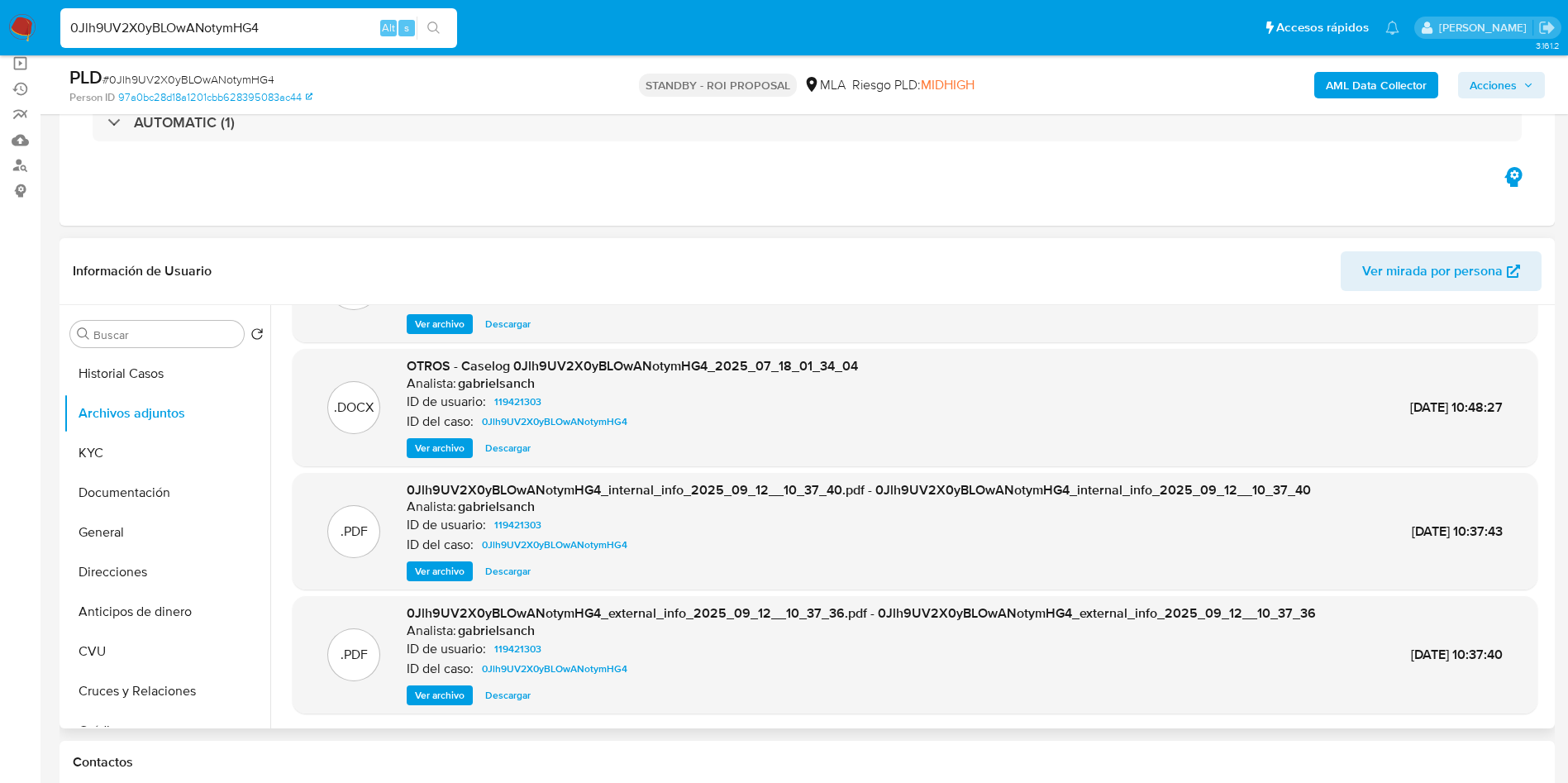
click at [423, 450] on span "Ver archivo" at bounding box center [440, 449] width 50 height 17
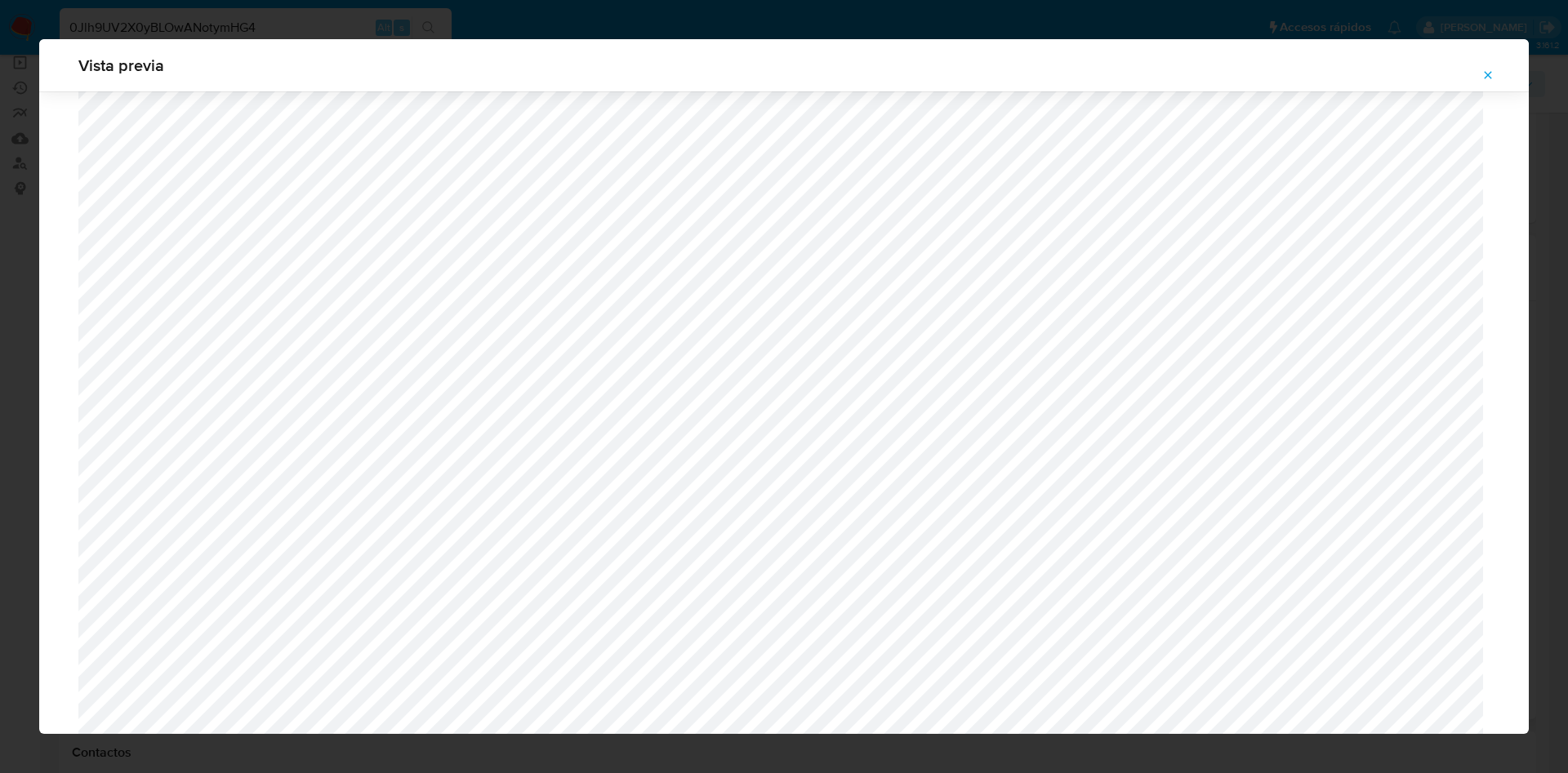
scroll to position [1192, 0]
click at [1481, 78] on icon "Attachment preview" at bounding box center [1488, 75] width 13 height 13
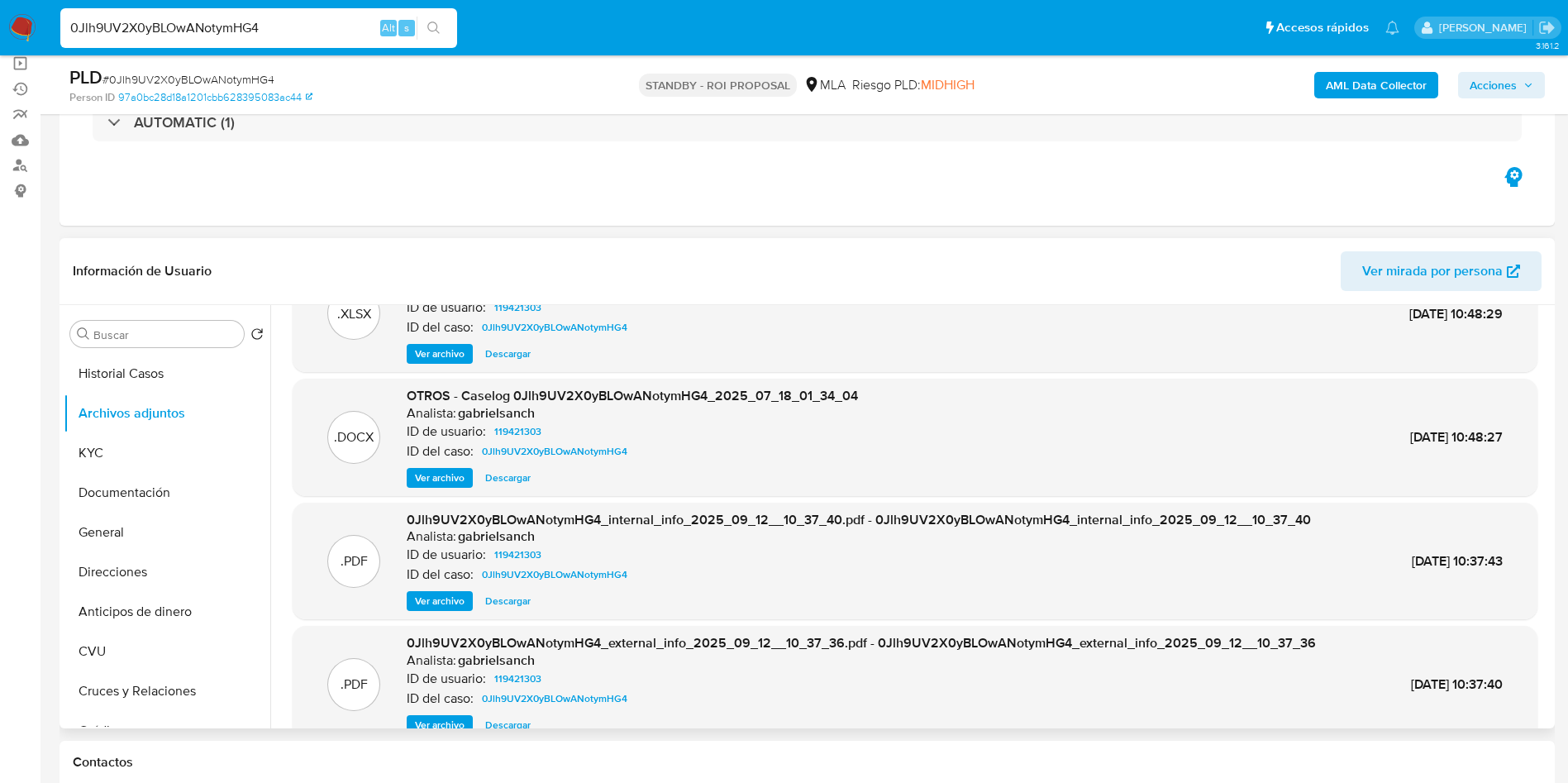
scroll to position [92, 0]
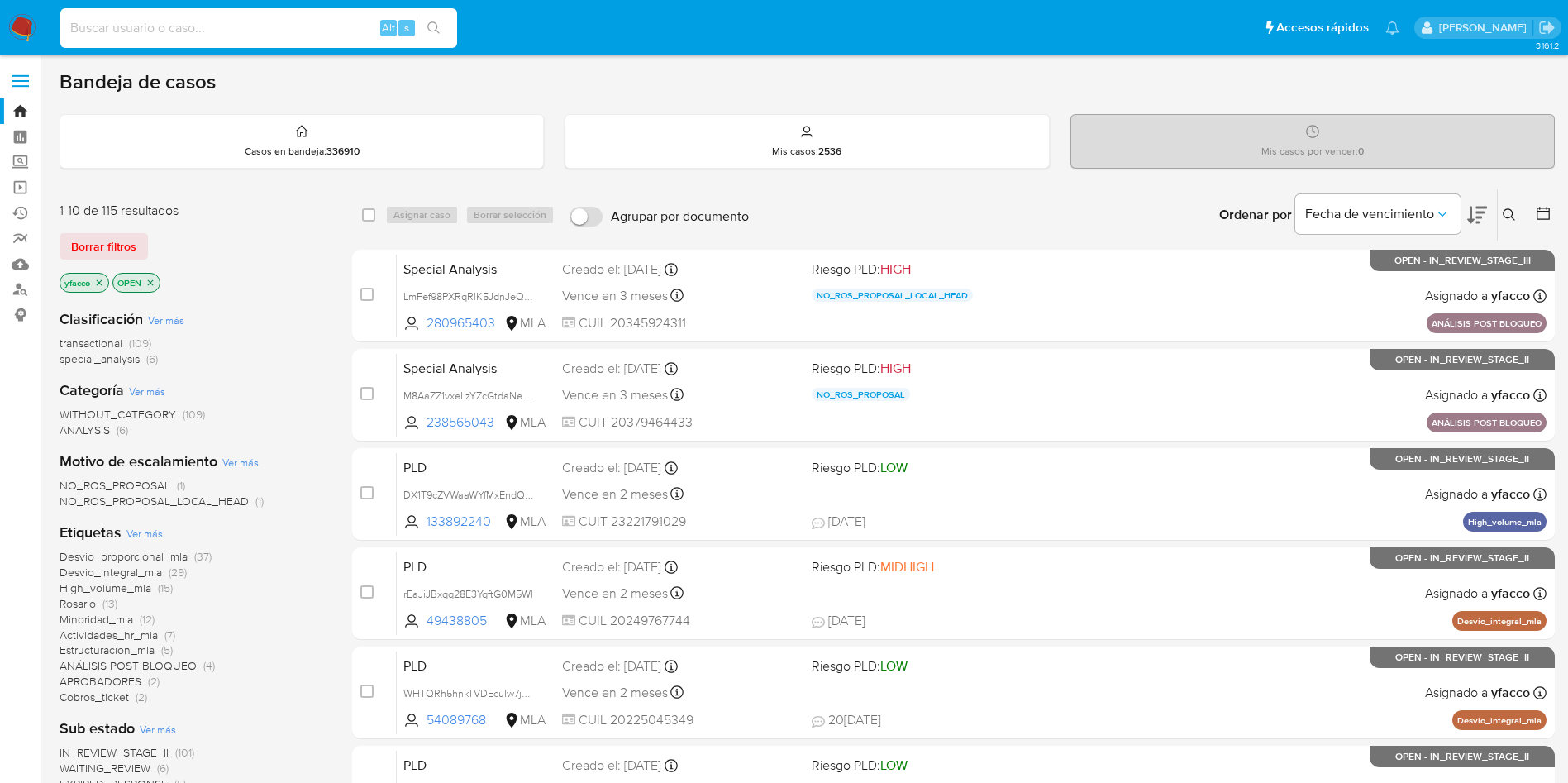
click at [208, 30] on input at bounding box center [258, 27] width 396 height 22
paste input "Ez5SkzYjXtfmIw5LqsaFI9yr"
type input "Ez5SkzYjXtfmIw5LqsaFI9yr"
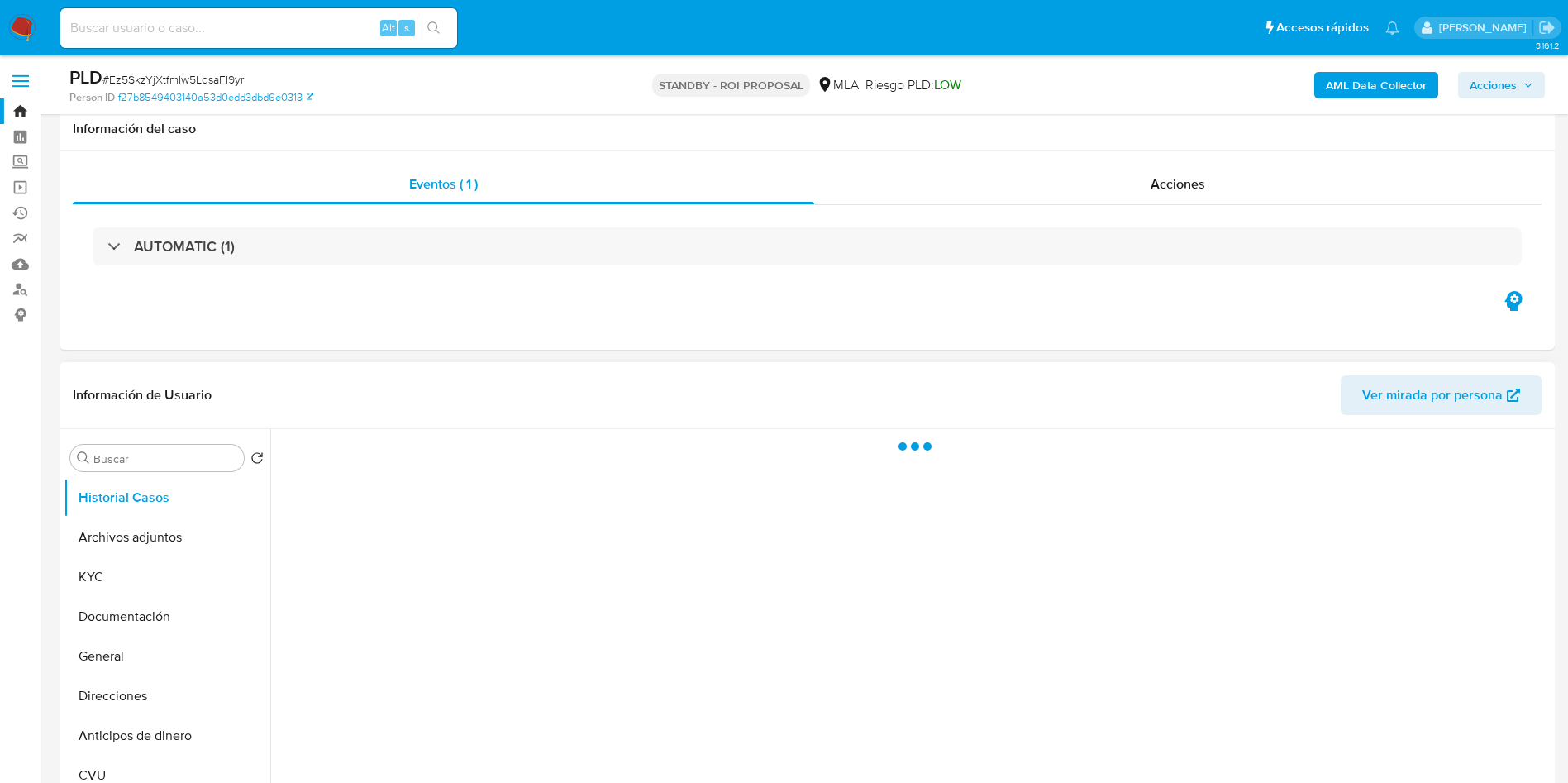
scroll to position [124, 0]
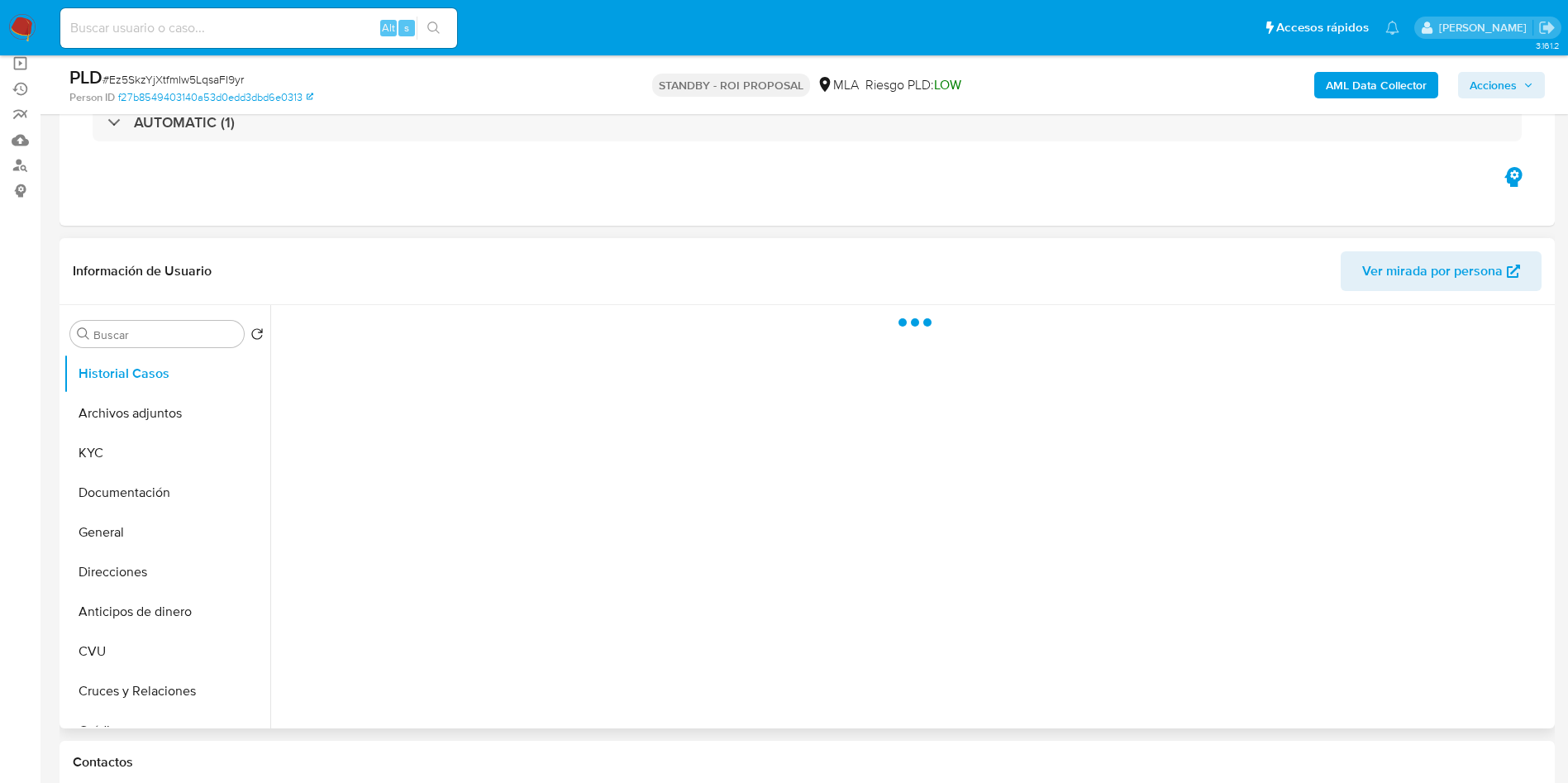
select select "10"
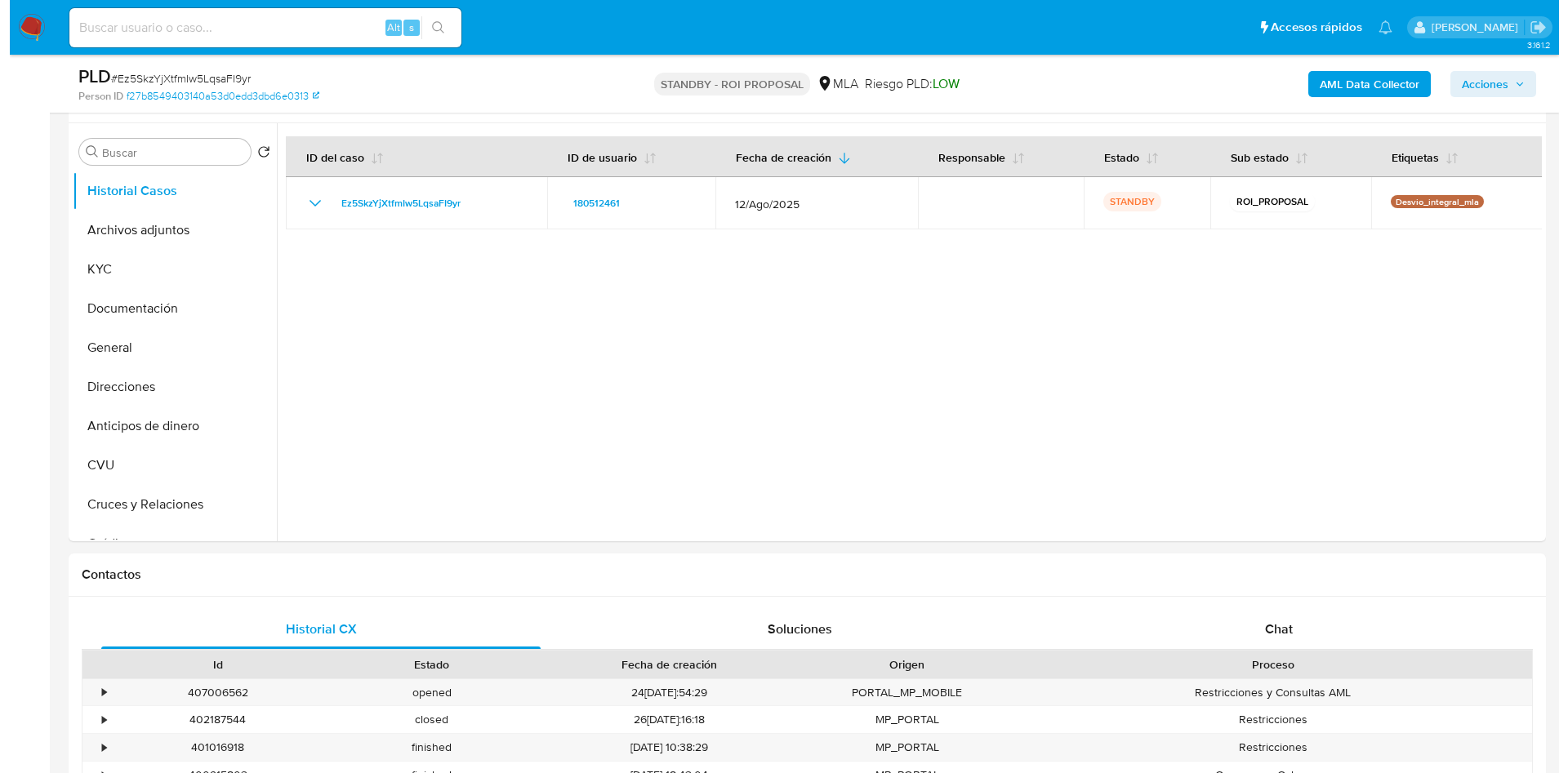
scroll to position [258, 0]
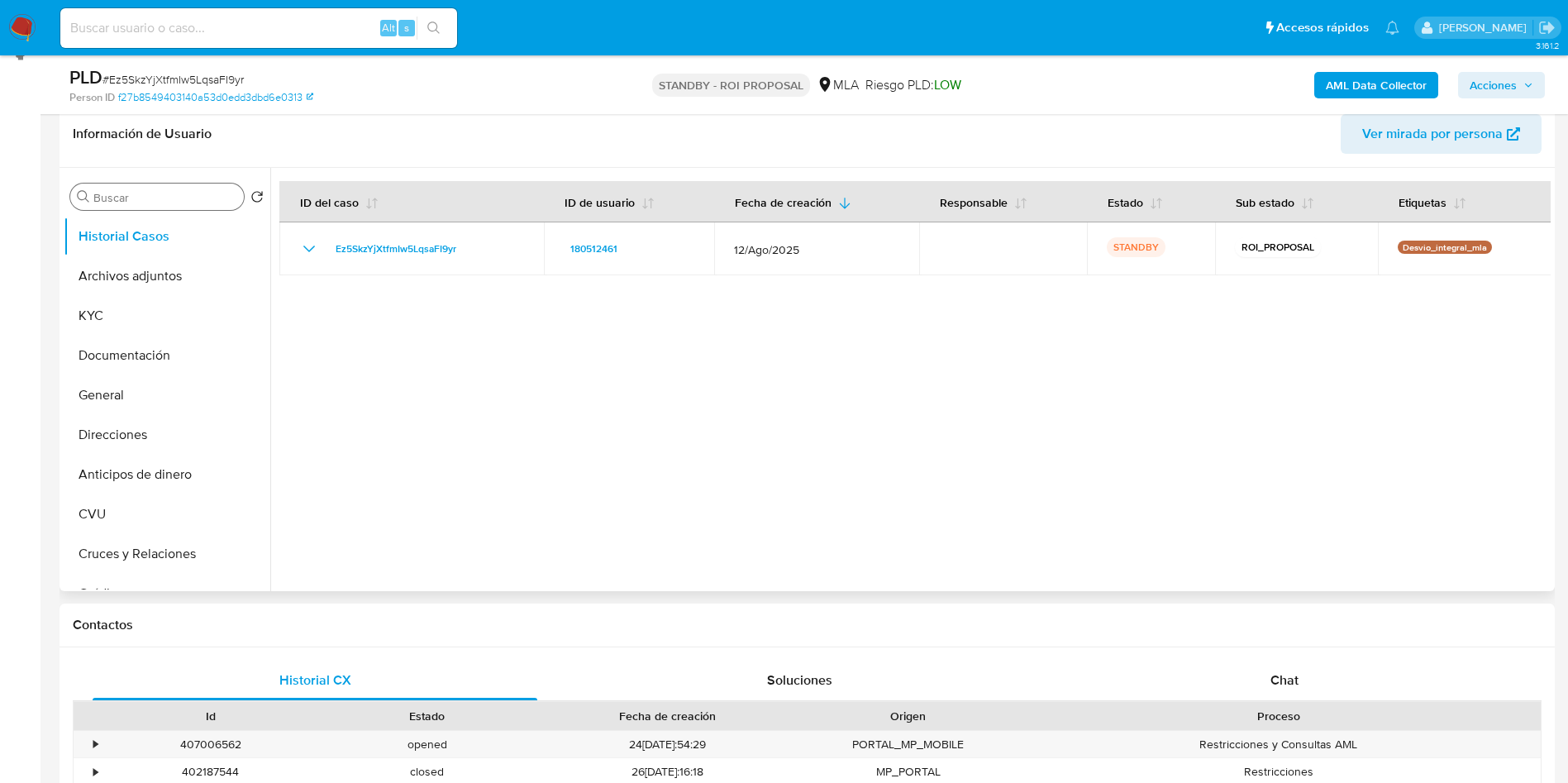
click at [137, 205] on div "Buscar" at bounding box center [157, 197] width 173 height 26
click at [138, 200] on input "Buscar" at bounding box center [165, 198] width 144 height 15
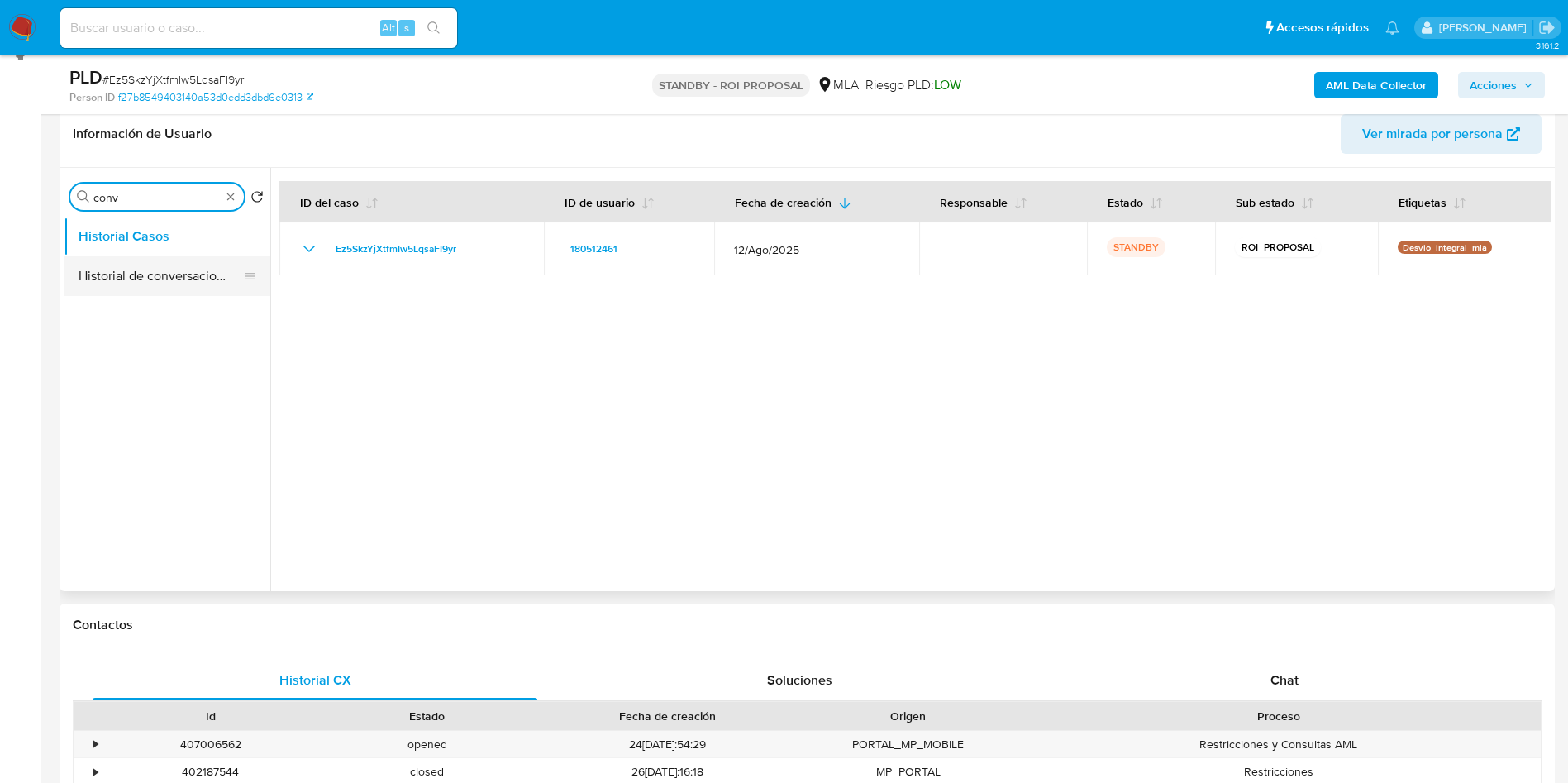
type input "conv"
click at [153, 283] on button "Historial de conversaciones" at bounding box center [160, 276] width 193 height 40
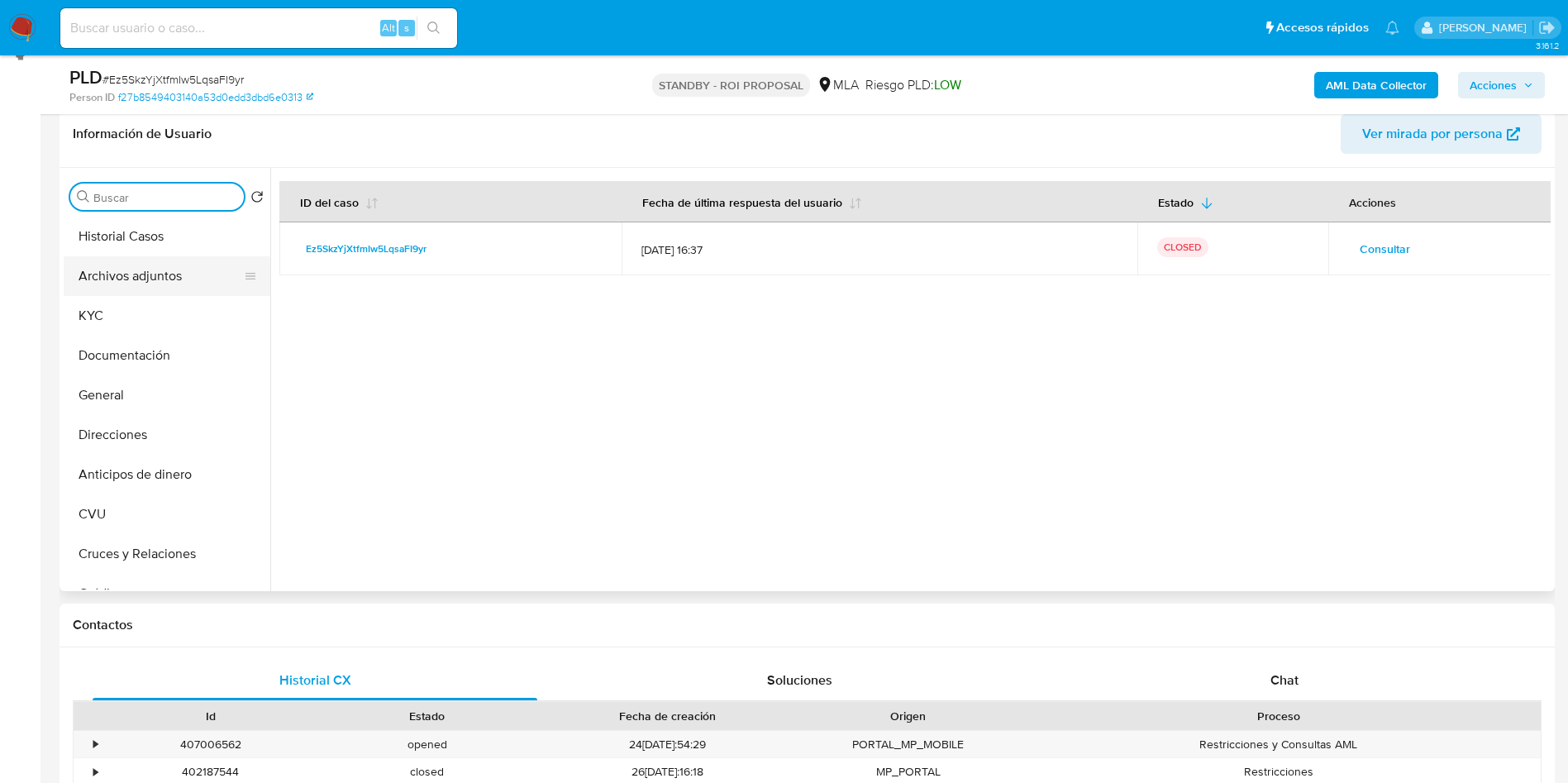
click at [134, 289] on button "Archivos adjuntos" at bounding box center [160, 276] width 193 height 40
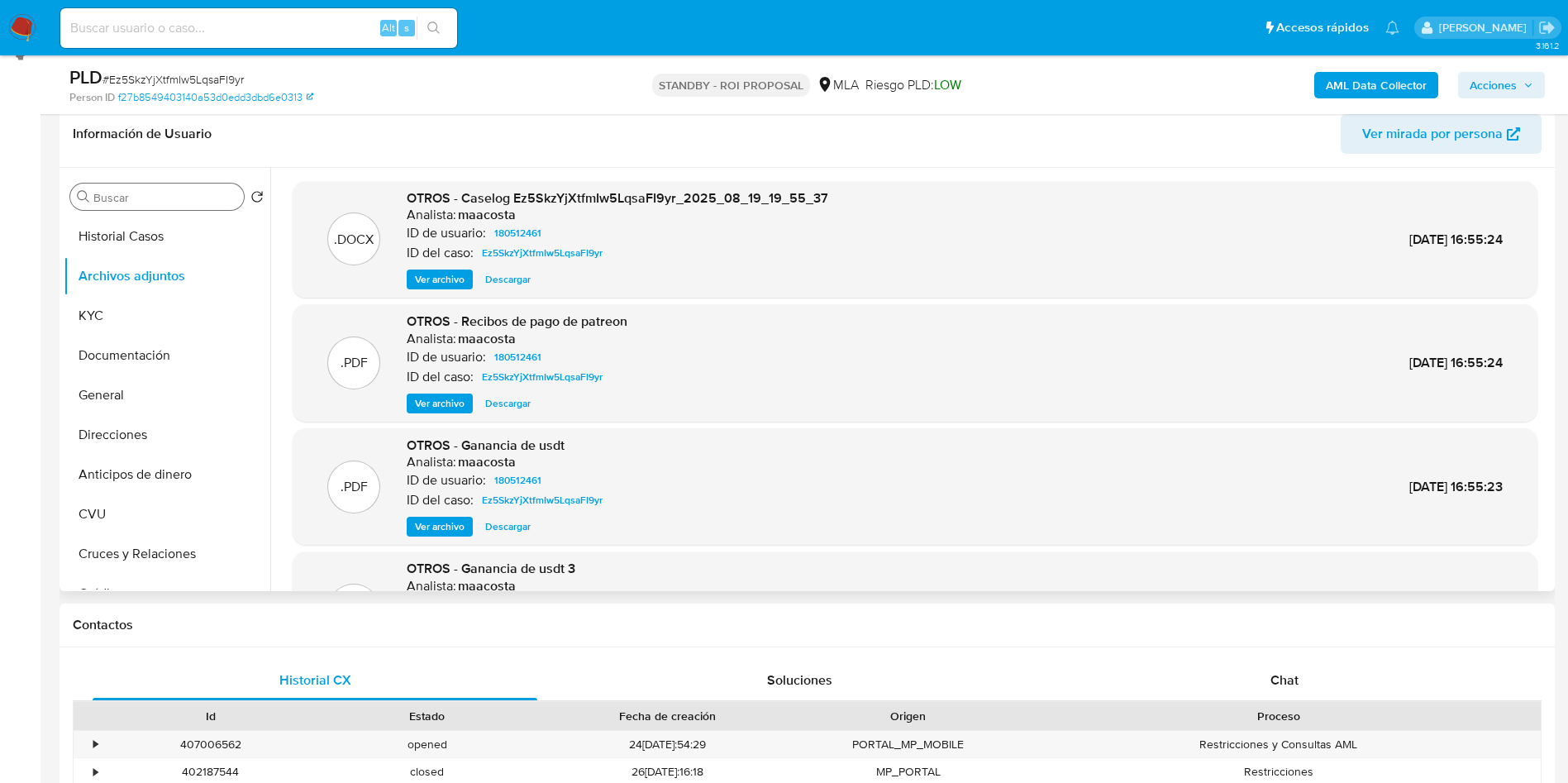
click at [428, 272] on span "Ver archivo" at bounding box center [440, 280] width 50 height 17
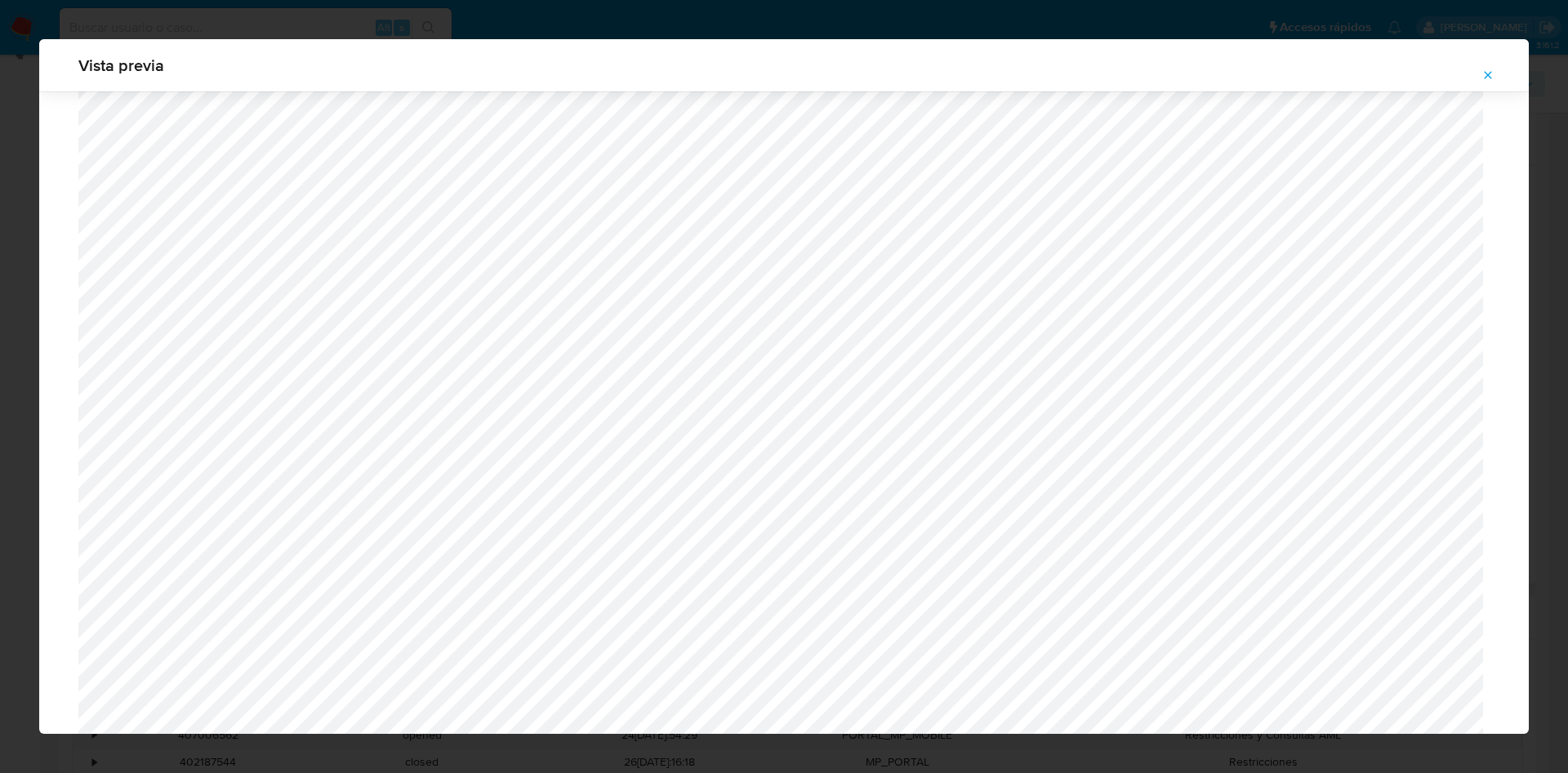
scroll to position [1682, 0]
click at [1481, 62] on button "Attachment preview" at bounding box center [1488, 75] width 36 height 26
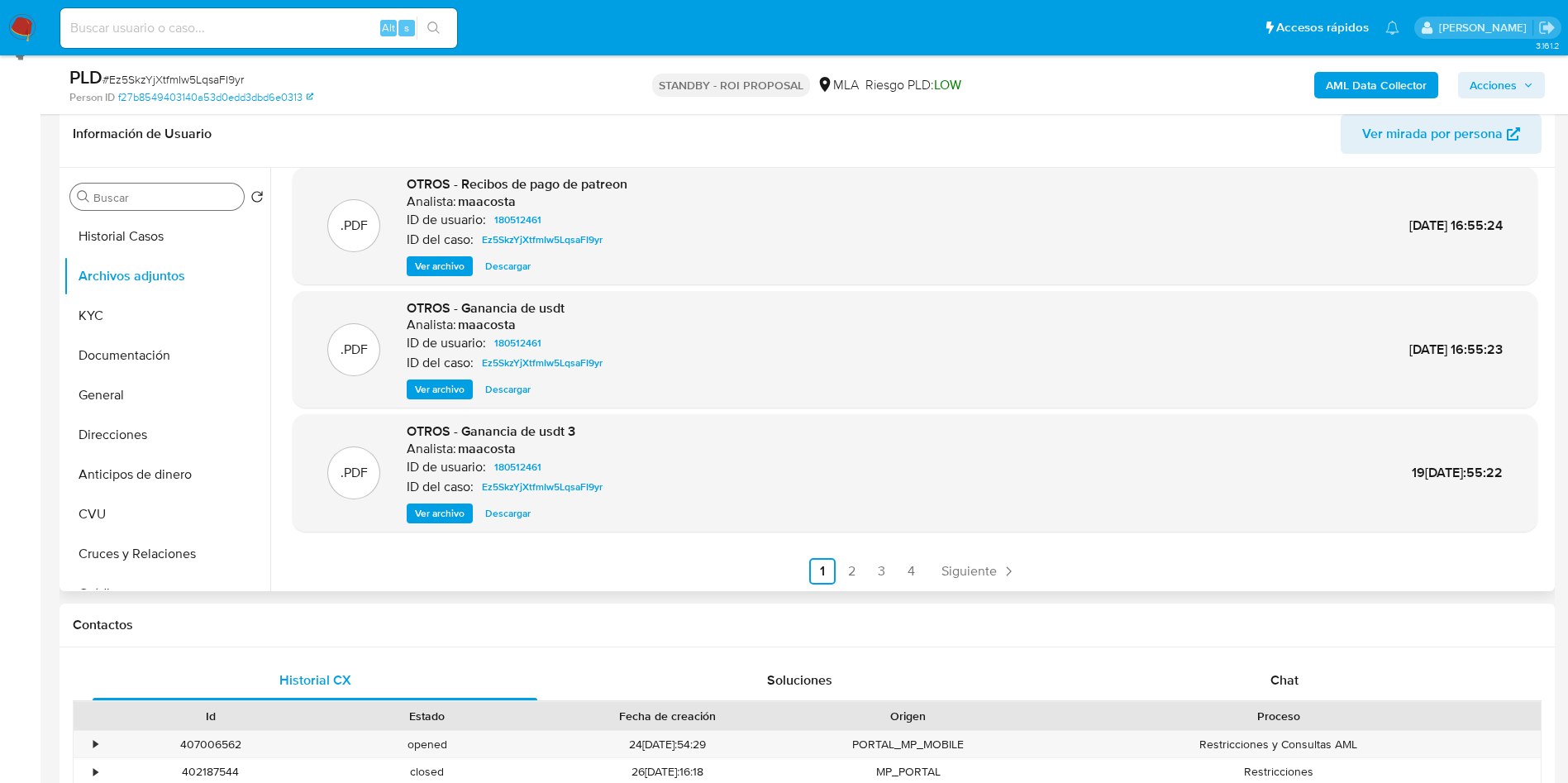
scroll to position [139, 0]
click at [844, 570] on link "2" at bounding box center [852, 570] width 26 height 26
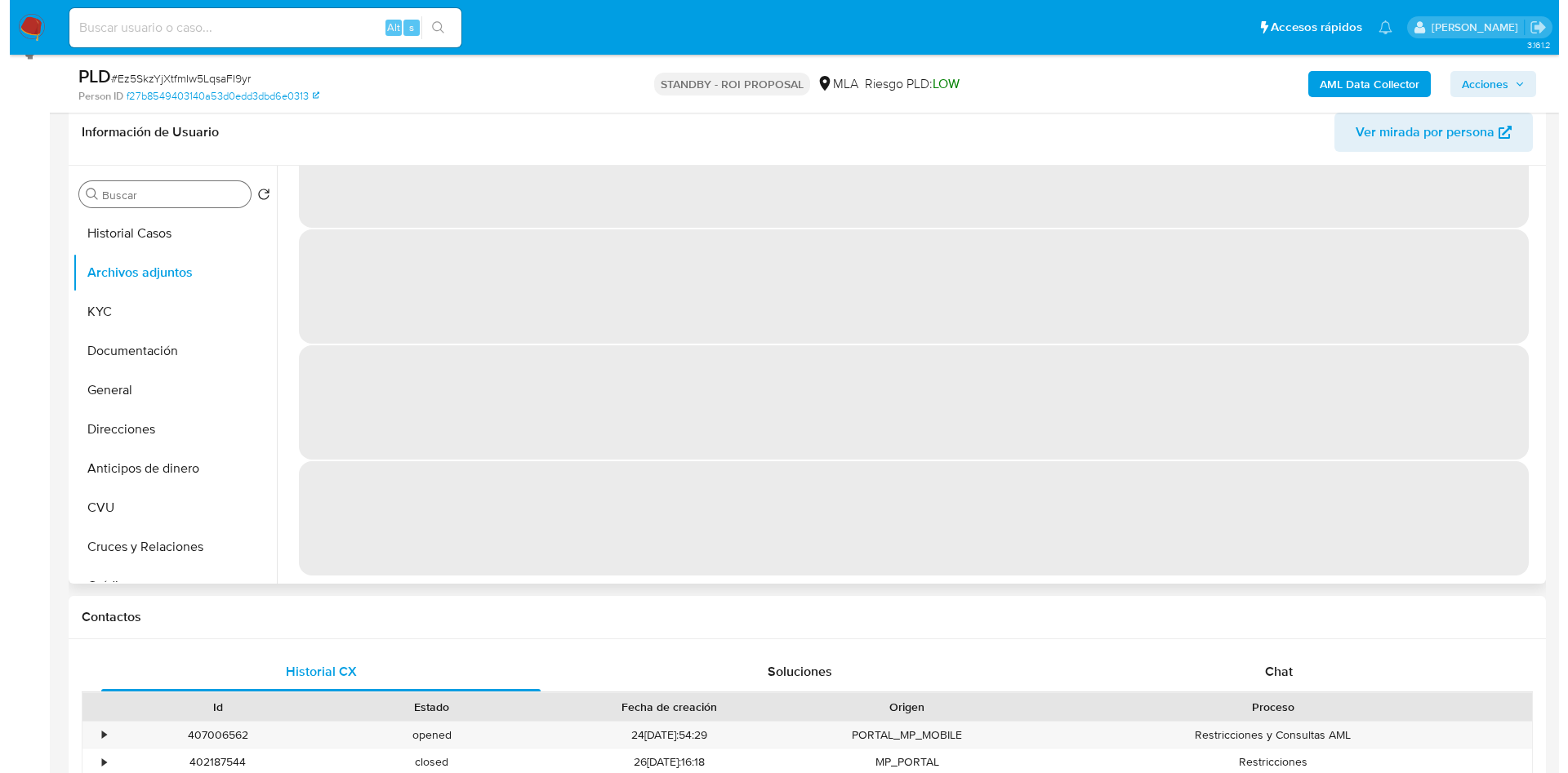
scroll to position [0, 0]
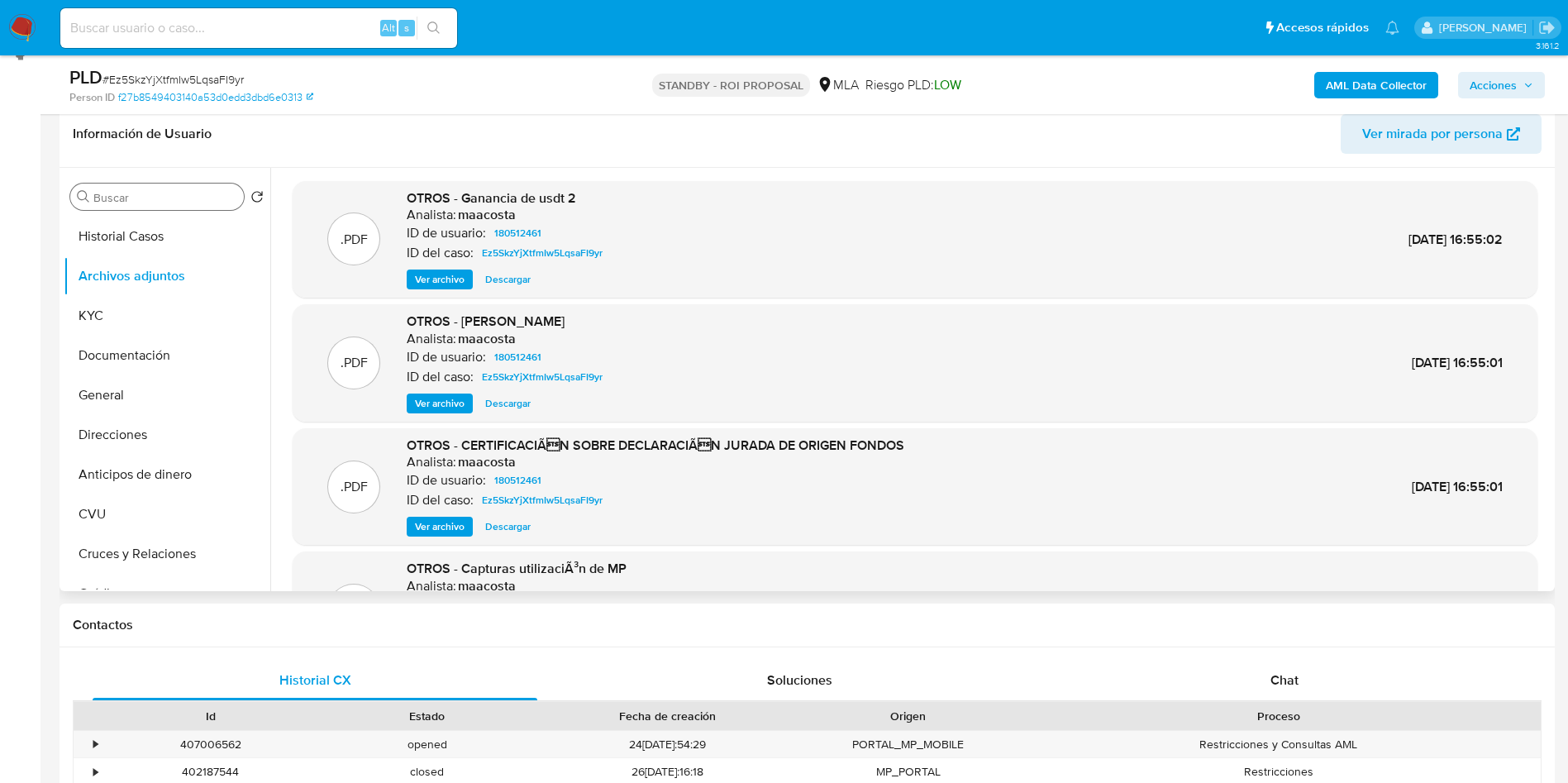
click at [452, 530] on span "Ver archivo" at bounding box center [440, 527] width 50 height 17
